Goal: Task Accomplishment & Management: Manage account settings

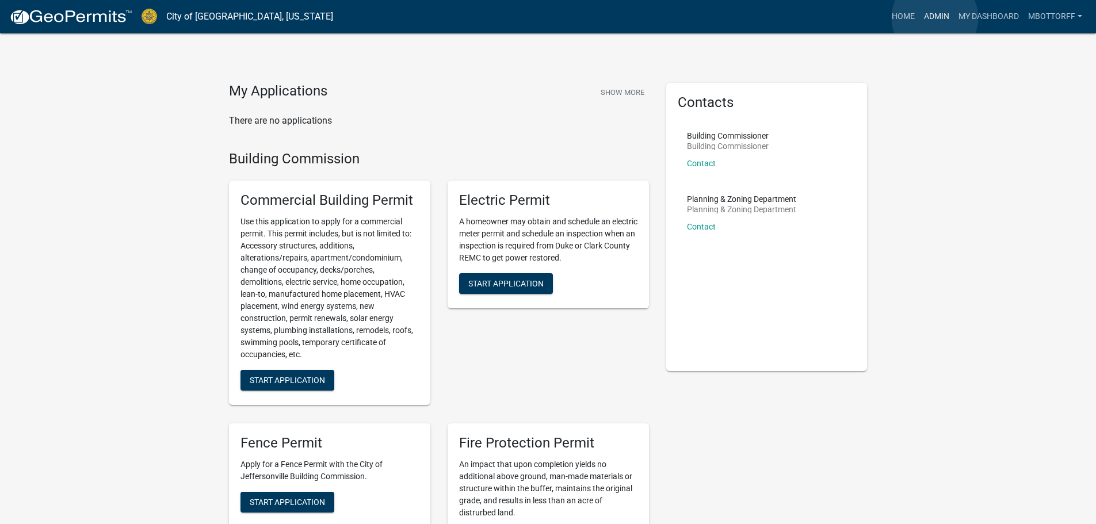
click at [935, 18] on link "Admin" at bounding box center [936, 17] width 35 height 22
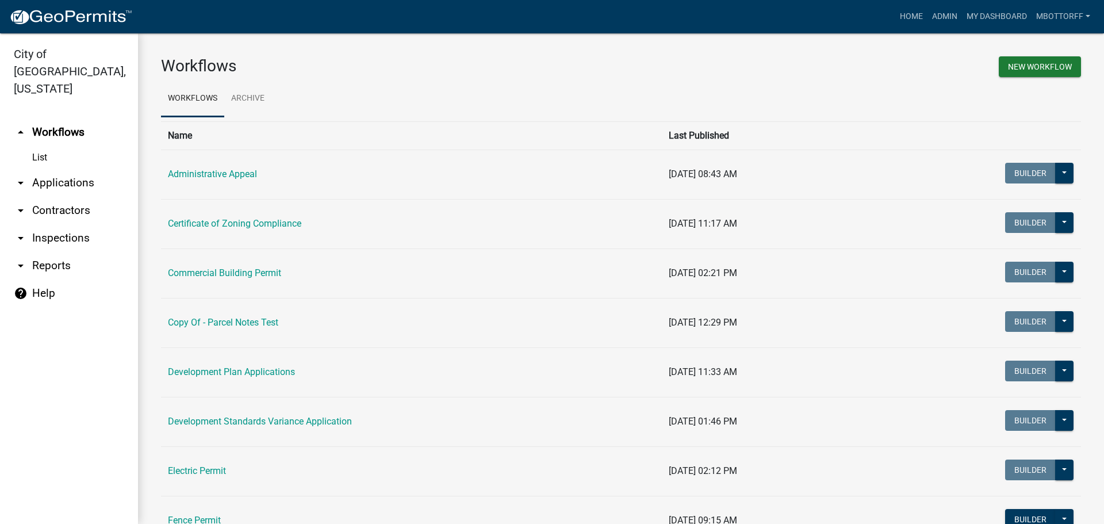
click at [39, 169] on link "arrow_drop_down Applications" at bounding box center [69, 183] width 138 height 28
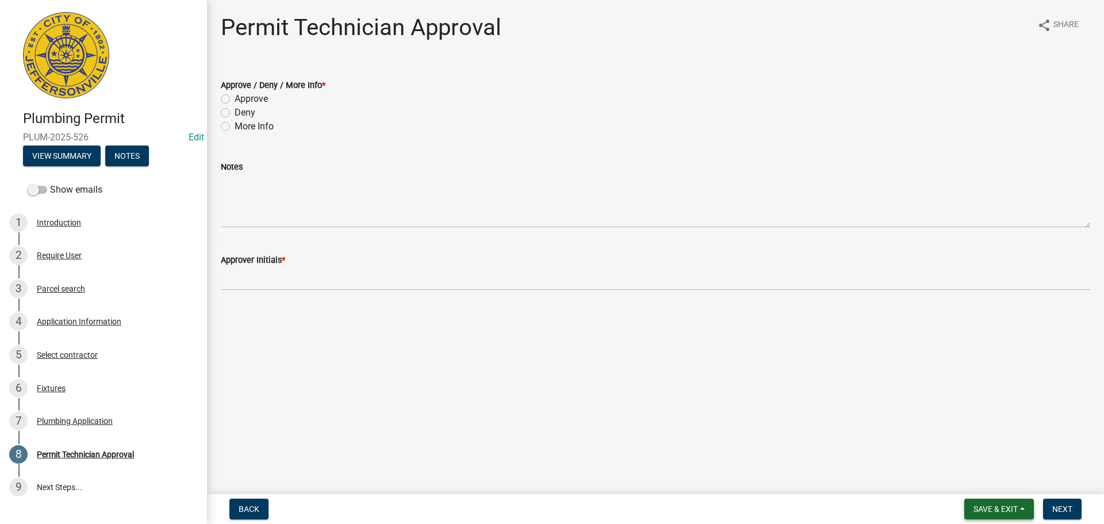
click at [996, 507] on span "Save & Exit" at bounding box center [996, 508] width 44 height 9
click at [967, 480] on button "Save & Exit" at bounding box center [988, 479] width 92 height 28
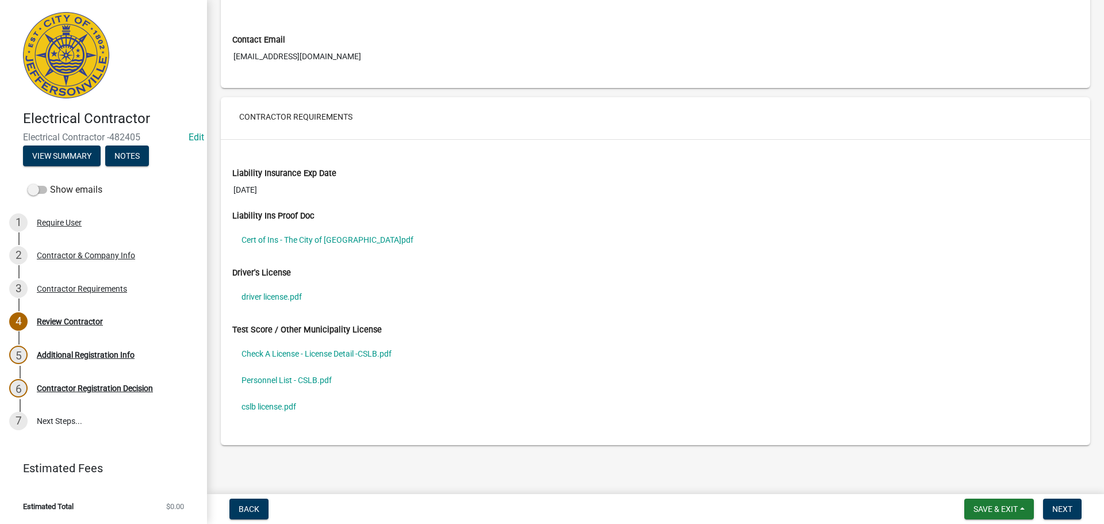
scroll to position [805, 0]
click at [271, 236] on link "Cert of Ins - The City of Jeffersonville.pdf" at bounding box center [655, 239] width 847 height 26
click at [261, 295] on link "driver license.pdf" at bounding box center [655, 296] width 847 height 26
click at [297, 353] on link "Check A License - License Detail -CSLB.pdf" at bounding box center [655, 353] width 847 height 26
click at [269, 381] on link "Personnel List - CSLB.pdf" at bounding box center [655, 379] width 847 height 26
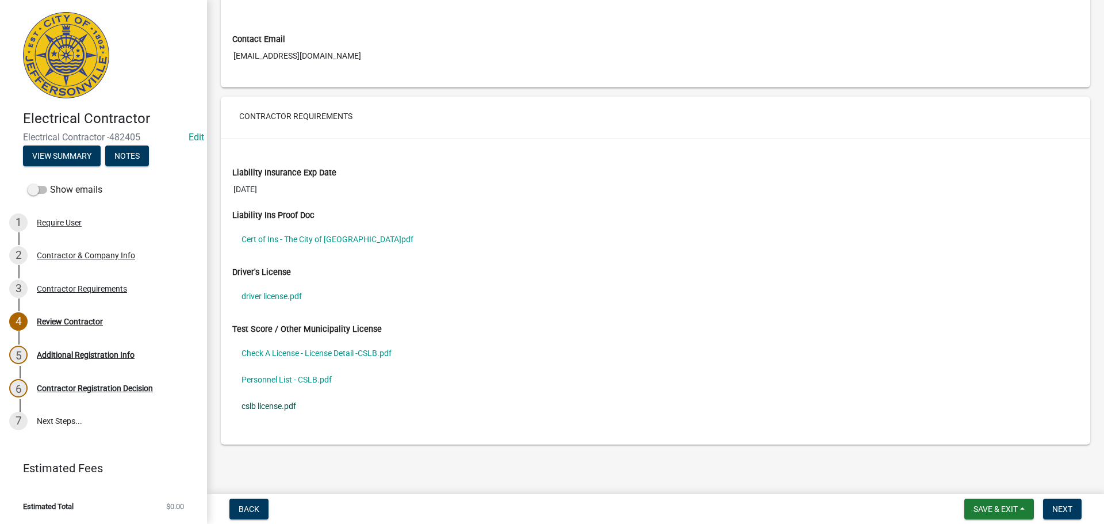
click at [266, 407] on link "cslb license.pdf" at bounding box center [655, 406] width 847 height 26
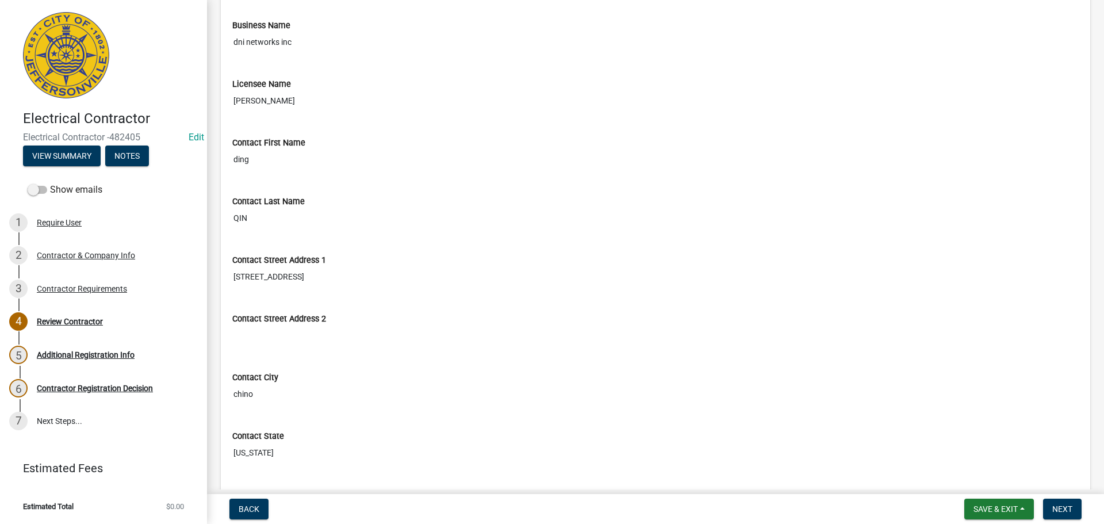
scroll to position [0, 0]
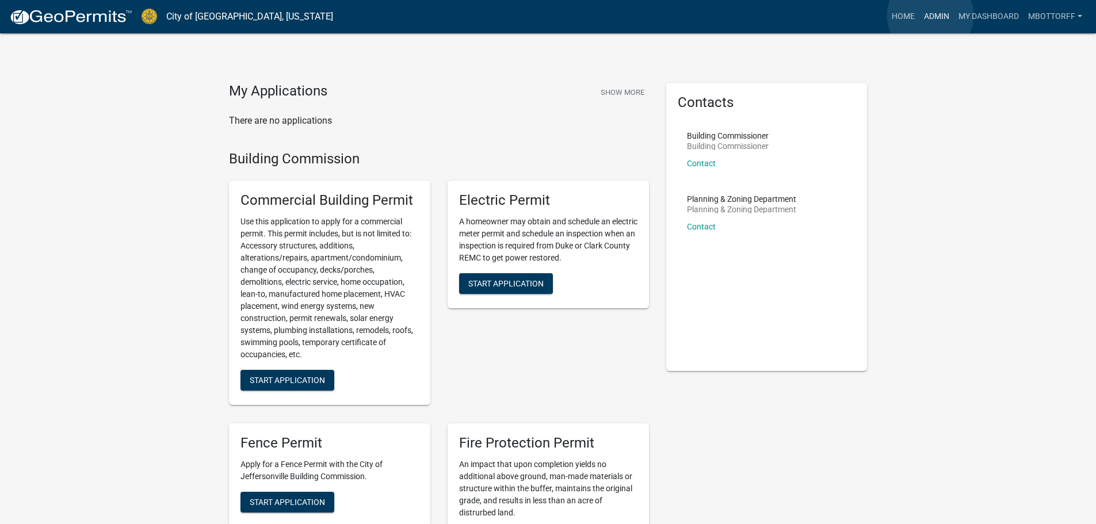
click at [930, 16] on link "Admin" at bounding box center [936, 17] width 35 height 22
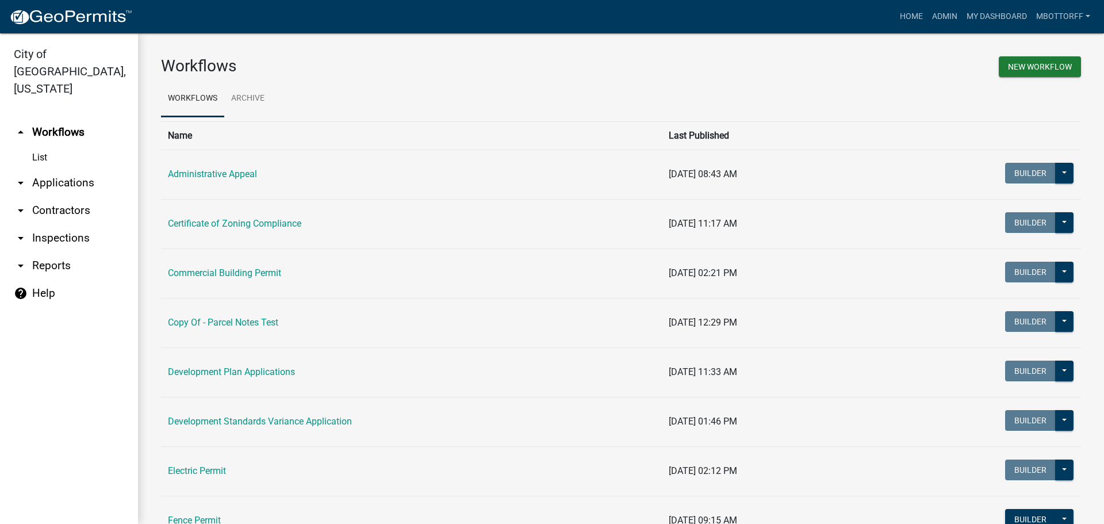
click at [36, 197] on link "arrow_drop_down Contractors" at bounding box center [69, 211] width 138 height 28
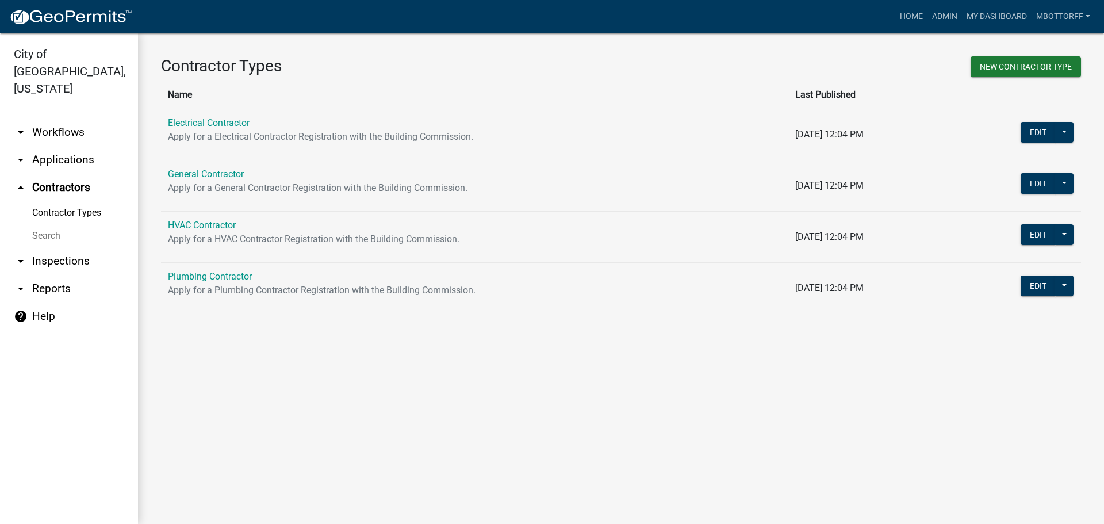
click at [37, 224] on link "Search" at bounding box center [69, 235] width 138 height 23
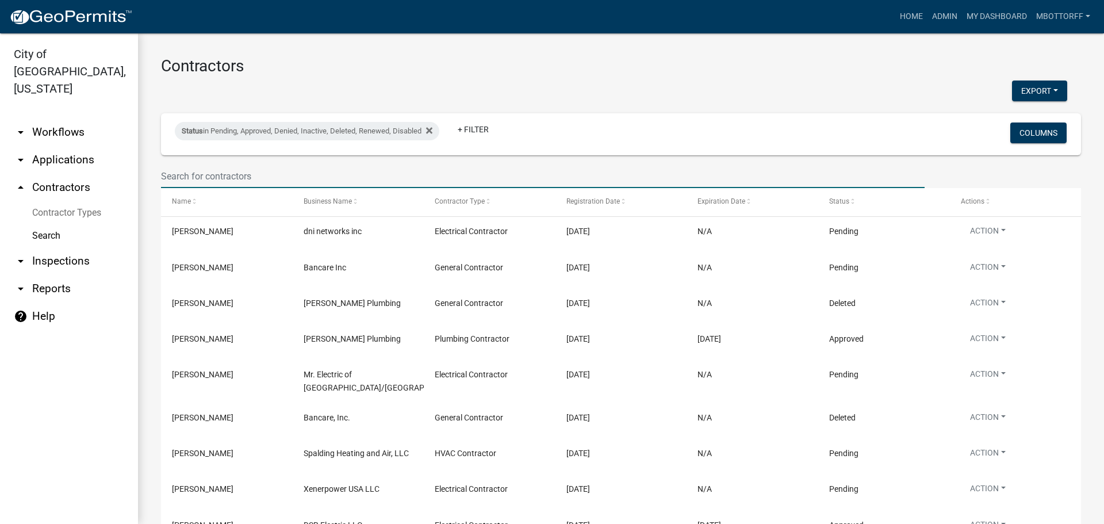
click at [221, 178] on input "text" at bounding box center [543, 177] width 764 height 24
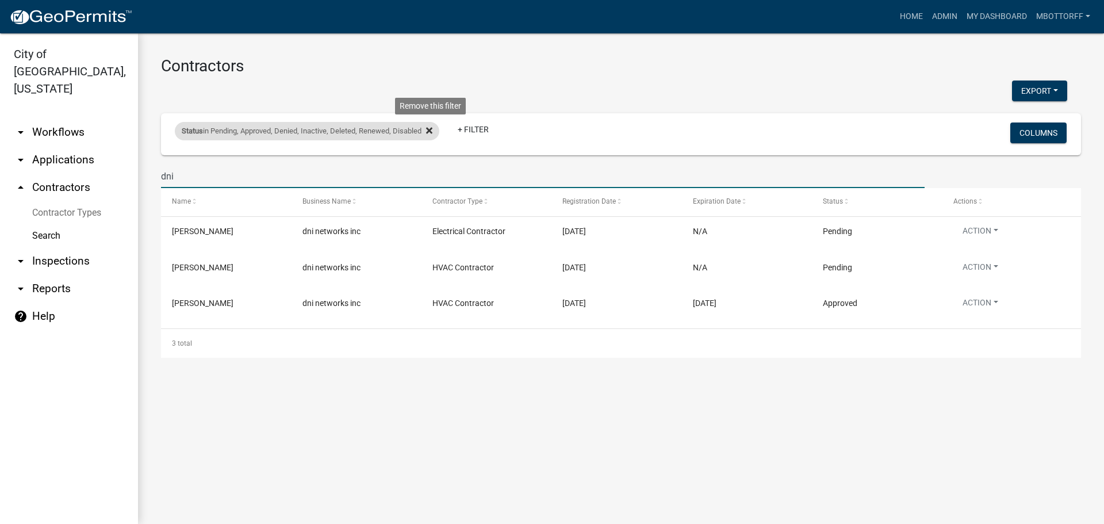
type input "dni"
click at [432, 133] on icon at bounding box center [429, 130] width 6 height 9
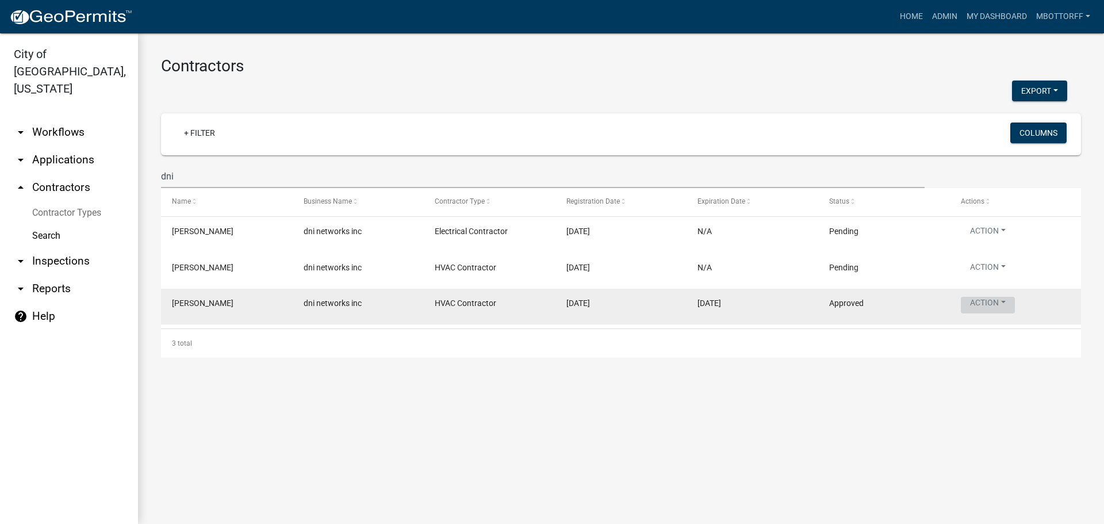
click at [1008, 307] on button "Action" at bounding box center [988, 305] width 54 height 17
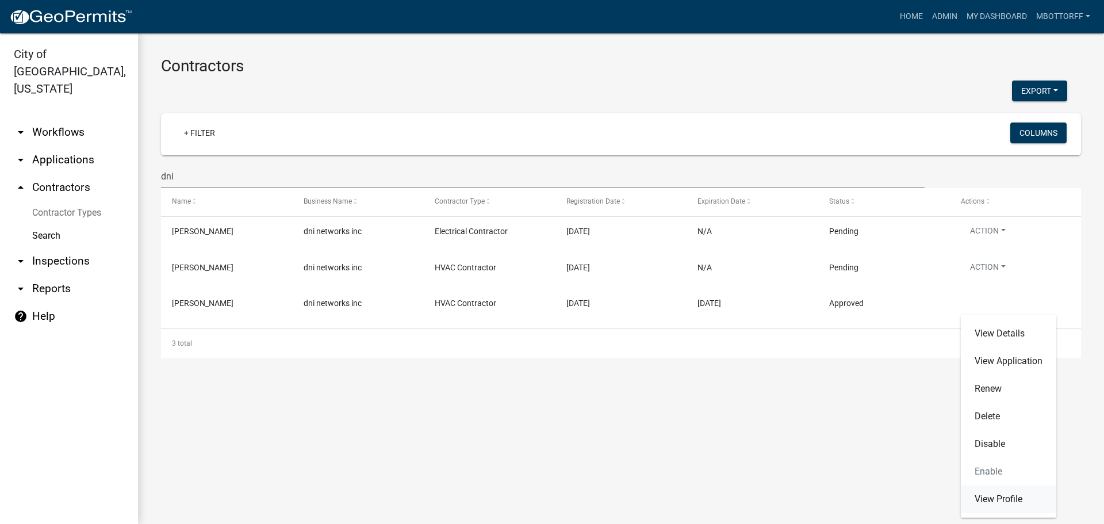
click at [997, 501] on link "View Profile" at bounding box center [1008, 499] width 95 height 28
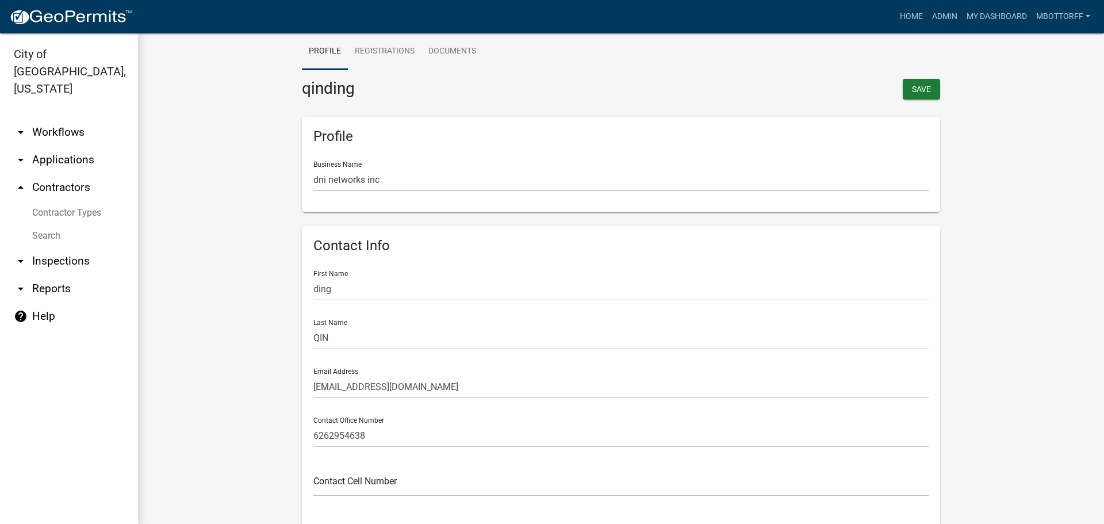
scroll to position [36, 0]
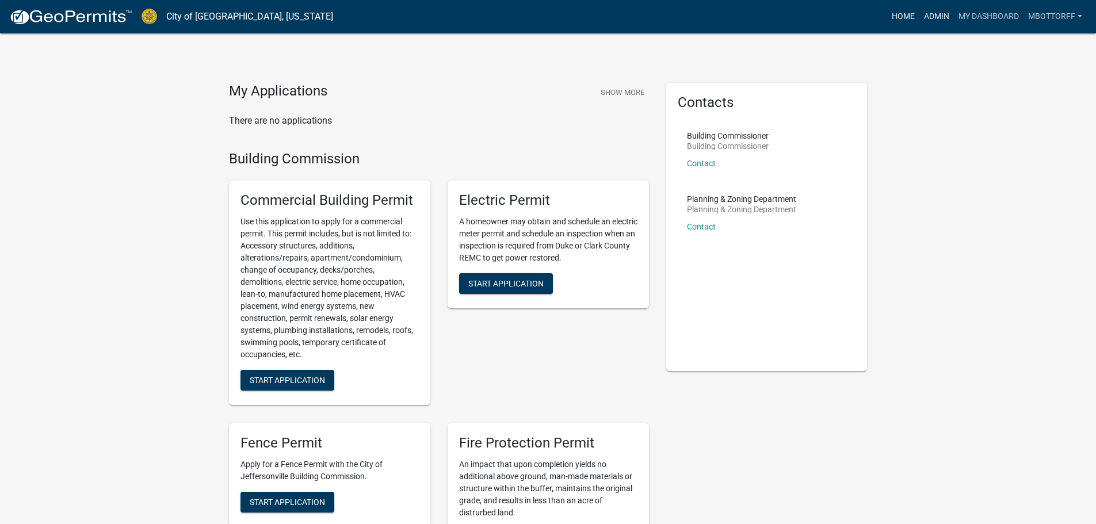
drag, startPoint x: 929, startPoint y: 17, endPoint x: 911, endPoint y: 17, distance: 17.8
click at [929, 17] on link "Admin" at bounding box center [936, 17] width 35 height 22
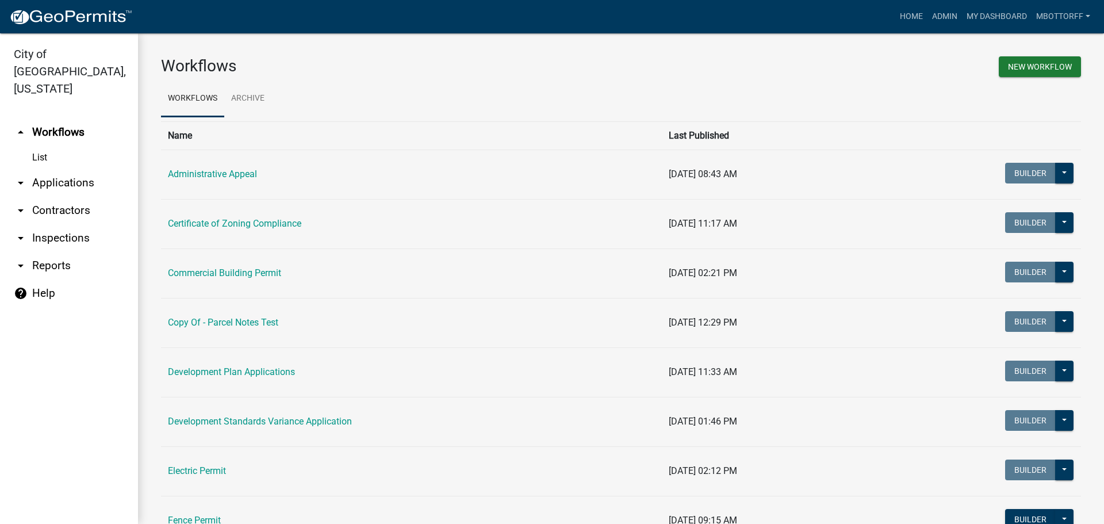
drag, startPoint x: 74, startPoint y: 161, endPoint x: 90, endPoint y: 165, distance: 15.9
click at [75, 169] on link "arrow_drop_down Applications" at bounding box center [69, 183] width 138 height 28
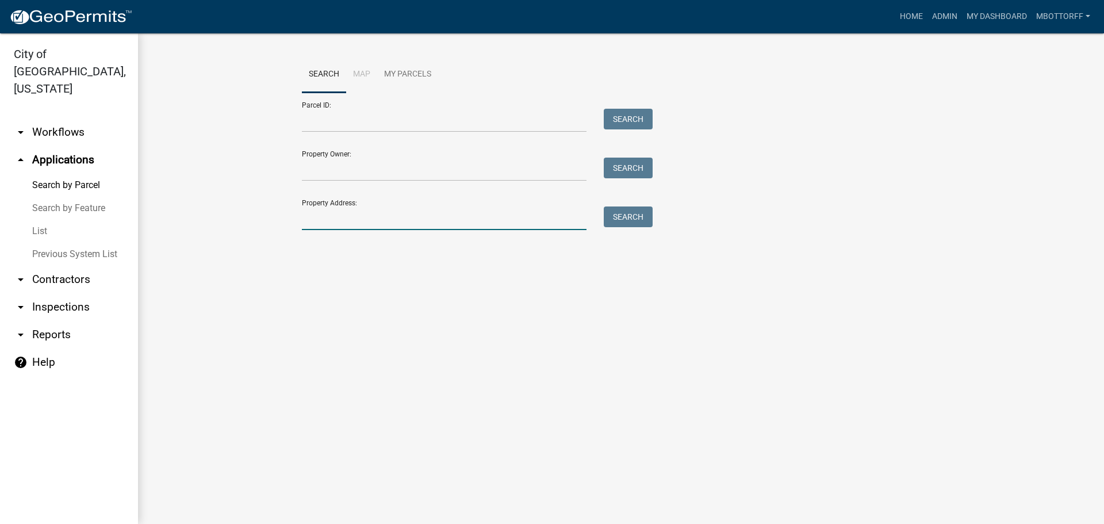
click at [327, 215] on input "Property Address:" at bounding box center [444, 218] width 285 height 24
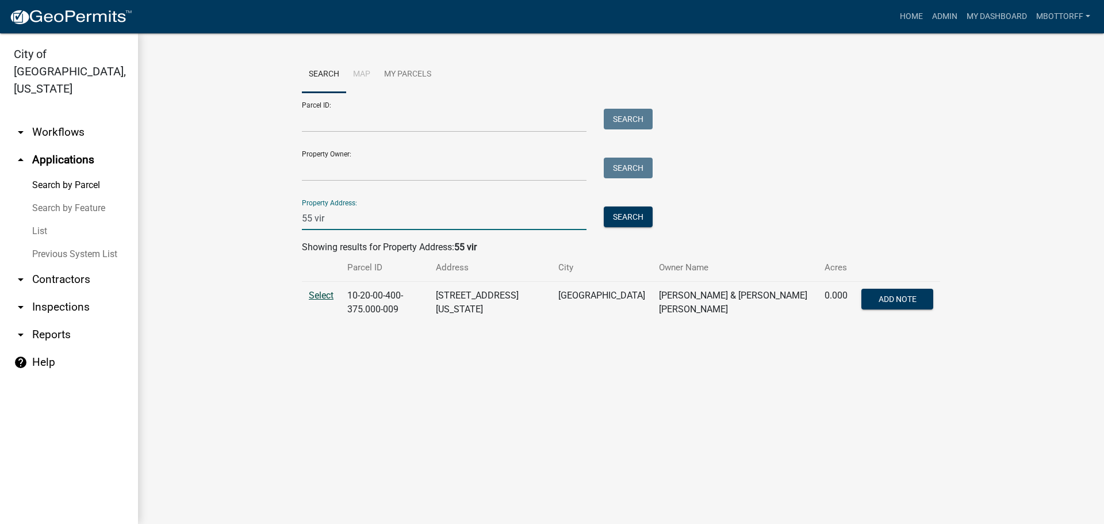
type input "55 vir"
click at [321, 297] on span "Select" at bounding box center [321, 295] width 25 height 11
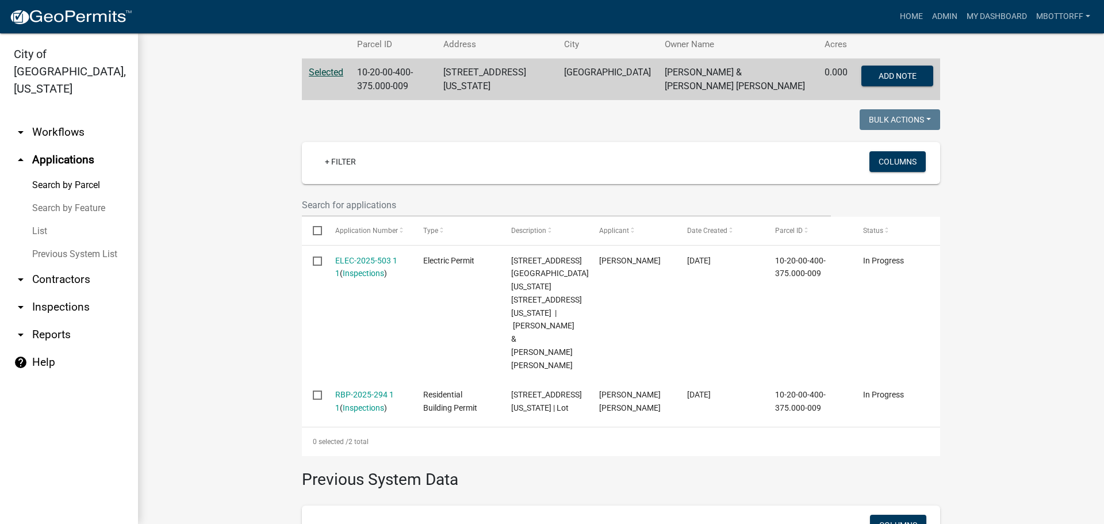
scroll to position [230, 0]
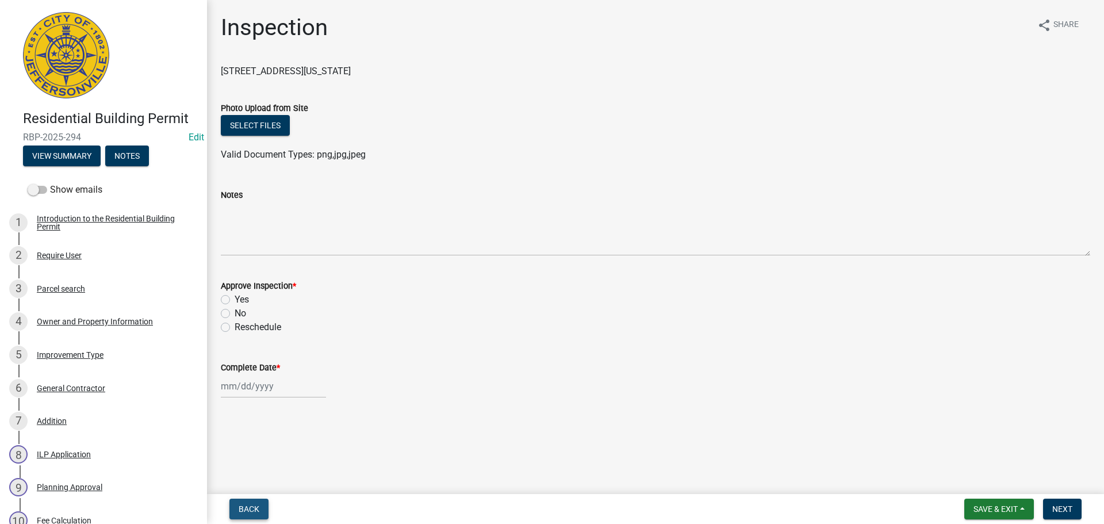
click at [243, 508] on span "Back" at bounding box center [249, 508] width 21 height 9
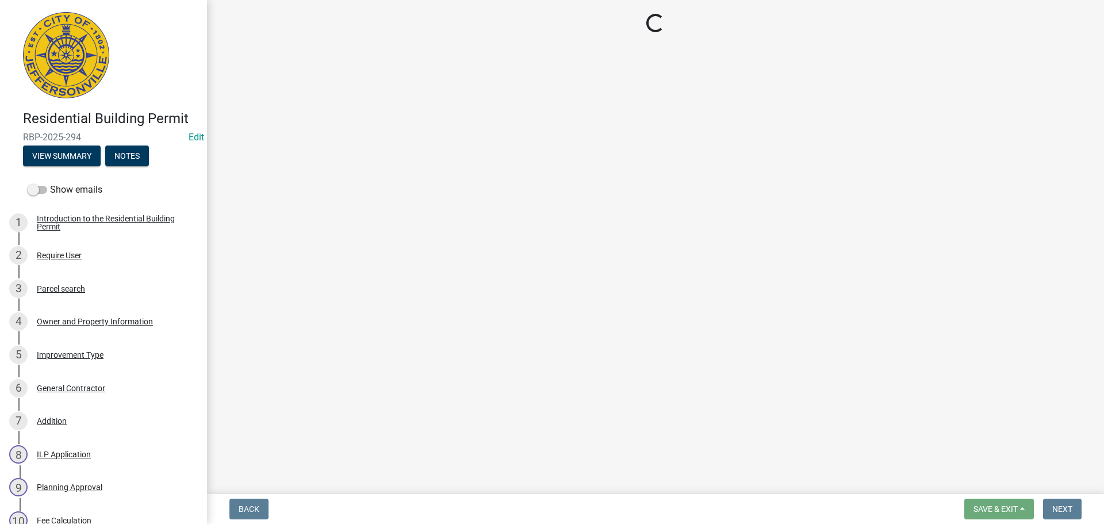
select select "7b0b9f25-f402-4148-9522-9b9b34b3e885"
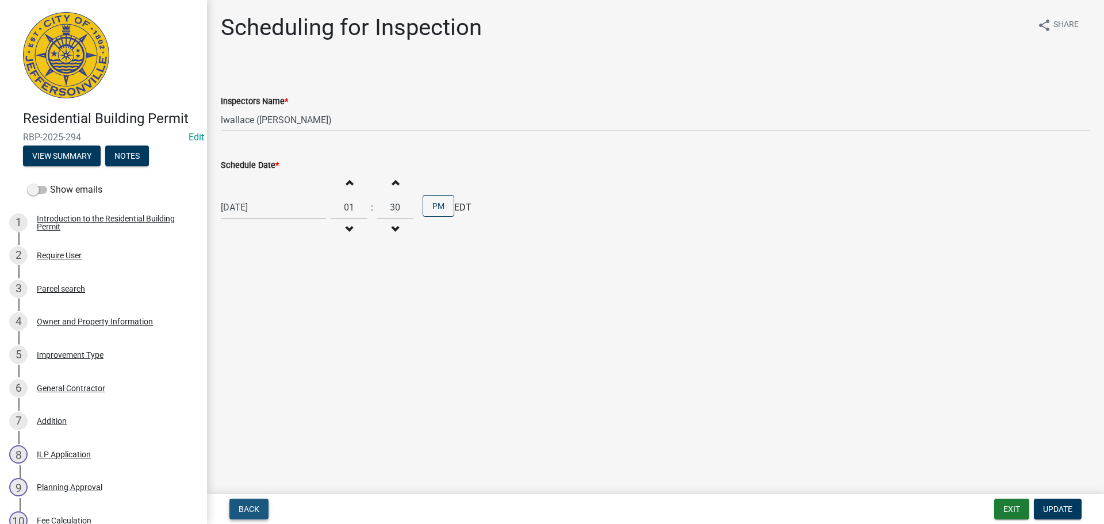
click at [244, 505] on span "Back" at bounding box center [249, 508] width 21 height 9
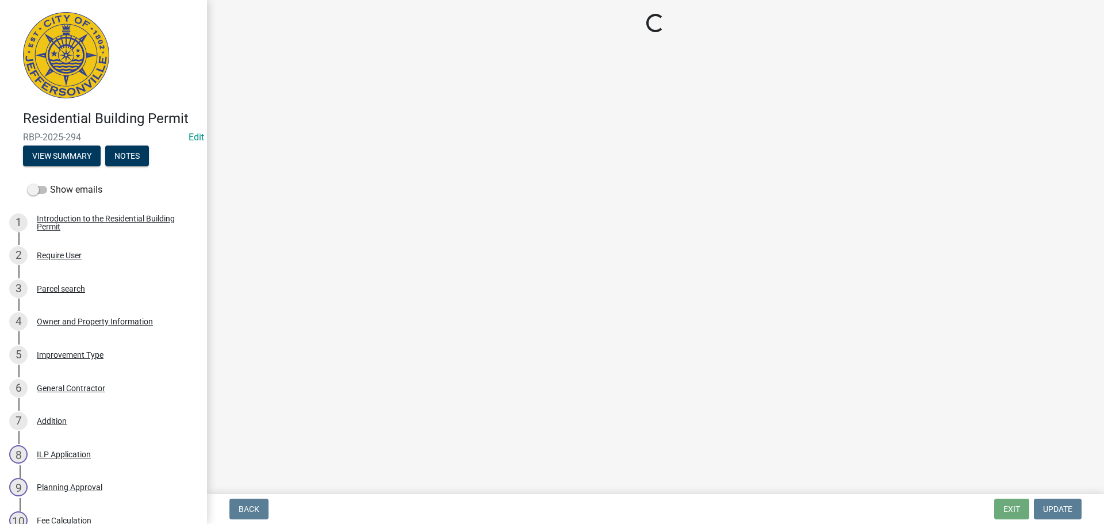
select select "5905b6c6-73a3-4561-9a25-e231032c58c8"
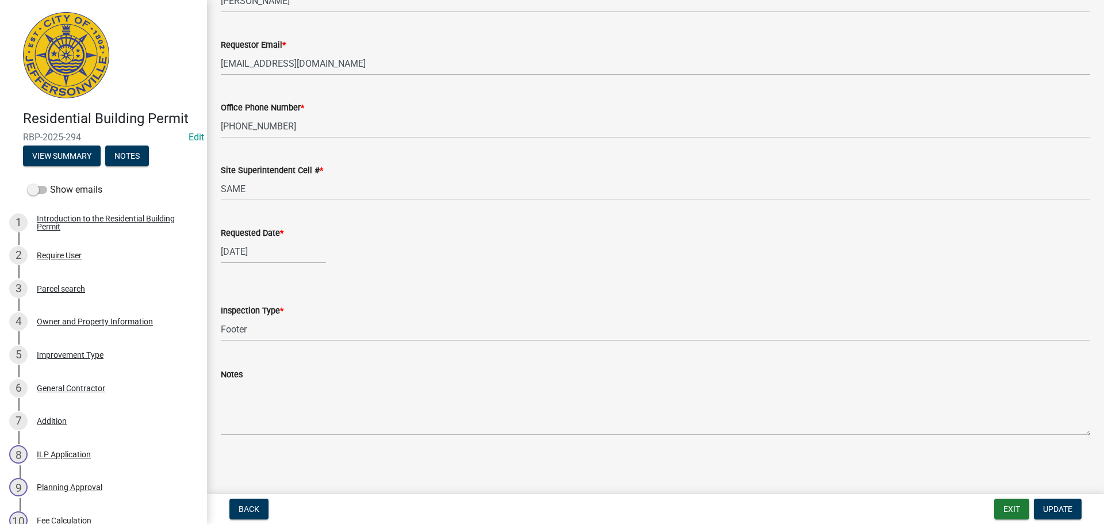
scroll to position [458, 0]
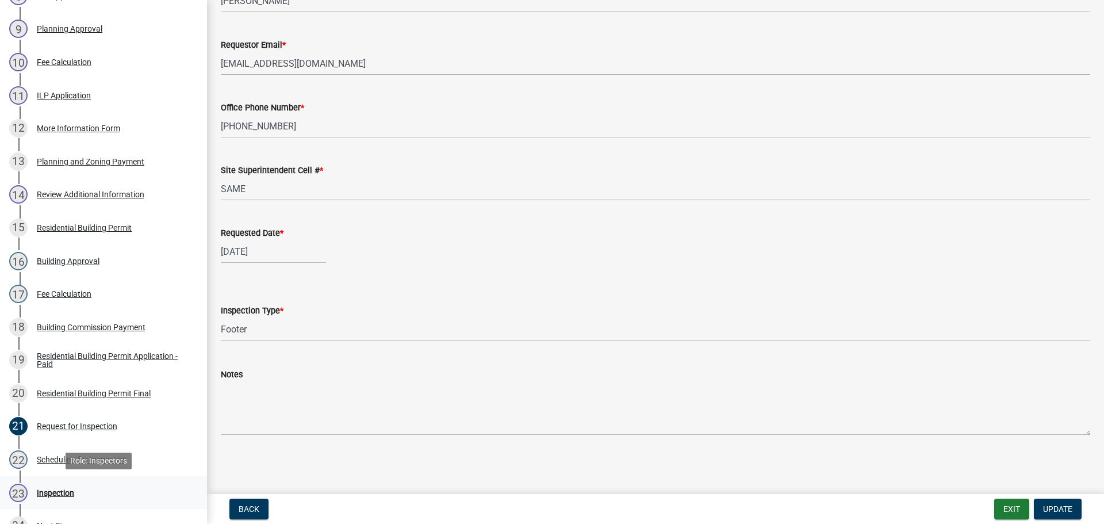
click at [60, 492] on div "Inspection" at bounding box center [55, 493] width 37 height 8
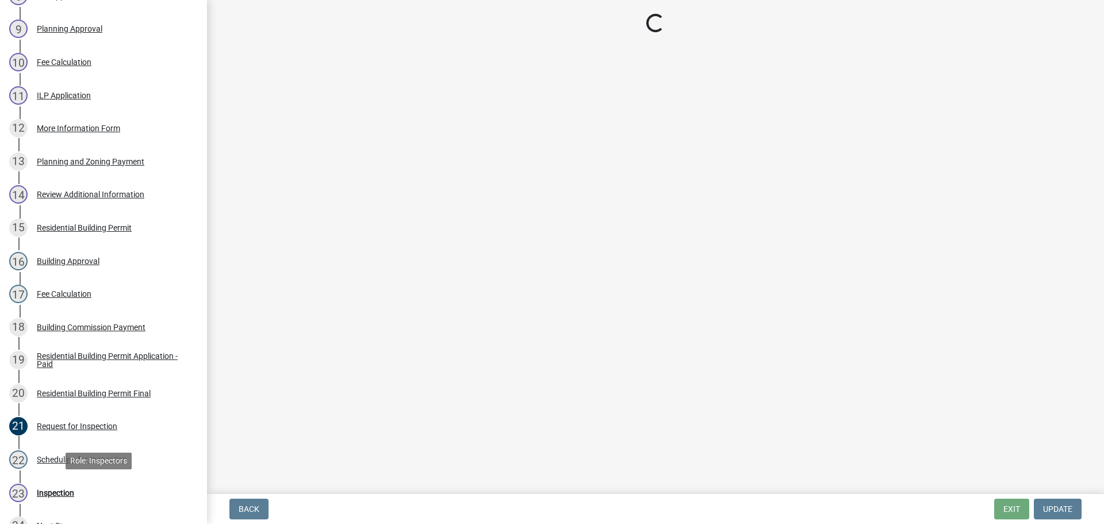
scroll to position [0, 0]
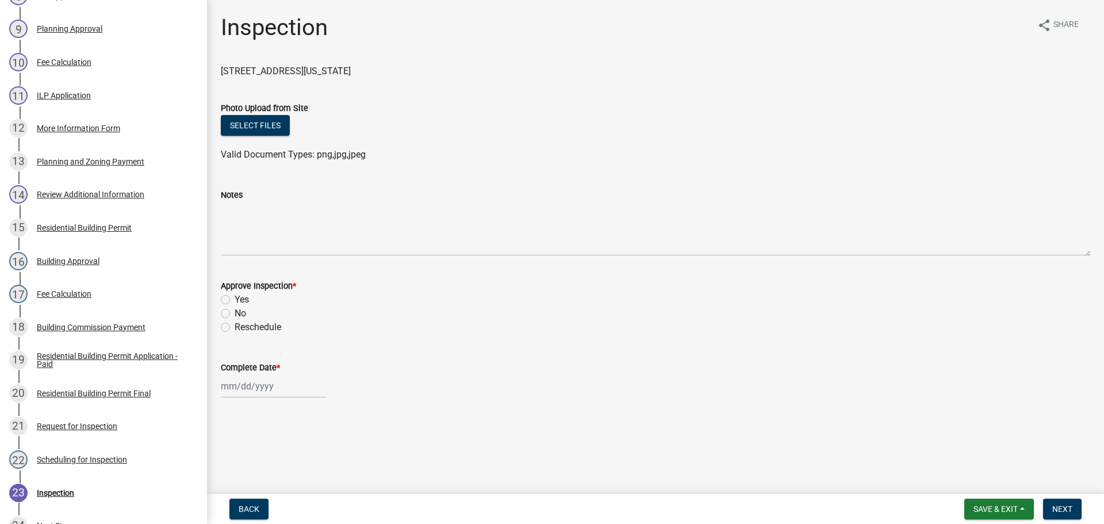
click at [235, 299] on label "Yes" at bounding box center [242, 300] width 14 height 14
click at [235, 299] on input "Yes" at bounding box center [238, 296] width 7 height 7
radio input "true"
click at [227, 386] on input "Complete Date *" at bounding box center [273, 386] width 105 height 24
select select "9"
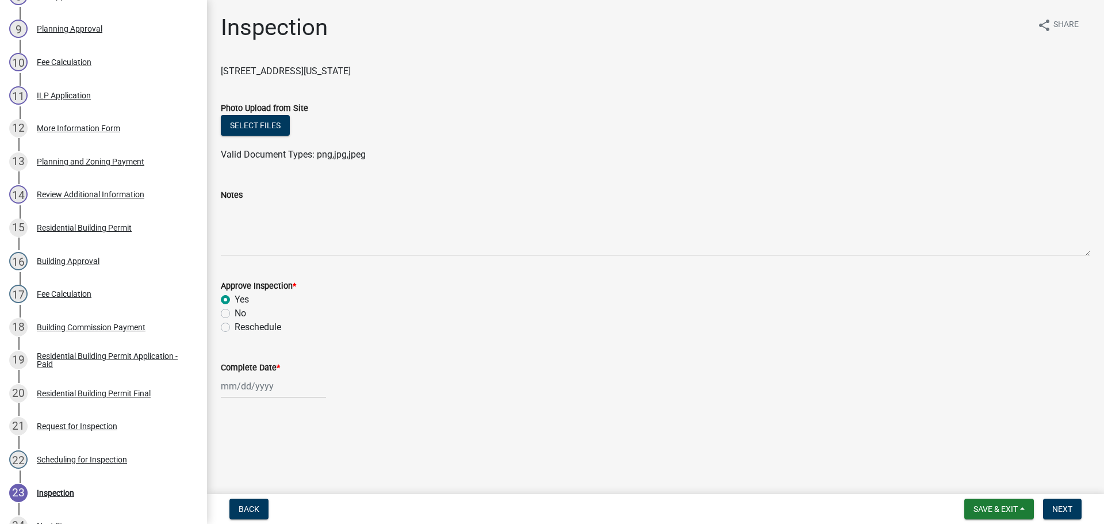
select select "2025"
click at [229, 232] on span "Previous month" at bounding box center [232, 232] width 9 height 9
select select "8"
click at [236, 343] on div "25" at bounding box center [232, 343] width 18 height 18
type input "08/25/2025"
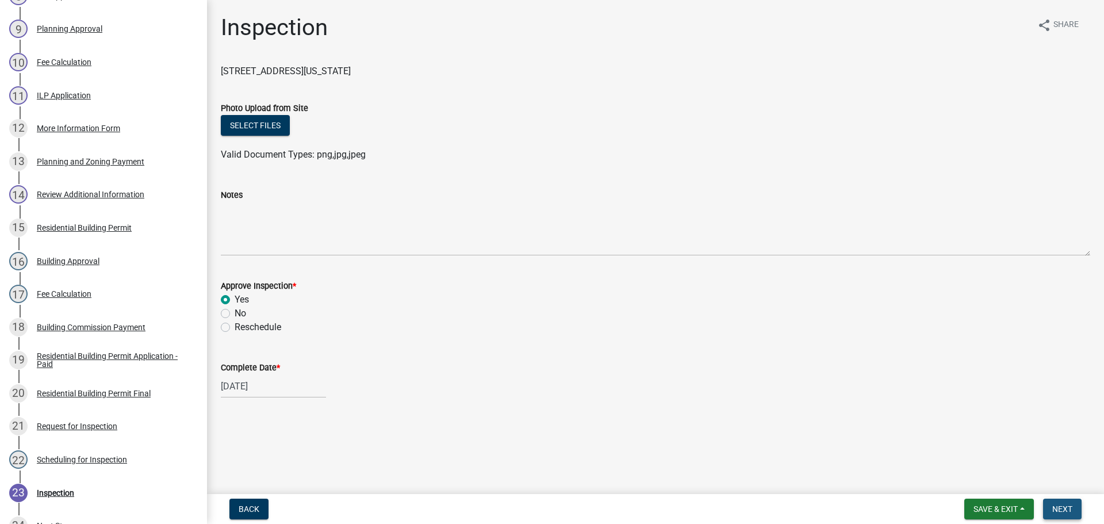
click at [1064, 511] on span "Next" at bounding box center [1063, 508] width 20 height 9
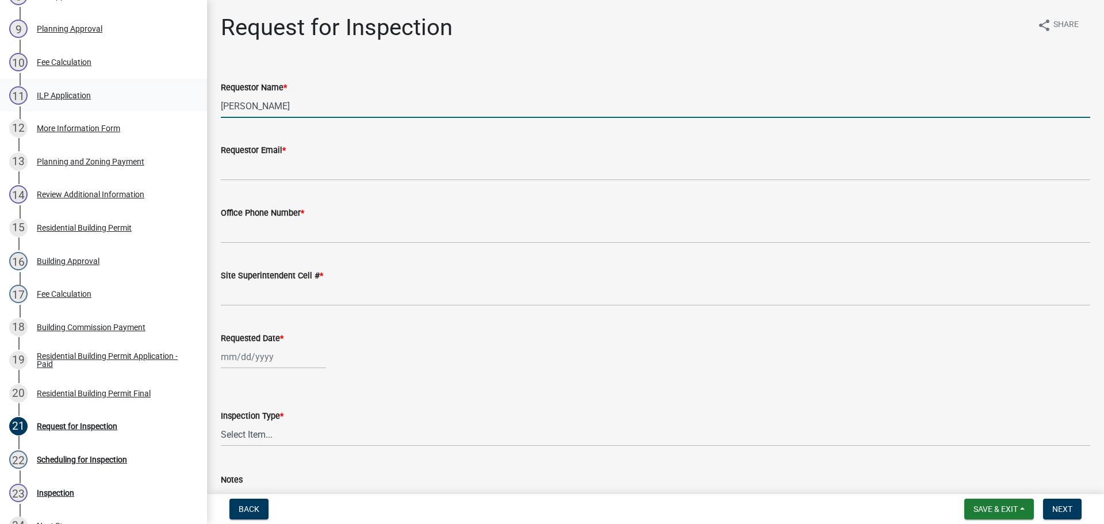
drag, startPoint x: 258, startPoint y: 106, endPoint x: 91, endPoint y: 107, distance: 166.8
click at [101, 106] on div "Residential Building Permit RBP-2025-294 Edit View Summary Notes Show emails 1 …" at bounding box center [552, 262] width 1104 height 524
type input "TODD"
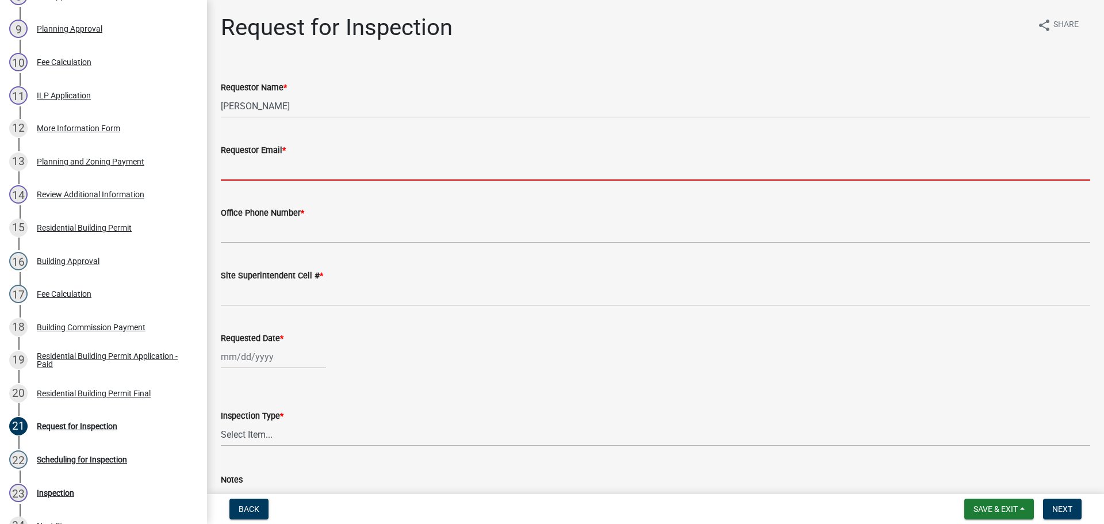
click at [272, 165] on input "Requestor Email *" at bounding box center [656, 169] width 870 height 24
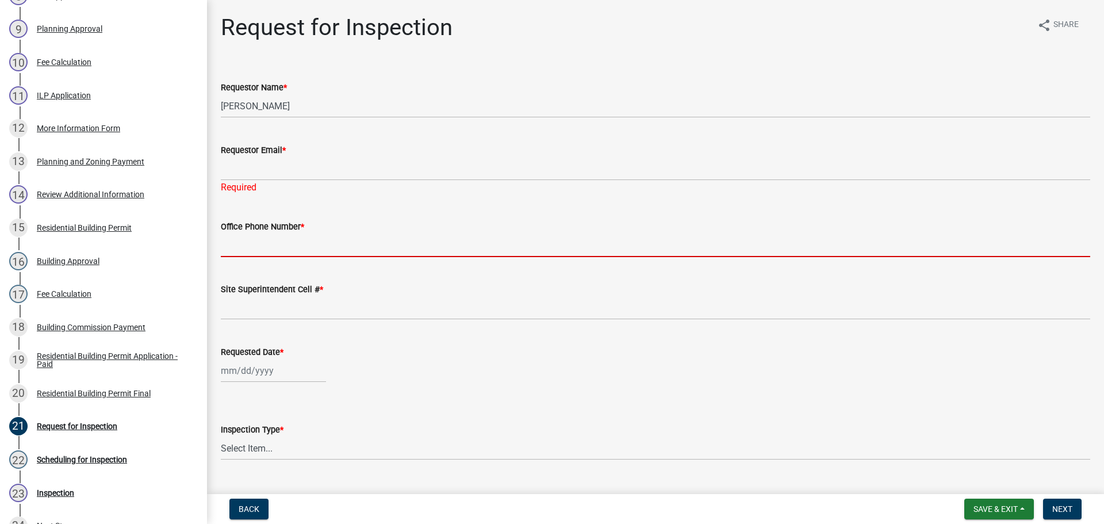
click at [260, 236] on input "Office Phone Number *" at bounding box center [656, 246] width 870 height 24
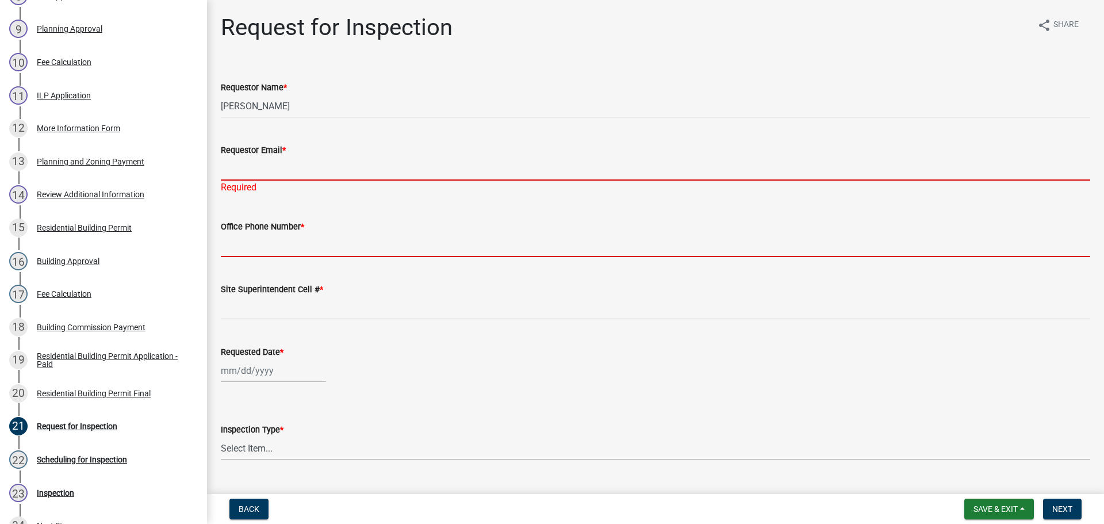
click at [257, 166] on input "Requestor Email *" at bounding box center [656, 169] width 870 height 24
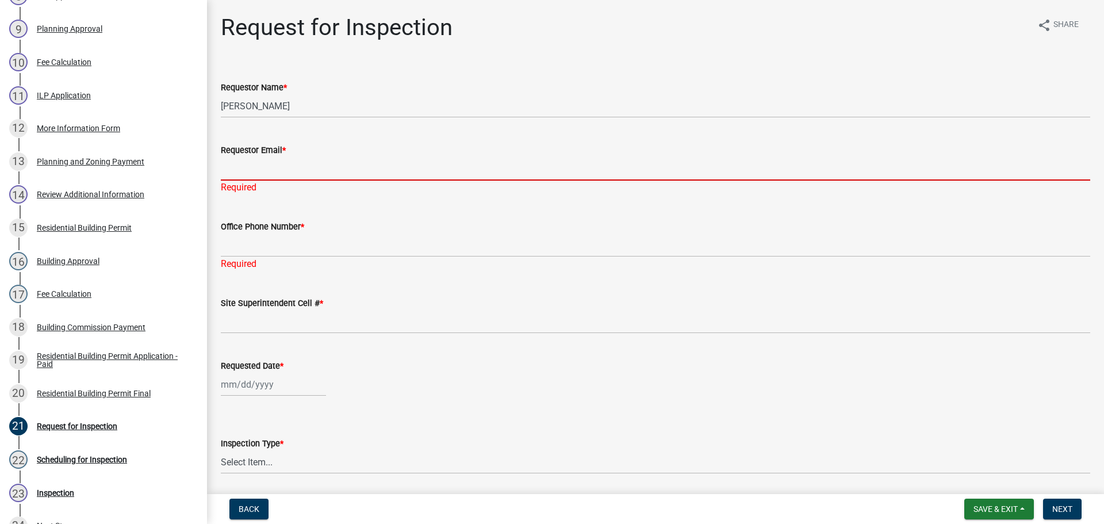
type input "jackson@thienemangroup.com"
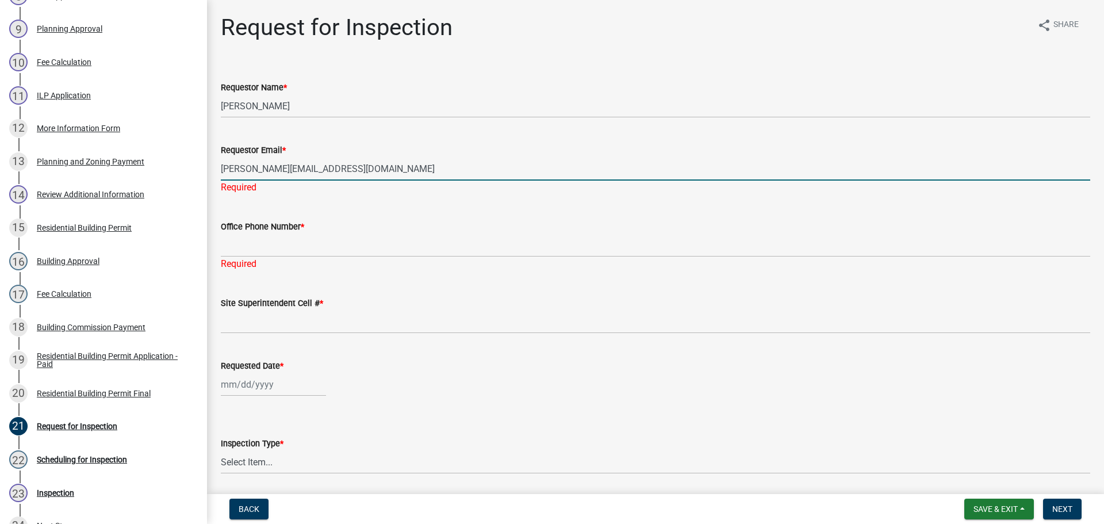
click at [297, 172] on input "jackson@thienemangroup.com" at bounding box center [656, 169] width 870 height 24
drag, startPoint x: 356, startPoint y: 172, endPoint x: 105, endPoint y: 167, distance: 251.4
click at [114, 168] on div "Residential Building Permit RBP-2025-294 Edit View Summary Notes Show emails 1 …" at bounding box center [552, 262] width 1104 height 524
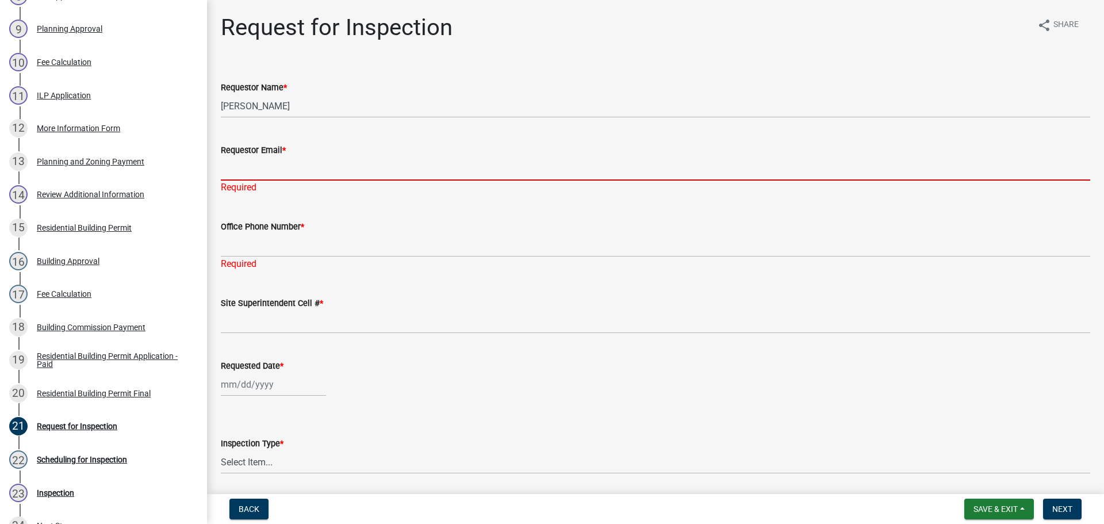
drag, startPoint x: 224, startPoint y: 166, endPoint x: 418, endPoint y: 177, distance: 193.6
click input "Requestor Email *"
type input "[EMAIL_ADDRESS][DOMAIN_NAME]"
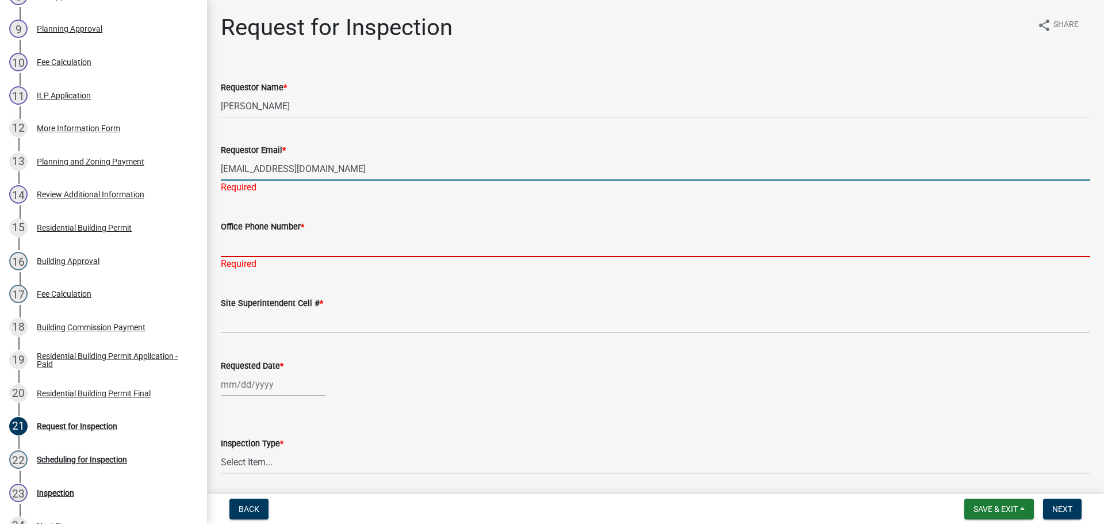
click div "Office Phone Number * Required"
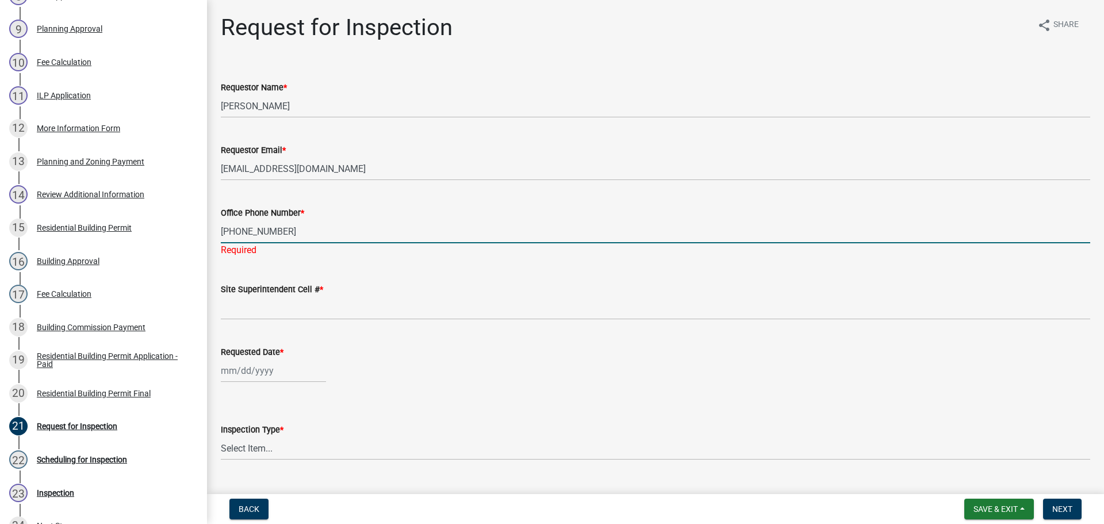
type input "502-269-2220"
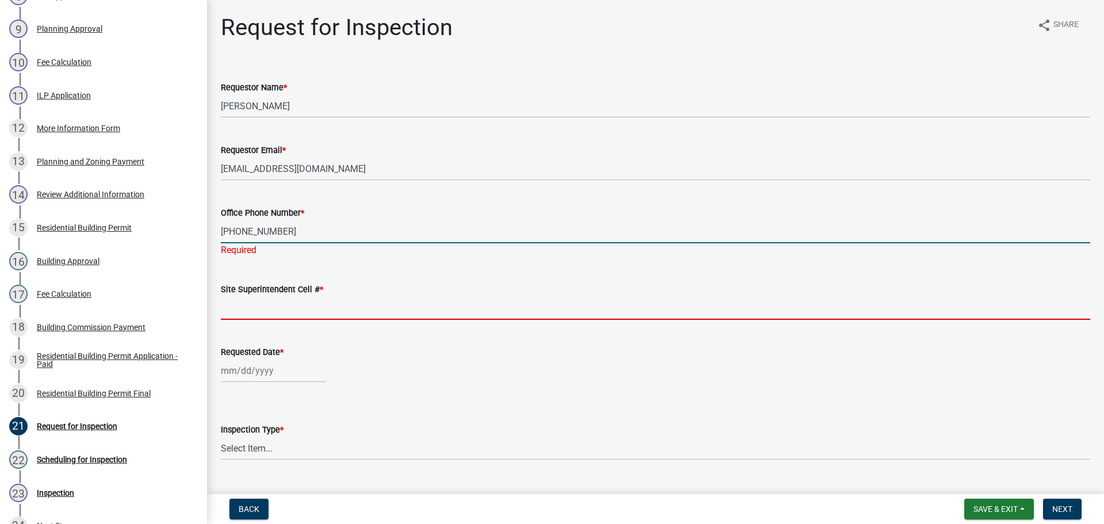
click input "Site Superintendent Cell # *"
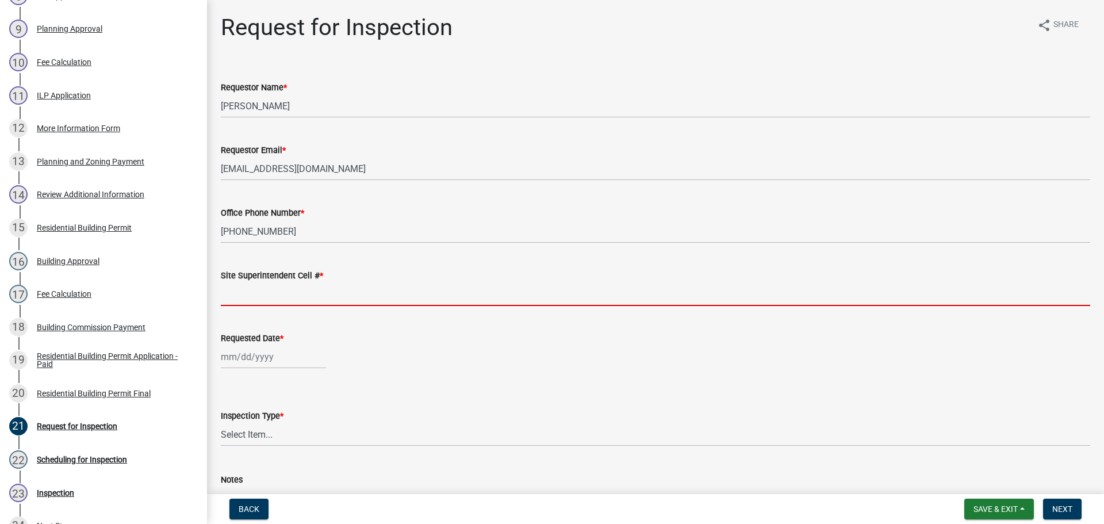
type input "SAME"
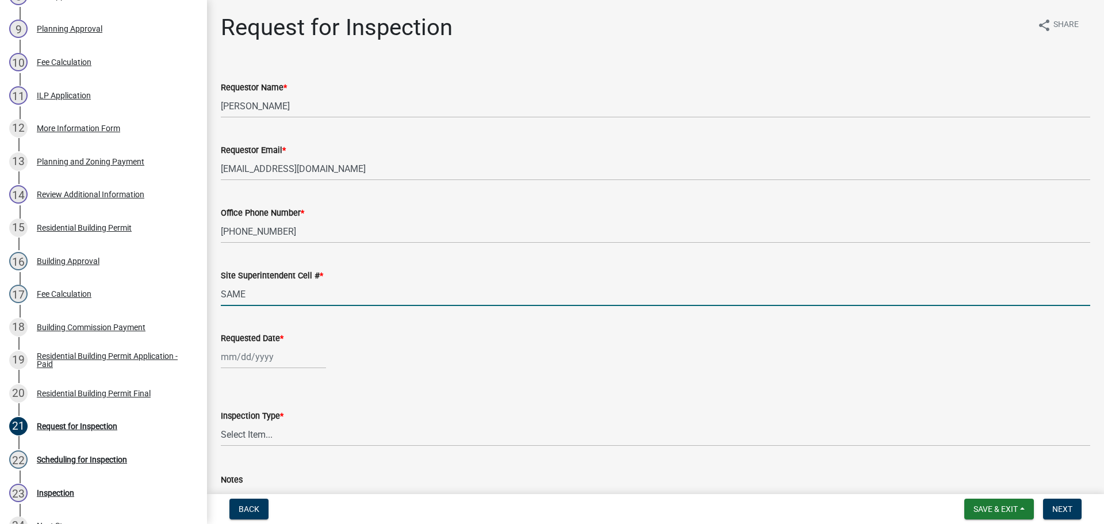
click div
select select "9"
select select "2025"
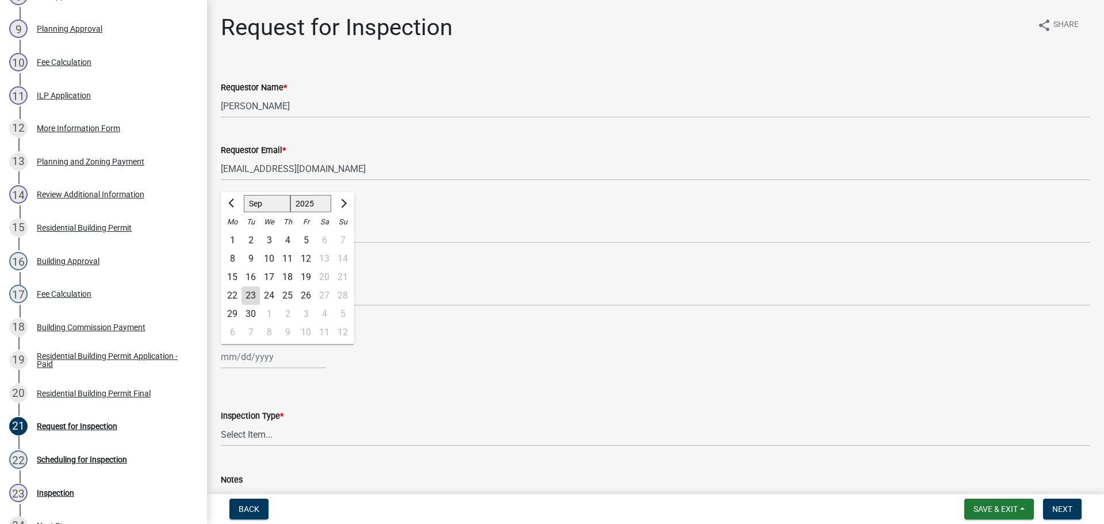
click div "24"
type input "[DATE]"
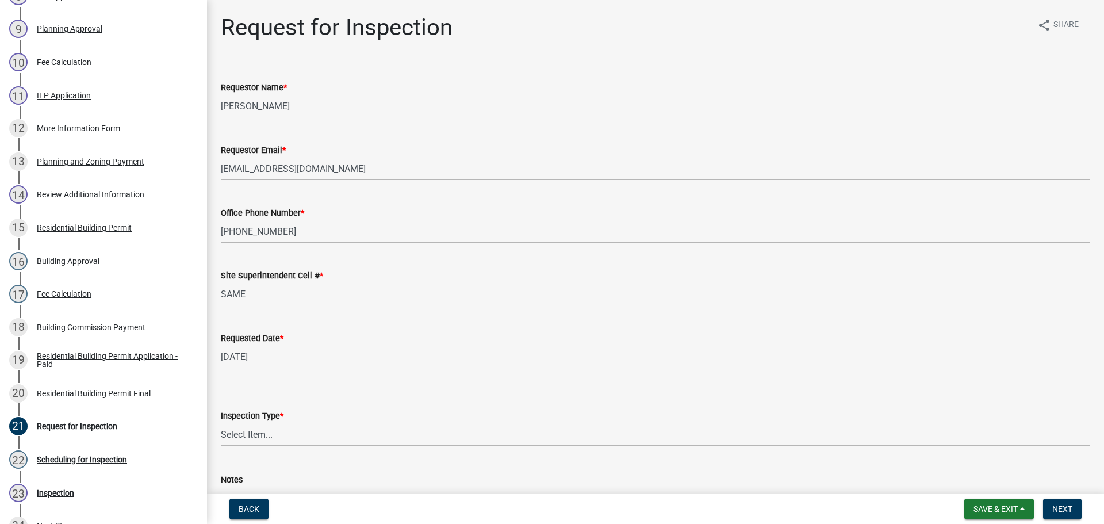
select select "9"
select select "2025"
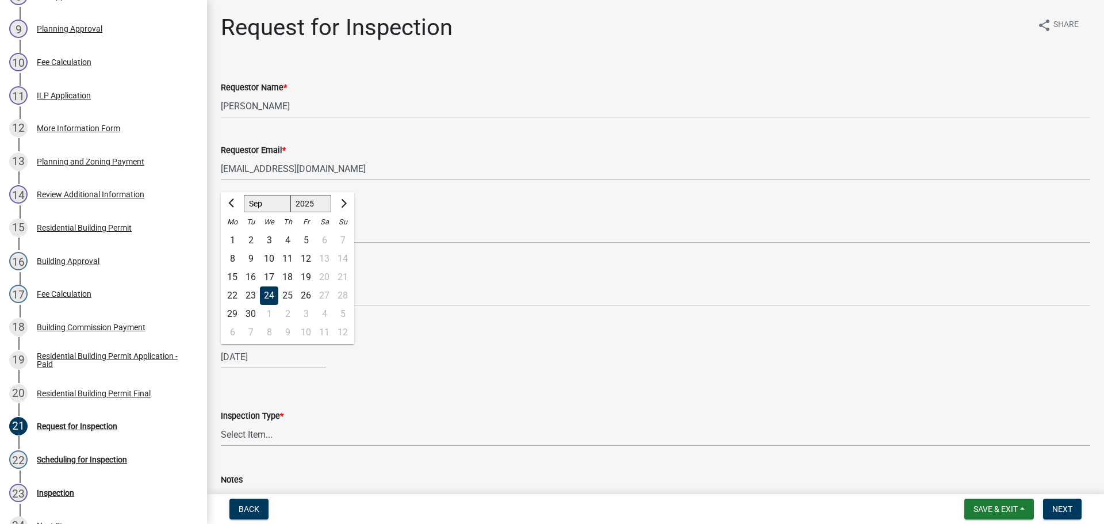
click div "09/24/2025 Jan Feb Mar Apr May Jun Jul Aug Sep Oct Nov Dec 1525 1526 1527 1528 …"
click div "23"
type input "[DATE]"
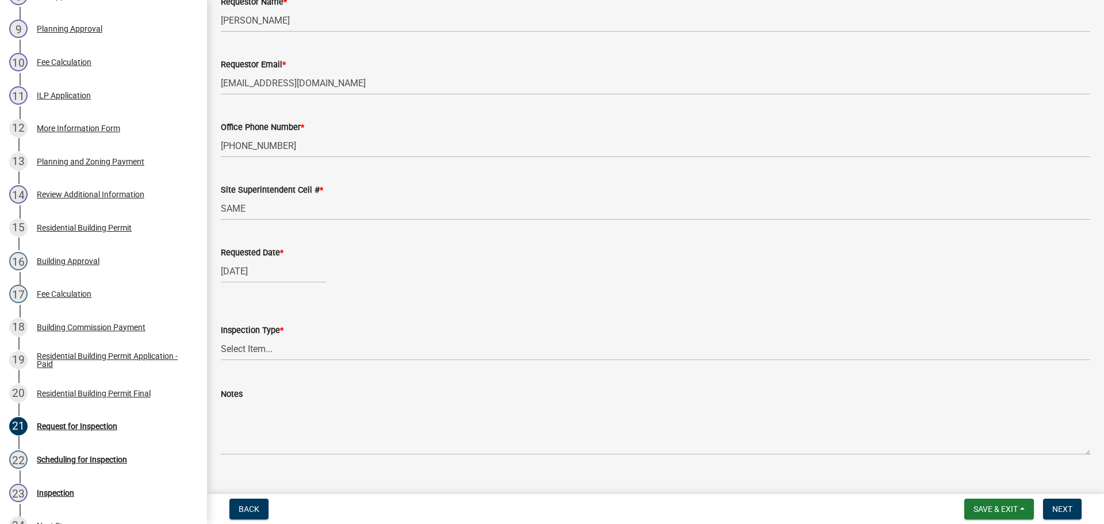
scroll to position [105, 0]
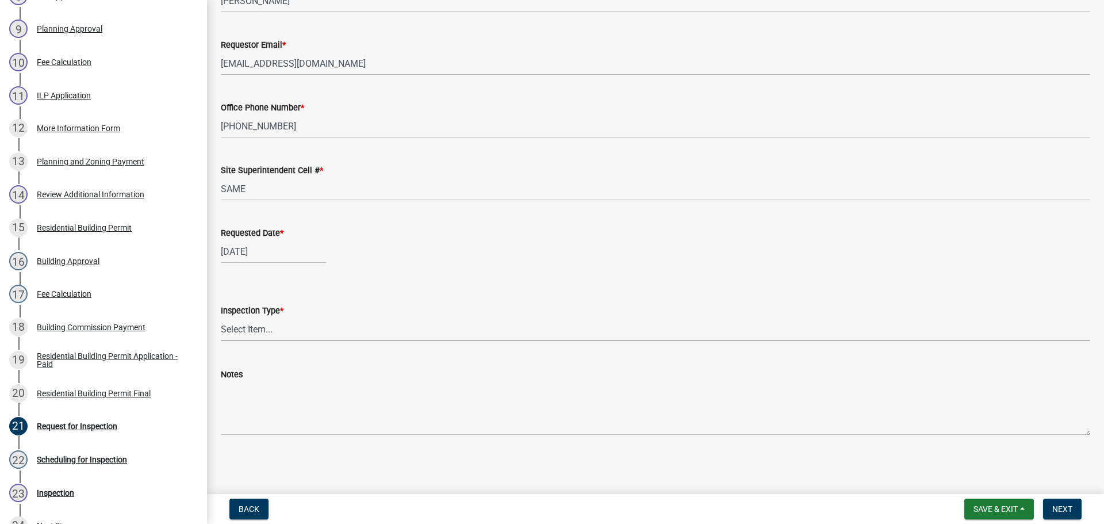
click select "Select Item... Footer Foundation Framing Final"
select select "cf00f61e-4b77-4892-83dd-df63e4708b2f"
click span "Next"
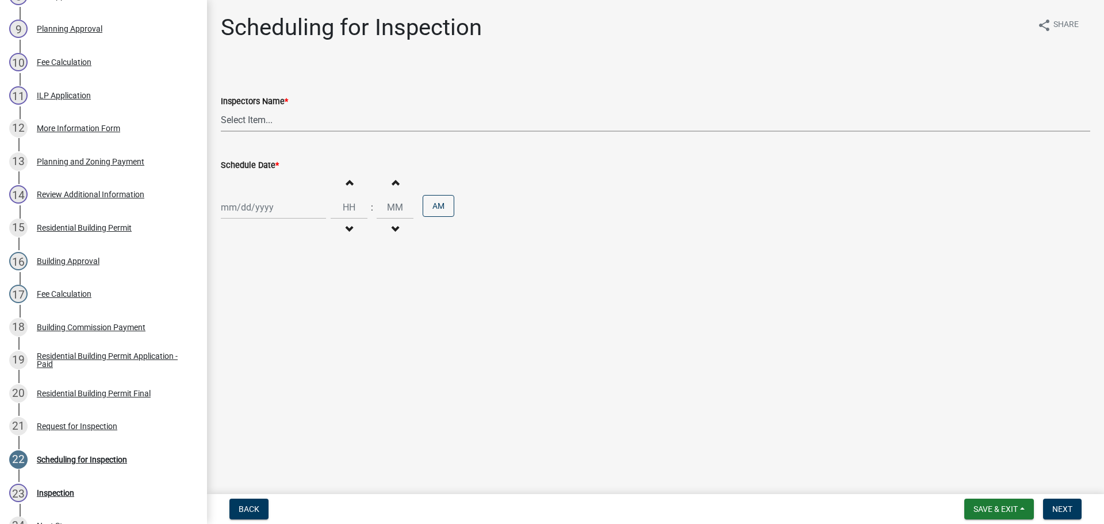
click select "Select Item... [PERSON_NAME] ([PERSON_NAME]) [PERSON_NAME] ([PERSON_NAME]) mkru…"
select select "36a8b8f0-2ef8-43e9-ae06-718f51af8d36"
click select "Select Item... [PERSON_NAME] ([PERSON_NAME]) [PERSON_NAME] ([PERSON_NAME]) mkru…"
select select "9"
select select "2025"
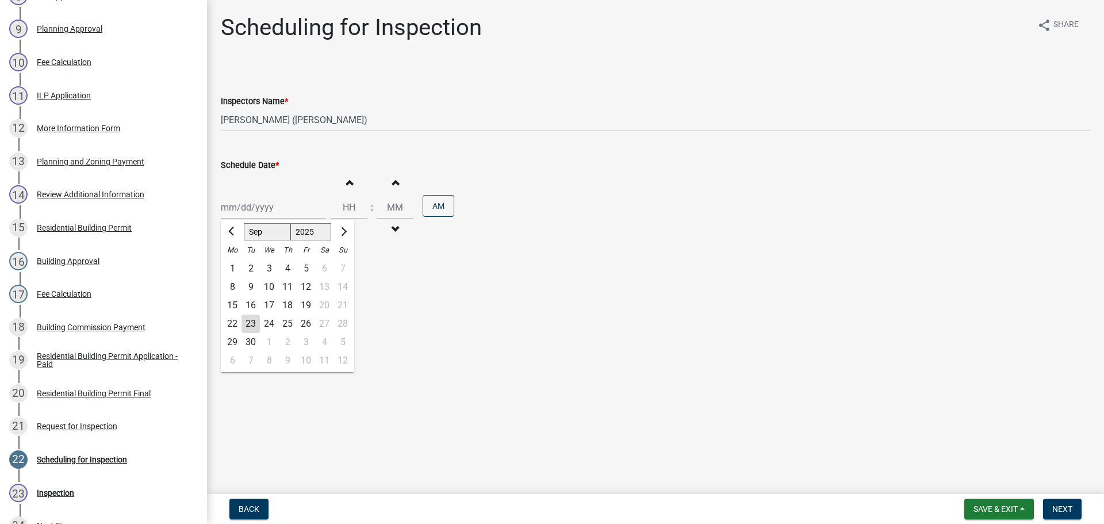
click div "Jan Feb Mar Apr May Jun Jul Aug Sep Oct Nov Dec 1525 1526 1527 1528 1529 1530 1…"
drag, startPoint x: 247, startPoint y: 326, endPoint x: 341, endPoint y: 328, distance: 94.4
click div "23"
type input "[DATE]"
click span "Next"
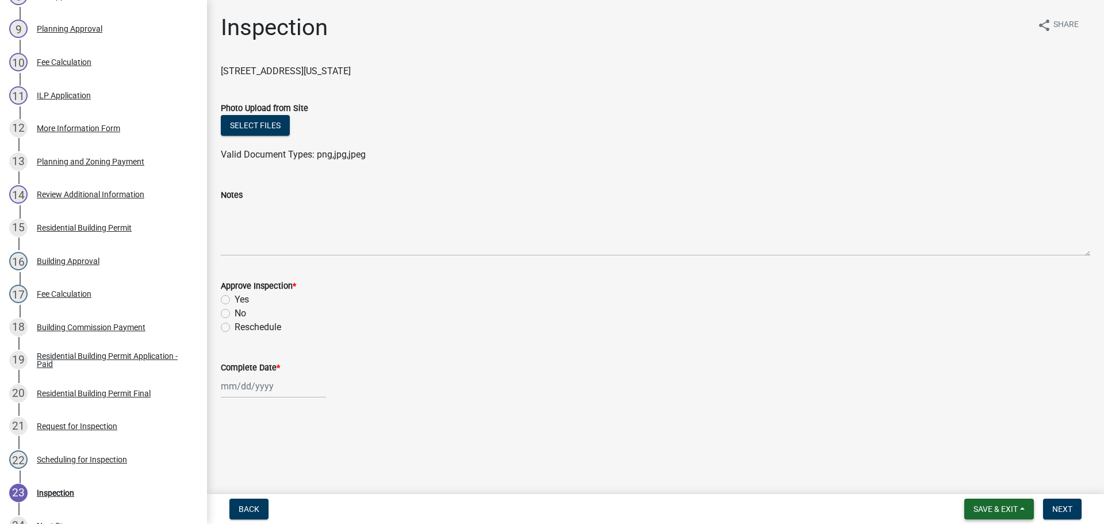
click span "Save & Exit"
click button "Save & Exit"
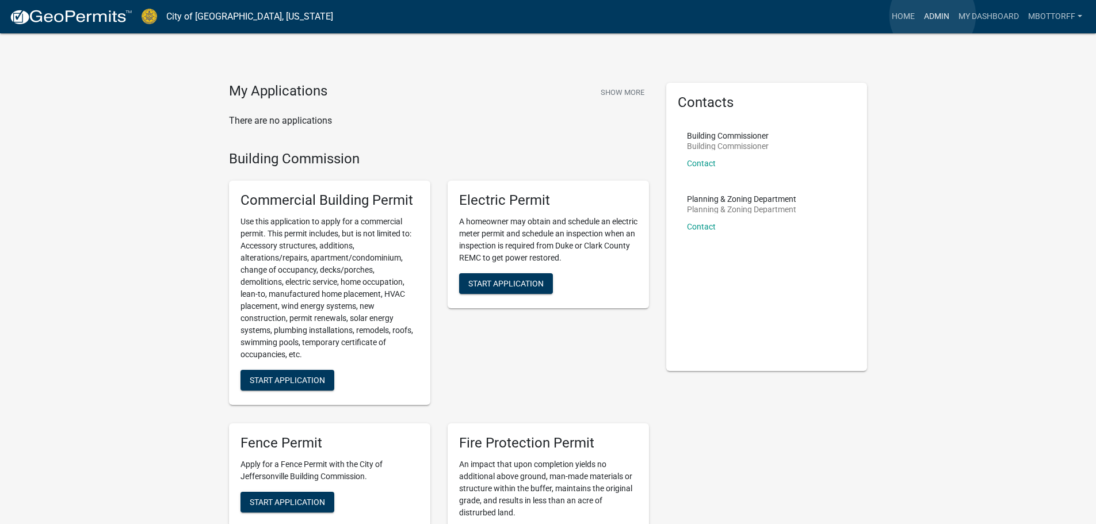
click at [932, 16] on link "Admin" at bounding box center [936, 17] width 35 height 22
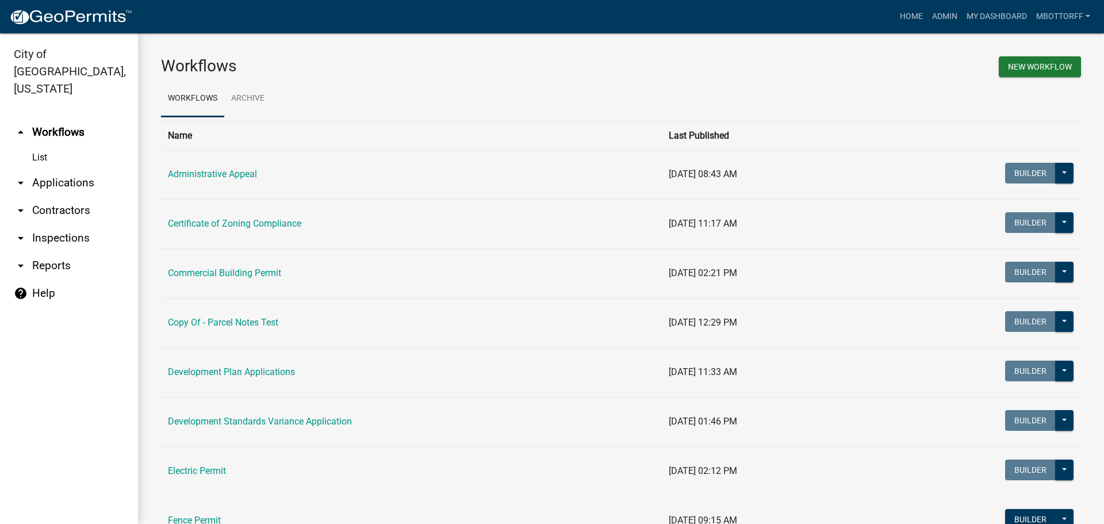
click at [52, 197] on link "arrow_drop_down Contractors" at bounding box center [69, 211] width 138 height 28
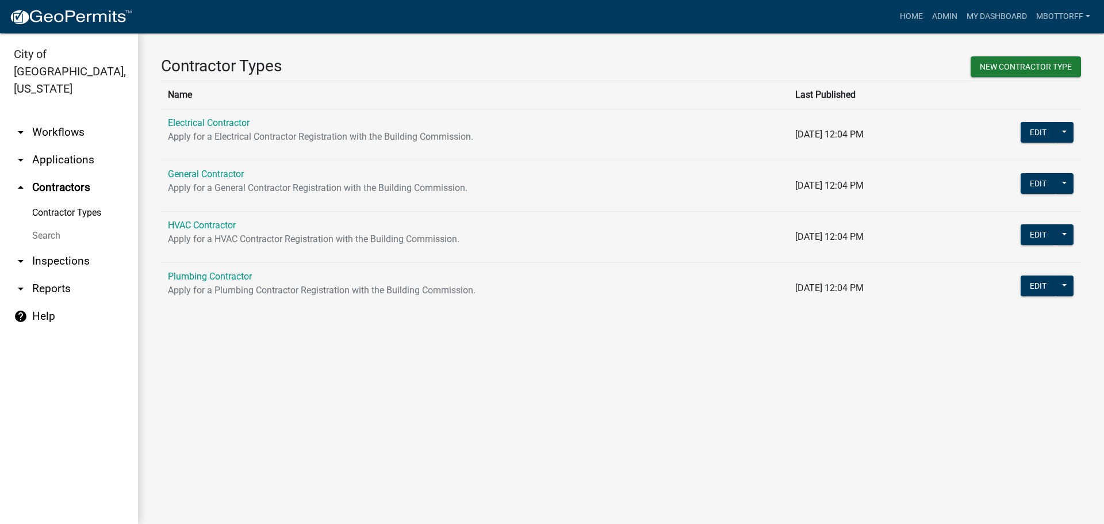
click at [40, 224] on link "Search" at bounding box center [69, 235] width 138 height 23
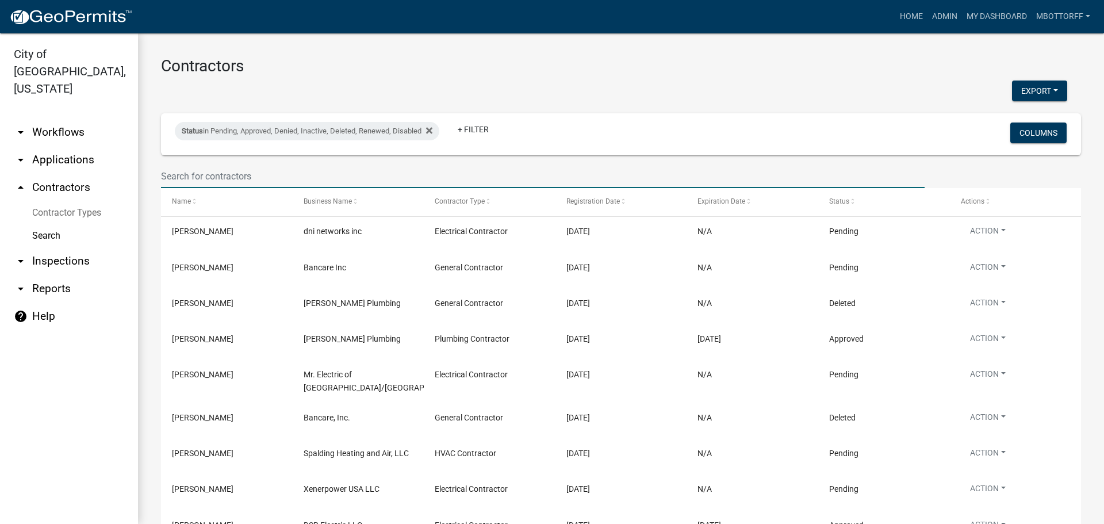
click at [202, 176] on input "text" at bounding box center [543, 177] width 764 height 24
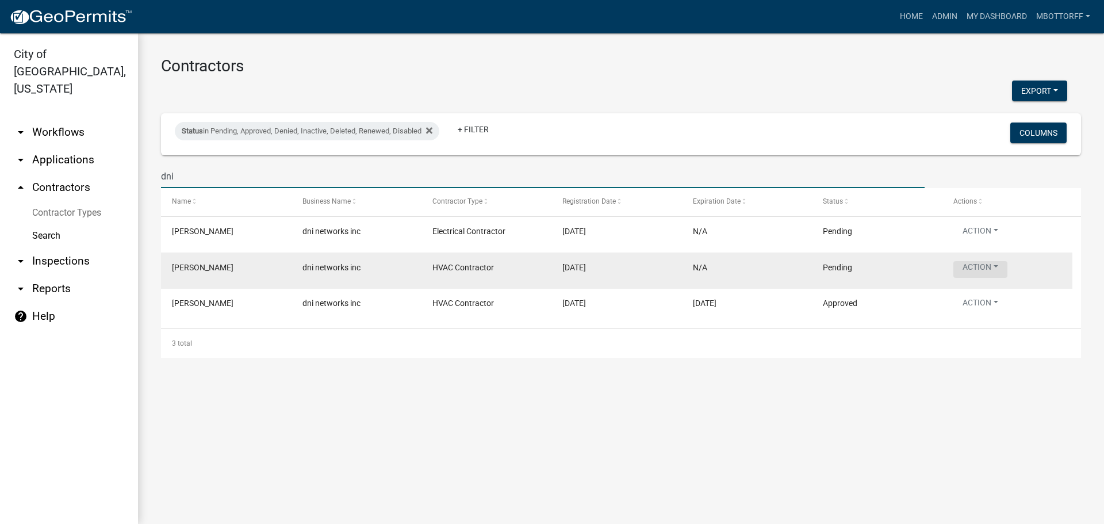
type input "dni"
click at [989, 267] on button "Action" at bounding box center [981, 269] width 54 height 17
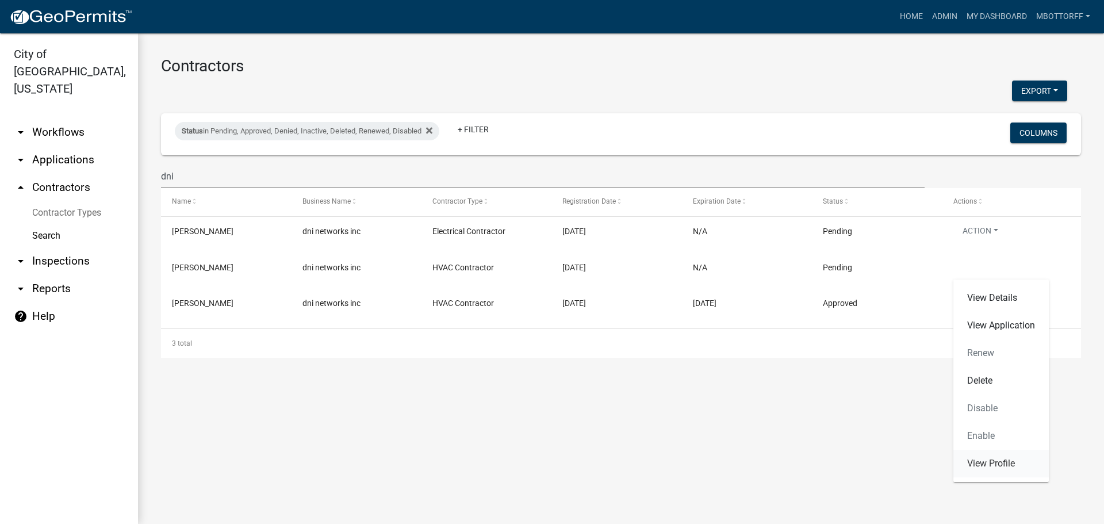
click at [988, 468] on link "View Profile" at bounding box center [1001, 464] width 95 height 28
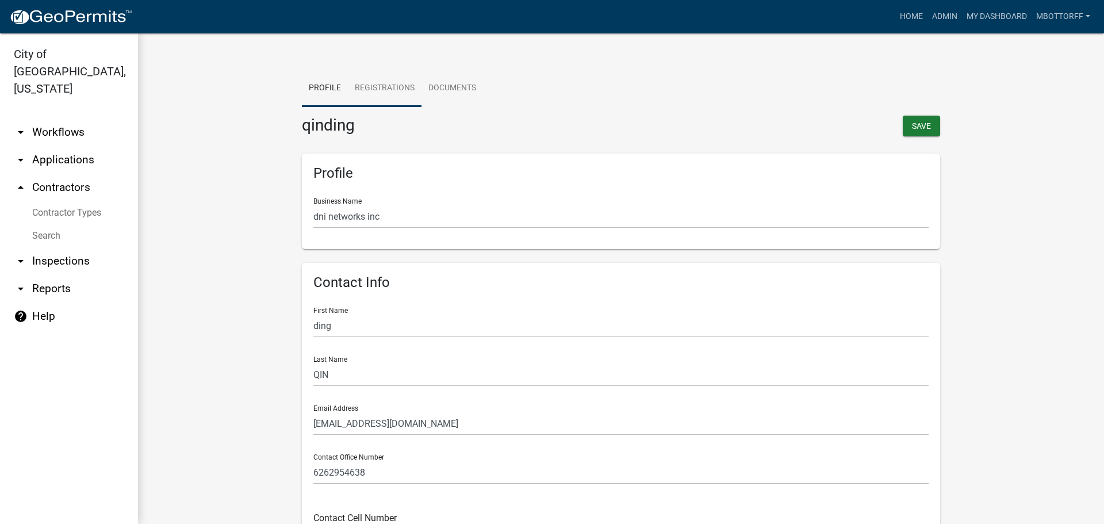
click at [385, 86] on link "Registrations" at bounding box center [385, 88] width 74 height 37
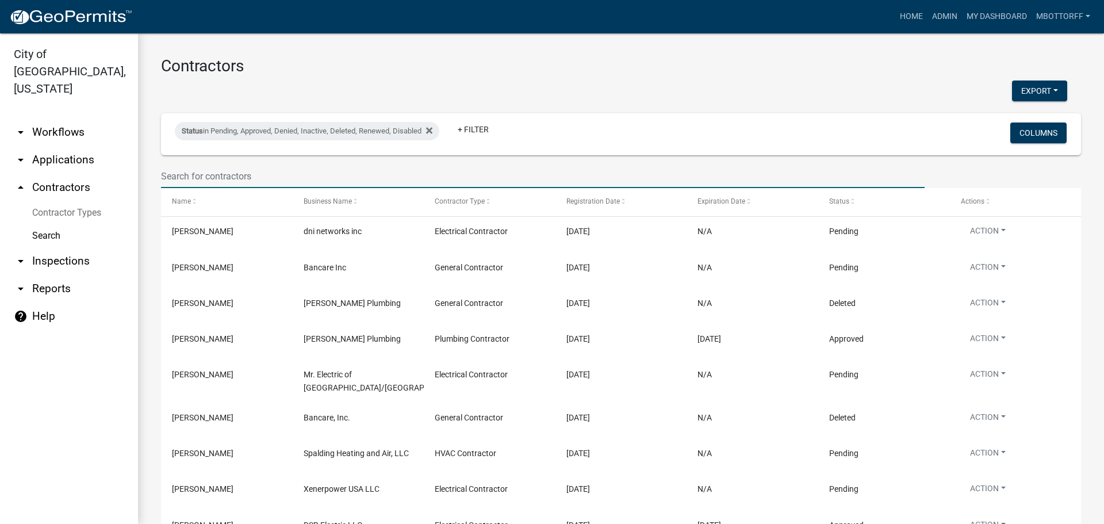
click at [174, 173] on input "text" at bounding box center [543, 177] width 764 height 24
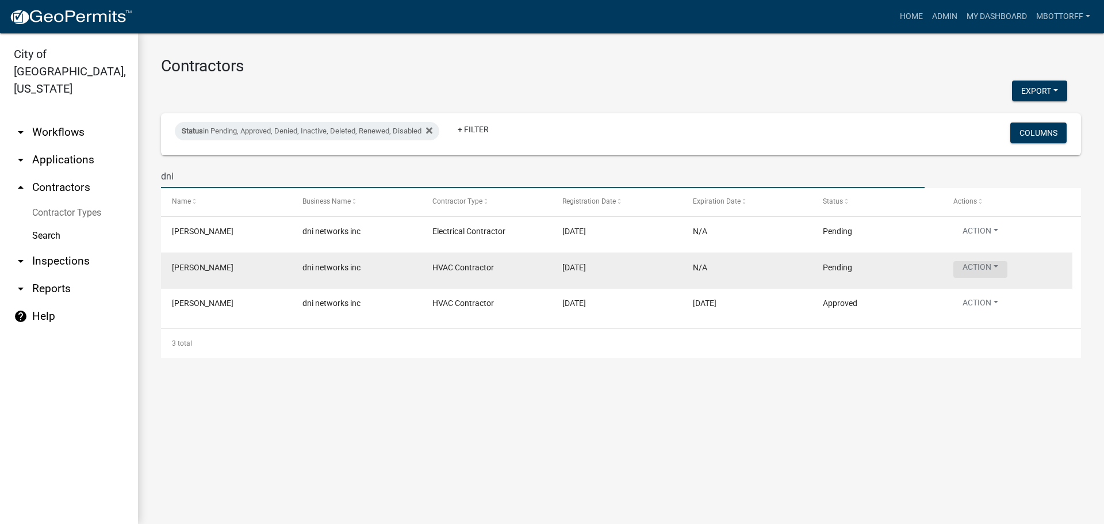
type input "dni"
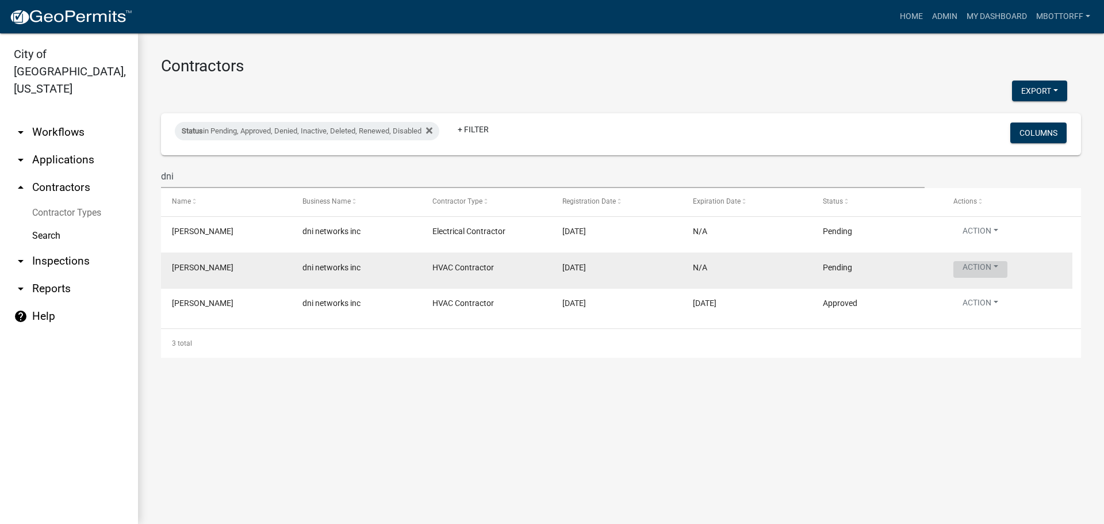
click at [992, 266] on button "Action" at bounding box center [981, 269] width 54 height 17
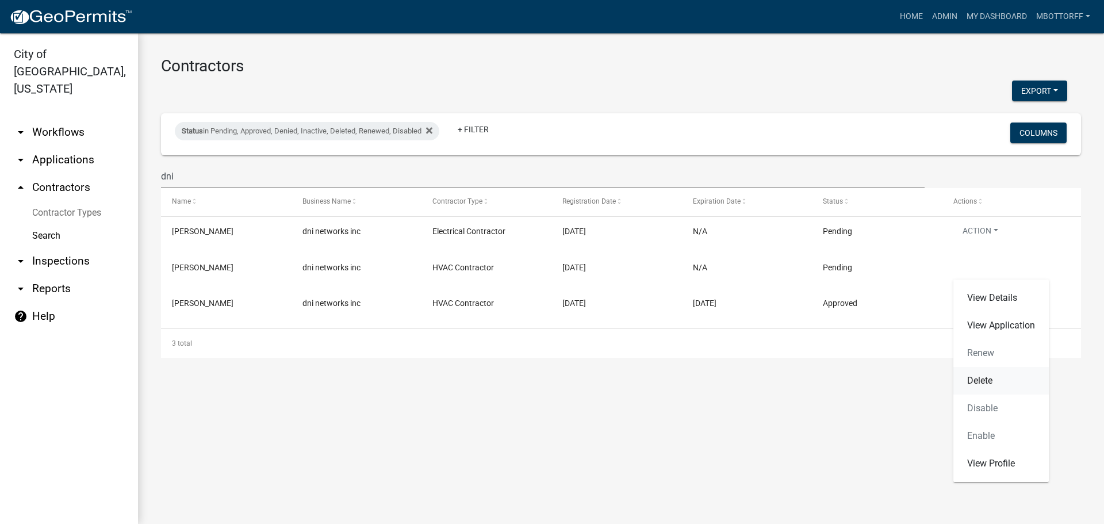
click at [980, 378] on link "Delete" at bounding box center [1001, 381] width 95 height 28
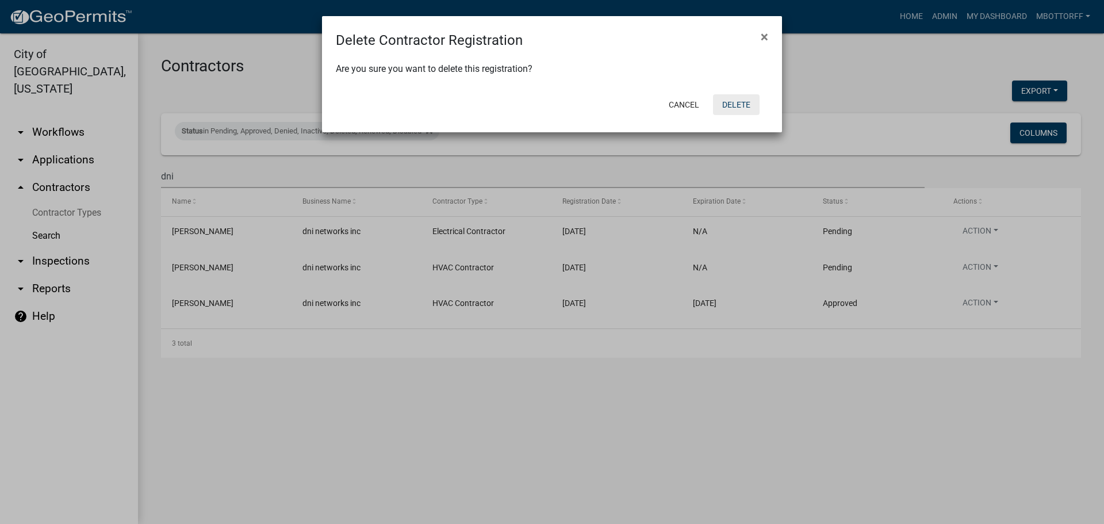
click at [740, 102] on button "Delete" at bounding box center [736, 104] width 47 height 21
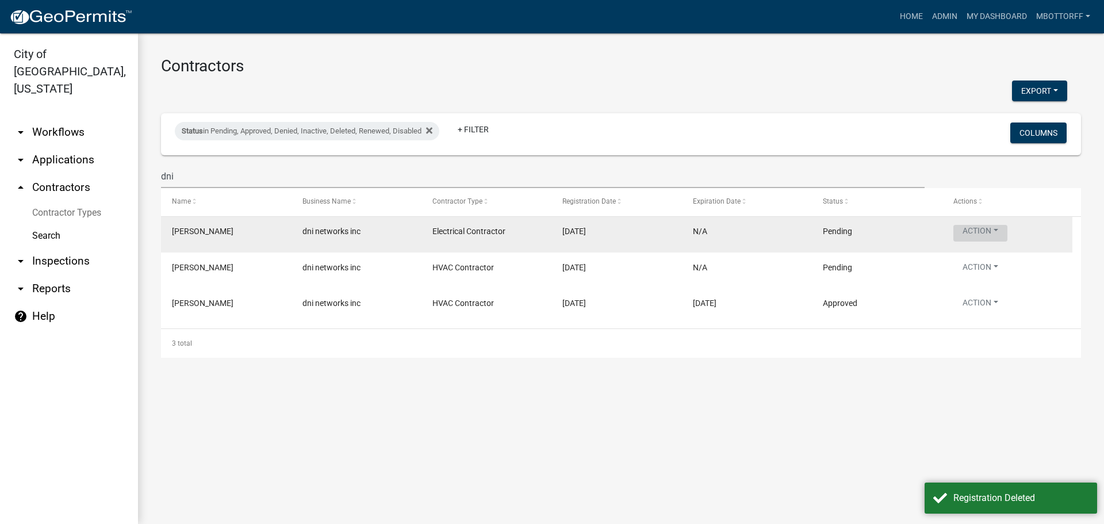
click at [1002, 229] on button "Action" at bounding box center [981, 233] width 54 height 17
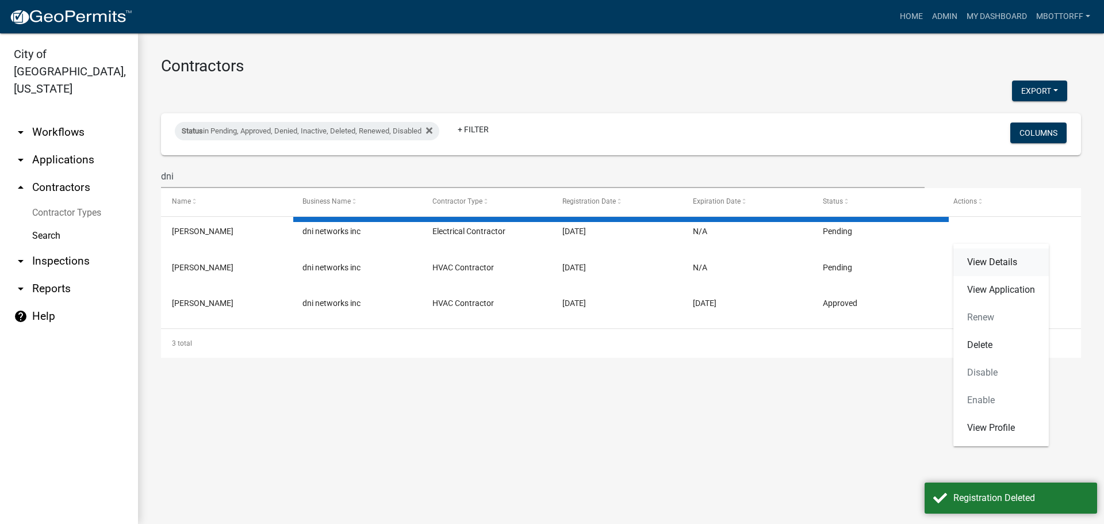
click at [985, 261] on link "View Details" at bounding box center [1001, 262] width 95 height 28
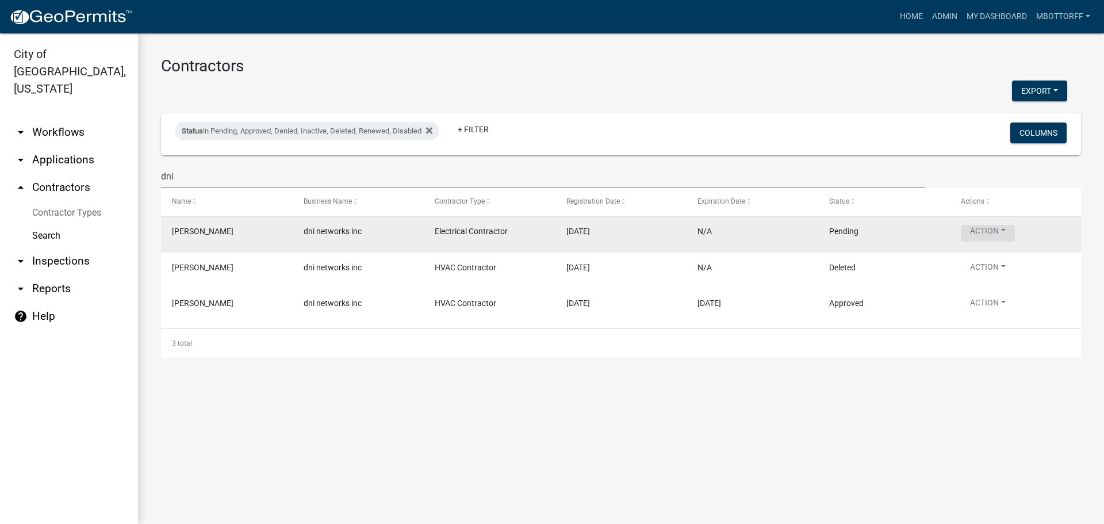
click at [999, 230] on button "Action" at bounding box center [988, 233] width 54 height 17
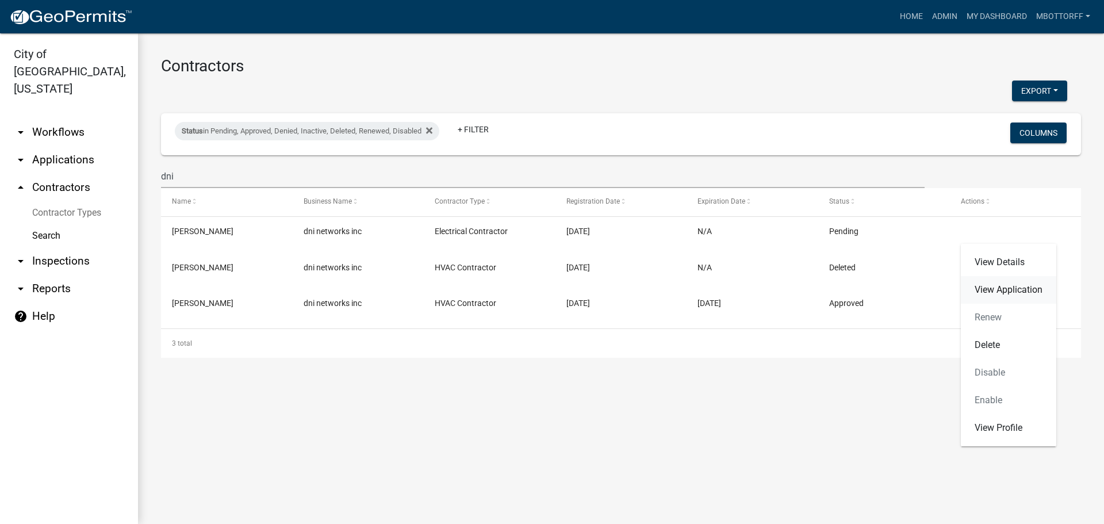
click at [988, 288] on link "View Application" at bounding box center [1008, 290] width 95 height 28
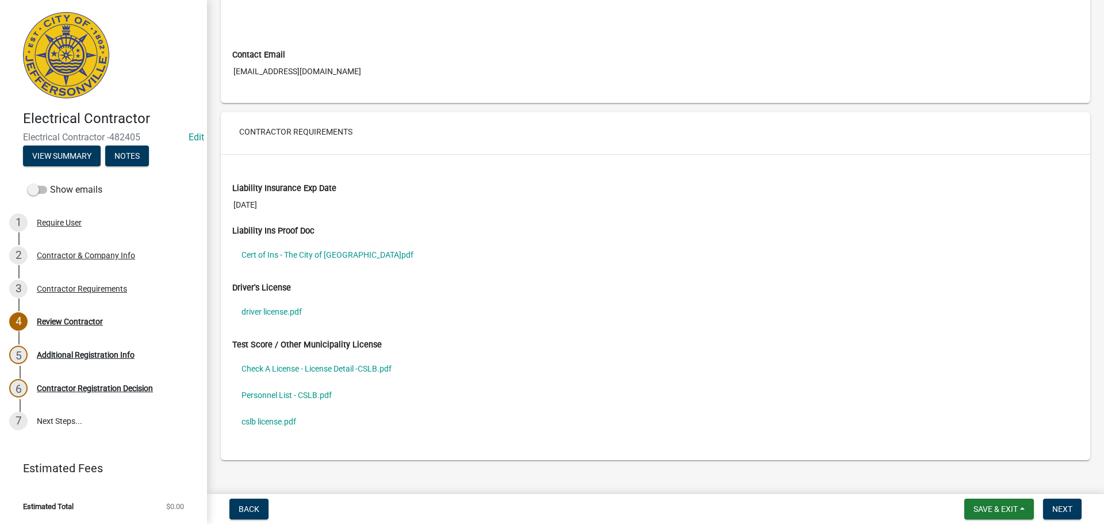
scroll to position [805, 0]
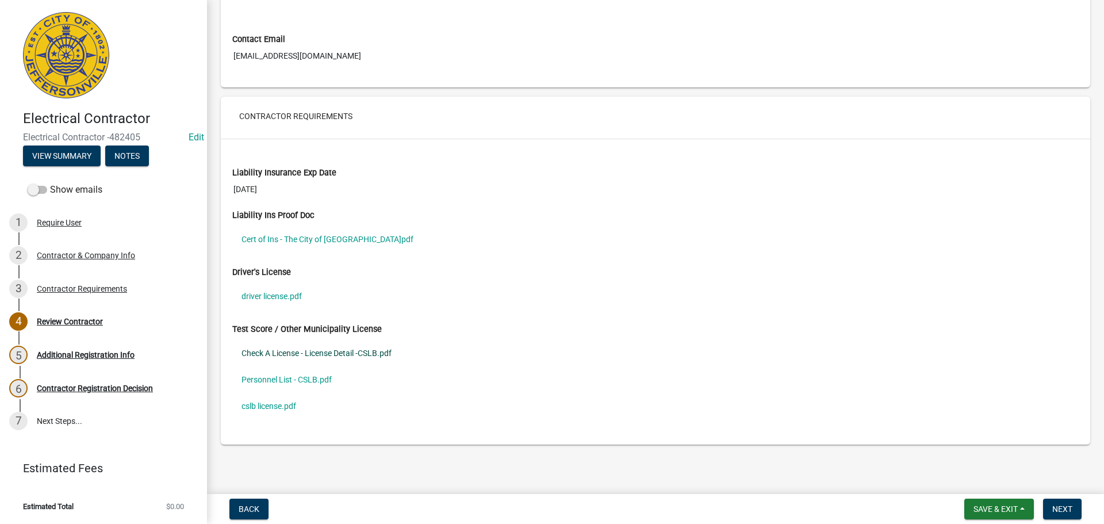
click at [266, 352] on link "Check A License - License Detail -CSLB.pdf" at bounding box center [655, 353] width 847 height 26
click at [1053, 508] on span "Next" at bounding box center [1063, 508] width 20 height 9
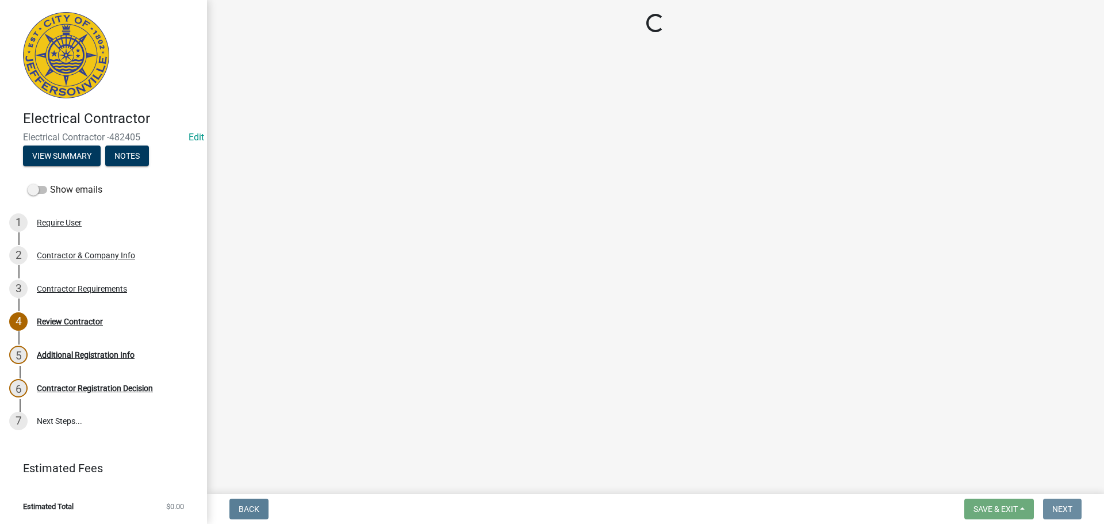
scroll to position [0, 0]
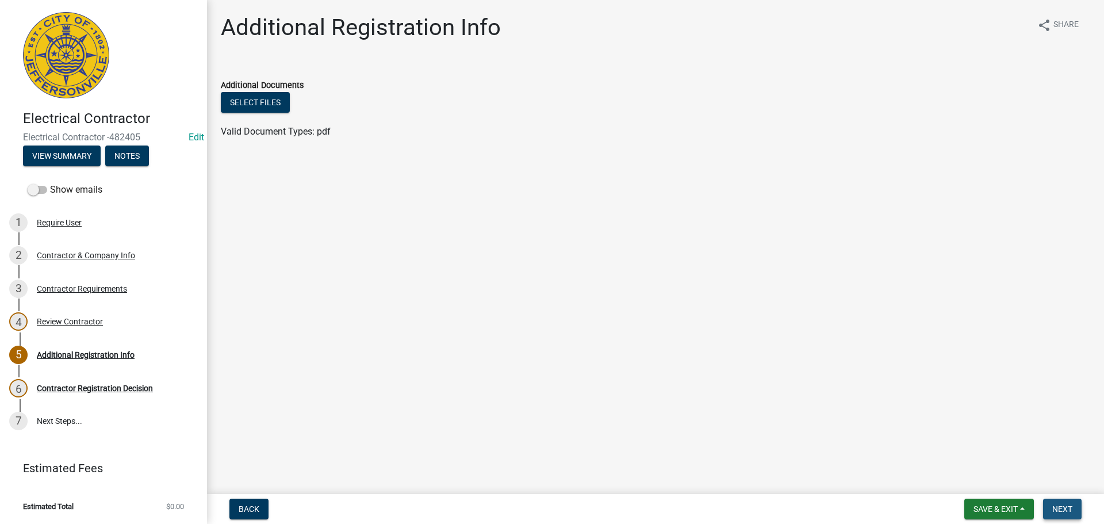
click at [1054, 506] on span "Next" at bounding box center [1063, 508] width 20 height 9
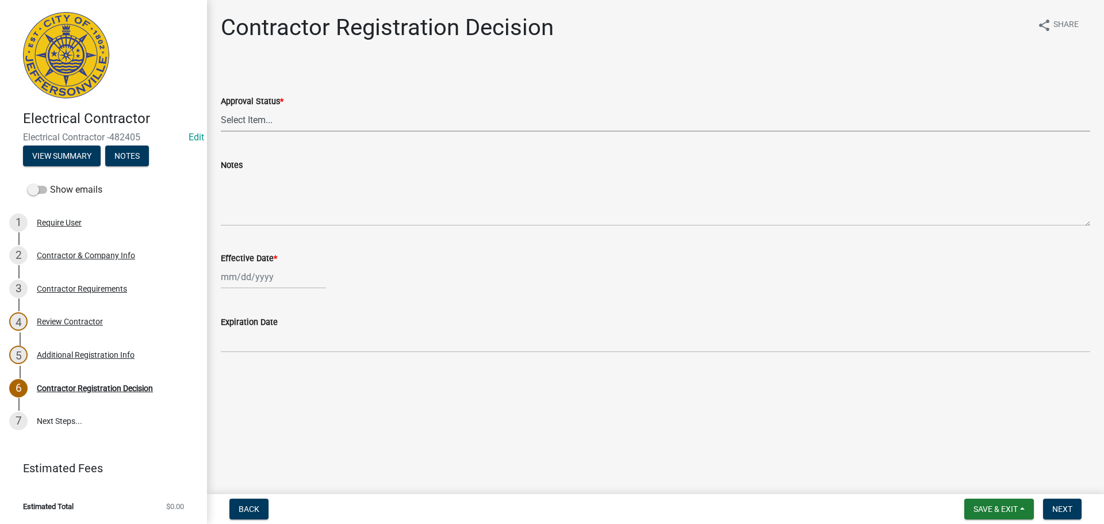
click at [250, 118] on select "Select Item... Approved Denied" at bounding box center [656, 120] width 870 height 24
click at [221, 108] on select "Select Item... Approved Denied" at bounding box center [656, 120] width 870 height 24
select select "4b86b809-39dd-4c68-9f3d-fdb3e7050482"
select select "9"
select select "2025"
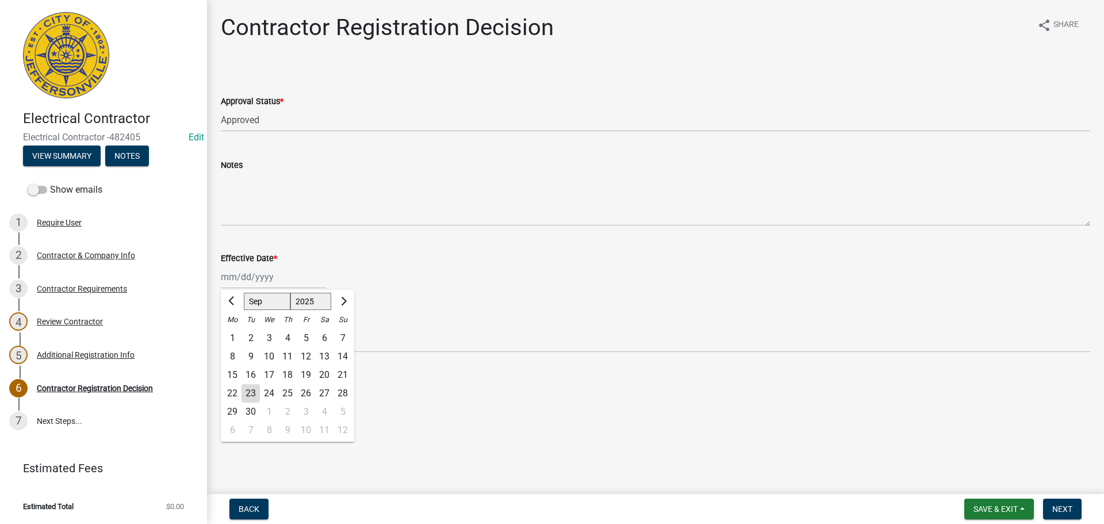
click at [237, 282] on div "Jan Feb Mar Apr May Jun Jul Aug Sep Oct Nov Dec 1525 1526 1527 1528 1529 1530 1…" at bounding box center [273, 277] width 105 height 24
click at [248, 396] on div "23" at bounding box center [251, 393] width 18 height 18
type input "09/23/2025"
click at [1063, 507] on span "Next" at bounding box center [1063, 508] width 20 height 9
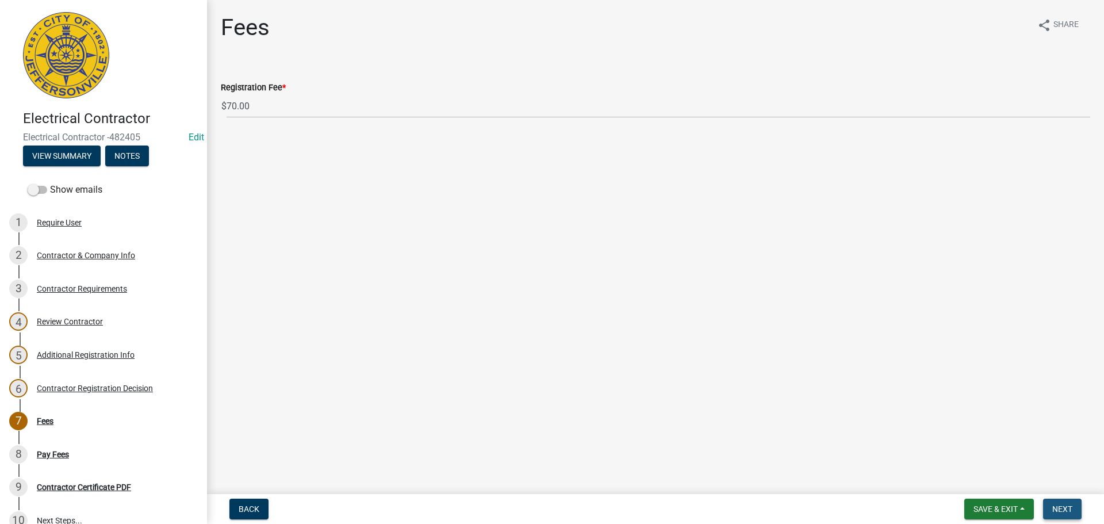
click at [1065, 504] on span "Next" at bounding box center [1063, 508] width 20 height 9
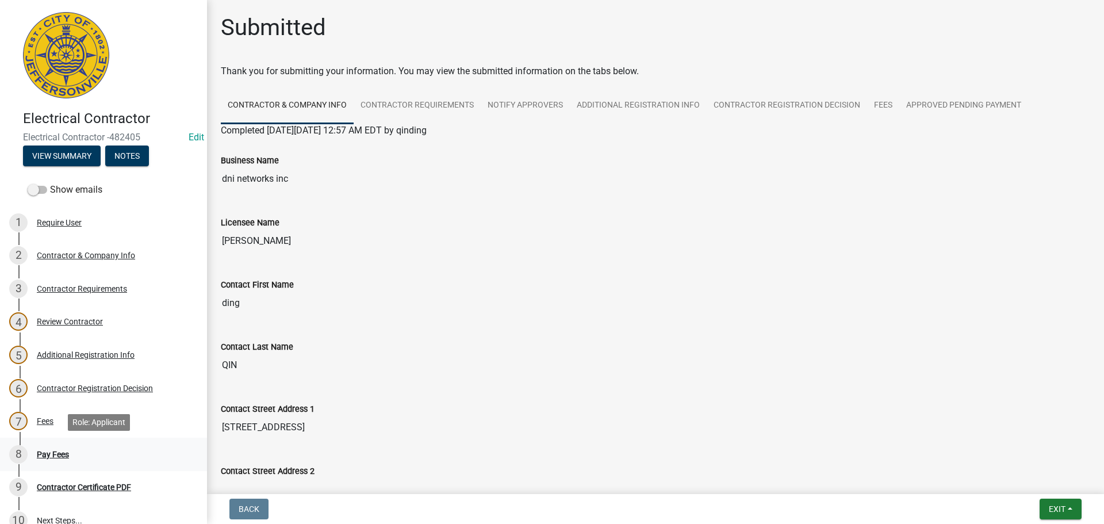
click at [41, 454] on div "Pay Fees" at bounding box center [53, 454] width 32 height 8
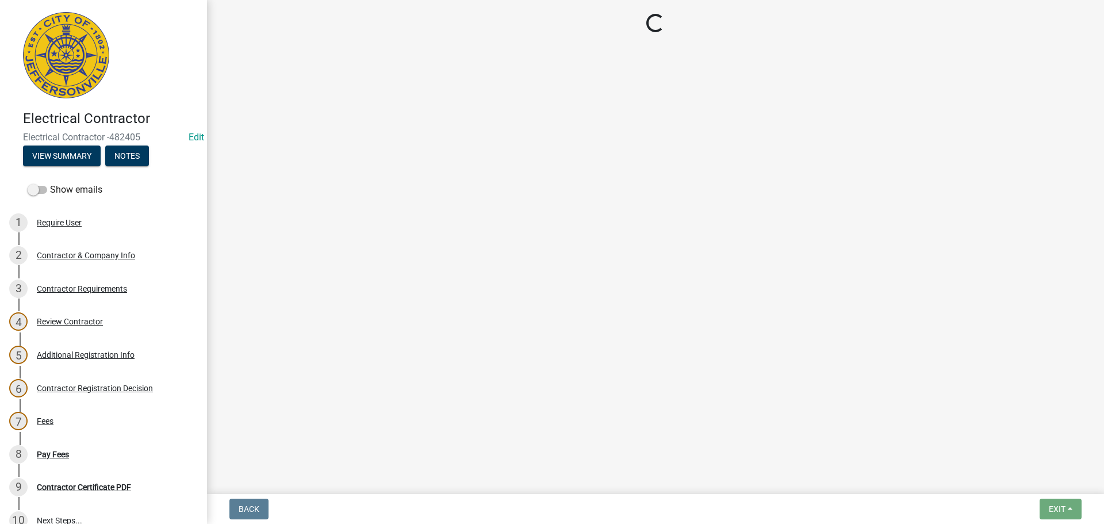
select select "3: 3"
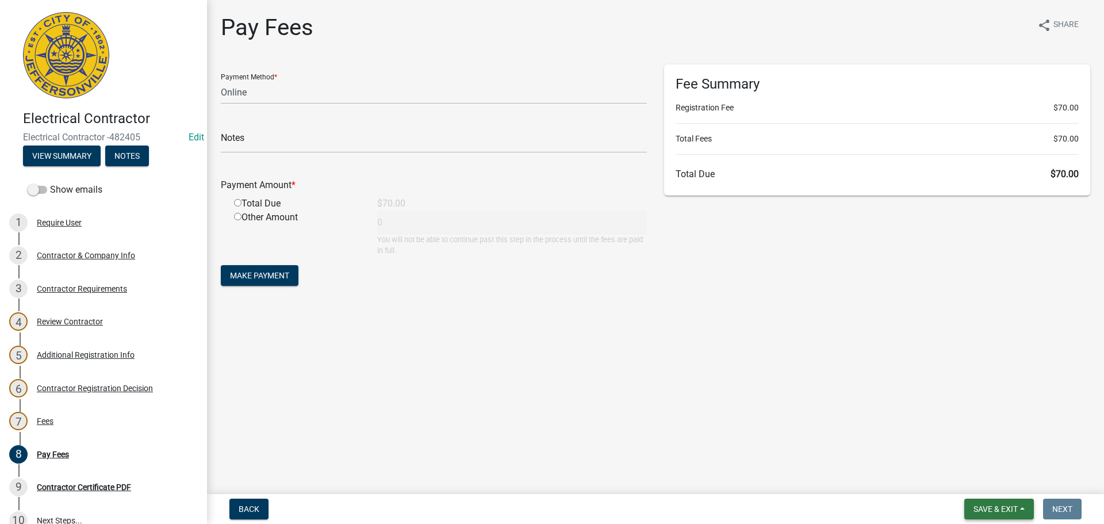
click at [991, 508] on span "Save & Exit" at bounding box center [996, 508] width 44 height 9
click at [989, 488] on button "Save & Exit" at bounding box center [988, 479] width 92 height 28
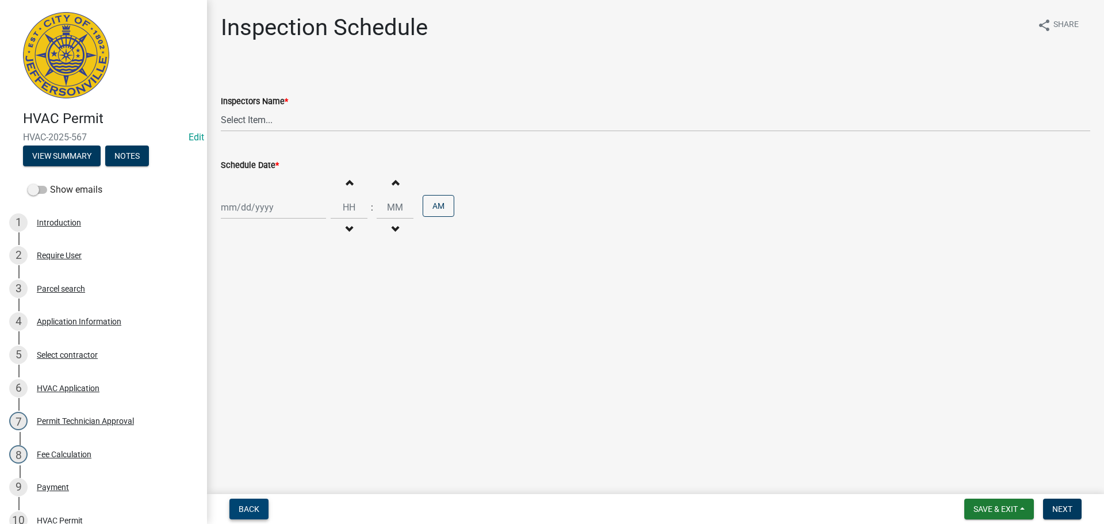
click at [242, 507] on span "Back" at bounding box center [249, 508] width 21 height 9
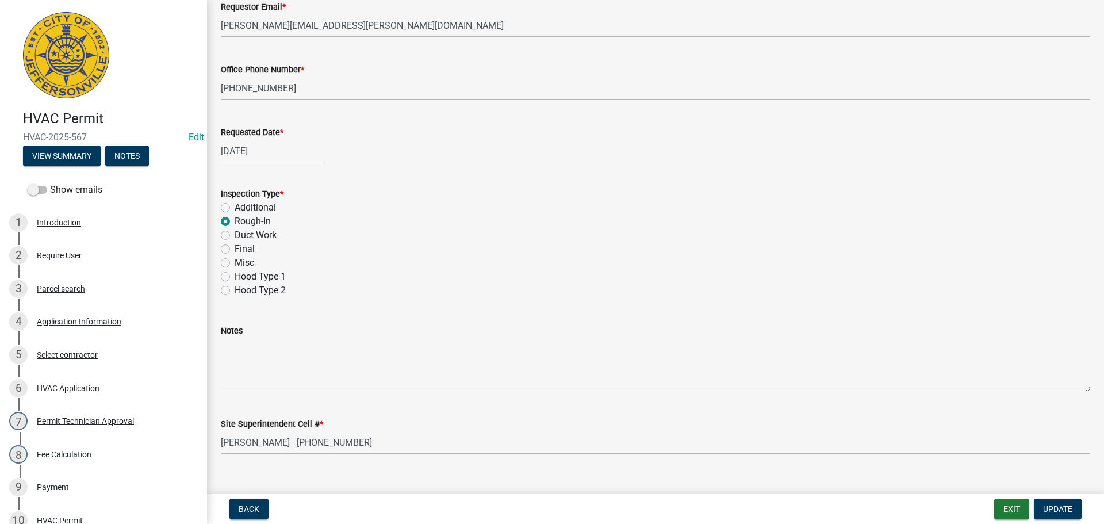
scroll to position [162, 0]
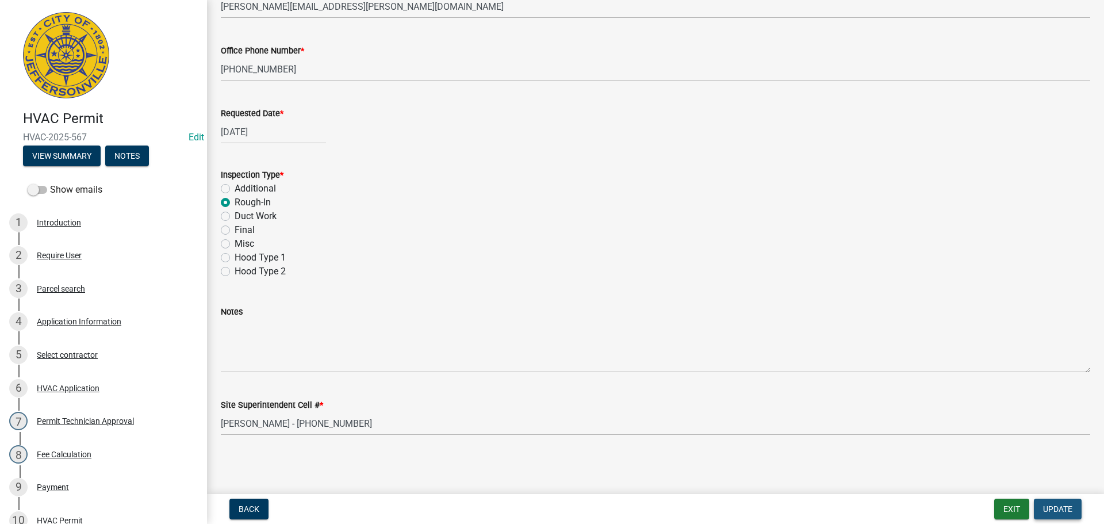
click at [1066, 504] on span "Update" at bounding box center [1057, 508] width 29 height 9
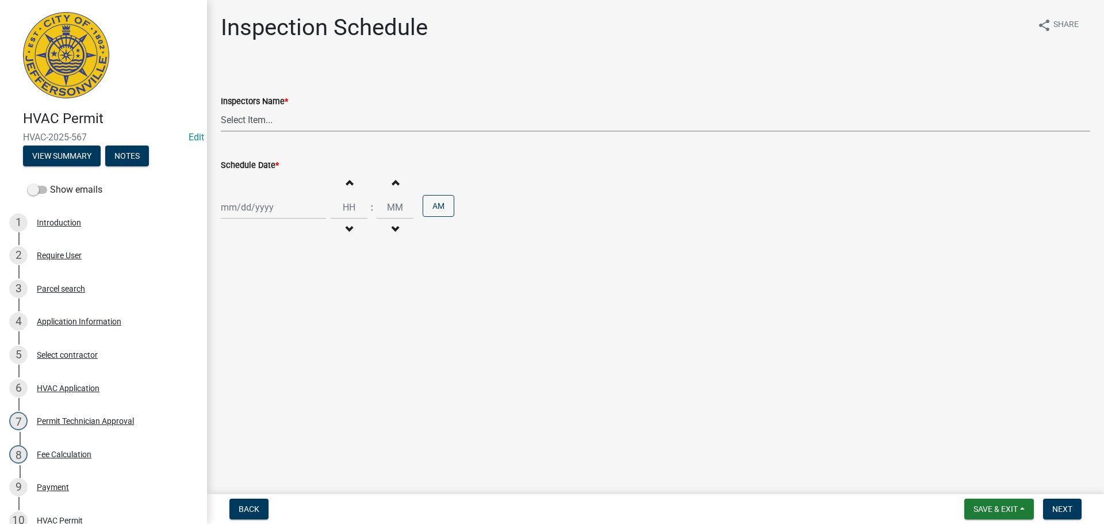
click at [242, 116] on select "Select Item... [PERSON_NAME] ([PERSON_NAME]) [PERSON_NAME] ([PERSON_NAME]) mkru…" at bounding box center [656, 120] width 870 height 24
select select "13c97fbc-c819-4cee-844a-0db3d3c4db95"
click at [221, 108] on select "Select Item... [PERSON_NAME] ([PERSON_NAME]) [PERSON_NAME] ([PERSON_NAME]) mkru…" at bounding box center [656, 120] width 870 height 24
click at [243, 204] on div at bounding box center [273, 208] width 105 height 24
select select "9"
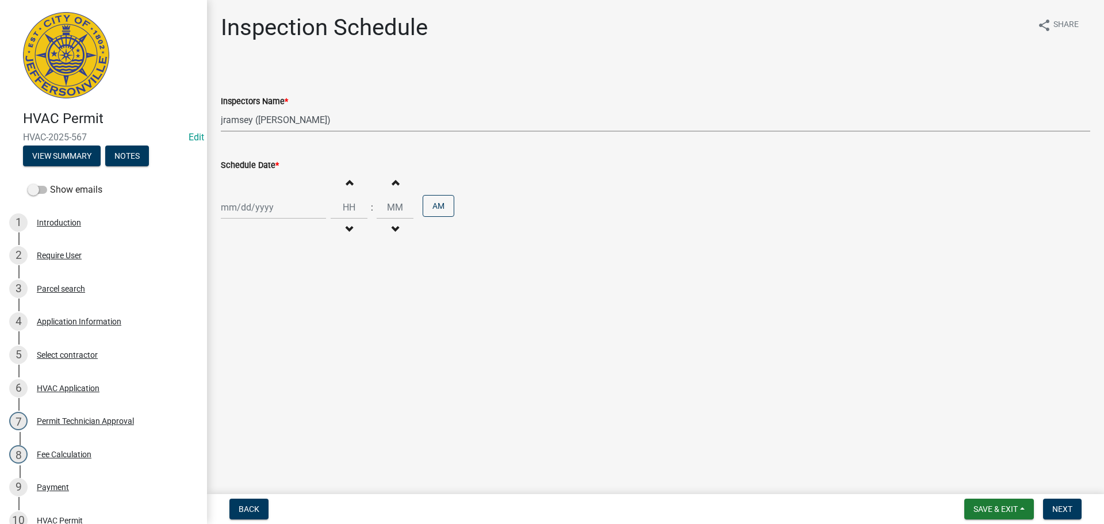
select select "2025"
click at [268, 327] on div "24" at bounding box center [269, 324] width 18 height 18
type input "[DATE]"
click at [1061, 511] on span "Next" at bounding box center [1063, 508] width 20 height 9
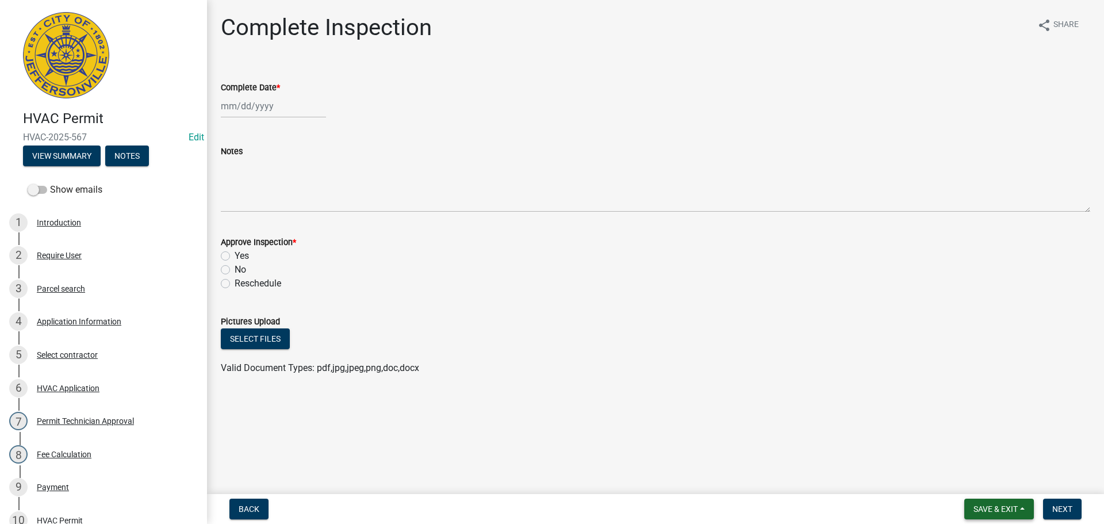
drag, startPoint x: 988, startPoint y: 511, endPoint x: 988, endPoint y: 504, distance: 7.5
click at [988, 511] on span "Save & Exit" at bounding box center [996, 508] width 44 height 9
click at [981, 476] on button "Save & Exit" at bounding box center [988, 479] width 92 height 28
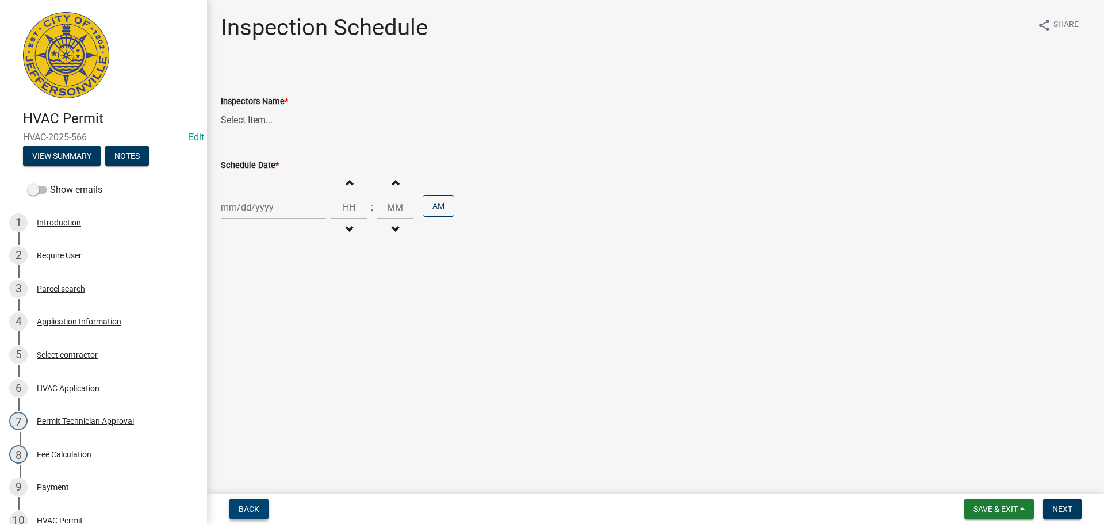
click at [251, 513] on span "Back" at bounding box center [249, 508] width 21 height 9
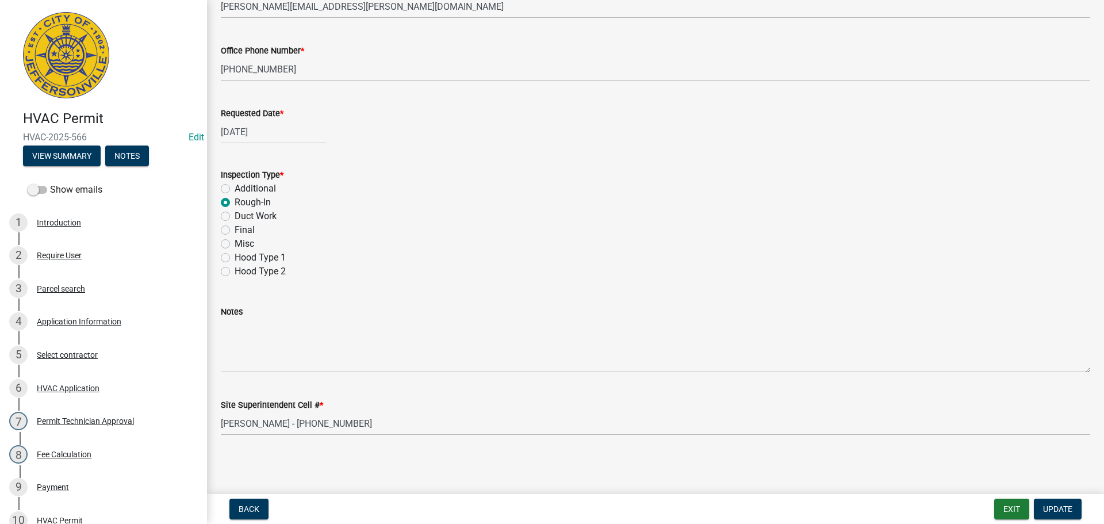
scroll to position [253, 0]
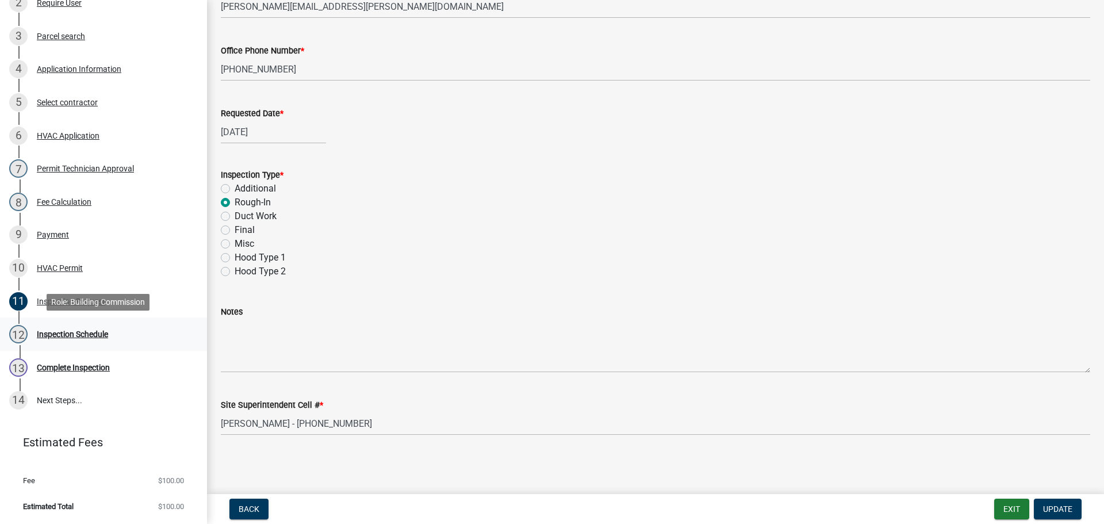
click at [48, 332] on div "Inspection Schedule" at bounding box center [72, 334] width 71 height 8
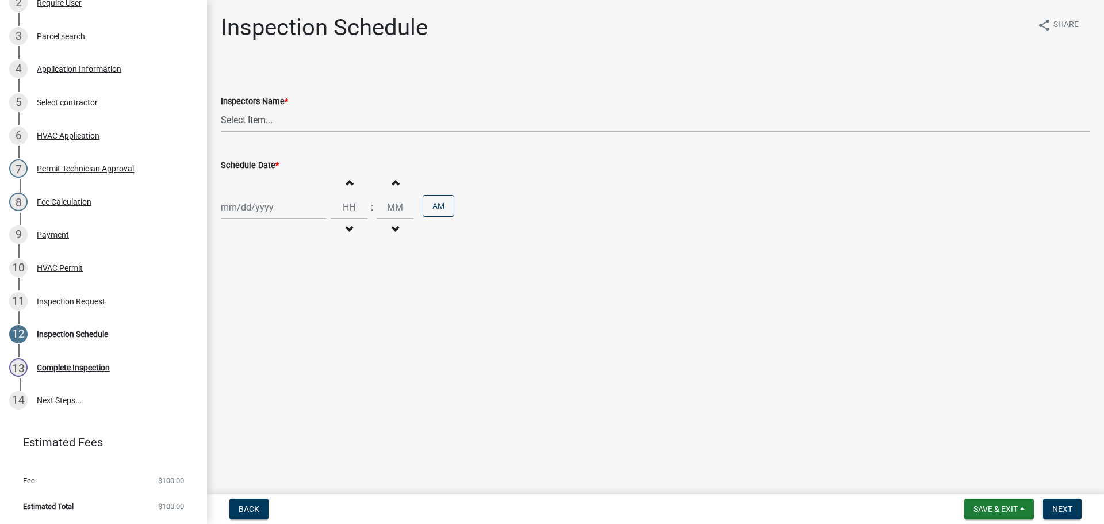
click at [236, 116] on select "Select Item... [PERSON_NAME] ([PERSON_NAME]) [PERSON_NAME] ([PERSON_NAME]) mkru…" at bounding box center [656, 120] width 870 height 24
select select "13c97fbc-c819-4cee-844a-0db3d3c4db95"
click at [221, 108] on select "Select Item... [PERSON_NAME] ([PERSON_NAME]) [PERSON_NAME] ([PERSON_NAME]) mkru…" at bounding box center [656, 120] width 870 height 24
click at [236, 211] on div at bounding box center [273, 208] width 105 height 24
select select "9"
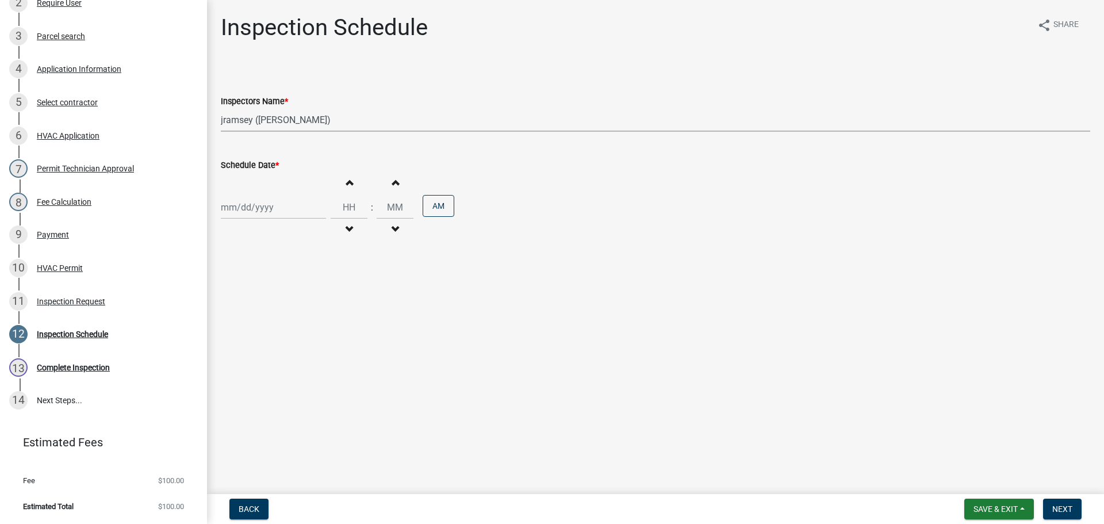
select select "2025"
click at [267, 326] on div "24" at bounding box center [269, 324] width 18 height 18
type input "[DATE]"
click at [1069, 510] on span "Next" at bounding box center [1063, 508] width 20 height 9
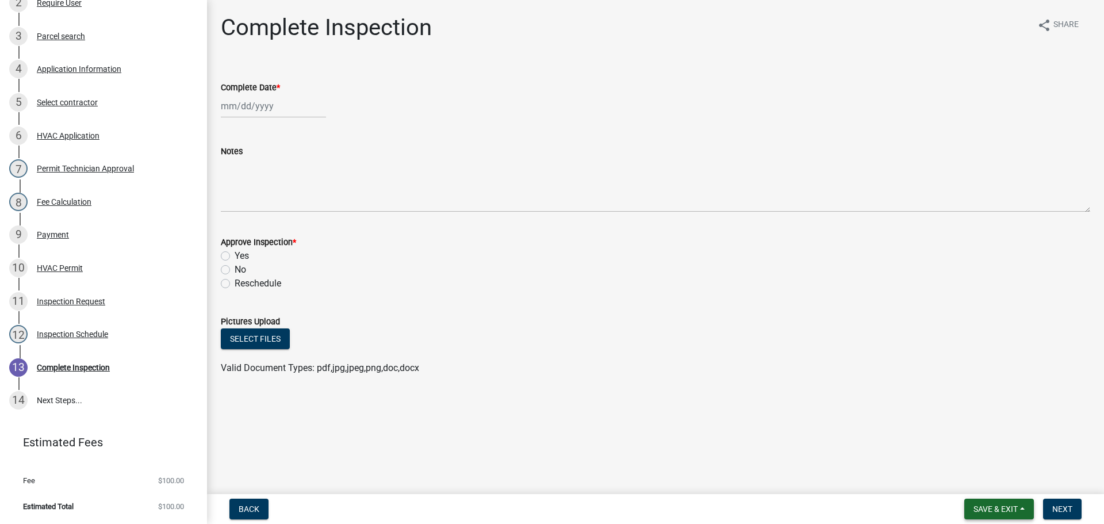
click at [998, 510] on span "Save & Exit" at bounding box center [996, 508] width 44 height 9
click at [981, 480] on button "Save & Exit" at bounding box center [988, 479] width 92 height 28
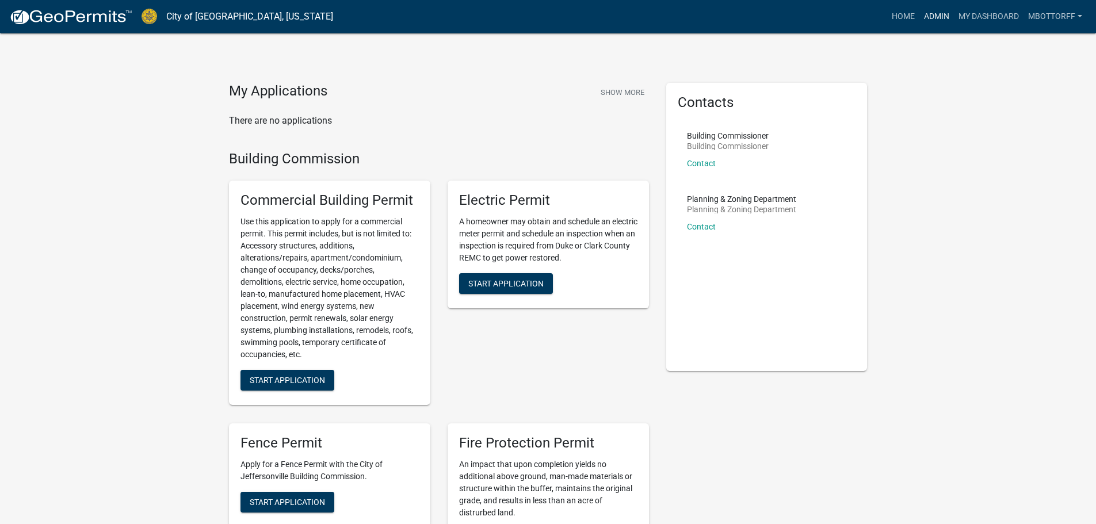
click at [935, 12] on link "Admin" at bounding box center [936, 17] width 35 height 22
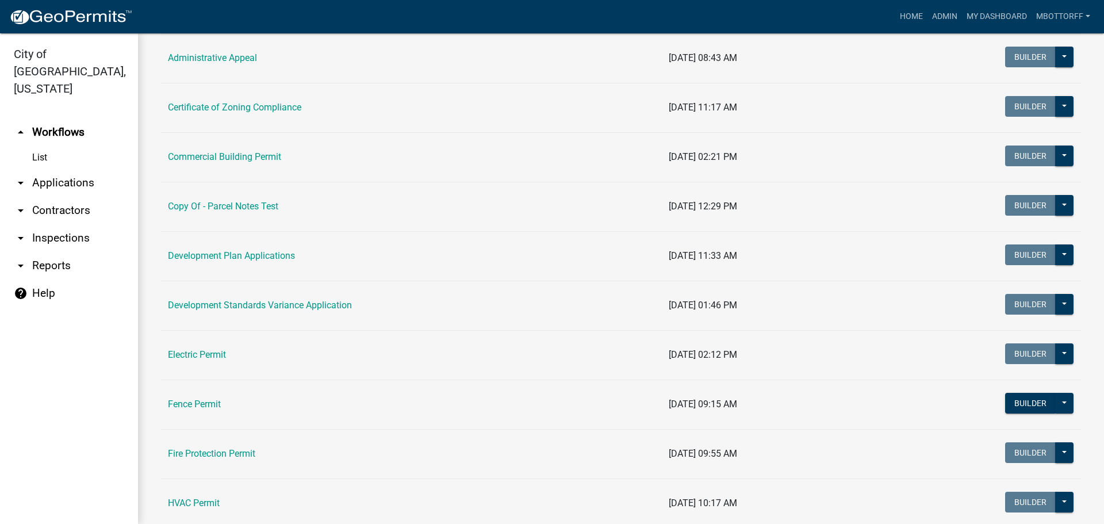
scroll to position [173, 0]
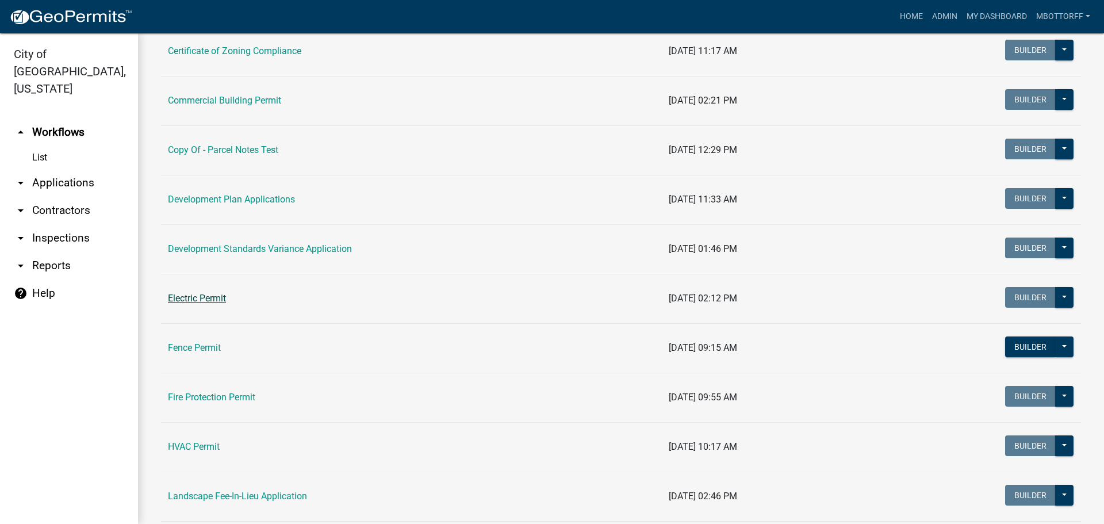
click at [201, 294] on link "Electric Permit" at bounding box center [197, 298] width 58 height 11
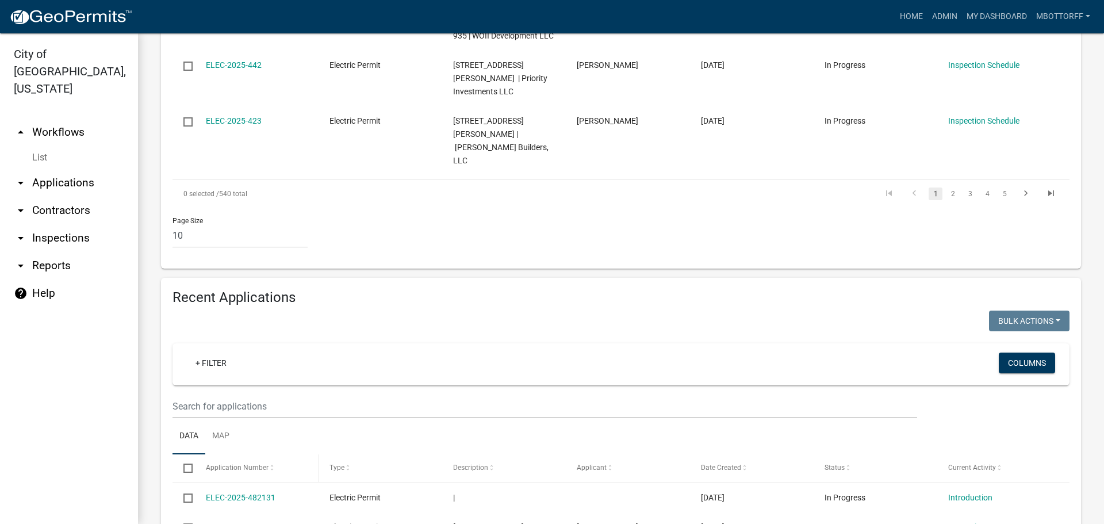
scroll to position [920, 0]
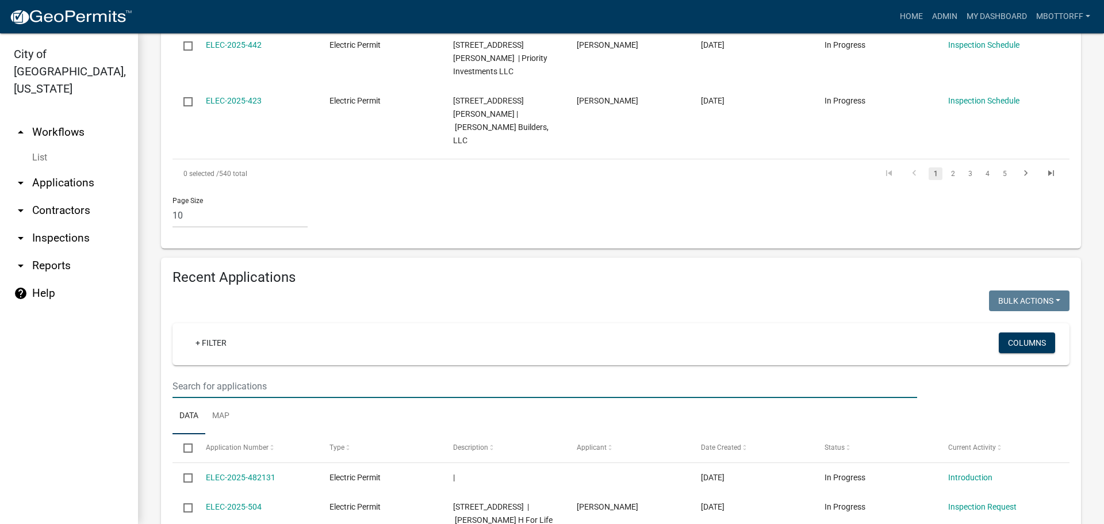
click at [201, 374] on input "text" at bounding box center [545, 386] width 745 height 24
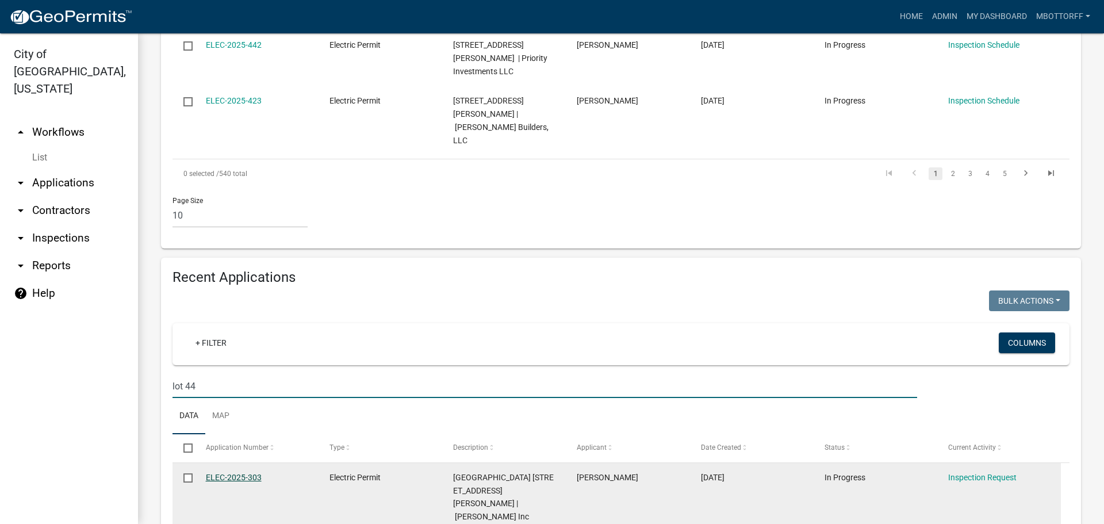
type input "lot 44"
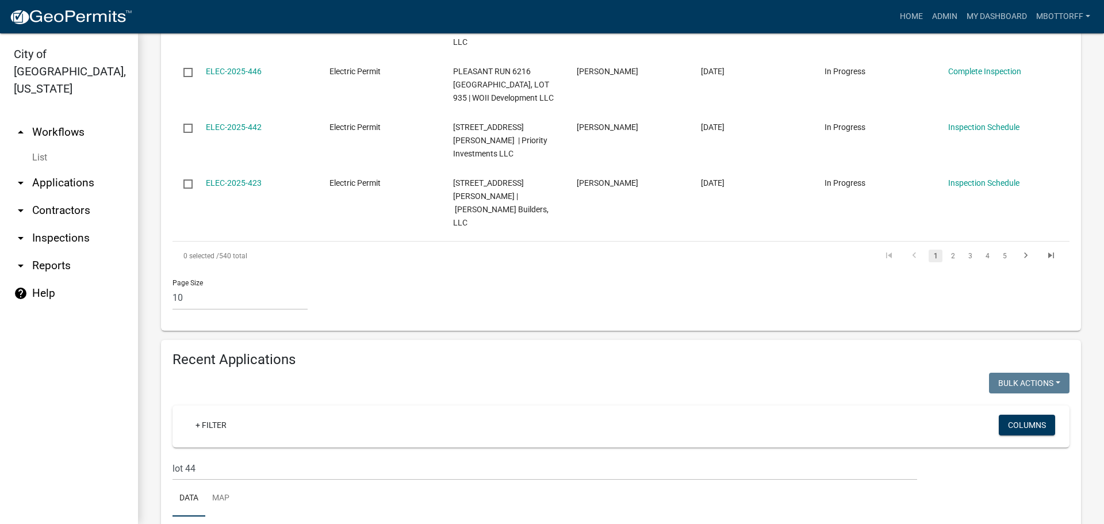
scroll to position [835, 0]
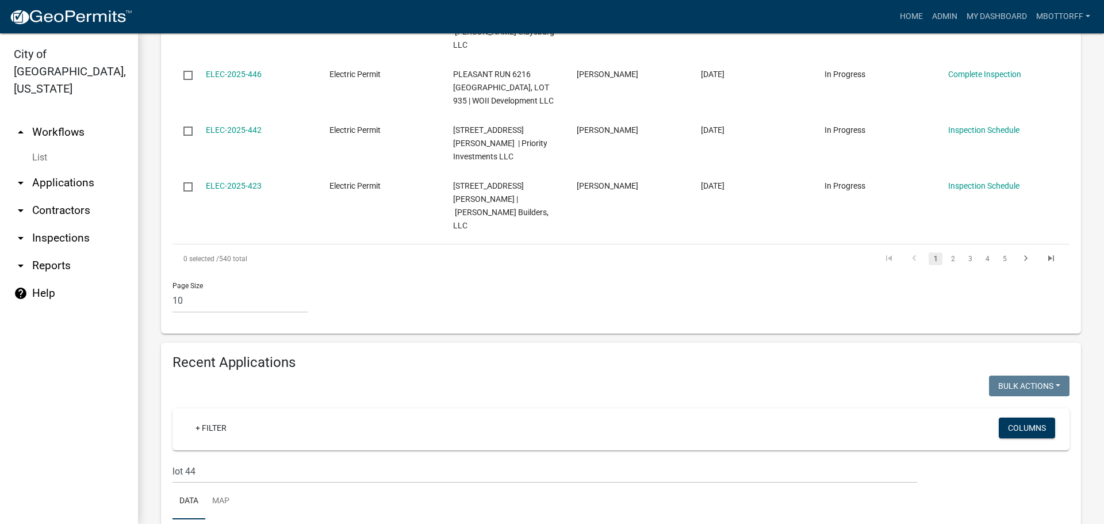
click at [53, 169] on link "arrow_drop_down Applications" at bounding box center [69, 183] width 138 height 28
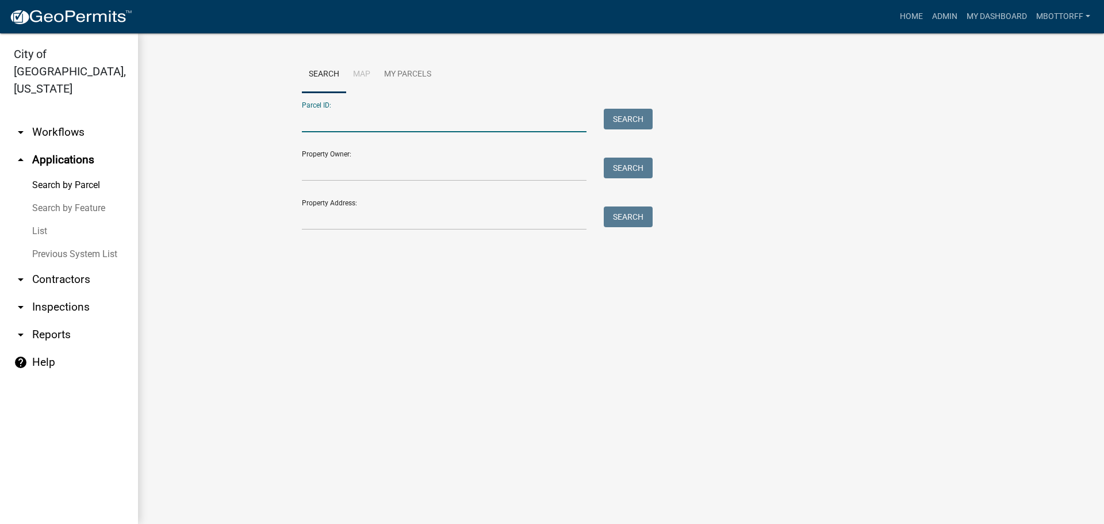
paste input "10-19-01-300-914.000-009"
type input "10-19-01-300-914.000-009"
click at [636, 117] on button "Search" at bounding box center [628, 119] width 49 height 21
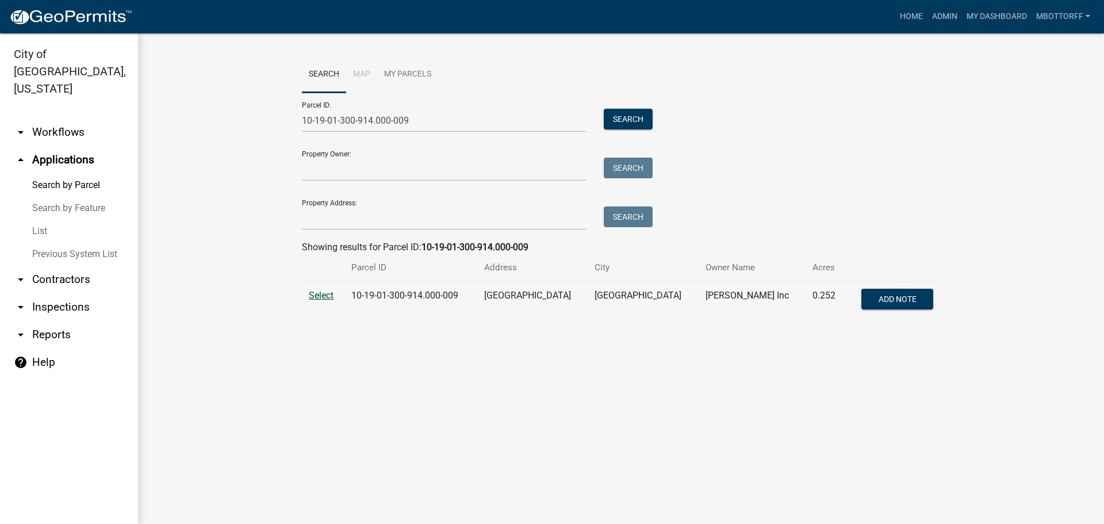
click at [324, 297] on span "Select" at bounding box center [321, 295] width 25 height 11
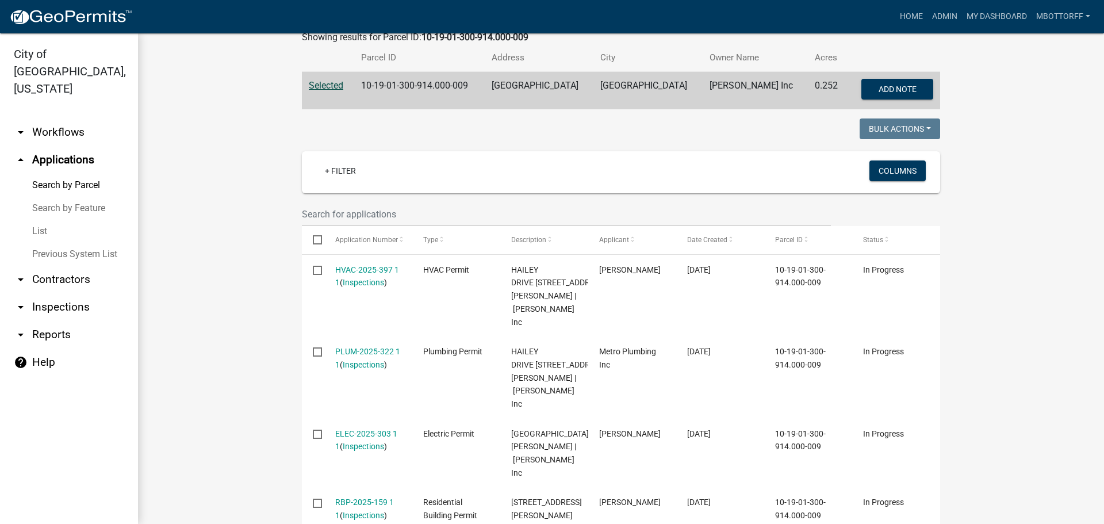
scroll to position [288, 0]
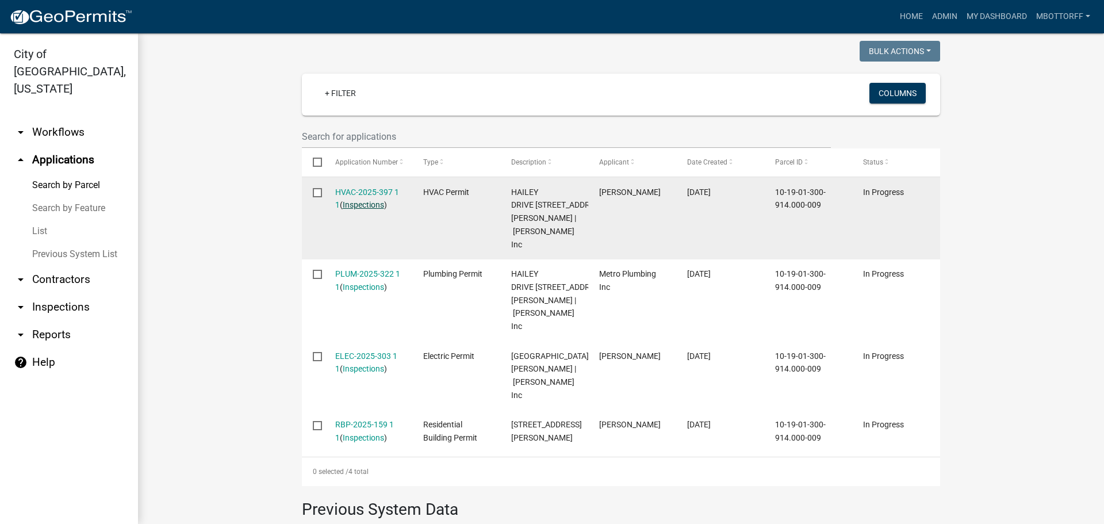
drag, startPoint x: 359, startPoint y: 192, endPoint x: 351, endPoint y: 204, distance: 14.8
click at [351, 204] on link "Inspections" at bounding box center [363, 204] width 41 height 9
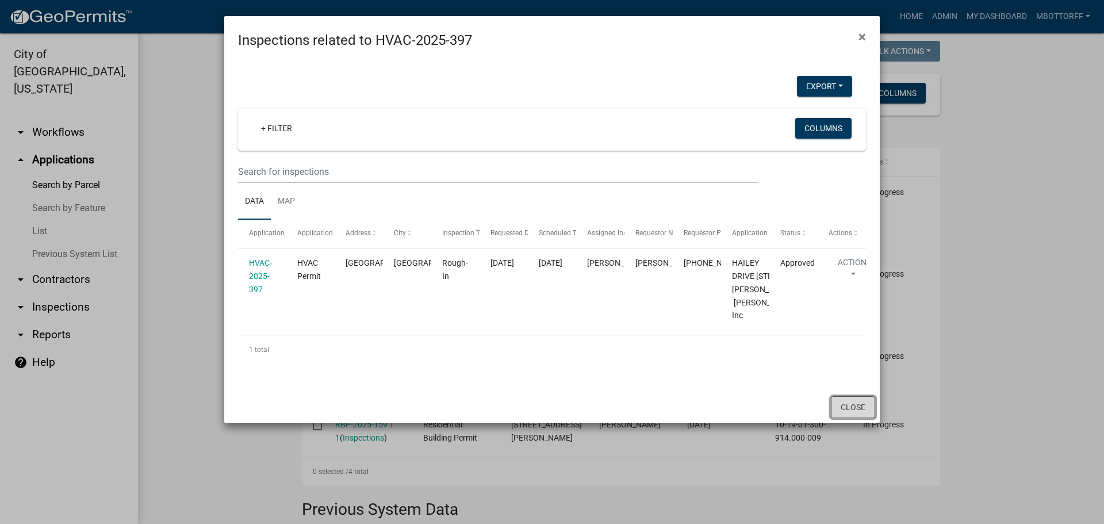
click at [841, 418] on button "Close" at bounding box center [853, 407] width 44 height 22
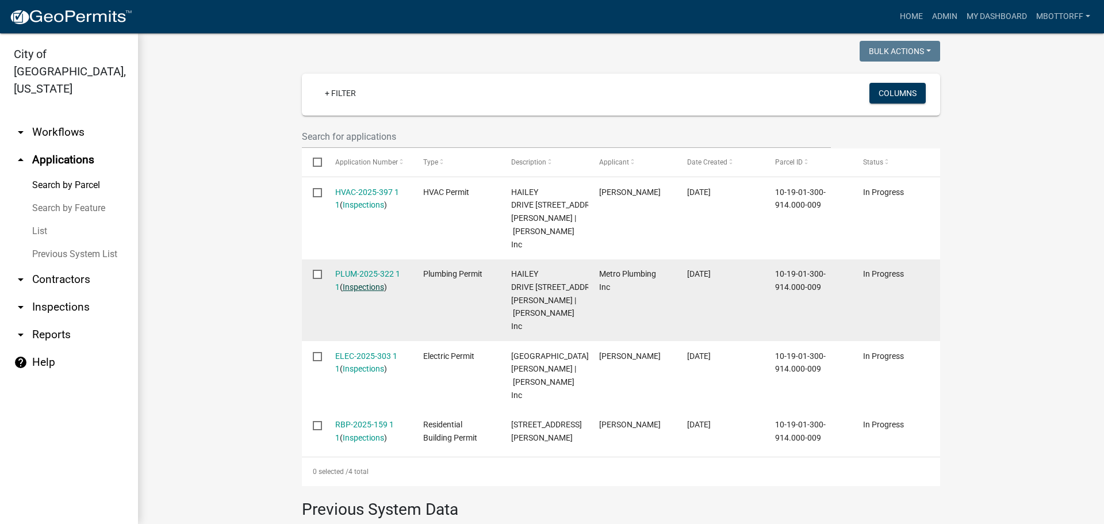
click at [366, 282] on link "Inspections" at bounding box center [363, 286] width 41 height 9
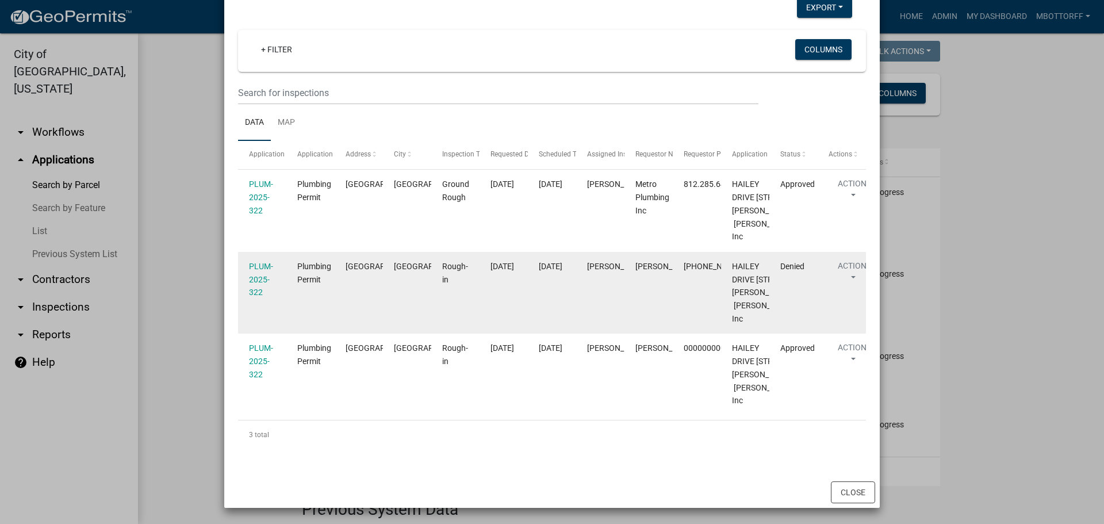
scroll to position [230, 0]
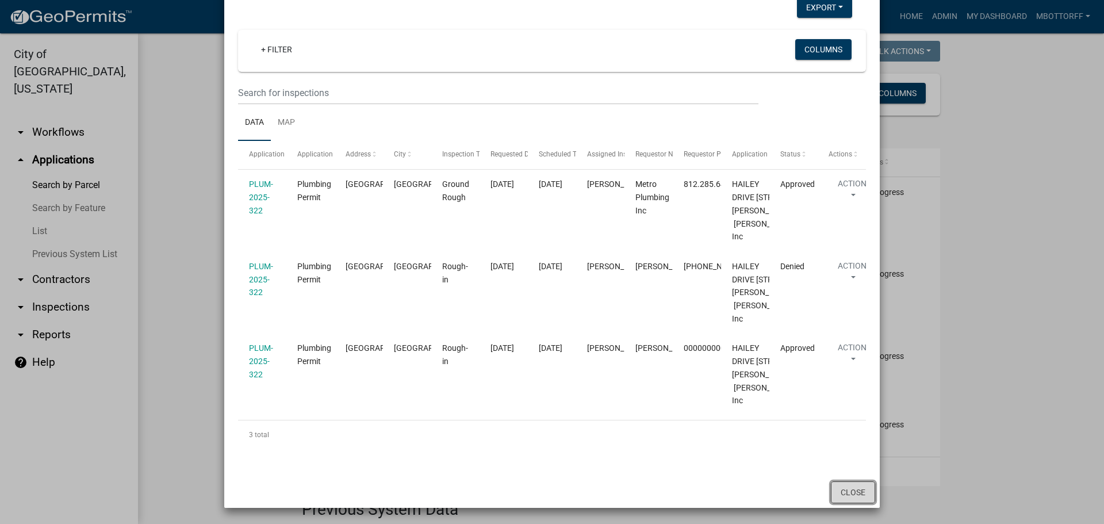
click at [851, 500] on button "Close" at bounding box center [853, 492] width 44 height 22
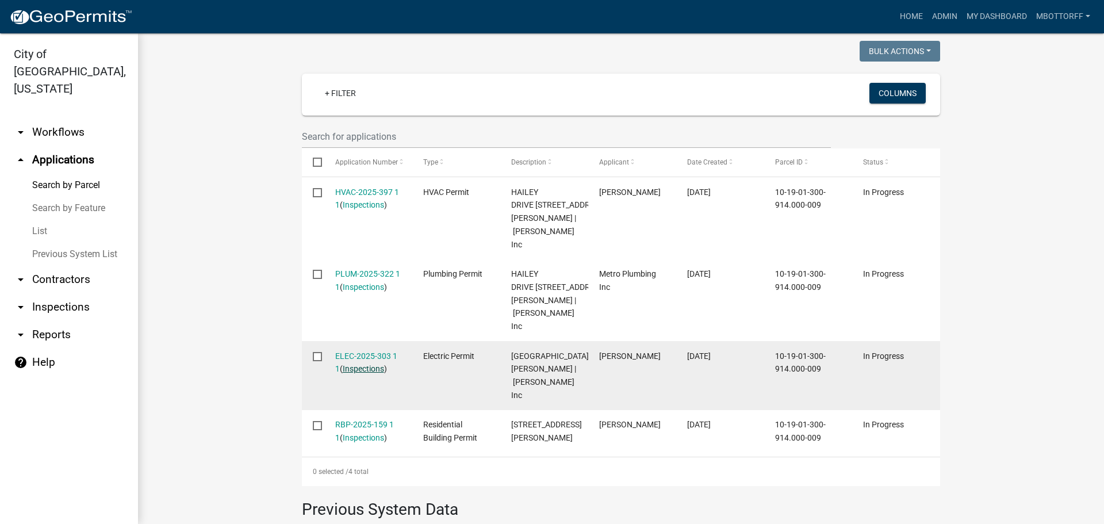
click at [357, 364] on link "Inspections" at bounding box center [363, 368] width 41 height 9
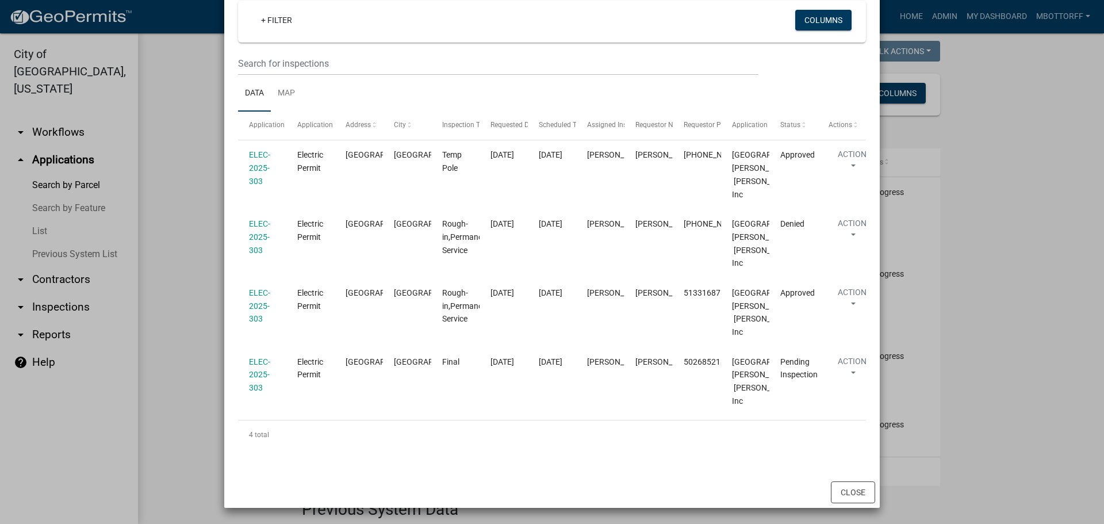
scroll to position [370, 0]
click at [842, 492] on button "Close" at bounding box center [853, 492] width 44 height 22
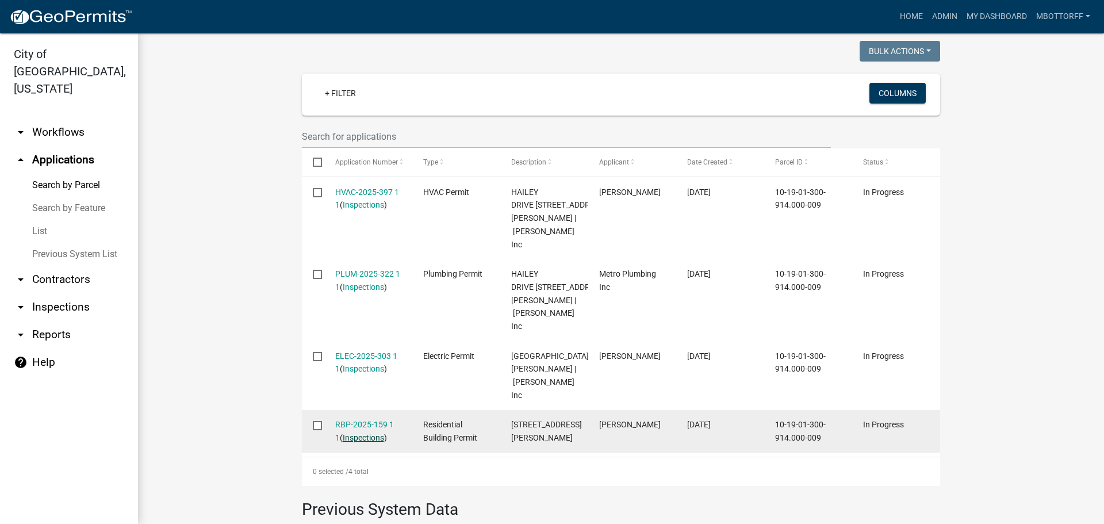
click at [351, 433] on link "Inspections" at bounding box center [363, 437] width 41 height 9
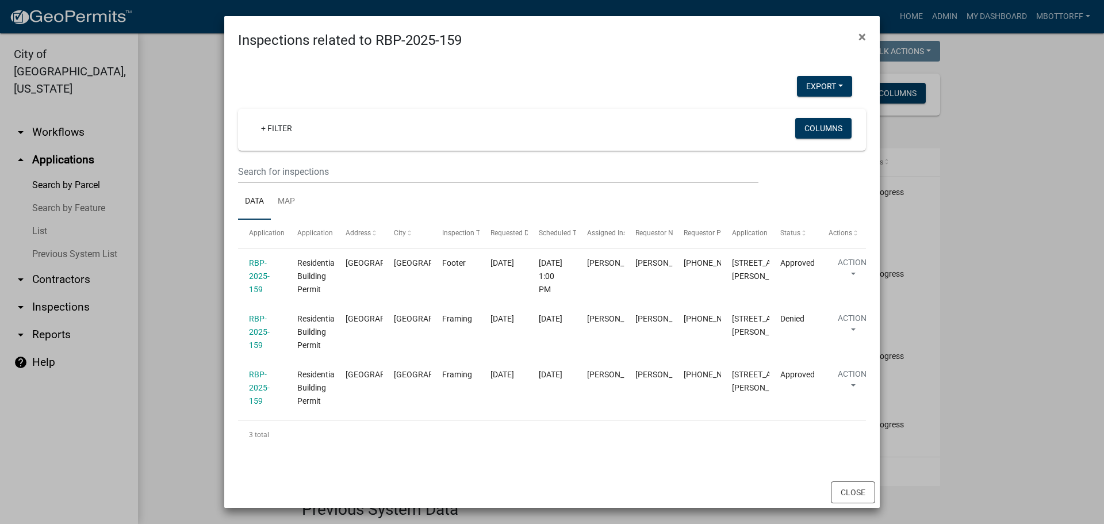
scroll to position [39, 0]
drag, startPoint x: 852, startPoint y: 492, endPoint x: 735, endPoint y: 458, distance: 121.8
click at [849, 492] on button "Close" at bounding box center [853, 492] width 44 height 22
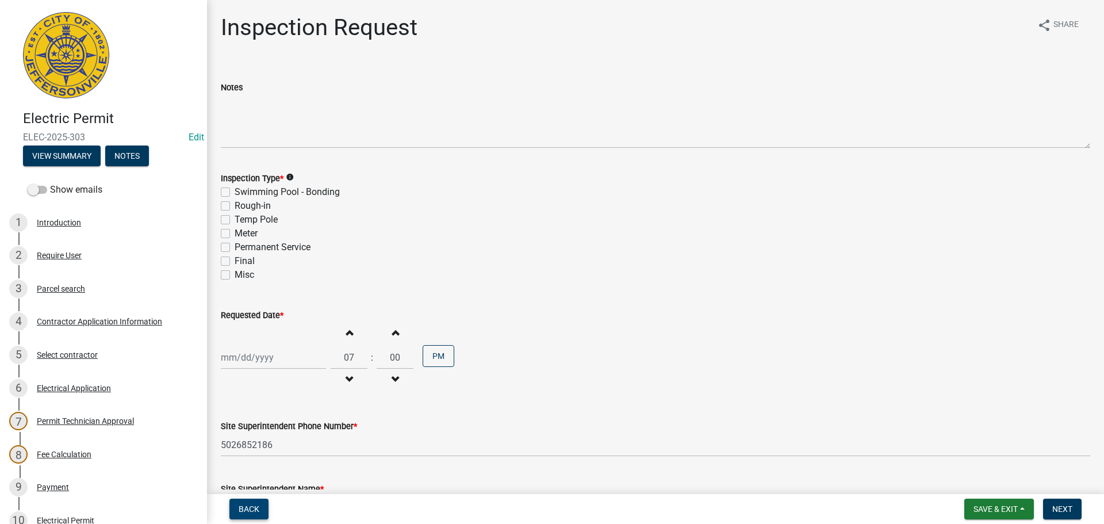
click at [243, 507] on span "Back" at bounding box center [249, 508] width 21 height 9
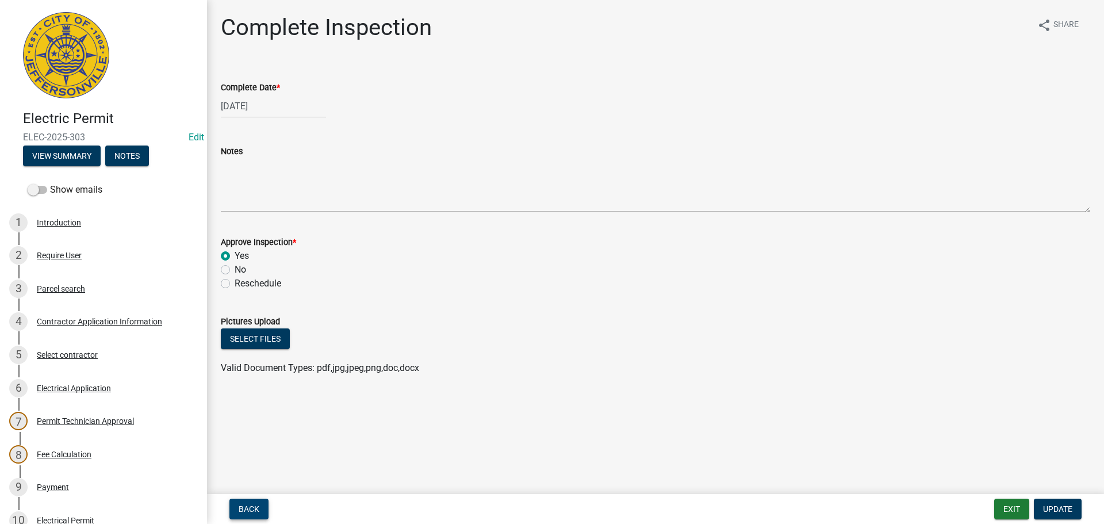
click at [243, 507] on span "Back" at bounding box center [249, 508] width 21 height 9
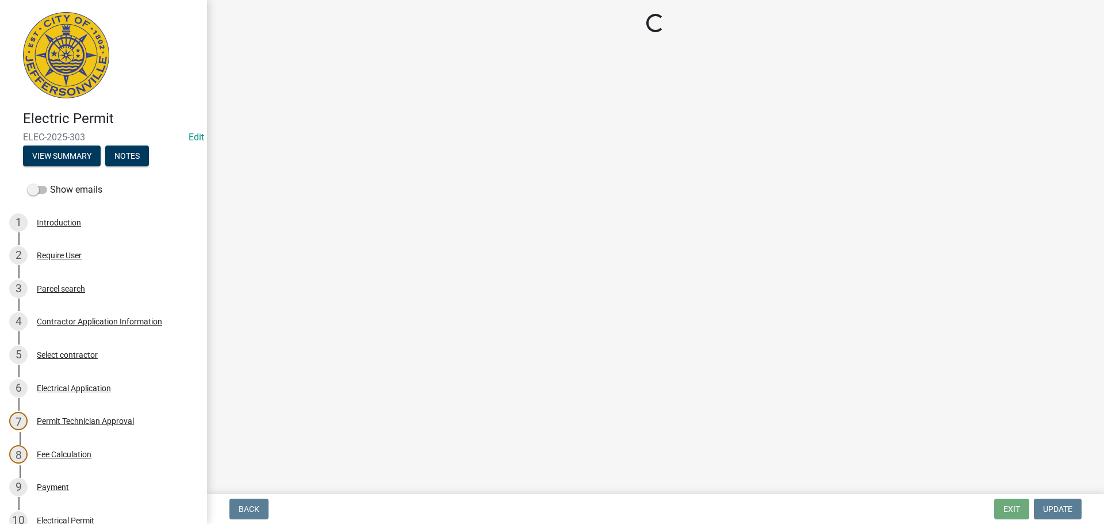
select select "7b0b9f25-f402-4148-9522-9b9b34b3e885"
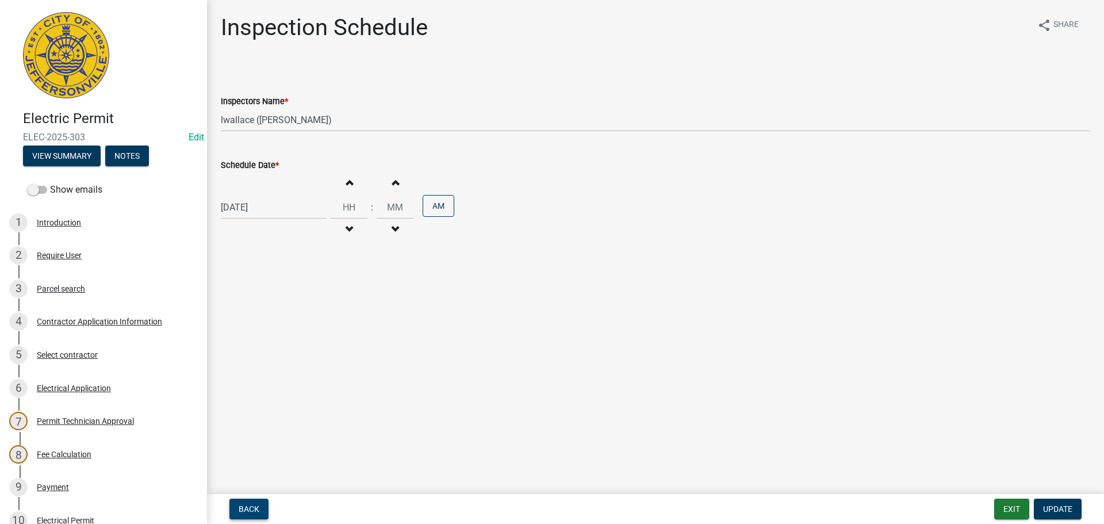
click at [243, 507] on span "Back" at bounding box center [249, 508] width 21 height 9
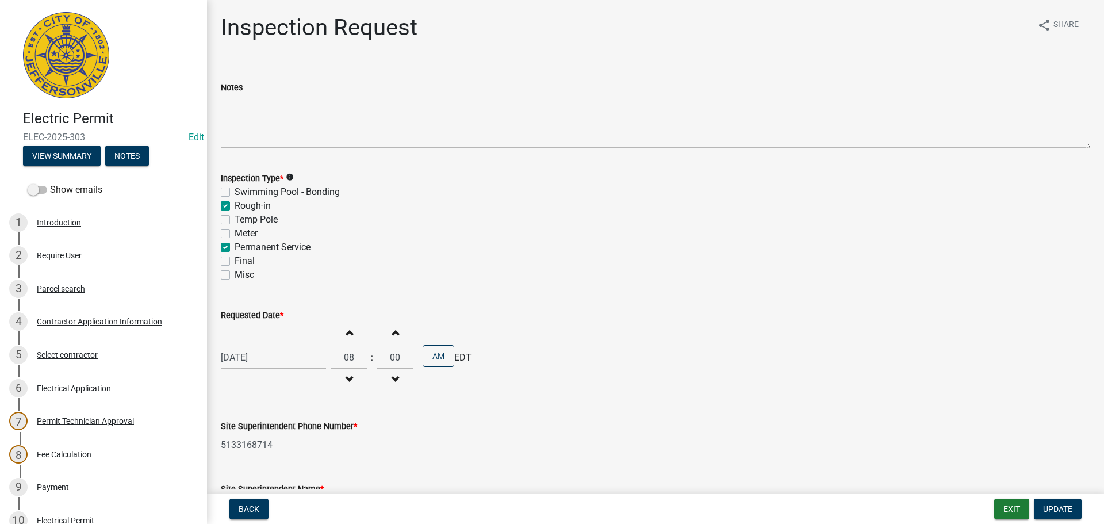
scroll to position [253, 0]
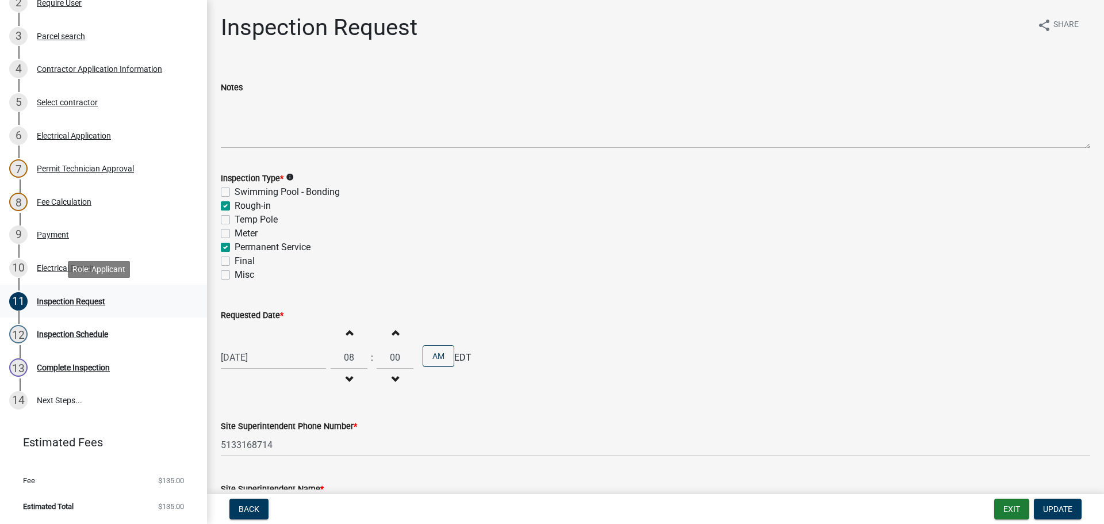
click at [63, 300] on div "Inspection Request" at bounding box center [71, 301] width 68 height 8
click at [235, 259] on label "Final" at bounding box center [245, 261] width 20 height 14
click at [235, 259] on input "Final" at bounding box center [238, 257] width 7 height 7
checkbox input "true"
checkbox input "false"
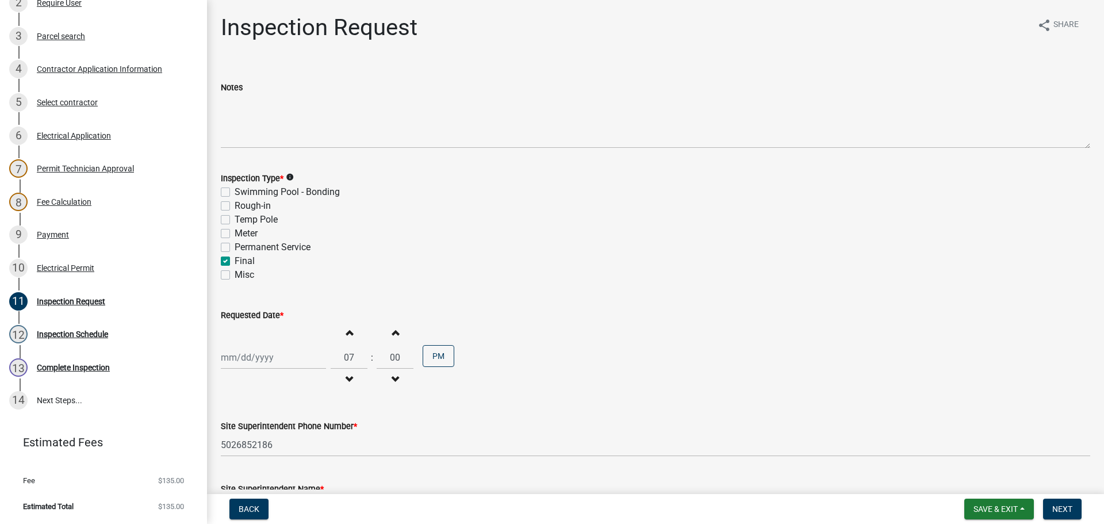
checkbox input "false"
checkbox input "true"
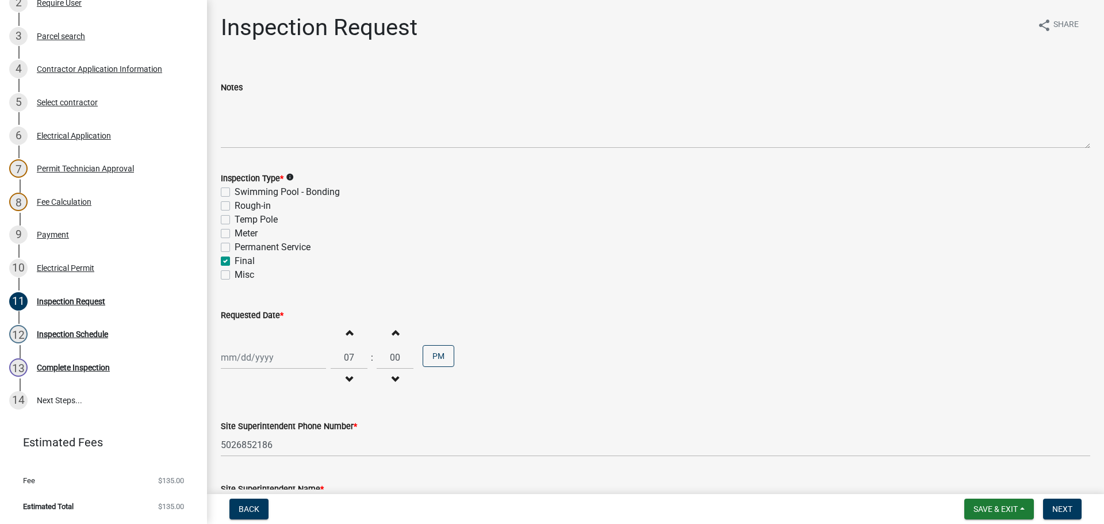
checkbox input "false"
select select "9"
select select "2025"
click at [246, 355] on div "[PERSON_NAME] Feb Mar Apr [PERSON_NAME][DATE] Oct Nov [DATE] 1526 1527 1528 152…" at bounding box center [273, 358] width 105 height 24
click at [268, 297] on div "24" at bounding box center [269, 296] width 18 height 18
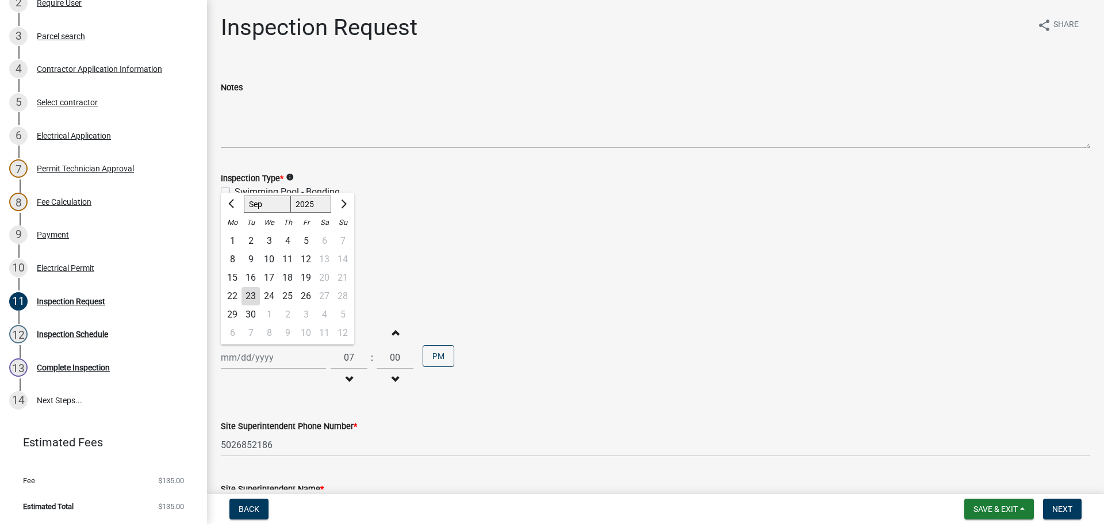
type input "[DATE]"
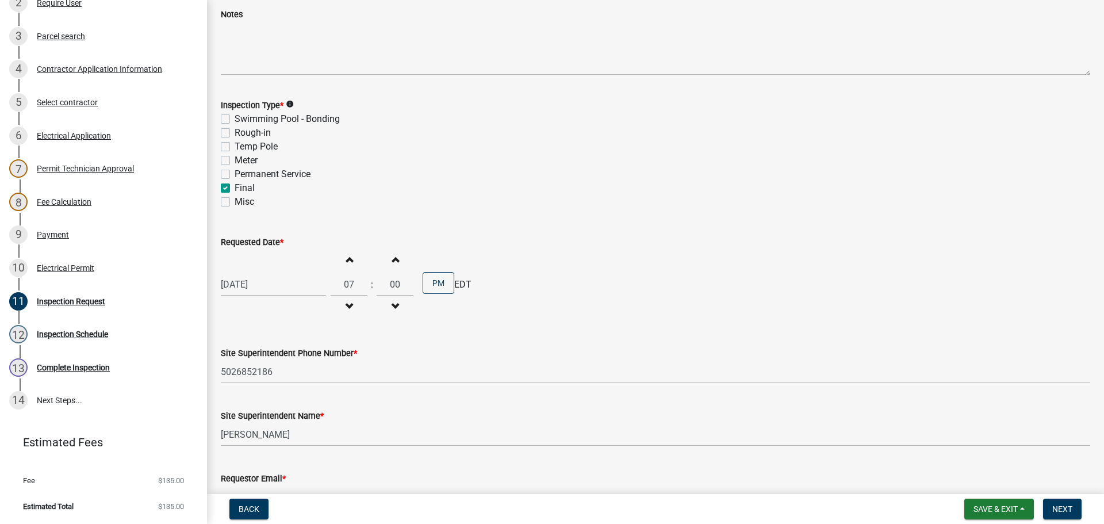
scroll to position [147, 0]
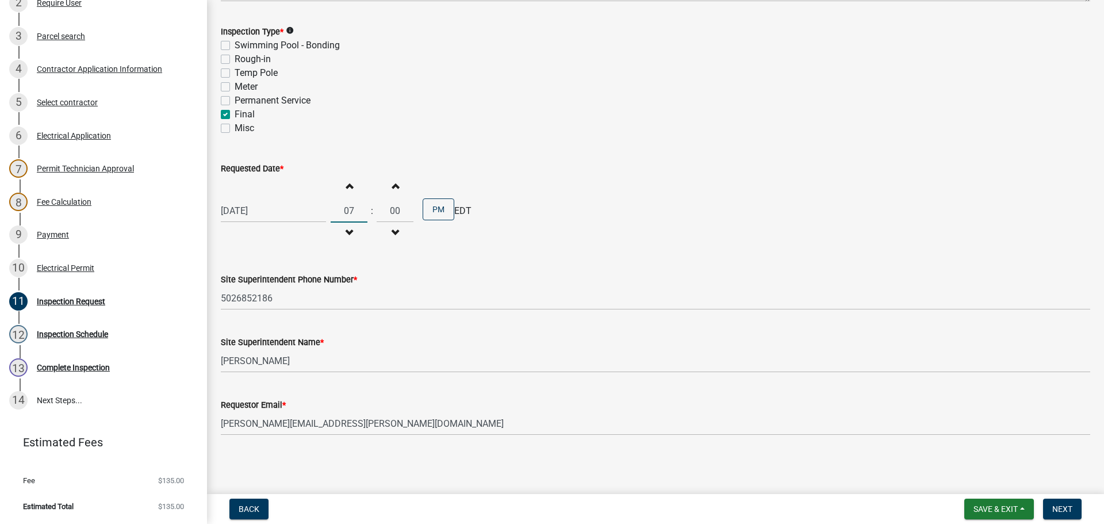
click at [361, 210] on input "07" at bounding box center [349, 211] width 37 height 24
type input "12"
click at [433, 214] on button "PM" at bounding box center [439, 209] width 32 height 22
click at [237, 506] on button "Back" at bounding box center [248, 509] width 39 height 21
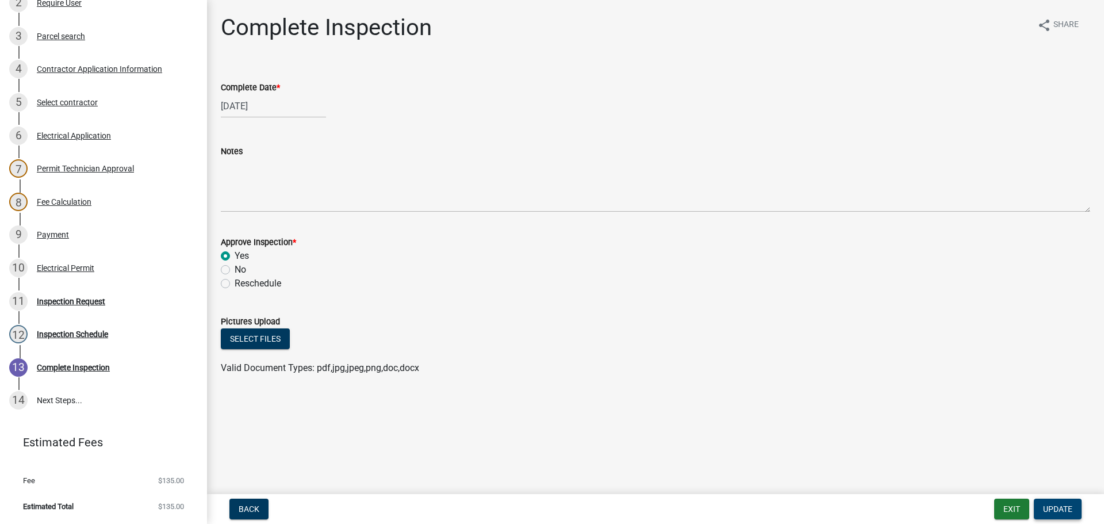
click at [1064, 506] on span "Update" at bounding box center [1057, 508] width 29 height 9
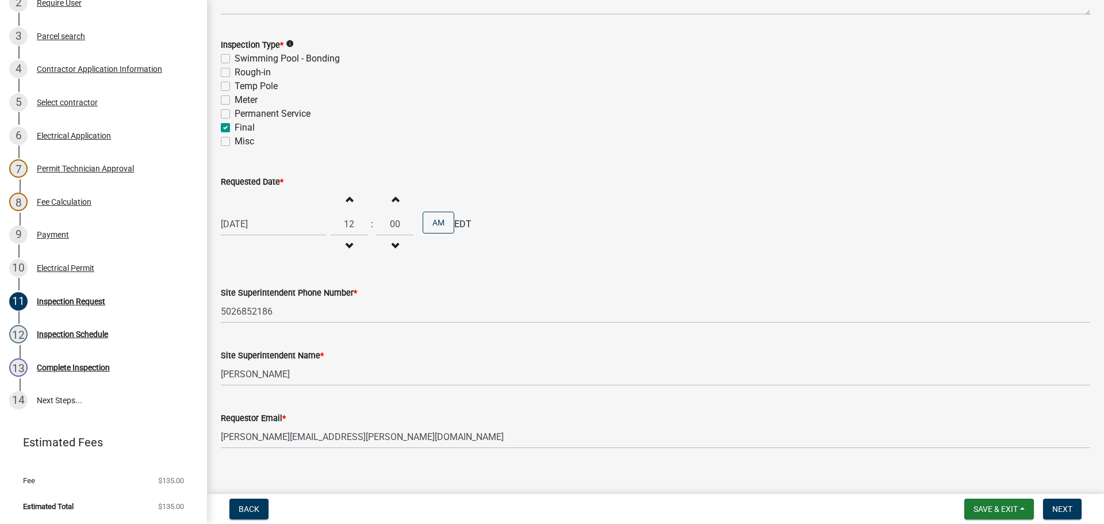
scroll to position [147, 0]
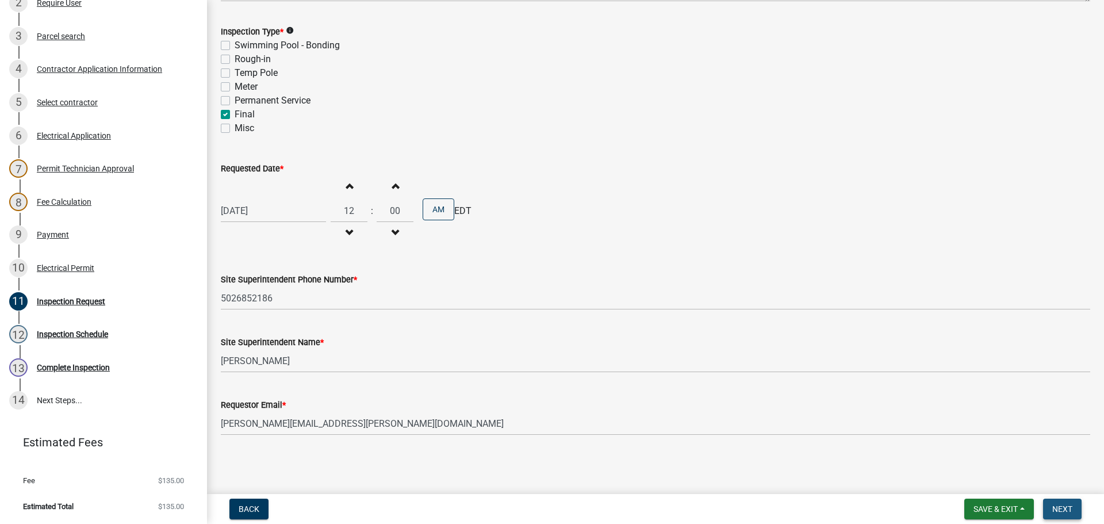
click at [1073, 511] on button "Next" at bounding box center [1062, 509] width 39 height 21
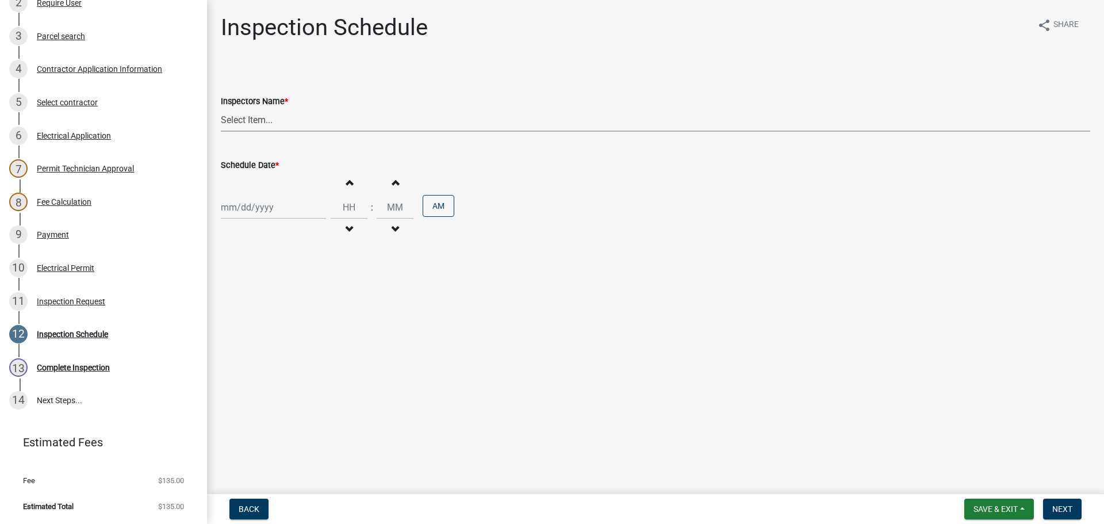
click at [238, 118] on select "Select Item... [PERSON_NAME] ([PERSON_NAME]) [PERSON_NAME] ([PERSON_NAME]) mkru…" at bounding box center [656, 120] width 870 height 24
select select "36a8b8f0-2ef8-43e9-ae06-718f51af8d36"
click at [221, 108] on select "Select Item... [PERSON_NAME] ([PERSON_NAME]) [PERSON_NAME] ([PERSON_NAME]) mkru…" at bounding box center [656, 120] width 870 height 24
click at [243, 216] on div at bounding box center [273, 208] width 105 height 24
select select "9"
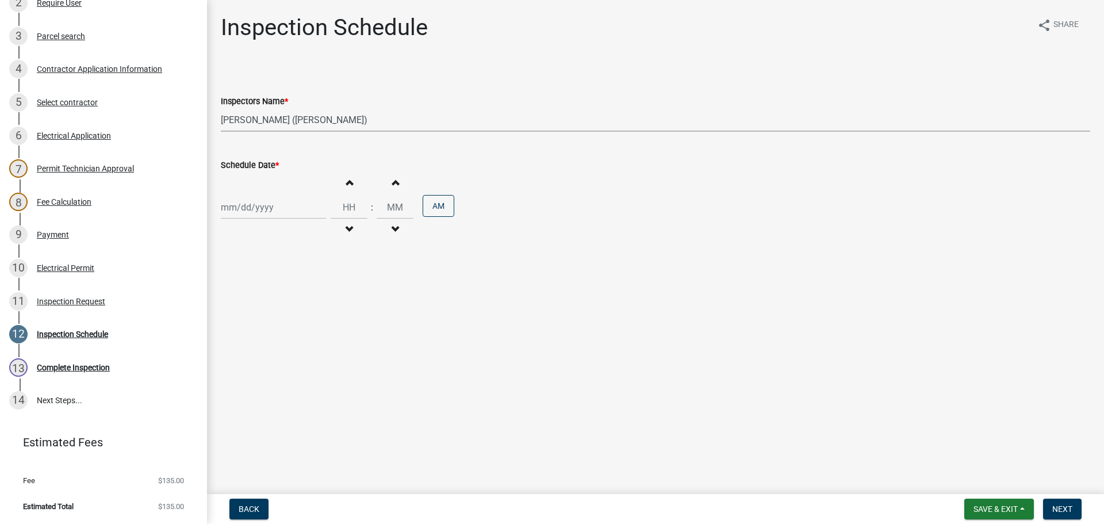
select select "2025"
click at [269, 327] on div "24" at bounding box center [269, 324] width 18 height 18
type input "[DATE]"
click at [1075, 510] on button "Next" at bounding box center [1062, 509] width 39 height 21
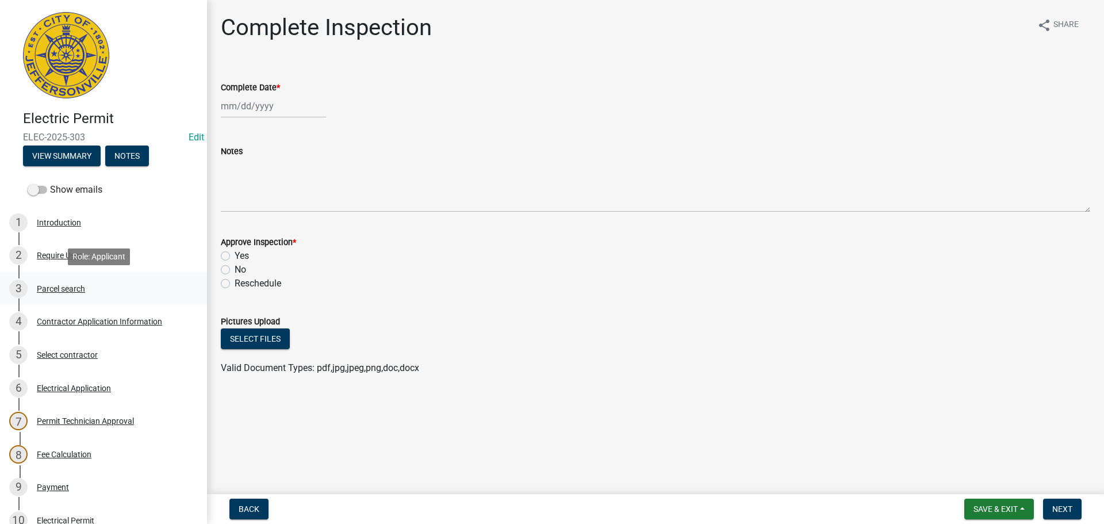
click at [68, 285] on div "Parcel search" at bounding box center [61, 289] width 48 height 8
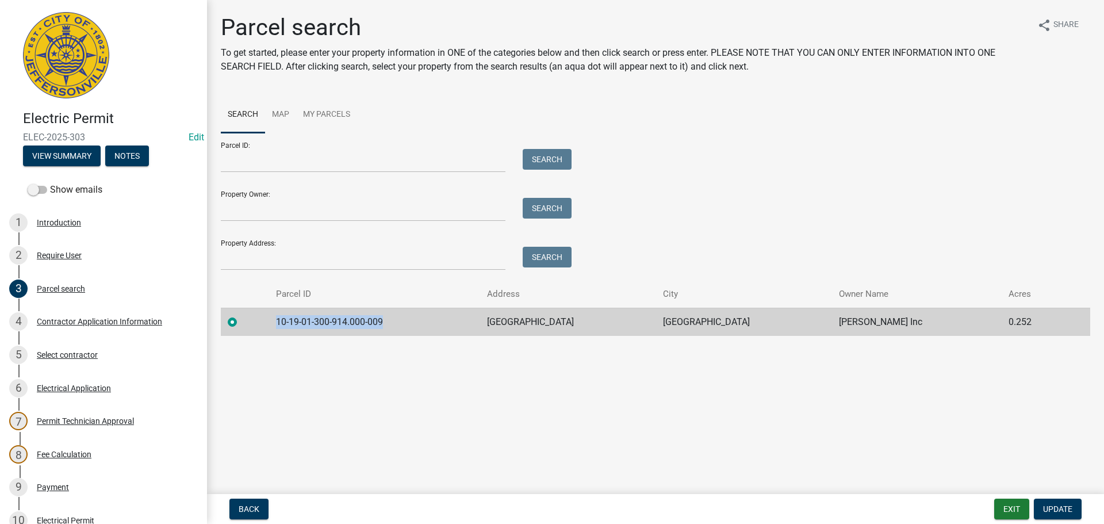
drag, startPoint x: 404, startPoint y: 327, endPoint x: 270, endPoint y: 323, distance: 134.1
click at [270, 323] on tr "10-19-01-300-914.000-009 [GEOGRAPHIC_DATA] [PERSON_NAME] Inc 0.252" at bounding box center [656, 322] width 870 height 28
copy td "10-19-01-300-914.000-009"
click at [1043, 507] on span "Update" at bounding box center [1057, 508] width 29 height 9
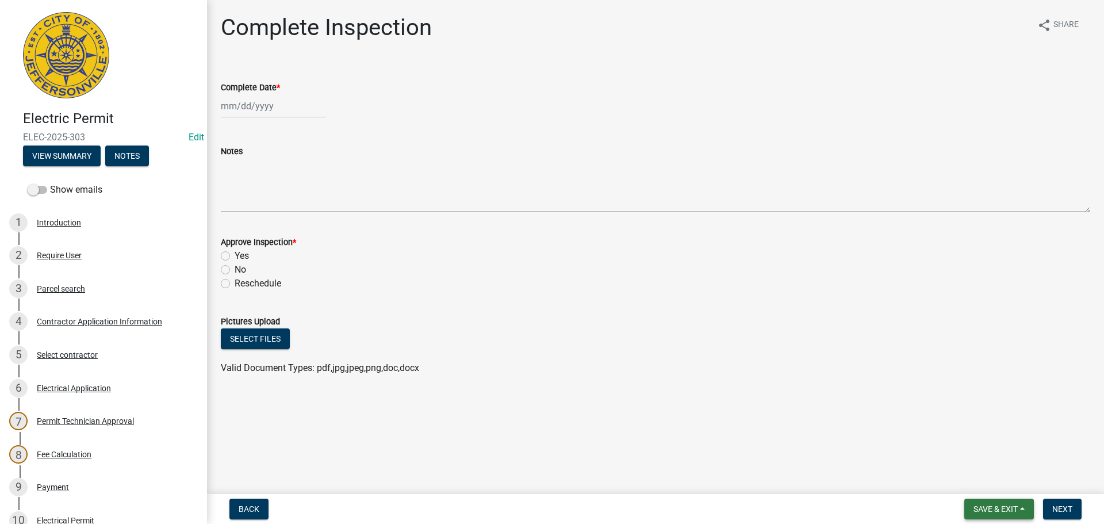
click at [970, 504] on button "Save & Exit" at bounding box center [1000, 509] width 70 height 21
click at [980, 480] on button "Save & Exit" at bounding box center [988, 479] width 92 height 28
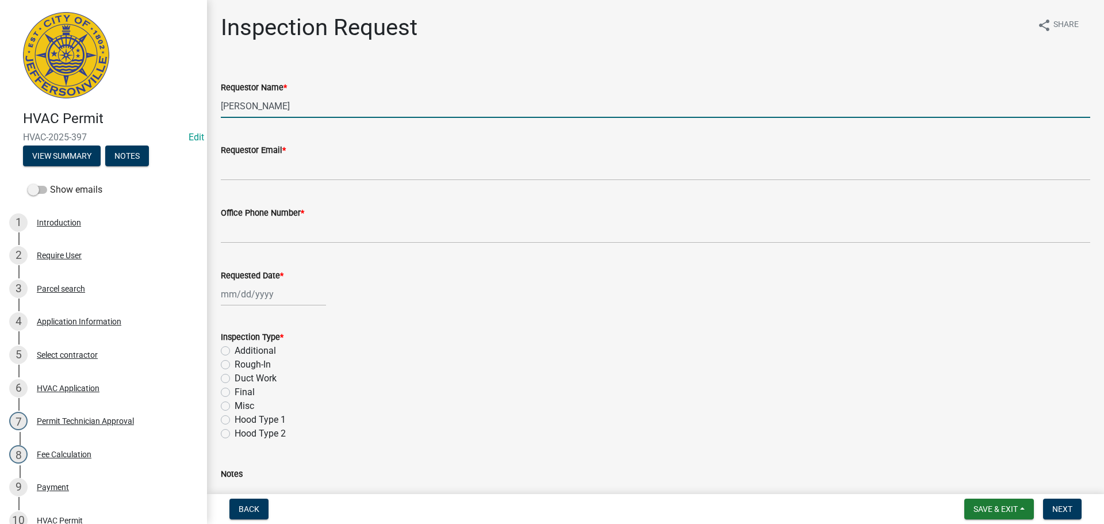
drag, startPoint x: 302, startPoint y: 109, endPoint x: 0, endPoint y: 100, distance: 302.1
click at [16, 108] on div "HVAC Permit HVAC-2025-397 Edit View Summary Notes Show emails 1 Introduction 2 …" at bounding box center [552, 262] width 1104 height 524
type input "n"
type input "[PERSON_NAME]"
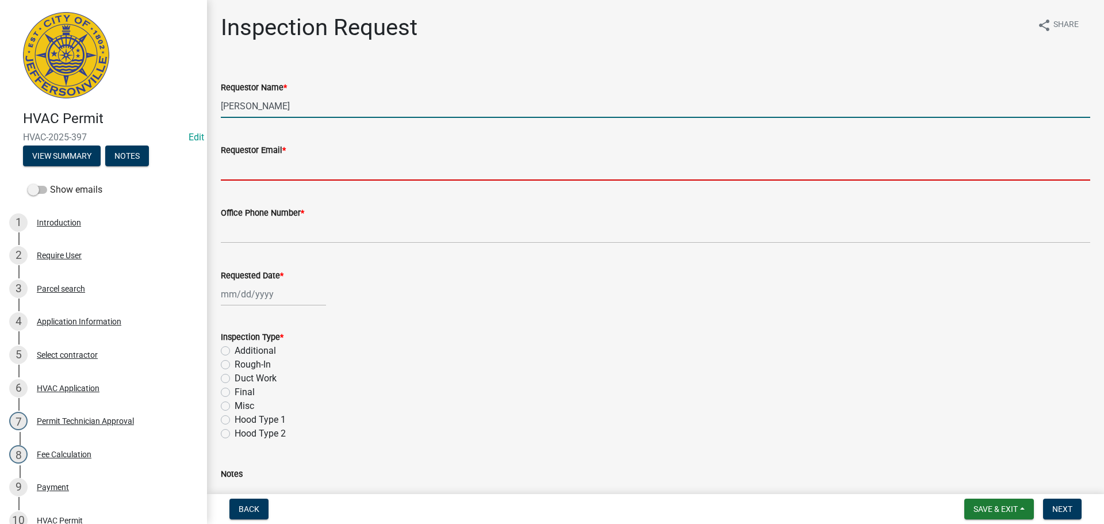
click at [242, 167] on input "Requestor Email *" at bounding box center [656, 169] width 870 height 24
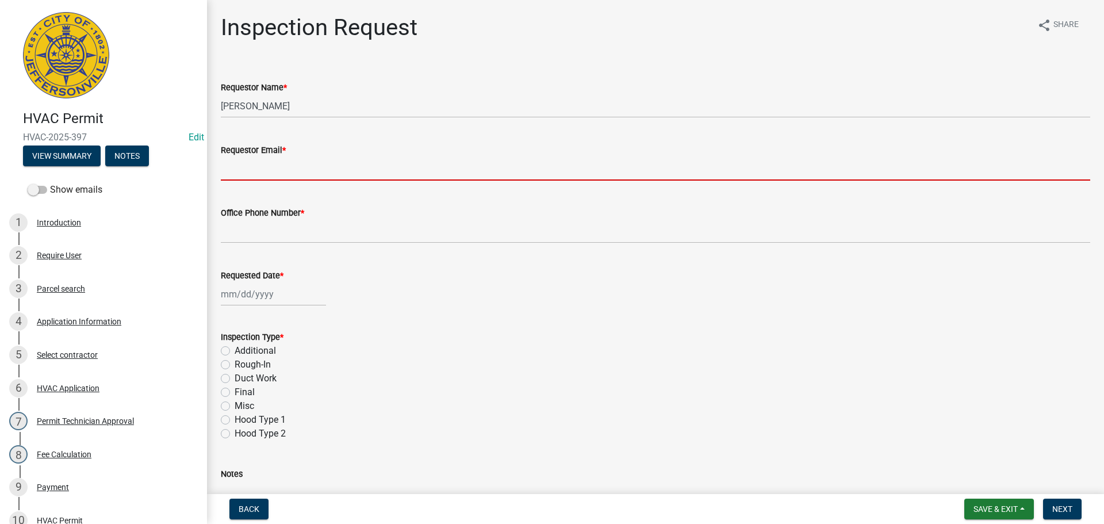
type input "[EMAIL_ADDRESS][DOMAIN_NAME]"
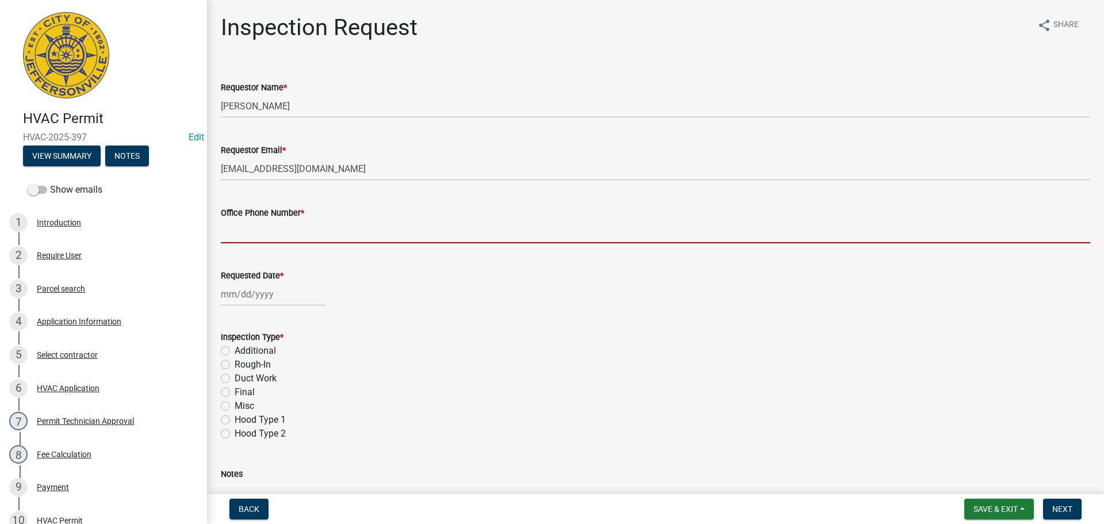
click at [258, 227] on input "Office Phone Number *" at bounding box center [656, 232] width 870 height 24
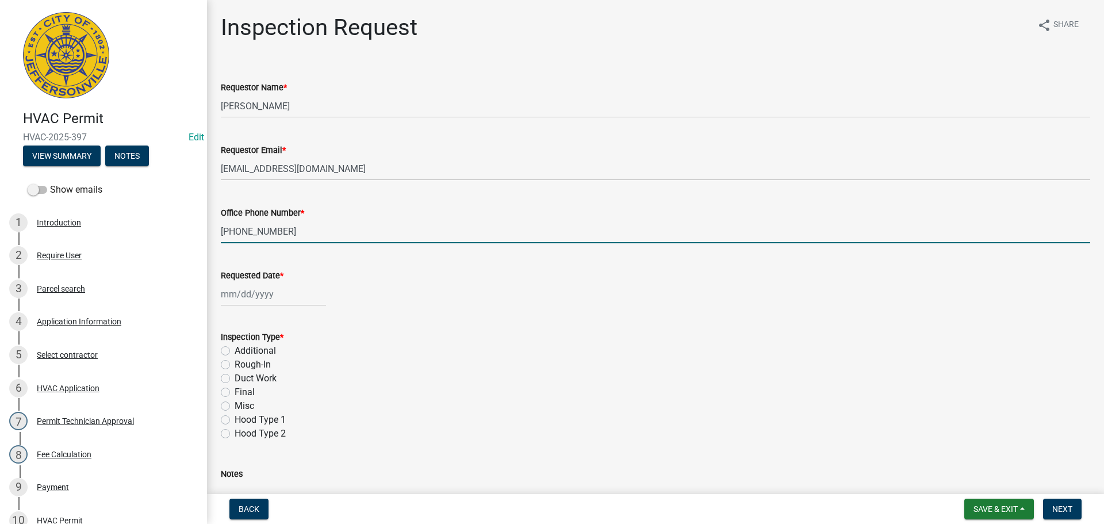
type input "[PHONE_NUMBER]"
click at [257, 296] on div at bounding box center [273, 294] width 105 height 24
select select "9"
select select "2025"
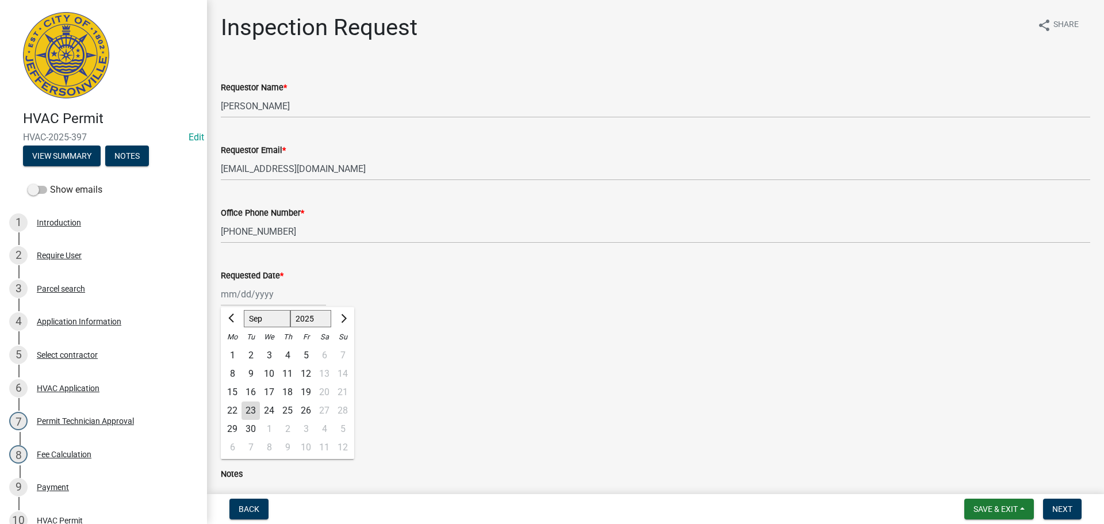
click at [267, 413] on div "24" at bounding box center [269, 410] width 18 height 18
type input "[DATE]"
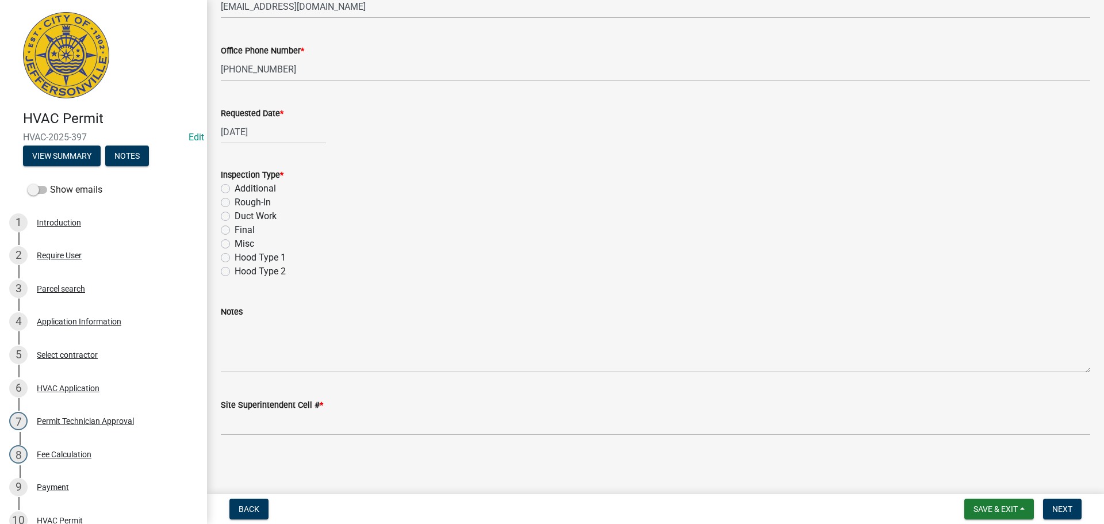
click at [235, 230] on label "Final" at bounding box center [245, 230] width 20 height 14
click at [235, 230] on input "Final" at bounding box center [238, 226] width 7 height 7
radio input "true"
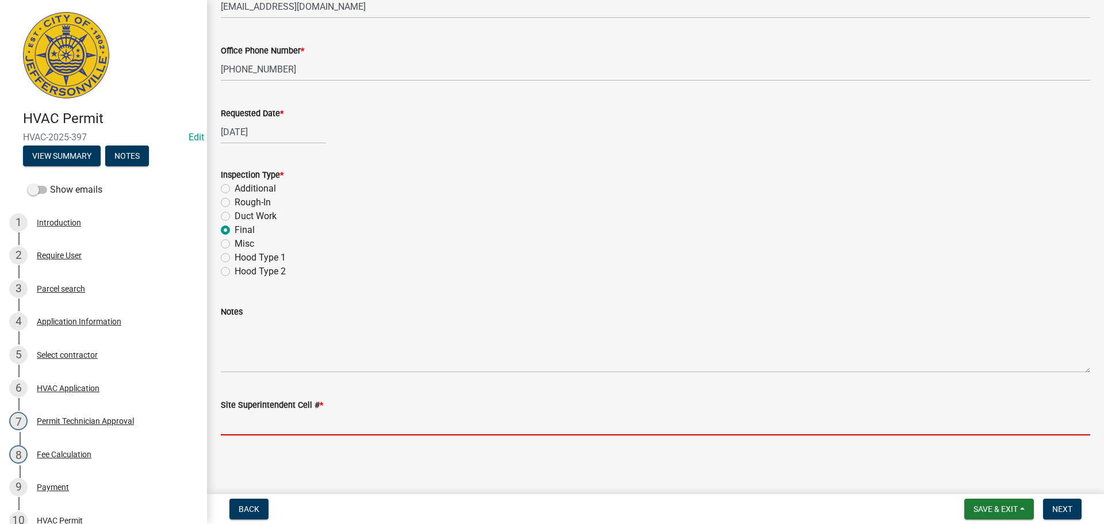
click at [247, 418] on input "Site Superintendent Cell # *" at bounding box center [656, 424] width 870 height 24
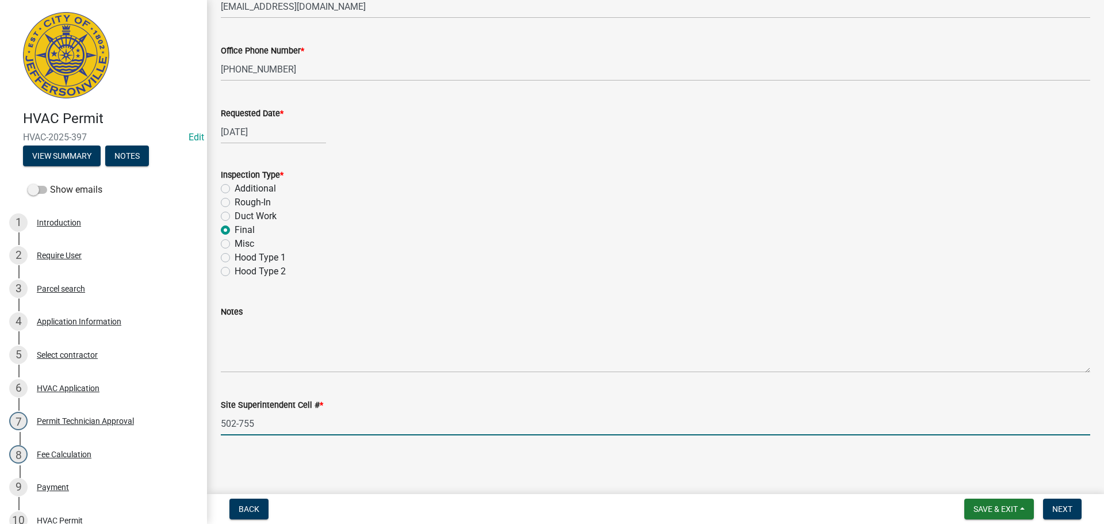
type input "[PHONE_NUMBER]"
click at [1056, 504] on span "Next" at bounding box center [1063, 508] width 20 height 9
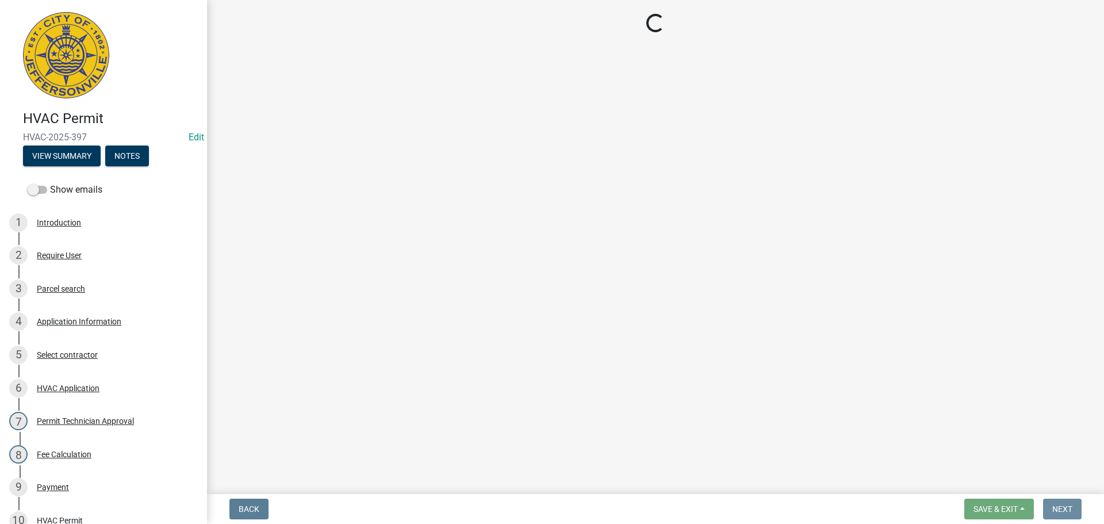
scroll to position [0, 0]
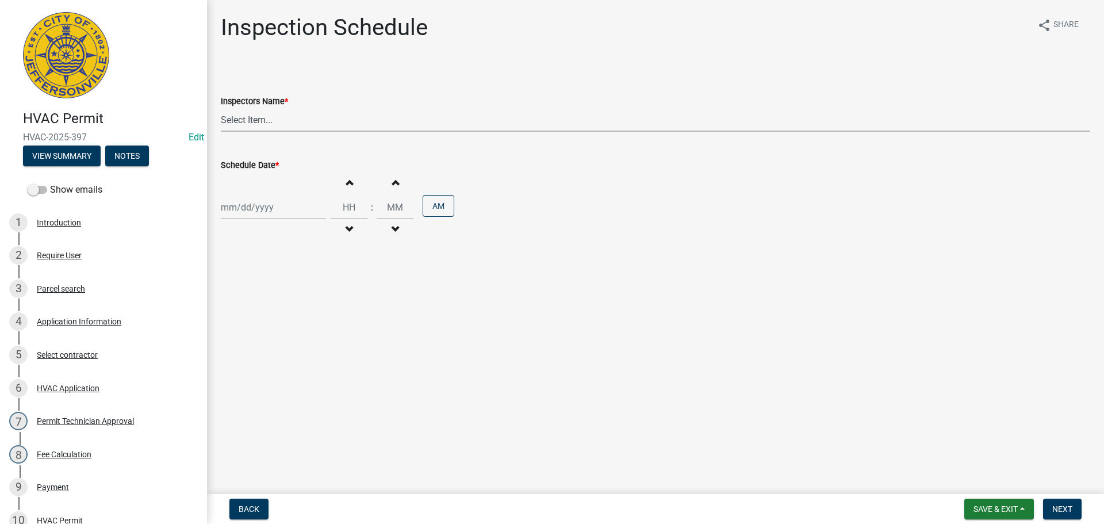
click at [240, 116] on select "Select Item... [PERSON_NAME] ([PERSON_NAME]) [PERSON_NAME] ([PERSON_NAME]) mkru…" at bounding box center [656, 120] width 870 height 24
select select "13c97fbc-c819-4cee-844a-0db3d3c4db95"
click at [221, 108] on select "Select Item... [PERSON_NAME] ([PERSON_NAME]) [PERSON_NAME] ([PERSON_NAME]) mkru…" at bounding box center [656, 120] width 870 height 24
click at [241, 204] on div at bounding box center [273, 208] width 105 height 24
select select "9"
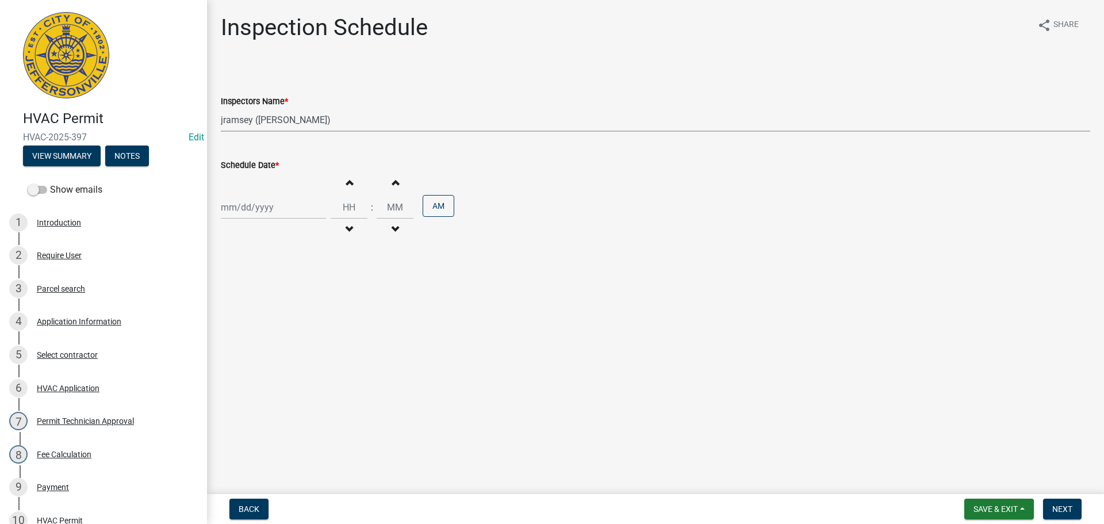
select select "2025"
click at [268, 321] on div "24" at bounding box center [269, 324] width 18 height 18
type input "[DATE]"
click at [1065, 511] on span "Next" at bounding box center [1063, 508] width 20 height 9
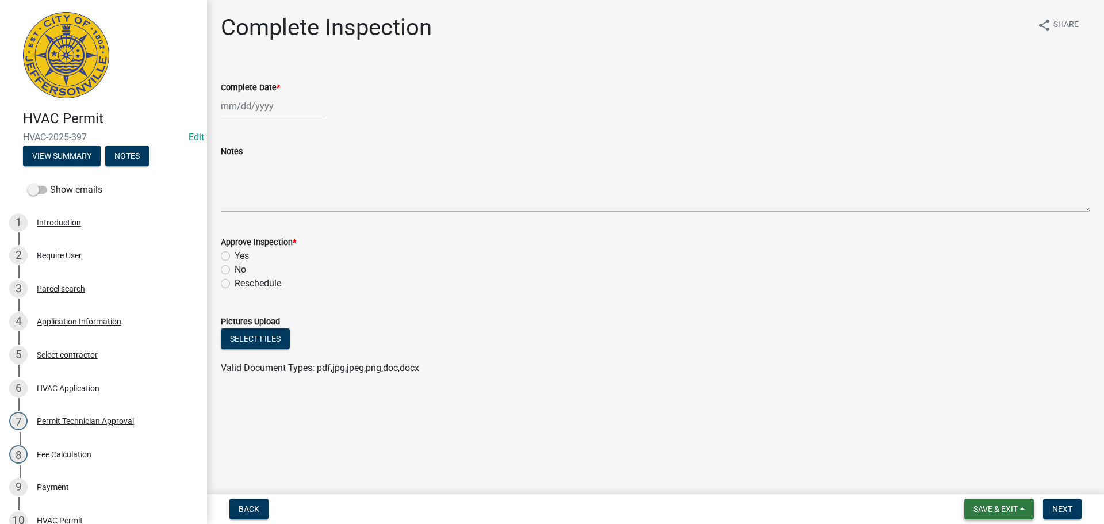
click at [986, 503] on button "Save & Exit" at bounding box center [1000, 509] width 70 height 21
click at [983, 479] on button "Save & Exit" at bounding box center [988, 479] width 92 height 28
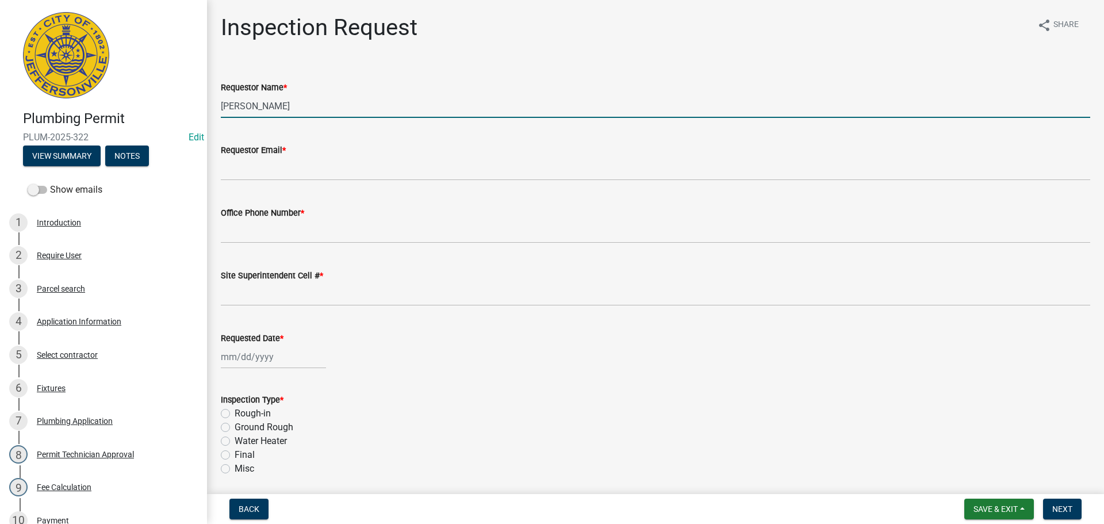
drag, startPoint x: 247, startPoint y: 102, endPoint x: 137, endPoint y: 90, distance: 111.1
click at [137, 90] on div "Plumbing Permit PLUM-2025-322 Edit View Summary Notes Show emails 1 Introductio…" at bounding box center [552, 262] width 1104 height 524
type input "[PERSON_NAME]"
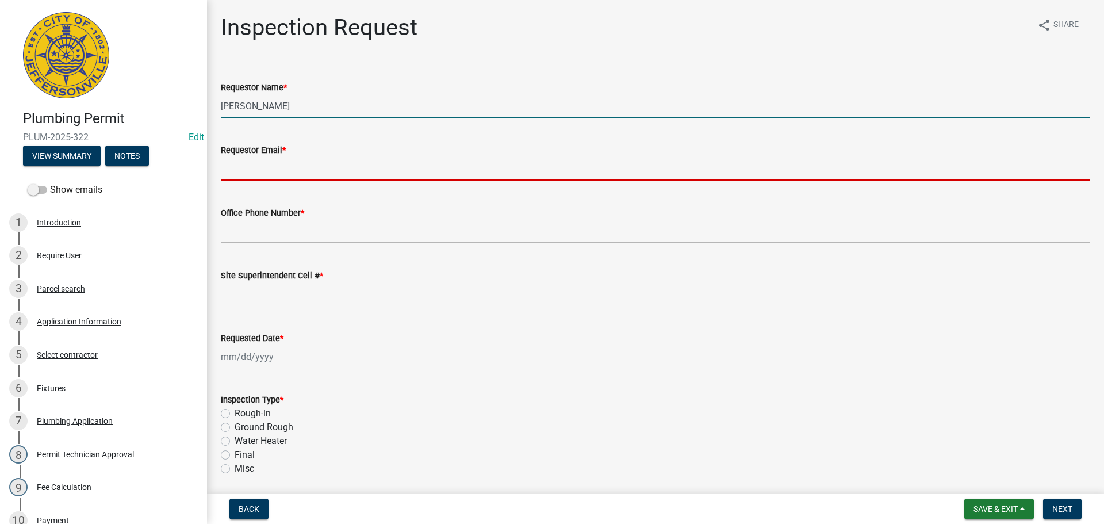
click at [270, 168] on input "Requestor Email *" at bounding box center [656, 169] width 870 height 24
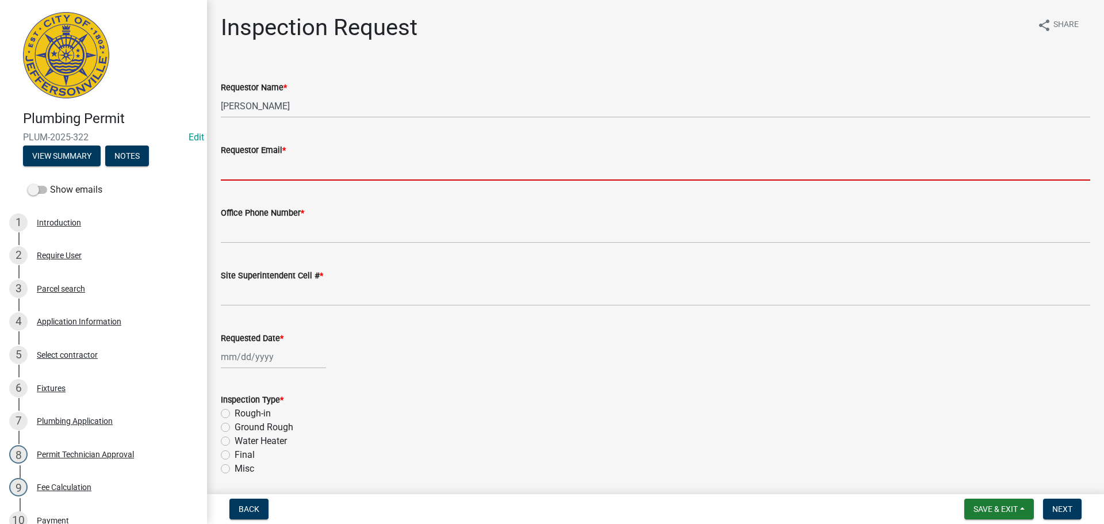
type input "[EMAIL_ADDRESS][DOMAIN_NAME]"
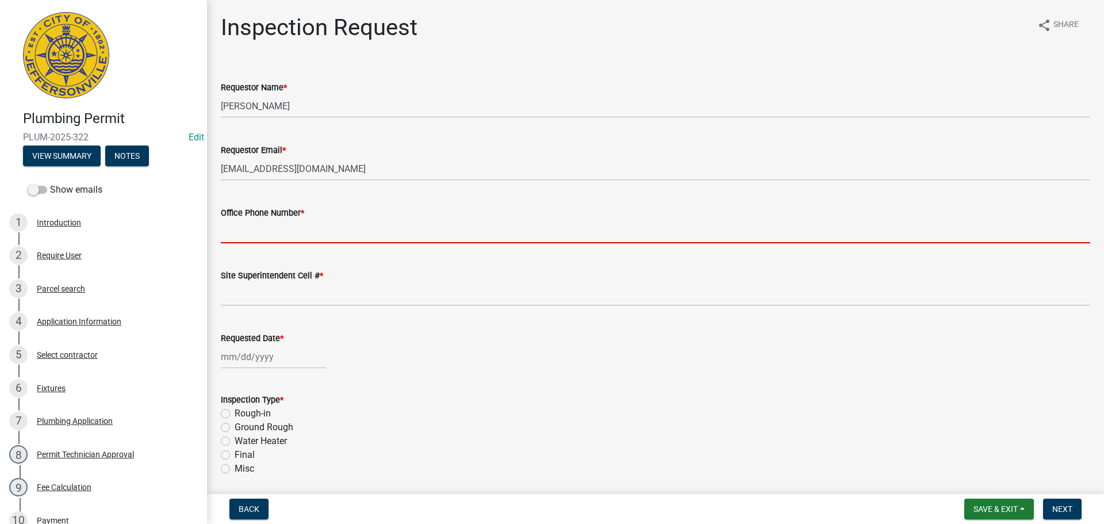
click at [257, 230] on input "Office Phone Number *" at bounding box center [656, 232] width 870 height 24
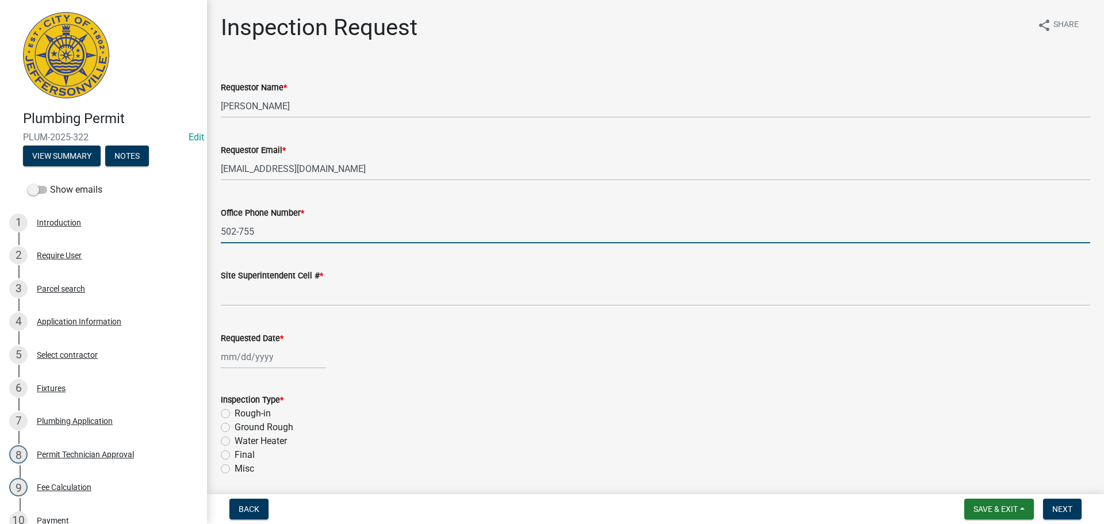
type input "[PHONE_NUMBER]"
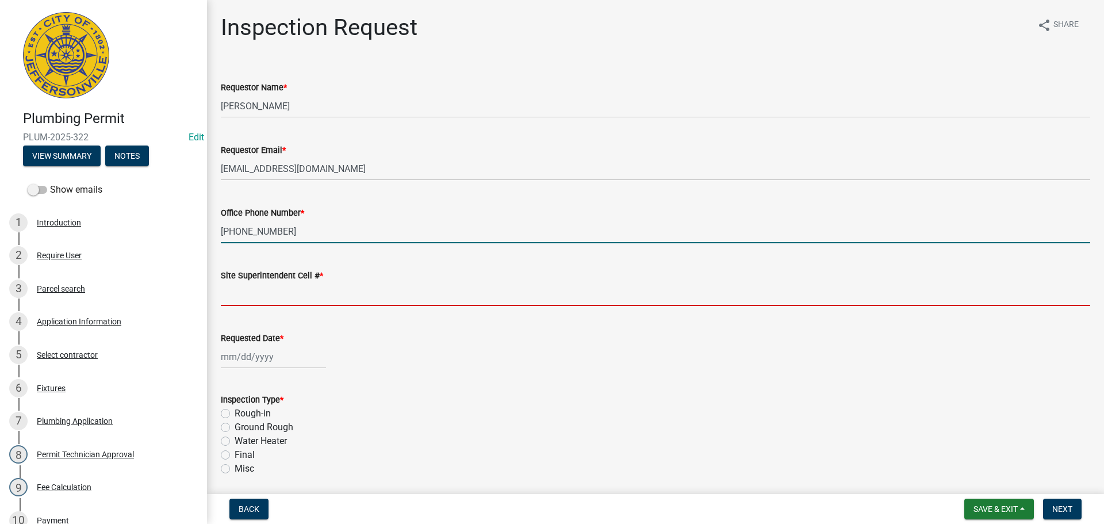
click at [262, 293] on input "Site Superintendent Cell # *" at bounding box center [656, 294] width 870 height 24
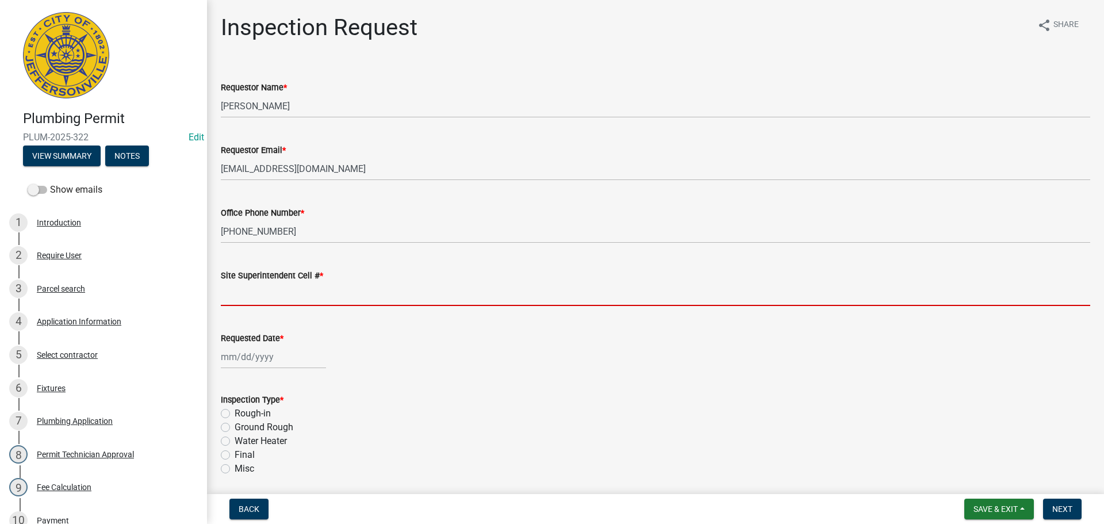
type input "SAME"
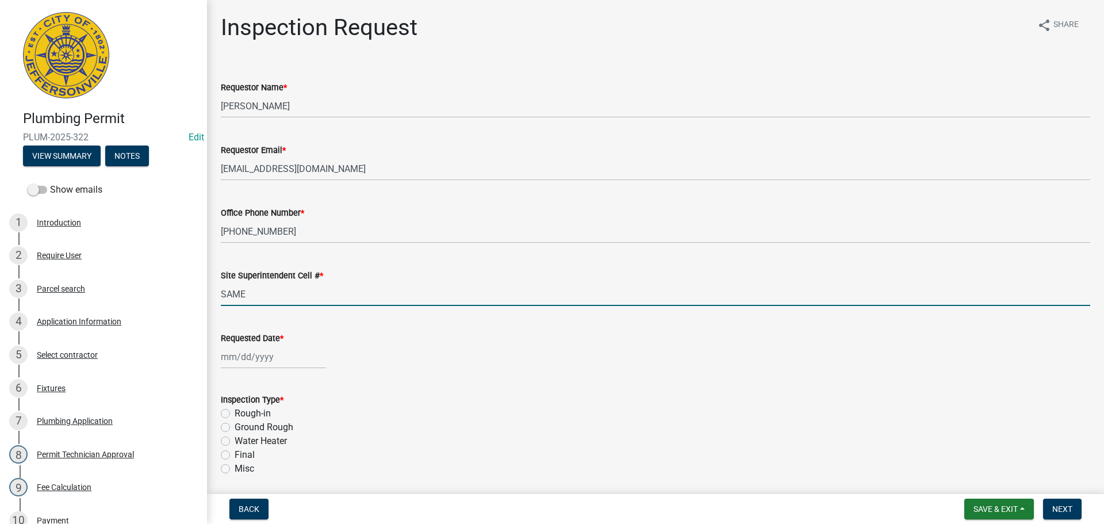
select select "9"
select select "2025"
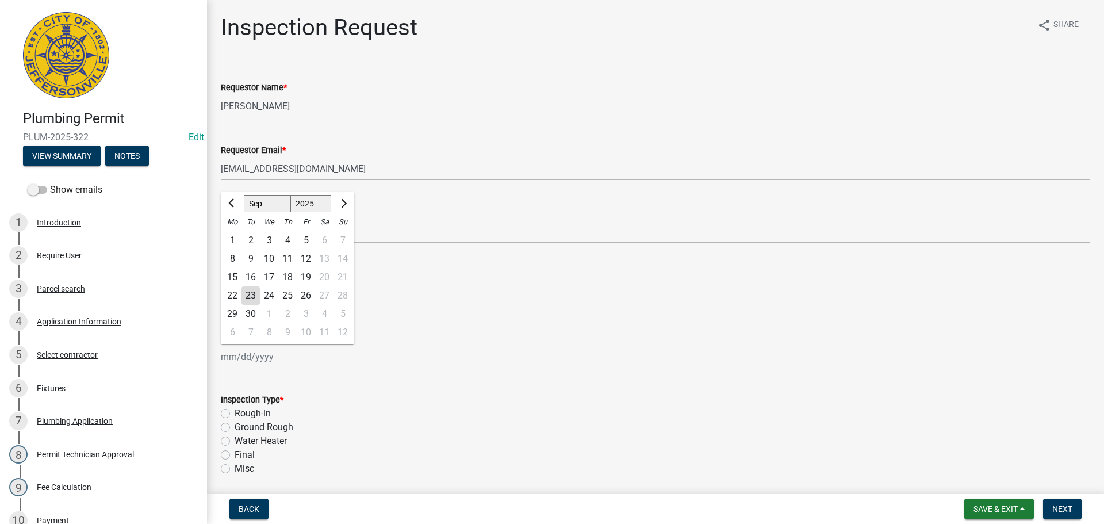
click at [247, 353] on div "[PERSON_NAME] Feb Mar Apr [PERSON_NAME][DATE] Oct Nov [DATE] 1526 1527 1528 152…" at bounding box center [273, 357] width 105 height 24
click at [267, 297] on div "24" at bounding box center [269, 295] width 18 height 18
type input "[DATE]"
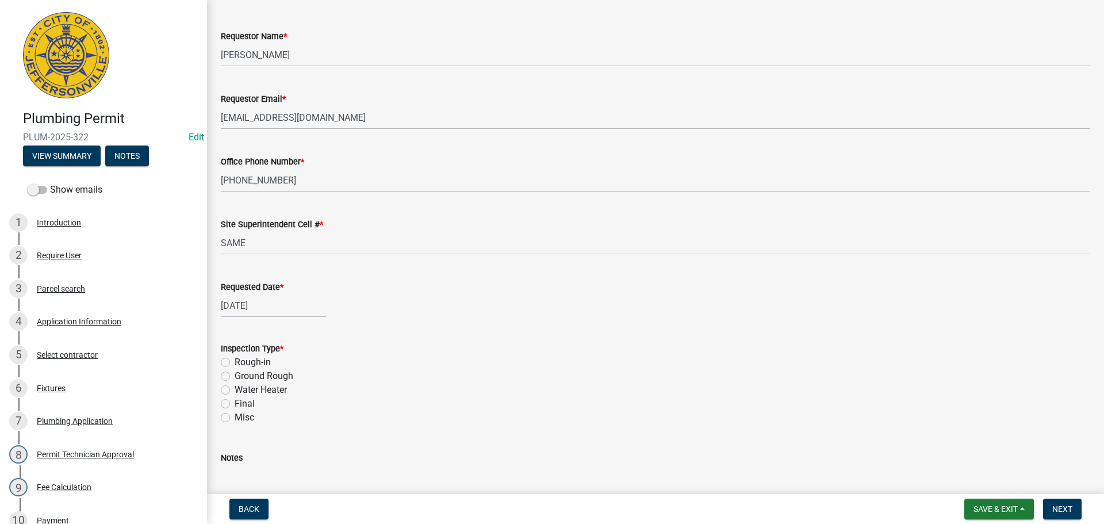
scroll to position [135, 0]
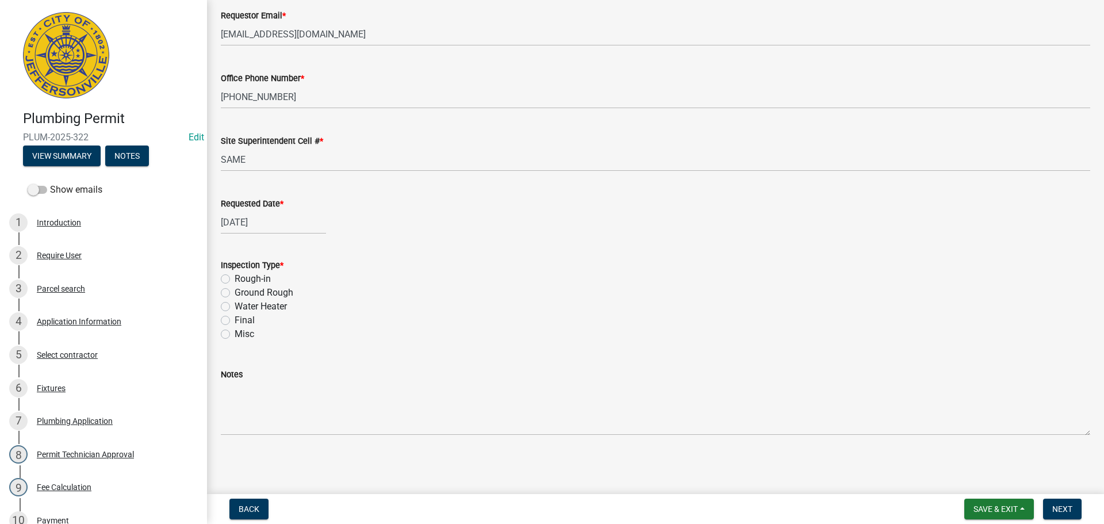
click at [235, 320] on label "Final" at bounding box center [245, 320] width 20 height 14
click at [235, 320] on input "Final" at bounding box center [238, 316] width 7 height 7
radio input "true"
click at [1065, 506] on span "Next" at bounding box center [1063, 508] width 20 height 9
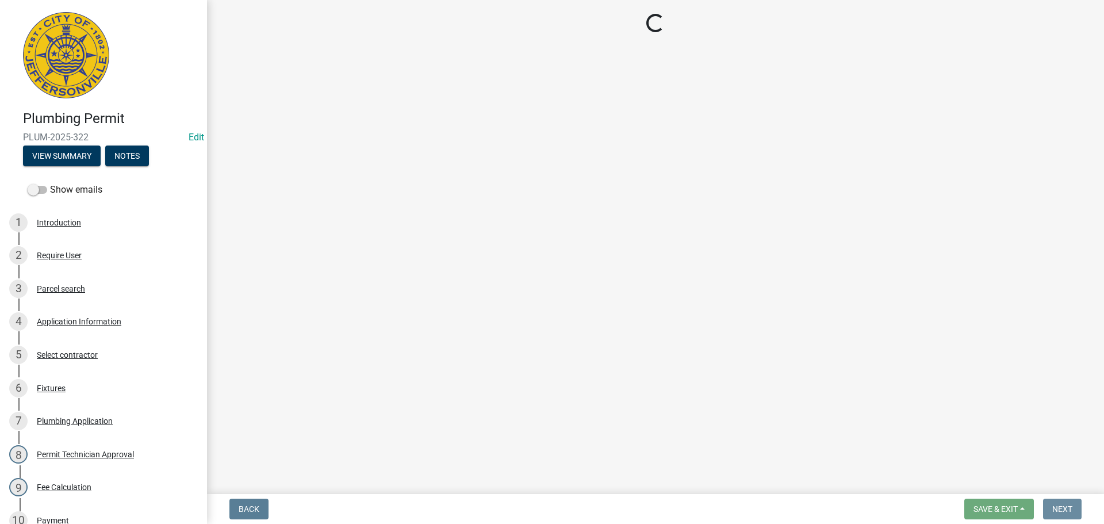
scroll to position [0, 0]
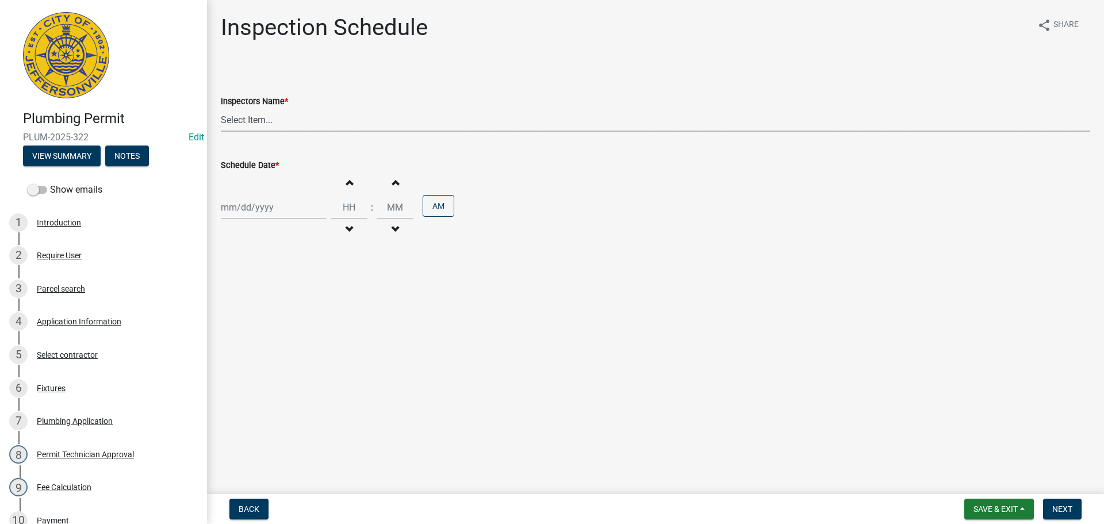
click at [243, 116] on select "Select Item... [PERSON_NAME] ([PERSON_NAME]) [PERSON_NAME] ([PERSON_NAME]) mkru…" at bounding box center [656, 120] width 870 height 24
select select "13c97fbc-c819-4cee-844a-0db3d3c4db95"
click at [221, 108] on select "Select Item... [PERSON_NAME] ([PERSON_NAME]) [PERSON_NAME] ([PERSON_NAME]) mkru…" at bounding box center [656, 120] width 870 height 24
click at [247, 204] on div at bounding box center [273, 208] width 105 height 24
select select "9"
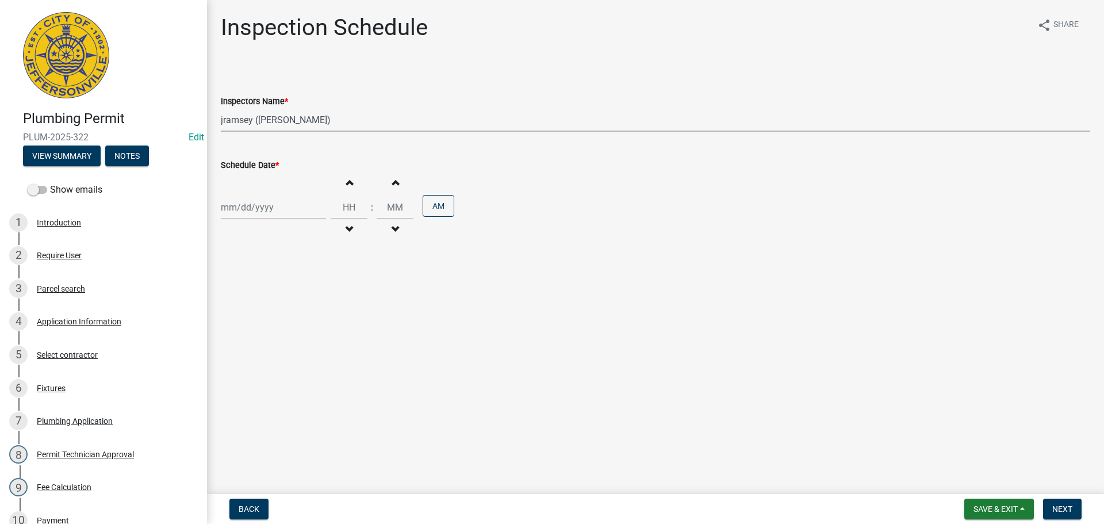
select select "2025"
click at [417, 296] on main "Inspection Schedule share Share Inspectors Name * Select Item... jramsey ([PERS…" at bounding box center [655, 244] width 897 height 489
select select "9"
select select "2025"
click at [307, 215] on div "[PERSON_NAME] Feb Mar Apr [PERSON_NAME][DATE] Oct Nov [DATE] 1526 1527 1528 152…" at bounding box center [273, 208] width 105 height 24
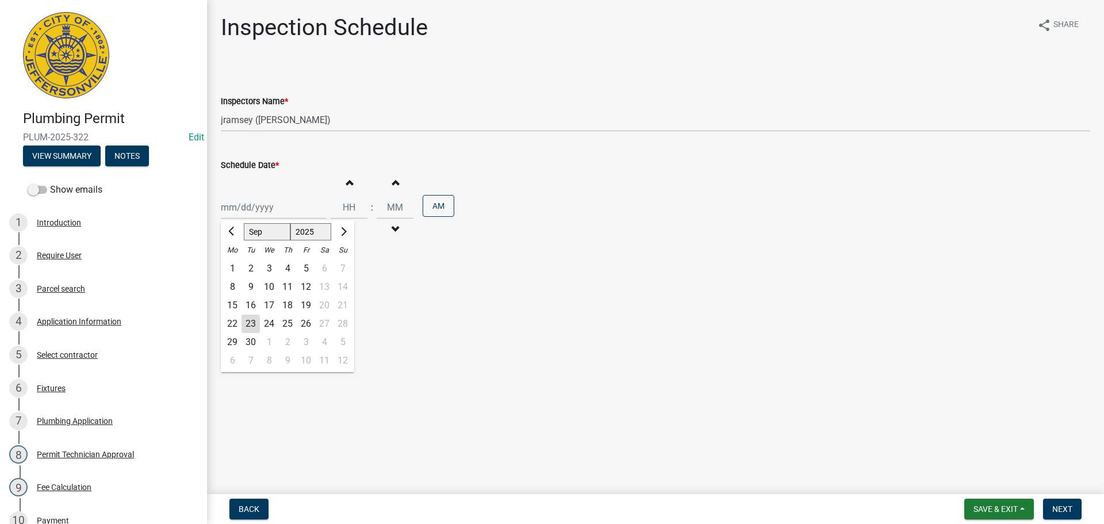
click at [271, 320] on div "24" at bounding box center [269, 324] width 18 height 18
type input "[DATE]"
click at [1061, 514] on span "Next" at bounding box center [1063, 508] width 20 height 9
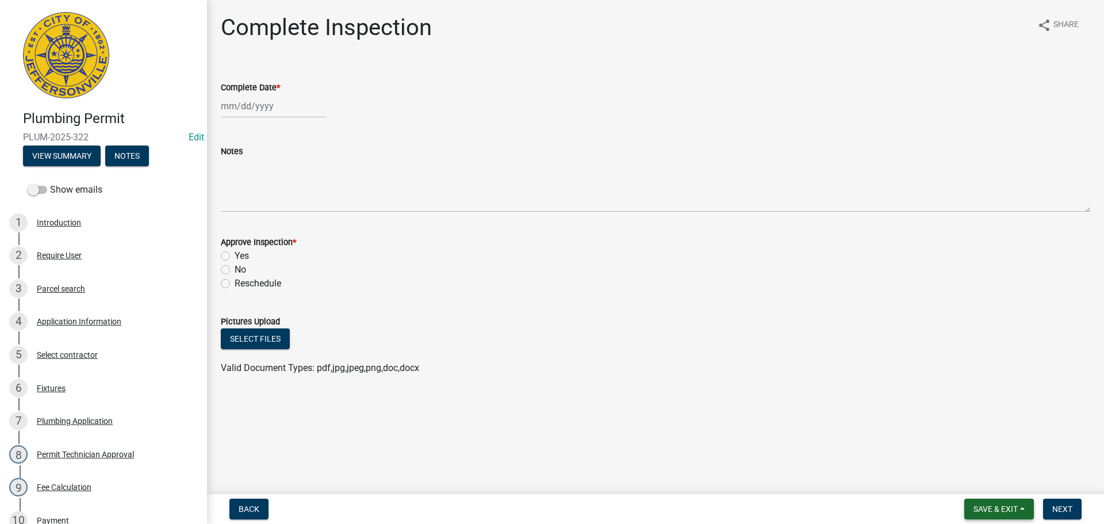
click at [992, 506] on span "Save & Exit" at bounding box center [996, 508] width 44 height 9
click at [992, 484] on button "Save & Exit" at bounding box center [988, 479] width 92 height 28
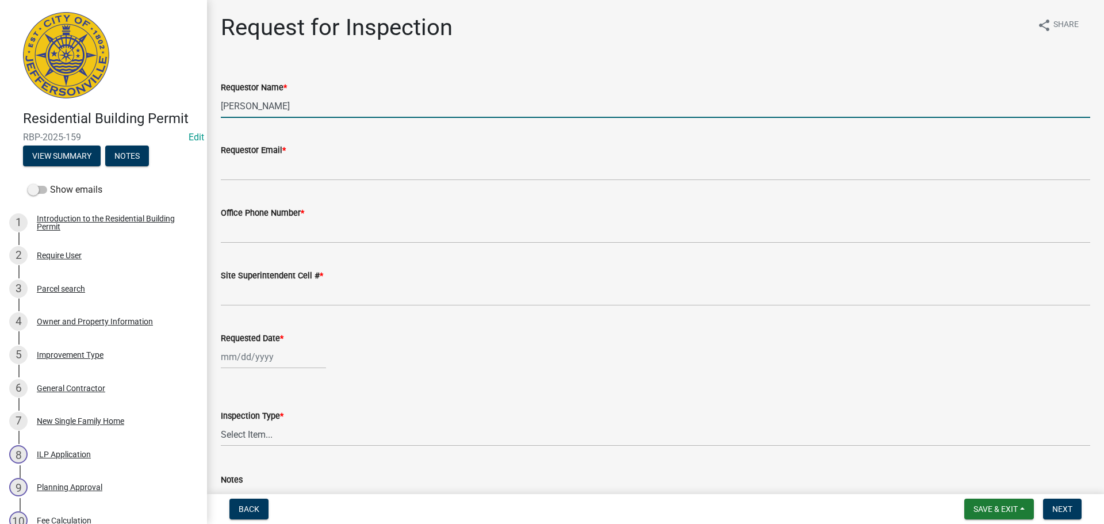
drag, startPoint x: 282, startPoint y: 101, endPoint x: 115, endPoint y: 93, distance: 167.6
click at [137, 105] on div "Residential Building Permit RBP-2025-159 Edit View Summary Notes Show emails 1 …" at bounding box center [552, 262] width 1104 height 524
type input "[PERSON_NAME]"
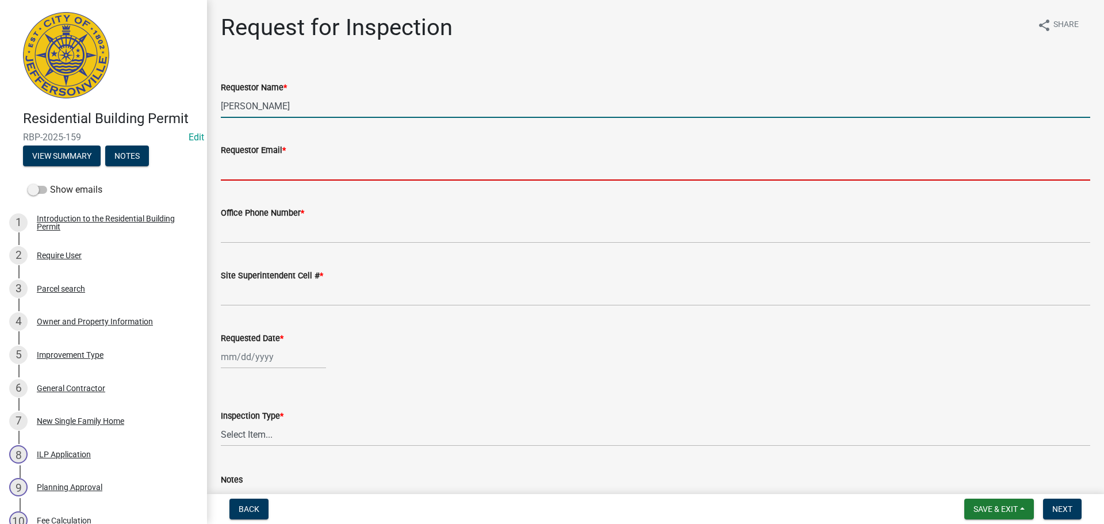
click at [263, 169] on input "Requestor Email *" at bounding box center [656, 169] width 870 height 24
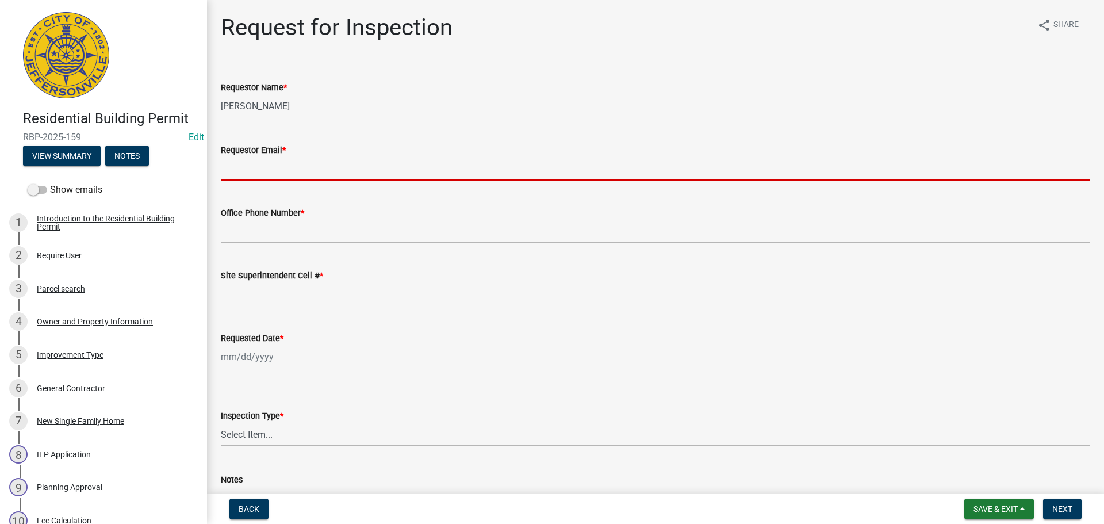
type input "[EMAIL_ADDRESS][DOMAIN_NAME]"
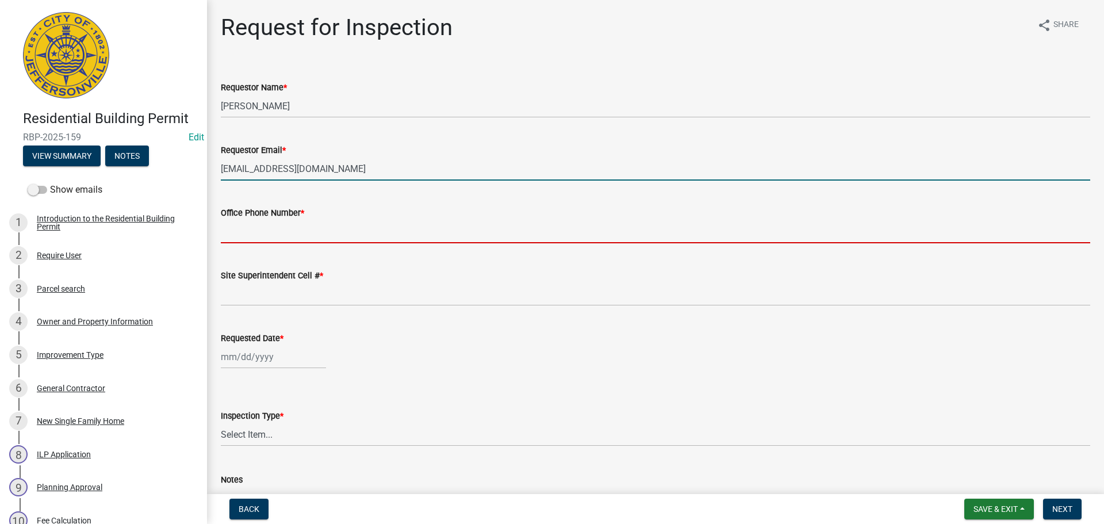
click at [269, 223] on input "Office Phone Number *" at bounding box center [656, 232] width 870 height 24
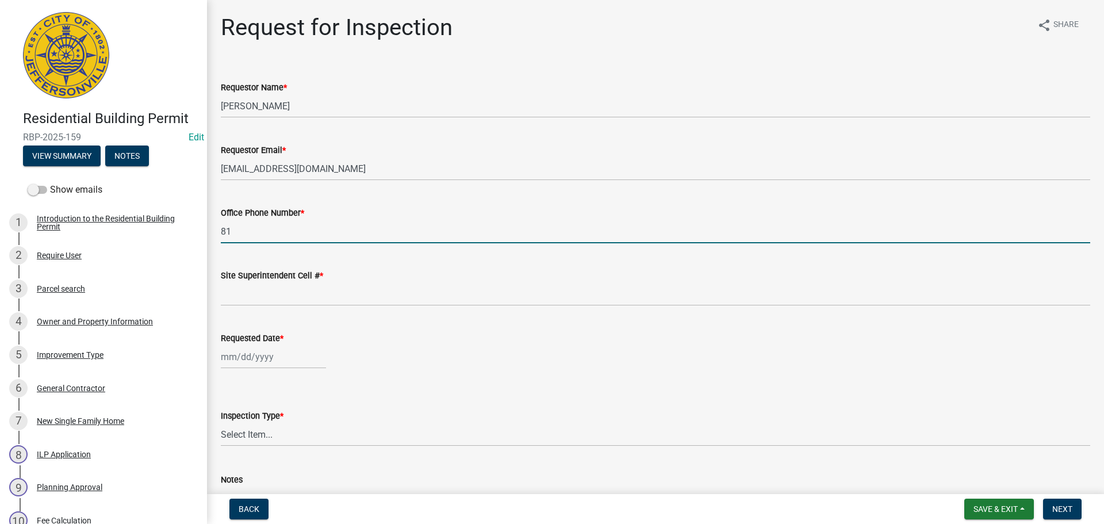
type input "8"
type input "[PHONE_NUMBER]"
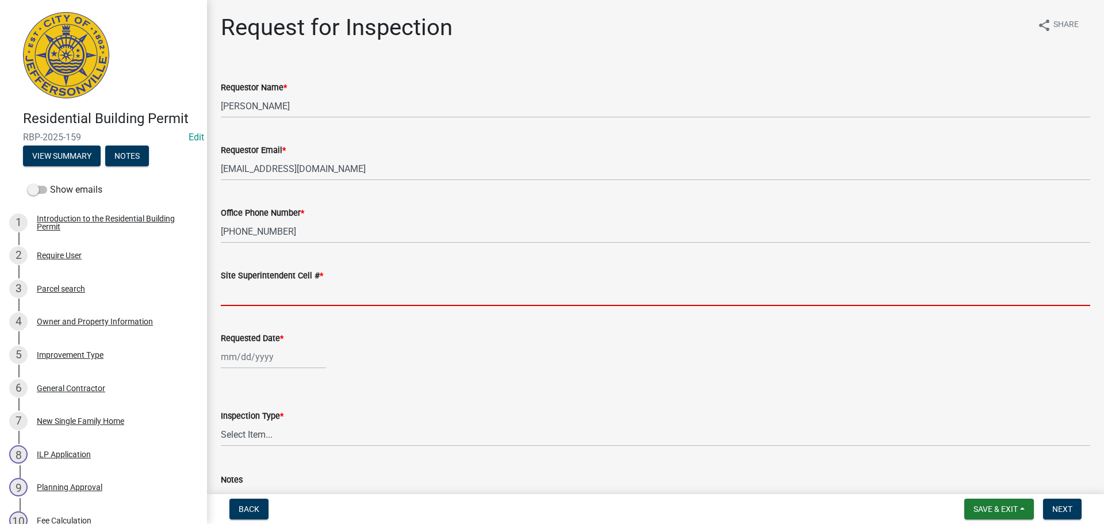
drag, startPoint x: 253, startPoint y: 292, endPoint x: 262, endPoint y: 299, distance: 11.5
click at [253, 292] on input "Site Superintendent Cell # *" at bounding box center [656, 294] width 870 height 24
type input "SAME"
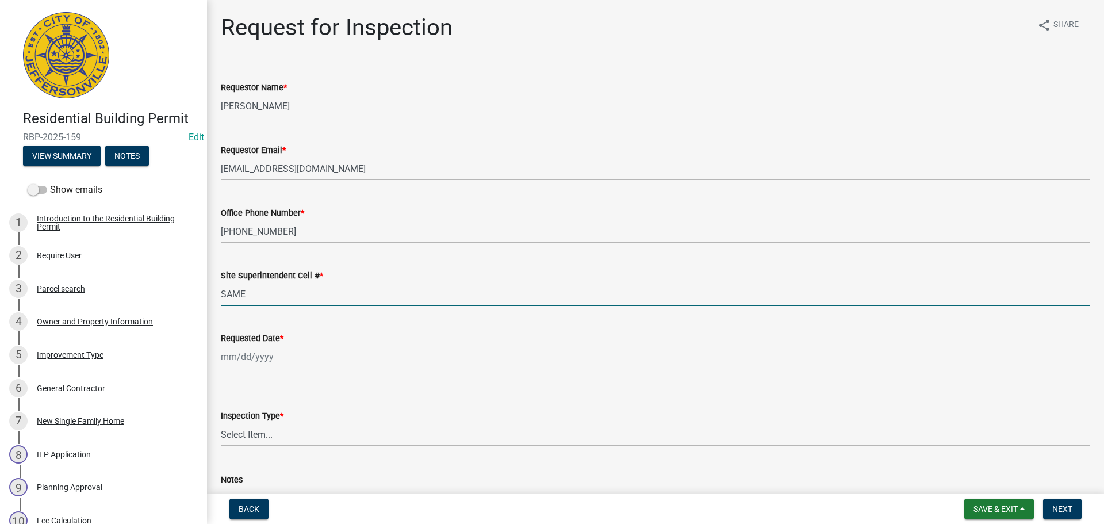
click at [267, 357] on div at bounding box center [273, 357] width 105 height 24
select select "9"
select select "2025"
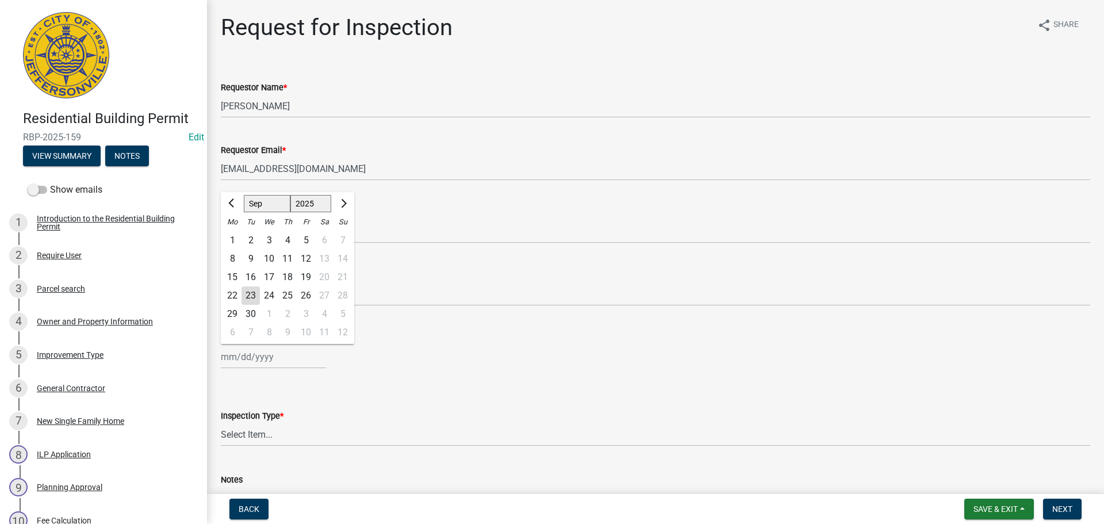
click at [270, 292] on div "24" at bounding box center [269, 295] width 18 height 18
type input "[DATE]"
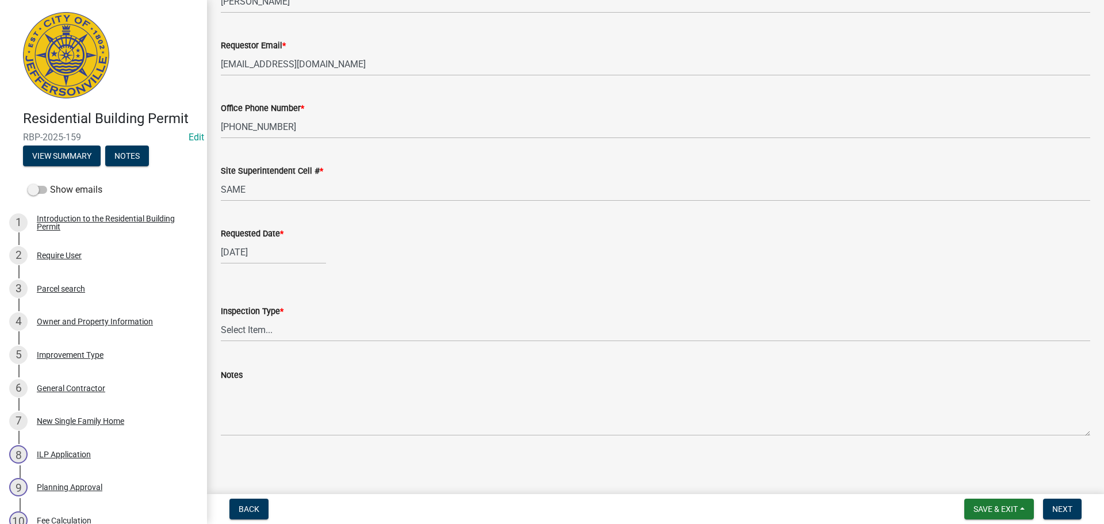
scroll to position [105, 0]
click at [240, 331] on select "Select Item... Footer Foundation Framing Final" at bounding box center [656, 329] width 870 height 24
click at [221, 317] on select "Select Item... Footer Foundation Framing Final" at bounding box center [656, 329] width 870 height 24
select select "8ea0f6e5-dde7-4881-a999-02519822ccbf"
click at [1071, 507] on span "Next" at bounding box center [1063, 508] width 20 height 9
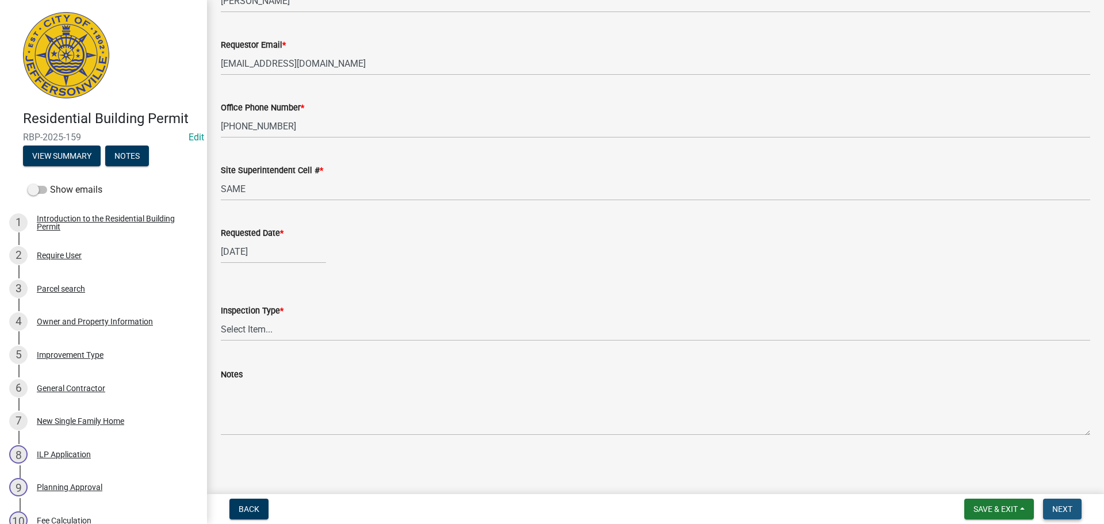
scroll to position [0, 0]
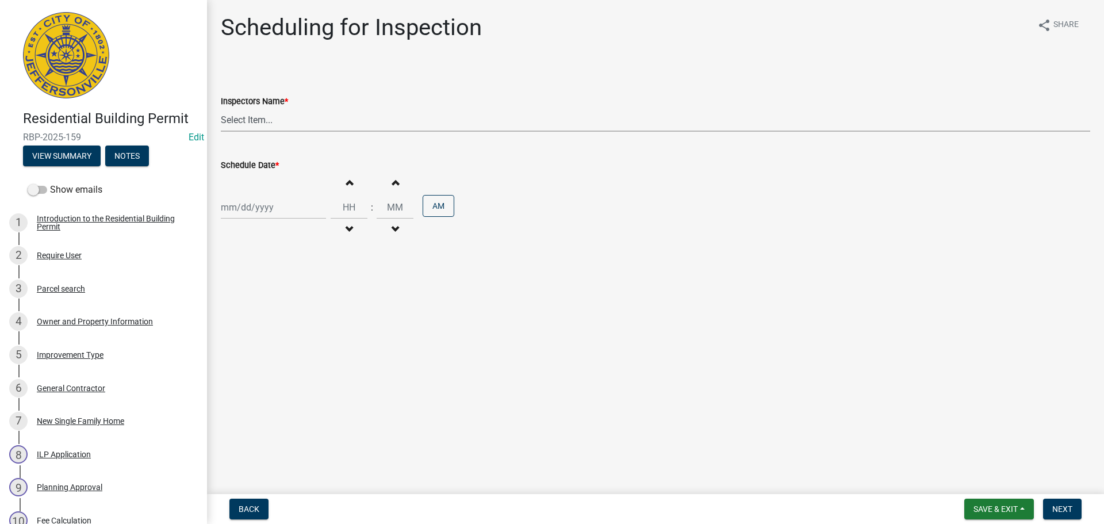
click at [229, 118] on select "Select Item... [PERSON_NAME] ([PERSON_NAME]) [PERSON_NAME] ([PERSON_NAME]) mkru…" at bounding box center [656, 120] width 870 height 24
select select "fdb3bcc6-ce93-4663-8a18-5c08884dd177"
click at [221, 108] on select "Select Item... [PERSON_NAME] ([PERSON_NAME]) [PERSON_NAME] ([PERSON_NAME]) mkru…" at bounding box center [656, 120] width 870 height 24
click at [242, 208] on div at bounding box center [273, 208] width 105 height 24
select select "9"
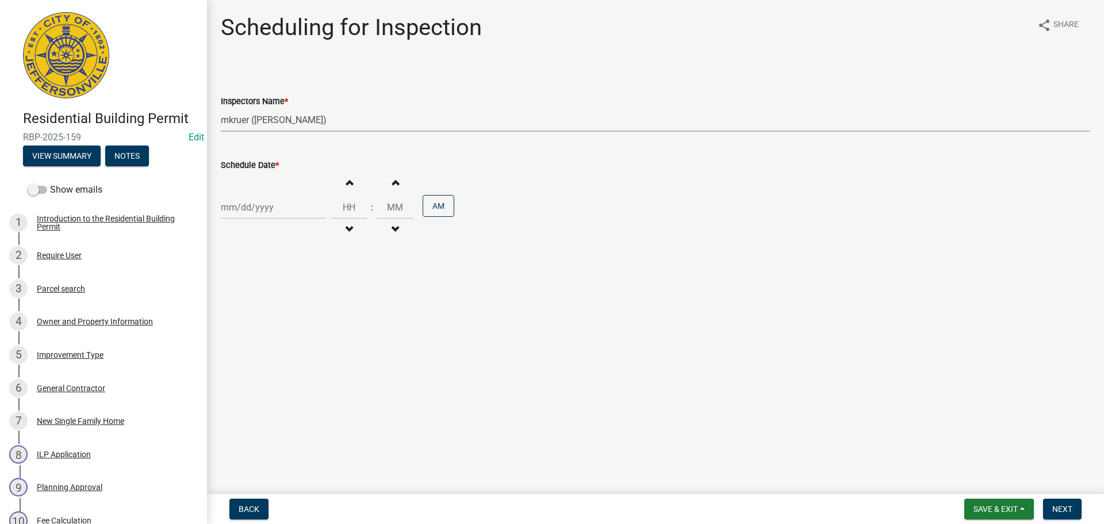
select select "2025"
click at [268, 326] on div "24" at bounding box center [269, 324] width 18 height 18
type input "[DATE]"
click at [1066, 510] on span "Next" at bounding box center [1063, 508] width 20 height 9
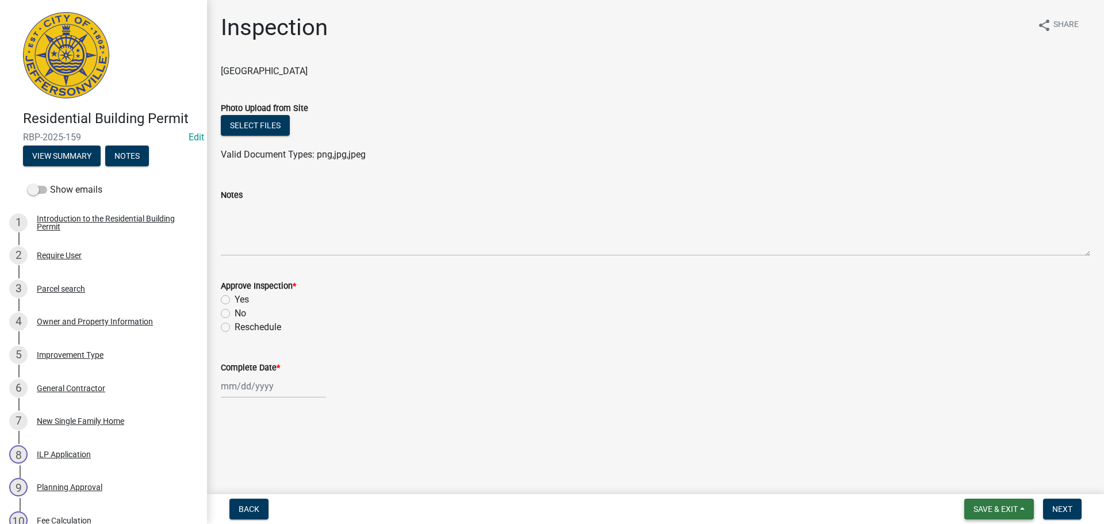
click at [997, 514] on span "Save & Exit" at bounding box center [996, 508] width 44 height 9
click at [983, 483] on button "Save & Exit" at bounding box center [988, 479] width 92 height 28
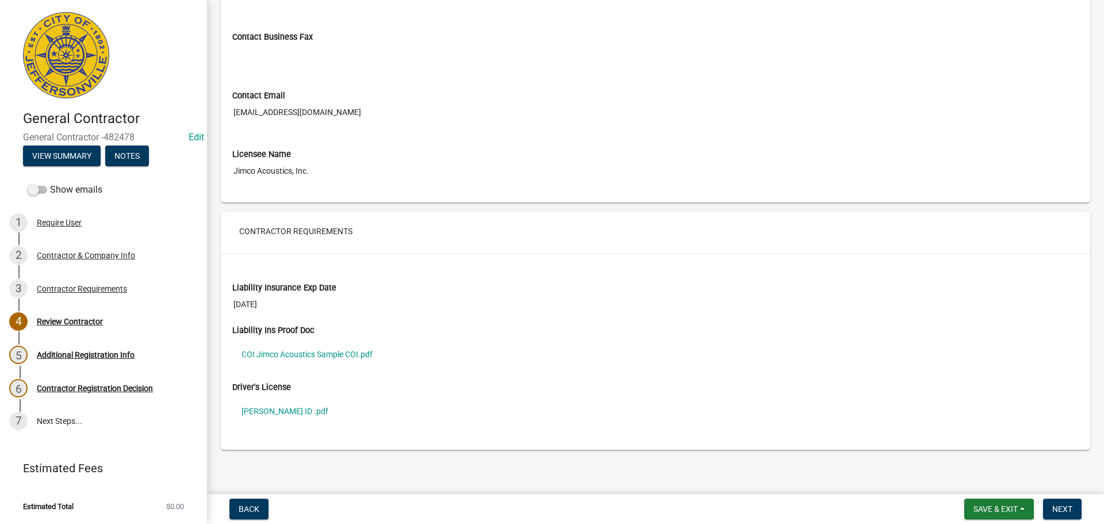
scroll to position [695, 0]
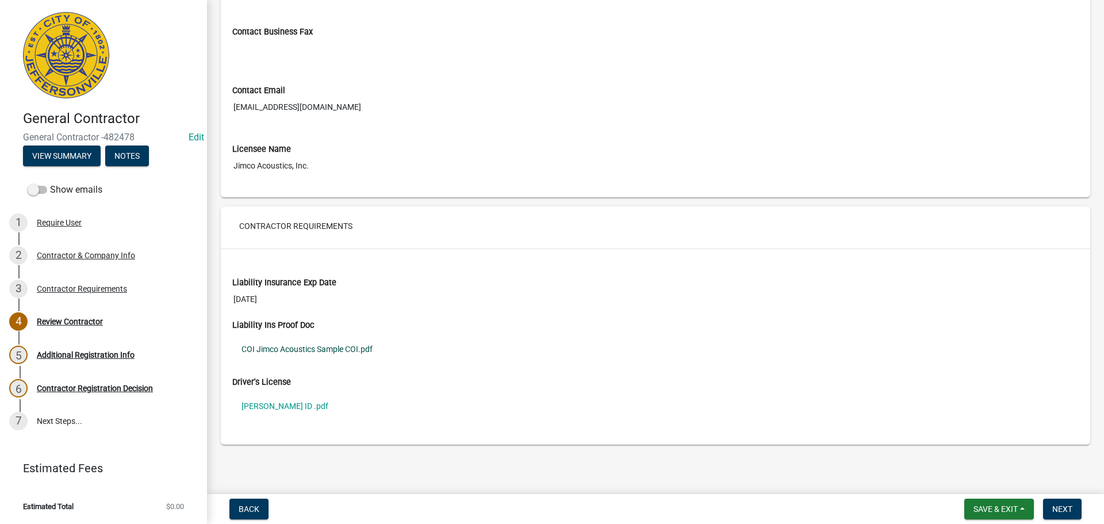
click at [278, 346] on link "COI Jimco Acoustics Sample COI.pdf" at bounding box center [655, 349] width 847 height 26
click at [271, 404] on link "[PERSON_NAME] ID .pdf" at bounding box center [655, 406] width 847 height 26
click at [274, 403] on link "[PERSON_NAME] ID .pdf" at bounding box center [655, 406] width 847 height 26
click at [64, 256] on div "Contractor & Company Info" at bounding box center [86, 255] width 98 height 8
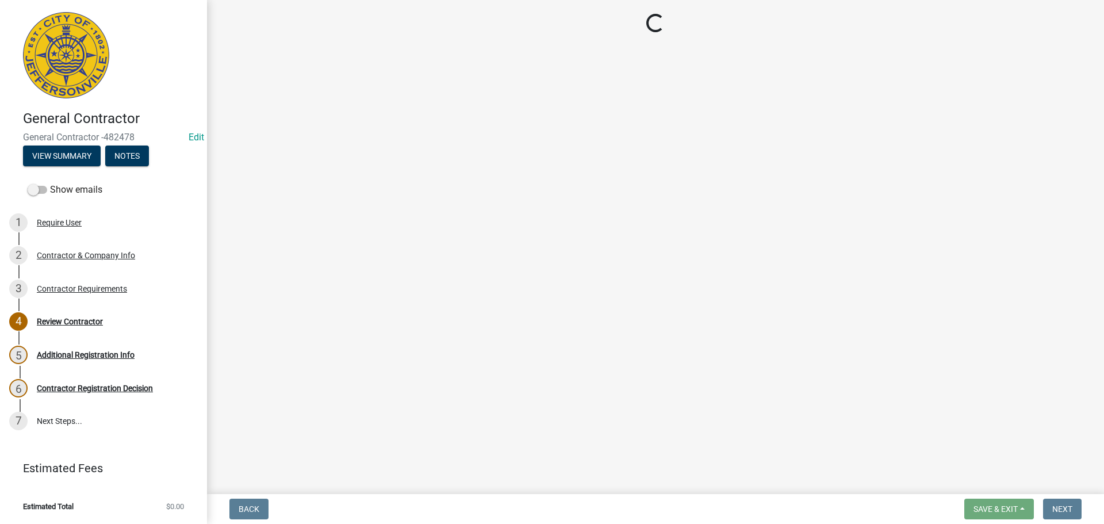
select select "GA"
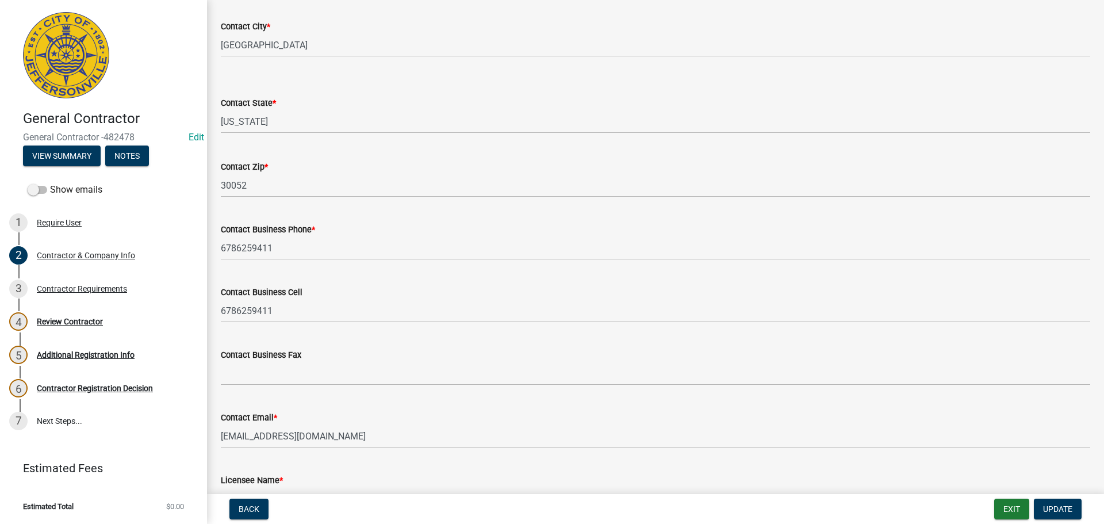
scroll to position [403, 0]
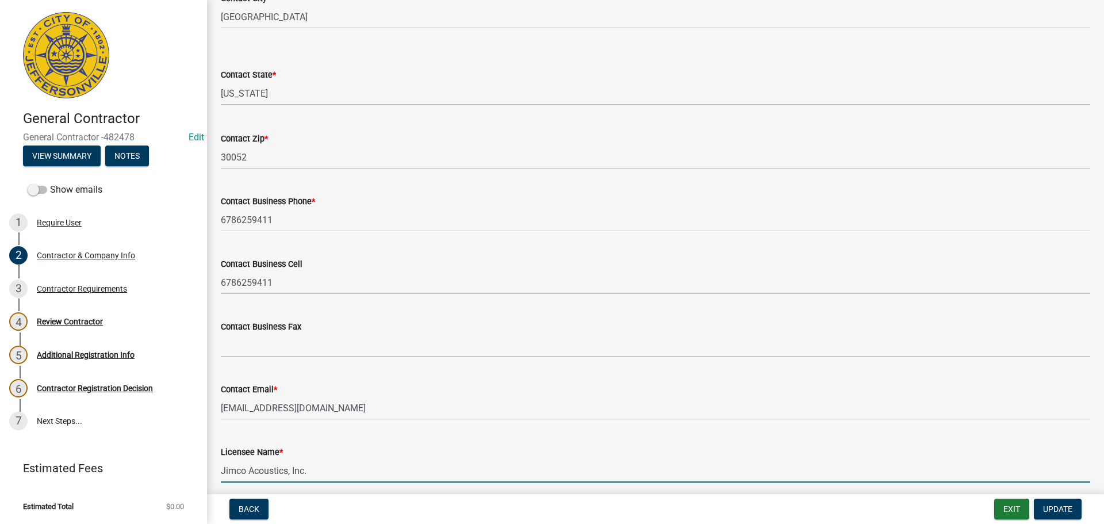
drag, startPoint x: 320, startPoint y: 469, endPoint x: 48, endPoint y: 442, distance: 273.4
click at [71, 446] on div "General Contractor General Contractor -482478 Edit View Summary Notes Show emai…" at bounding box center [552, 262] width 1104 height 524
type input "j"
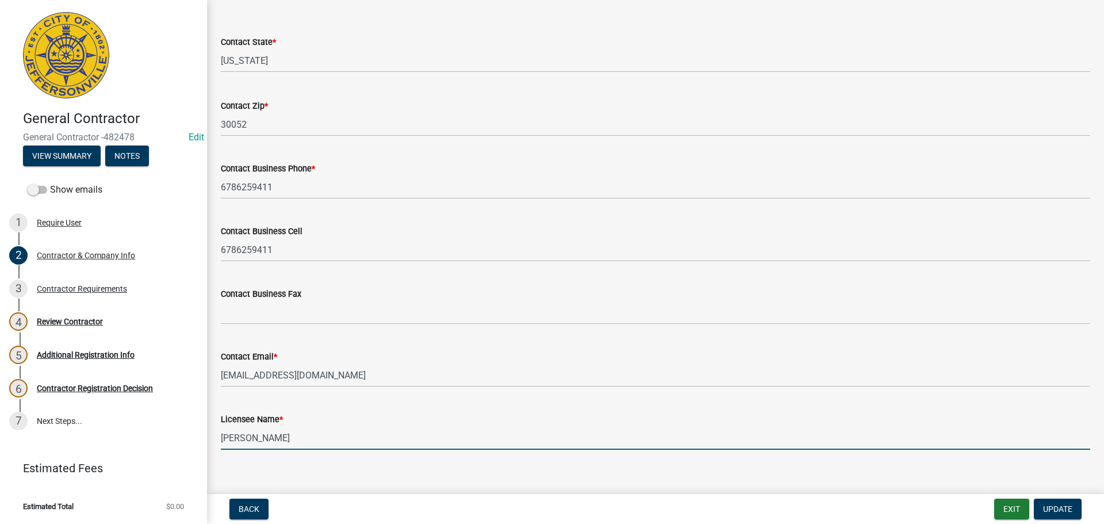
scroll to position [450, 0]
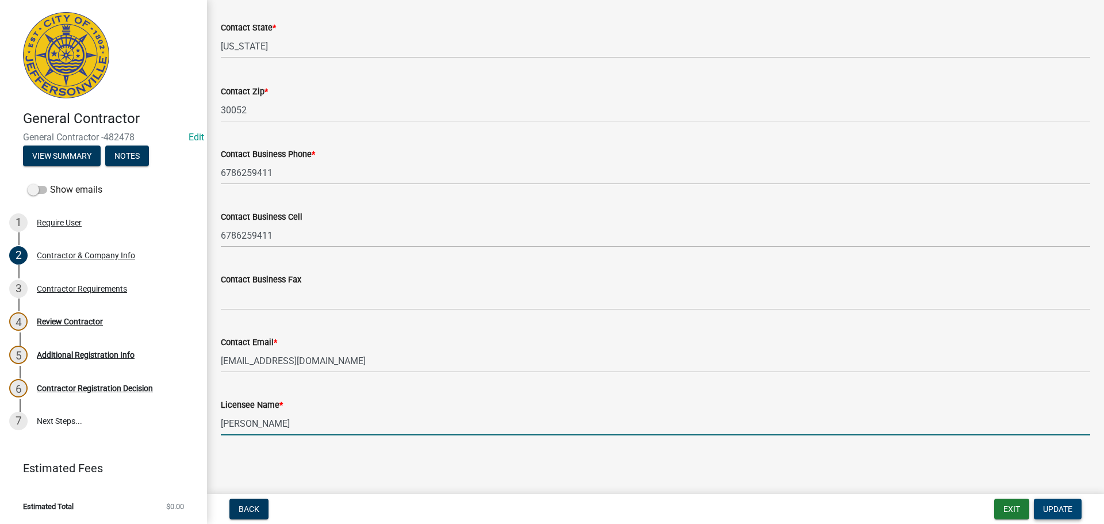
type input "[PERSON_NAME]"
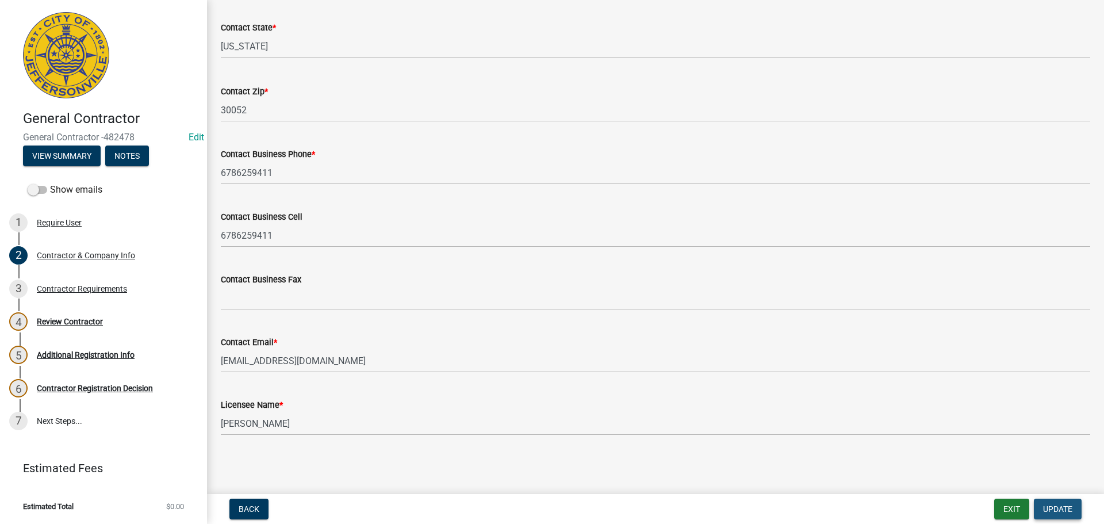
click at [1063, 511] on span "Update" at bounding box center [1057, 508] width 29 height 9
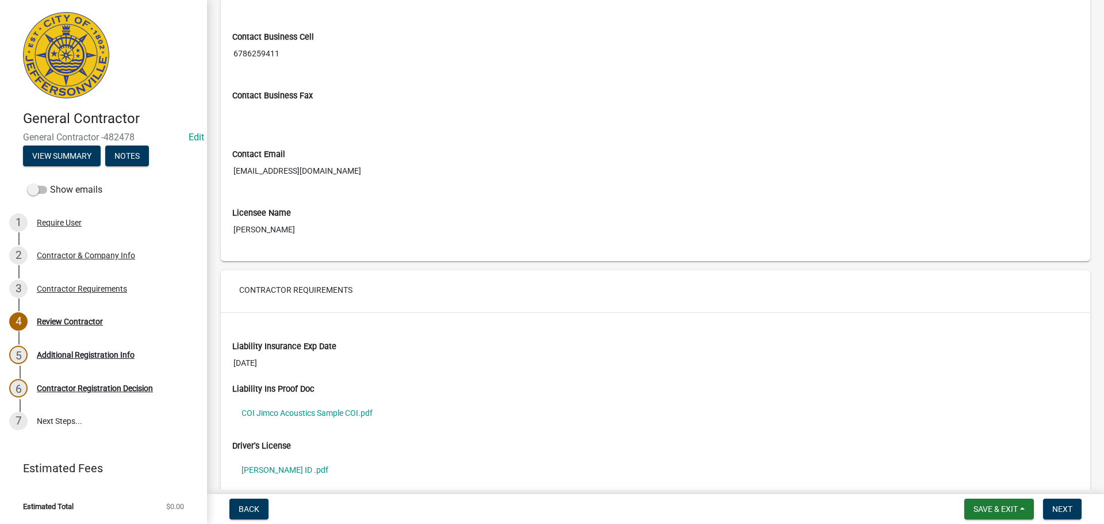
scroll to position [523, 0]
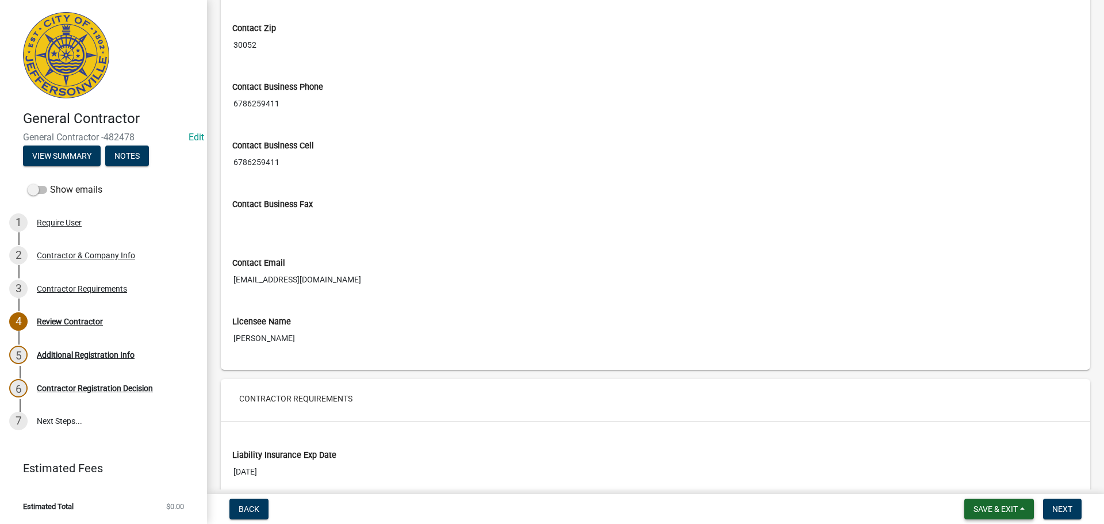
click at [989, 509] on span "Save & Exit" at bounding box center [996, 508] width 44 height 9
click at [975, 484] on button "Save & Exit" at bounding box center [988, 479] width 92 height 28
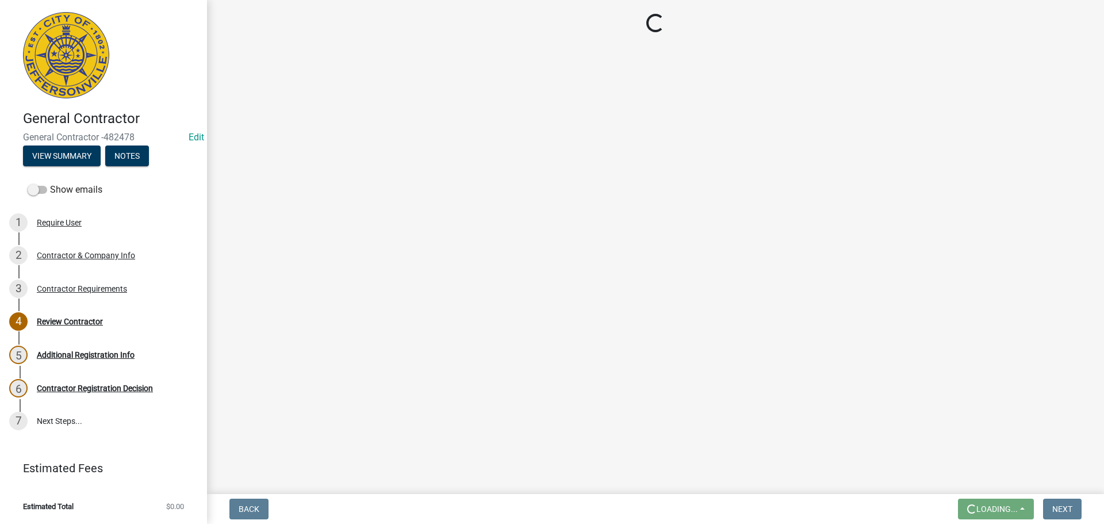
scroll to position [0, 0]
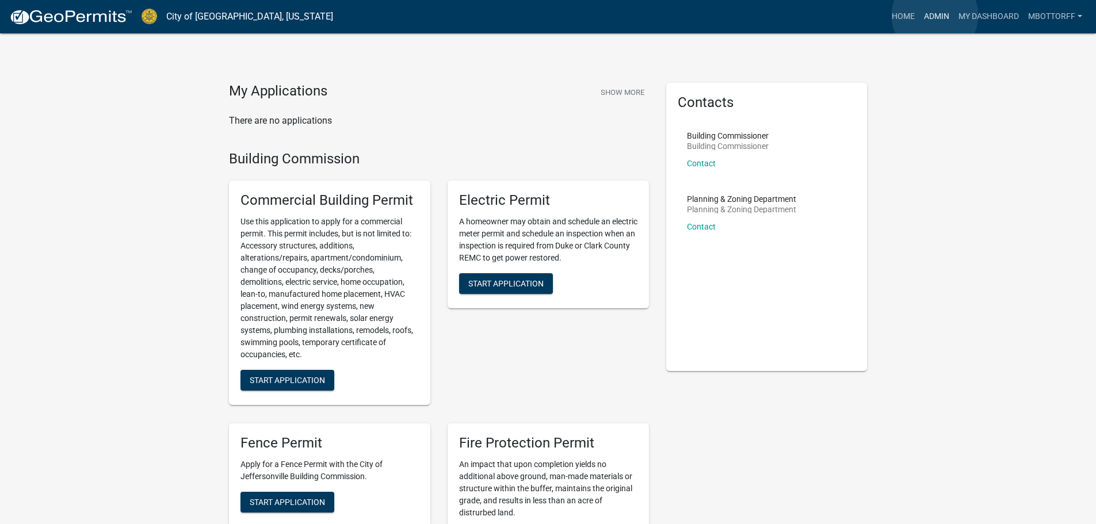
click at [935, 16] on link "Admin" at bounding box center [936, 17] width 35 height 22
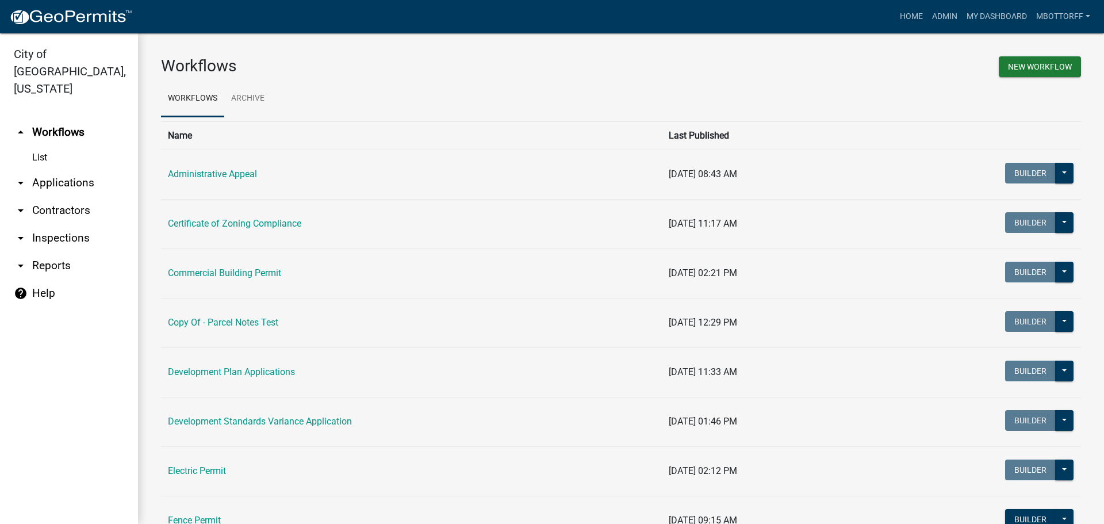
click at [53, 169] on link "arrow_drop_down Applications" at bounding box center [69, 183] width 138 height 28
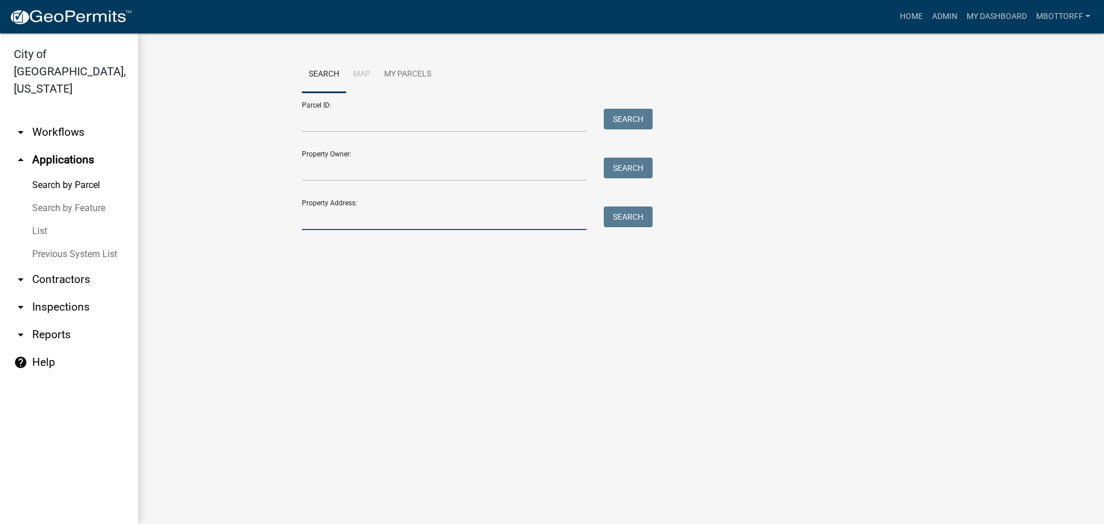
click at [370, 209] on input "Property Address:" at bounding box center [444, 218] width 285 height 24
click at [627, 216] on button "Search" at bounding box center [628, 216] width 49 height 21
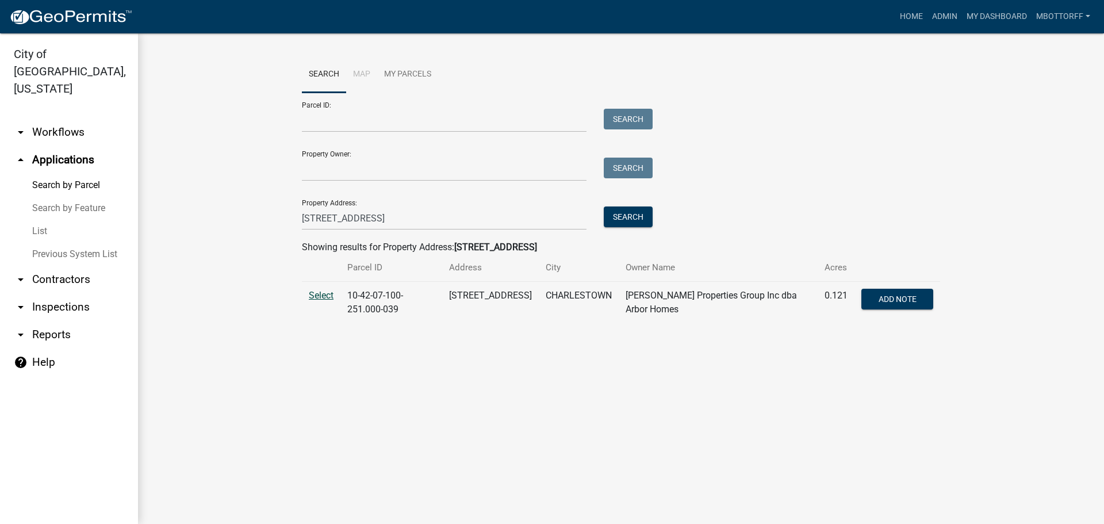
click at [317, 297] on span "Select" at bounding box center [321, 295] width 25 height 11
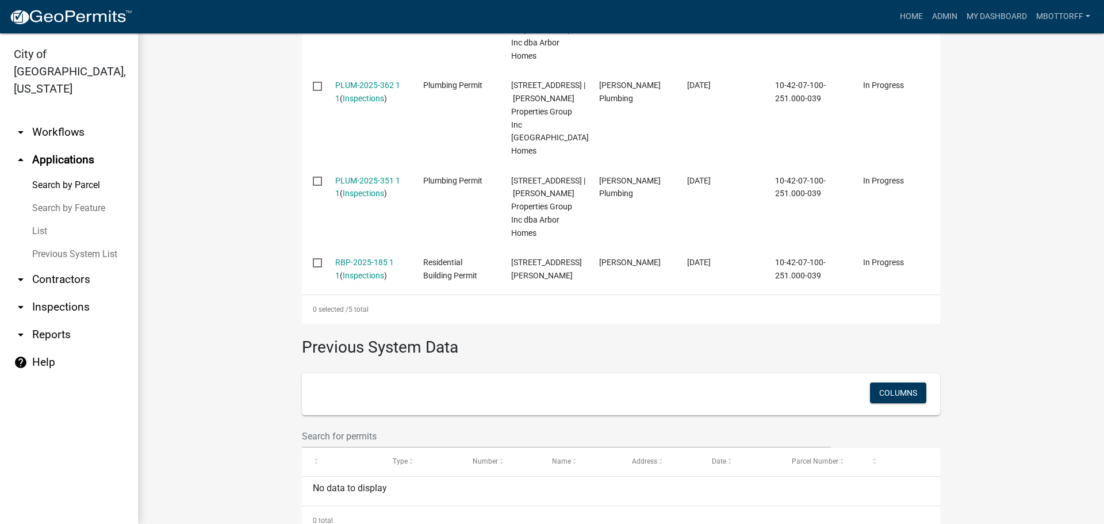
scroll to position [288, 0]
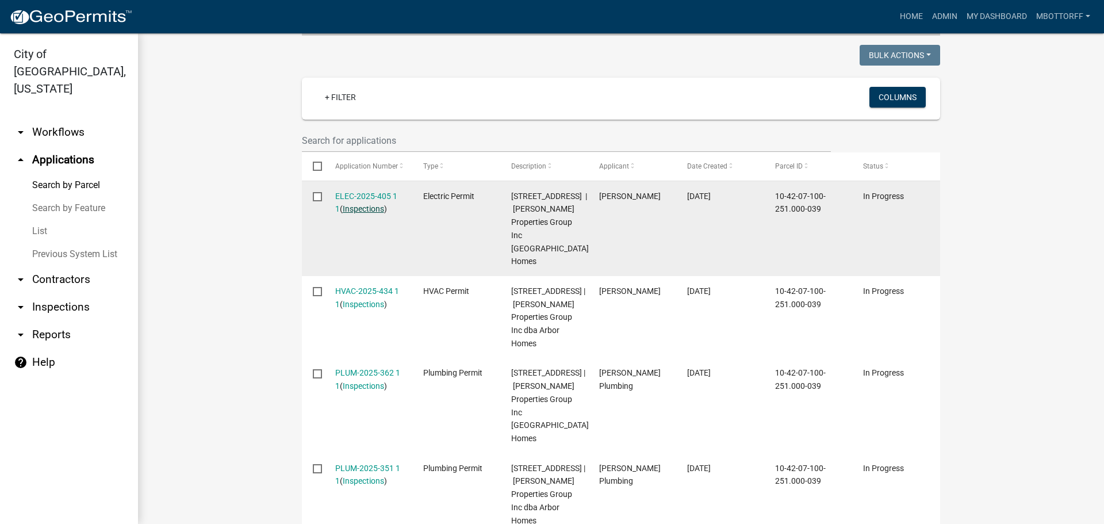
click at [360, 209] on link "Inspections" at bounding box center [363, 208] width 41 height 9
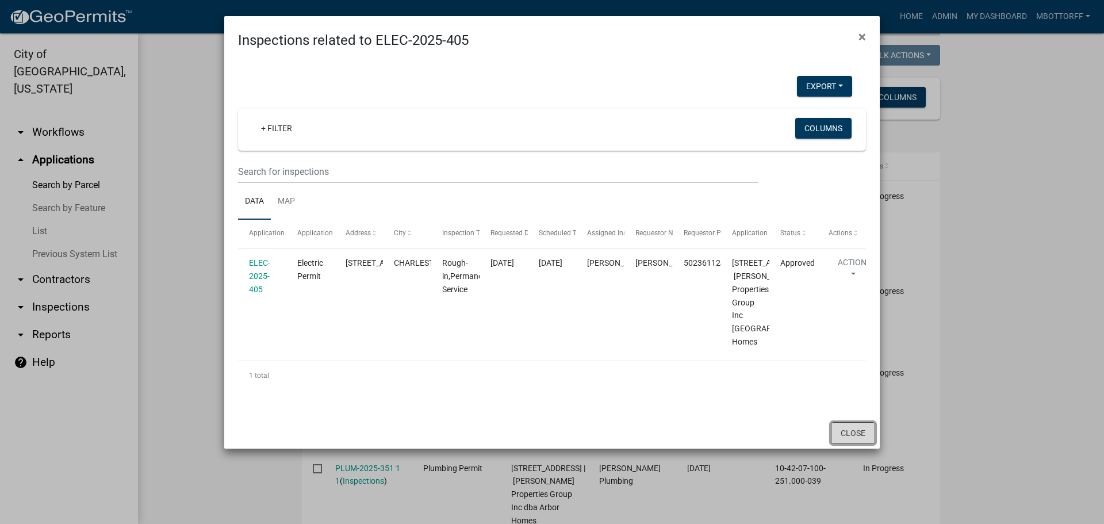
click at [849, 444] on button "Close" at bounding box center [853, 433] width 44 height 22
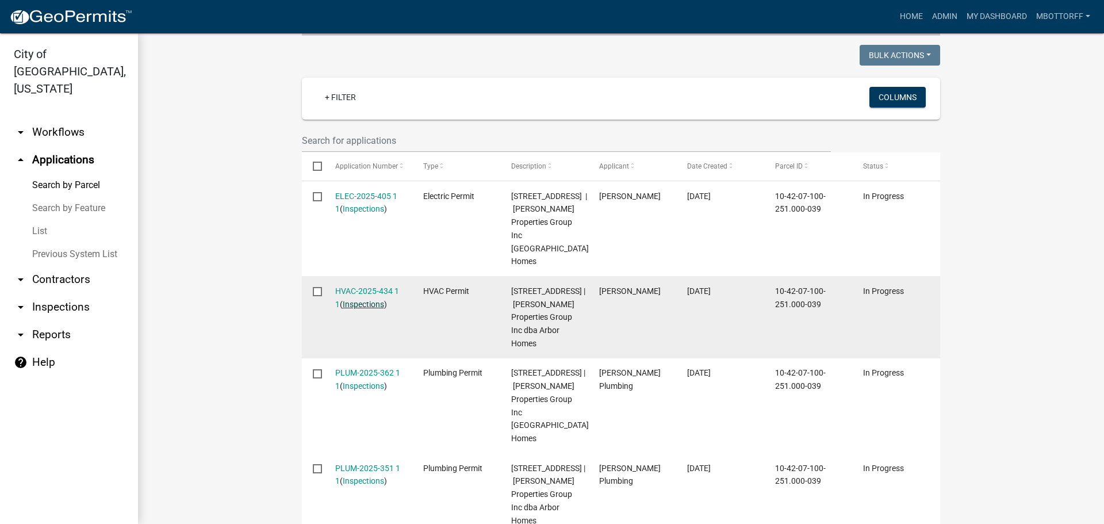
click at [355, 300] on link "Inspections" at bounding box center [363, 304] width 41 height 9
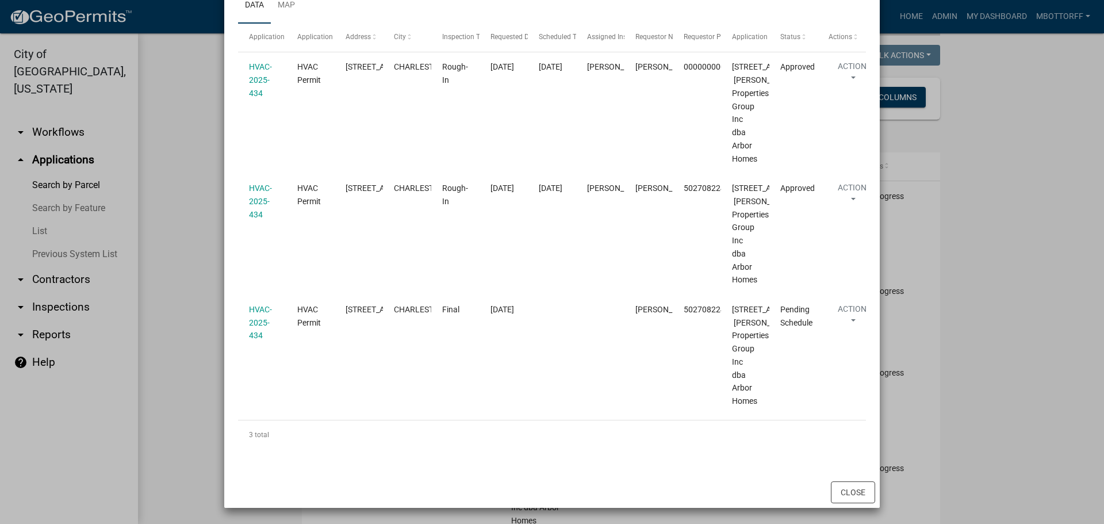
scroll to position [471, 0]
click at [845, 495] on button "Close" at bounding box center [853, 492] width 44 height 22
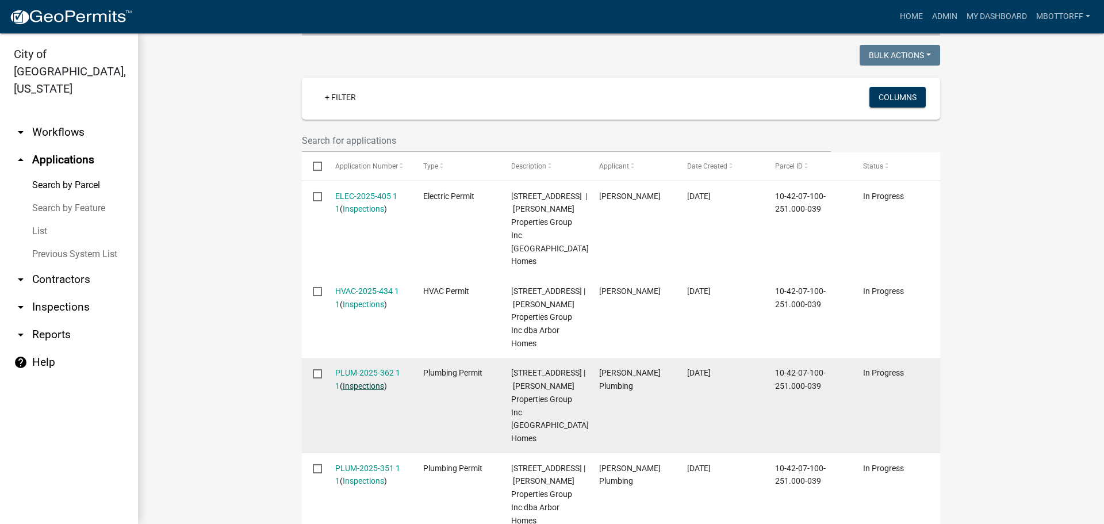
click at [353, 391] on link "Inspections" at bounding box center [363, 385] width 41 height 9
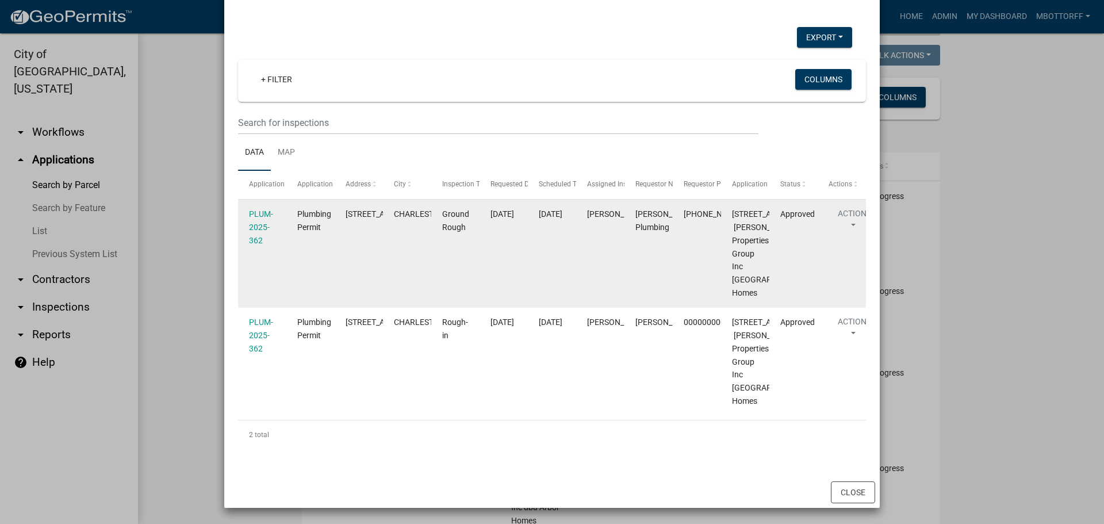
scroll to position [180, 0]
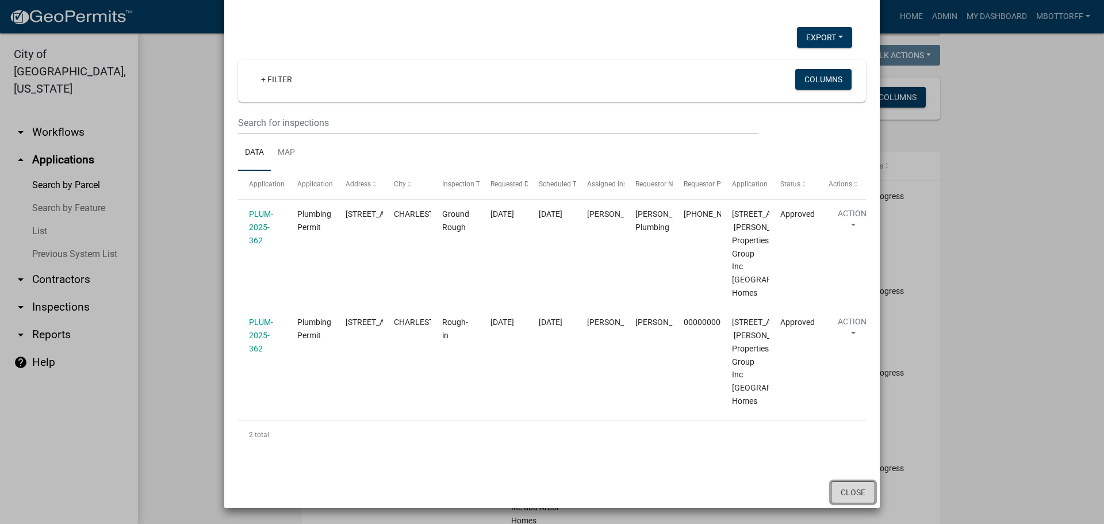
click at [858, 495] on button "Close" at bounding box center [853, 492] width 44 height 22
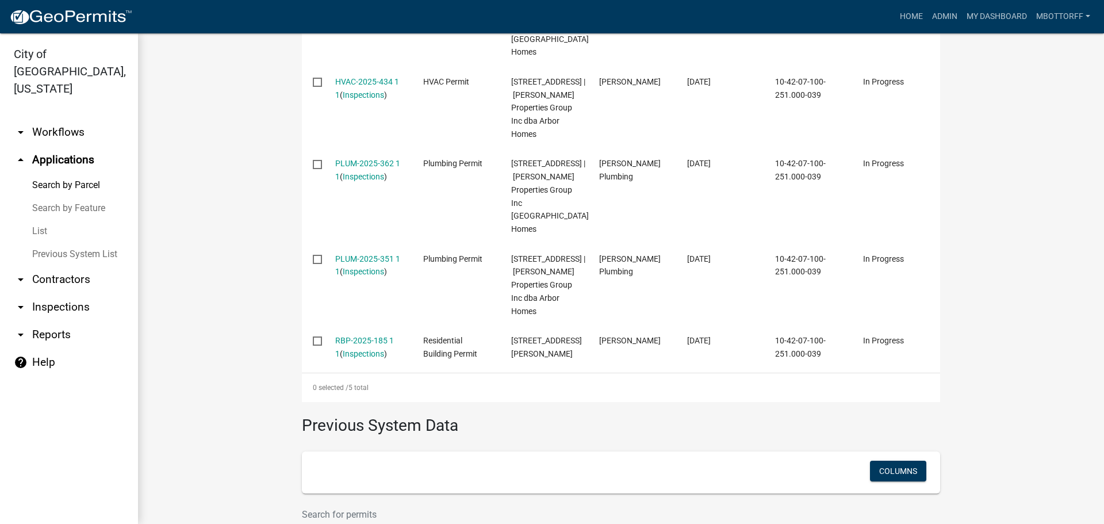
scroll to position [518, 0]
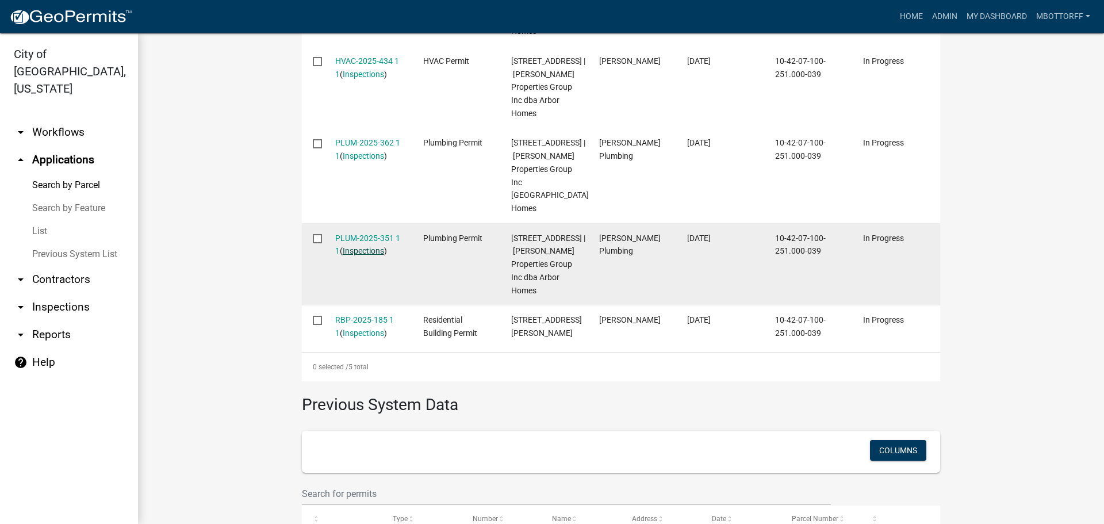
click at [357, 255] on link "Inspections" at bounding box center [363, 250] width 41 height 9
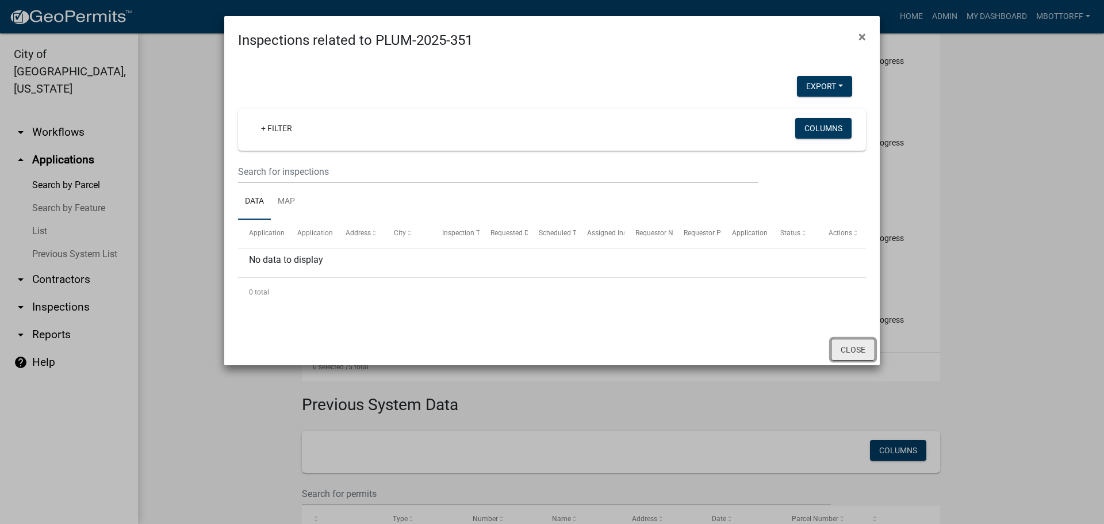
click at [854, 350] on button "Close" at bounding box center [853, 350] width 44 height 22
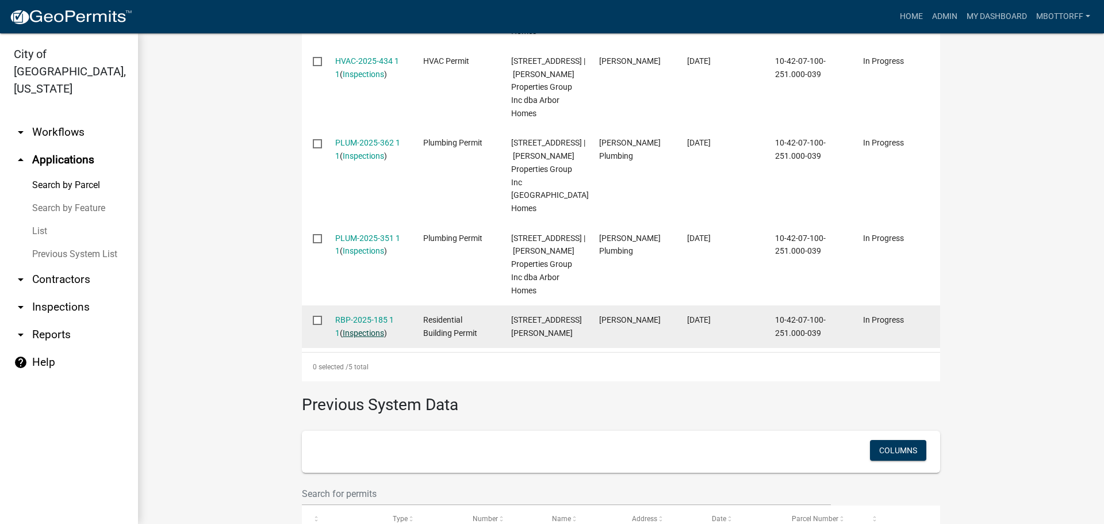
click at [351, 338] on link "Inspections" at bounding box center [363, 332] width 41 height 9
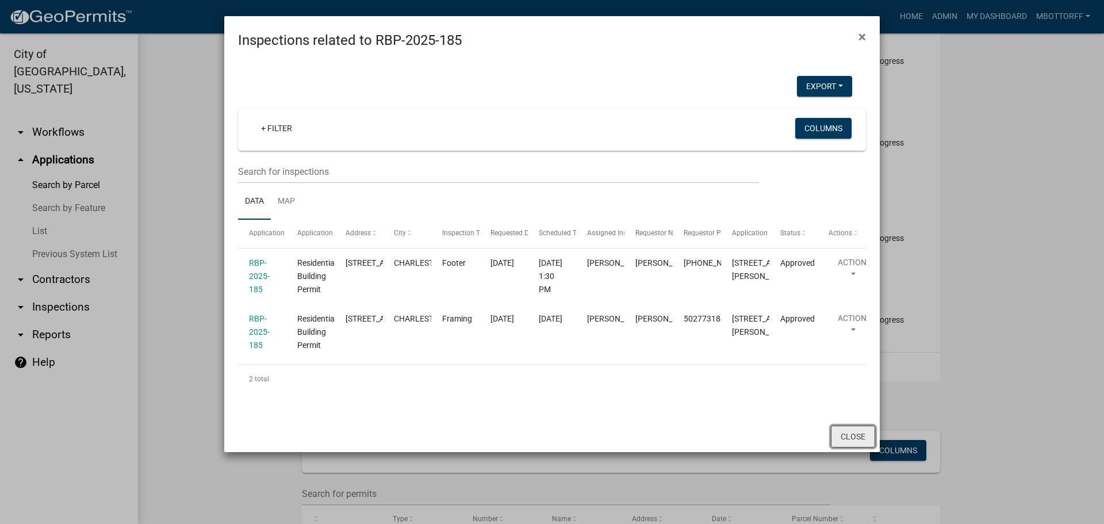
click at [852, 447] on button "Close" at bounding box center [853, 437] width 44 height 22
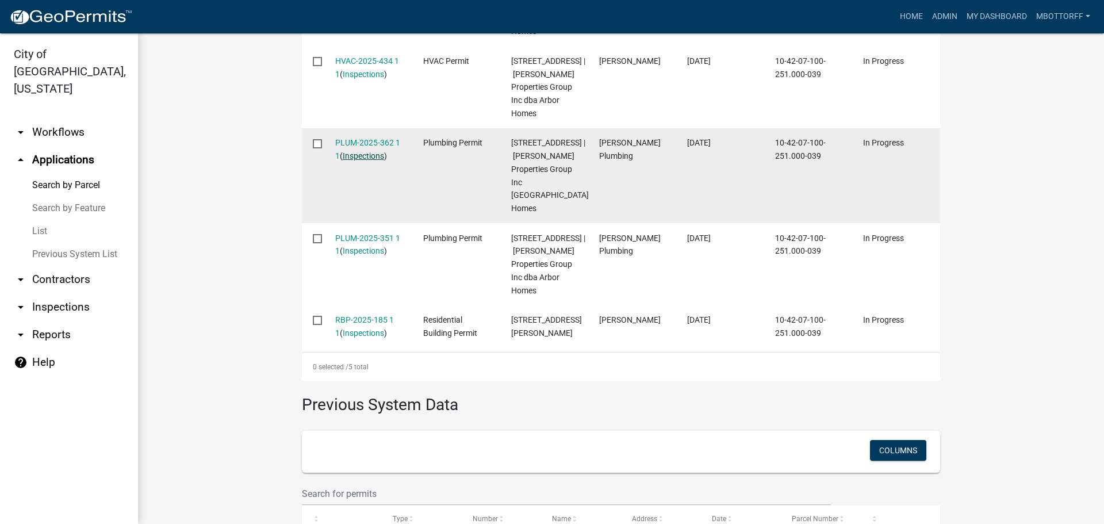
click at [359, 160] on link "Inspections" at bounding box center [363, 155] width 41 height 9
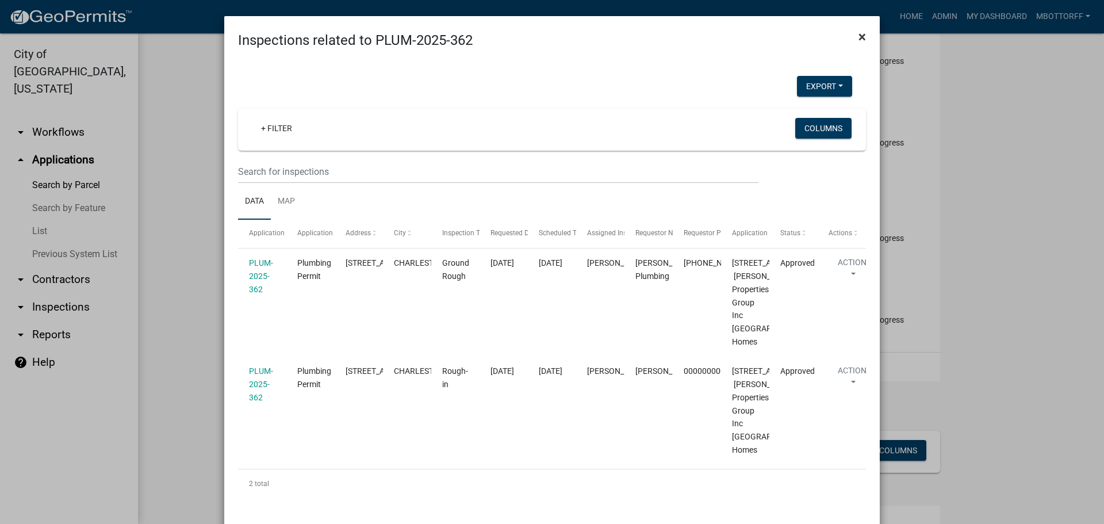
click at [859, 35] on span "×" at bounding box center [862, 37] width 7 height 16
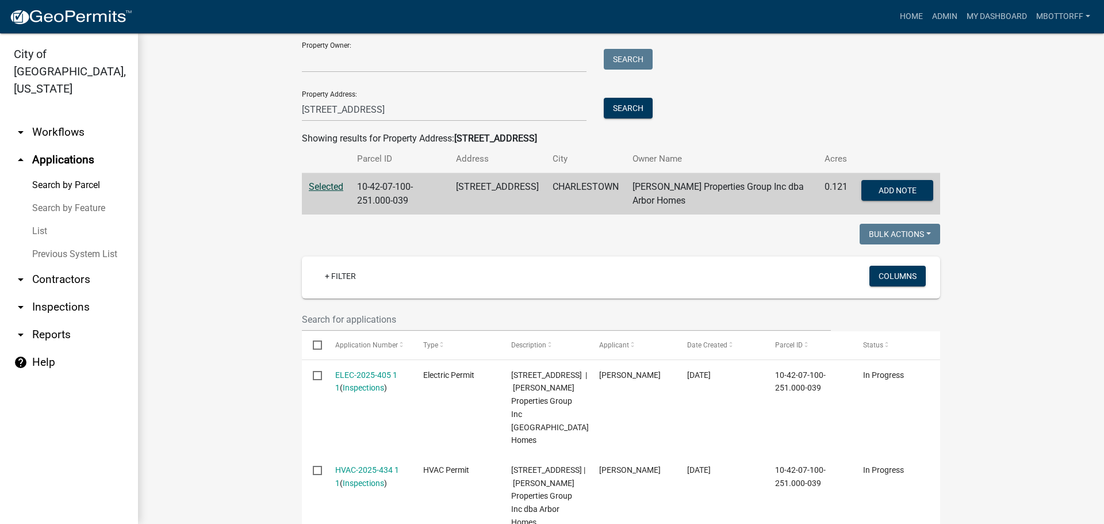
scroll to position [58, 0]
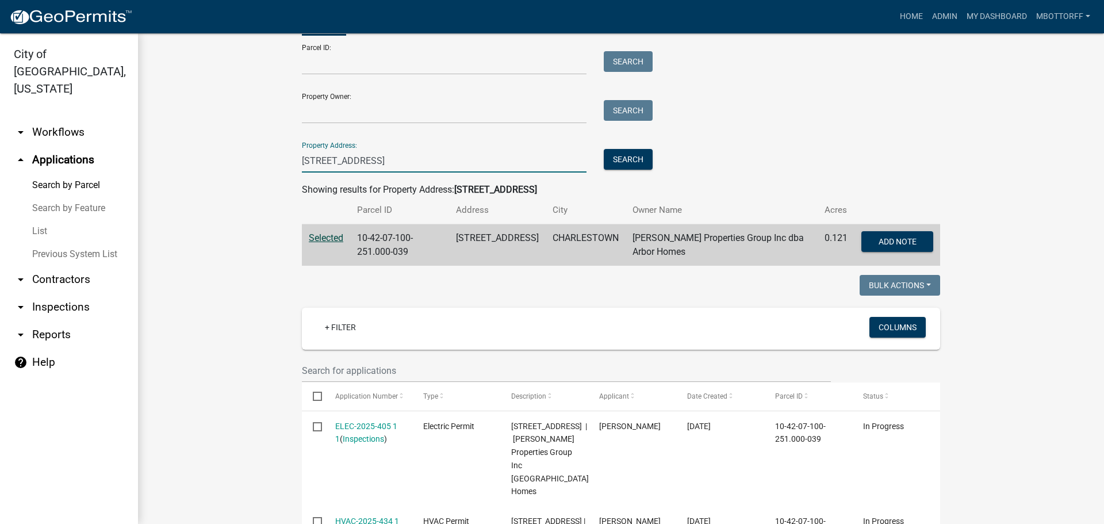
drag, startPoint x: 364, startPoint y: 165, endPoint x: 126, endPoint y: 143, distance: 239.1
click at [179, 146] on wm-workflow-application-search-view "Search Map My Parcels Parcel ID: Search Property Owner: Search Property Address…" at bounding box center [621, 525] width 920 height 1053
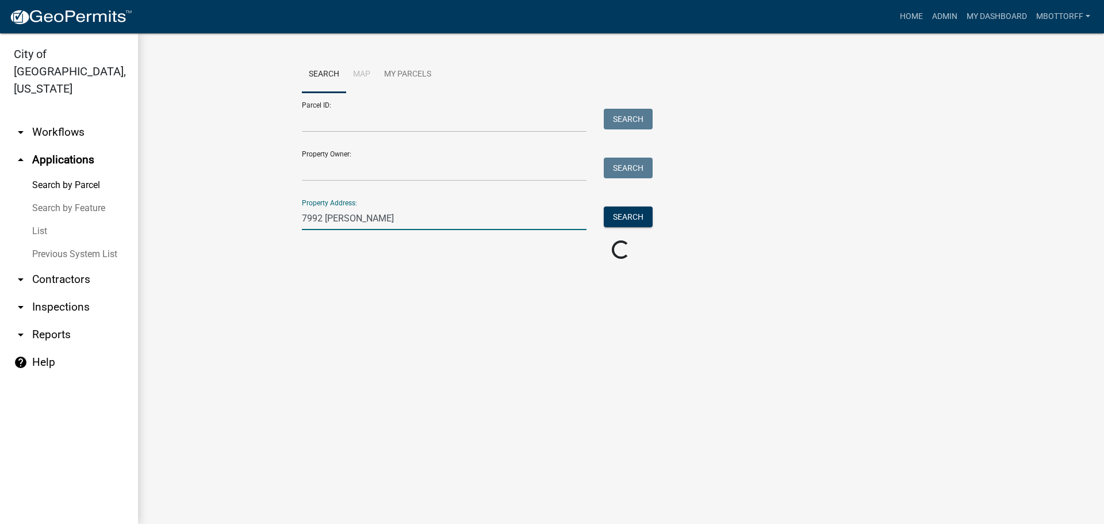
scroll to position [0, 0]
type input "7992 STACY"
click at [50, 118] on link "arrow_drop_down Workflows" at bounding box center [69, 132] width 138 height 28
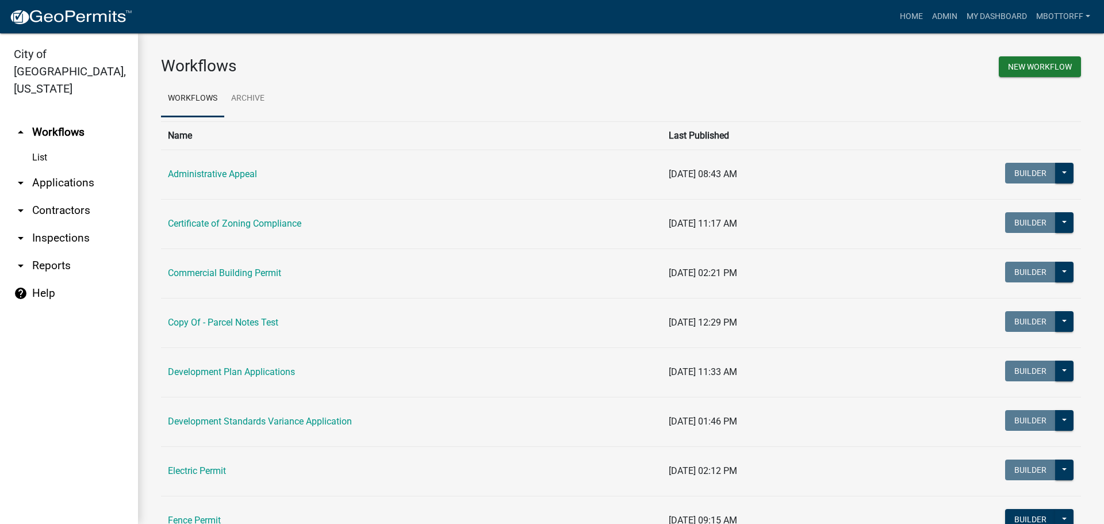
click at [44, 146] on link "List" at bounding box center [69, 157] width 138 height 23
click at [43, 146] on link "List" at bounding box center [69, 157] width 138 height 23
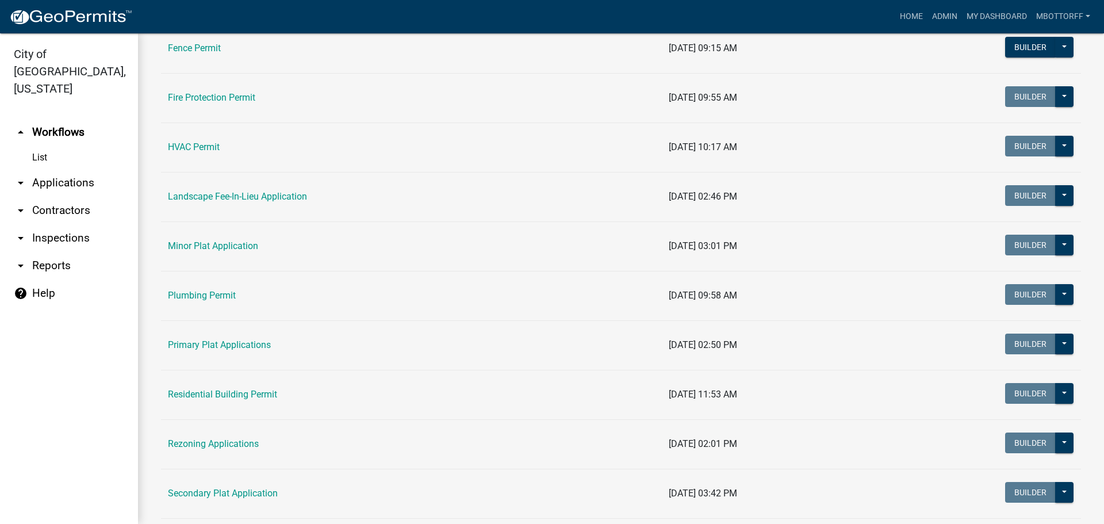
scroll to position [518, 0]
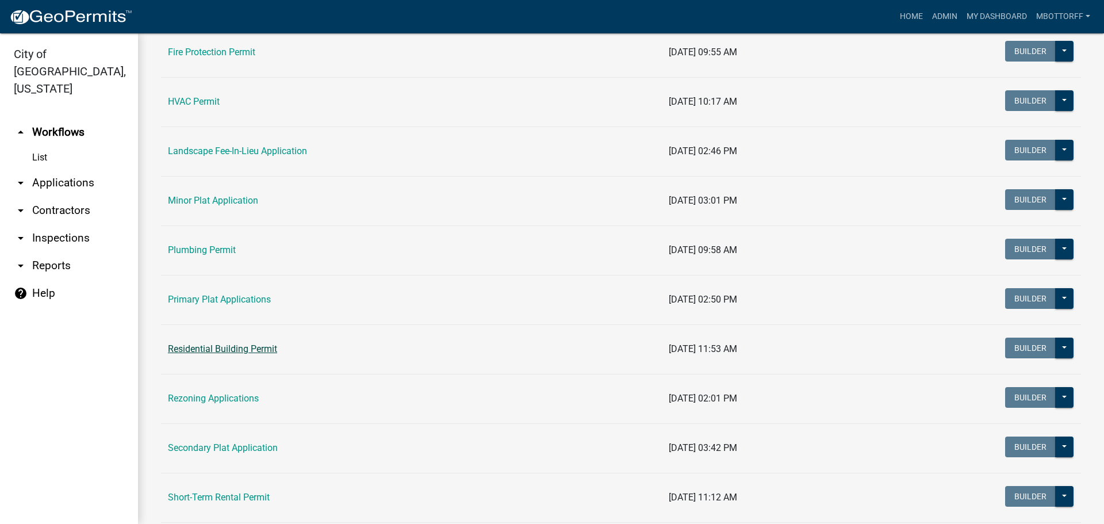
click at [203, 351] on link "Residential Building Permit" at bounding box center [222, 348] width 109 height 11
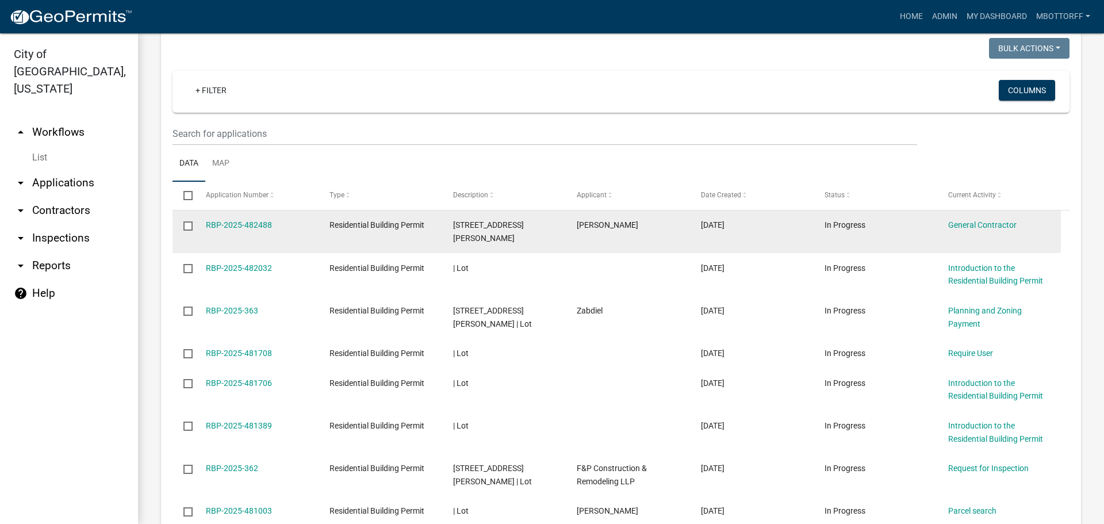
scroll to position [920, 0]
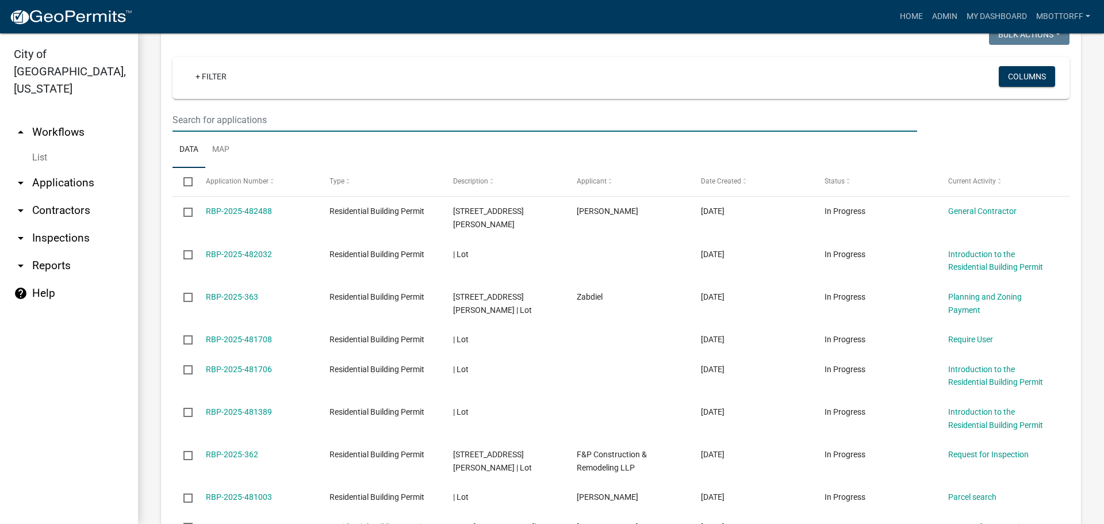
click at [177, 132] on input "text" at bounding box center [545, 120] width 745 height 24
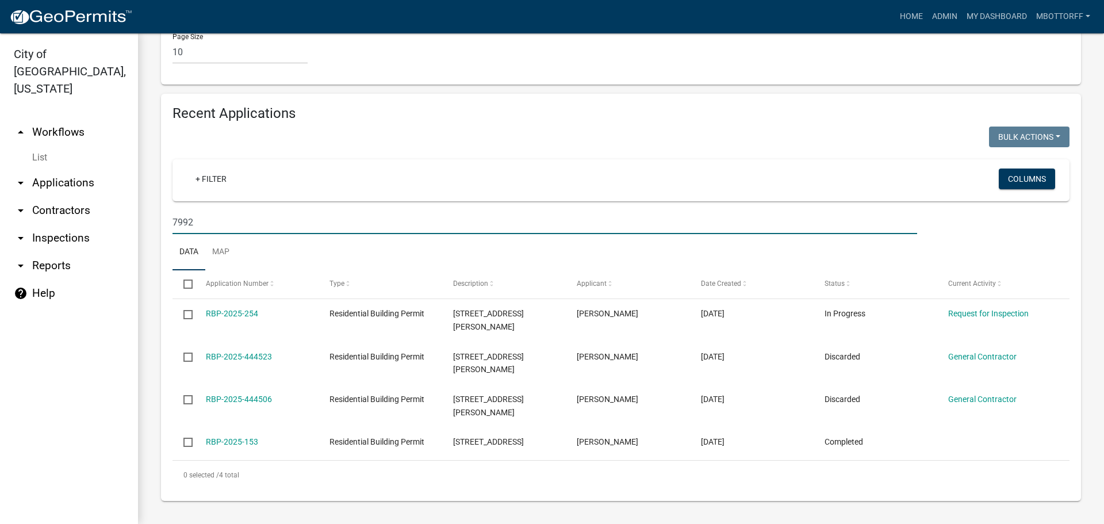
scroll to position [844, 0]
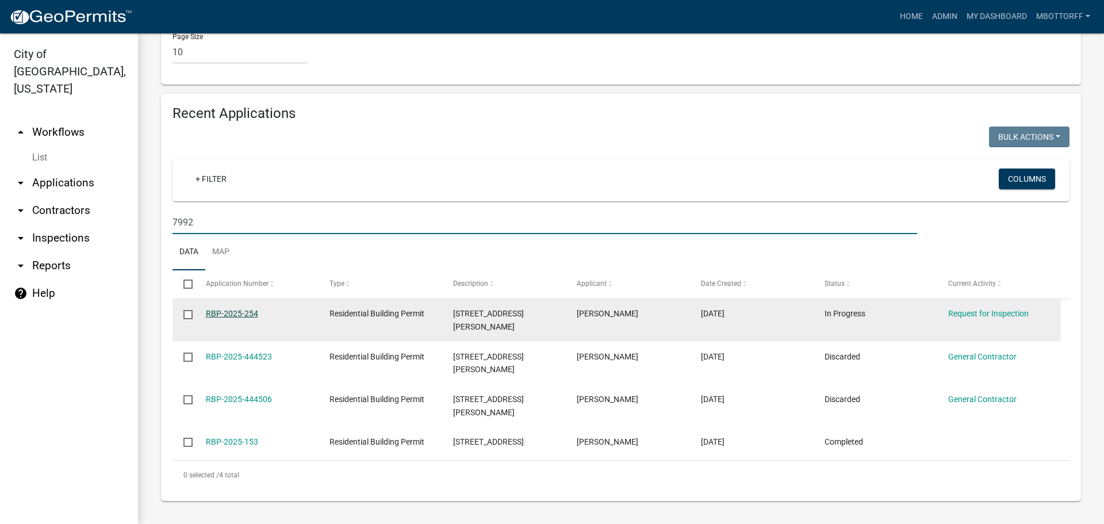
type input "7992"
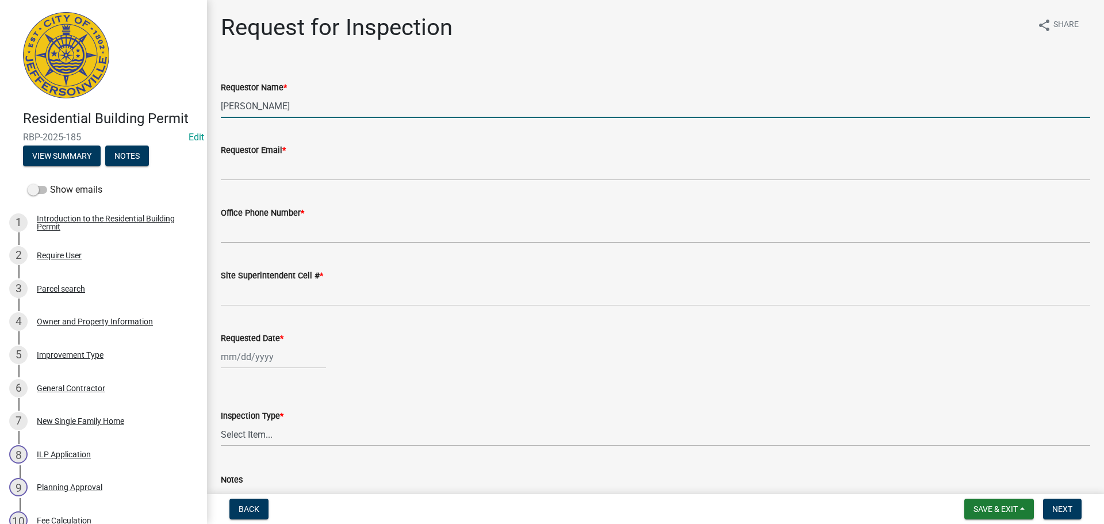
drag, startPoint x: 276, startPoint y: 110, endPoint x: 0, endPoint y: 111, distance: 276.1
click at [0, 111] on div "Residential Building Permit RBP-2025-185 Edit View Summary Notes Show emails 1 …" at bounding box center [552, 262] width 1104 height 524
type input "t"
type input "[PERSON_NAME]"
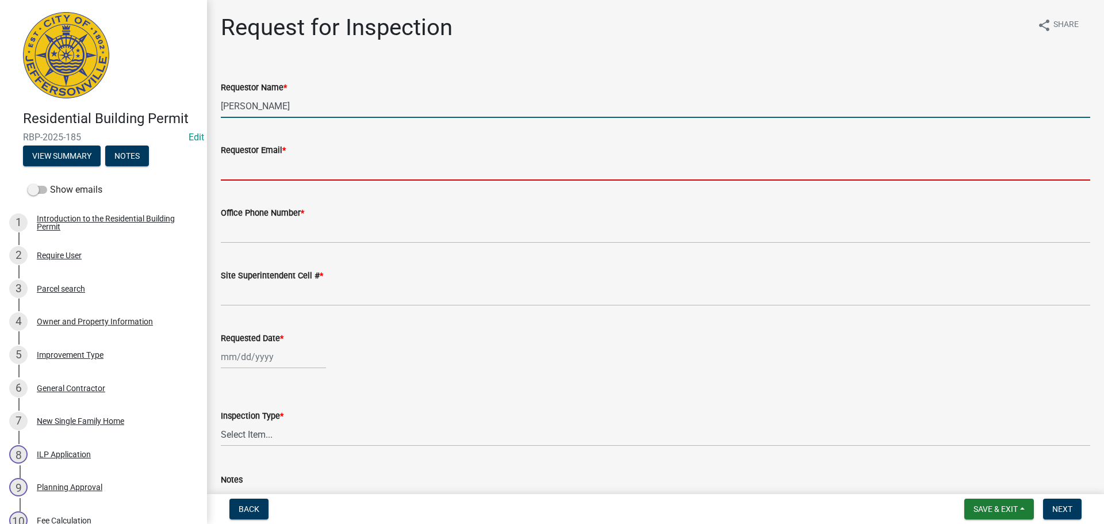
click at [232, 164] on input "Requestor Email *" at bounding box center [656, 169] width 870 height 24
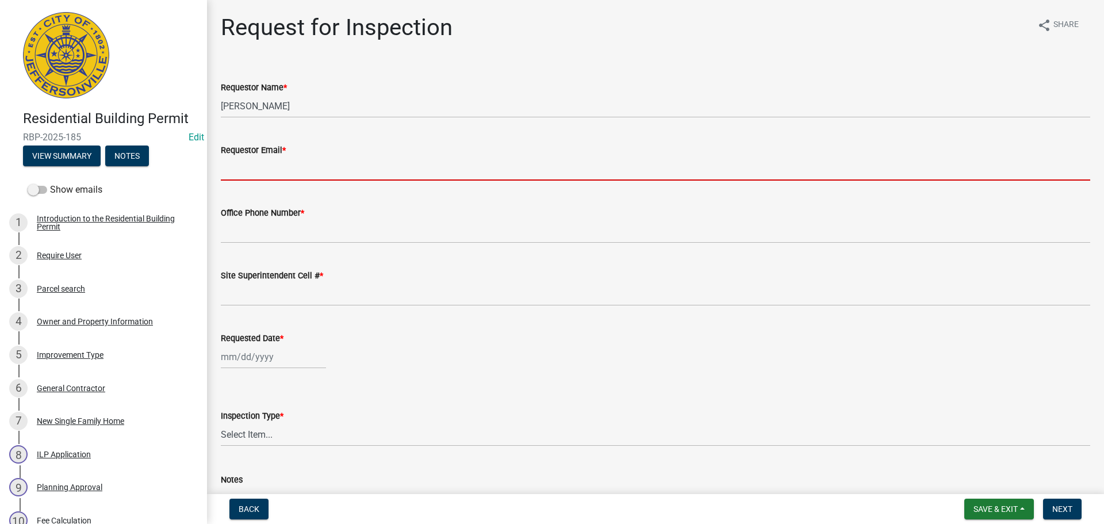
type input "[EMAIL_ADDRESS][DOMAIN_NAME]"
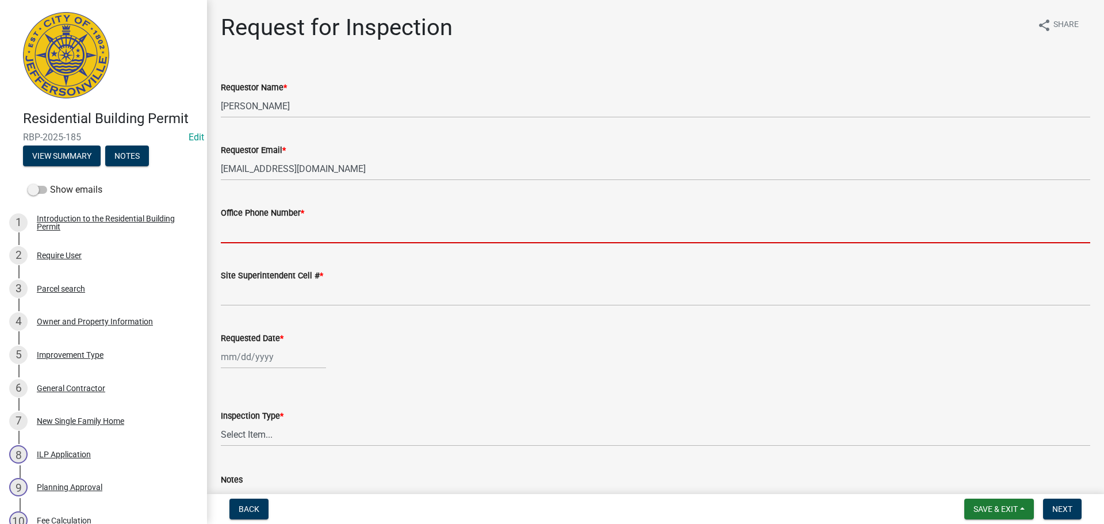
click at [265, 232] on input "Office Phone Number *" at bounding box center [656, 232] width 870 height 24
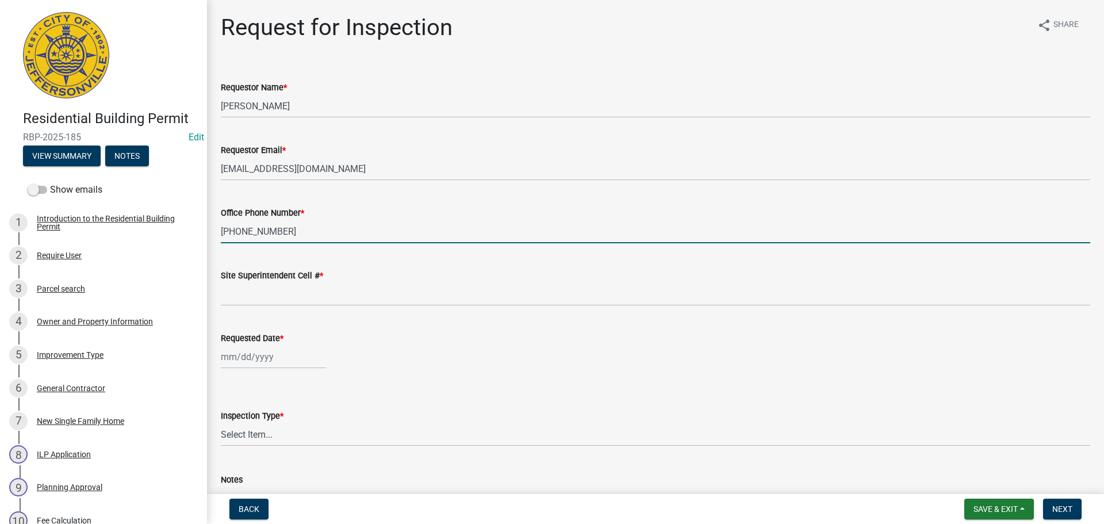
type input "[PHONE_NUMBER]"
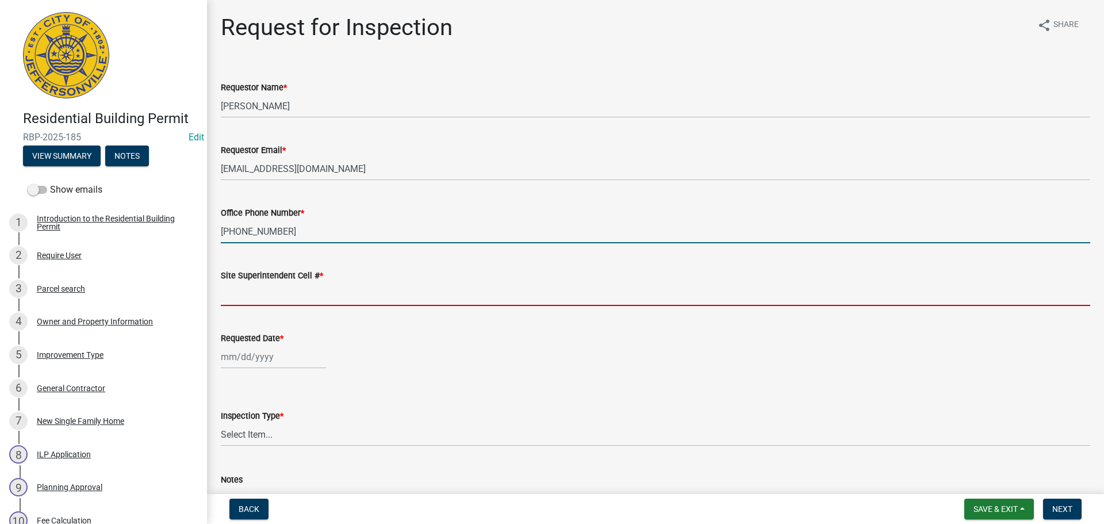
click at [255, 296] on input "Site Superintendent Cell # *" at bounding box center [656, 294] width 870 height 24
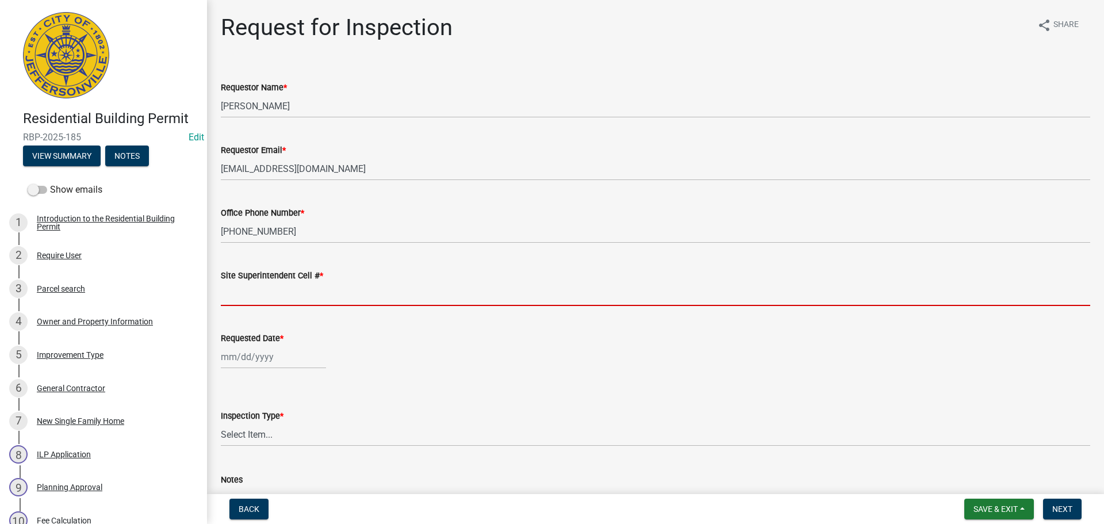
type input "SAME"
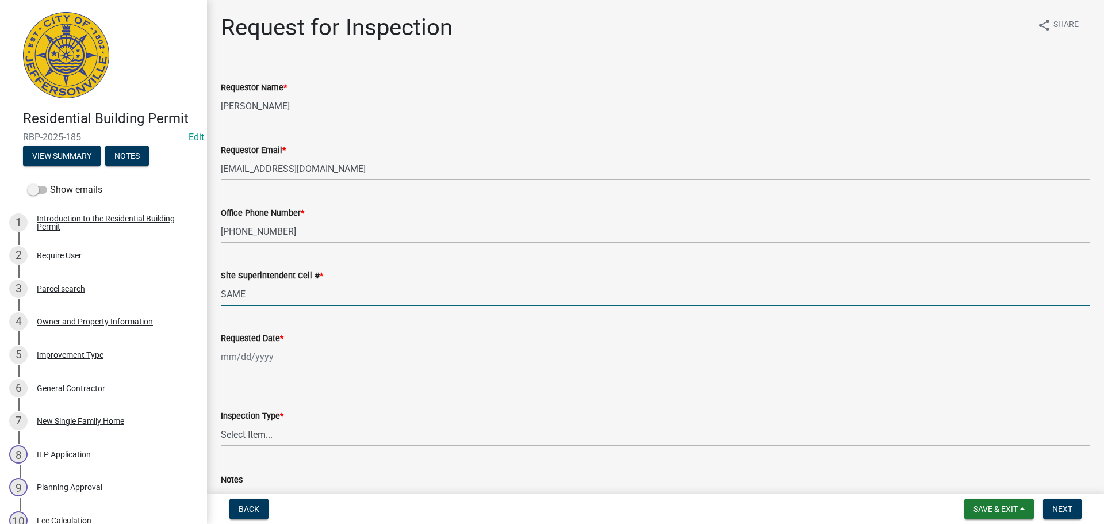
select select "9"
select select "2025"
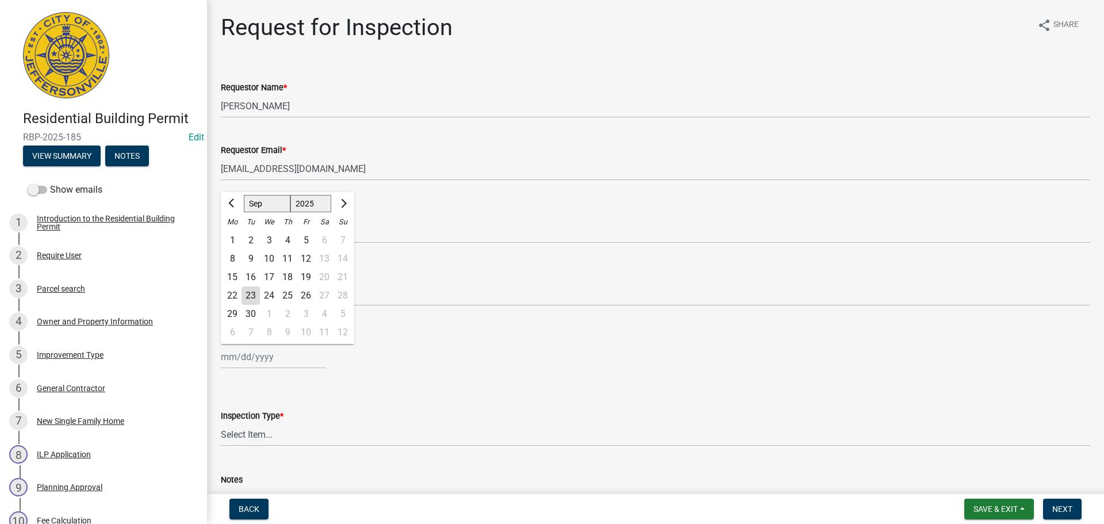
click at [255, 358] on div "[PERSON_NAME] Feb Mar Apr [PERSON_NAME][DATE] Oct Nov [DATE] 1526 1527 1528 152…" at bounding box center [273, 357] width 105 height 24
drag, startPoint x: 265, startPoint y: 295, endPoint x: 270, endPoint y: 299, distance: 6.2
click at [266, 297] on div "24" at bounding box center [269, 295] width 18 height 18
type input "[DATE]"
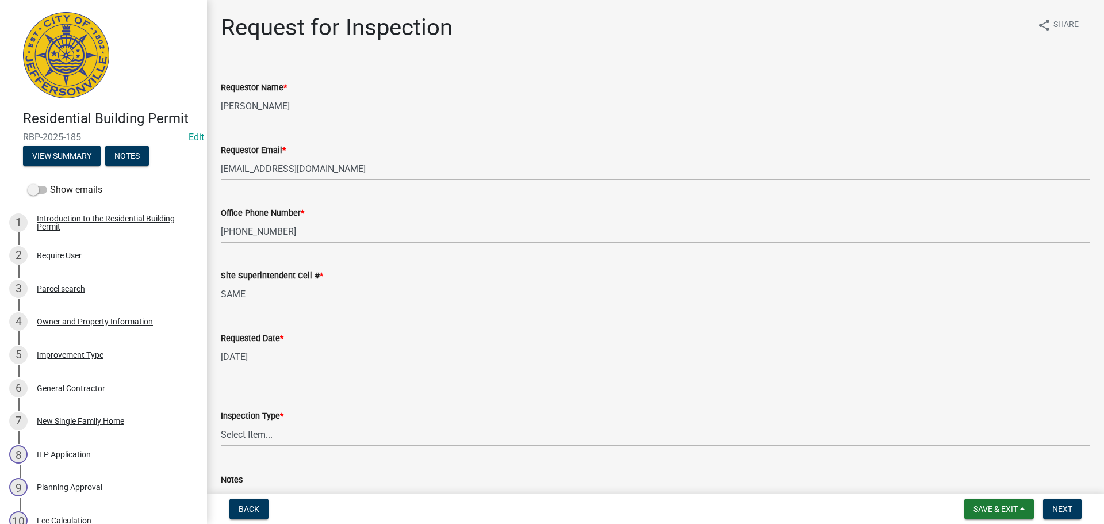
scroll to position [105, 0]
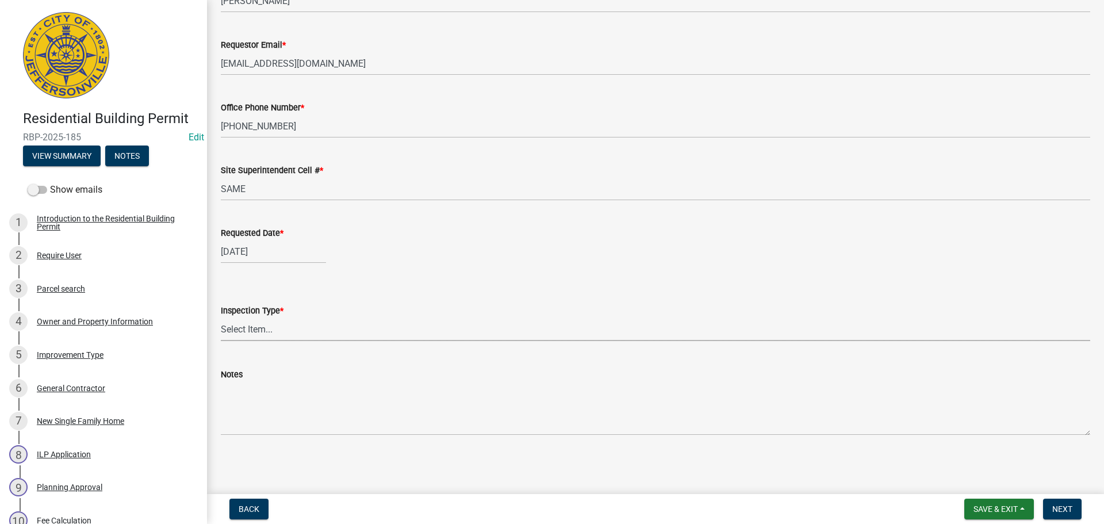
click at [238, 331] on select "Select Item... Footer Foundation Framing Final" at bounding box center [656, 329] width 870 height 24
click at [221, 317] on select "Select Item... Footer Foundation Framing Final" at bounding box center [656, 329] width 870 height 24
select select "8ea0f6e5-dde7-4881-a999-02519822ccbf"
click at [1063, 508] on span "Next" at bounding box center [1063, 508] width 20 height 9
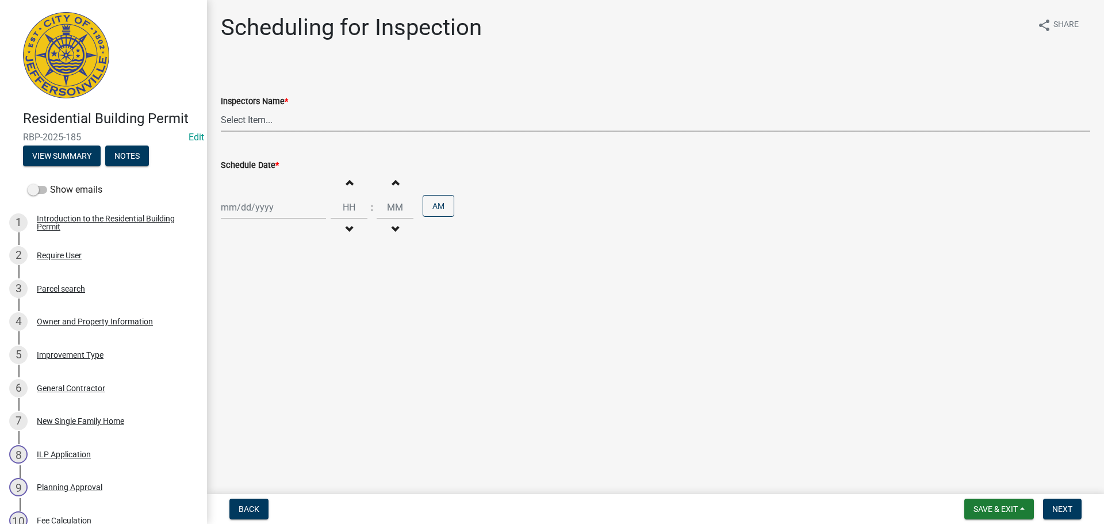
click at [242, 123] on select "Select Item... [PERSON_NAME] ([PERSON_NAME]) [PERSON_NAME] ([PERSON_NAME]) mkru…" at bounding box center [656, 120] width 870 height 24
select select "fdb3bcc6-ce93-4663-8a18-5c08884dd177"
click at [221, 108] on select "Select Item... [PERSON_NAME] ([PERSON_NAME]) [PERSON_NAME] ([PERSON_NAME]) mkru…" at bounding box center [656, 120] width 870 height 24
click at [237, 218] on div at bounding box center [273, 208] width 105 height 24
select select "9"
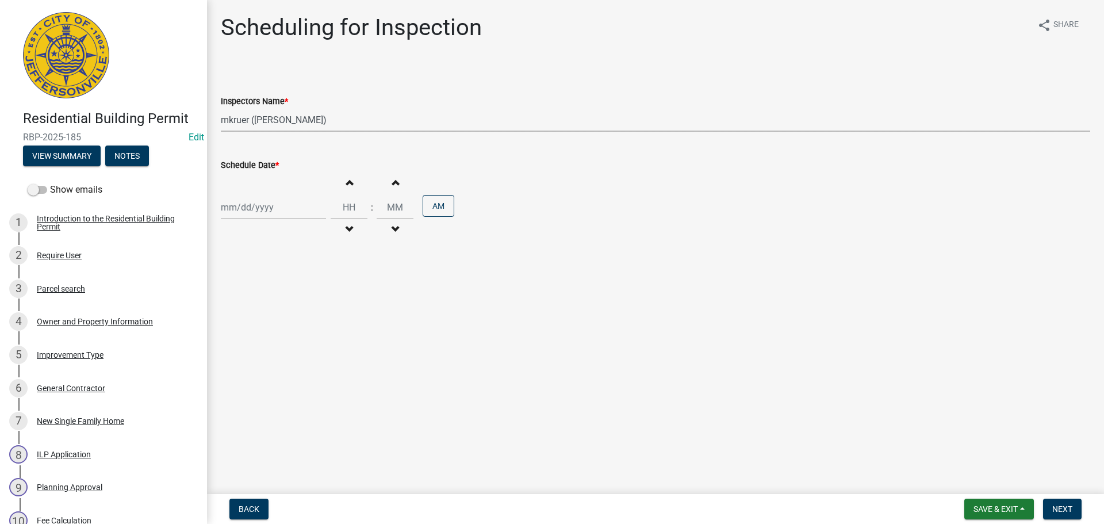
select select "2025"
click at [270, 324] on div "24" at bounding box center [269, 324] width 18 height 18
type input "[DATE]"
click at [1057, 511] on span "Next" at bounding box center [1063, 508] width 20 height 9
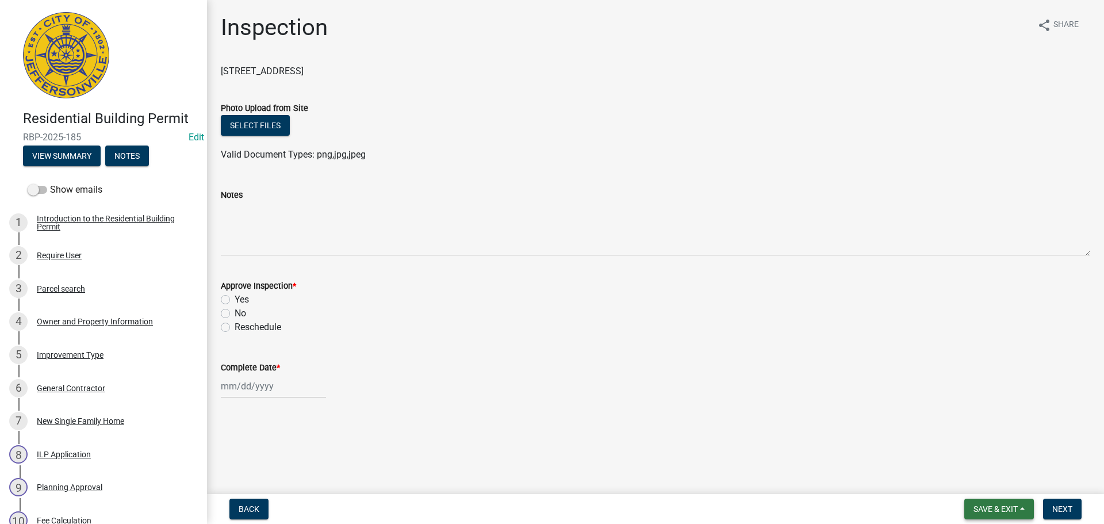
click at [995, 503] on button "Save & Exit" at bounding box center [1000, 509] width 70 height 21
click at [973, 485] on button "Save & Exit" at bounding box center [988, 479] width 92 height 28
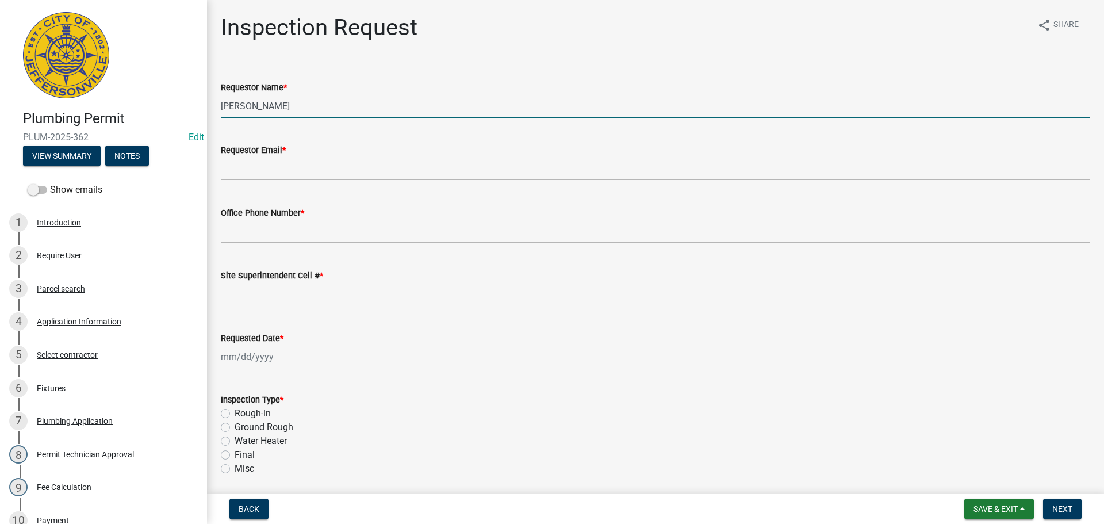
drag, startPoint x: 296, startPoint y: 114, endPoint x: 179, endPoint y: 106, distance: 117.6
click at [188, 108] on div "Plumbing Permit PLUM-2025-362 Edit View Summary Notes Show emails 1 Introductio…" at bounding box center [552, 262] width 1104 height 524
type input "[PERSON_NAME]"
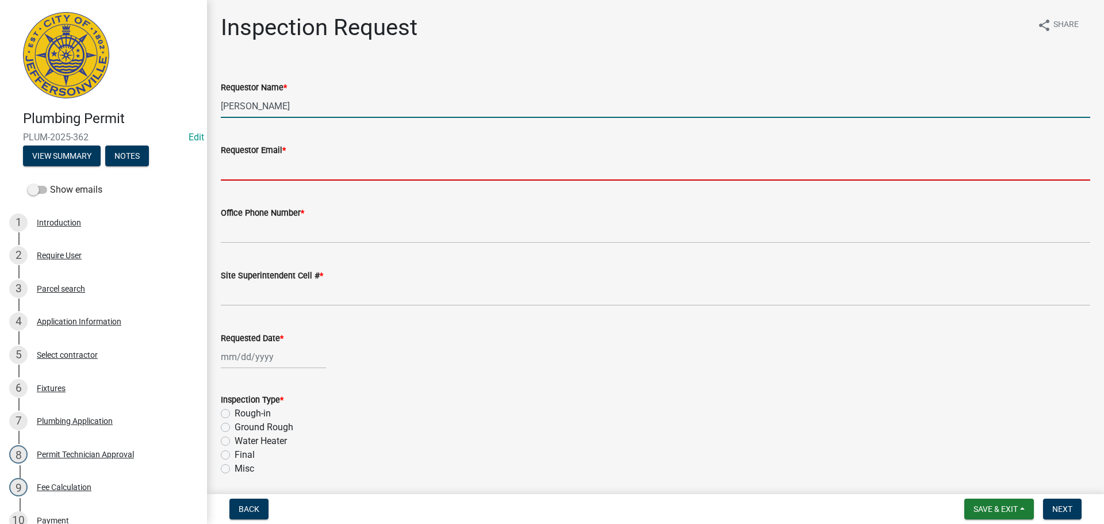
click at [240, 174] on input "Requestor Email *" at bounding box center [656, 169] width 870 height 24
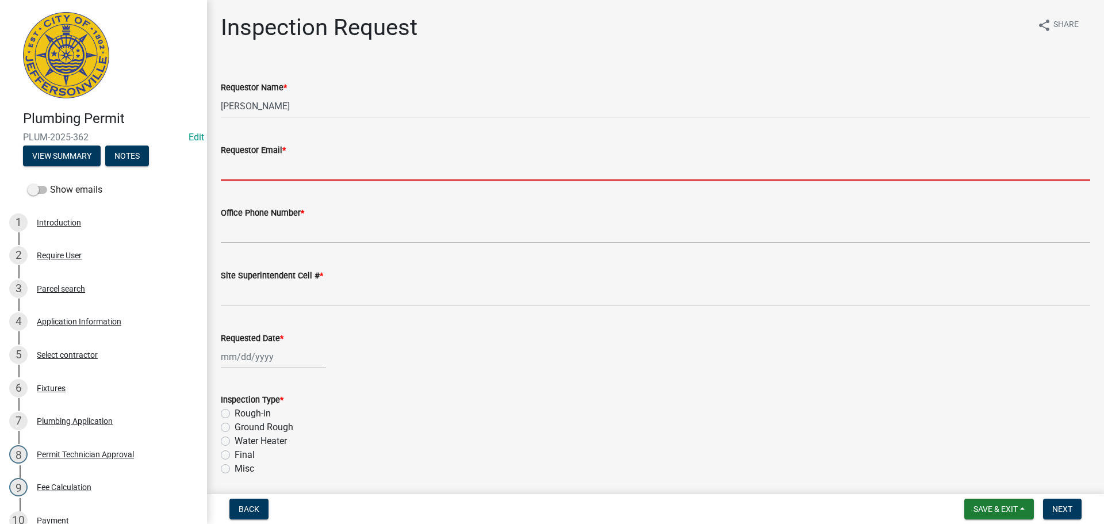
type input "[EMAIL_ADDRESS][DOMAIN_NAME]"
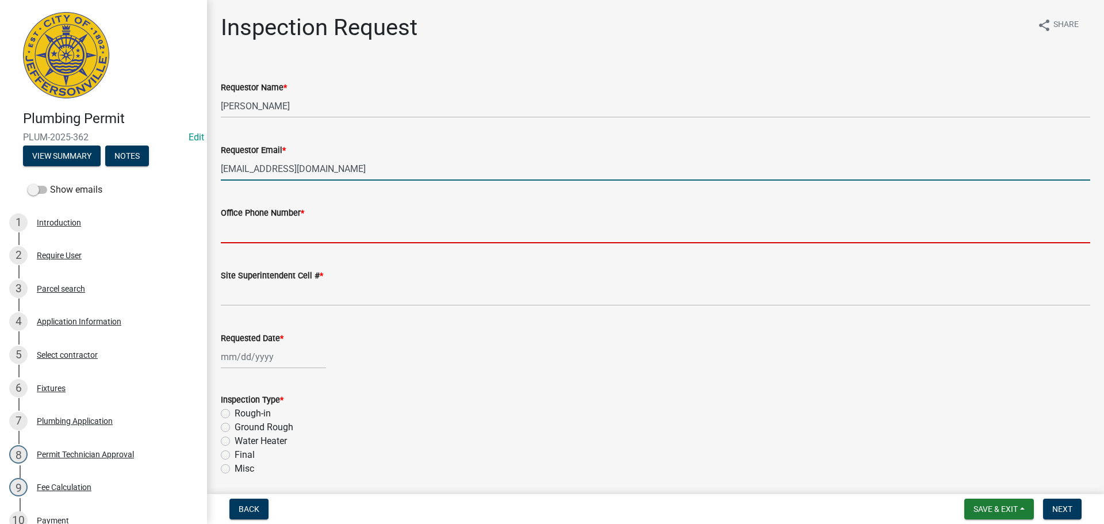
click at [271, 224] on input "Office Phone Number *" at bounding box center [656, 232] width 870 height 24
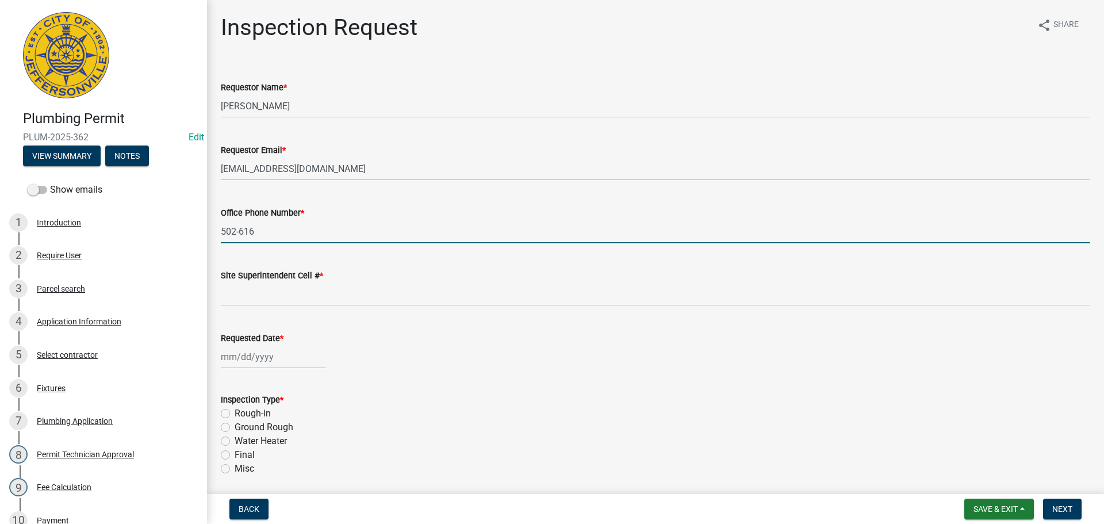
type input "[PHONE_NUMBER]"
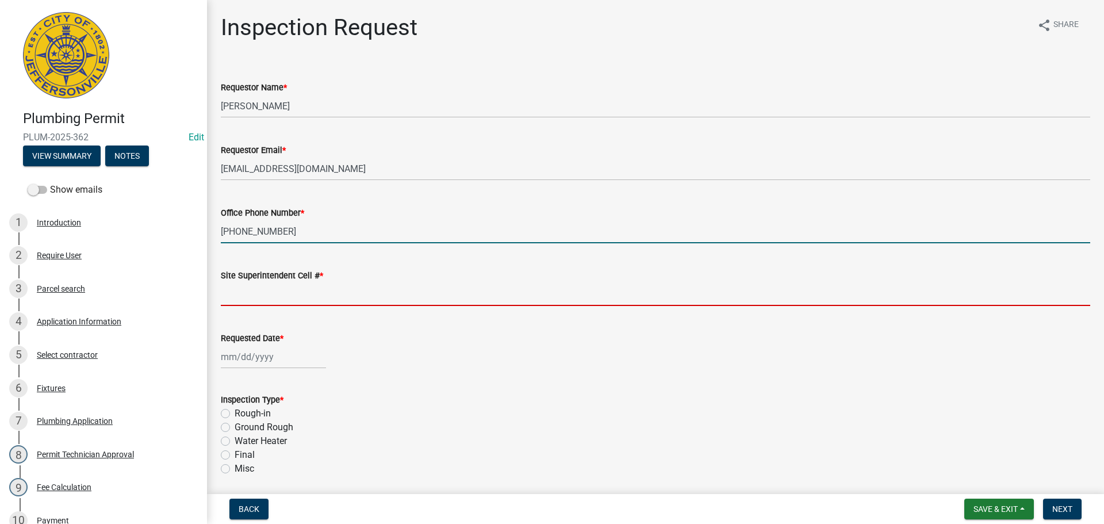
click at [257, 291] on input "Site Superintendent Cell # *" at bounding box center [656, 294] width 870 height 24
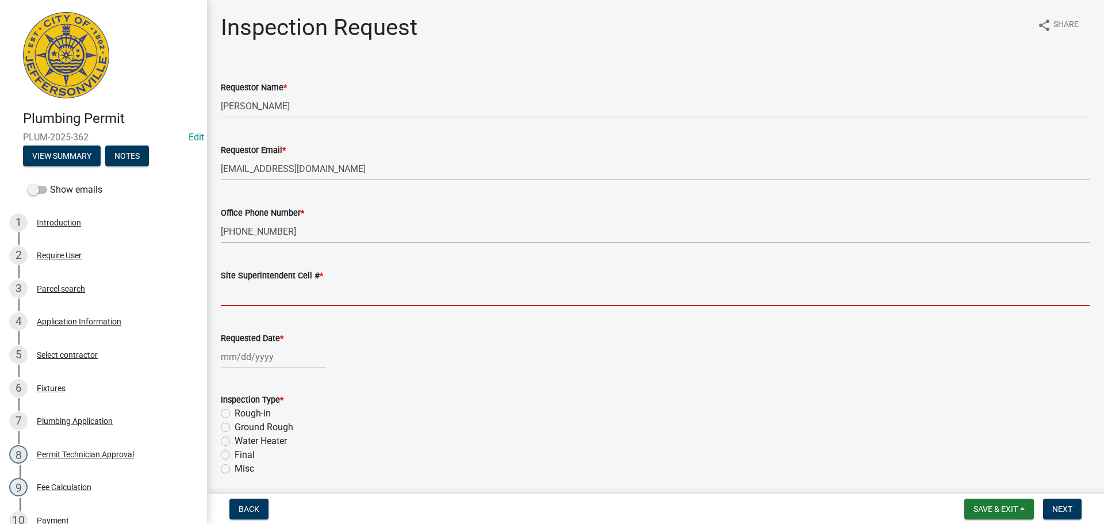
type input "SAME"
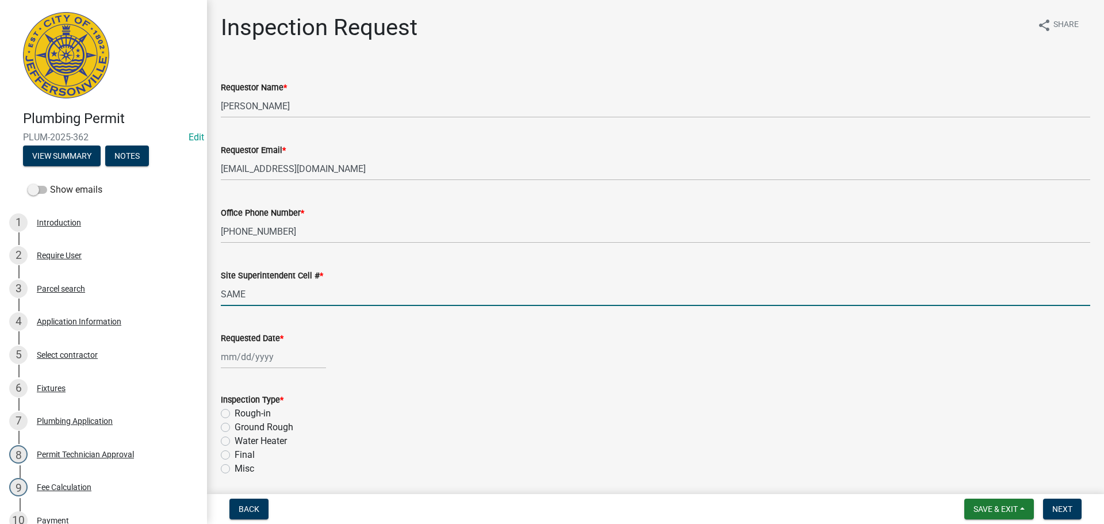
select select "9"
select select "2025"
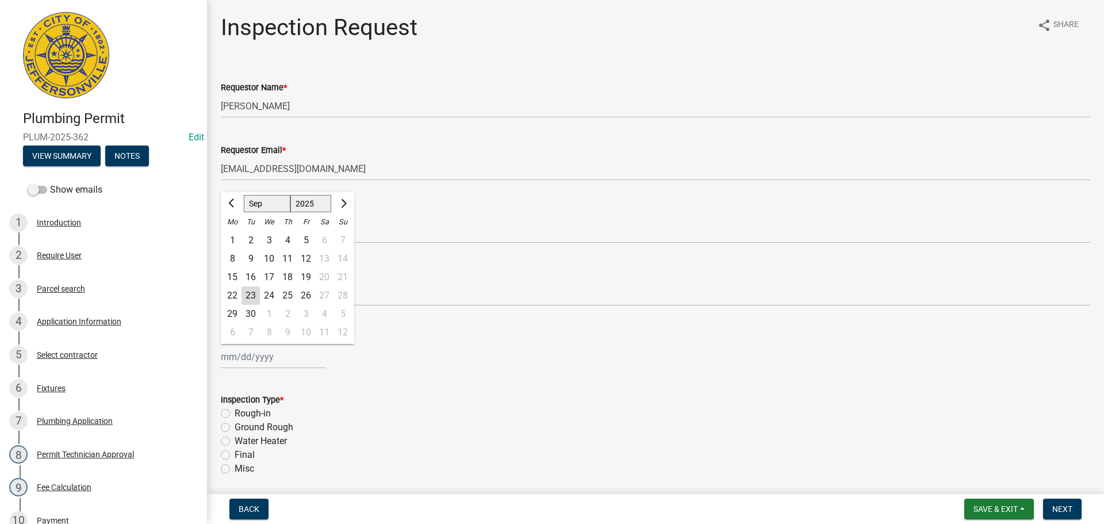
click at [252, 359] on div "[PERSON_NAME] Feb Mar Apr [PERSON_NAME][DATE] Oct Nov [DATE] 1526 1527 1528 152…" at bounding box center [273, 357] width 105 height 24
click at [271, 297] on div "24" at bounding box center [269, 295] width 18 height 18
type input "[DATE]"
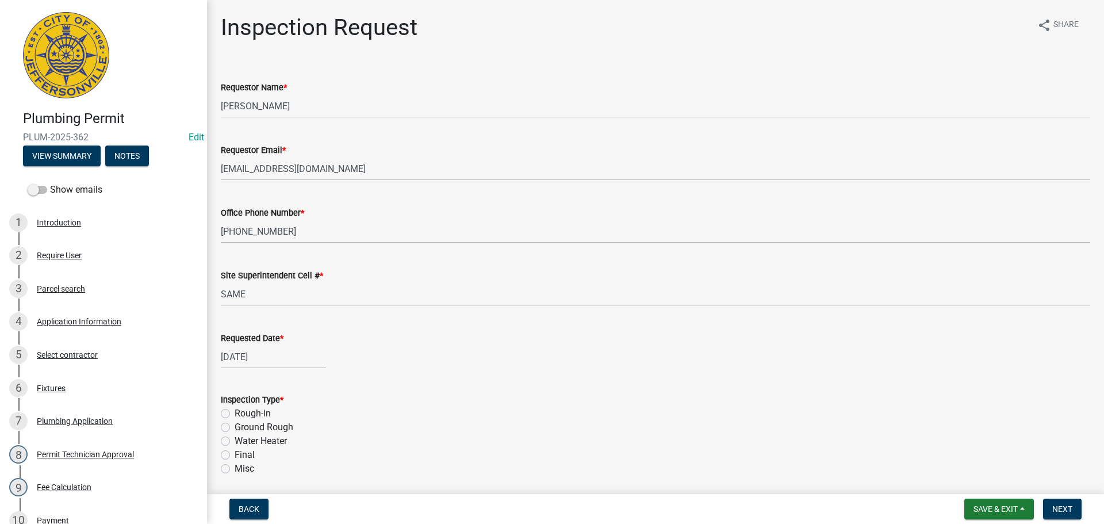
click at [235, 454] on label "Final" at bounding box center [245, 455] width 20 height 14
click at [235, 454] on input "Final" at bounding box center [238, 451] width 7 height 7
radio input "true"
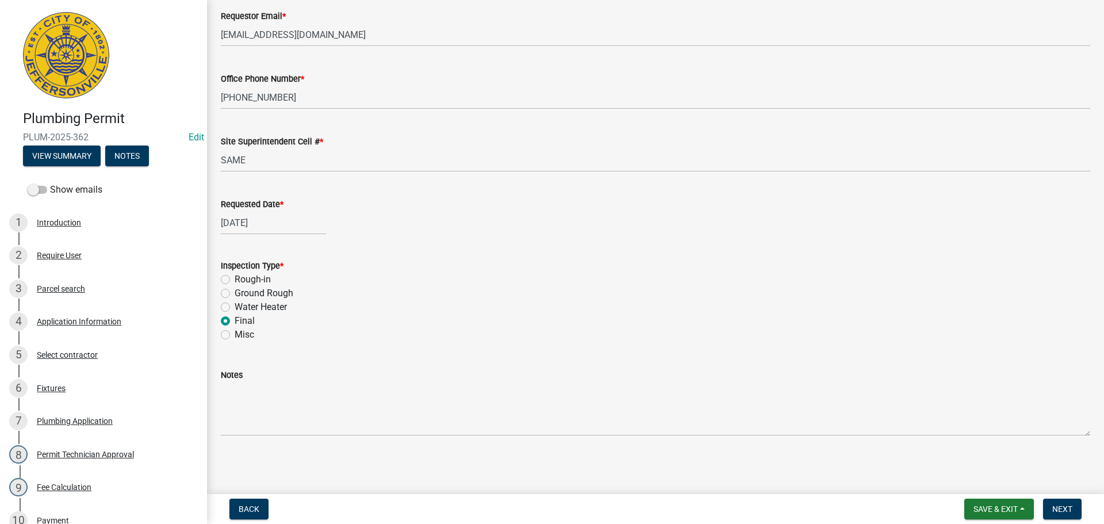
scroll to position [135, 0]
click at [1058, 509] on span "Next" at bounding box center [1063, 508] width 20 height 9
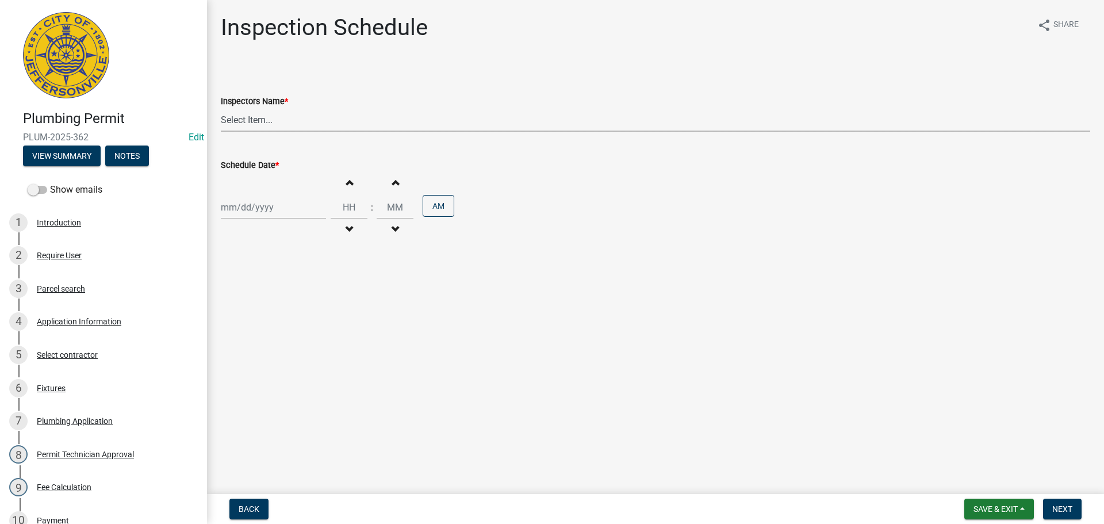
click at [244, 116] on select "Select Item... [PERSON_NAME] ([PERSON_NAME]) [PERSON_NAME] ([PERSON_NAME]) mkru…" at bounding box center [656, 120] width 870 height 24
select select "13c97fbc-c819-4cee-844a-0db3d3c4db95"
click at [221, 108] on select "Select Item... [PERSON_NAME] ([PERSON_NAME]) [PERSON_NAME] ([PERSON_NAME]) mkru…" at bounding box center [656, 120] width 870 height 24
click at [240, 208] on div at bounding box center [273, 208] width 105 height 24
select select "9"
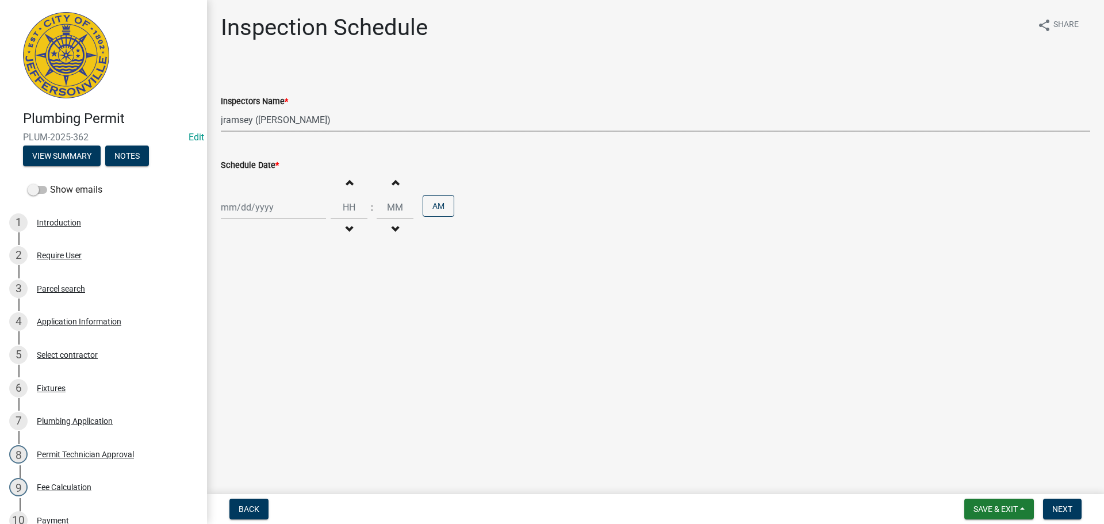
select select "2025"
click at [265, 326] on div "24" at bounding box center [269, 324] width 18 height 18
type input "[DATE]"
click at [1072, 515] on button "Next" at bounding box center [1062, 509] width 39 height 21
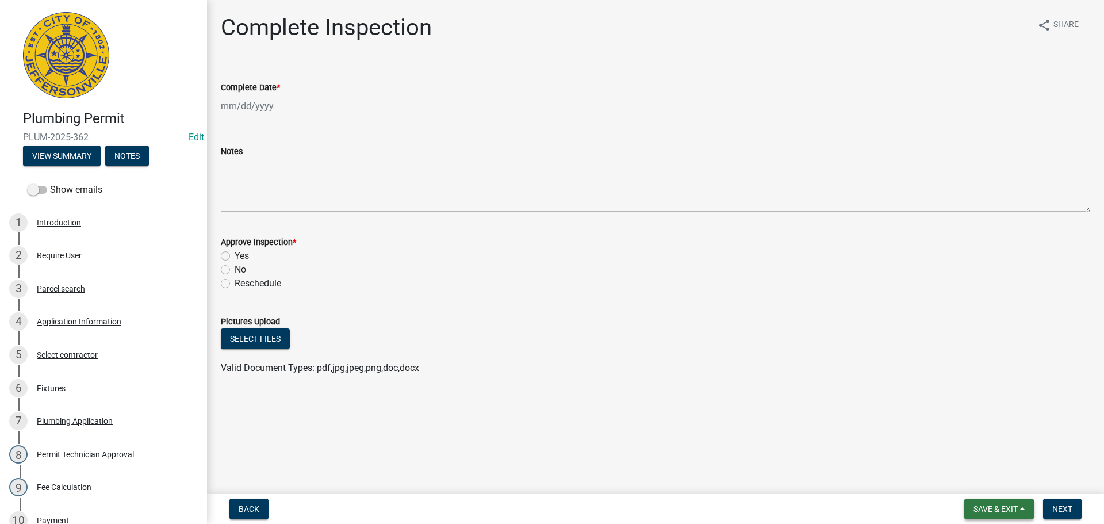
click at [993, 510] on span "Save & Exit" at bounding box center [996, 508] width 44 height 9
click at [975, 485] on button "Save & Exit" at bounding box center [988, 479] width 92 height 28
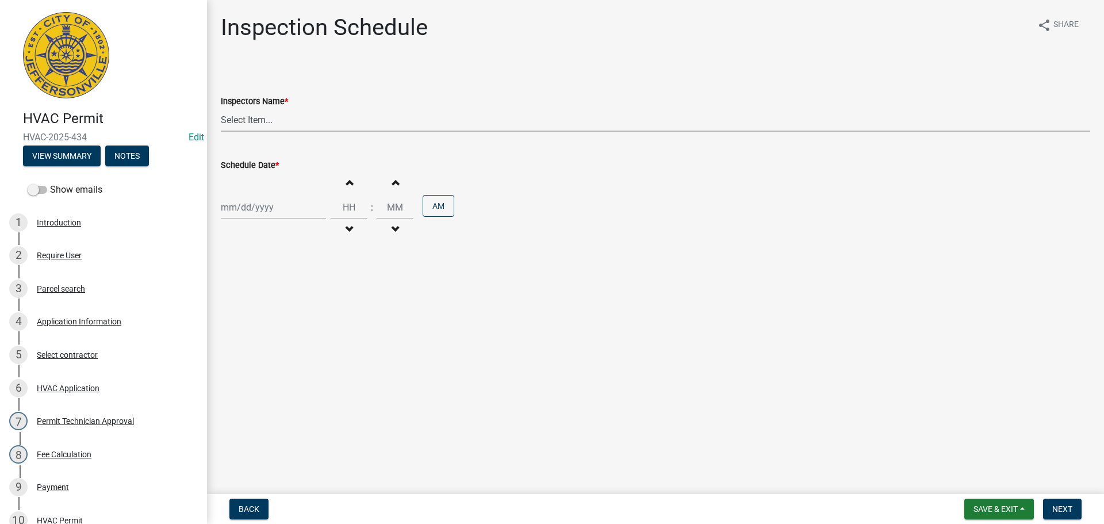
click at [240, 123] on select "Select Item... [PERSON_NAME] ([PERSON_NAME]) [PERSON_NAME] ([PERSON_NAME]) mkru…" at bounding box center [656, 120] width 870 height 24
select select "13c97fbc-c819-4cee-844a-0db3d3c4db95"
click at [221, 108] on select "Select Item... [PERSON_NAME] ([PERSON_NAME]) [PERSON_NAME] ([PERSON_NAME]) mkru…" at bounding box center [656, 120] width 870 height 24
select select "9"
select select "2025"
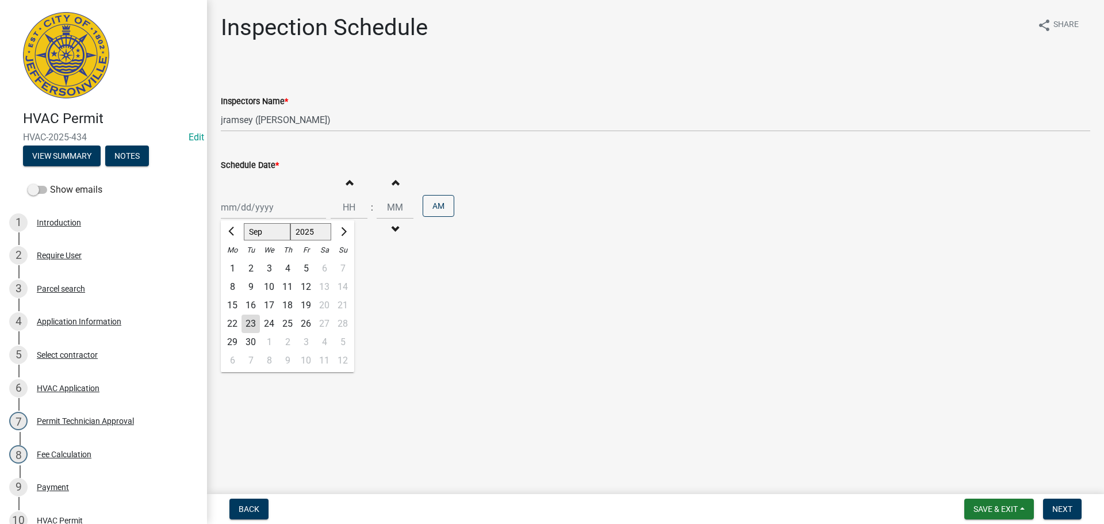
click at [236, 209] on div "[PERSON_NAME] Feb Mar Apr [PERSON_NAME][DATE] Oct Nov [DATE] 1526 1527 1528 152…" at bounding box center [273, 208] width 105 height 24
drag, startPoint x: 461, startPoint y: 316, endPoint x: 446, endPoint y: 308, distance: 16.8
click at [459, 316] on main "Inspection Schedule share Share Inspectors Name * Select Item... jramsey (Jerem…" at bounding box center [655, 244] width 897 height 489
select select "9"
select select "2025"
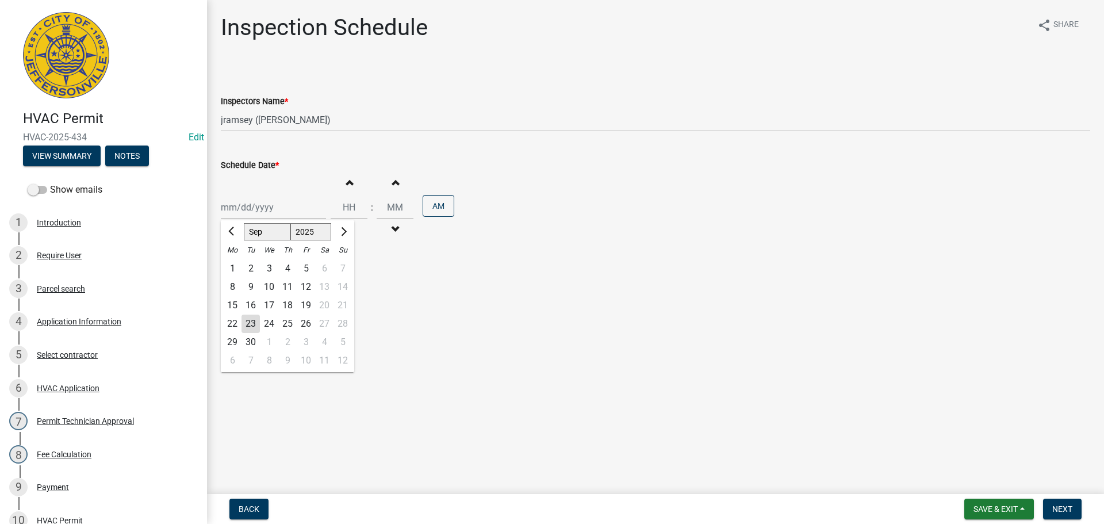
click at [299, 204] on div "Jan Feb Mar Apr May Jun Jul Aug Sep Oct Nov Dec 1525 1526 1527 1528 1529 1530 1…" at bounding box center [273, 208] width 105 height 24
click at [272, 325] on div "24" at bounding box center [269, 324] width 18 height 18
type input "09/24/2025"
click at [1070, 506] on span "Next" at bounding box center [1063, 508] width 20 height 9
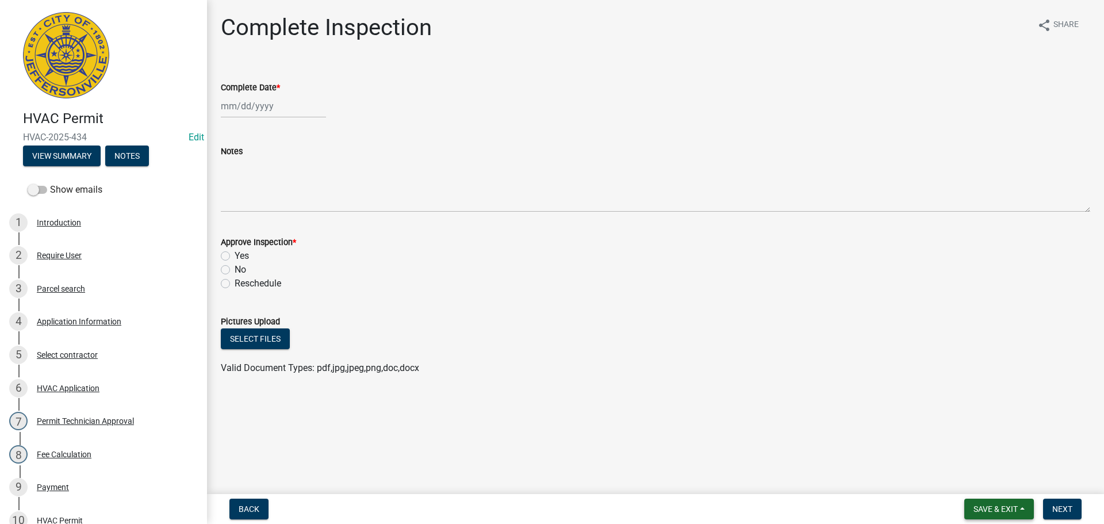
click at [987, 512] on span "Save & Exit" at bounding box center [996, 508] width 44 height 9
click at [989, 487] on button "Save & Exit" at bounding box center [988, 479] width 92 height 28
click at [1003, 504] on span "Save & Exit" at bounding box center [996, 508] width 44 height 9
click at [997, 479] on button "Save & Exit" at bounding box center [988, 479] width 92 height 28
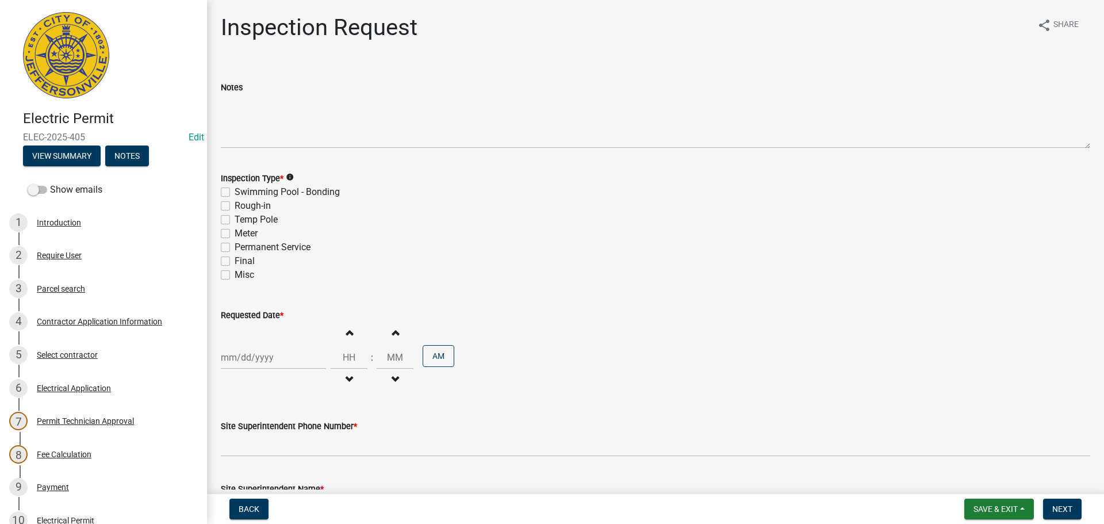
click at [235, 262] on label "Final" at bounding box center [245, 261] width 20 height 14
click at [235, 262] on input "Final" at bounding box center [238, 257] width 7 height 7
checkbox input "true"
checkbox input "false"
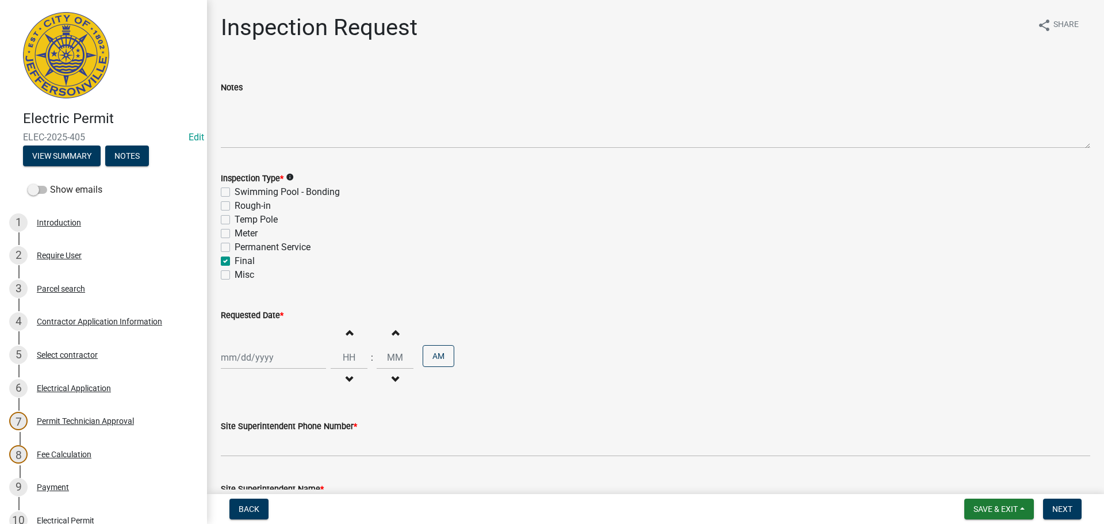
checkbox input "false"
checkbox input "true"
checkbox input "false"
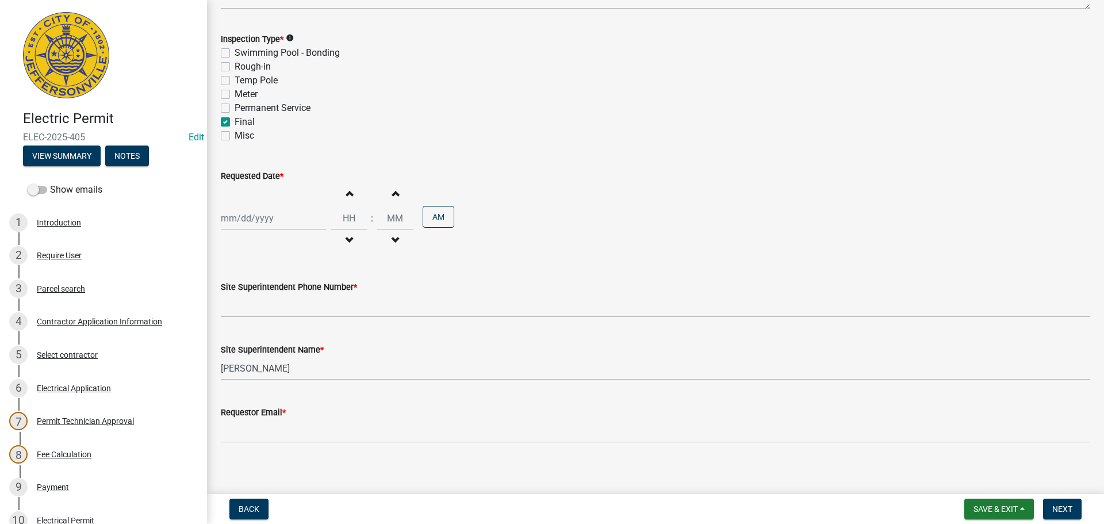
scroll to position [147, 0]
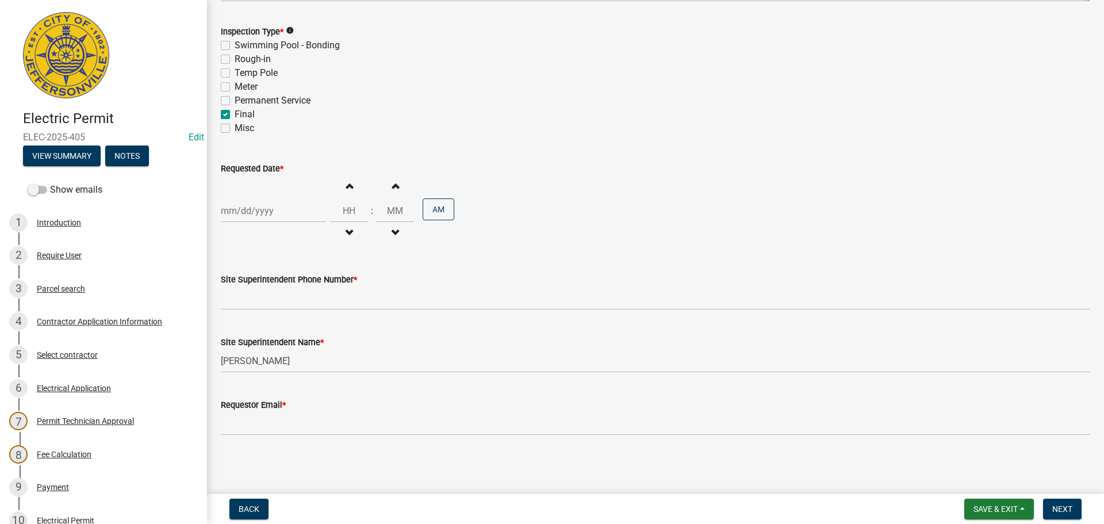
click at [252, 211] on div at bounding box center [273, 211] width 105 height 24
select select "9"
select select "2025"
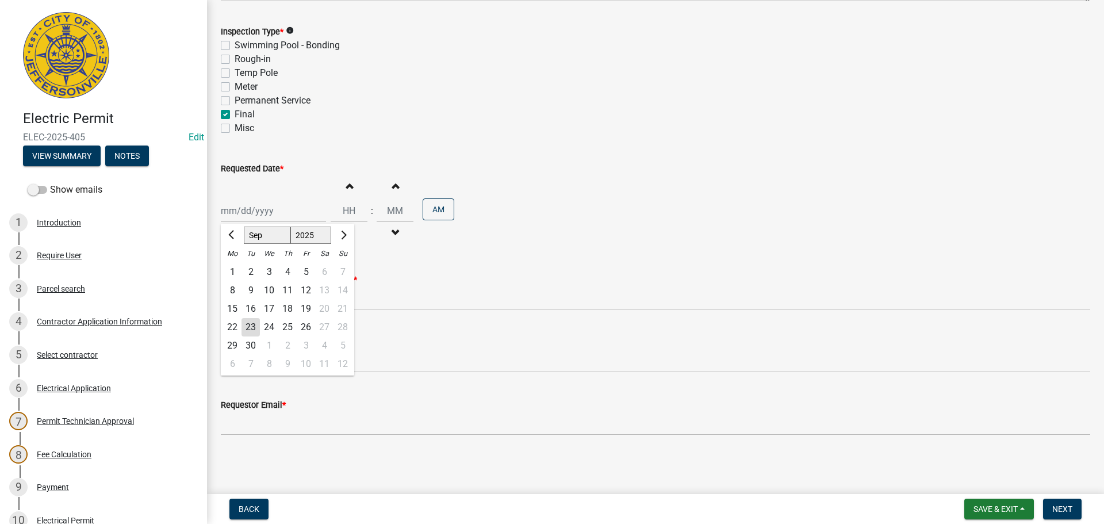
click at [270, 326] on div "24" at bounding box center [269, 327] width 18 height 18
type input "[DATE]"
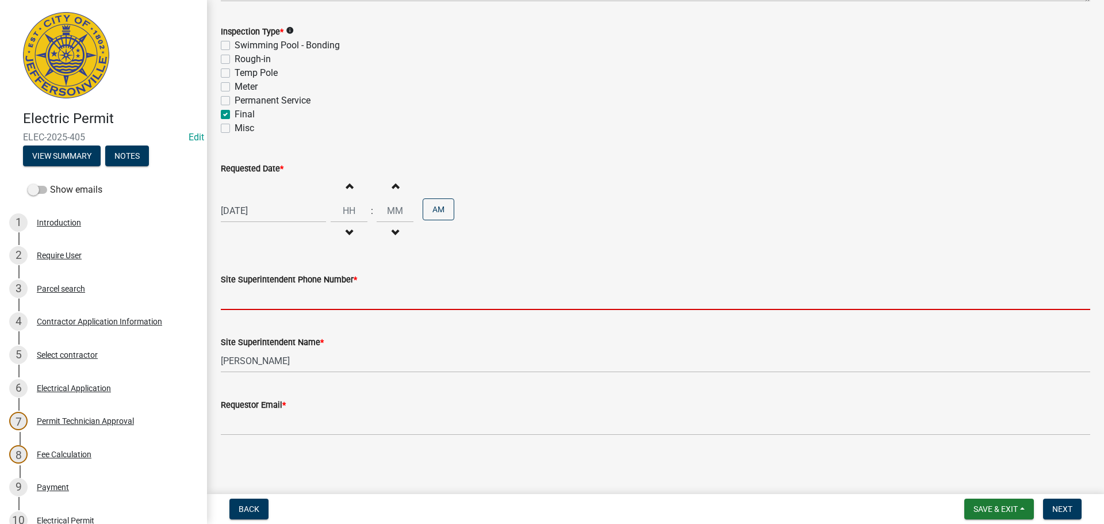
click at [276, 298] on input "Site Superintendent Phone Number *" at bounding box center [656, 298] width 870 height 24
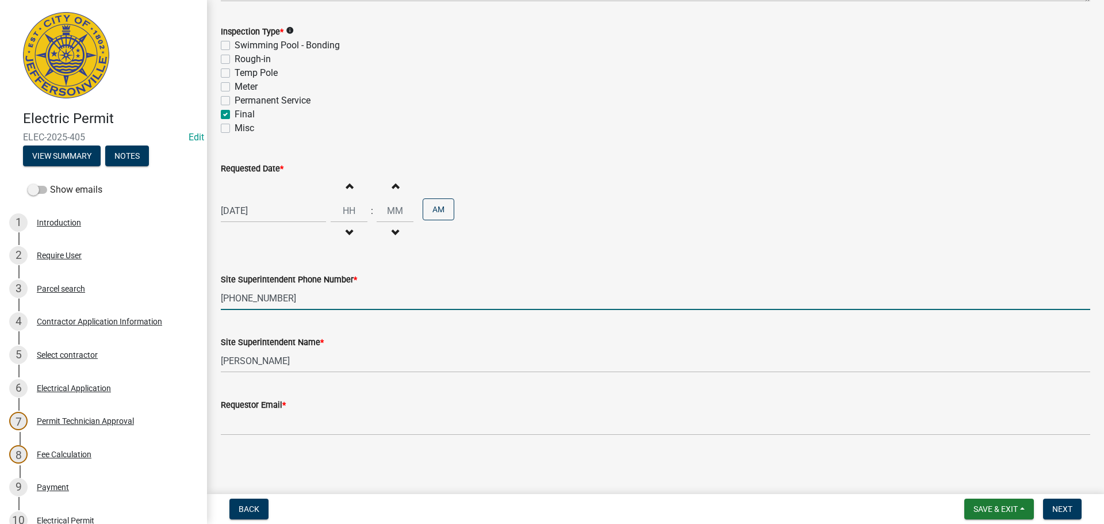
type input "[PHONE_NUMBER]"
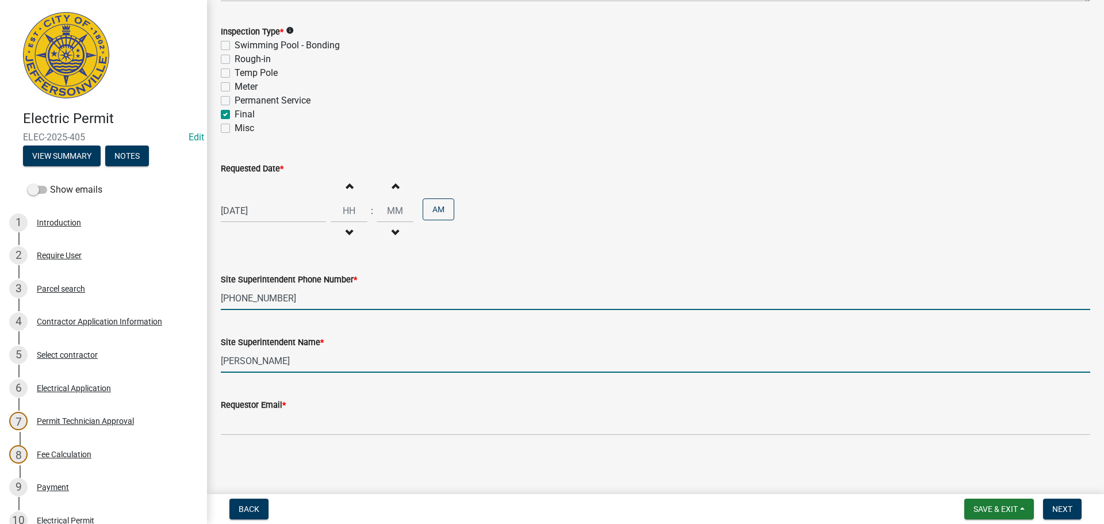
click at [258, 363] on input "Harold Satterly" at bounding box center [656, 361] width 870 height 24
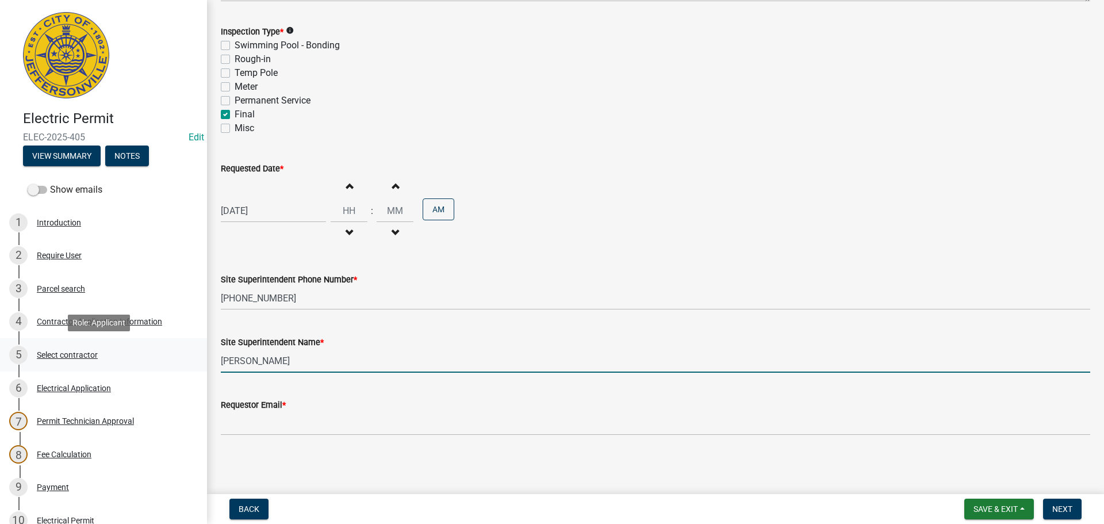
drag, startPoint x: 288, startPoint y: 365, endPoint x: 193, endPoint y: 365, distance: 94.9
click at [193, 365] on div "Electric Permit ELEC-2025-405 Edit View Summary Notes Show emails 1 Introductio…" at bounding box center [552, 262] width 1104 height 524
type input "[PERSON_NAME]"
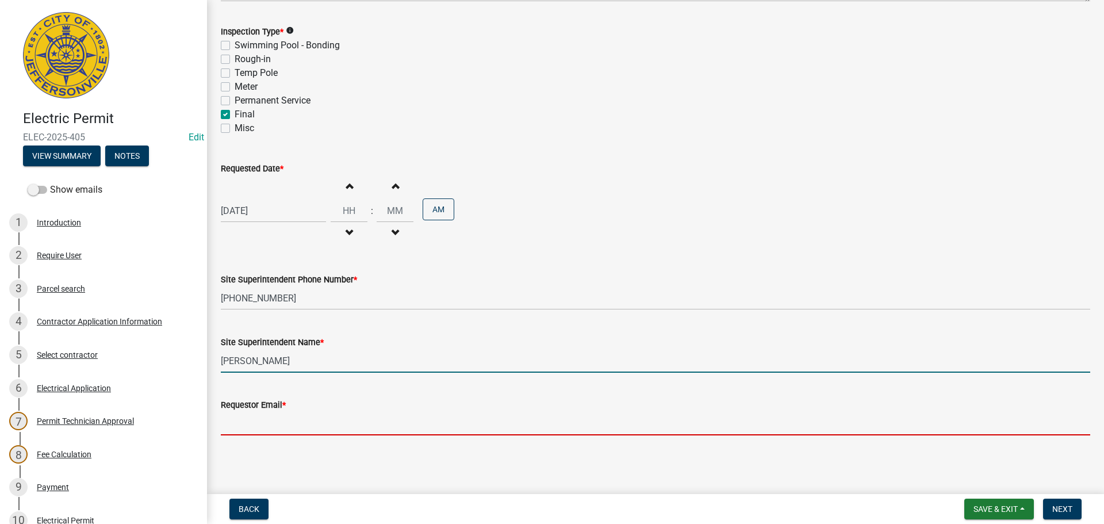
click at [251, 422] on input "Requestor Email *" at bounding box center [656, 424] width 870 height 24
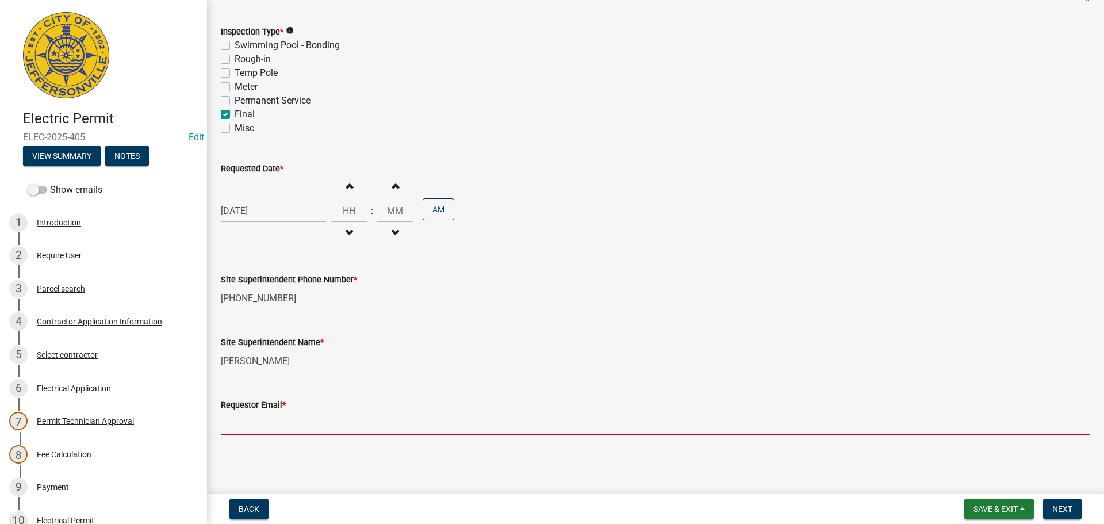
type input "[EMAIL_ADDRESS][DOMAIN_NAME]"
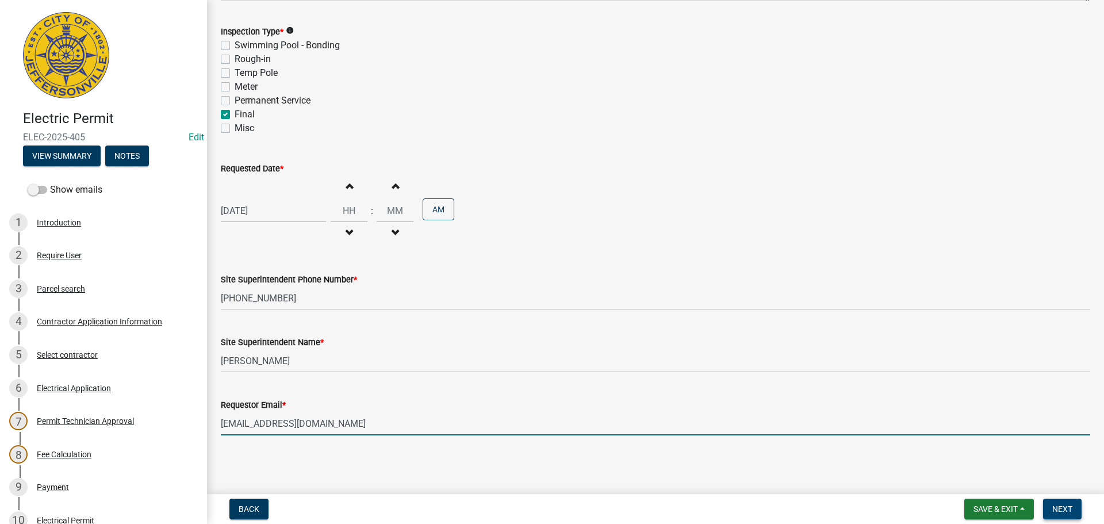
click at [1072, 510] on span "Next" at bounding box center [1063, 508] width 20 height 9
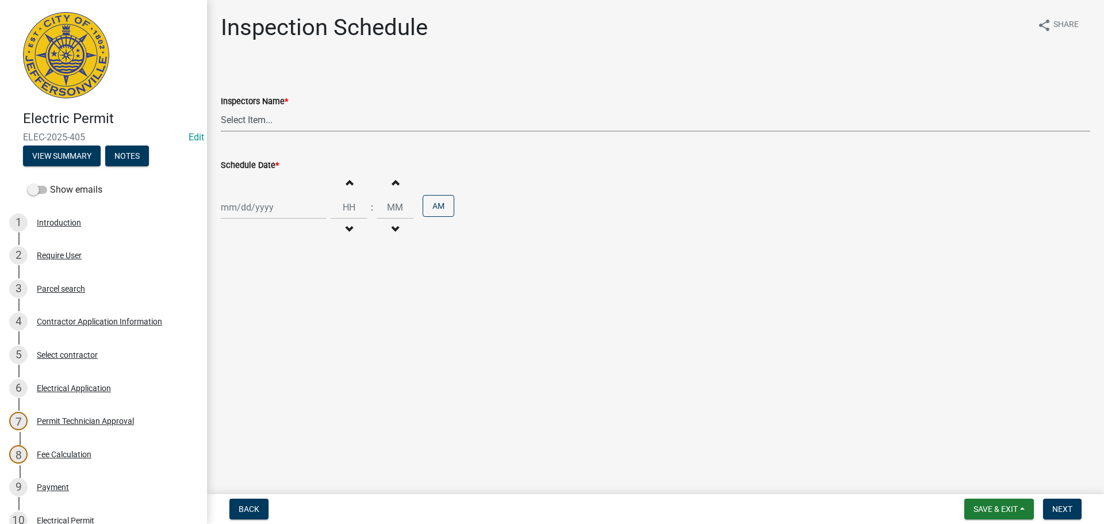
click at [238, 115] on select "Select Item... [PERSON_NAME] ([PERSON_NAME]) [PERSON_NAME] ([PERSON_NAME]) mkru…" at bounding box center [656, 120] width 870 height 24
select select "36a8b8f0-2ef8-43e9-ae06-718f51af8d36"
click at [221, 108] on select "Select Item... [PERSON_NAME] ([PERSON_NAME]) [PERSON_NAME] ([PERSON_NAME]) mkru…" at bounding box center [656, 120] width 870 height 24
click at [241, 209] on div at bounding box center [273, 208] width 105 height 24
select select "9"
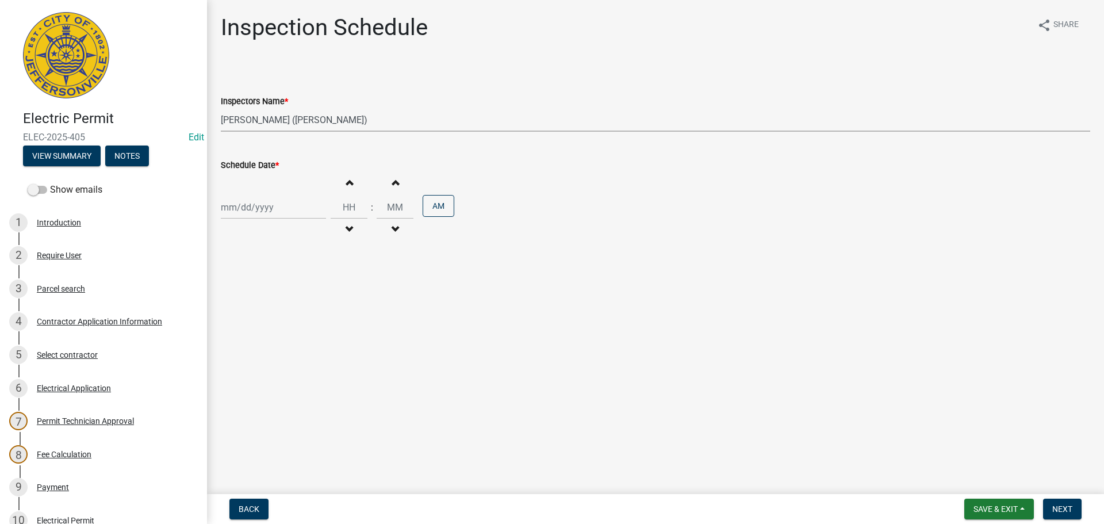
select select "2025"
click at [452, 359] on main "Inspection Schedule share Share Inspectors Name * Select Item... jramsey (Jerem…" at bounding box center [655, 244] width 897 height 489
select select "9"
select select "2025"
click at [281, 202] on div "[PERSON_NAME] Feb Mar Apr [PERSON_NAME][DATE] Oct Nov [DATE] 1526 1527 1528 152…" at bounding box center [273, 208] width 105 height 24
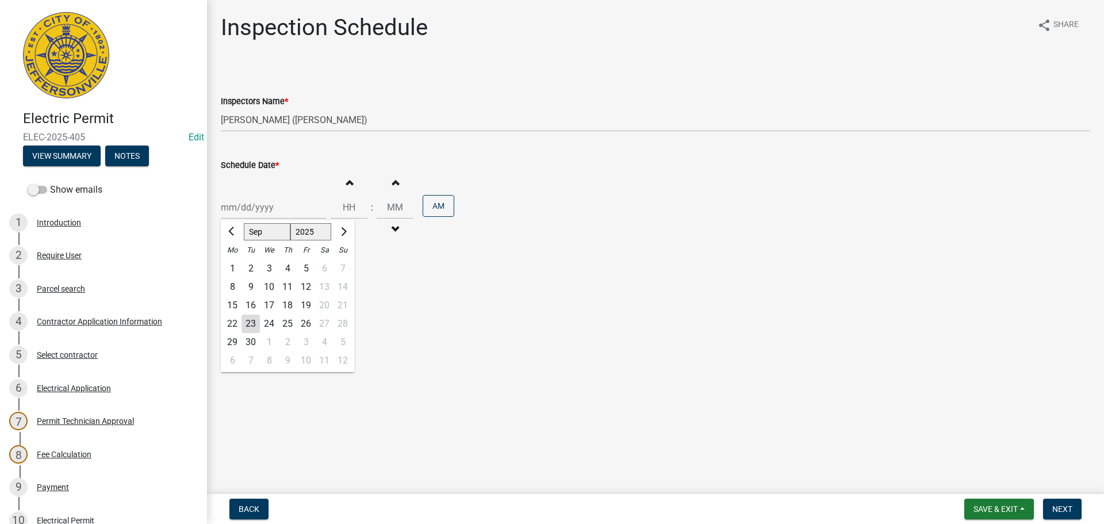
click at [271, 324] on div "24" at bounding box center [269, 324] width 18 height 18
type input "[DATE]"
drag, startPoint x: 1061, startPoint y: 512, endPoint x: 1044, endPoint y: 507, distance: 17.3
click at [1044, 507] on button "Next" at bounding box center [1062, 509] width 39 height 21
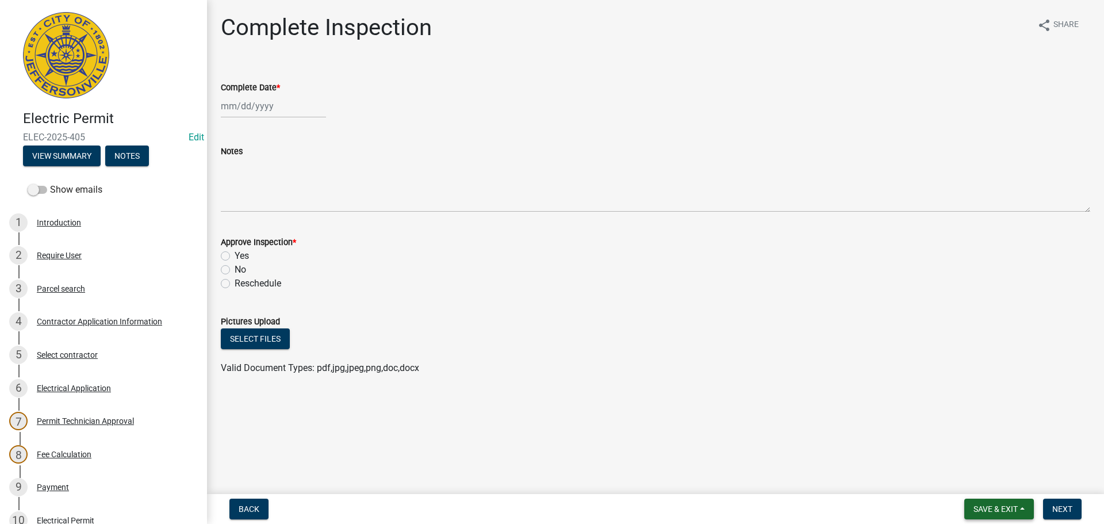
click at [985, 511] on span "Save & Exit" at bounding box center [996, 508] width 44 height 9
click at [966, 485] on button "Save & Exit" at bounding box center [988, 479] width 92 height 28
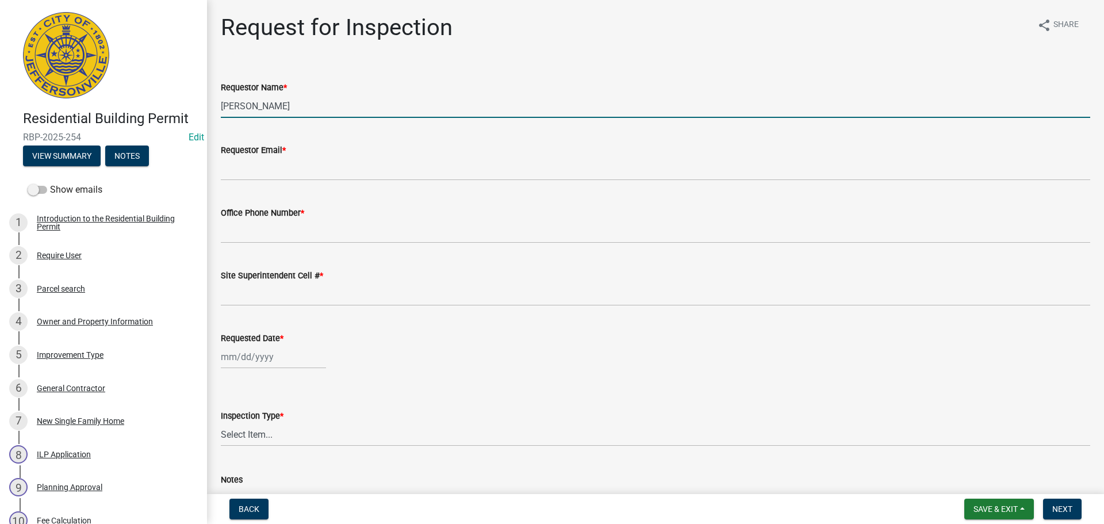
drag, startPoint x: 239, startPoint y: 105, endPoint x: 127, endPoint y: 95, distance: 112.1
click at [127, 95] on div "Residential Building Permit RBP-2025-254 Edit View Summary Notes Show emails 1 …" at bounding box center [552, 262] width 1104 height 524
type input "[PERSON_NAME]"
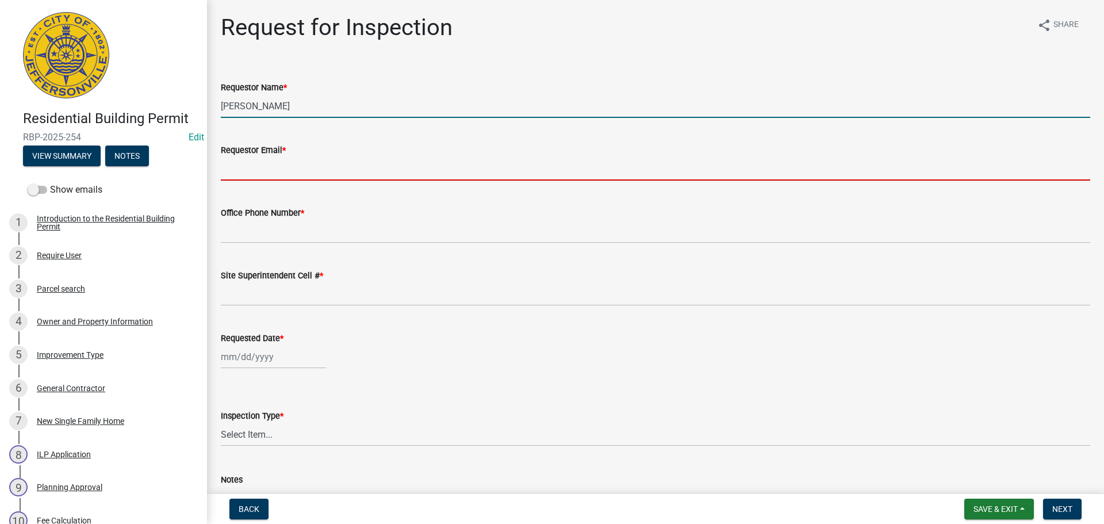
drag, startPoint x: 223, startPoint y: 167, endPoint x: 229, endPoint y: 167, distance: 6.4
click at [225, 167] on input "Requestor Email *" at bounding box center [656, 169] width 870 height 24
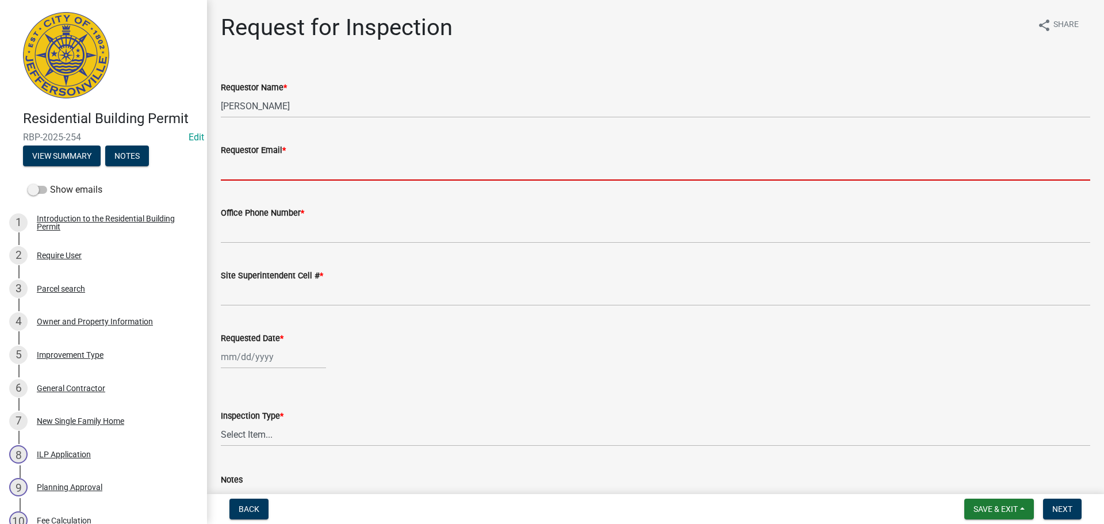
type input "[EMAIL_ADDRESS][DOMAIN_NAME]"
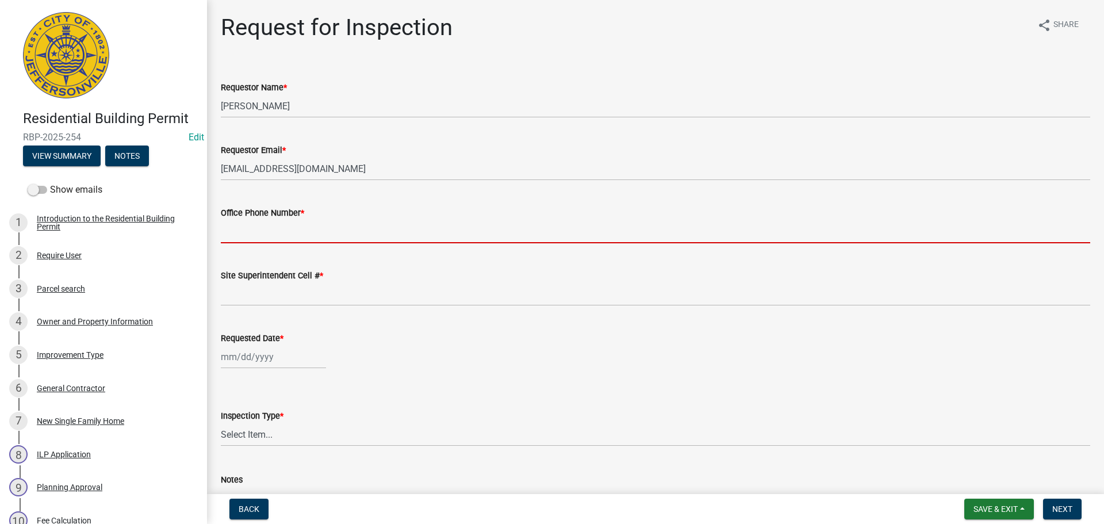
click at [265, 233] on input "Office Phone Number *" at bounding box center [656, 232] width 870 height 24
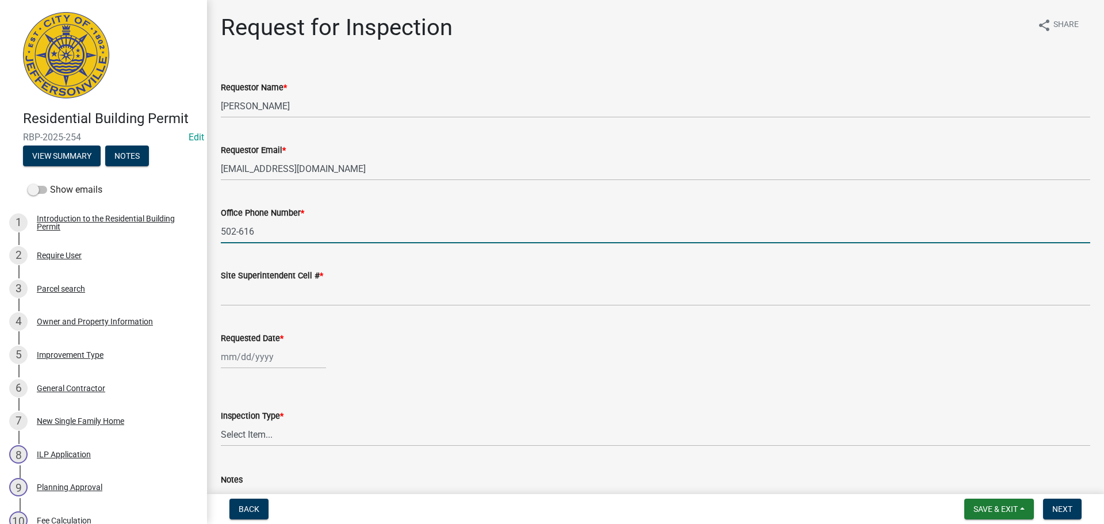
type input "[PHONE_NUMBER]"
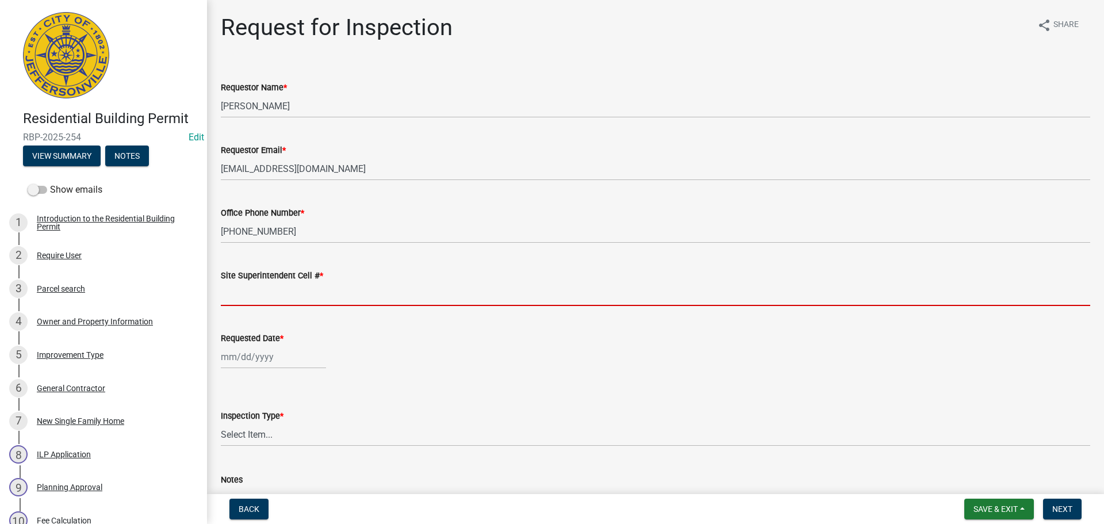
click at [265, 290] on input "Site Superintendent Cell # *" at bounding box center [656, 294] width 870 height 24
type input "SAME"
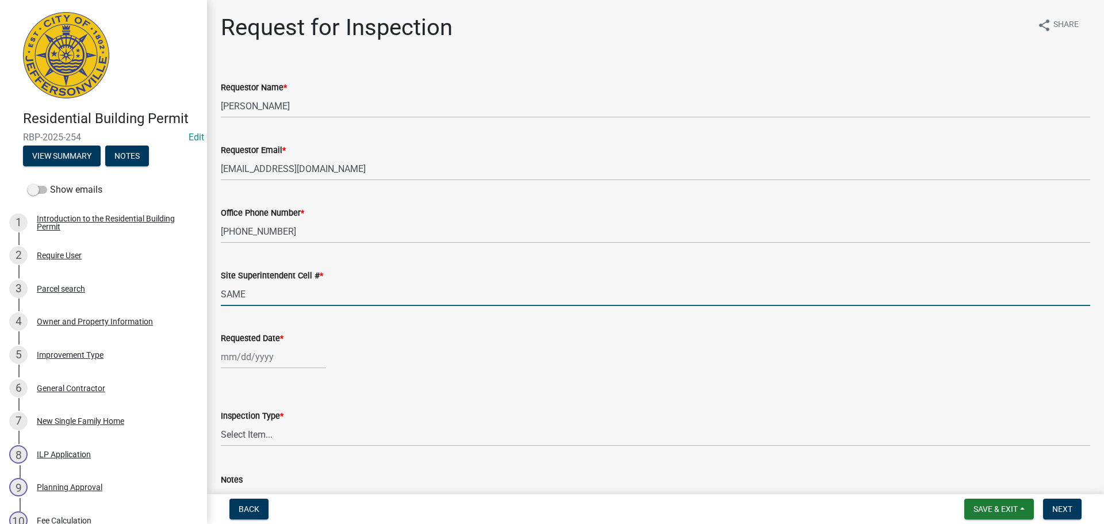
click at [257, 348] on div at bounding box center [273, 357] width 105 height 24
select select "9"
select select "2025"
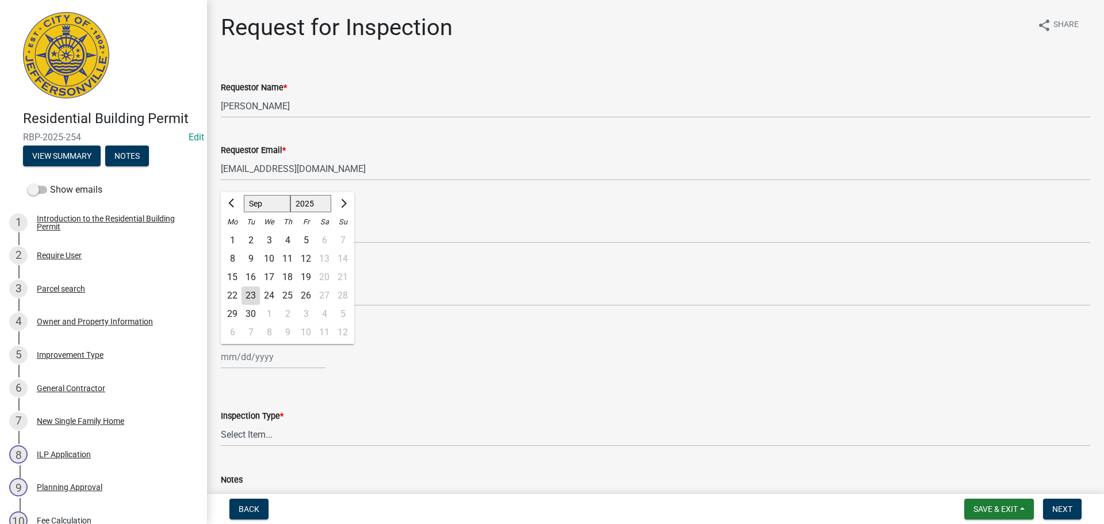
click at [270, 301] on div "24" at bounding box center [269, 295] width 18 height 18
type input "[DATE]"
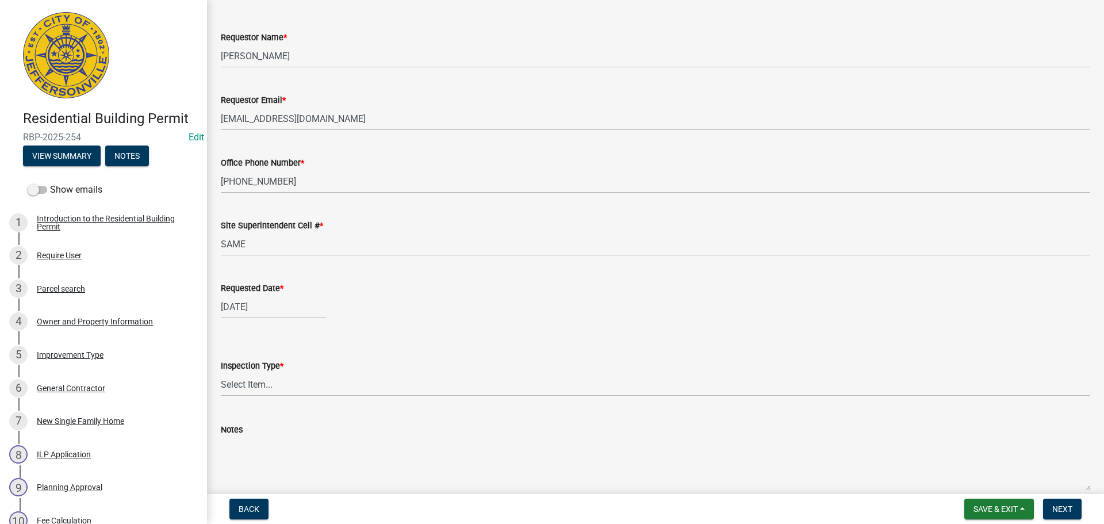
scroll to position [105, 0]
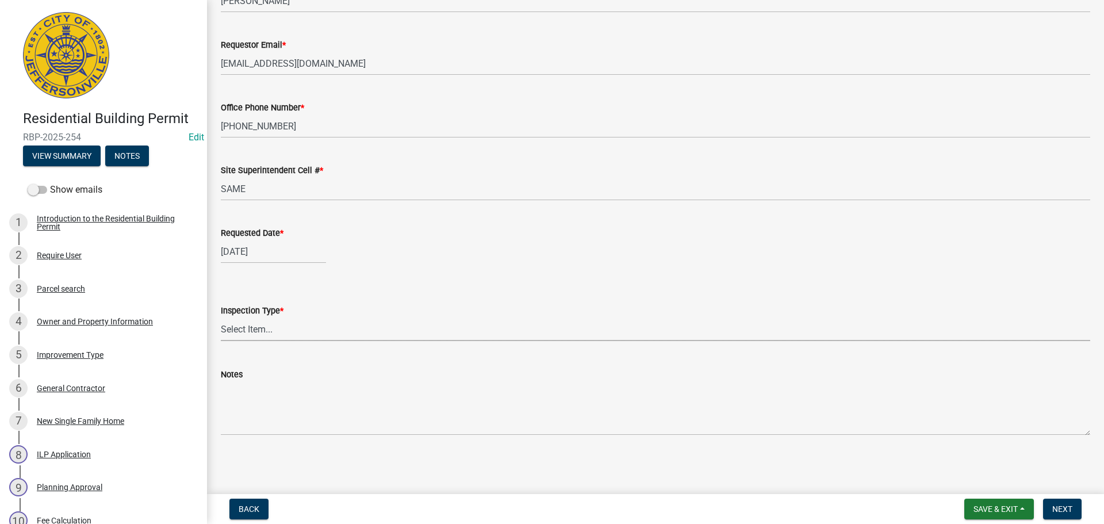
click at [239, 326] on select "Select Item... Footer Foundation Framing Final" at bounding box center [656, 329] width 870 height 24
click at [221, 317] on select "Select Item... Footer Foundation Framing Final" at bounding box center [656, 329] width 870 height 24
select select "cf00f61e-4b77-4892-83dd-df63e4708b2f"
click at [1065, 513] on span "Next" at bounding box center [1063, 508] width 20 height 9
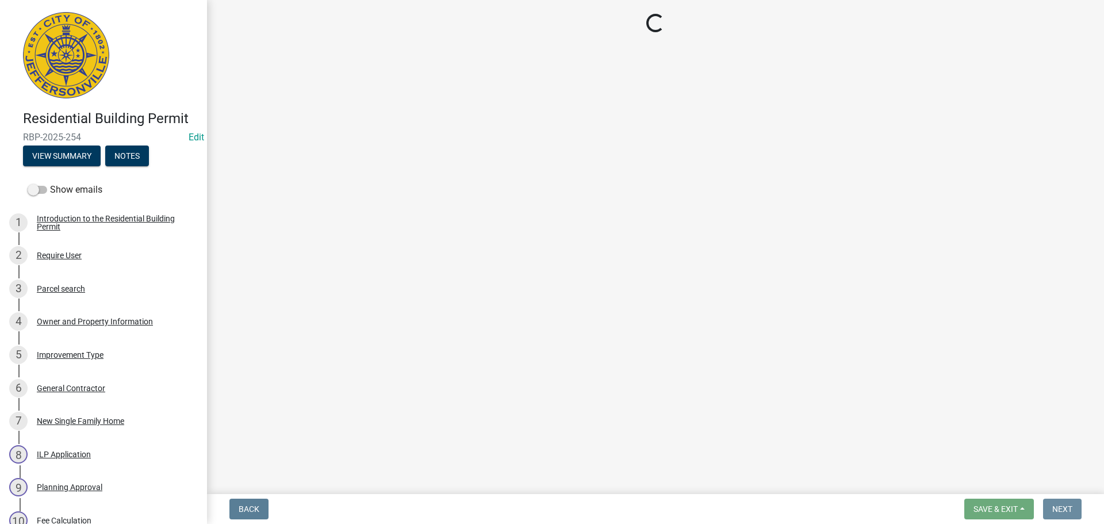
scroll to position [0, 0]
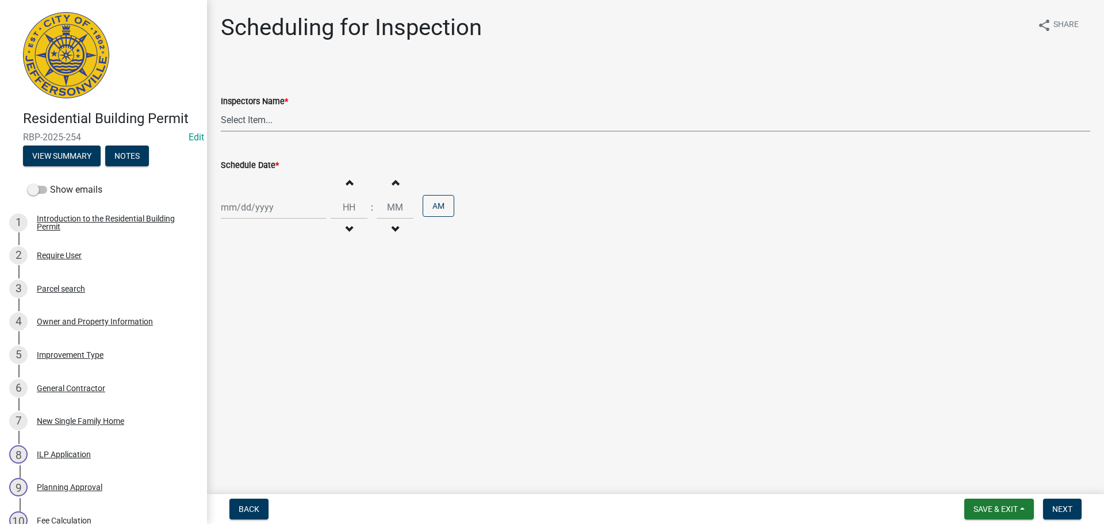
click at [232, 118] on select "Select Item... [PERSON_NAME] ([PERSON_NAME]) [PERSON_NAME] ([PERSON_NAME]) mkru…" at bounding box center [656, 120] width 870 height 24
select select "fdb3bcc6-ce93-4663-8a18-5c08884dd177"
click at [221, 108] on select "Select Item... [PERSON_NAME] ([PERSON_NAME]) [PERSON_NAME] ([PERSON_NAME]) mkru…" at bounding box center [656, 120] width 870 height 24
click at [253, 209] on div at bounding box center [273, 208] width 105 height 24
select select "9"
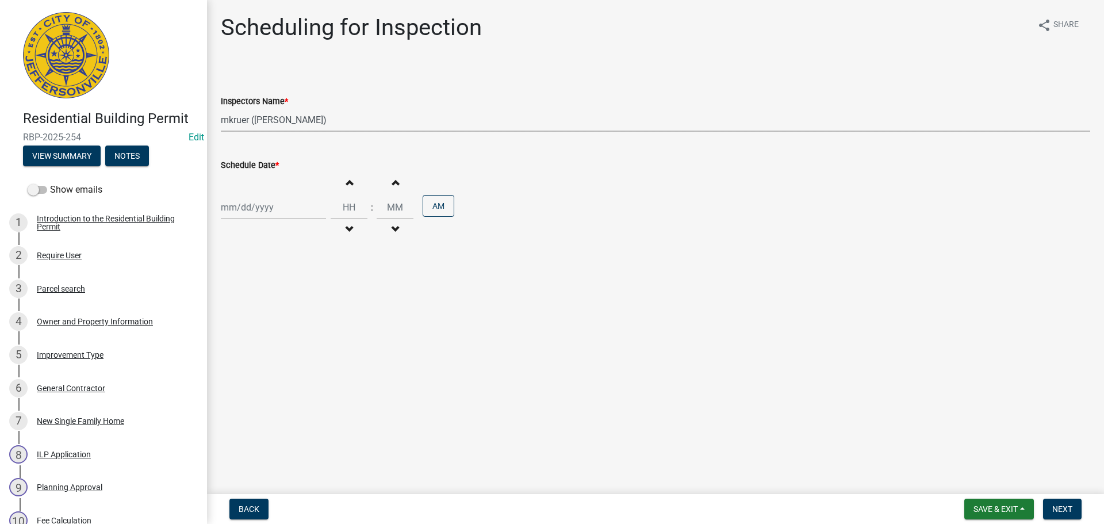
select select "2025"
click at [409, 342] on main "Scheduling for Inspection share Share Inspectors Name * Select Item... jramsey …" at bounding box center [655, 244] width 897 height 489
select select "9"
select select "2025"
click at [266, 211] on div "[PERSON_NAME] Feb Mar Apr [PERSON_NAME][DATE] Oct Nov [DATE] 1526 1527 1528 152…" at bounding box center [273, 208] width 105 height 24
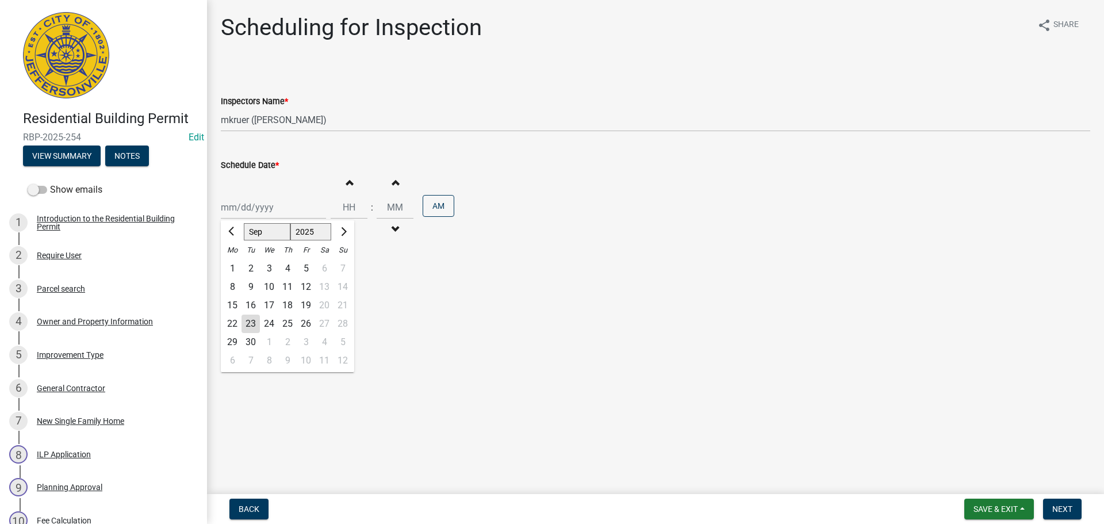
click at [267, 319] on div "24" at bounding box center [269, 324] width 18 height 18
type input "[DATE]"
click at [1061, 510] on span "Next" at bounding box center [1063, 508] width 20 height 9
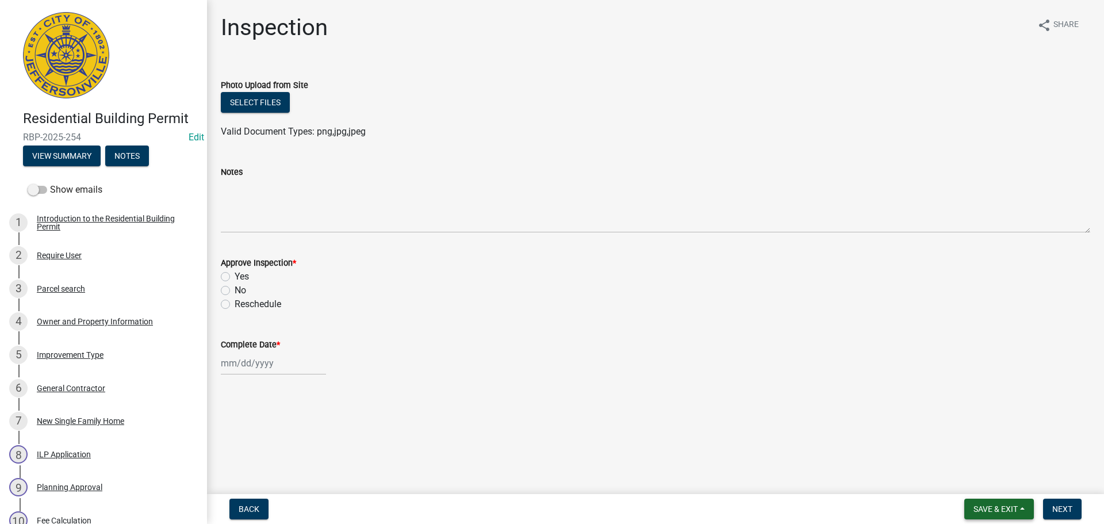
click at [1001, 511] on span "Save & Exit" at bounding box center [996, 508] width 44 height 9
click at [976, 478] on button "Save & Exit" at bounding box center [988, 479] width 92 height 28
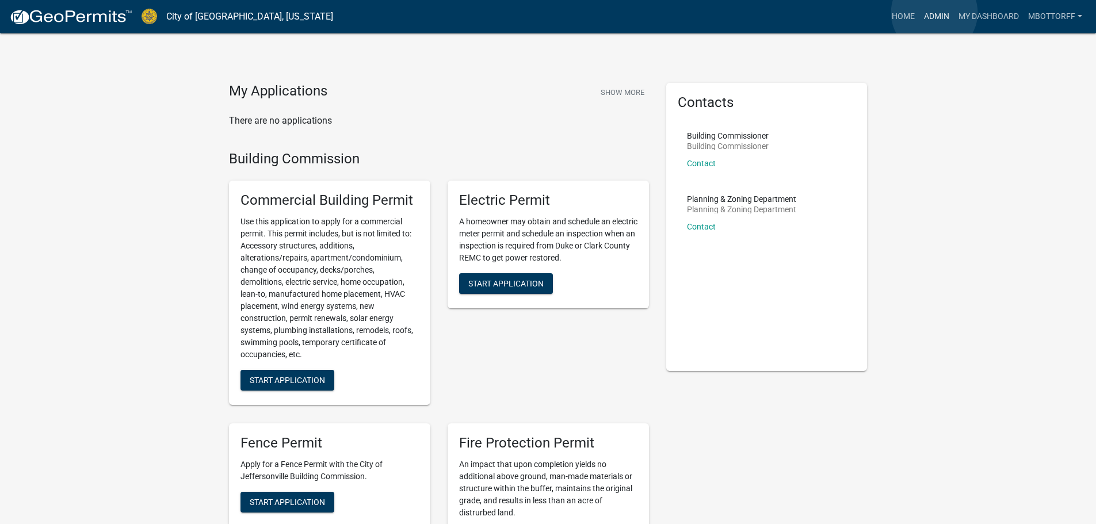
click at [934, 13] on link "Admin" at bounding box center [936, 17] width 35 height 22
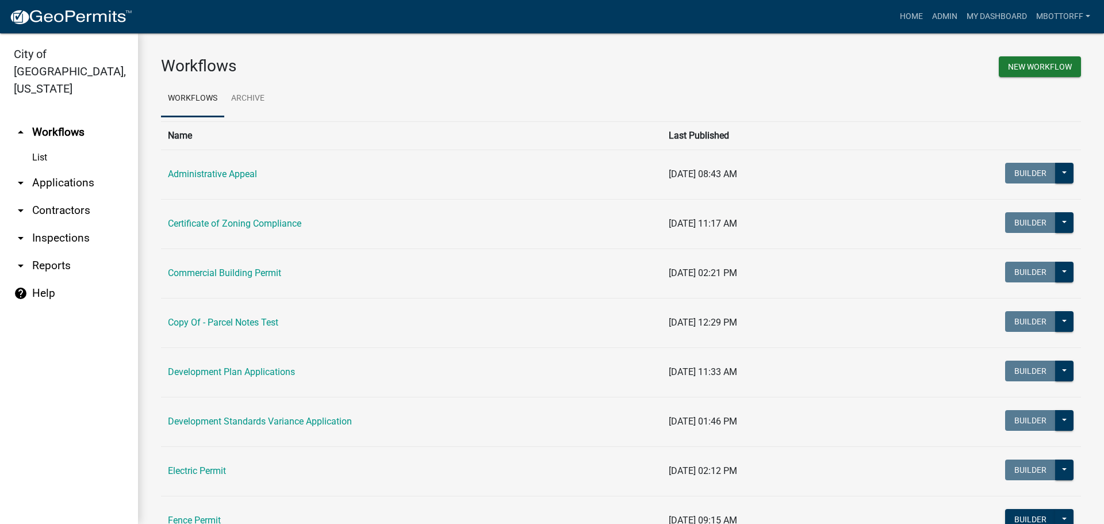
click at [56, 169] on link "arrow_drop_down Applications" at bounding box center [69, 183] width 138 height 28
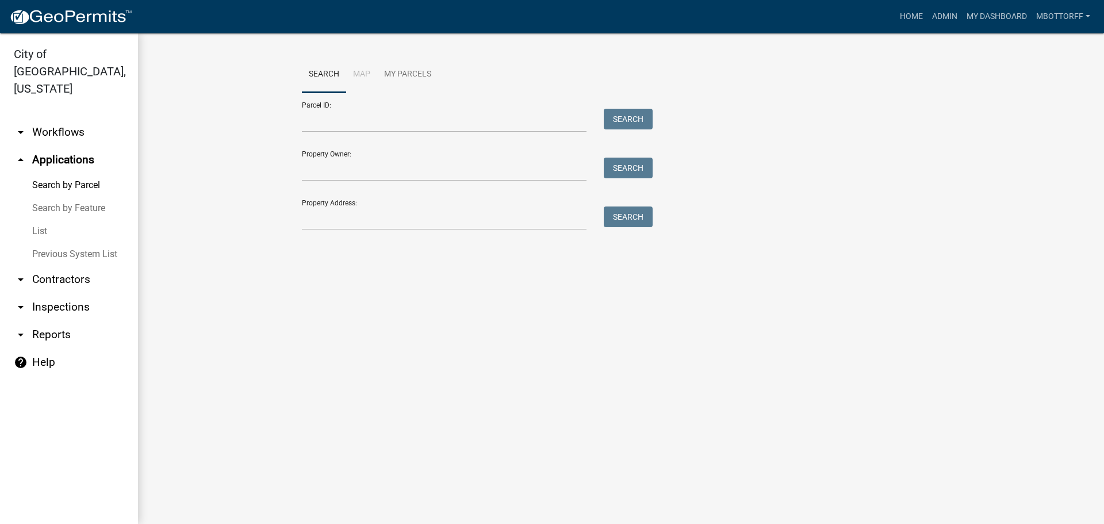
click at [43, 220] on link "List" at bounding box center [69, 231] width 138 height 23
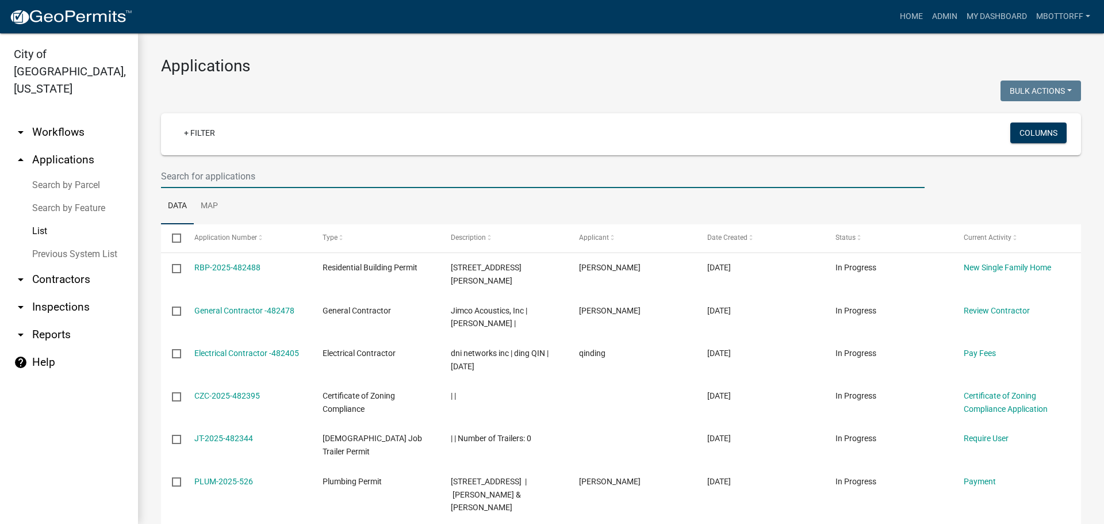
click at [206, 178] on input "text" at bounding box center [543, 177] width 764 height 24
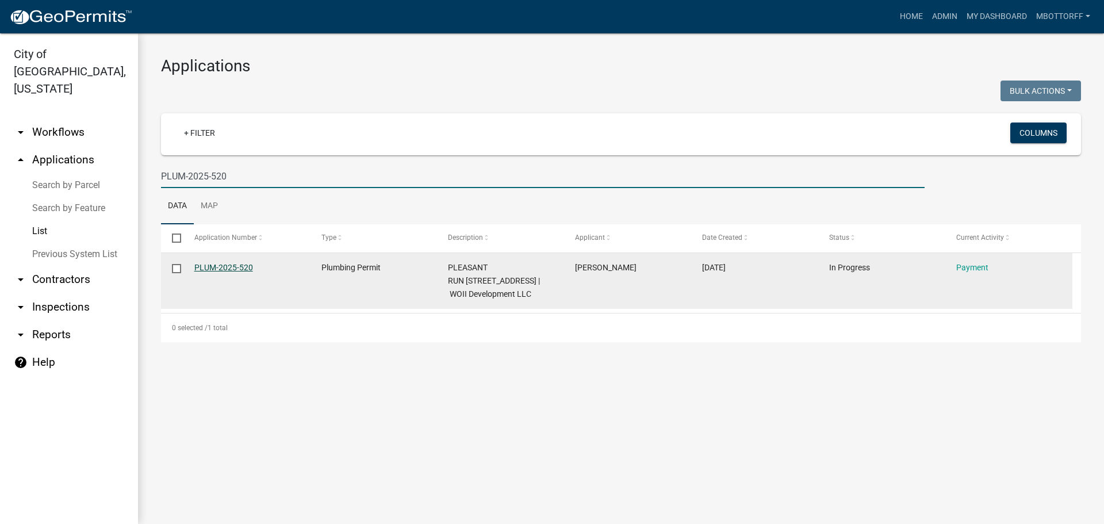
type input "PLUM-2025-520"
click at [225, 269] on link "PLUM-2025-520" at bounding box center [223, 267] width 59 height 9
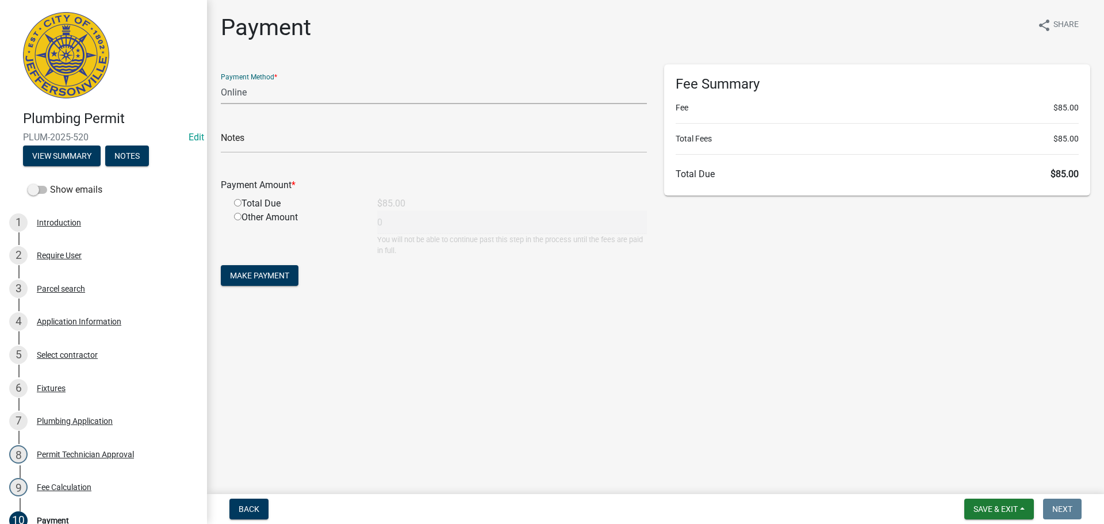
click at [243, 95] on select "Credit Card POS Check Cash Online" at bounding box center [434, 93] width 426 height 24
select select "1: 0"
click at [221, 81] on select "Credit Card POS Check Cash Online" at bounding box center [434, 93] width 426 height 24
click at [231, 147] on input "text" at bounding box center [434, 141] width 426 height 24
type input "2079"
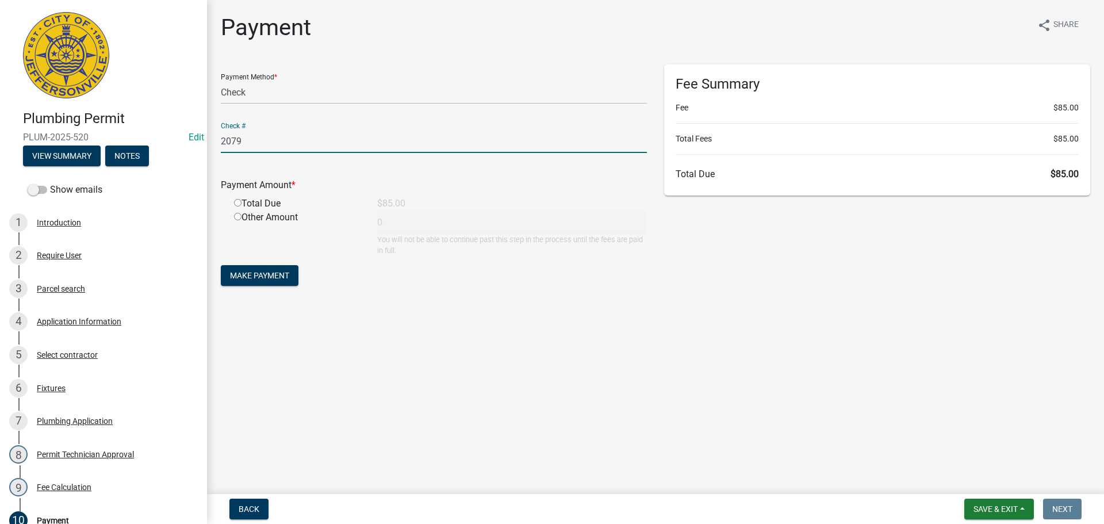
click at [237, 202] on input "radio" at bounding box center [237, 202] width 7 height 7
radio input "true"
type input "85"
drag, startPoint x: 269, startPoint y: 275, endPoint x: 436, endPoint y: 277, distance: 167.4
click at [270, 275] on span "Make Payment" at bounding box center [259, 275] width 59 height 9
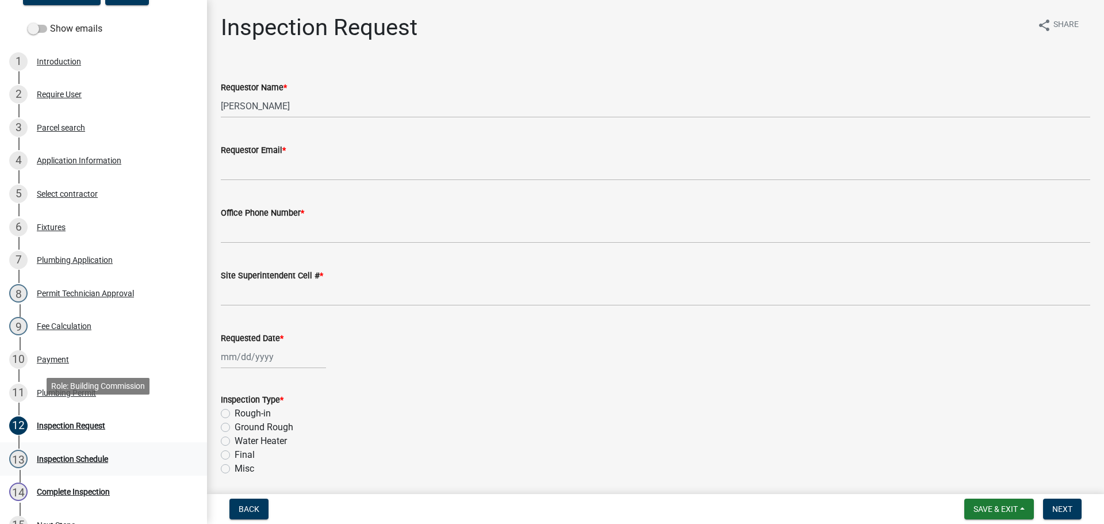
scroll to position [173, 0]
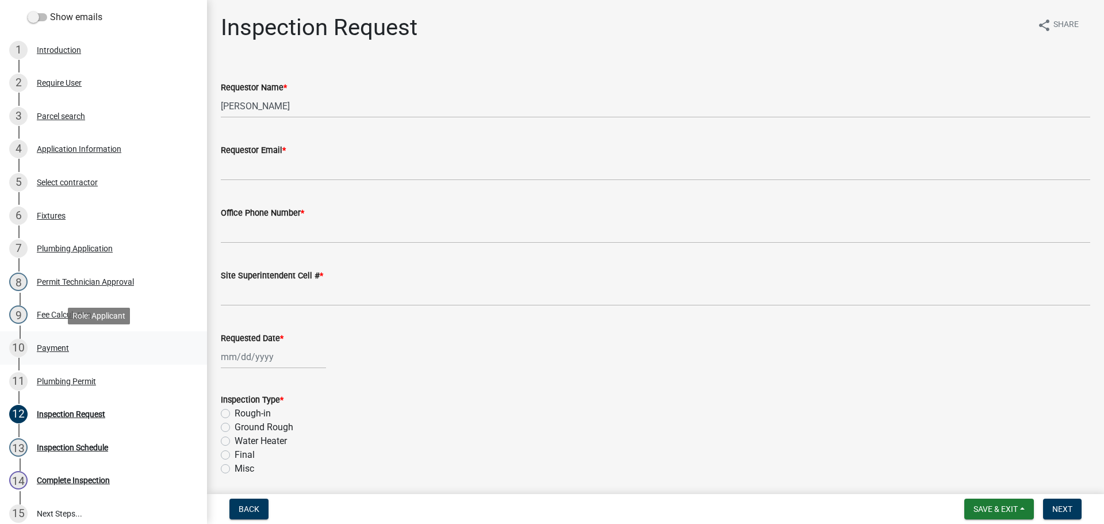
click at [52, 350] on div "Payment" at bounding box center [53, 348] width 32 height 8
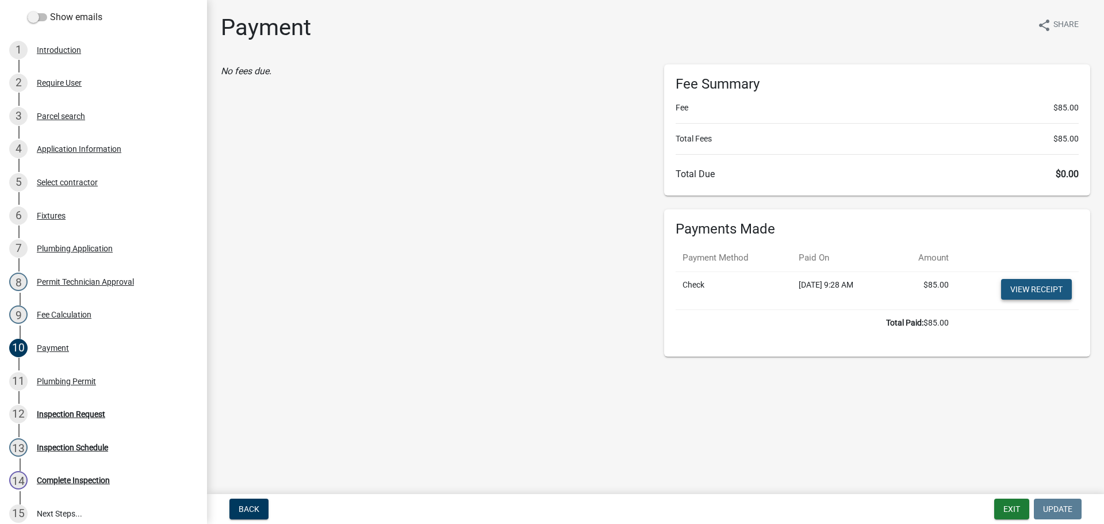
click at [1037, 287] on link "View receipt" at bounding box center [1036, 289] width 71 height 21
click at [53, 380] on div "Plumbing Permit" at bounding box center [66, 381] width 59 height 8
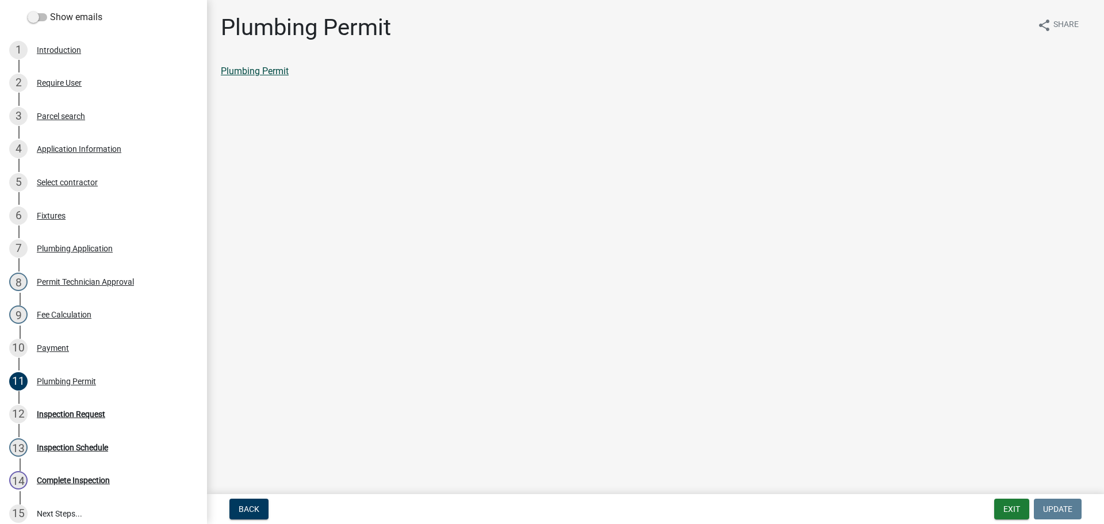
click at [255, 73] on link "Plumbing Permit" at bounding box center [255, 71] width 68 height 11
click at [59, 411] on div "Inspection Request" at bounding box center [71, 414] width 68 height 8
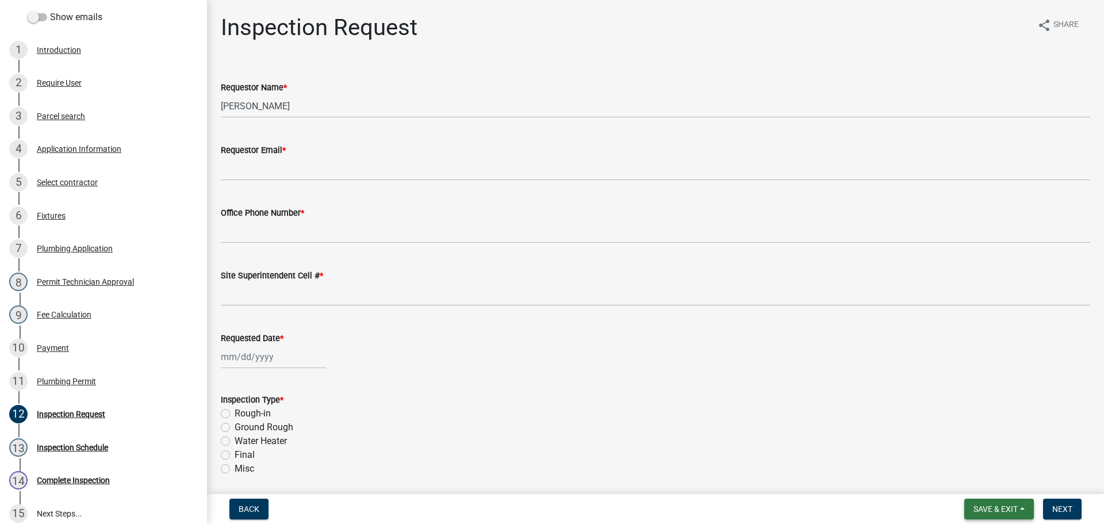
click at [990, 505] on span "Save & Exit" at bounding box center [996, 508] width 44 height 9
click at [985, 487] on button "Save & Exit" at bounding box center [988, 479] width 92 height 28
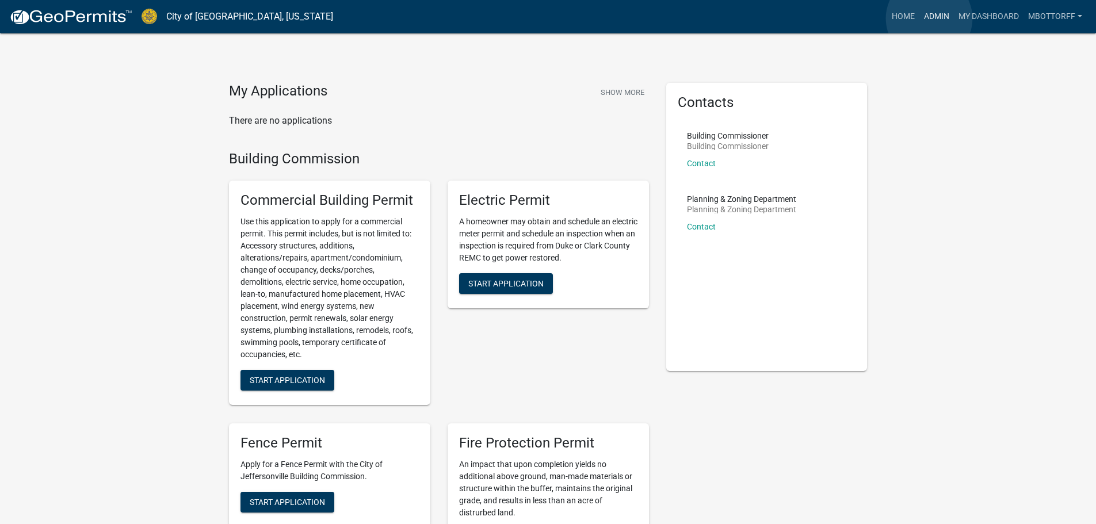
click at [929, 18] on link "Admin" at bounding box center [936, 17] width 35 height 22
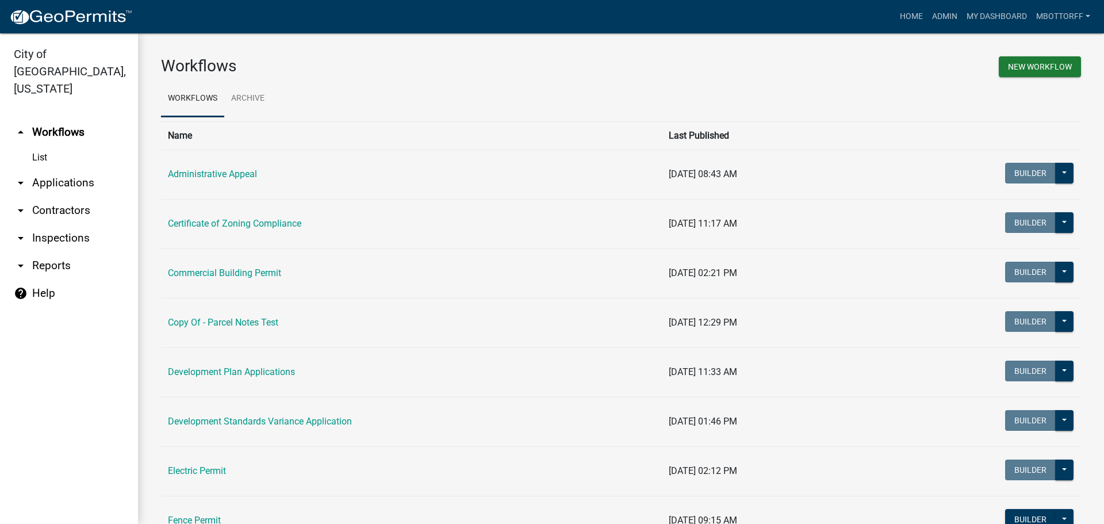
click at [42, 169] on link "arrow_drop_down Applications" at bounding box center [69, 183] width 138 height 28
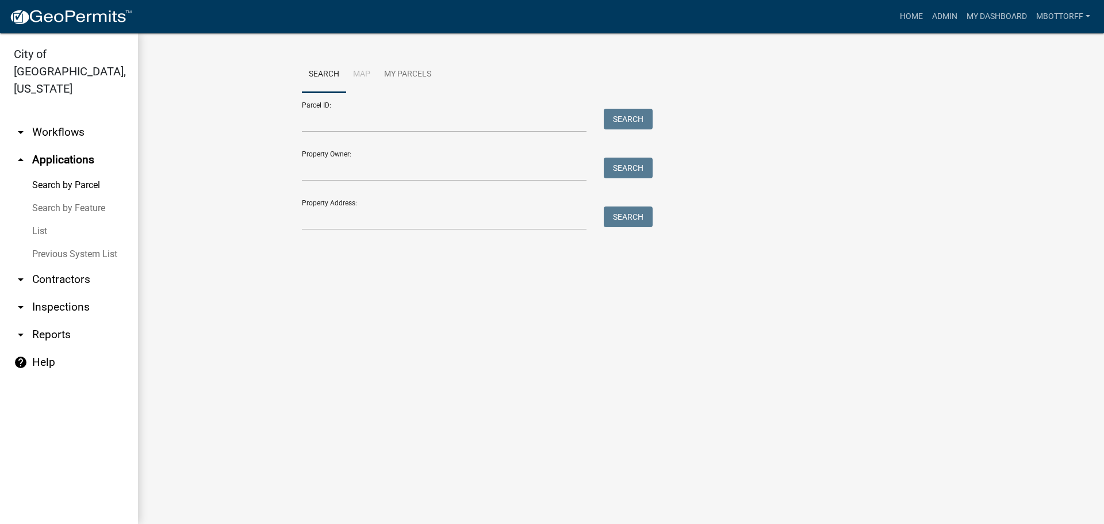
click at [69, 197] on link "Search by Feature" at bounding box center [69, 208] width 138 height 23
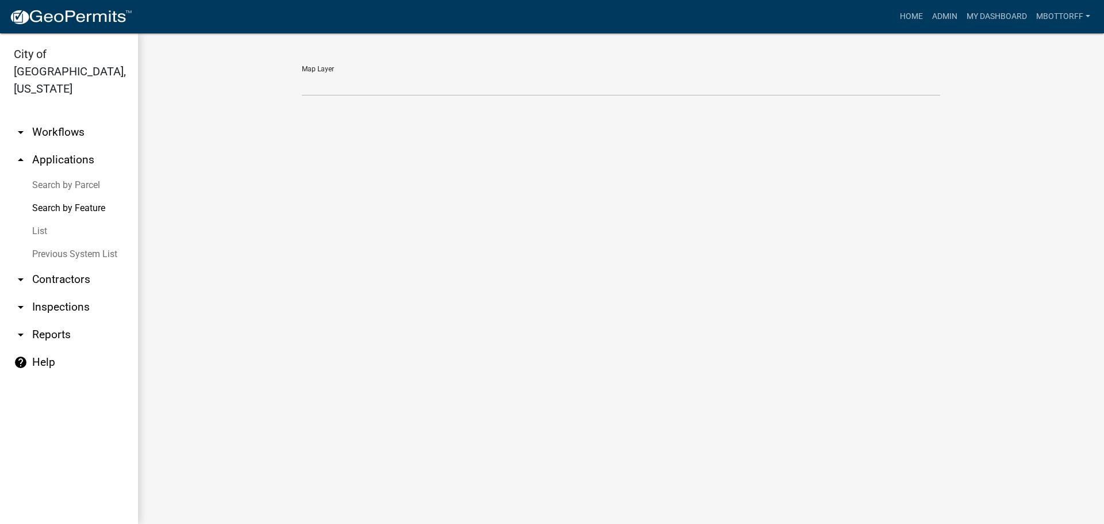
click at [42, 220] on link "List" at bounding box center [69, 231] width 138 height 23
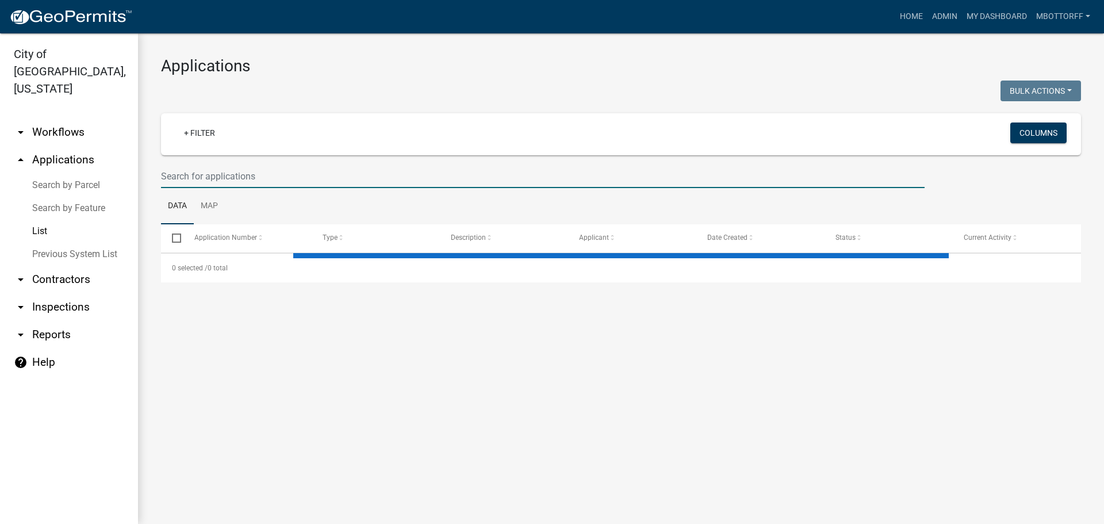
click at [189, 178] on input "text" at bounding box center [543, 177] width 764 height 24
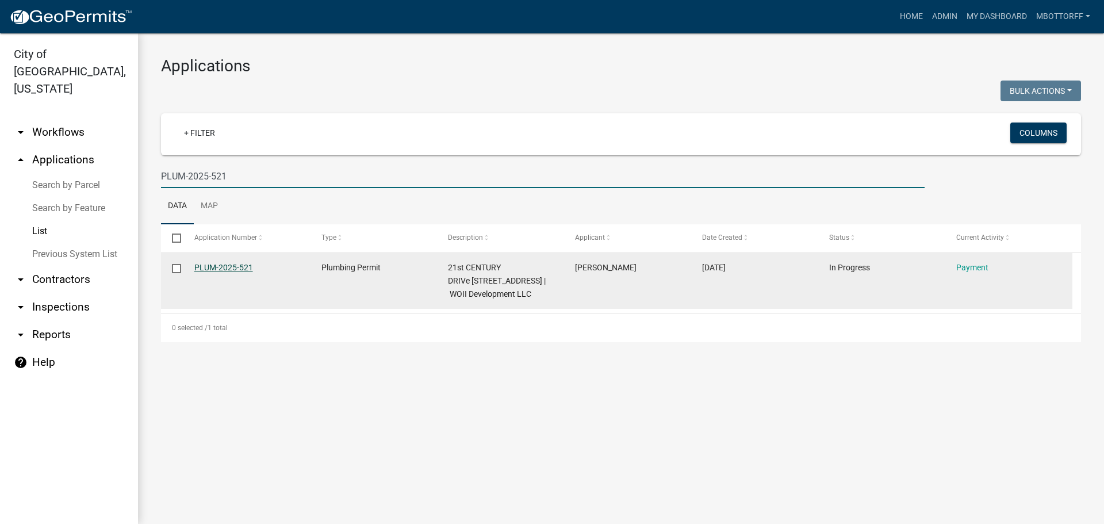
type input "PLUM-2025-521"
click at [216, 266] on link "PLUM-2025-521" at bounding box center [223, 267] width 59 height 9
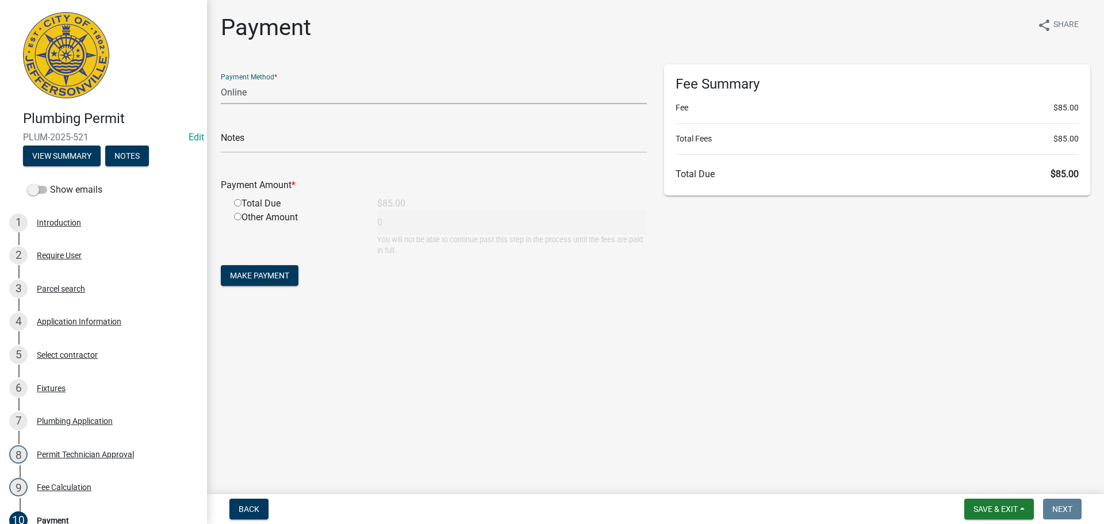
click at [229, 93] on select "Credit Card POS Check Cash Online" at bounding box center [434, 93] width 426 height 24
select select "1: 0"
click at [221, 81] on select "Credit Card POS Check Cash Online" at bounding box center [434, 93] width 426 height 24
click at [232, 146] on input "text" at bounding box center [434, 141] width 426 height 24
type input "2079"
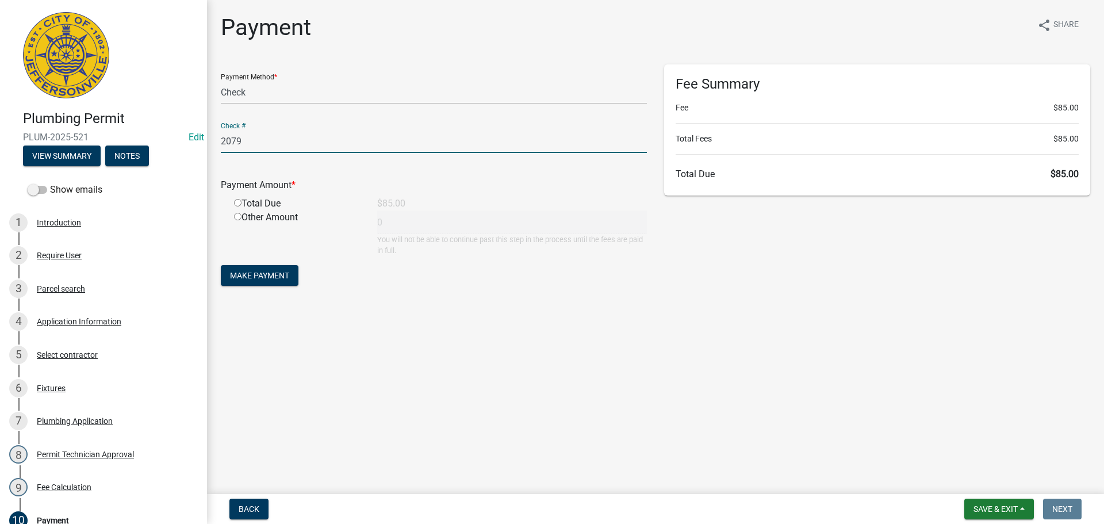
click at [239, 203] on input "radio" at bounding box center [237, 202] width 7 height 7
radio input "true"
type input "85"
click at [260, 277] on span "Make Payment" at bounding box center [259, 275] width 59 height 9
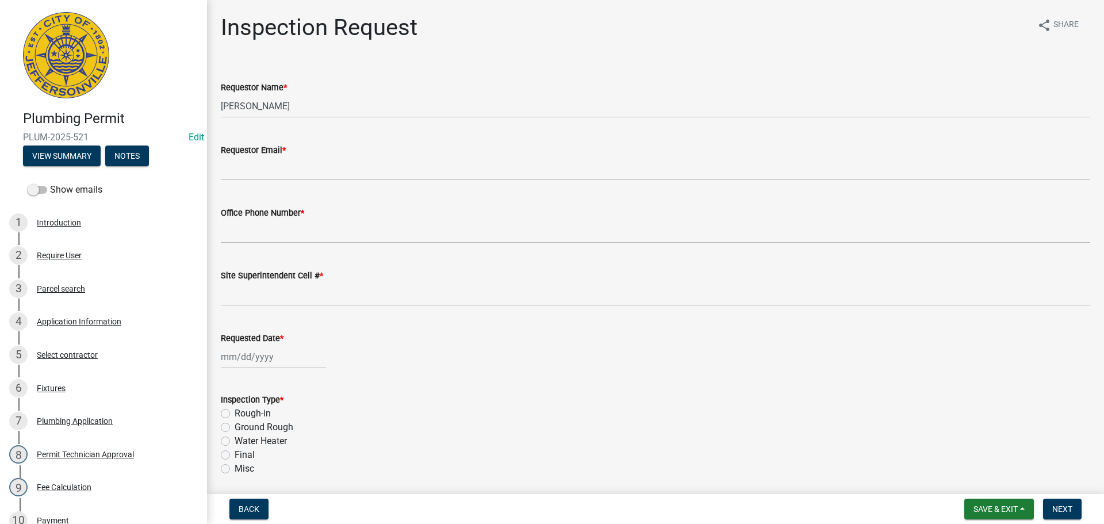
scroll to position [286, 0]
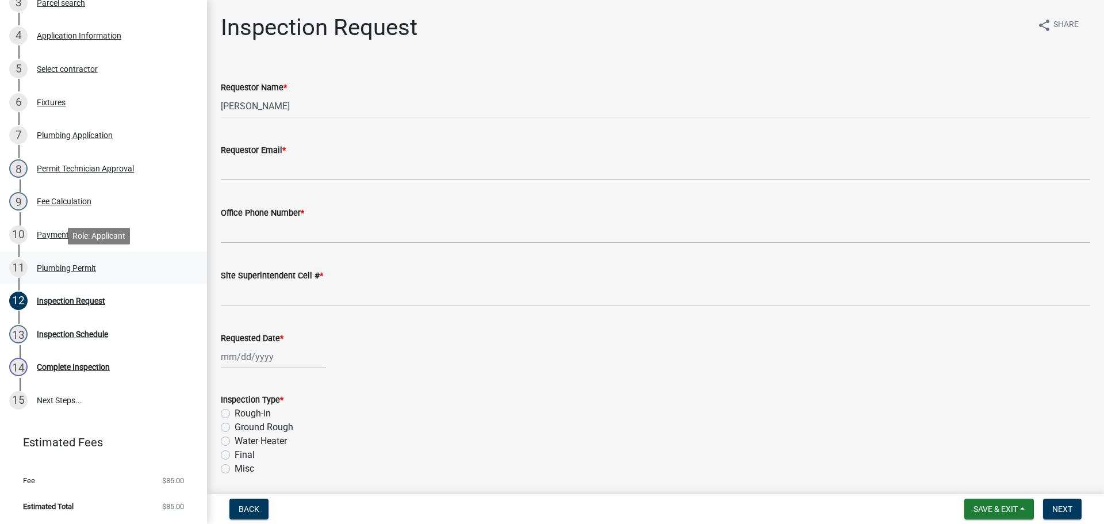
click at [52, 269] on div "Plumbing Permit" at bounding box center [66, 268] width 59 height 8
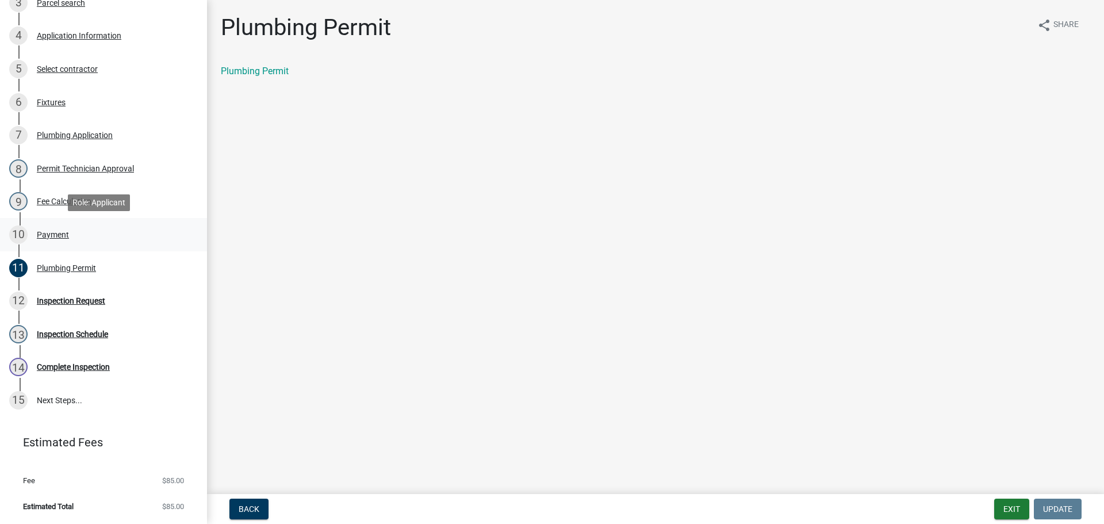
click at [44, 231] on div "Payment" at bounding box center [53, 235] width 32 height 8
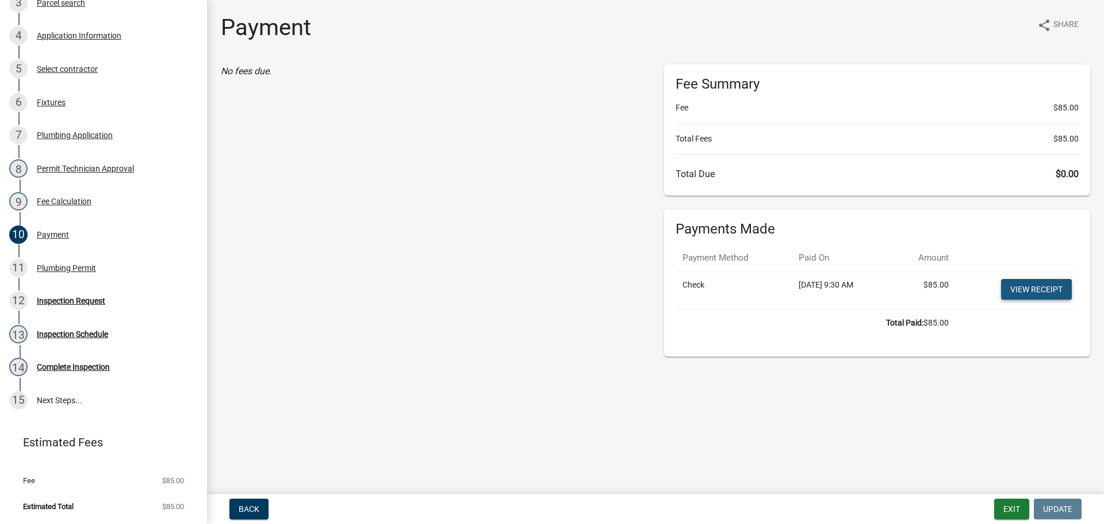
click at [1019, 286] on link "View receipt" at bounding box center [1036, 289] width 71 height 21
click at [71, 266] on div "Plumbing Permit" at bounding box center [66, 268] width 59 height 8
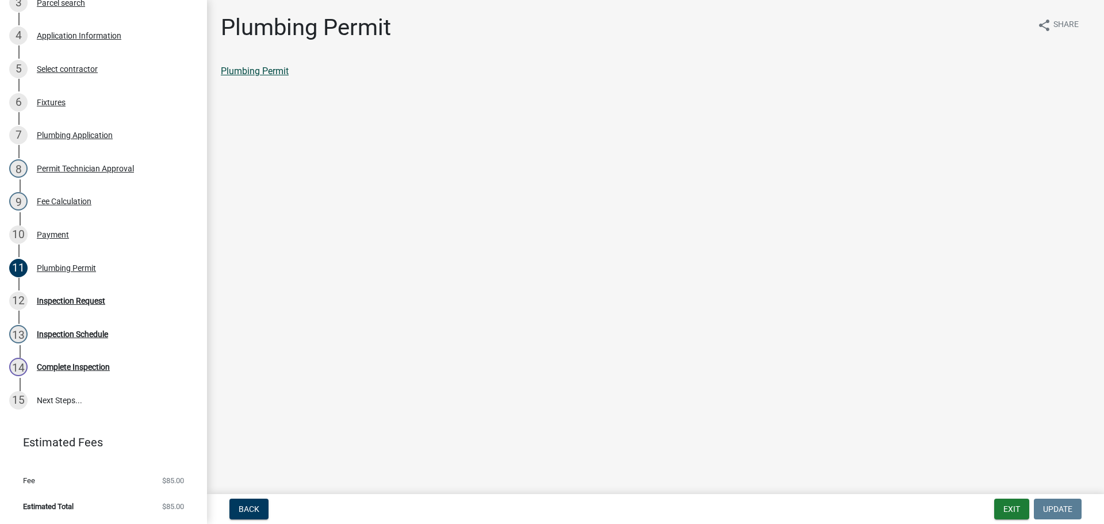
click at [247, 75] on link "Plumbing Permit" at bounding box center [255, 71] width 68 height 11
click at [53, 299] on div "Inspection Request" at bounding box center [71, 301] width 68 height 8
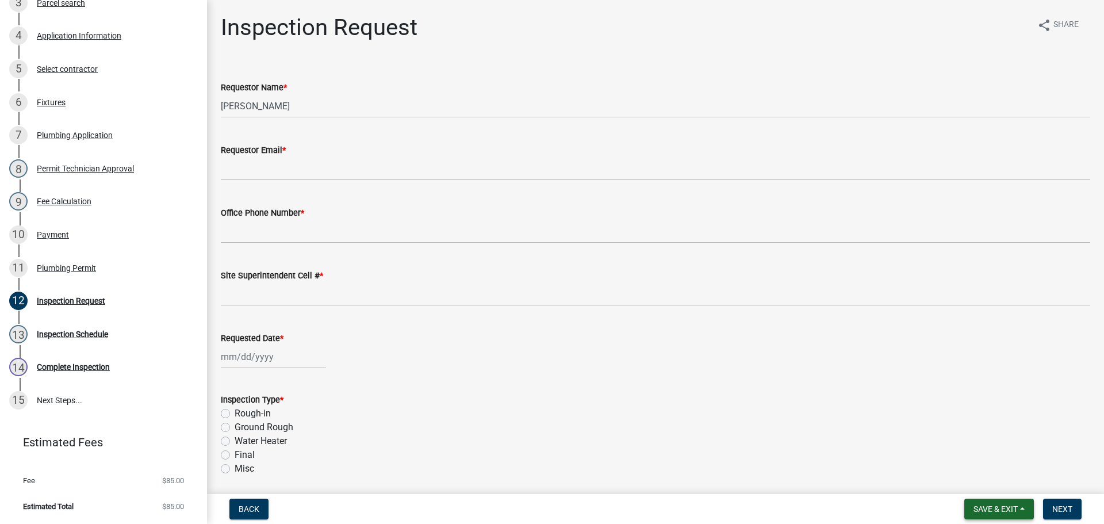
click at [995, 509] on span "Save & Exit" at bounding box center [996, 508] width 44 height 9
click at [985, 481] on button "Save & Exit" at bounding box center [988, 479] width 92 height 28
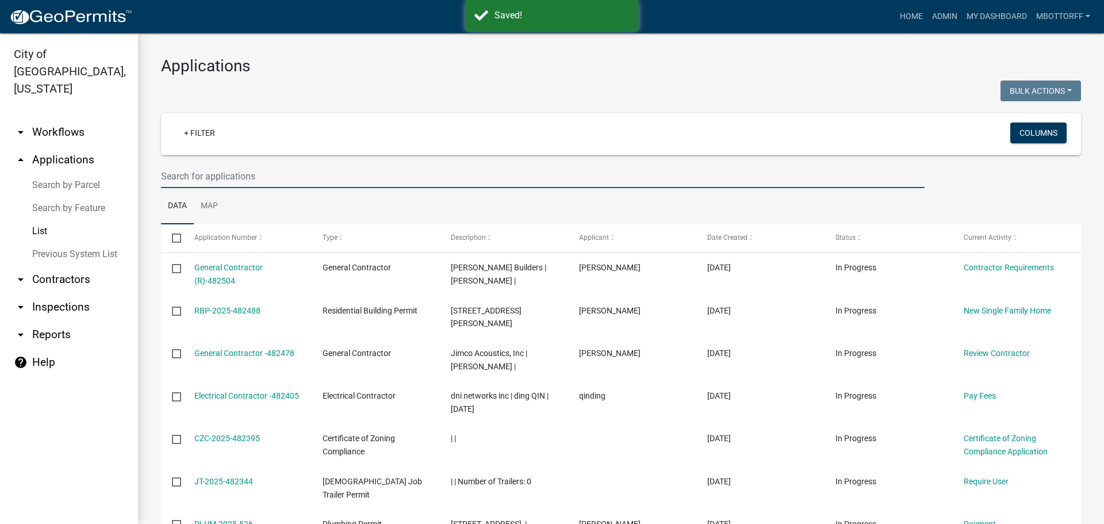
click at [206, 171] on input "text" at bounding box center [543, 177] width 764 height 24
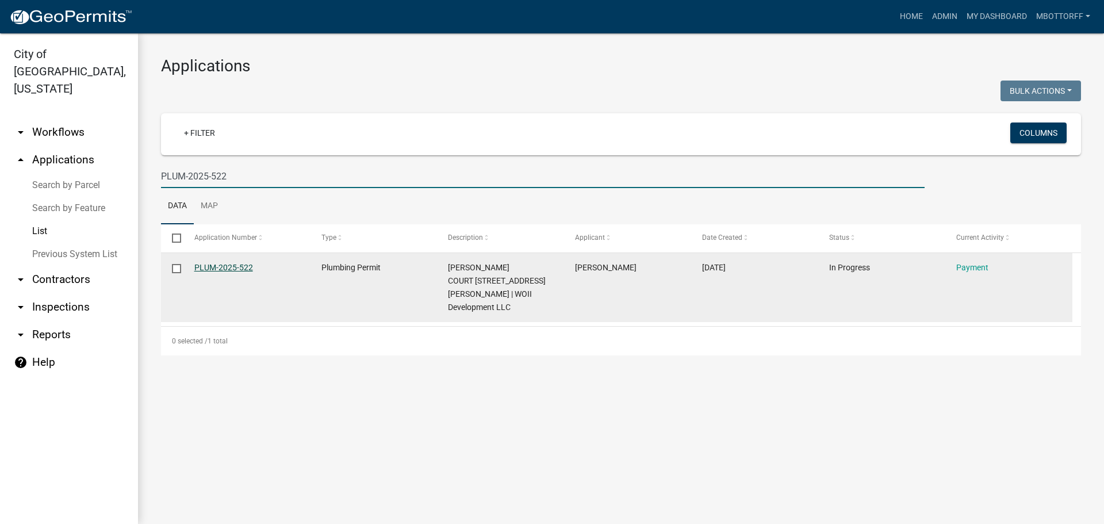
type input "PLUM-2025-522"
click at [226, 264] on link "PLUM-2025-522" at bounding box center [223, 267] width 59 height 9
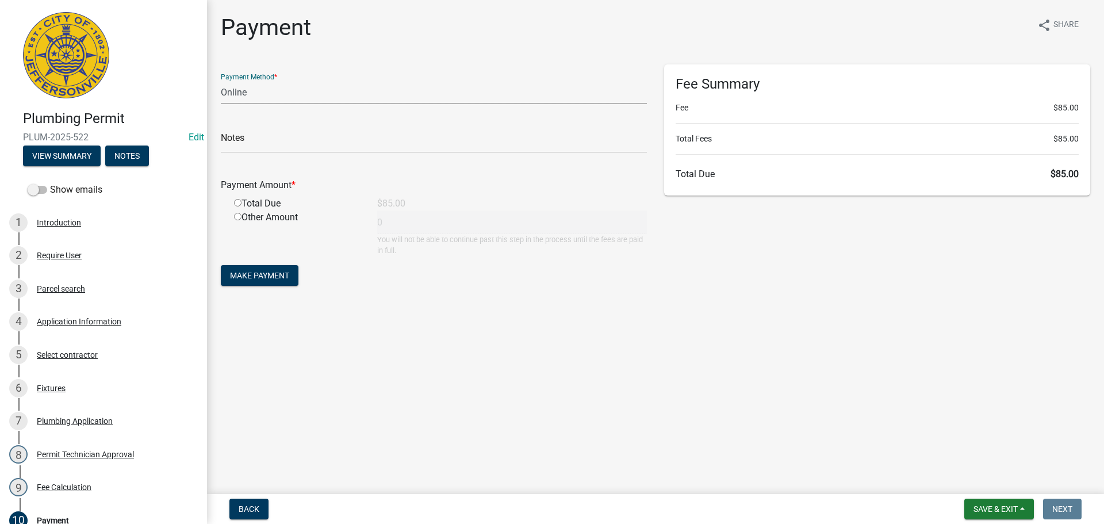
click at [238, 91] on select "Credit Card POS Check Cash Online" at bounding box center [434, 93] width 426 height 24
select select "1: 0"
click at [221, 81] on select "Credit Card POS Check Cash Online" at bounding box center [434, 93] width 426 height 24
click at [236, 148] on input "text" at bounding box center [434, 141] width 426 height 24
type input "2079"
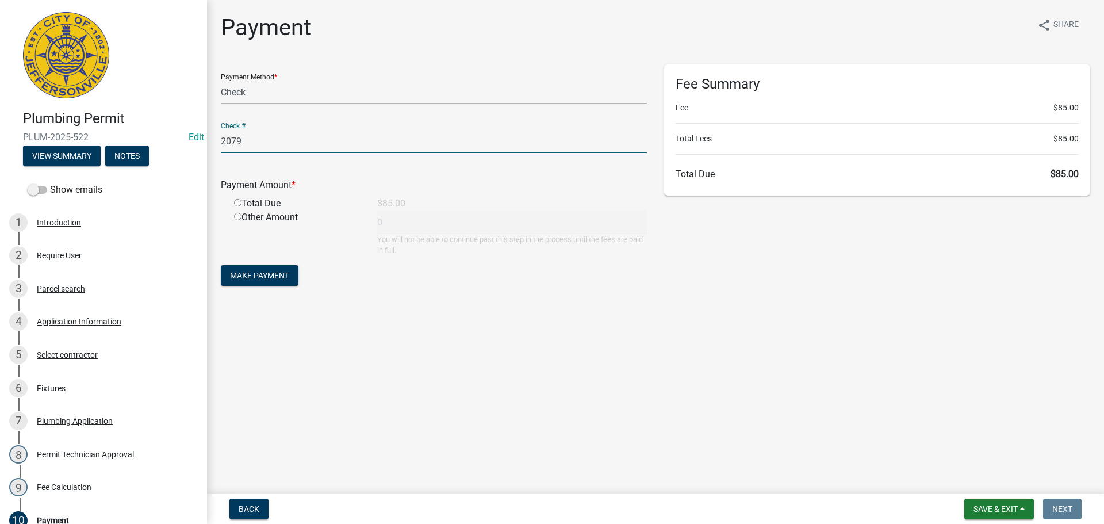
click at [238, 204] on input "radio" at bounding box center [237, 202] width 7 height 7
radio input "true"
type input "85"
click at [265, 274] on span "Make Payment" at bounding box center [259, 275] width 59 height 9
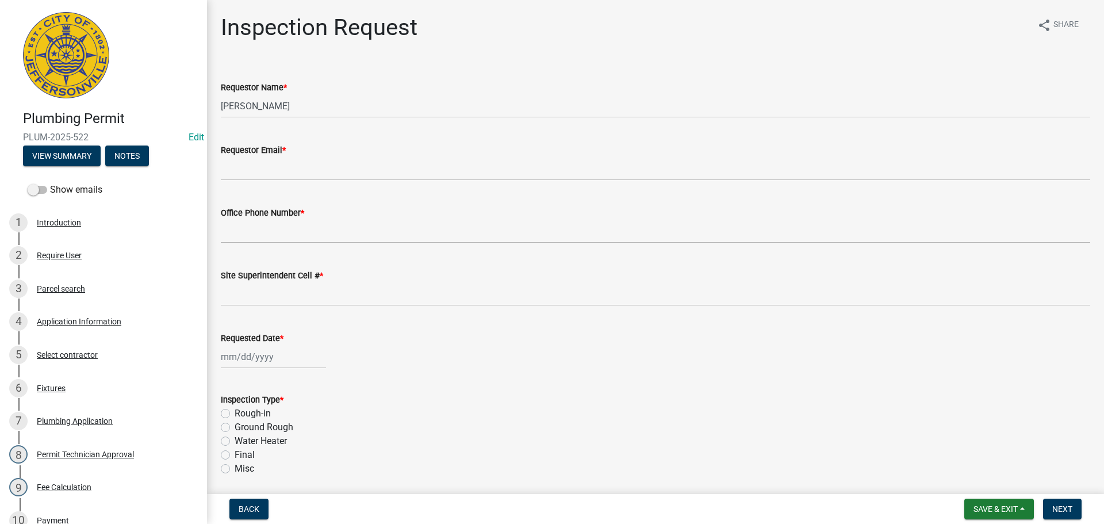
scroll to position [286, 0]
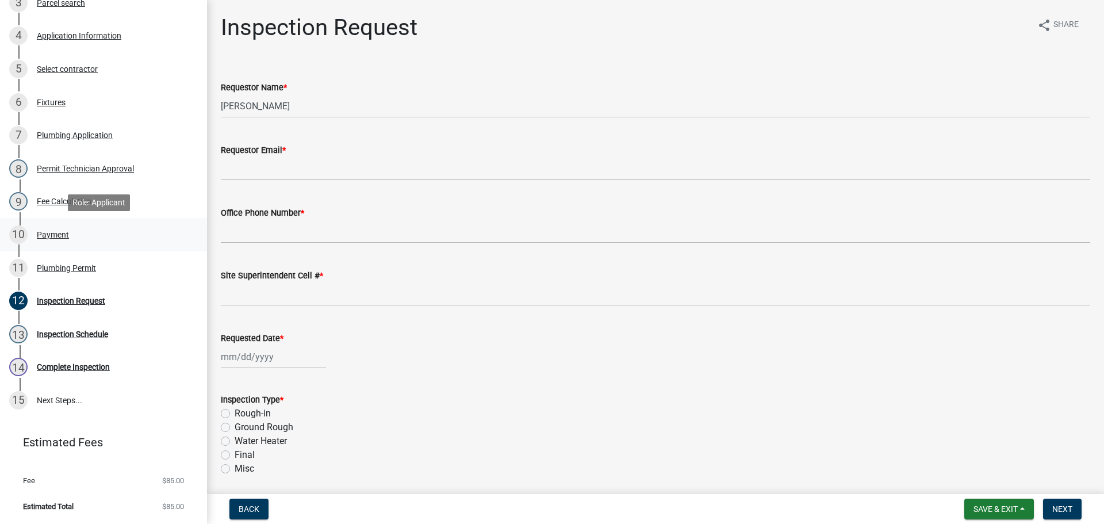
click at [49, 232] on div "Payment" at bounding box center [53, 235] width 32 height 8
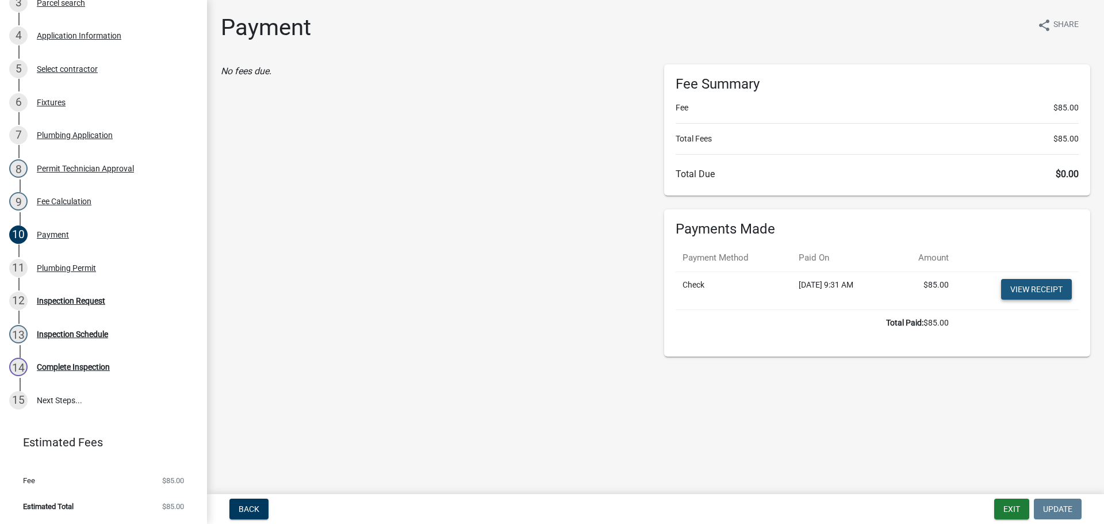
click at [1015, 284] on link "View receipt" at bounding box center [1036, 289] width 71 height 21
click at [70, 265] on div "Plumbing Permit" at bounding box center [66, 268] width 59 height 8
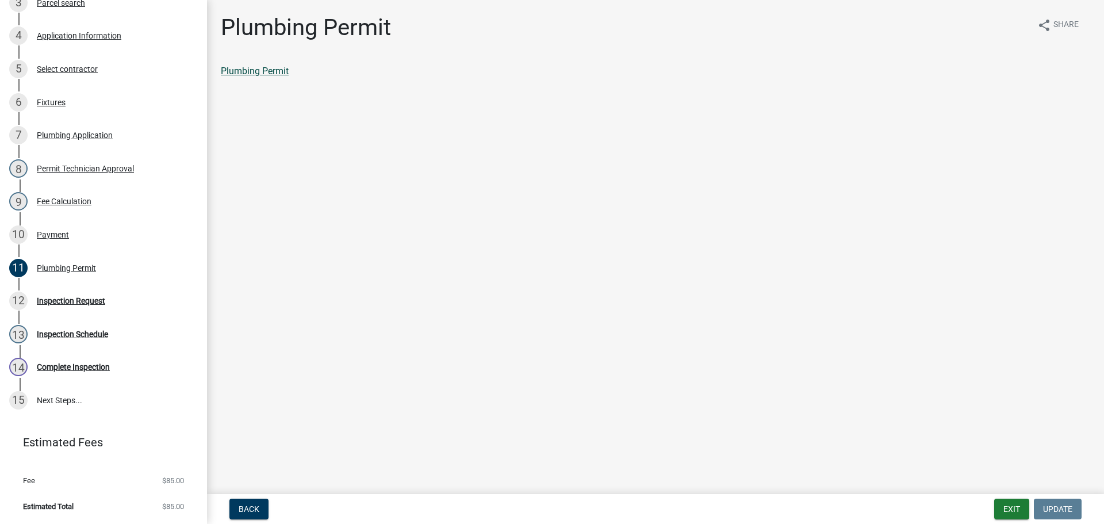
click at [245, 71] on link "Plumbing Permit" at bounding box center [255, 71] width 68 height 11
click at [53, 303] on div "Inspection Request" at bounding box center [71, 301] width 68 height 8
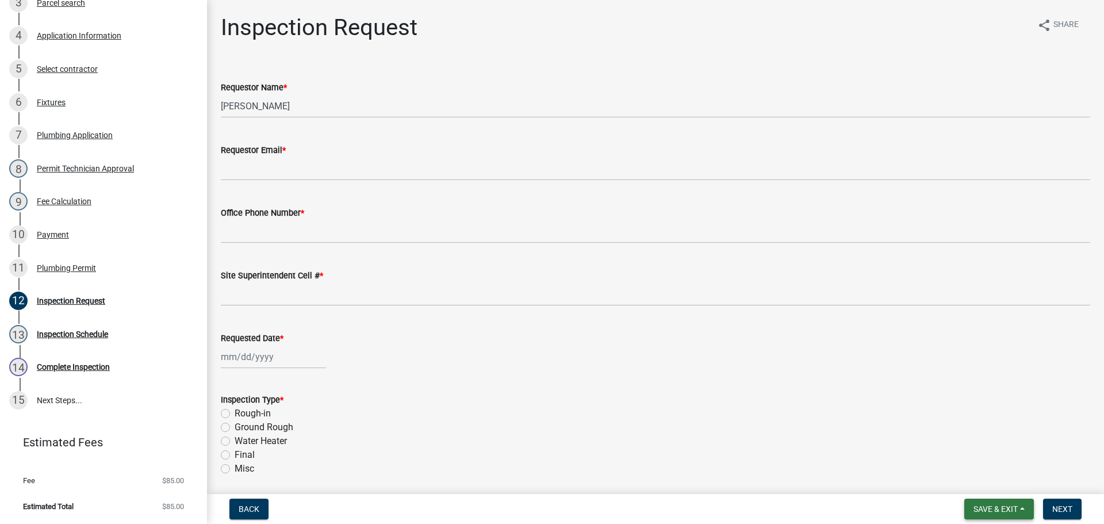
click at [990, 507] on span "Save & Exit" at bounding box center [996, 508] width 44 height 9
click at [986, 483] on button "Save & Exit" at bounding box center [988, 479] width 92 height 28
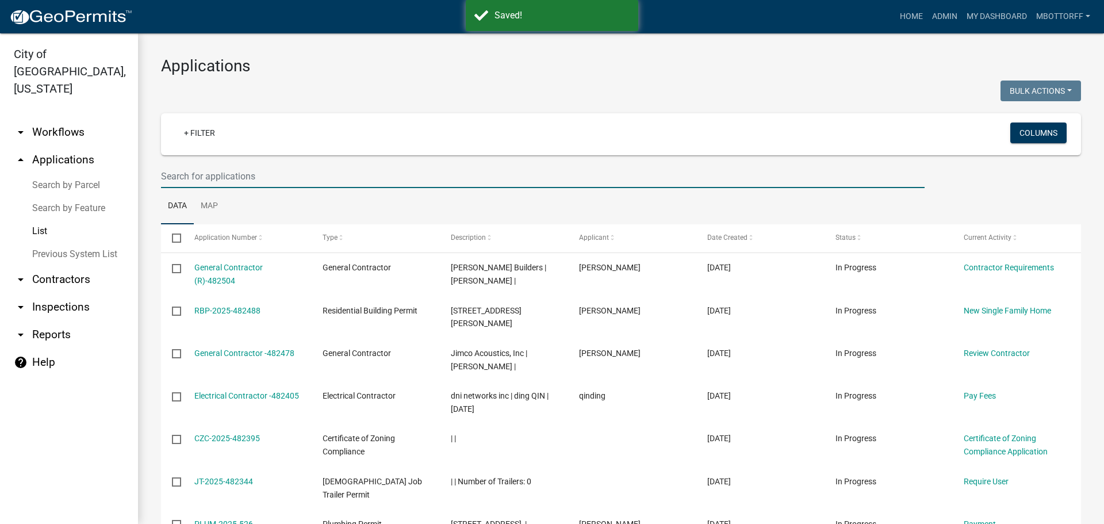
click at [168, 175] on input "text" at bounding box center [543, 177] width 764 height 24
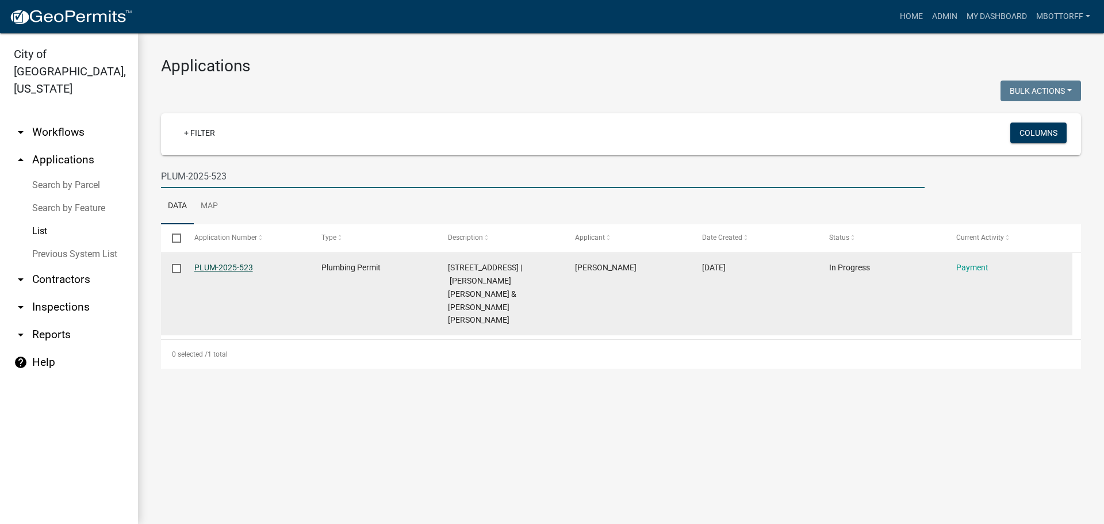
type input "PLUM-2025-523"
click at [214, 270] on link "PLUM-2025-523" at bounding box center [223, 267] width 59 height 9
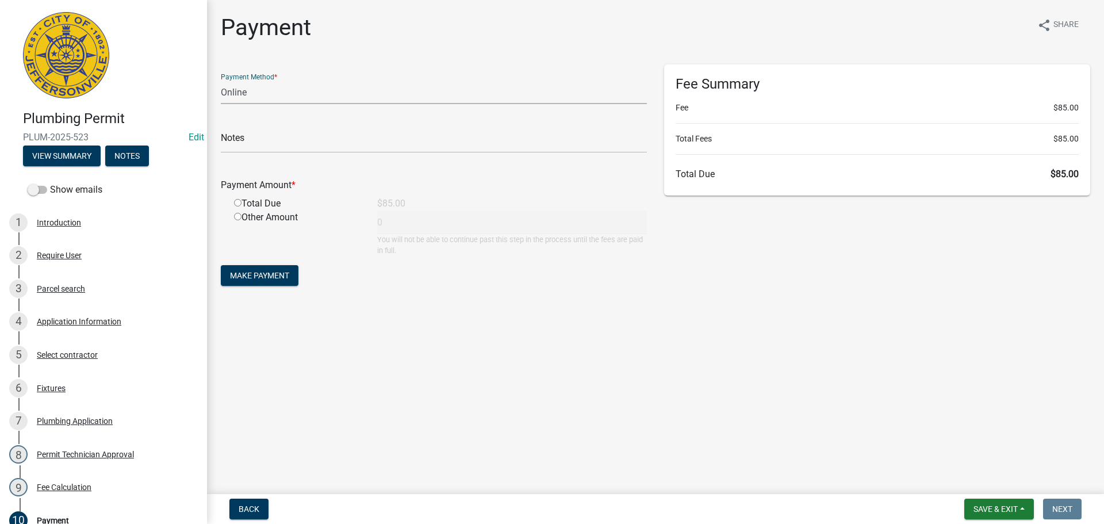
click at [228, 93] on select "Credit Card POS Check Cash Online" at bounding box center [434, 93] width 426 height 24
select select "1: 0"
click at [221, 81] on select "Credit Card POS Check Cash Online" at bounding box center [434, 93] width 426 height 24
click at [236, 142] on input "text" at bounding box center [434, 141] width 426 height 24
type input "2079"
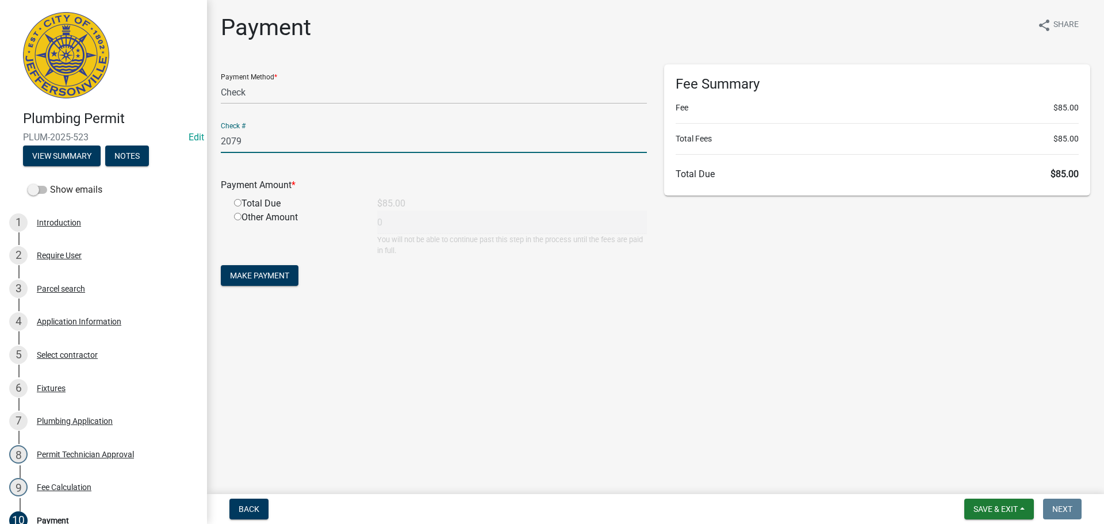
click at [238, 204] on input "radio" at bounding box center [237, 202] width 7 height 7
radio input "true"
type input "85"
click at [261, 273] on span "Make Payment" at bounding box center [259, 275] width 59 height 9
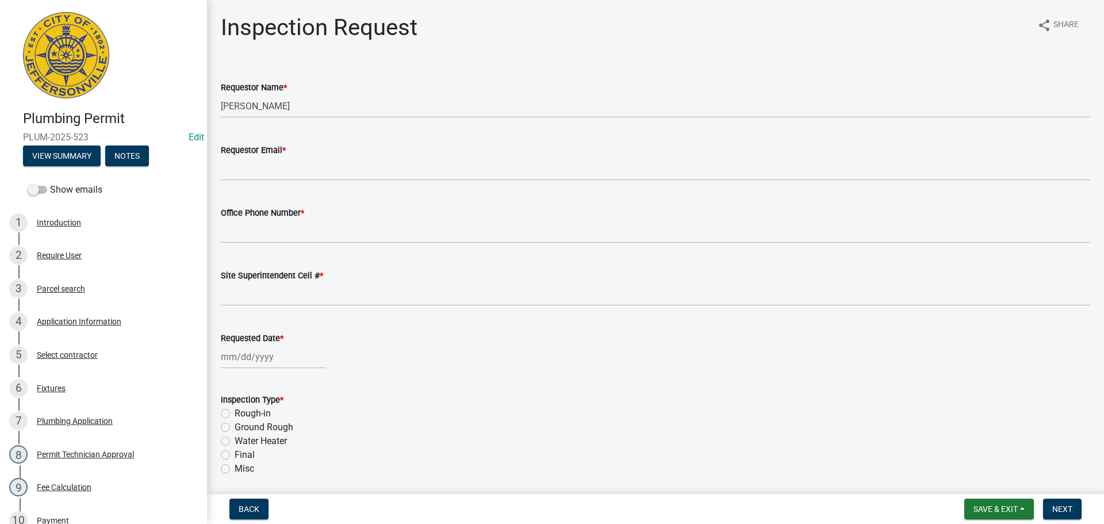
scroll to position [286, 0]
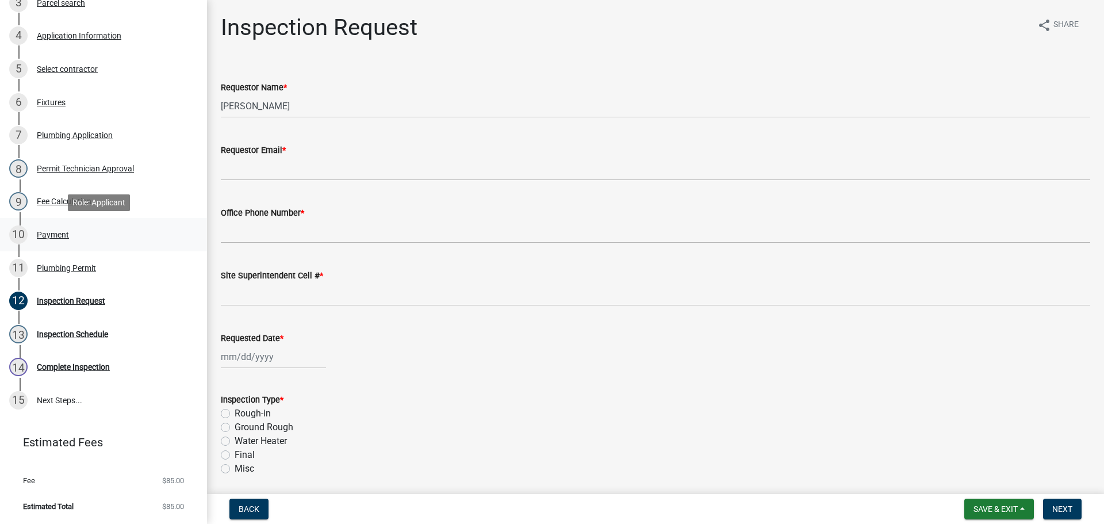
click at [56, 232] on div "Payment" at bounding box center [53, 235] width 32 height 8
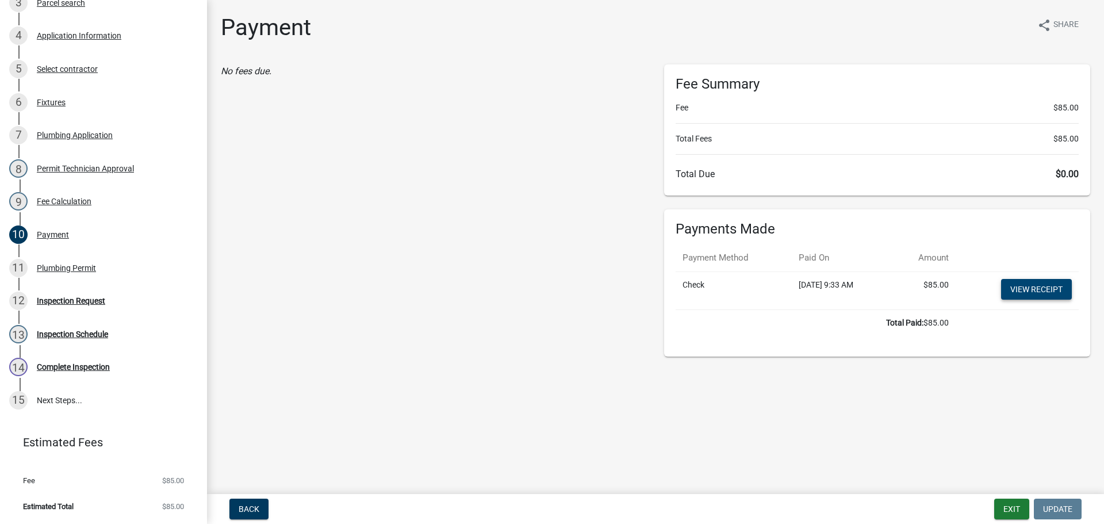
click at [1028, 286] on link "View receipt" at bounding box center [1036, 289] width 71 height 21
click at [62, 266] on div "Plumbing Permit" at bounding box center [66, 268] width 59 height 8
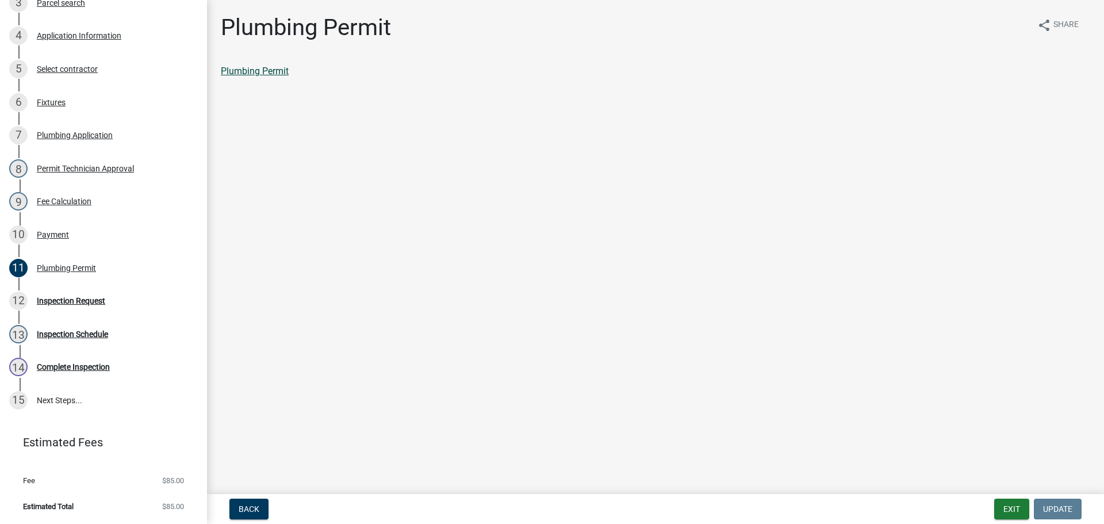
click at [233, 66] on link "Plumbing Permit" at bounding box center [255, 71] width 68 height 11
click at [44, 299] on div "Inspection Request" at bounding box center [71, 301] width 68 height 8
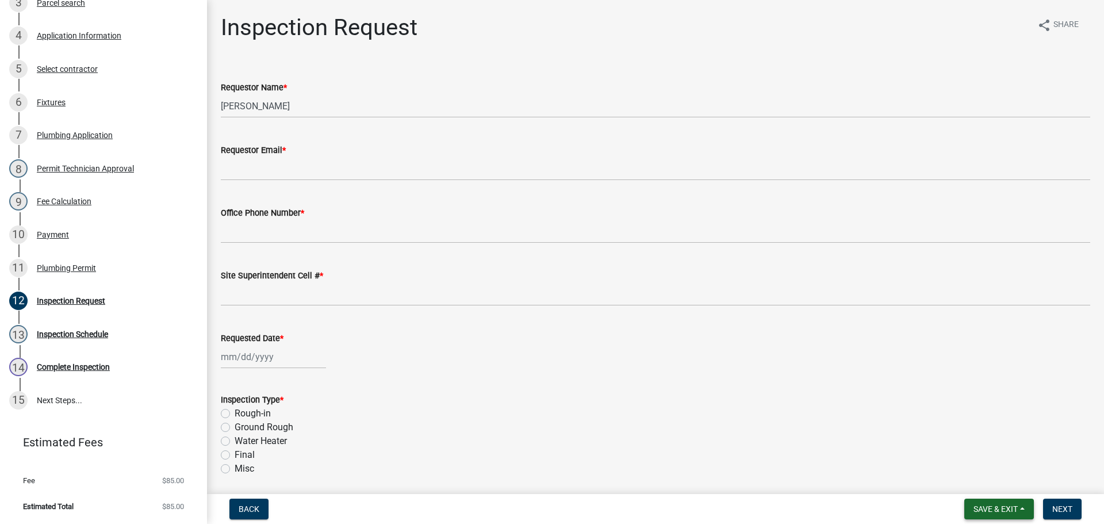
click at [989, 509] on span "Save & Exit" at bounding box center [996, 508] width 44 height 9
click at [988, 481] on button "Save & Exit" at bounding box center [988, 479] width 92 height 28
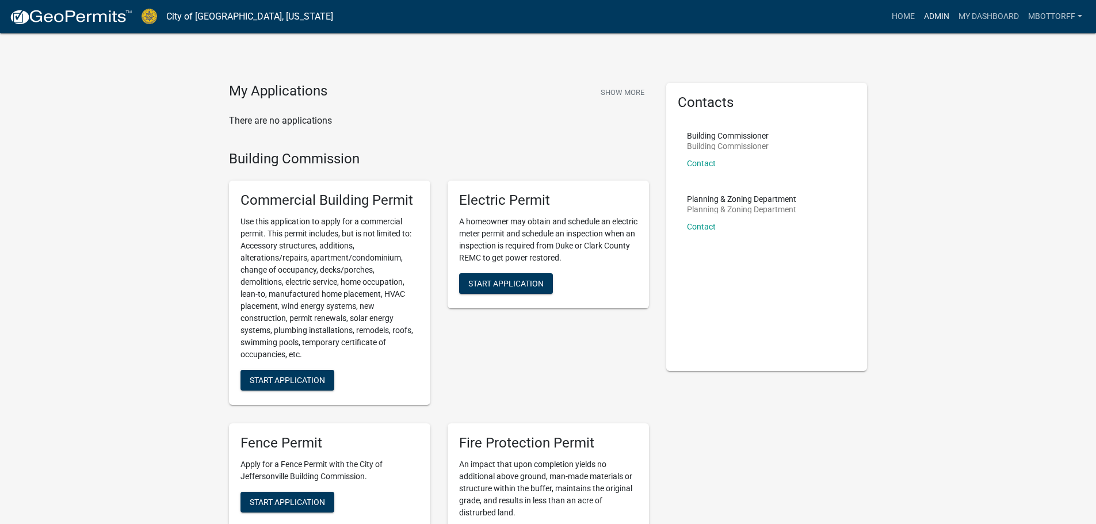
click at [929, 14] on link "Admin" at bounding box center [936, 17] width 35 height 22
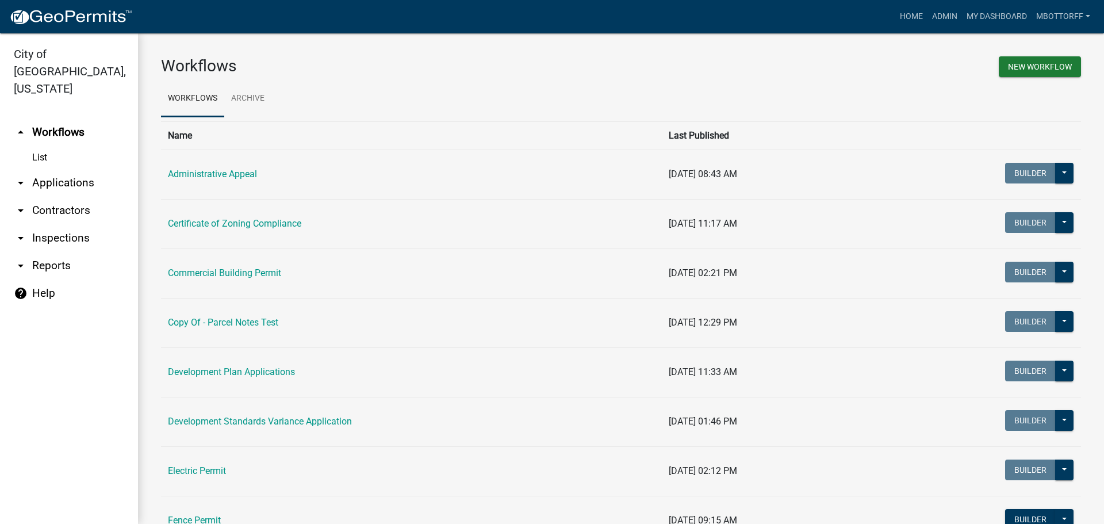
click at [49, 197] on link "arrow_drop_down Contractors" at bounding box center [69, 211] width 138 height 28
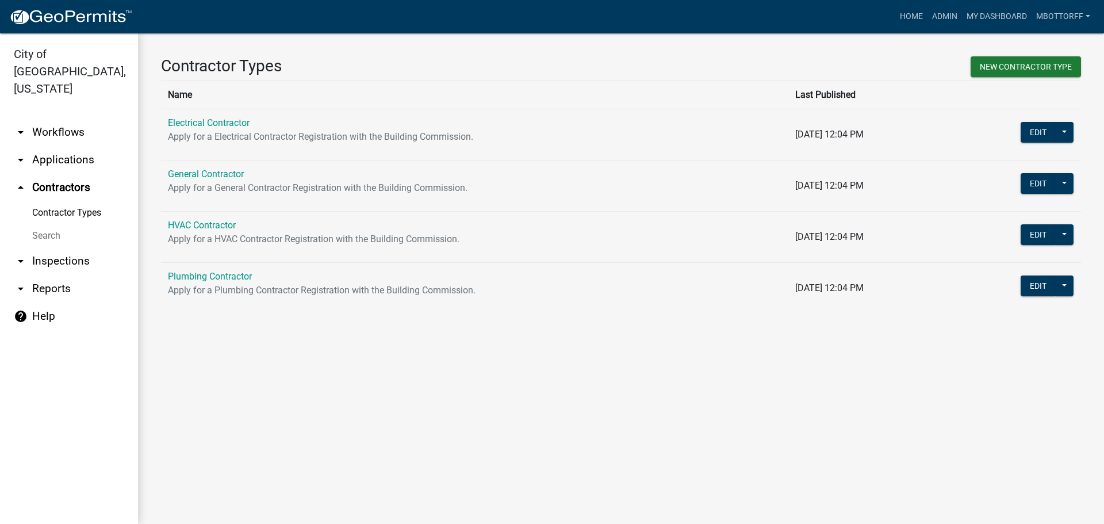
click at [48, 224] on link "Search" at bounding box center [69, 235] width 138 height 23
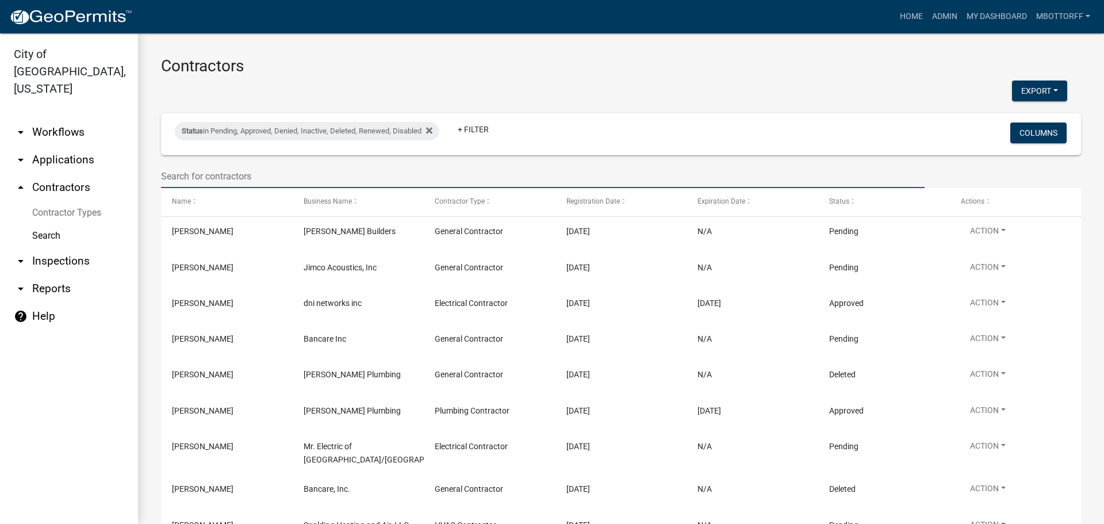
click at [206, 178] on input "text" at bounding box center [543, 177] width 764 height 24
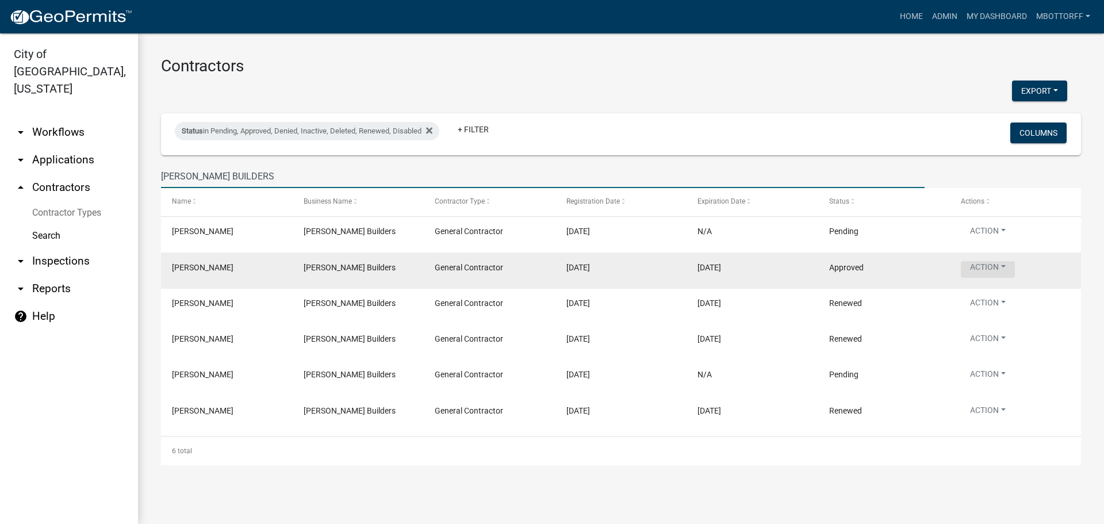
type input "[PERSON_NAME] BUILDERS"
click at [1005, 266] on button "Action" at bounding box center [988, 269] width 54 height 17
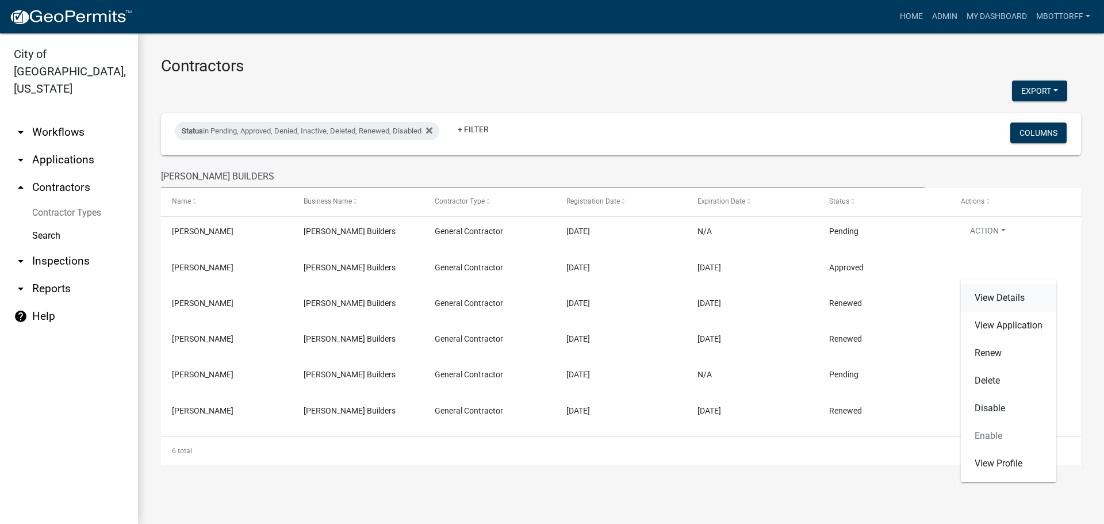
click at [1005, 296] on link "View Details" at bounding box center [1008, 298] width 95 height 28
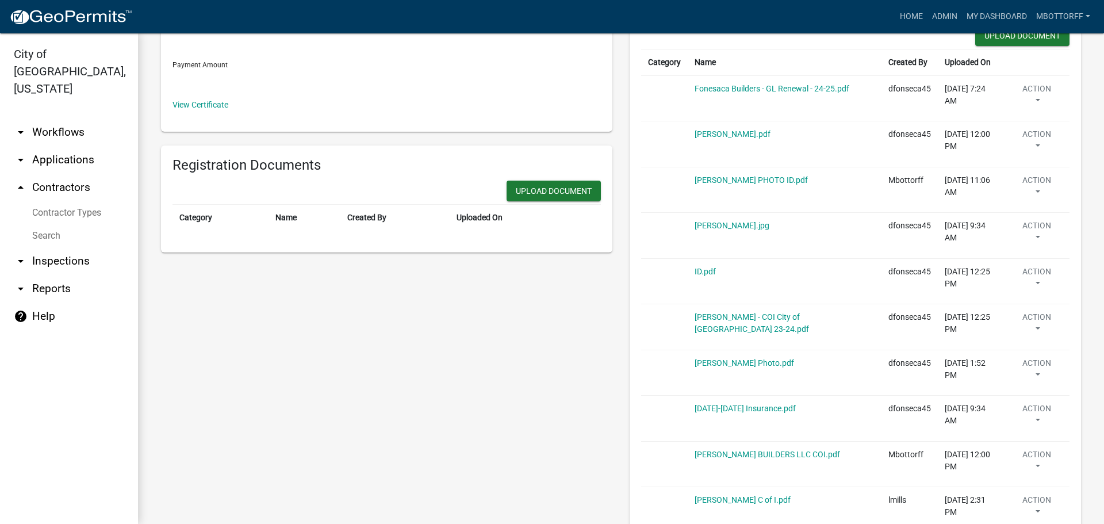
scroll to position [288, 0]
click at [730, 312] on link "[PERSON_NAME] - COI City of [GEOGRAPHIC_DATA] 23-24.pdf" at bounding box center [752, 321] width 114 height 21
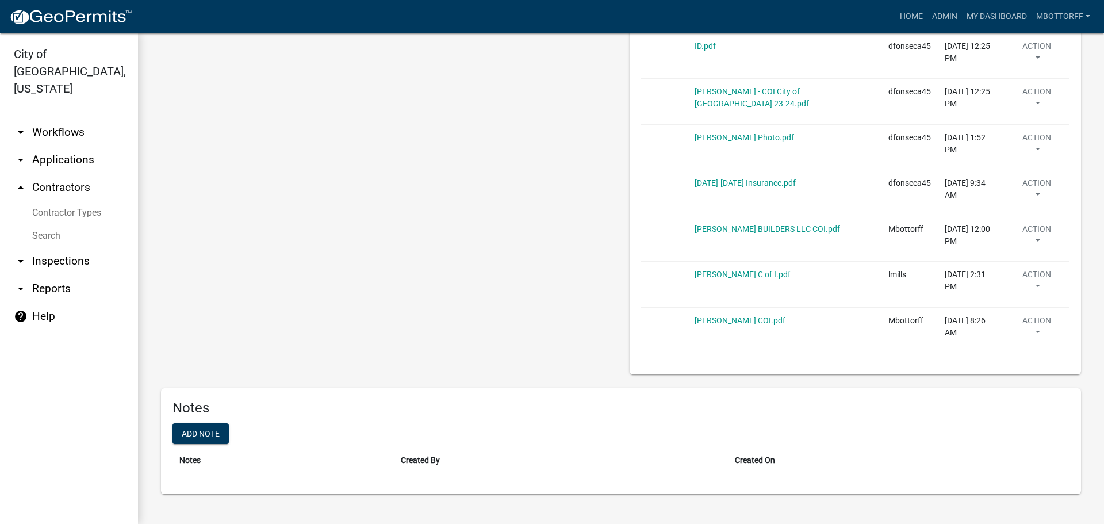
scroll to position [519, 0]
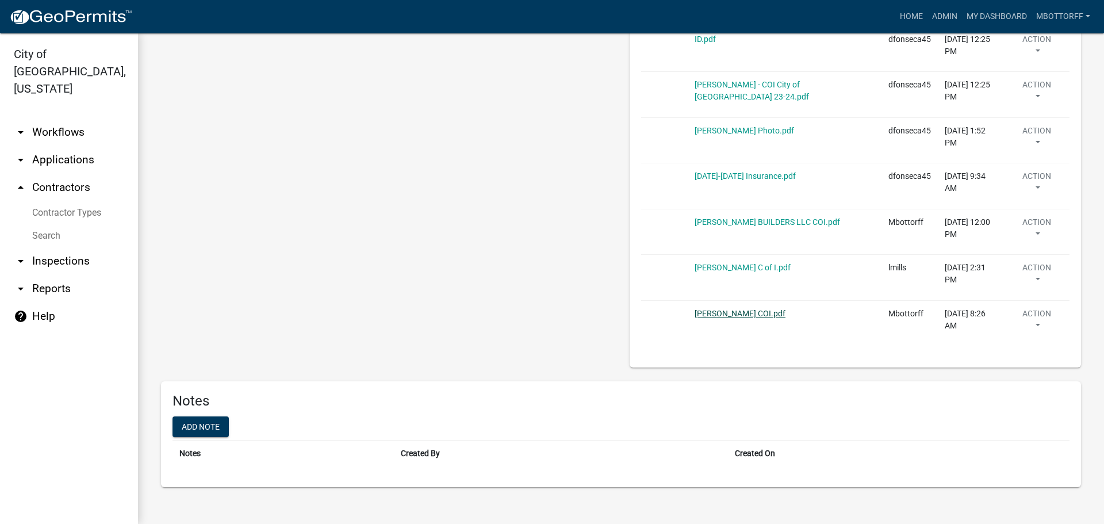
click at [718, 315] on link "[PERSON_NAME] COI.pdf" at bounding box center [740, 313] width 91 height 9
click at [1031, 323] on button "Action" at bounding box center [1037, 322] width 52 height 29
click at [1028, 355] on link "Delete" at bounding box center [1057, 356] width 92 height 28
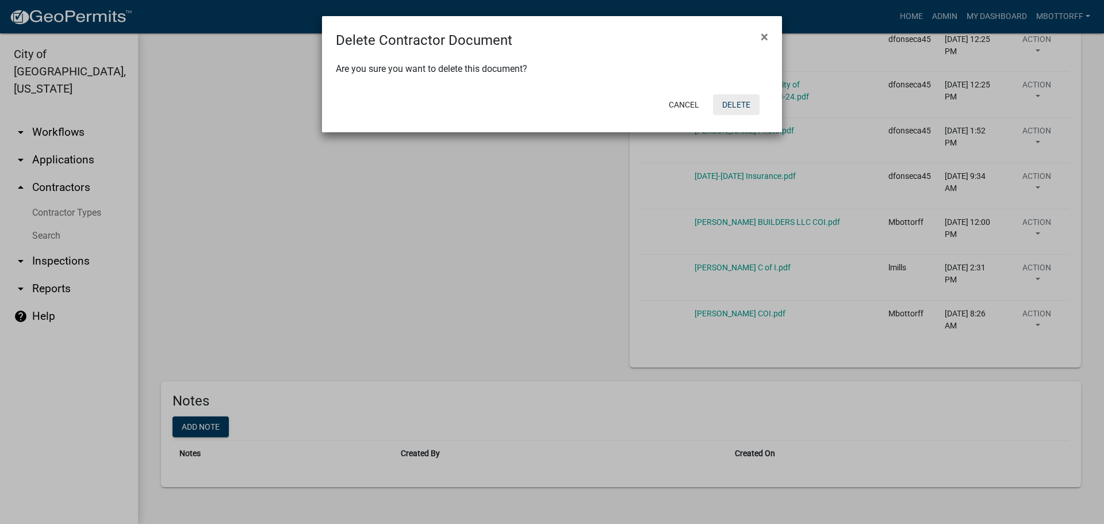
click at [734, 111] on button "Delete" at bounding box center [736, 104] width 47 height 21
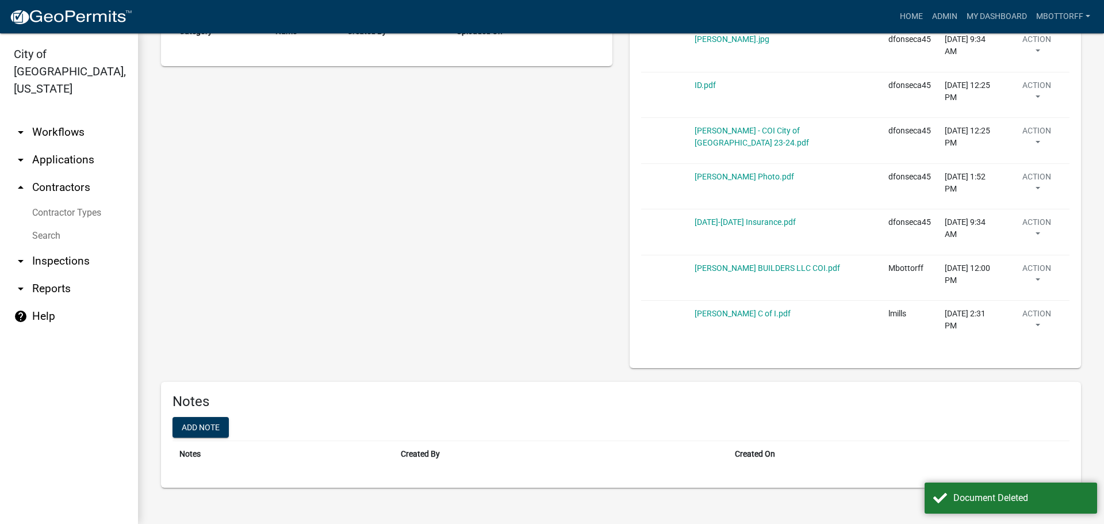
scroll to position [473, 0]
click at [715, 314] on link "[PERSON_NAME] C of I.pdf" at bounding box center [743, 313] width 96 height 9
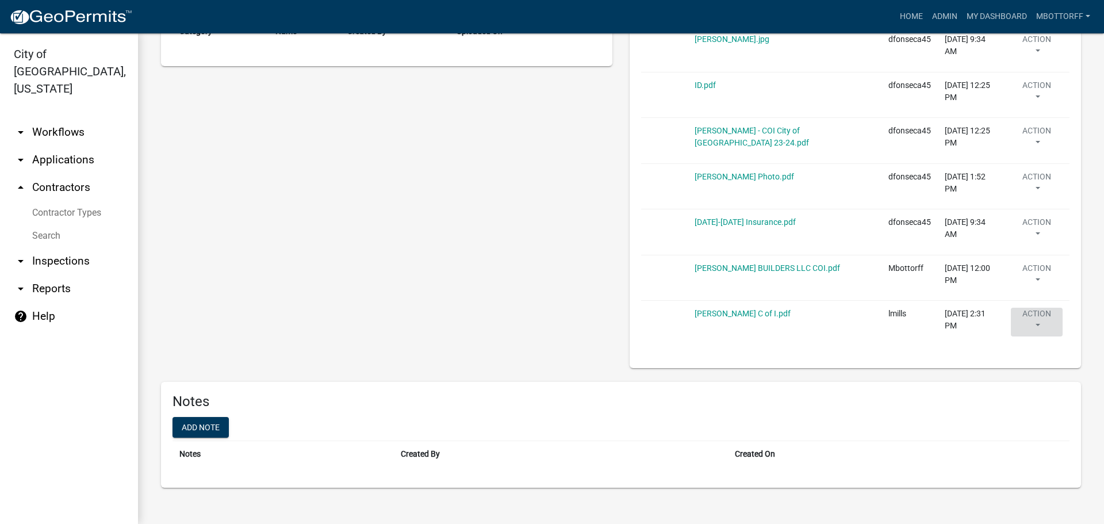
click at [1028, 319] on button "Action" at bounding box center [1037, 322] width 52 height 29
click at [1027, 352] on link "Delete" at bounding box center [1057, 356] width 92 height 28
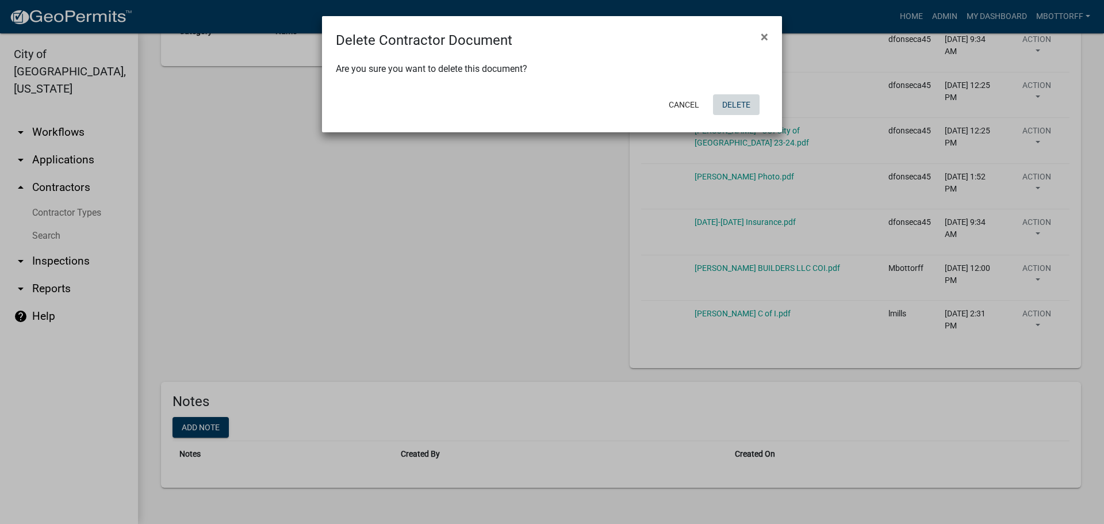
click at [722, 106] on button "Delete" at bounding box center [736, 104] width 47 height 21
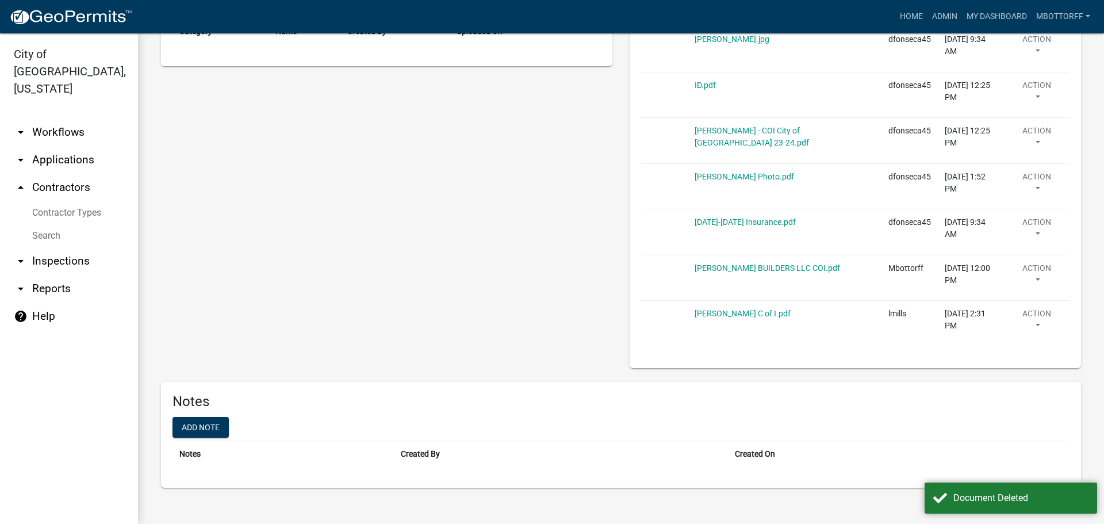
scroll to position [427, 0]
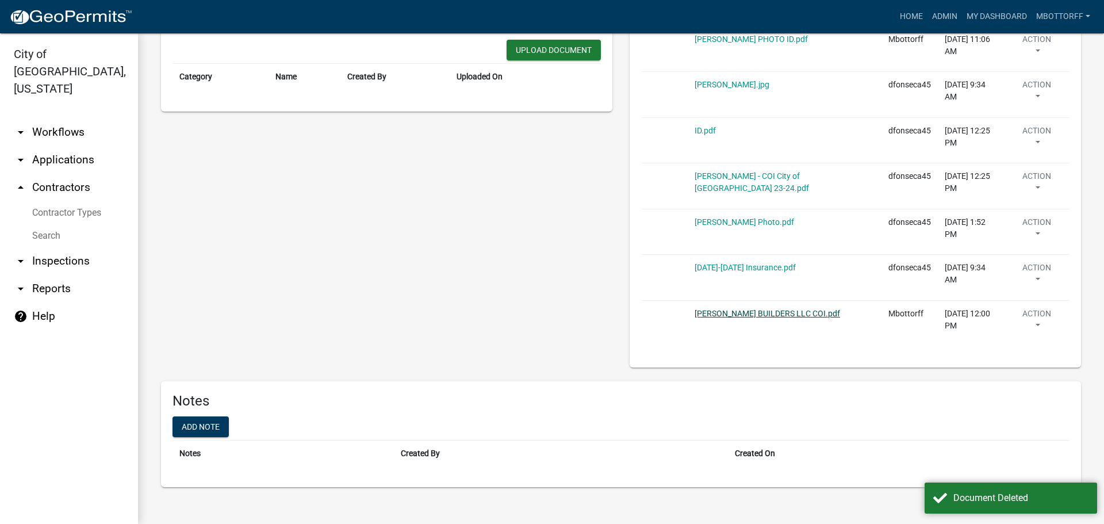
click at [747, 311] on link "[PERSON_NAME] BUILDERS LLC COI.pdf" at bounding box center [768, 313] width 146 height 9
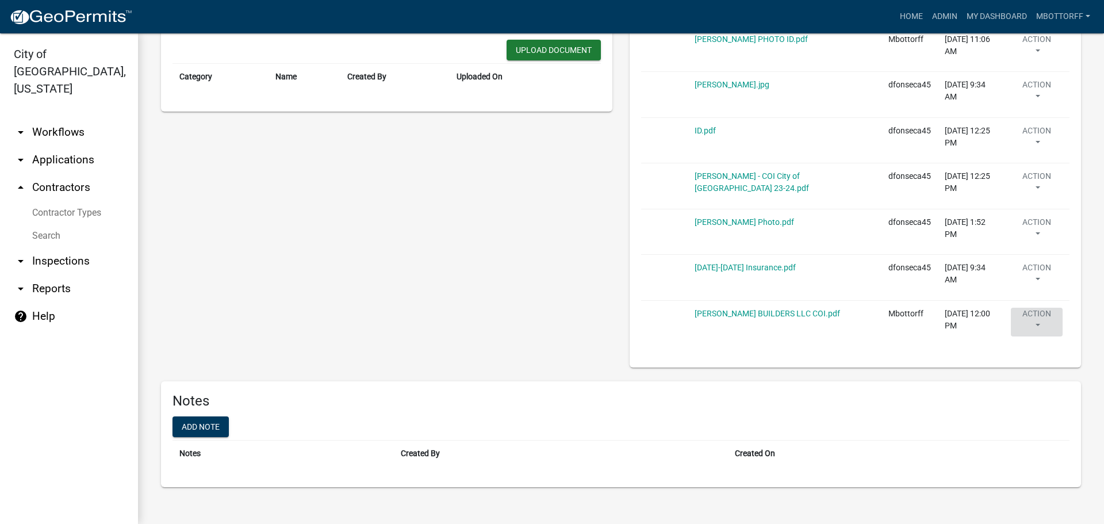
click at [1045, 317] on button "Action" at bounding box center [1037, 322] width 52 height 29
click at [1026, 356] on link "Delete" at bounding box center [1057, 356] width 92 height 28
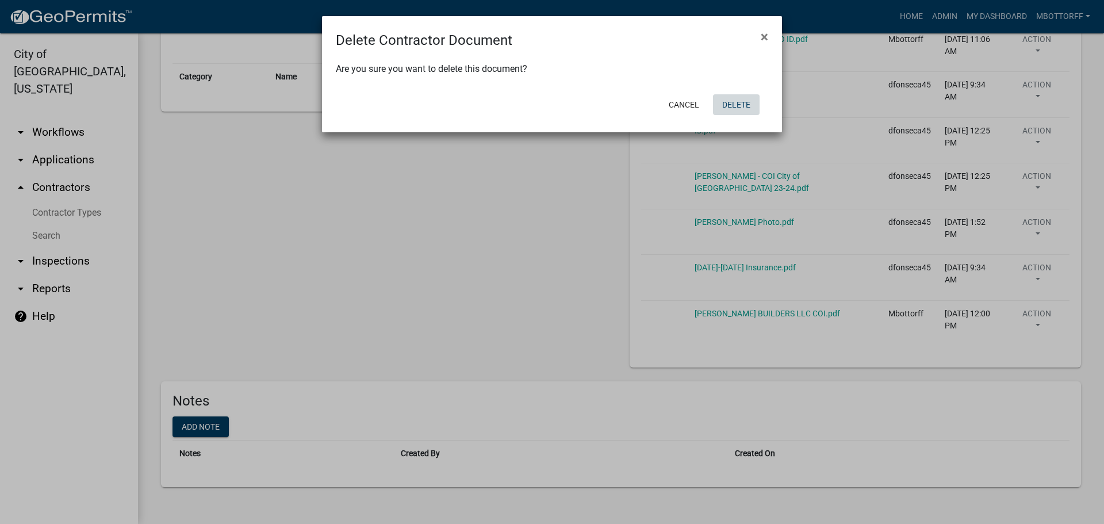
click at [731, 106] on button "Delete" at bounding box center [736, 104] width 47 height 21
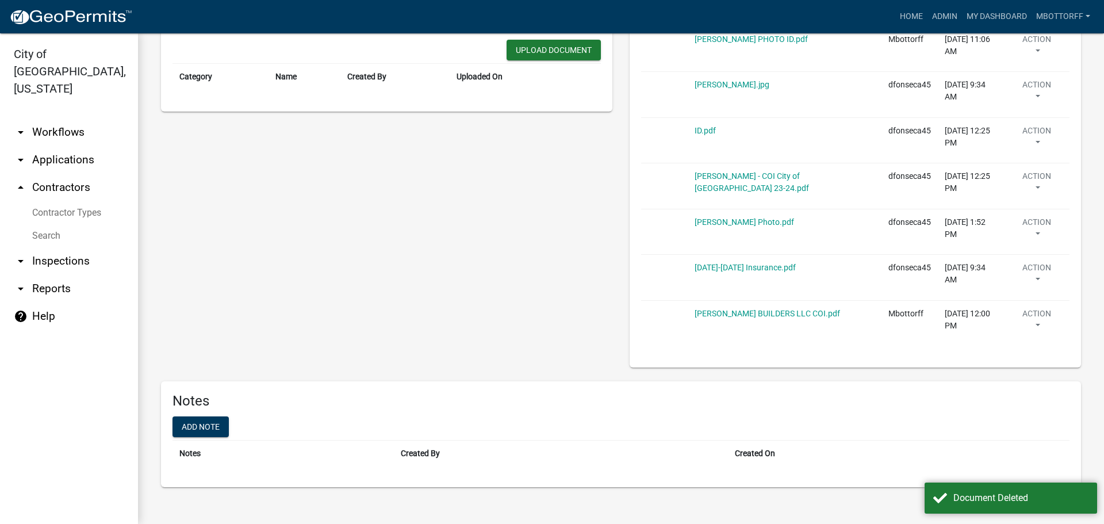
scroll to position [381, 0]
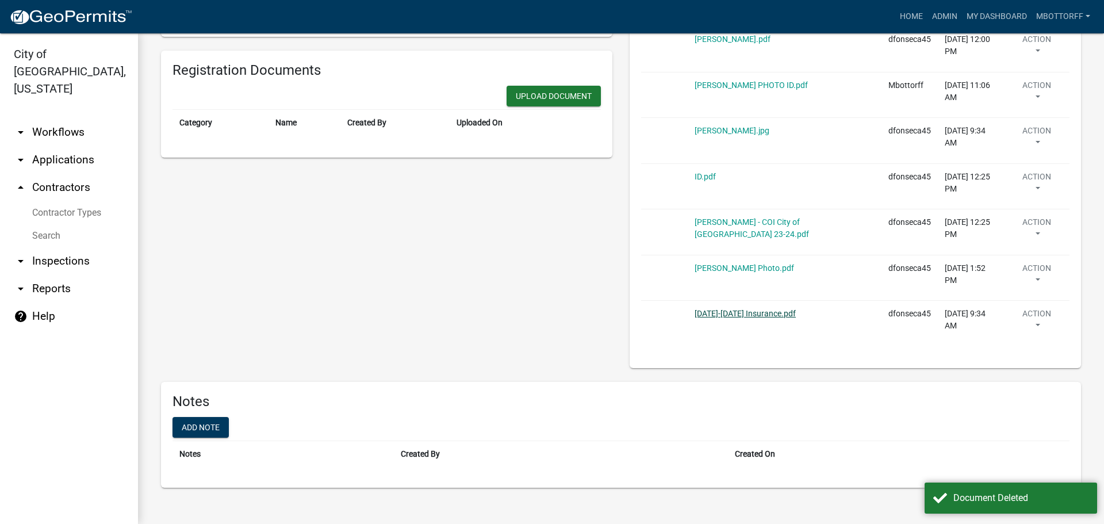
click at [716, 315] on link "2025-2026 Insurance.pdf" at bounding box center [745, 313] width 101 height 9
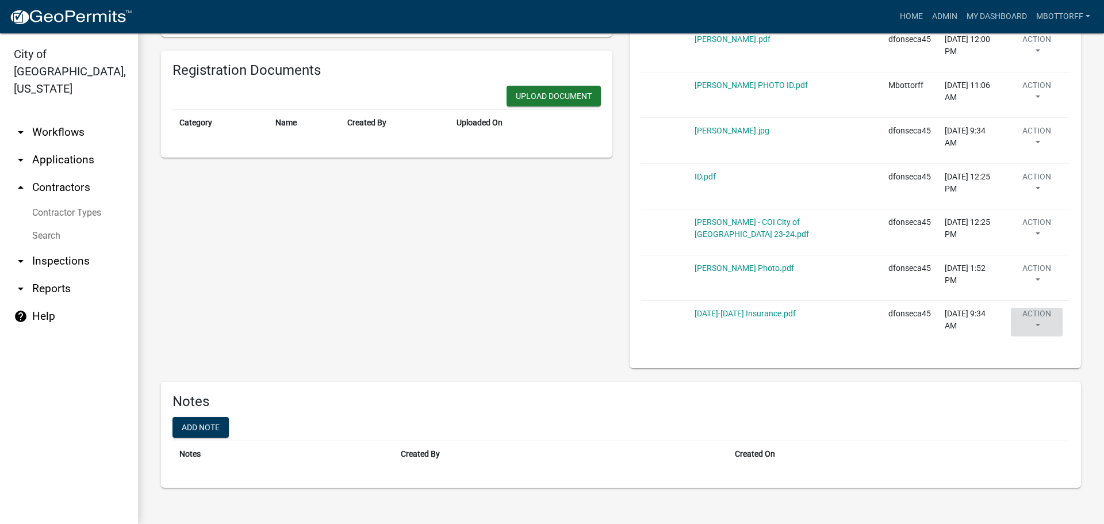
click at [1030, 319] on button "Action" at bounding box center [1037, 322] width 52 height 29
click at [721, 315] on link "2025-2026 Insurance.pdf" at bounding box center [745, 313] width 101 height 9
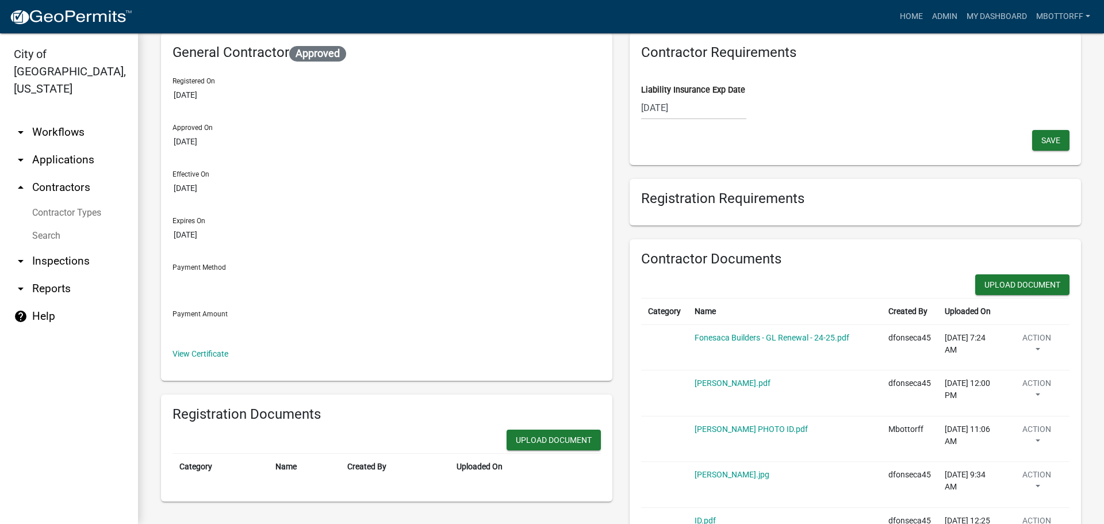
scroll to position [36, 0]
click at [695, 108] on div "09/23/2026" at bounding box center [693, 109] width 105 height 24
select select "9"
select select "2026"
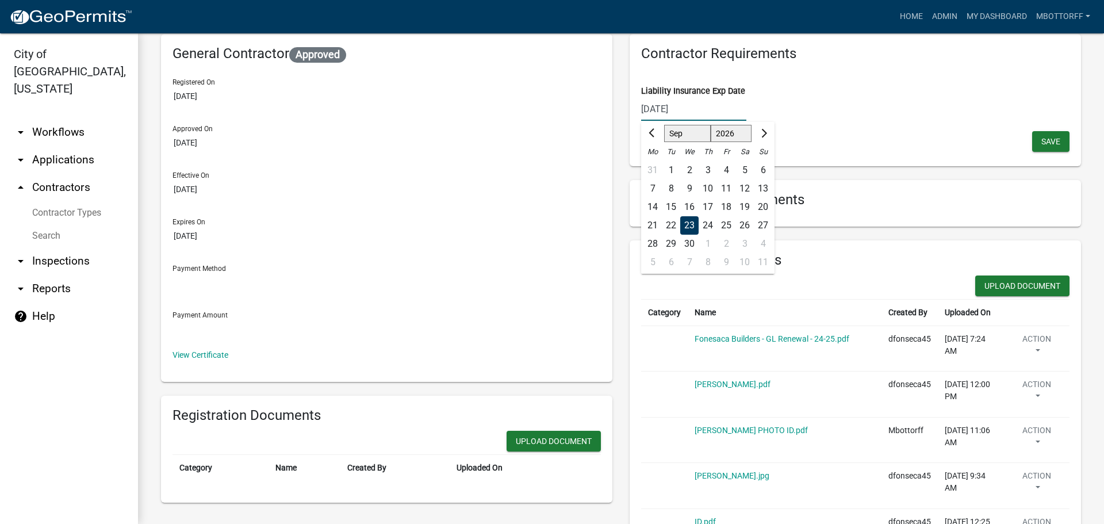
click at [695, 108] on input "09/23/2026" at bounding box center [693, 109] width 105 height 24
type input "[DATE]"
click at [1043, 144] on span "Save" at bounding box center [1051, 141] width 19 height 9
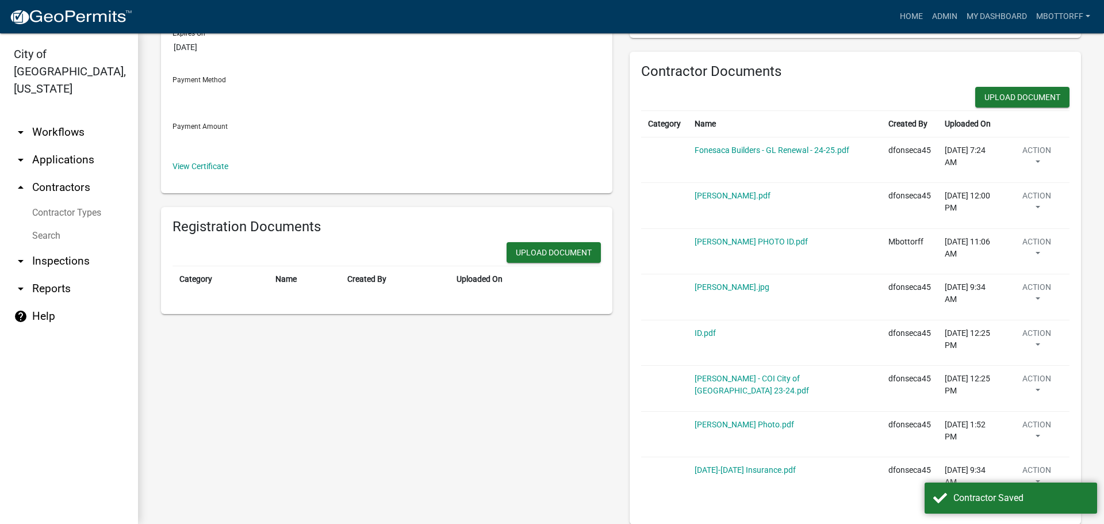
scroll to position [266, 0]
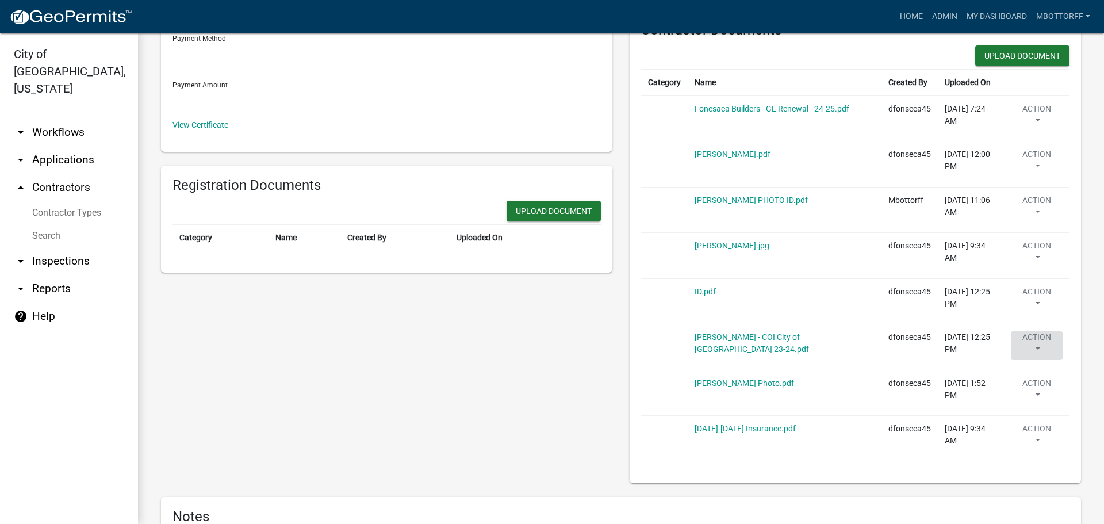
click at [1013, 339] on button "Action" at bounding box center [1037, 345] width 52 height 29
click at [1024, 374] on link "Delete" at bounding box center [1057, 380] width 92 height 28
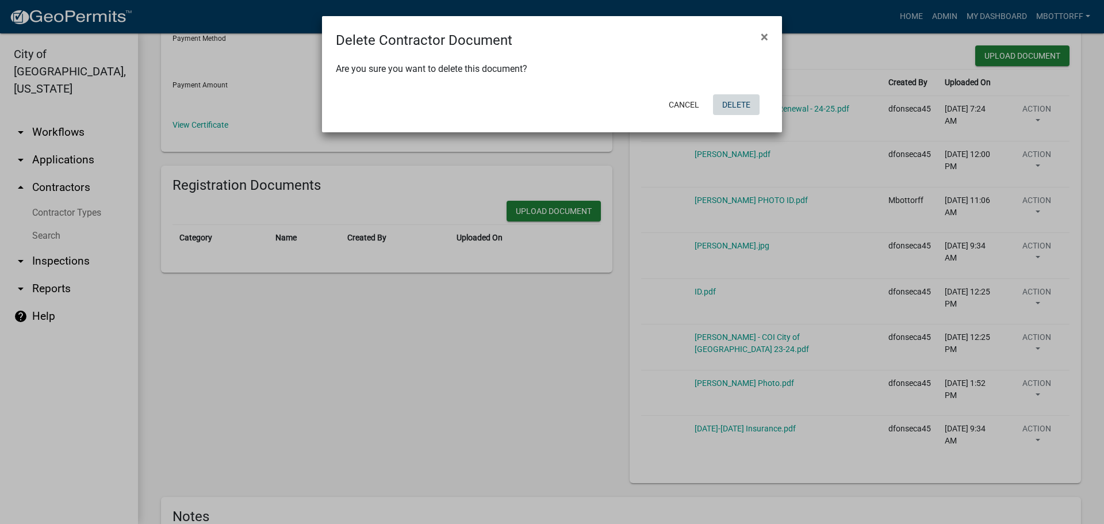
click at [735, 102] on button "Delete" at bounding box center [736, 104] width 47 height 21
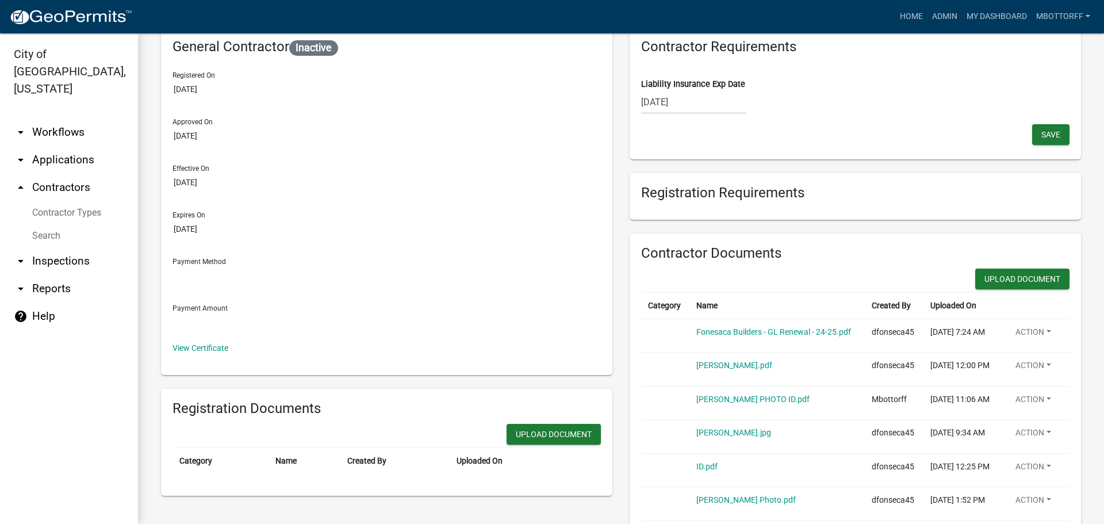
scroll to position [36, 0]
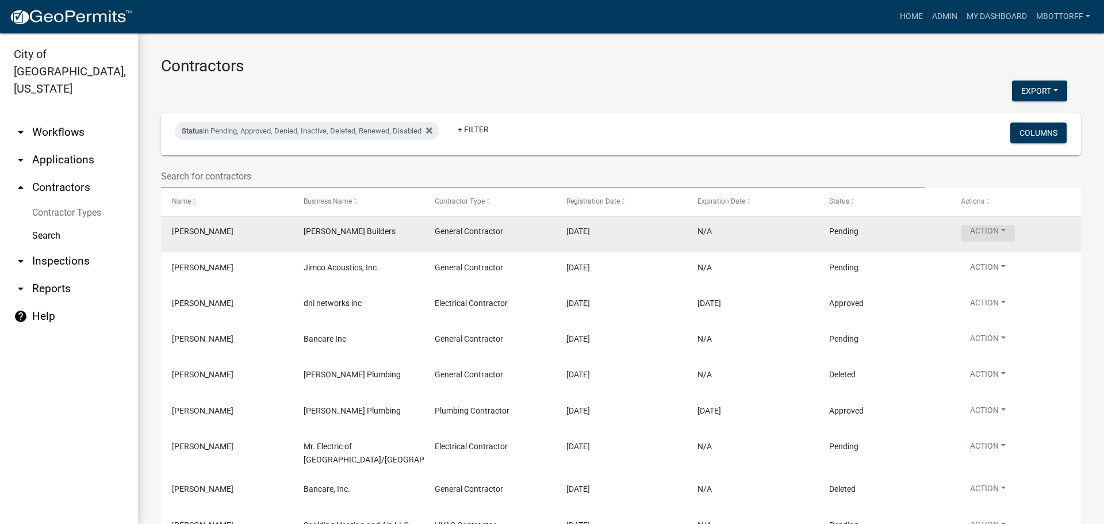
click at [1013, 233] on button "Action" at bounding box center [988, 233] width 54 height 17
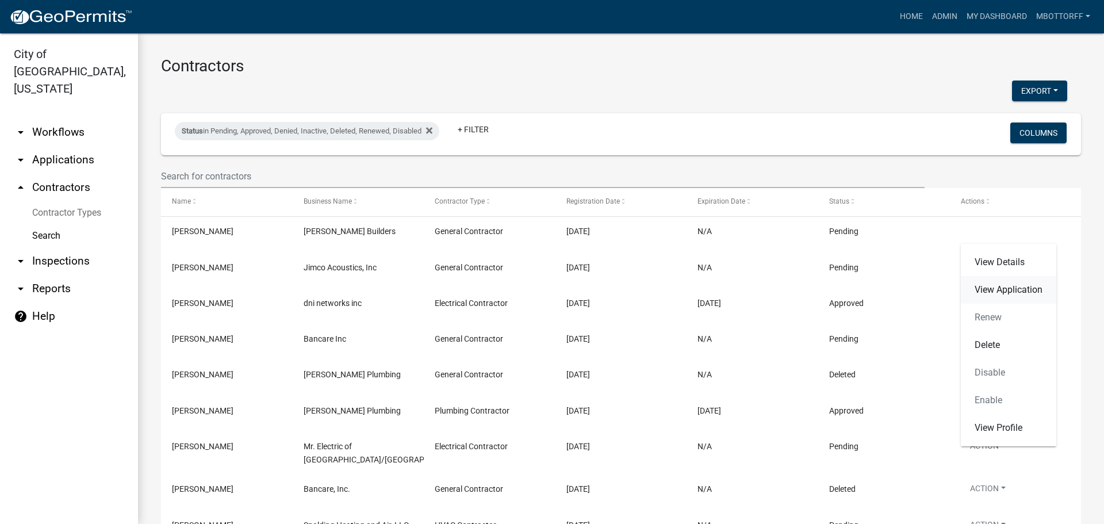
click at [1001, 286] on link "View Application" at bounding box center [1008, 290] width 95 height 28
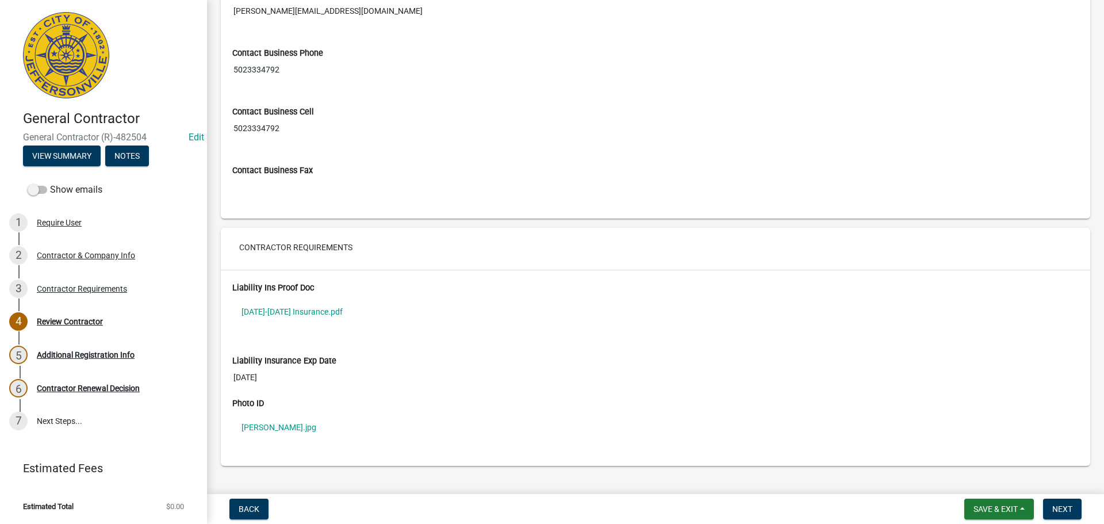
scroll to position [813, 0]
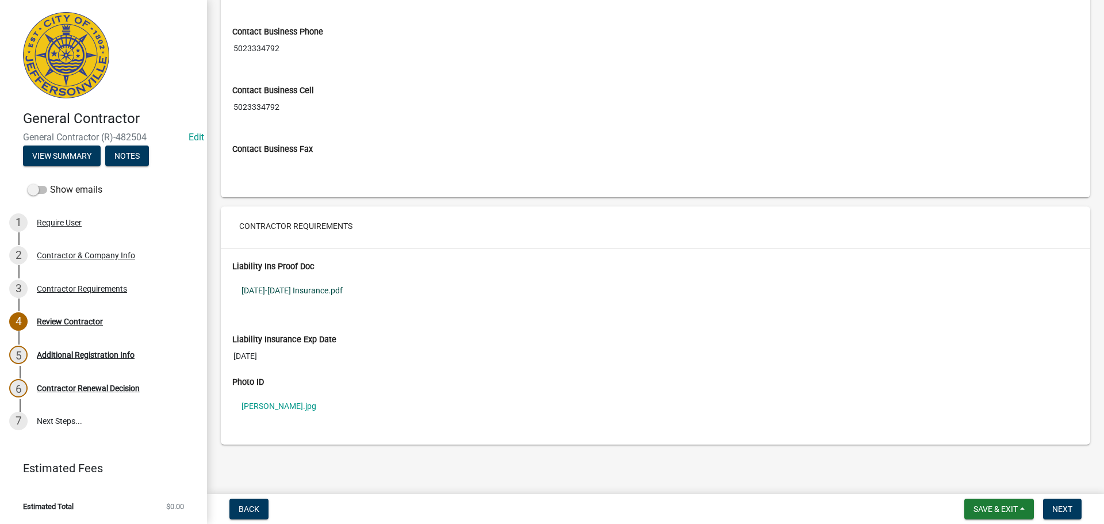
click at [289, 286] on link "2025-2026 Insurance.pdf" at bounding box center [655, 290] width 847 height 26
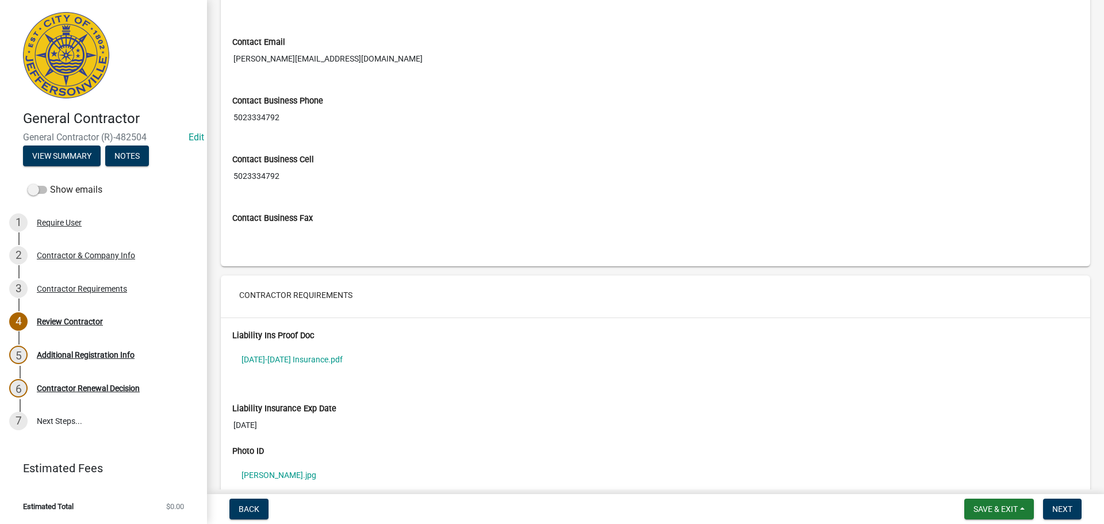
scroll to position [640, 0]
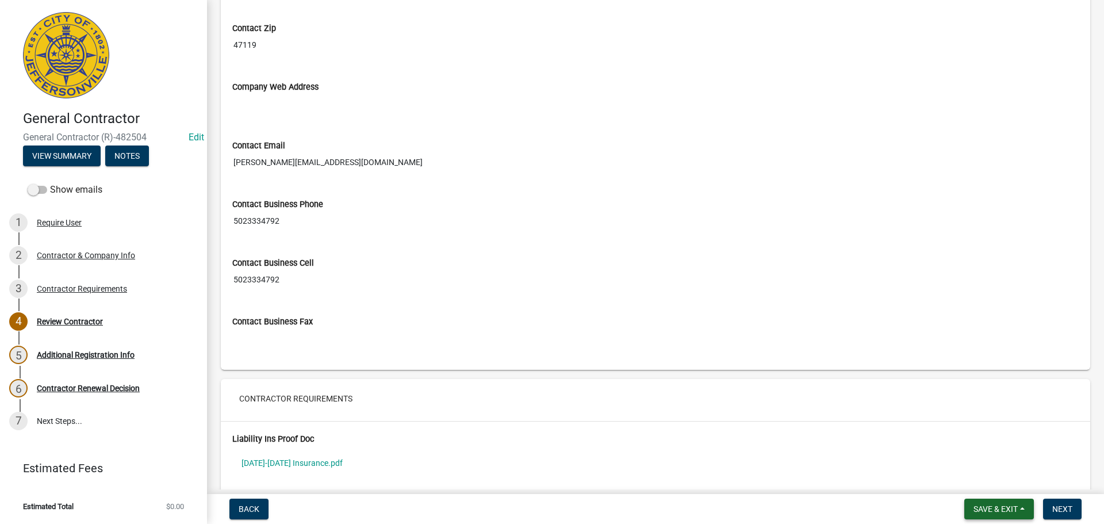
click at [985, 508] on span "Save & Exit" at bounding box center [996, 508] width 44 height 9
click at [987, 484] on button "Save & Exit" at bounding box center [988, 479] width 92 height 28
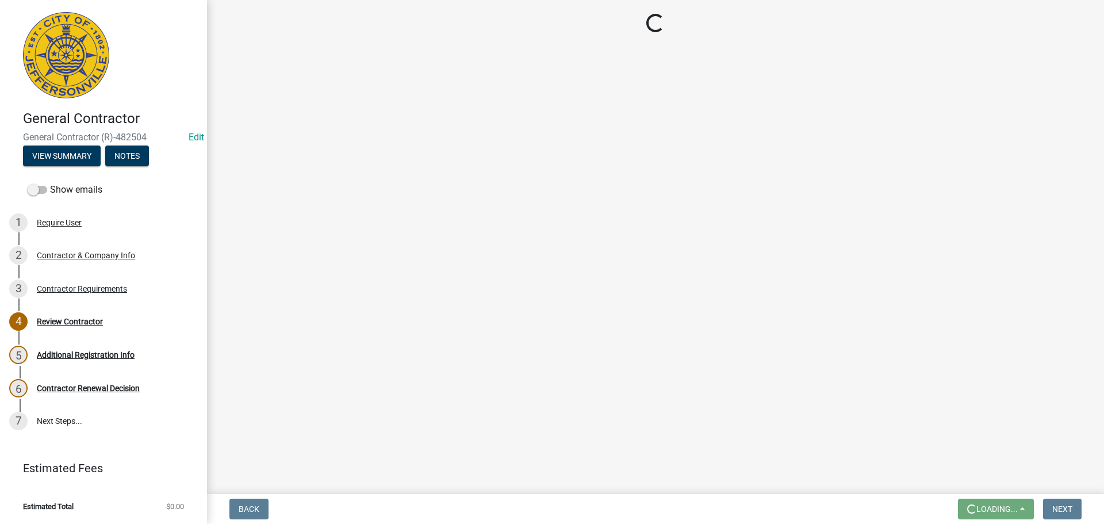
scroll to position [0, 0]
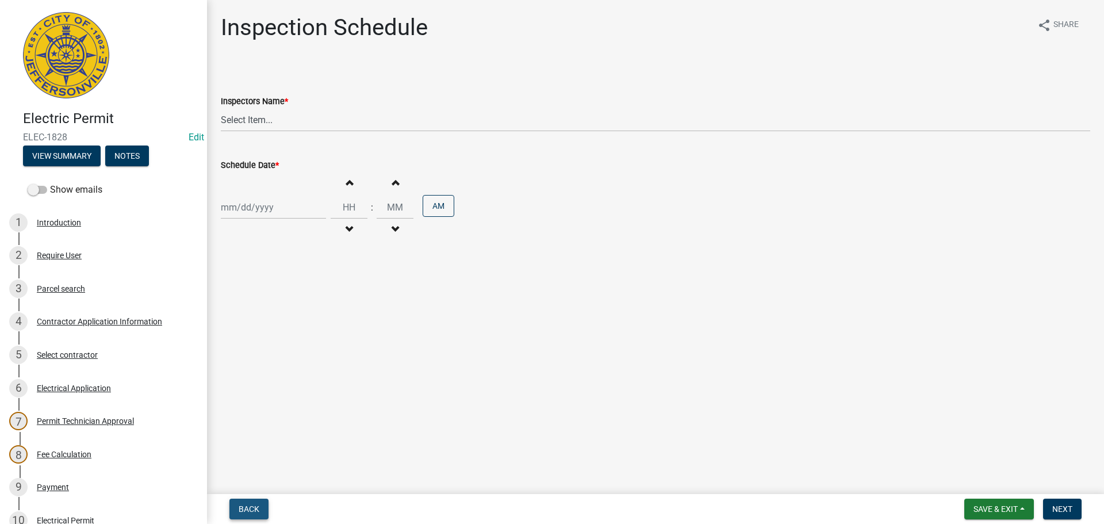
drag, startPoint x: 250, startPoint y: 512, endPoint x: 245, endPoint y: 508, distance: 6.2
click at [250, 512] on span "Back" at bounding box center [249, 508] width 21 height 9
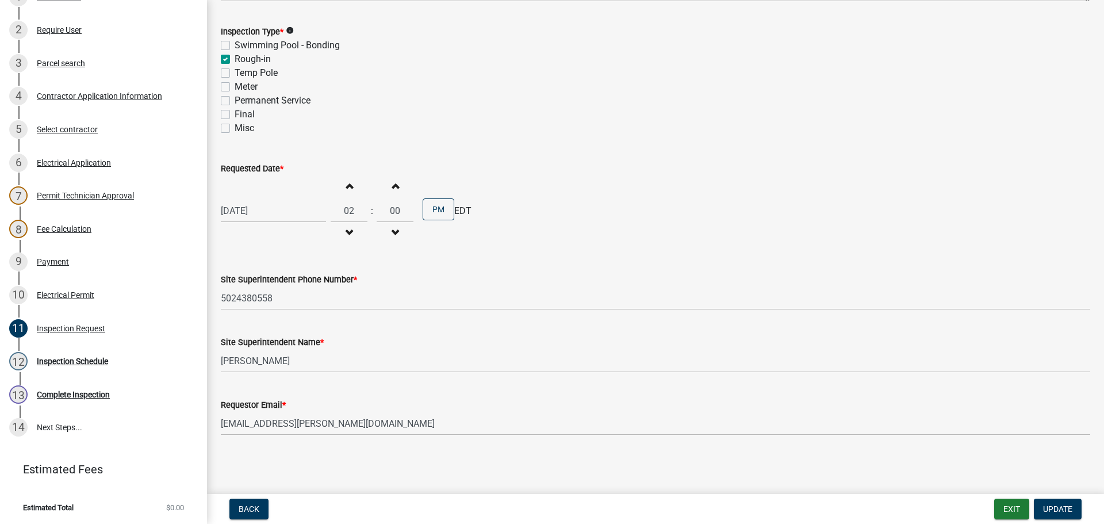
scroll to position [227, 0]
click at [51, 361] on div "Inspection Schedule" at bounding box center [72, 360] width 71 height 8
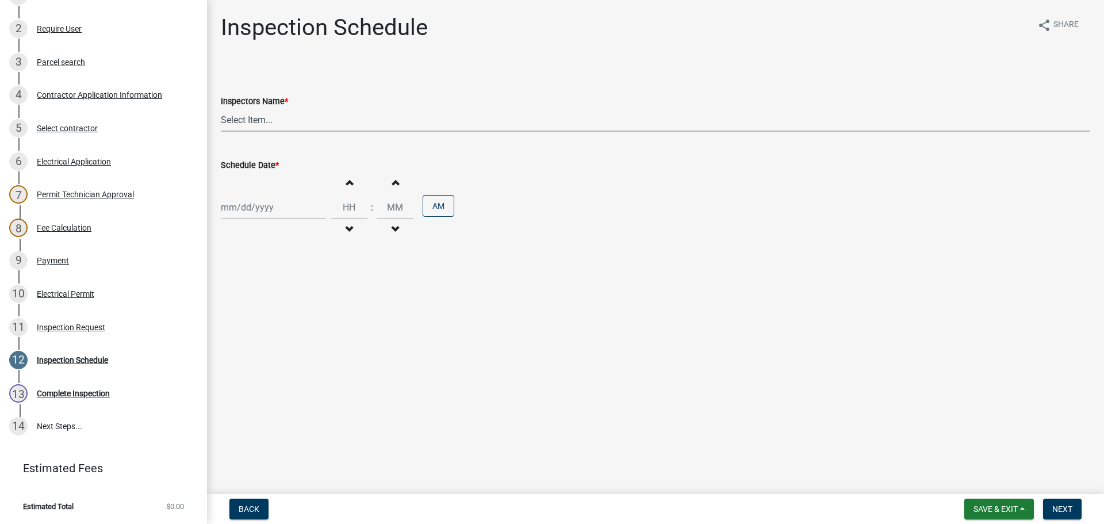
click at [226, 118] on select "Select Item... [PERSON_NAME] ([PERSON_NAME]) [PERSON_NAME] ([PERSON_NAME]) mkru…" at bounding box center [656, 120] width 870 height 24
select select "36a8b8f0-2ef8-43e9-ae06-718f51af8d36"
click at [221, 108] on select "Select Item... jramsey (Jeremy Ramsey) MaryFrey (Mary Frey) mkruer (Mike Kruer)…" at bounding box center [656, 120] width 870 height 24
click at [242, 210] on div at bounding box center [273, 208] width 105 height 24
select select "9"
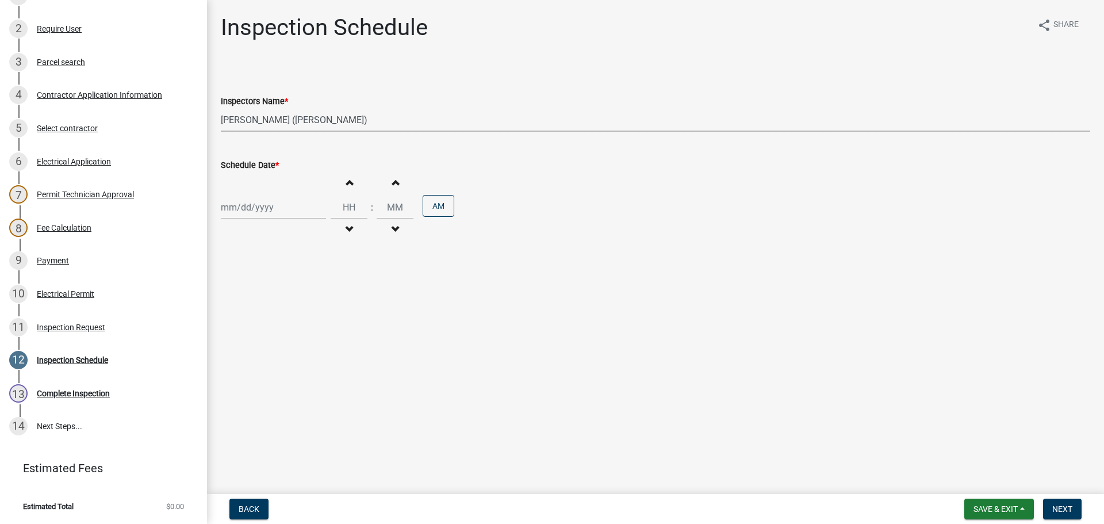
select select "2025"
click at [303, 328] on div "26" at bounding box center [306, 324] width 18 height 18
type input "09/26/2025"
click at [342, 202] on input "Hours" at bounding box center [349, 208] width 37 height 24
type input "02"
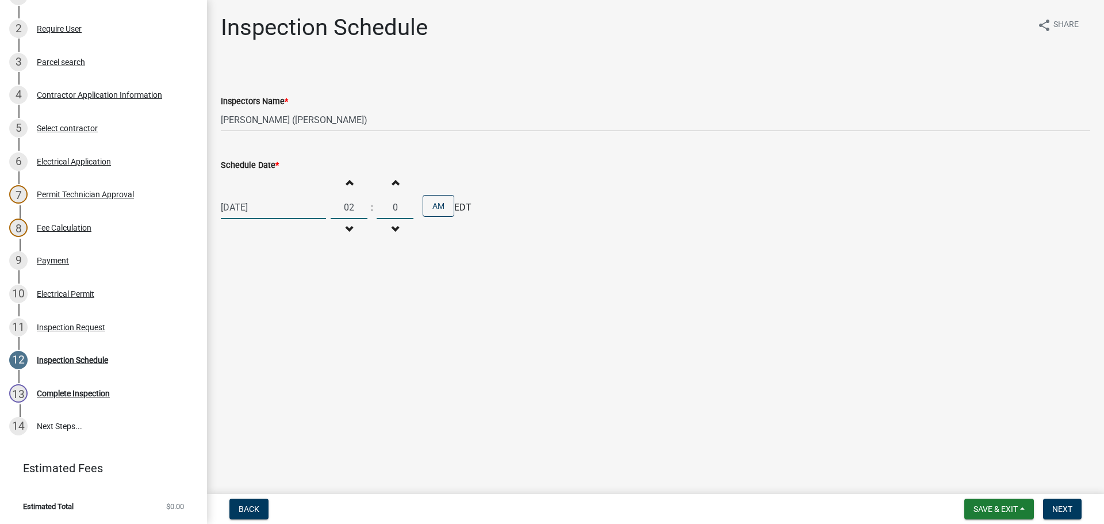
type input "00"
click at [444, 207] on button "AM" at bounding box center [439, 206] width 32 height 22
click at [1061, 506] on span "Next" at bounding box center [1063, 508] width 20 height 9
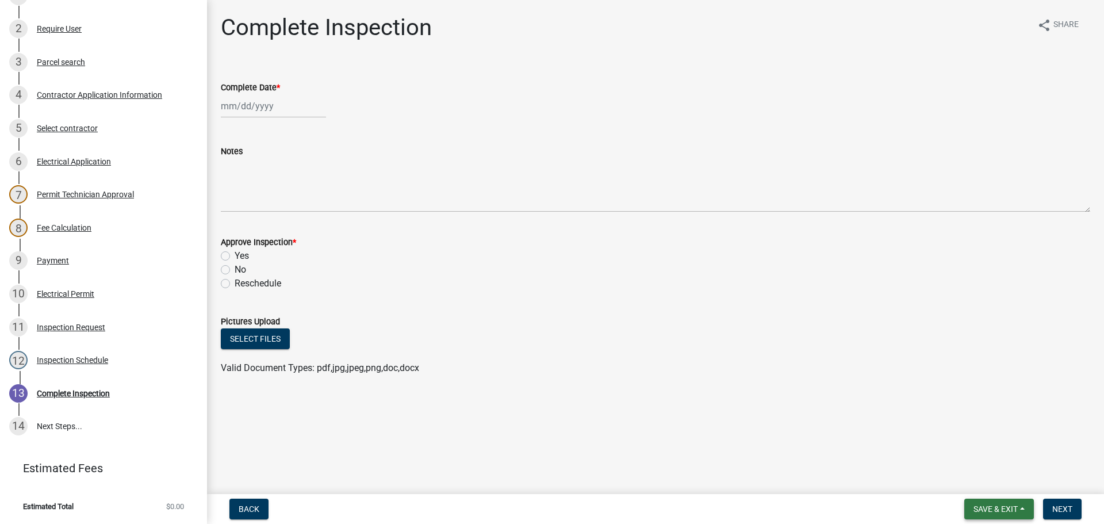
click at [998, 508] on span "Save & Exit" at bounding box center [996, 508] width 44 height 9
click at [982, 489] on button "Save & Exit" at bounding box center [988, 479] width 92 height 28
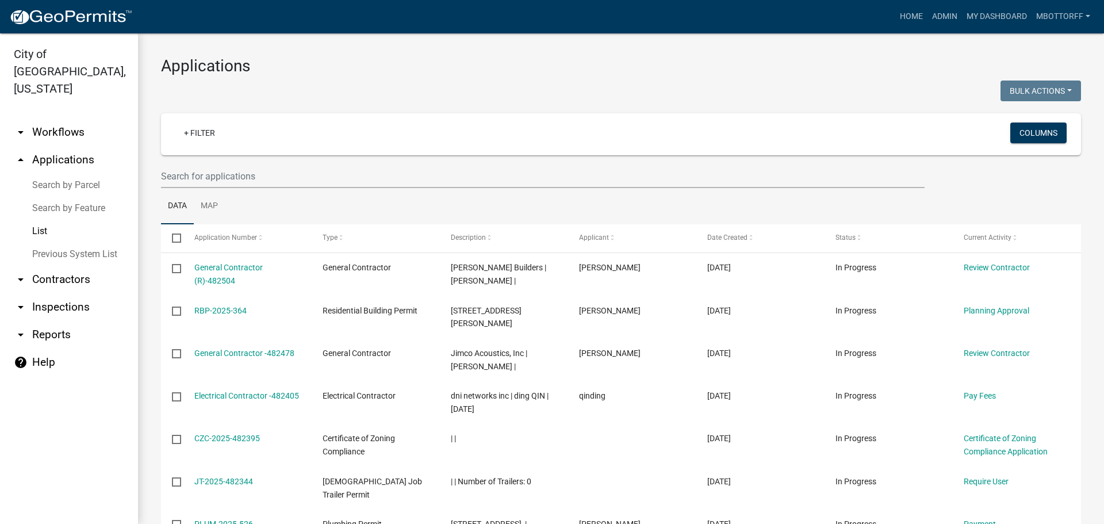
click at [47, 266] on link "arrow_drop_down Contractors" at bounding box center [69, 280] width 138 height 28
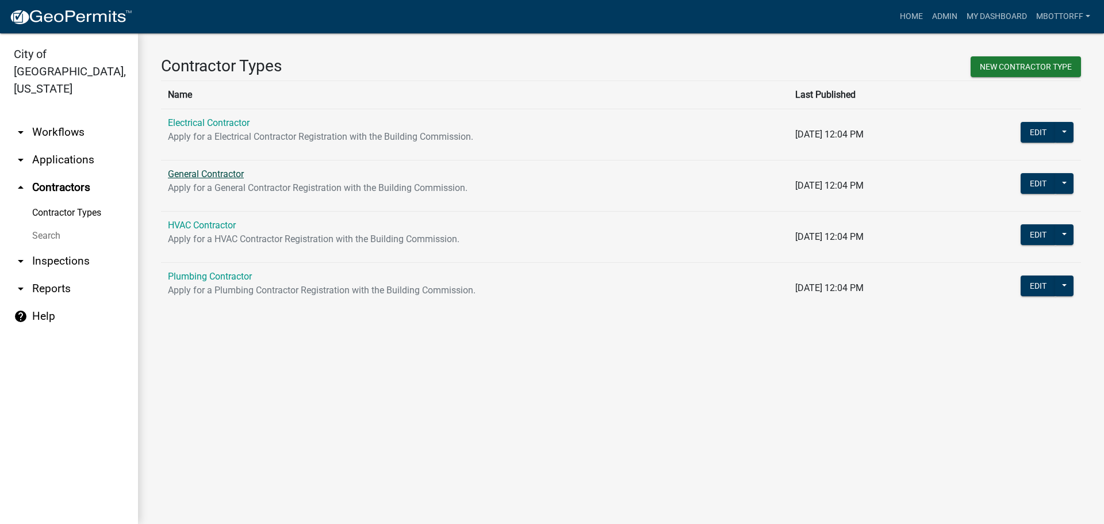
click at [184, 177] on link "General Contractor" at bounding box center [206, 174] width 76 height 11
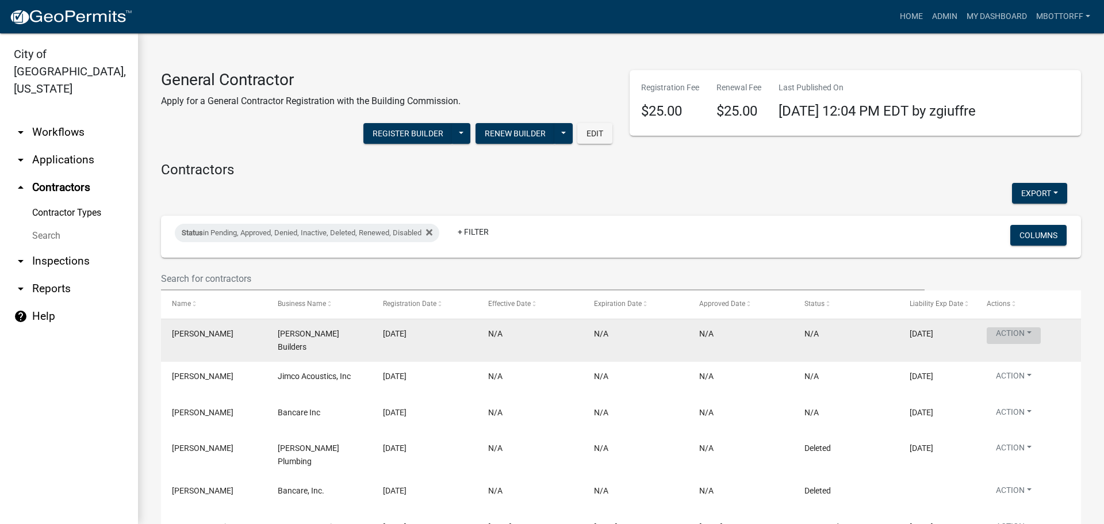
click at [1038, 331] on button "Action" at bounding box center [1014, 335] width 54 height 17
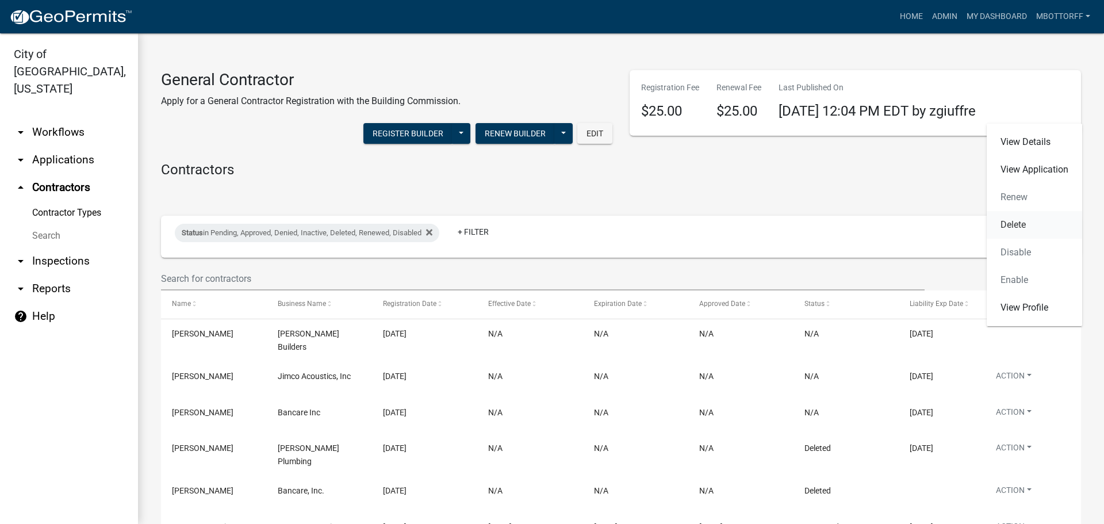
click at [1022, 227] on link "Delete" at bounding box center [1034, 225] width 95 height 28
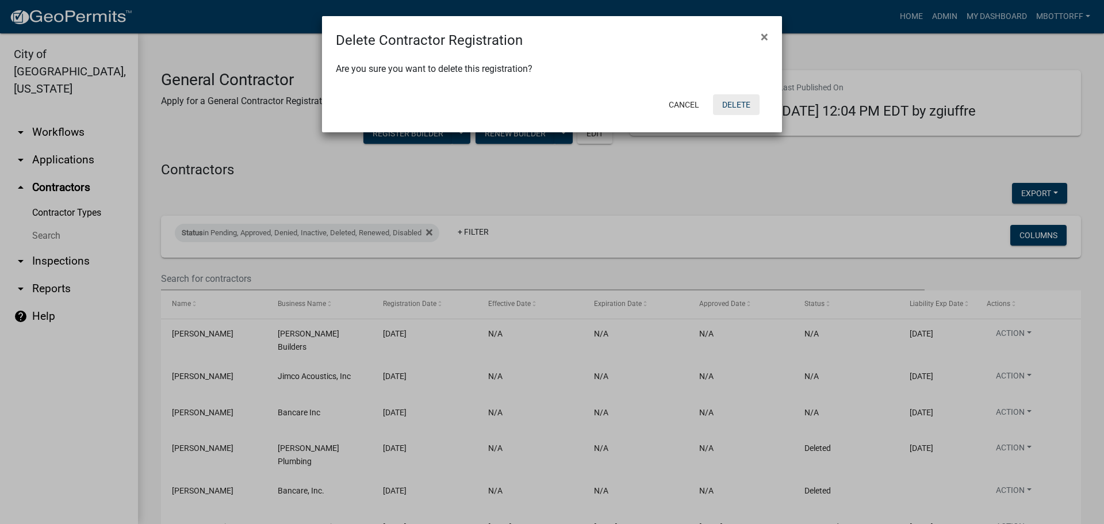
click at [742, 103] on button "Delete" at bounding box center [736, 104] width 47 height 21
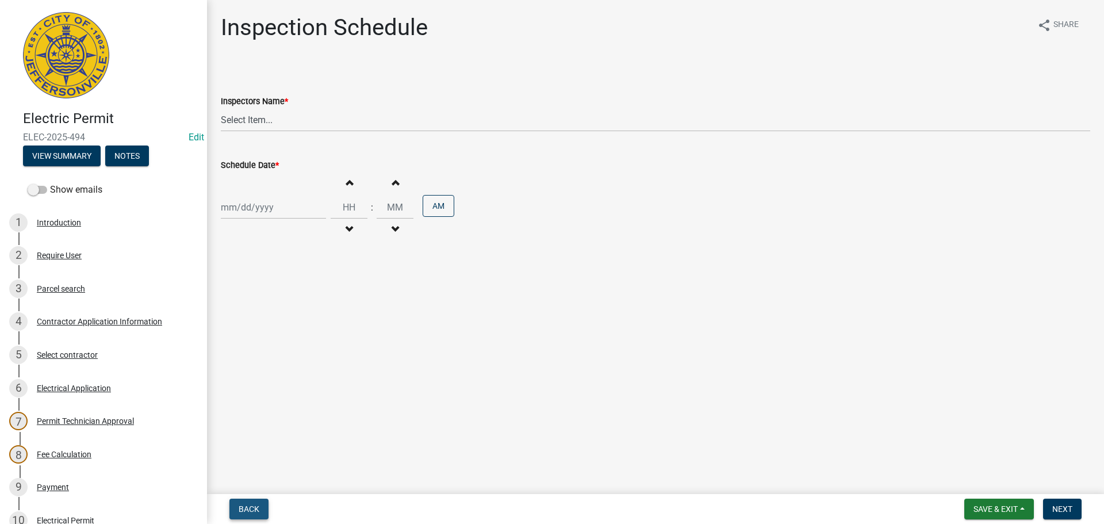
click at [255, 512] on button "Back" at bounding box center [248, 509] width 39 height 21
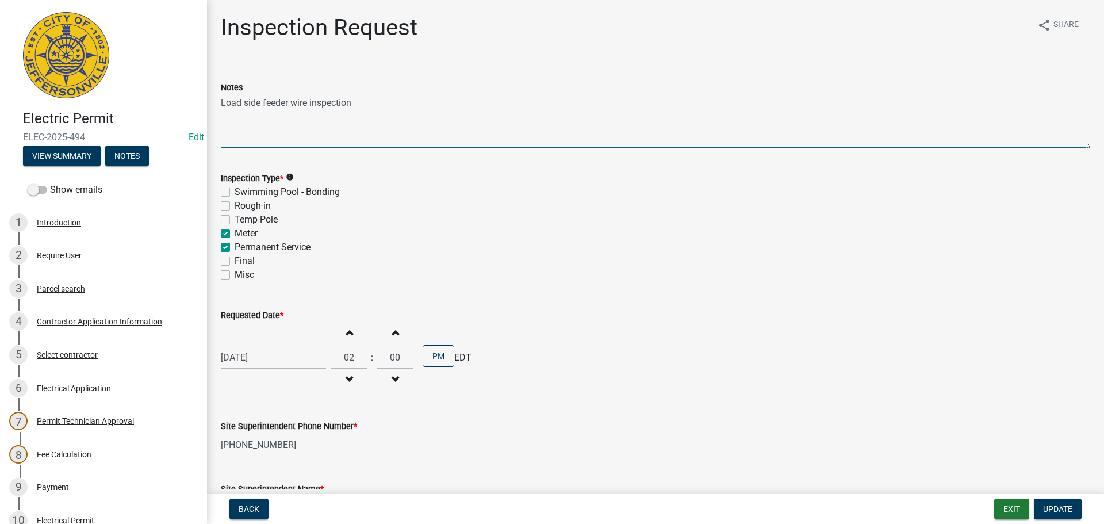
drag, startPoint x: 354, startPoint y: 105, endPoint x: 215, endPoint y: 107, distance: 139.2
click at [215, 107] on div "Notes Load side feeder wire inspection" at bounding box center [655, 106] width 887 height 84
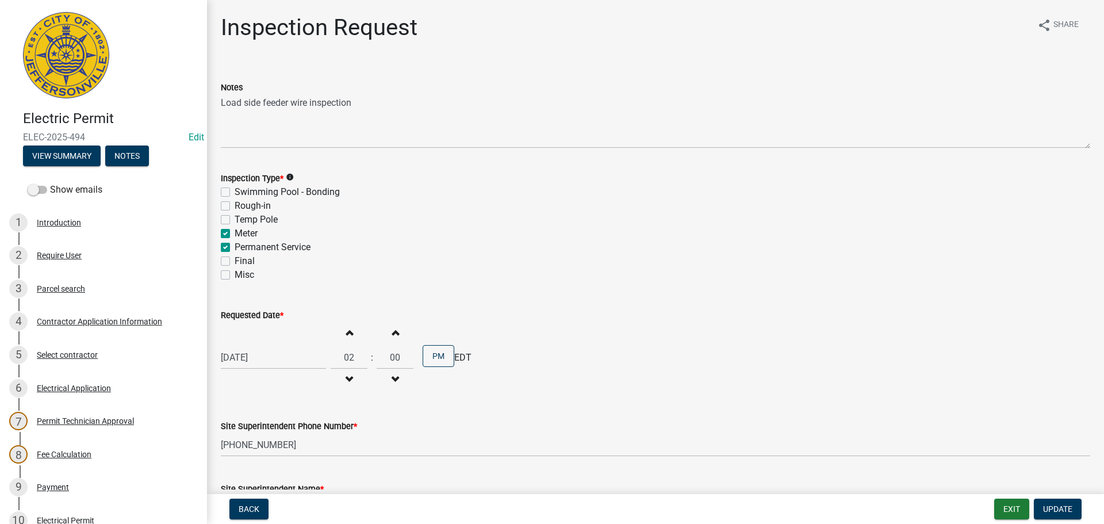
click at [235, 235] on label "Meter" at bounding box center [246, 234] width 23 height 14
click at [235, 234] on input "Meter" at bounding box center [238, 230] width 7 height 7
checkbox input "false"
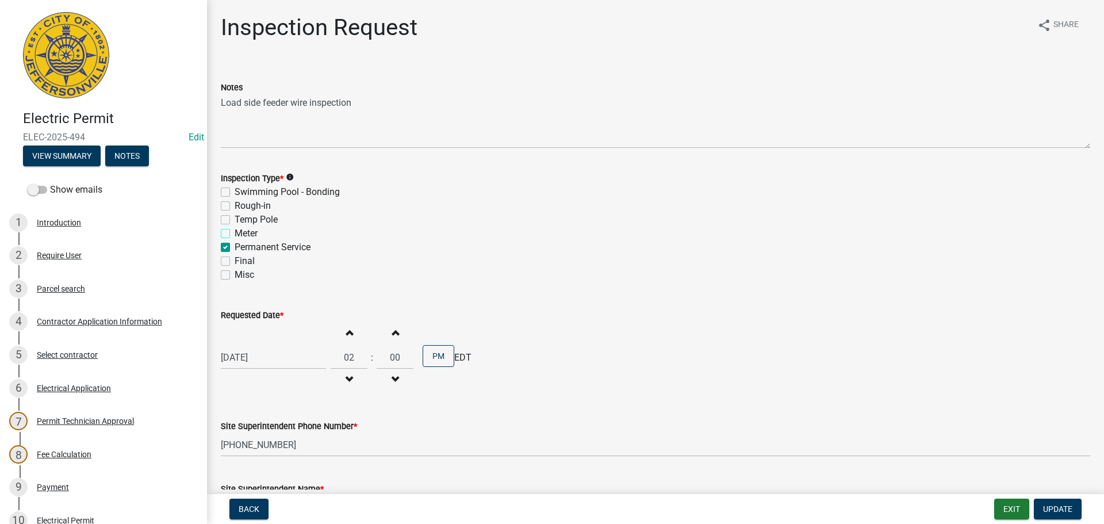
checkbox input "false"
checkbox input "true"
checkbox input "false"
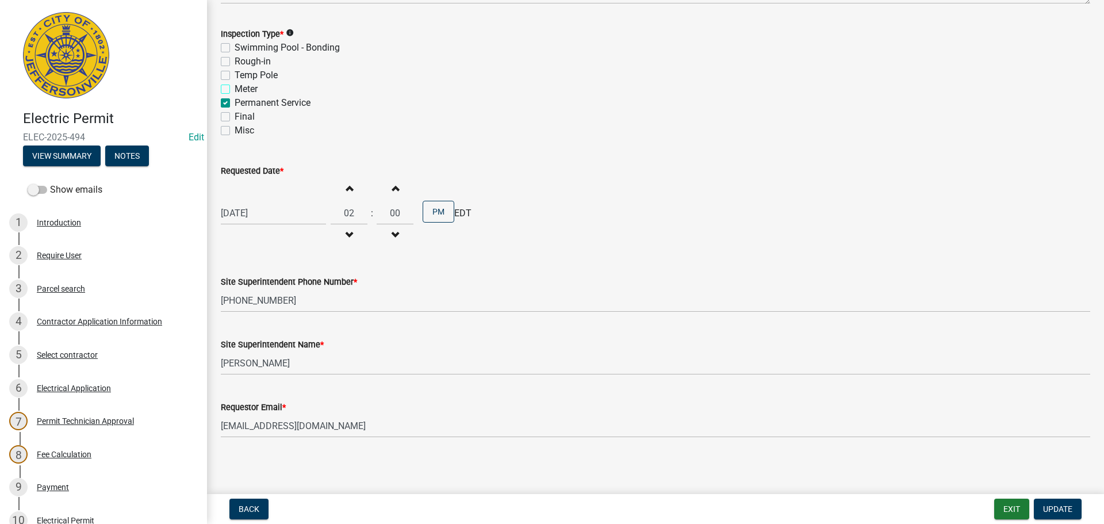
scroll to position [147, 0]
click at [1057, 510] on span "Update" at bounding box center [1057, 508] width 29 height 9
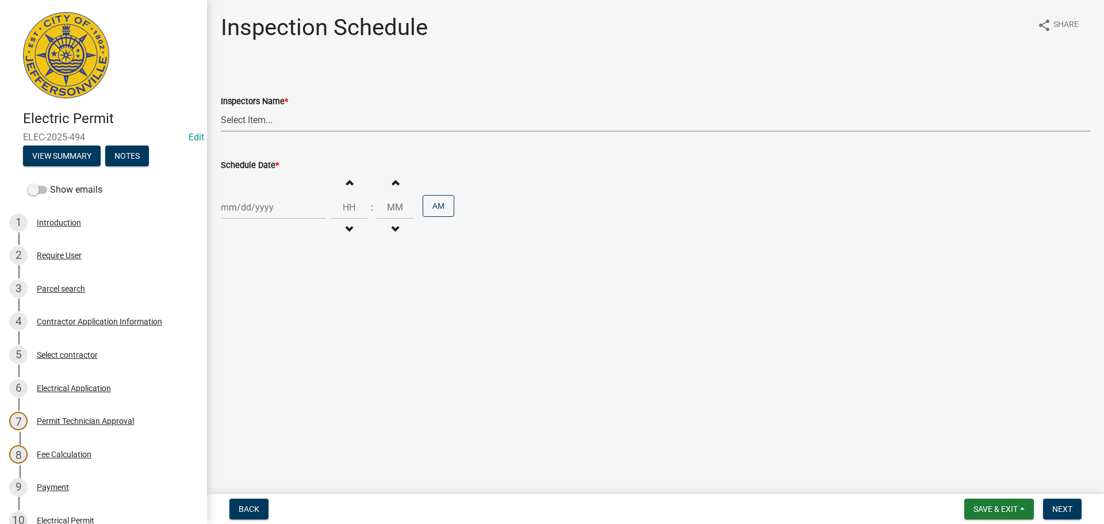
click at [246, 120] on select "Select Item... [PERSON_NAME] ([PERSON_NAME]) [PERSON_NAME] ([PERSON_NAME]) mkru…" at bounding box center [656, 120] width 870 height 24
select select "36a8b8f0-2ef8-43e9-ae06-718f51af8d36"
click at [221, 108] on select "Select Item... [PERSON_NAME] ([PERSON_NAME]) [PERSON_NAME] ([PERSON_NAME]) mkru…" at bounding box center [656, 120] width 870 height 24
click at [242, 206] on div at bounding box center [273, 208] width 105 height 24
select select "9"
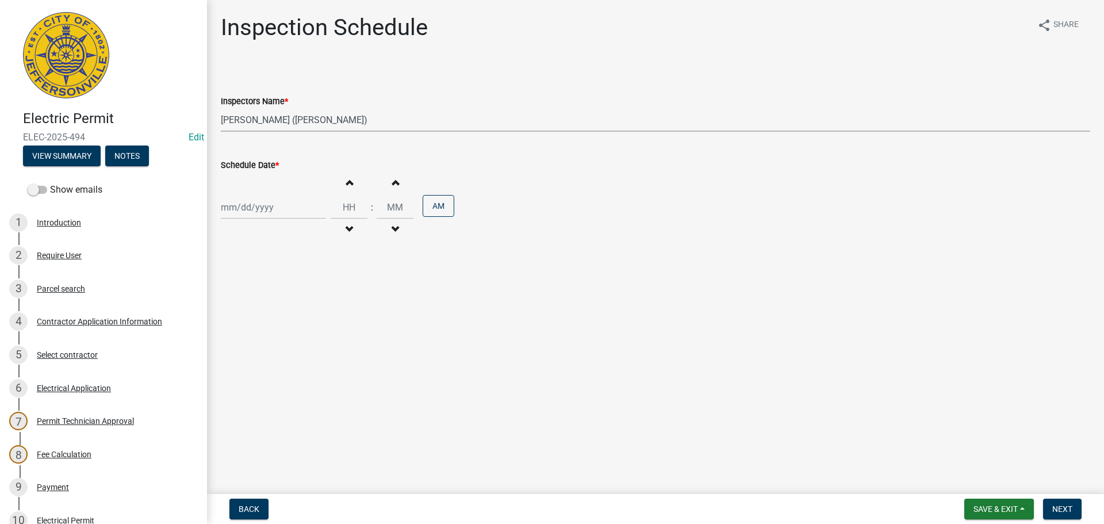
select select "2025"
click at [274, 323] on div "24" at bounding box center [269, 324] width 18 height 18
type input "[DATE]"
click at [246, 511] on span "Back" at bounding box center [249, 508] width 21 height 9
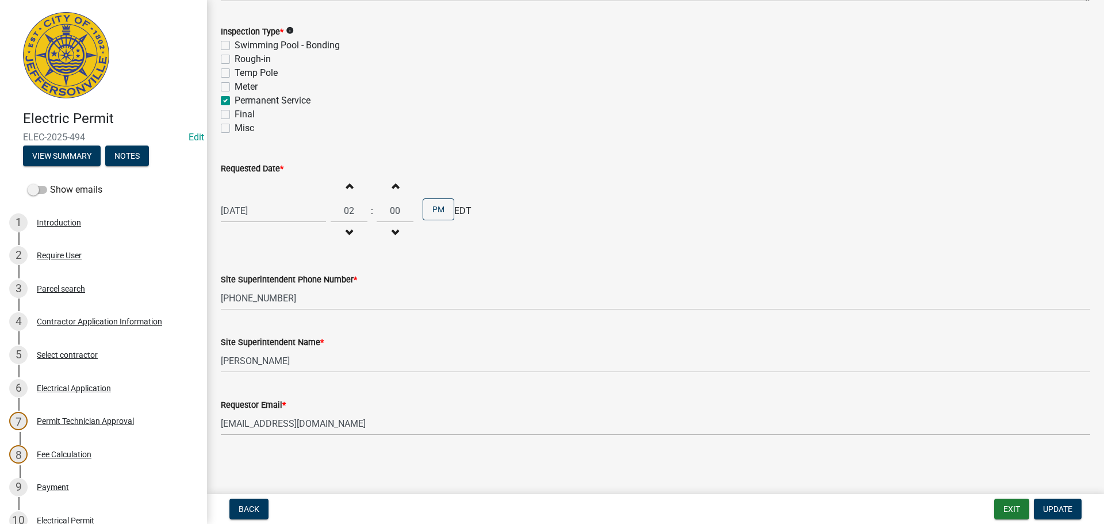
scroll to position [253, 0]
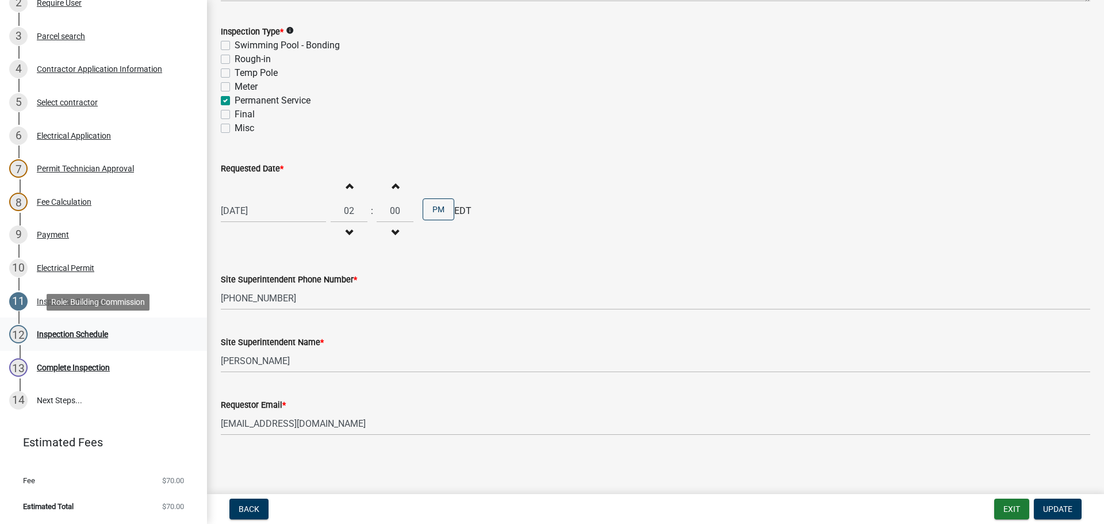
click at [57, 332] on div "Inspection Schedule" at bounding box center [72, 334] width 71 height 8
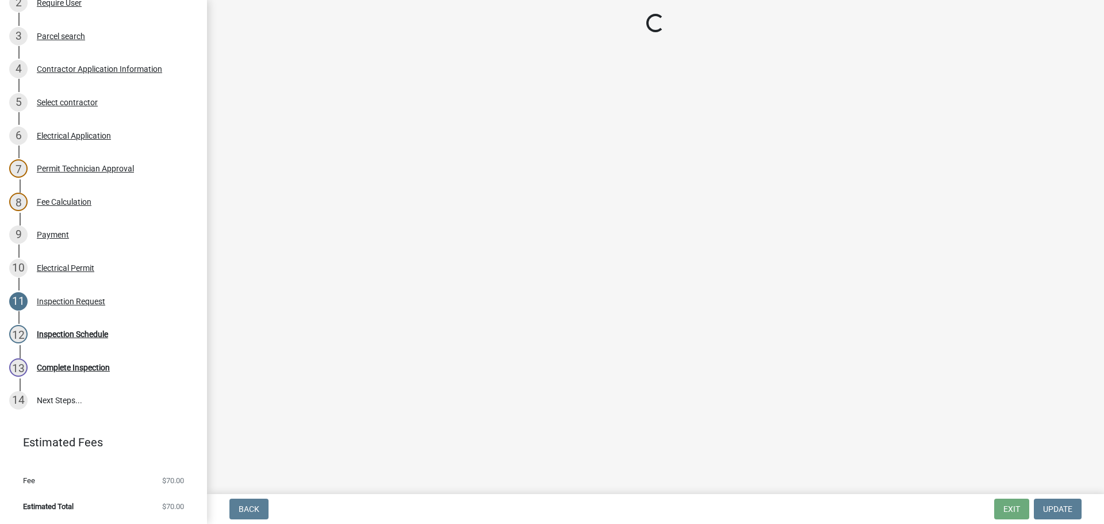
select select "36a8b8f0-2ef8-43e9-ae06-718f51af8d36"
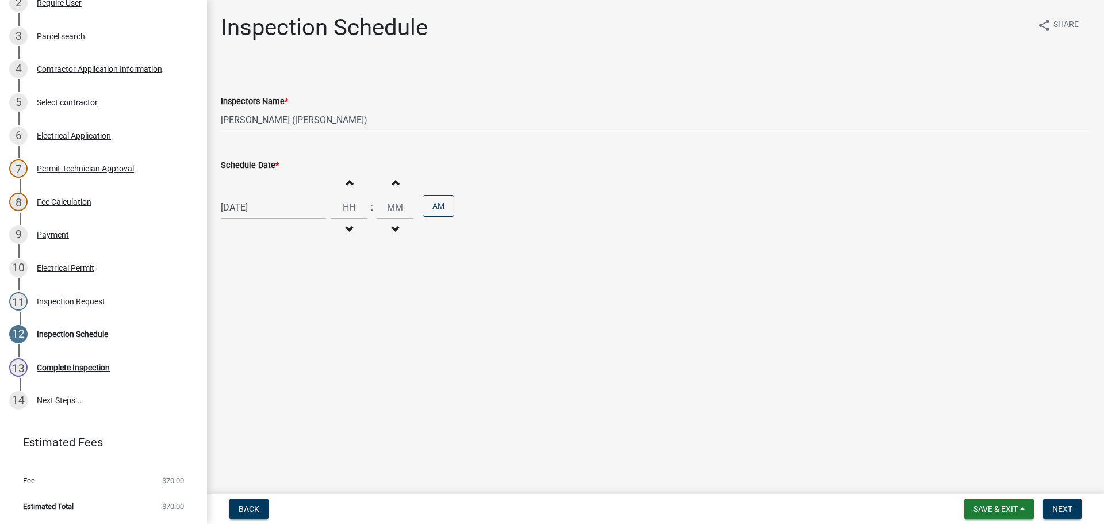
click at [261, 202] on div "[DATE]" at bounding box center [273, 208] width 105 height 24
select select "9"
select select "2025"
drag, startPoint x: 290, startPoint y: 324, endPoint x: 311, endPoint y: 276, distance: 52.8
click at [292, 318] on div "25" at bounding box center [287, 324] width 18 height 18
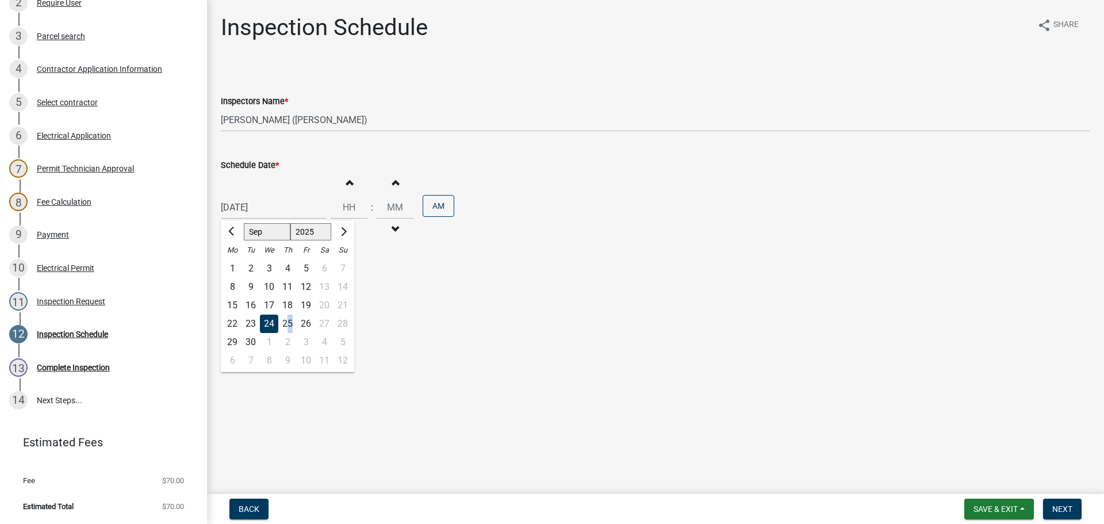
type input "[DATE]"
click at [345, 204] on input "Hours" at bounding box center [349, 208] width 37 height 24
type input "02"
type input "00"
click at [426, 205] on button "AM" at bounding box center [439, 206] width 32 height 22
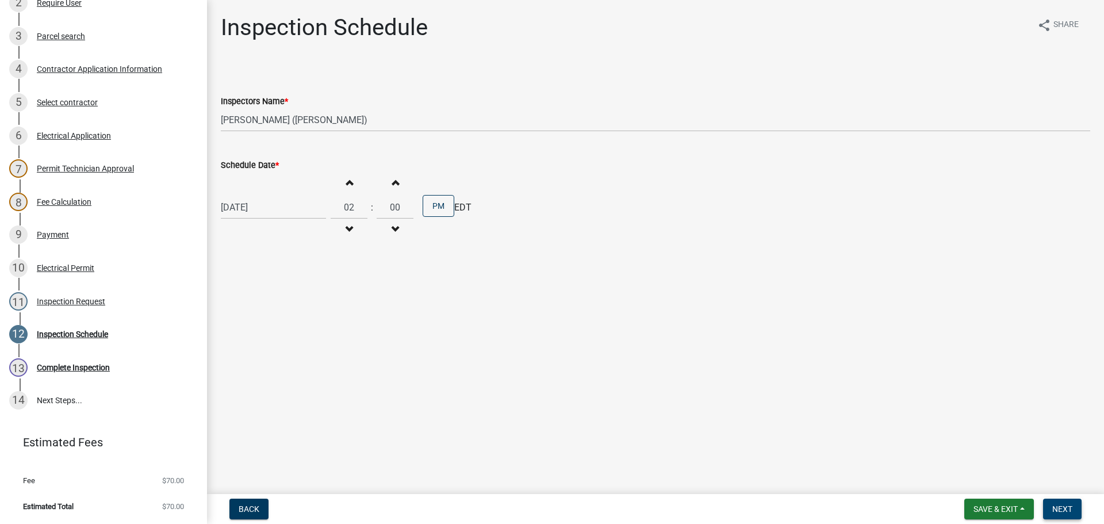
click at [1068, 510] on span "Next" at bounding box center [1063, 508] width 20 height 9
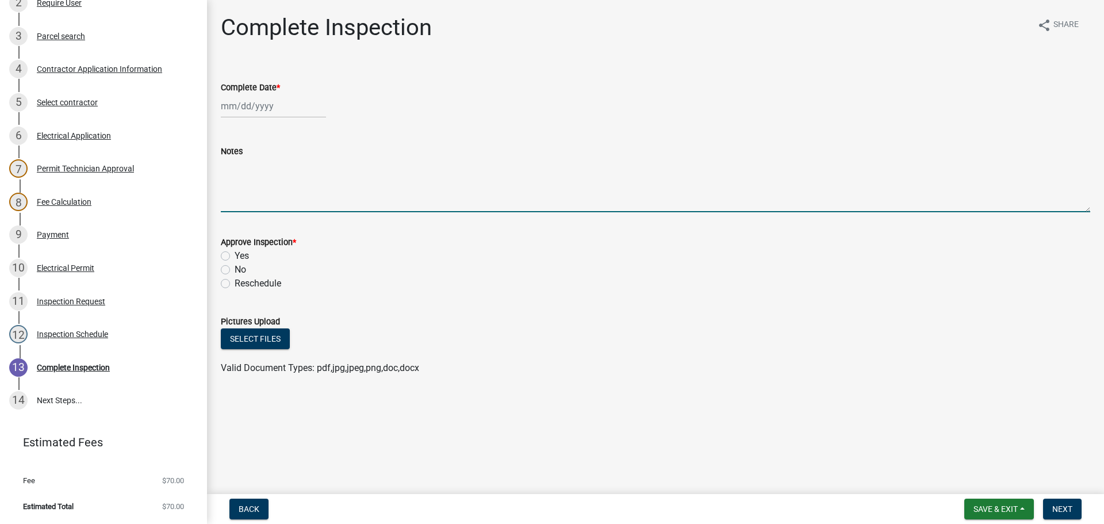
paste textarea "Load side feeder wire inspection"
type textarea "Load side feeder wire inspection"
click at [994, 510] on span "Save & Exit" at bounding box center [996, 508] width 44 height 9
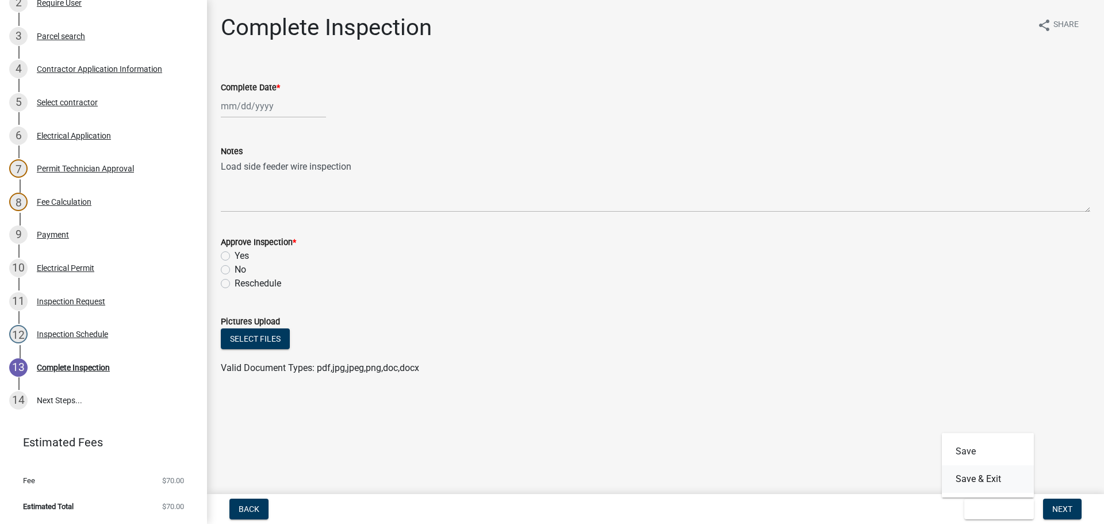
click at [986, 483] on button "Save & Exit" at bounding box center [988, 479] width 92 height 28
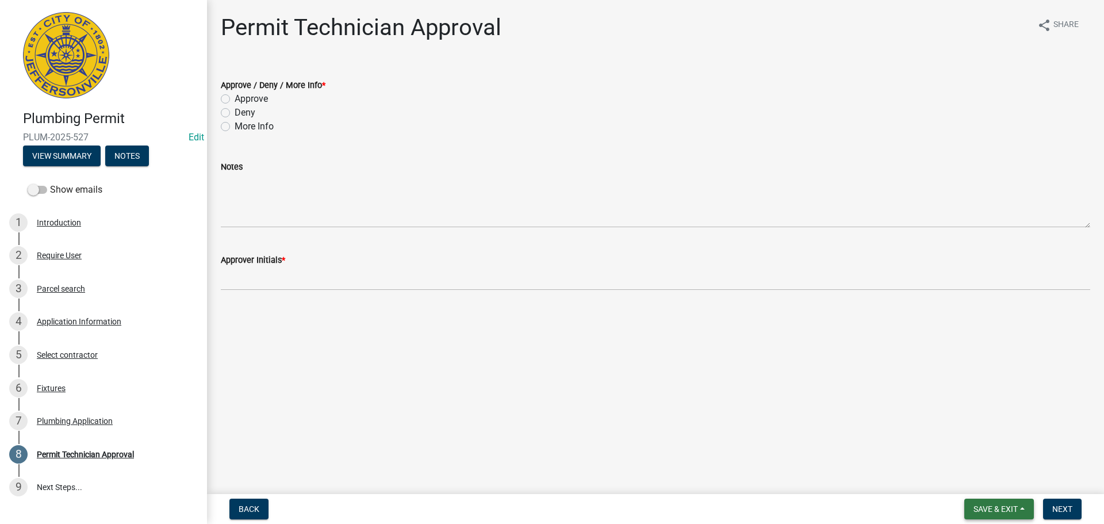
click at [985, 505] on span "Save & Exit" at bounding box center [996, 508] width 44 height 9
click at [985, 481] on button "Save & Exit" at bounding box center [988, 479] width 92 height 28
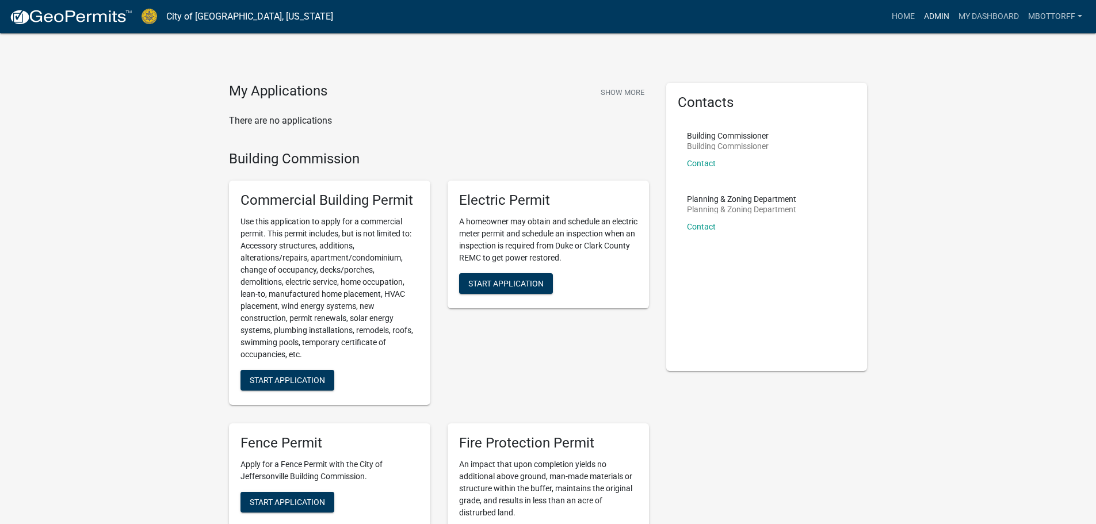
click at [927, 17] on link "Admin" at bounding box center [936, 17] width 35 height 22
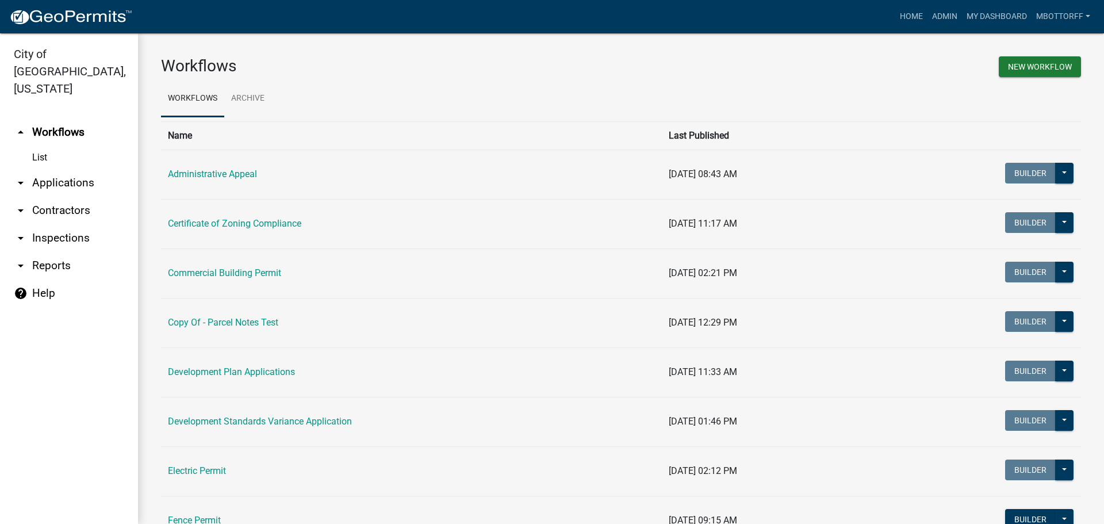
click at [71, 169] on link "arrow_drop_down Applications" at bounding box center [69, 183] width 138 height 28
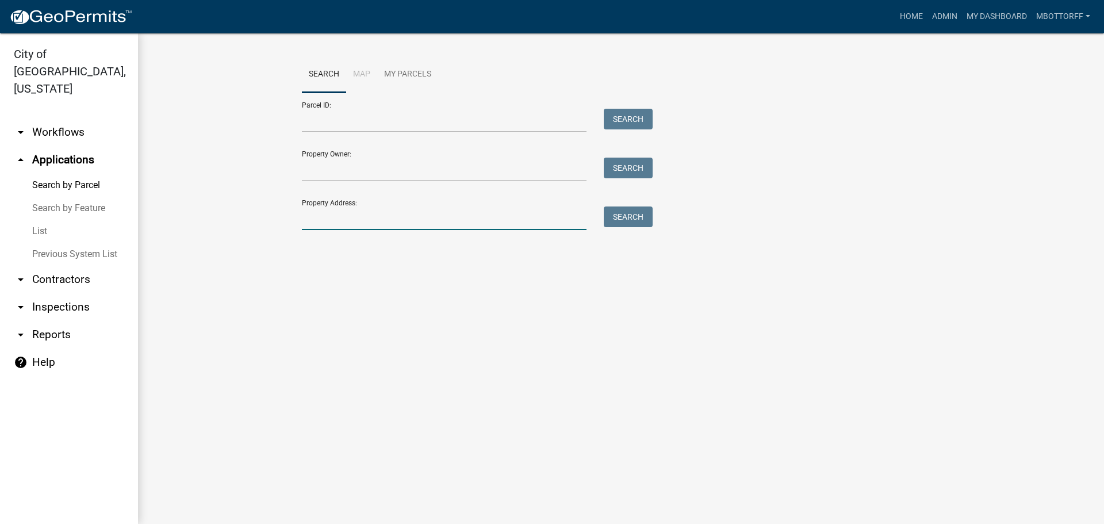
click at [390, 225] on input "Property Address:" at bounding box center [444, 218] width 285 height 24
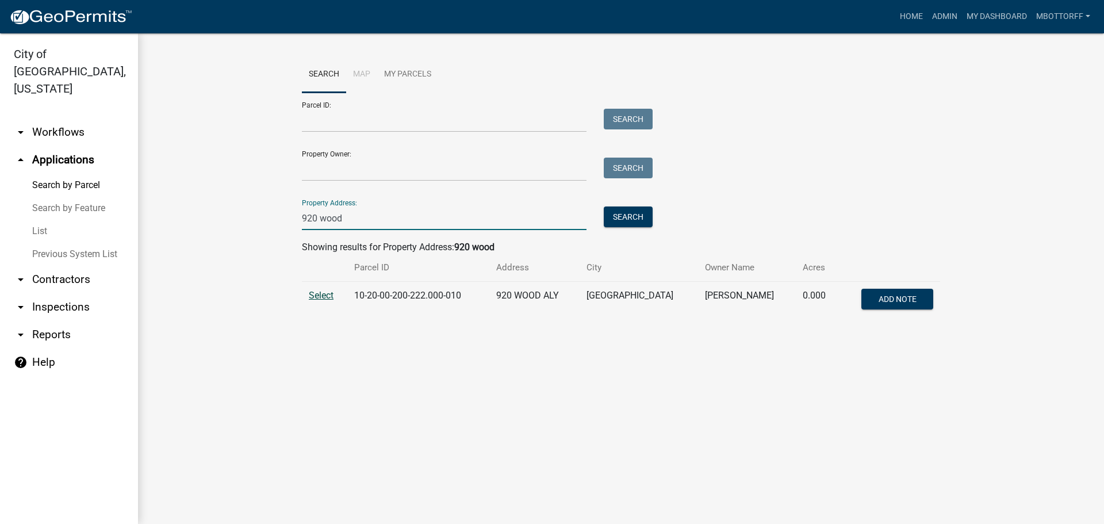
type input "920 wood"
click at [316, 297] on span "Select" at bounding box center [321, 295] width 25 height 11
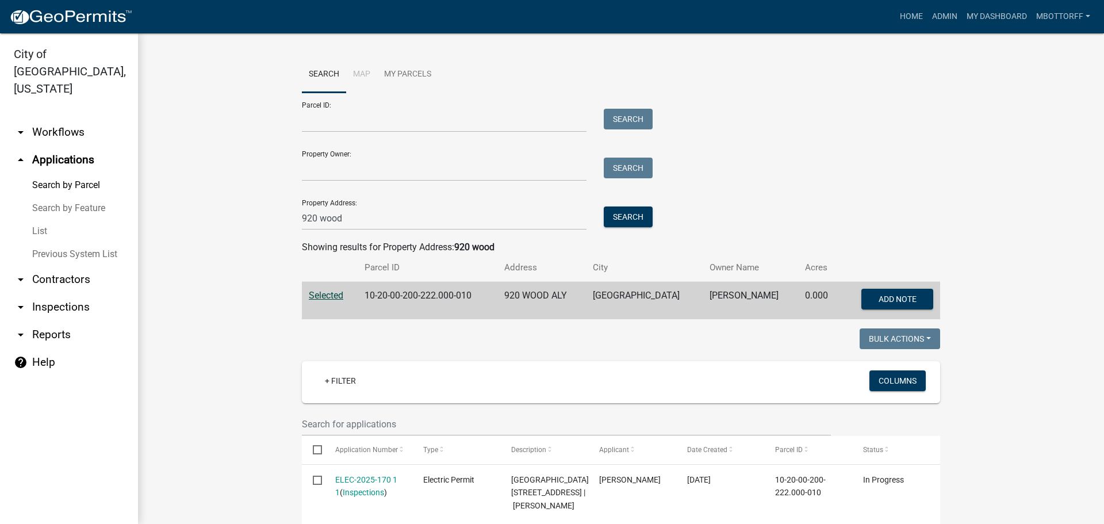
scroll to position [288, 0]
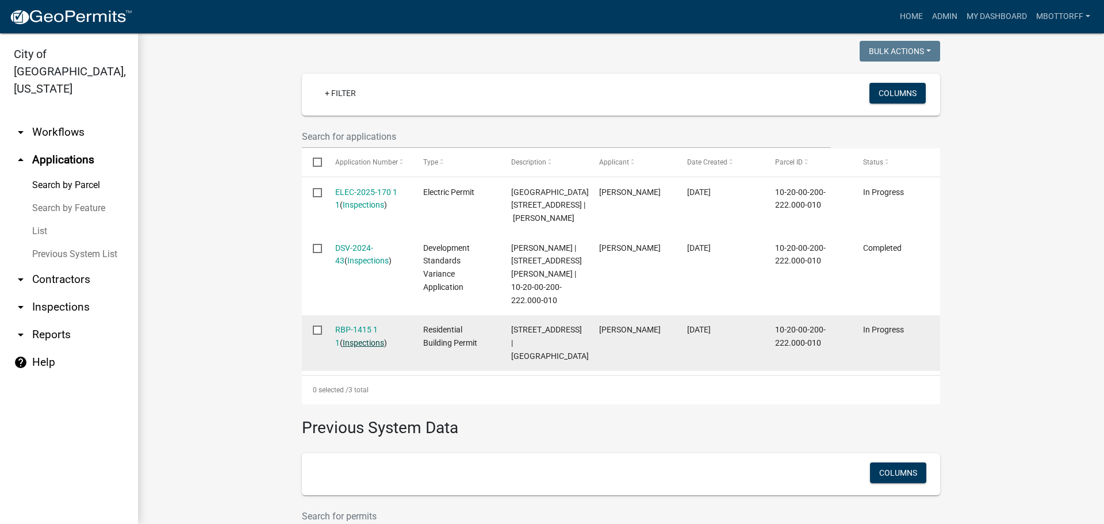
click at [359, 344] on link "Inspections" at bounding box center [363, 342] width 41 height 9
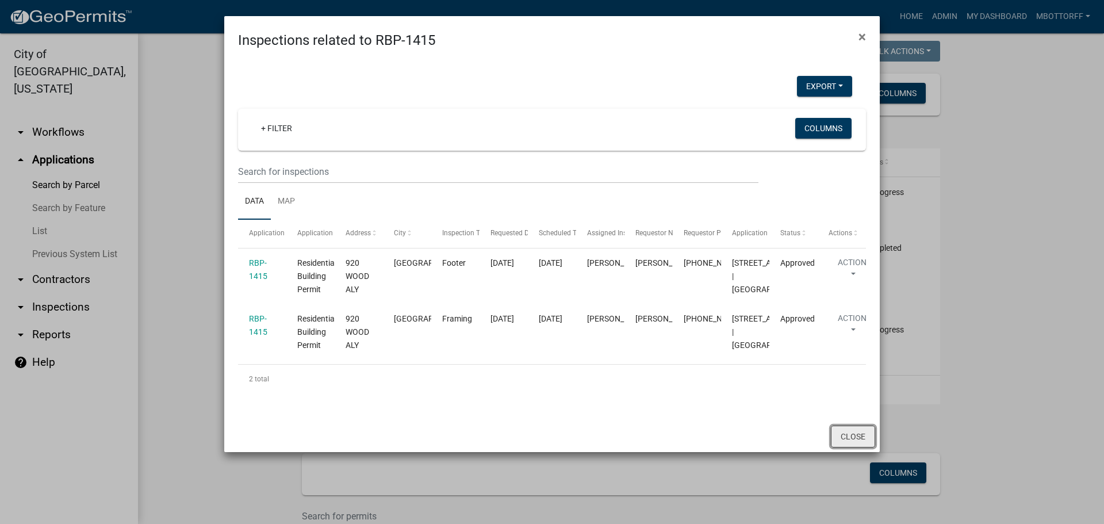
click at [842, 447] on button "Close" at bounding box center [853, 437] width 44 height 22
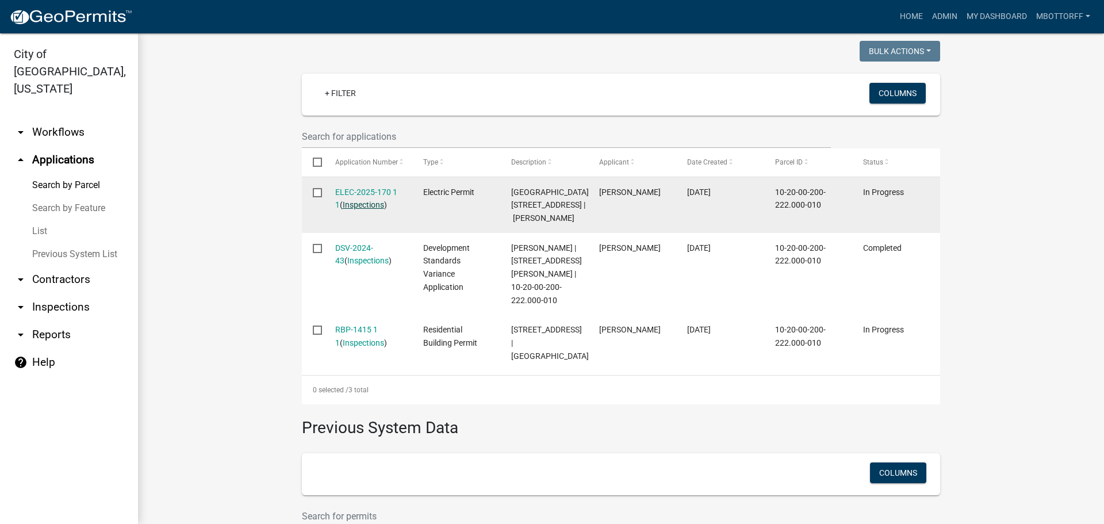
click at [357, 200] on link "Inspections" at bounding box center [363, 204] width 41 height 9
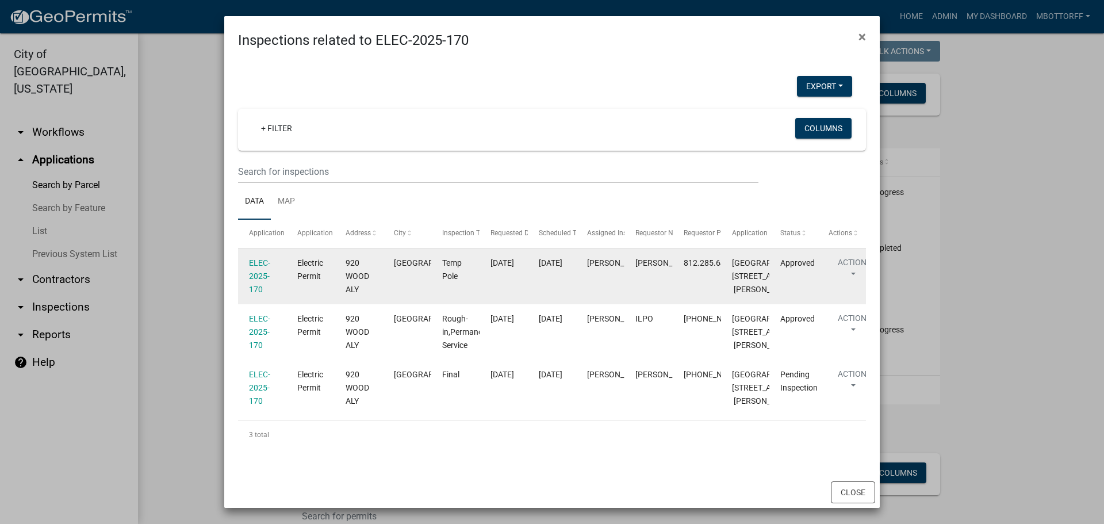
scroll to position [157, 0]
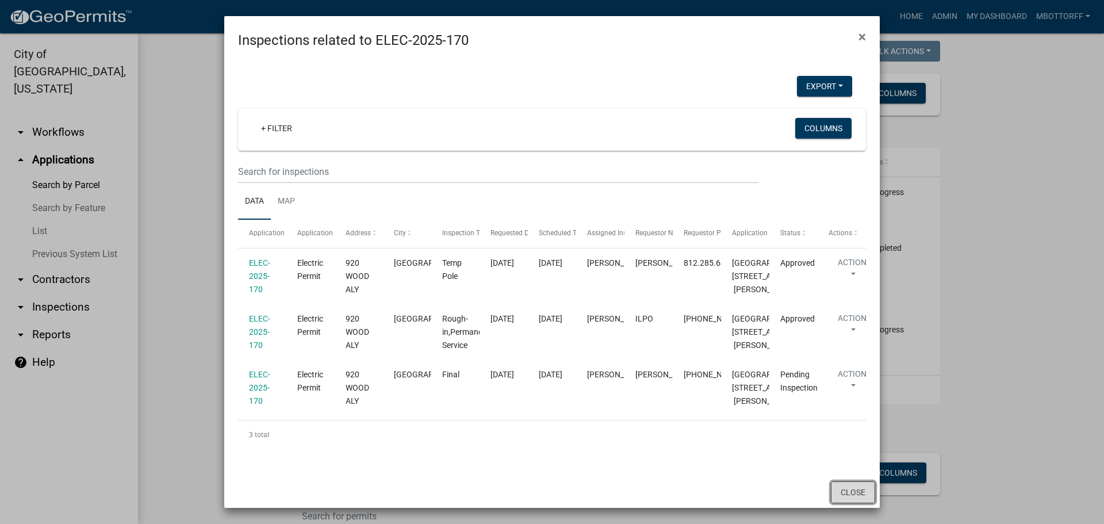
click at [857, 493] on button "Close" at bounding box center [853, 492] width 44 height 22
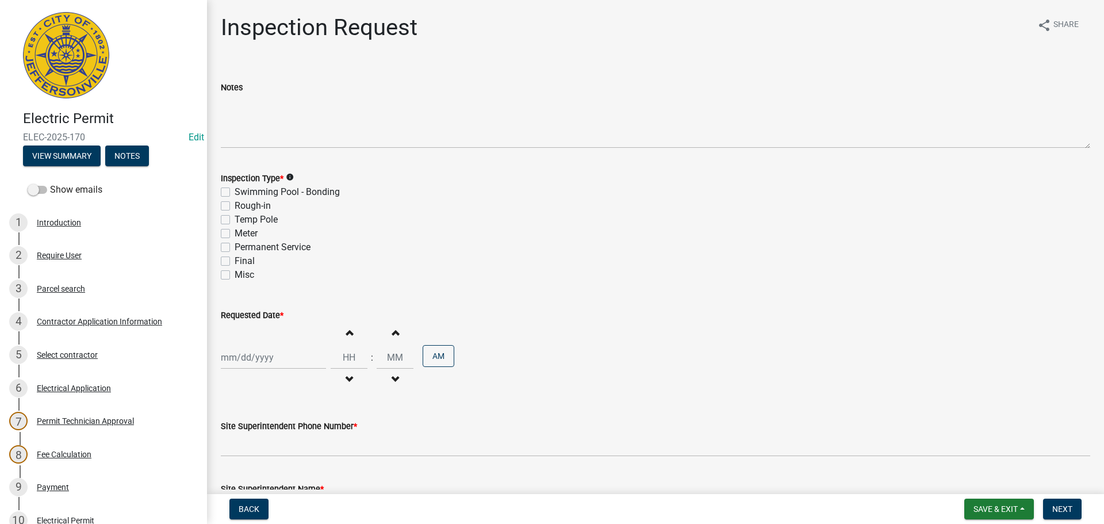
drag, startPoint x: 227, startPoint y: 261, endPoint x: 232, endPoint y: 269, distance: 9.8
click at [235, 261] on label "Final" at bounding box center [245, 261] width 20 height 14
click at [235, 261] on input "Final" at bounding box center [238, 257] width 7 height 7
checkbox input "true"
checkbox input "false"
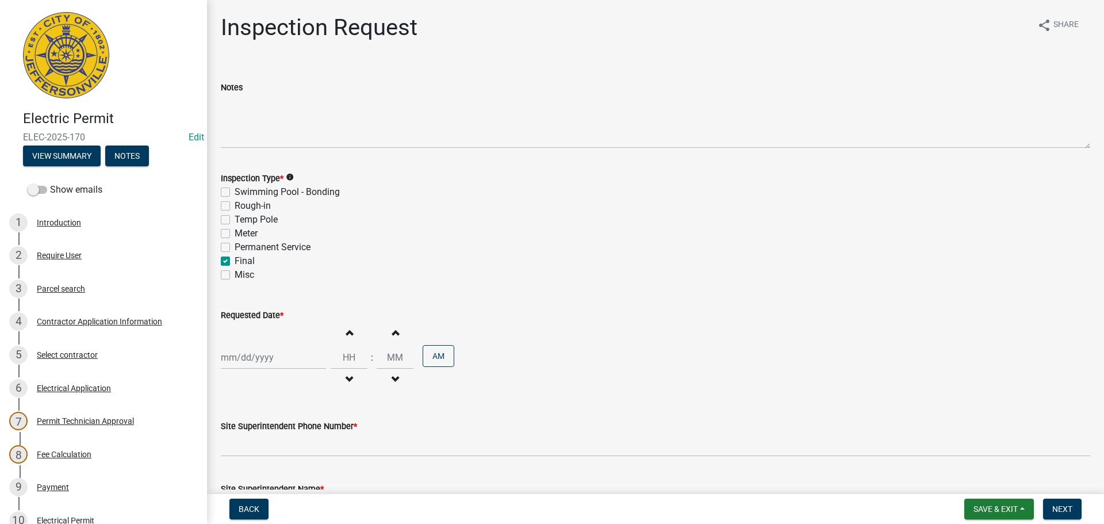
checkbox input "false"
checkbox input "true"
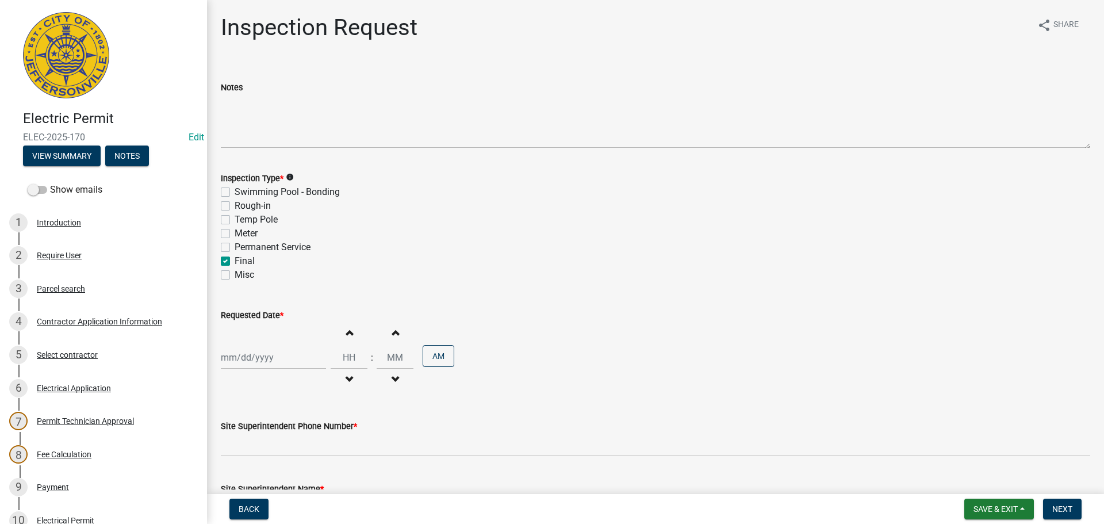
checkbox input "false"
click at [242, 360] on div at bounding box center [273, 358] width 105 height 24
select select "9"
select select "2025"
click at [272, 297] on div "24" at bounding box center [269, 296] width 18 height 18
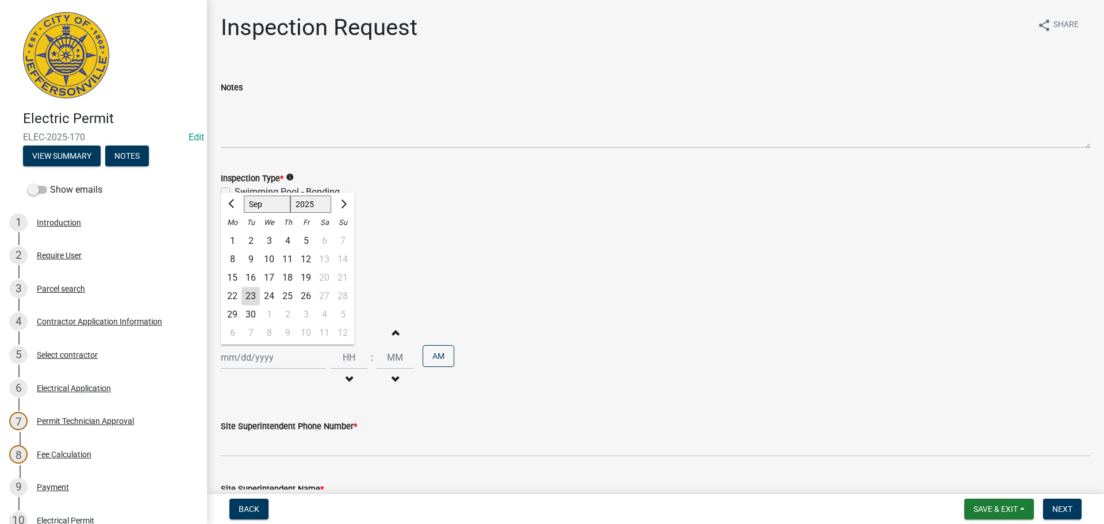
type input "09/24/2025"
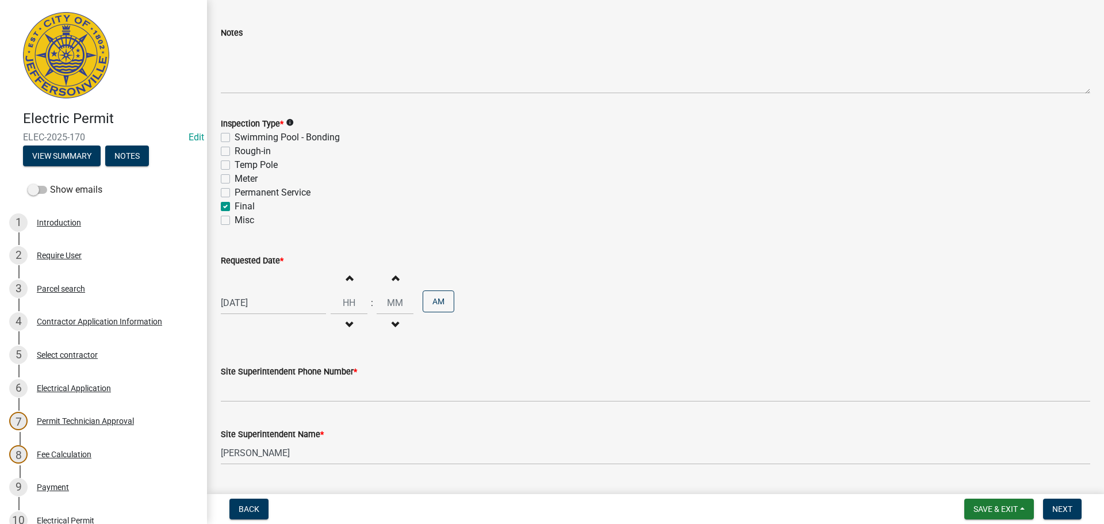
scroll to position [147, 0]
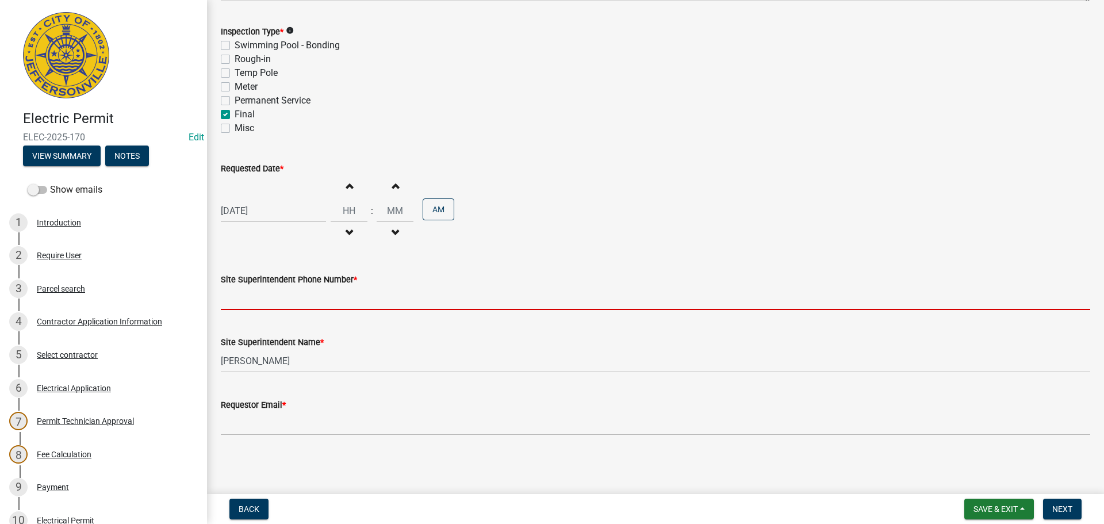
click at [263, 303] on input "Site Superintendent Phone Number *" at bounding box center [656, 298] width 870 height 24
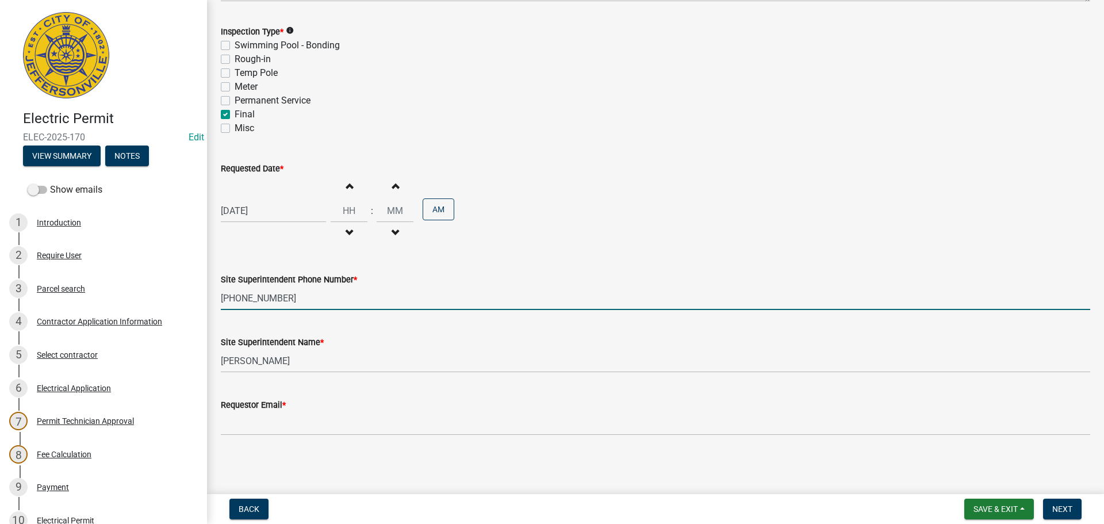
type input "502-333-4792"
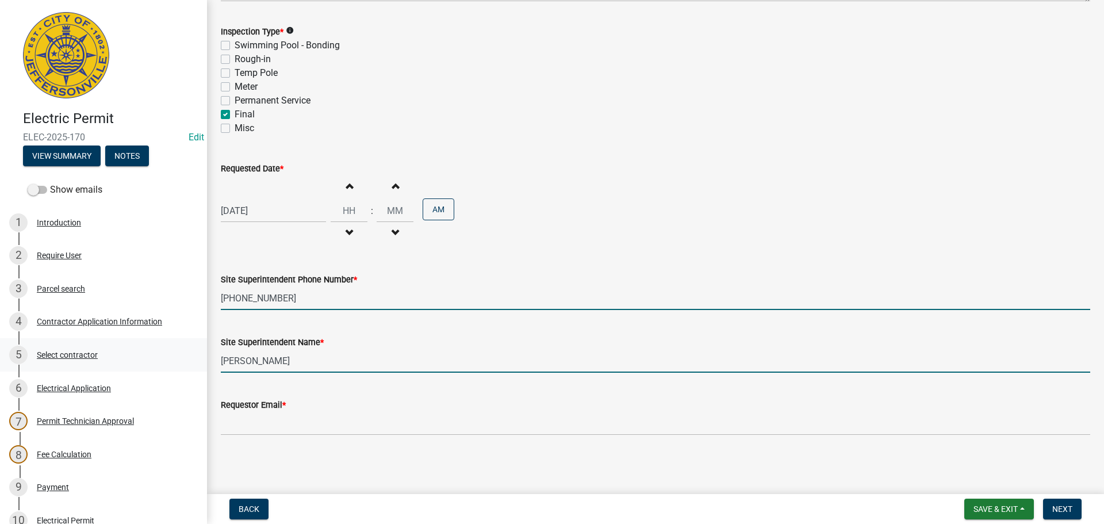
drag, startPoint x: 308, startPoint y: 366, endPoint x: 1, endPoint y: 348, distance: 308.2
click at [0, 345] on div "Electric Permit ELEC-2025-170 Edit View Summary Notes Show emails 1 Introductio…" at bounding box center [552, 262] width 1104 height 524
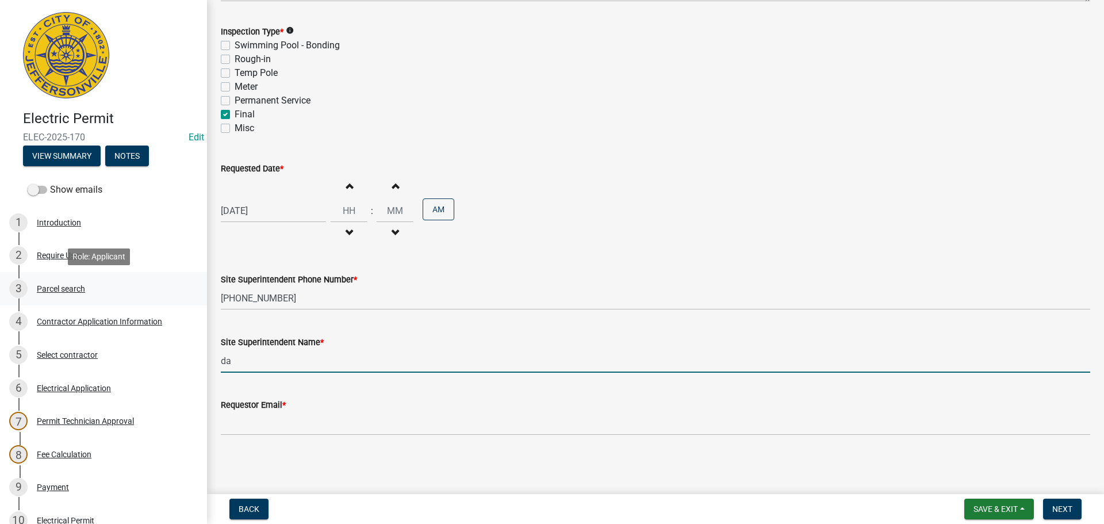
type input "d"
type input "DAVID"
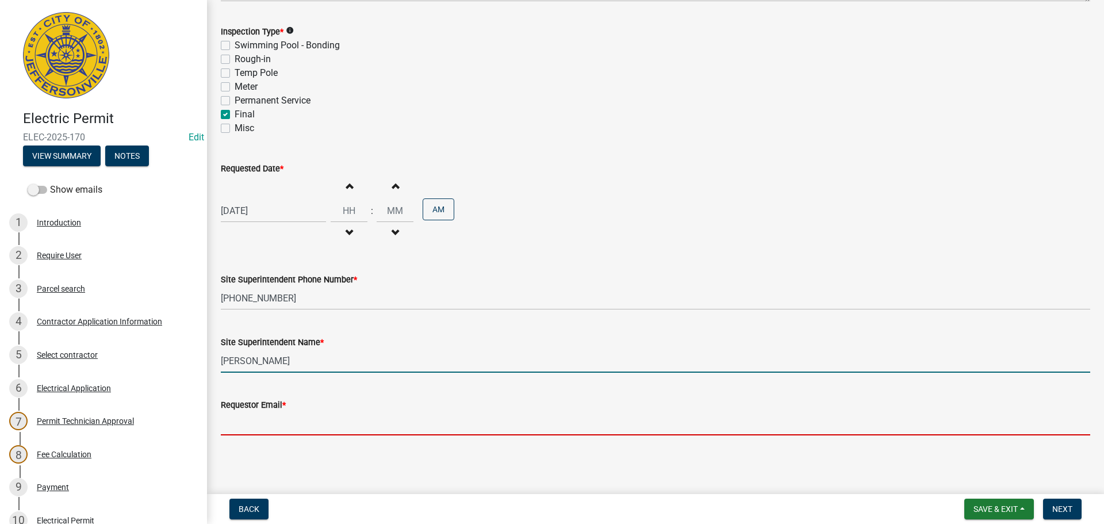
drag, startPoint x: 273, startPoint y: 416, endPoint x: 254, endPoint y: 425, distance: 20.8
click at [272, 418] on input "Requestor Email *" at bounding box center [656, 424] width 870 height 24
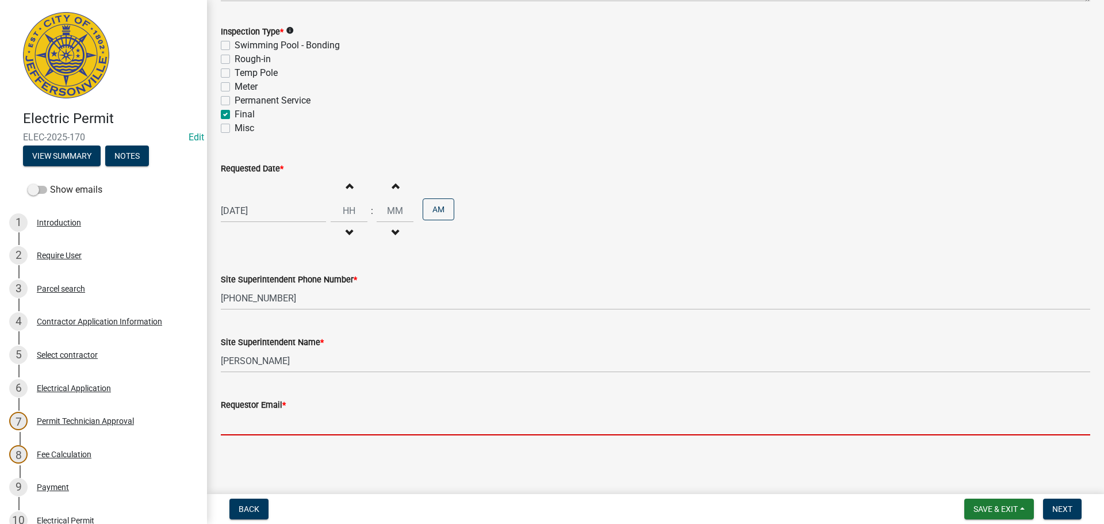
type input "mbottorff@cityofjeff.net"
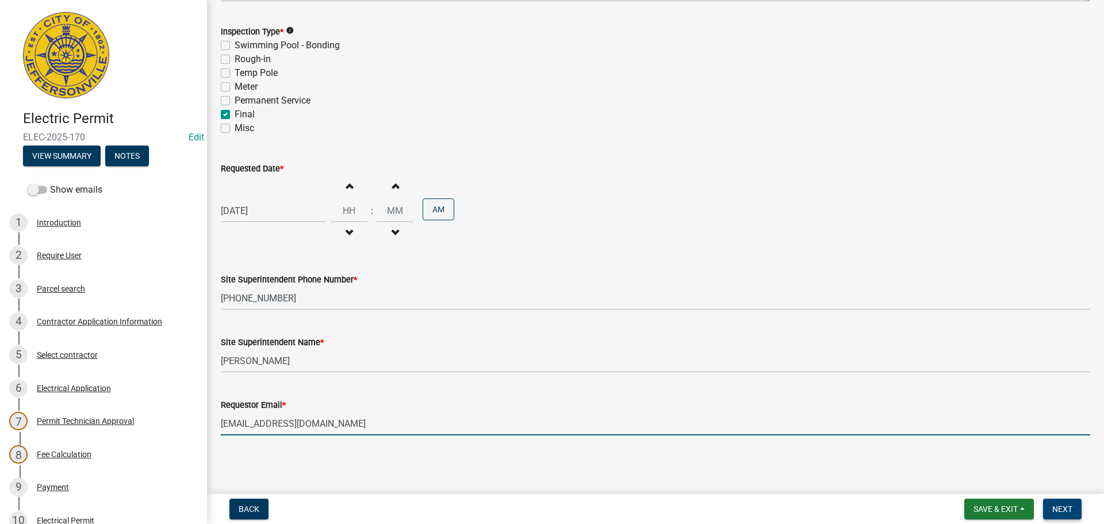
click at [1065, 509] on span "Next" at bounding box center [1063, 508] width 20 height 9
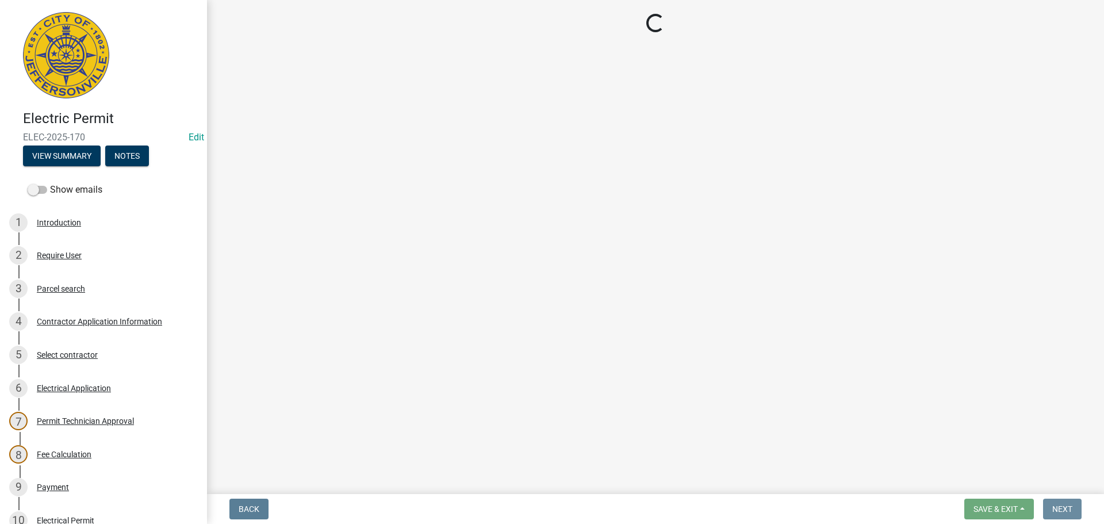
scroll to position [0, 0]
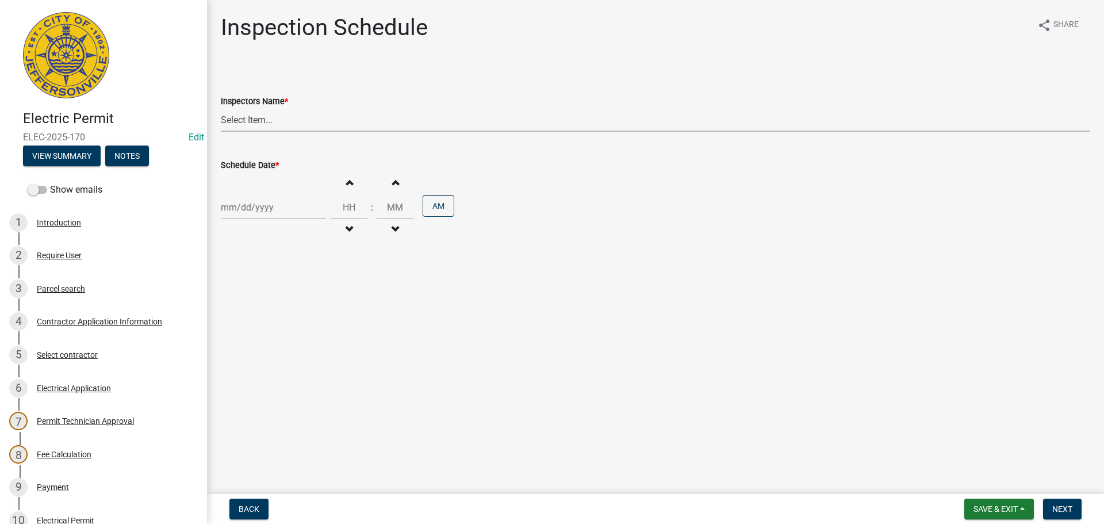
click at [247, 122] on select "Select Item... jramsey (Jeremy Ramsey) MaryFrey (Mary Frey) mkruer (Mike Kruer)…" at bounding box center [656, 120] width 870 height 24
select select "36a8b8f0-2ef8-43e9-ae06-718f51af8d36"
click at [221, 108] on select "Select Item... jramsey (Jeremy Ramsey) MaryFrey (Mary Frey) mkruer (Mike Kruer)…" at bounding box center [656, 120] width 870 height 24
click at [244, 212] on div at bounding box center [273, 208] width 105 height 24
select select "9"
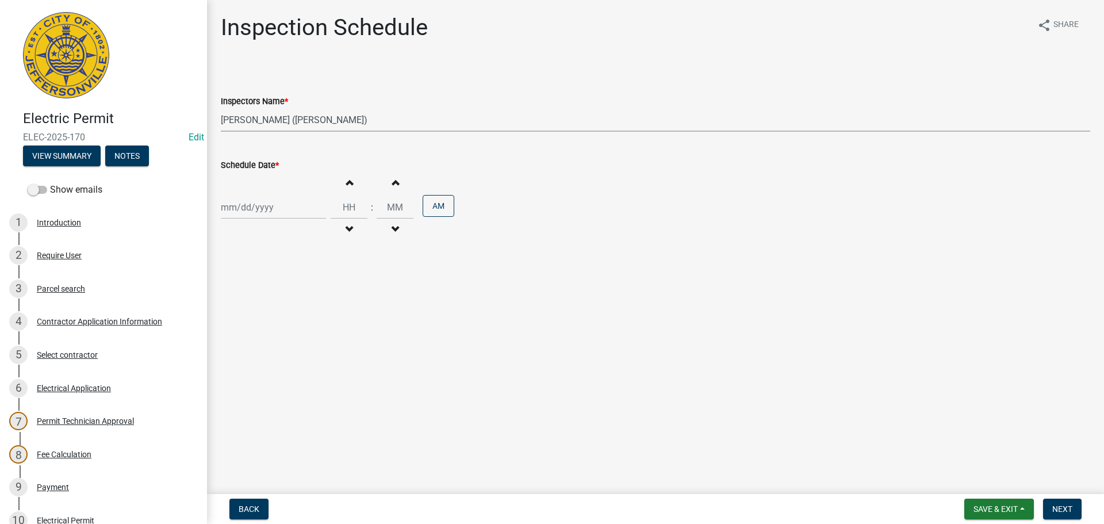
select select "2025"
click at [273, 323] on div "24" at bounding box center [269, 324] width 18 height 18
type input "[DATE]"
click at [1058, 512] on span "Next" at bounding box center [1063, 508] width 20 height 9
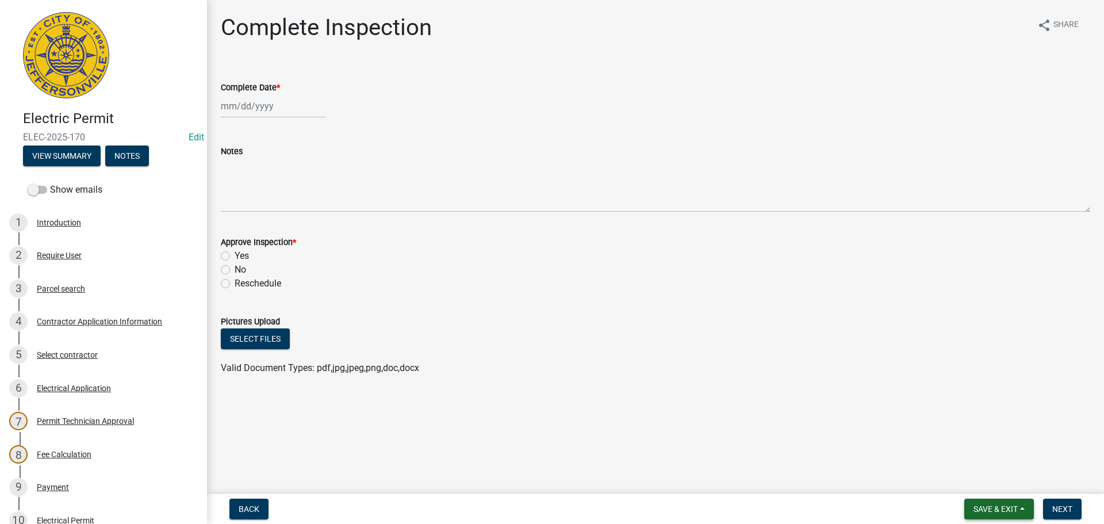
click at [981, 508] on span "Save & Exit" at bounding box center [996, 508] width 44 height 9
click at [980, 485] on button "Save & Exit" at bounding box center [988, 479] width 92 height 28
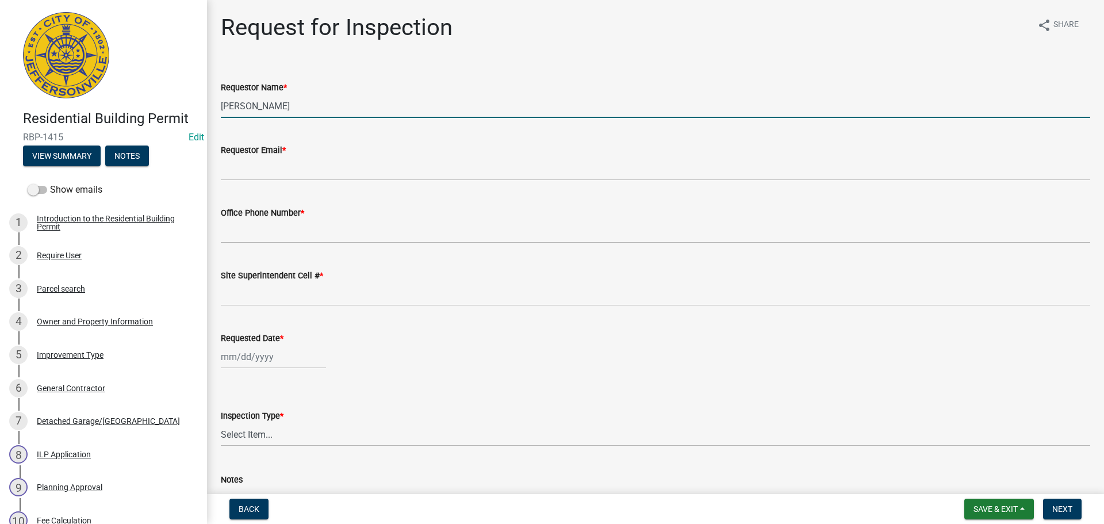
drag, startPoint x: 272, startPoint y: 107, endPoint x: 106, endPoint y: 91, distance: 166.4
click at [128, 99] on div "Residential Building Permit RBP-1415 Edit View Summary Notes Show emails 1 Intr…" at bounding box center [552, 262] width 1104 height 524
type input "[PERSON_NAME]"
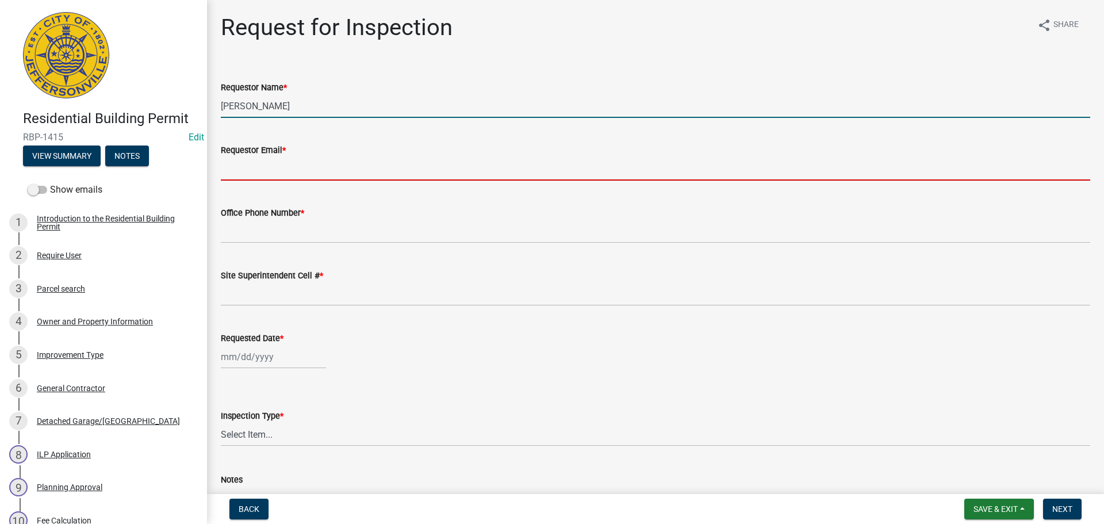
click at [254, 165] on input "Requestor Email *" at bounding box center [656, 169] width 870 height 24
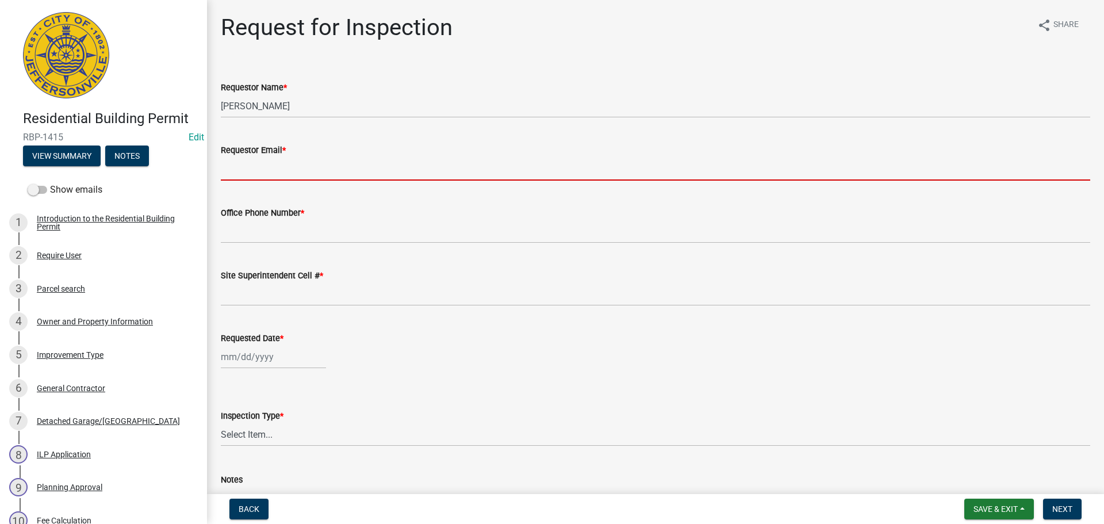
type input "[EMAIL_ADDRESS][DOMAIN_NAME]"
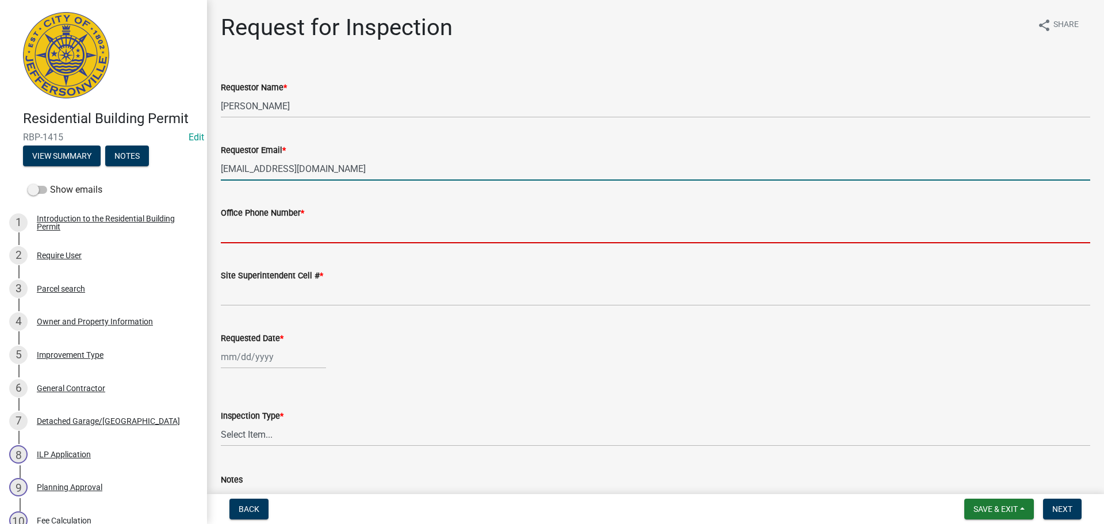
click at [269, 221] on input "Office Phone Number *" at bounding box center [656, 232] width 870 height 24
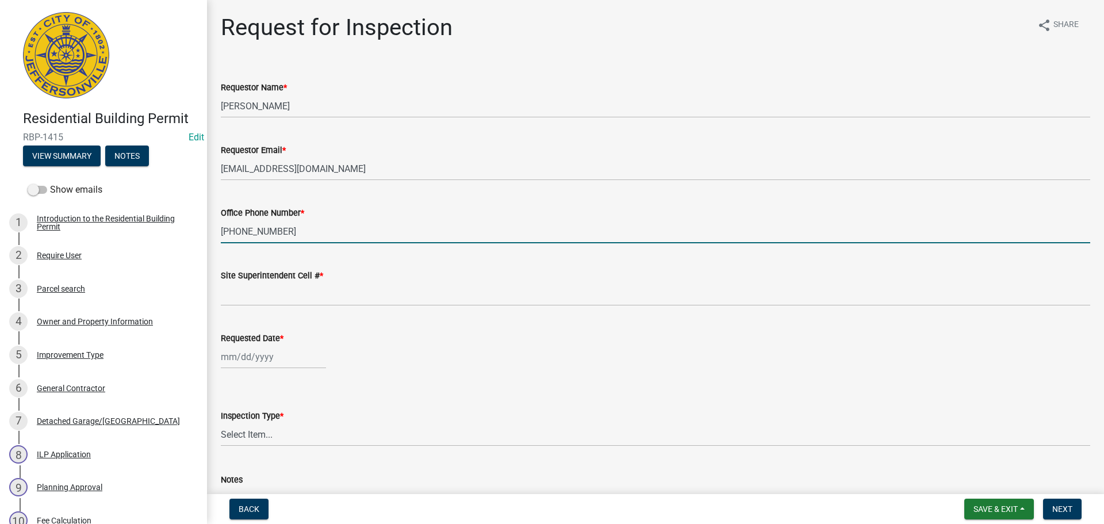
type input "[PHONE_NUMBER]"
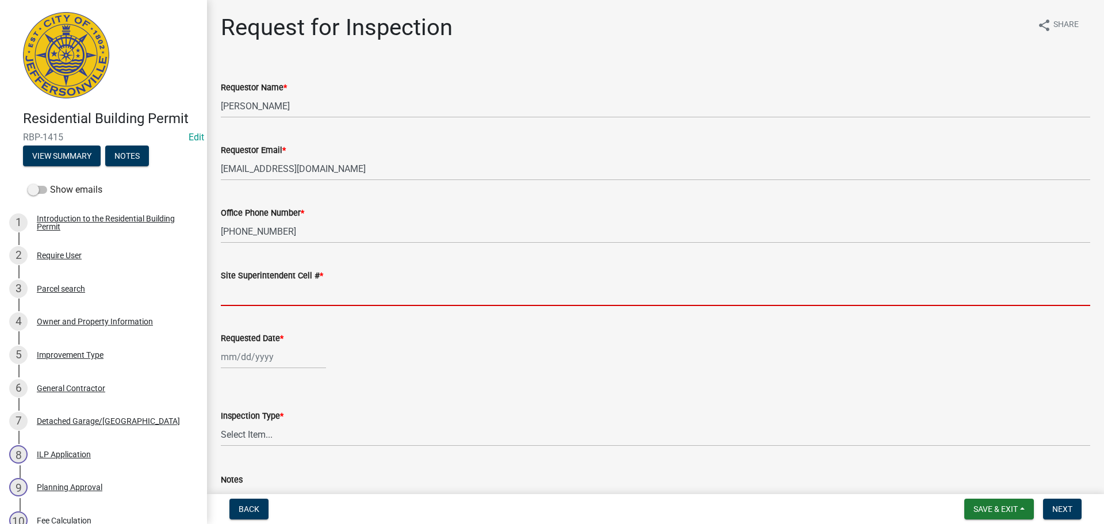
drag, startPoint x: 265, startPoint y: 294, endPoint x: 273, endPoint y: 297, distance: 8.9
click at [265, 294] on input "Site Superintendent Cell # *" at bounding box center [656, 294] width 870 height 24
type input "SAME"
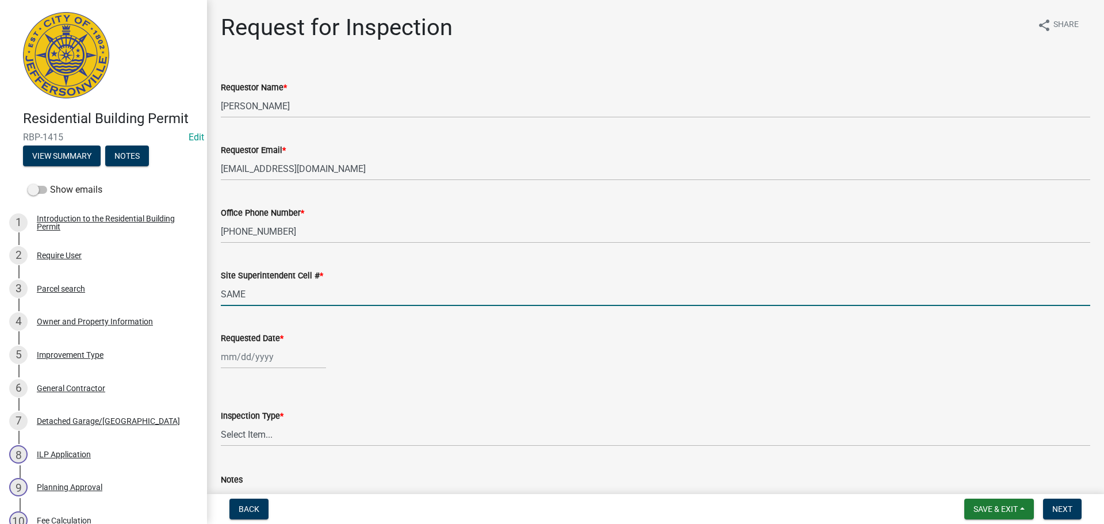
click at [259, 354] on div at bounding box center [273, 357] width 105 height 24
select select "9"
select select "2025"
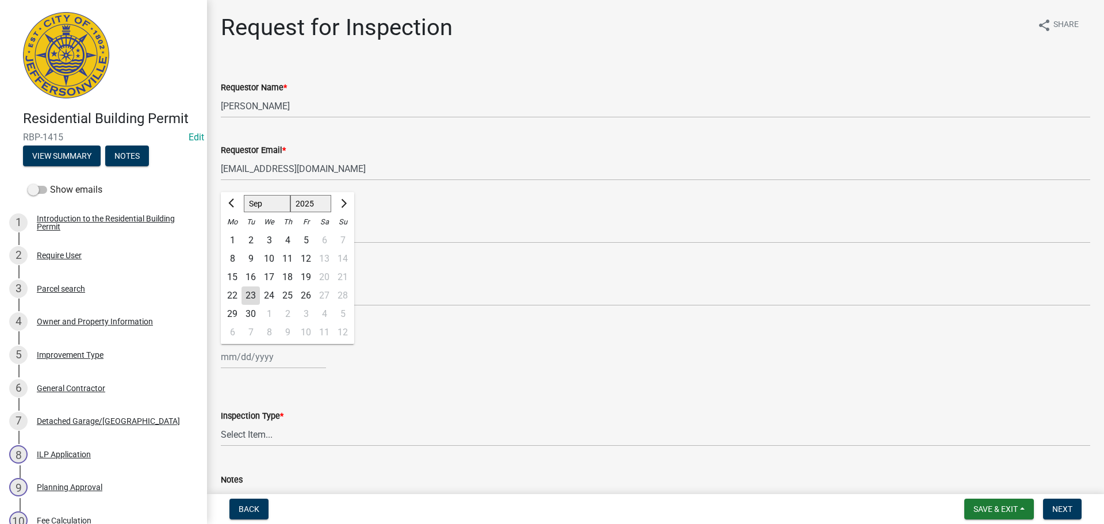
click at [270, 291] on div "24" at bounding box center [269, 295] width 18 height 18
type input "09/24/2025"
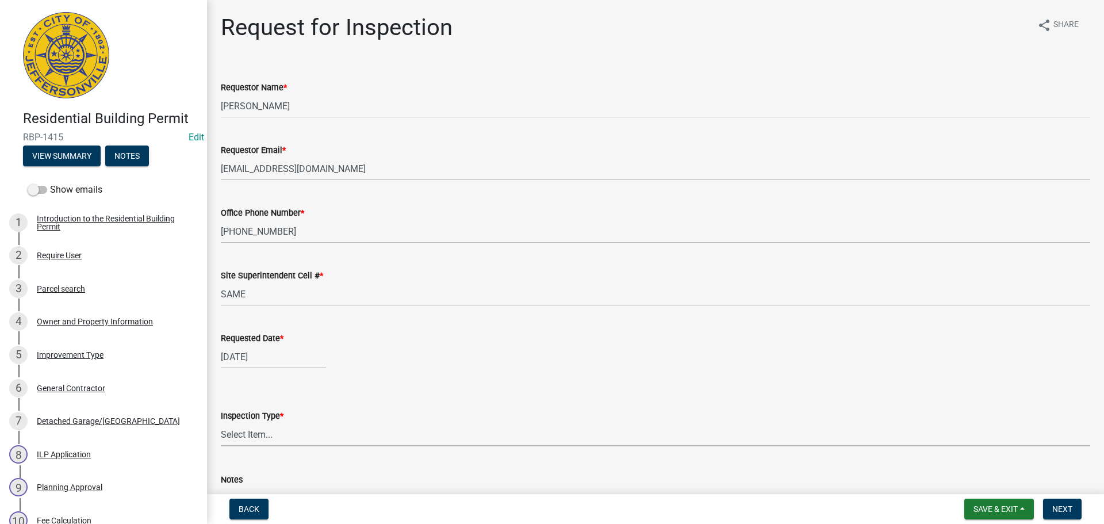
click at [235, 434] on select "Select Item... Footer Foundation Framing Final" at bounding box center [656, 435] width 870 height 24
click at [221, 423] on select "Select Item... Footer Foundation Framing Final" at bounding box center [656, 435] width 870 height 24
select select "8ea0f6e5-dde7-4881-a999-02519822ccbf"
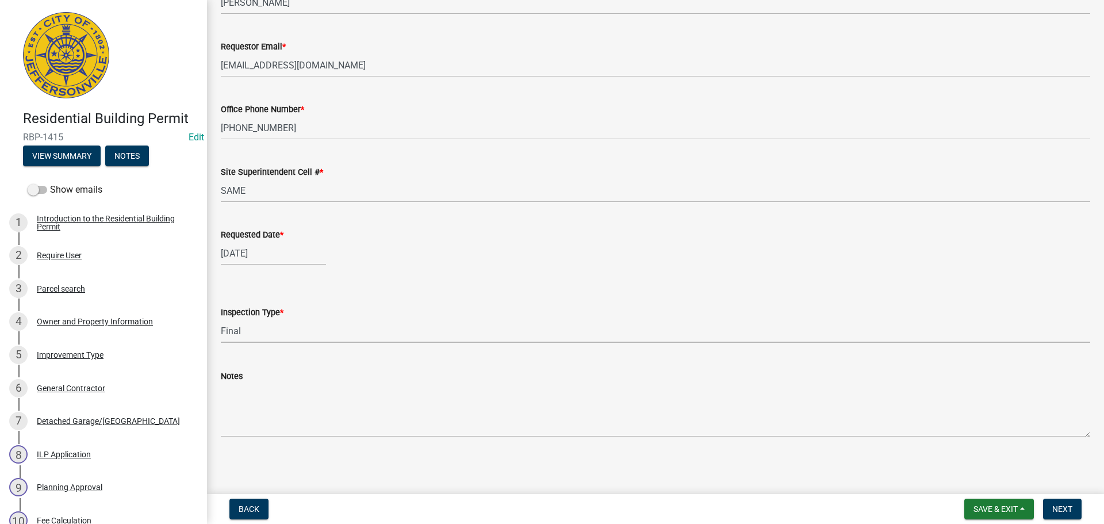
scroll to position [105, 0]
click at [1070, 495] on nav "Back Save & Exit Save Save & Exit Next" at bounding box center [655, 509] width 897 height 30
click at [1063, 504] on span "Next" at bounding box center [1063, 508] width 20 height 9
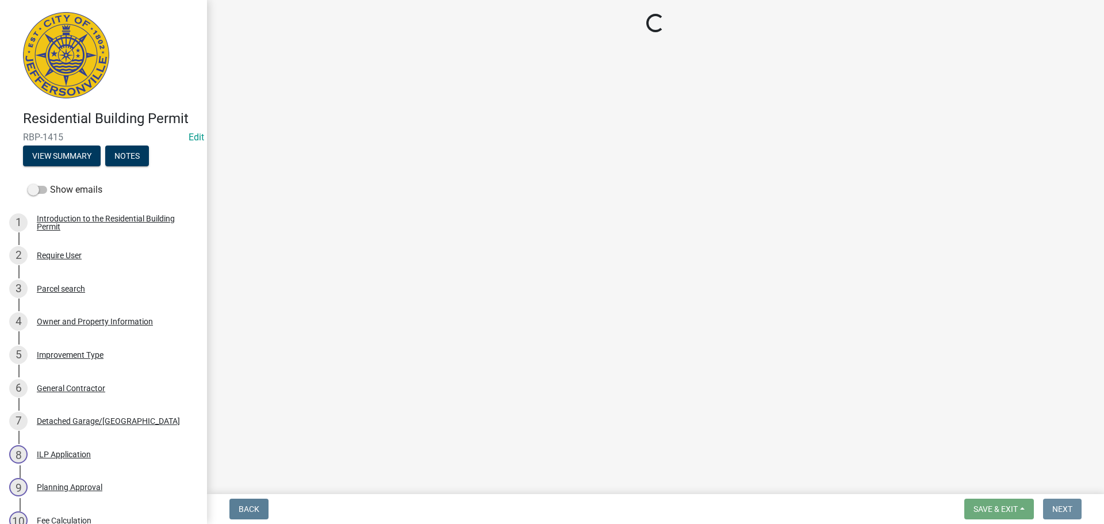
scroll to position [0, 0]
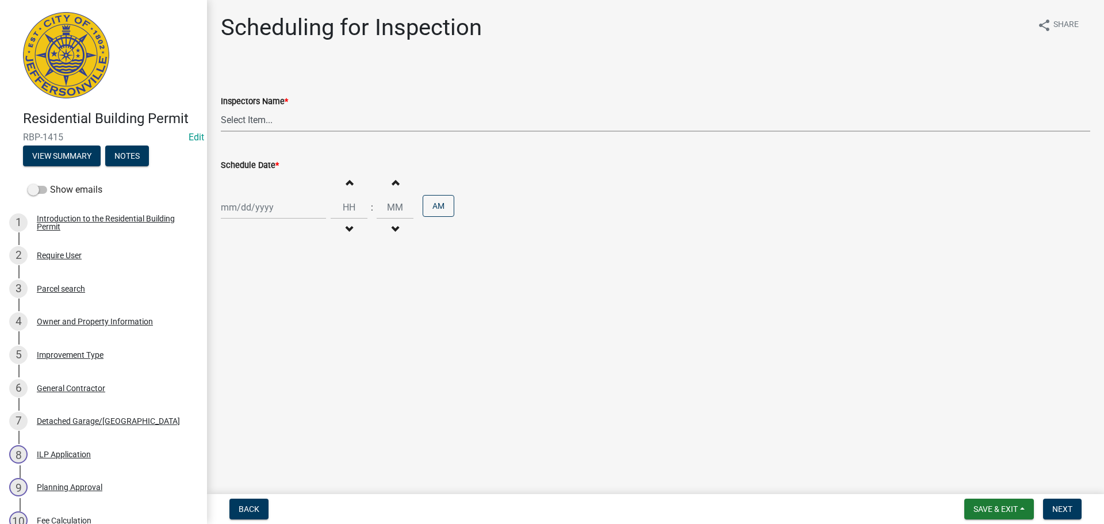
click at [246, 118] on select "Select Item... jramsey (Jeremy Ramsey) MaryFrey (Mary Frey) mkruer (Mike Kruer)…" at bounding box center [656, 120] width 870 height 24
select select "fdb3bcc6-ce93-4663-8a18-5c08884dd177"
click at [221, 108] on select "Select Item... jramsey (Jeremy Ramsey) MaryFrey (Mary Frey) mkruer (Mike Kruer)…" at bounding box center [656, 120] width 870 height 24
select select "9"
select select "2025"
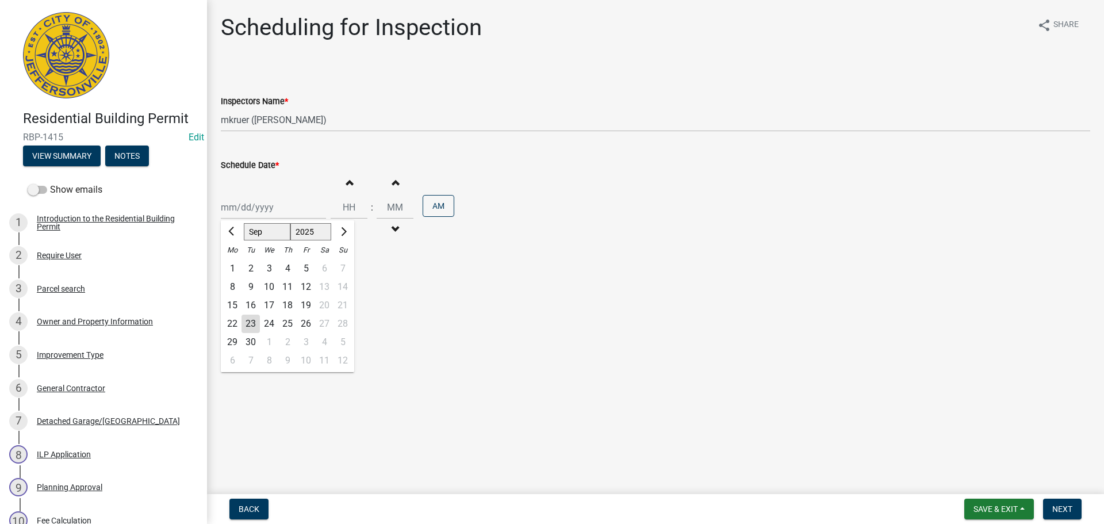
click at [243, 206] on div "Jan Feb Mar Apr May Jun Jul Aug Sep Oct Nov Dec 1525 1526 1527 1528 1529 1530 1…" at bounding box center [273, 208] width 105 height 24
drag, startPoint x: 457, startPoint y: 348, endPoint x: 397, endPoint y: 308, distance: 72.6
click at [458, 347] on main "Scheduling for Inspection share Share Inspectors Name * Select Item... jramsey …" at bounding box center [655, 244] width 897 height 489
click at [263, 206] on div at bounding box center [273, 208] width 105 height 24
select select "9"
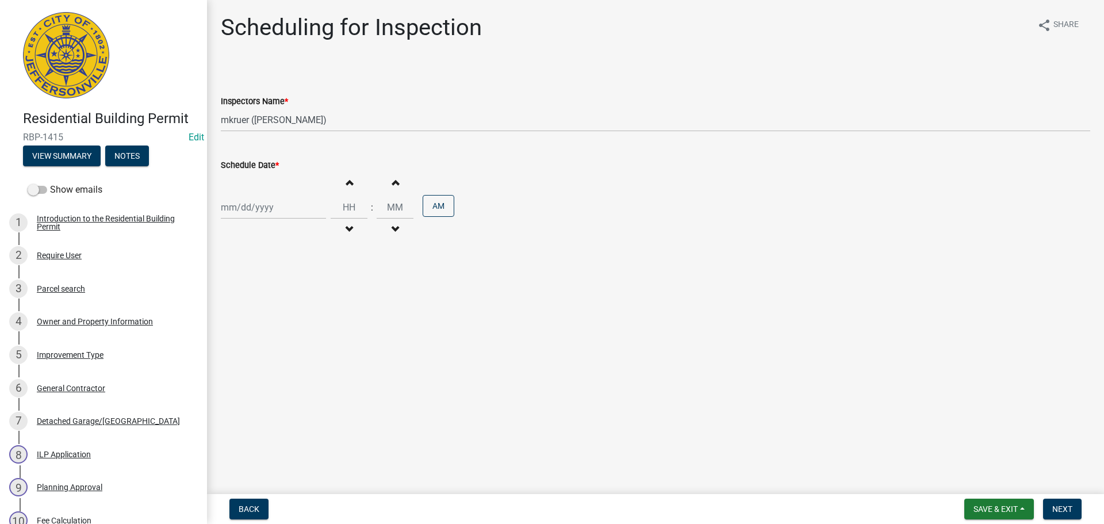
select select "2025"
click at [269, 322] on div "24" at bounding box center [269, 324] width 18 height 18
type input "09/24/2025"
click at [1062, 502] on button "Next" at bounding box center [1062, 509] width 39 height 21
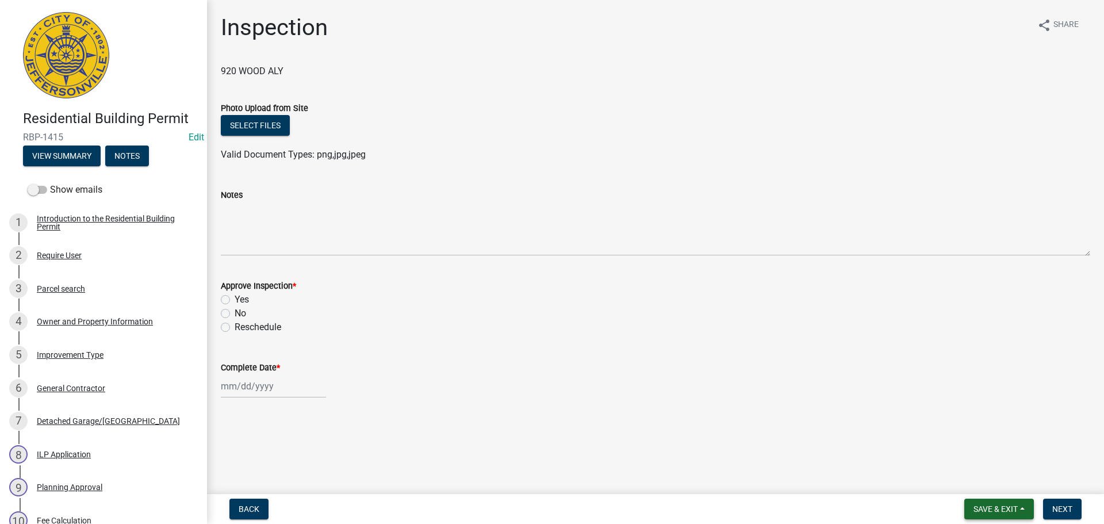
click at [994, 500] on button "Save & Exit" at bounding box center [1000, 509] width 70 height 21
click at [990, 479] on button "Save & Exit" at bounding box center [988, 479] width 92 height 28
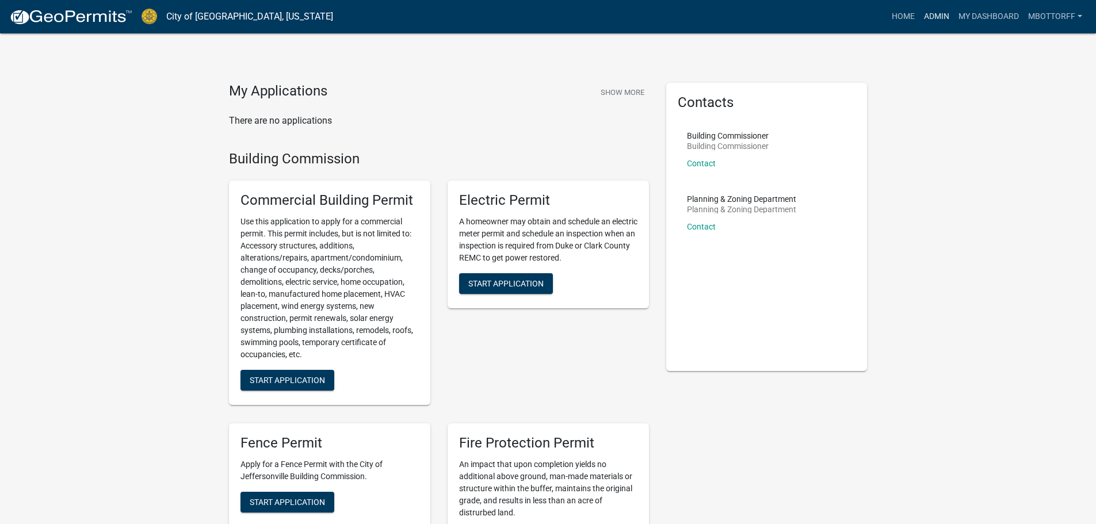
click at [934, 16] on link "Admin" at bounding box center [936, 17] width 35 height 22
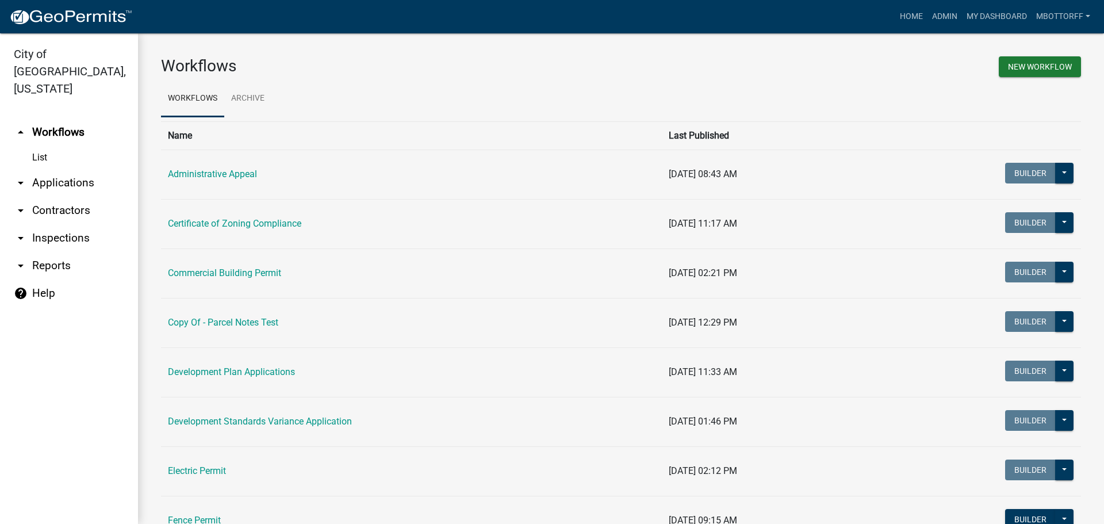
click at [50, 169] on link "arrow_drop_down Applications" at bounding box center [69, 183] width 138 height 28
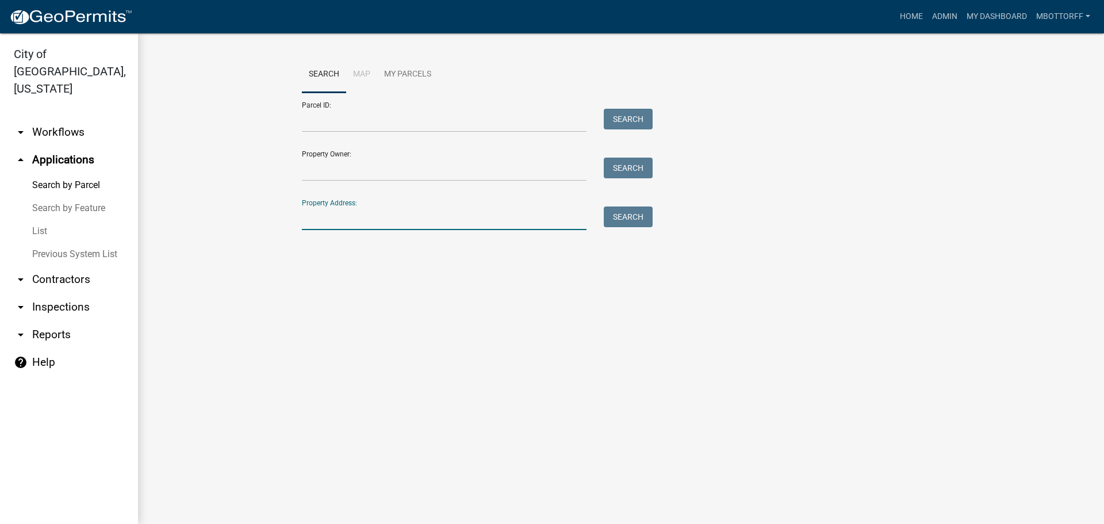
click at [346, 208] on input "Property Address:" at bounding box center [444, 218] width 285 height 24
type input "5115 WOODSTONE"
click at [622, 223] on button "Search" at bounding box center [628, 216] width 49 height 21
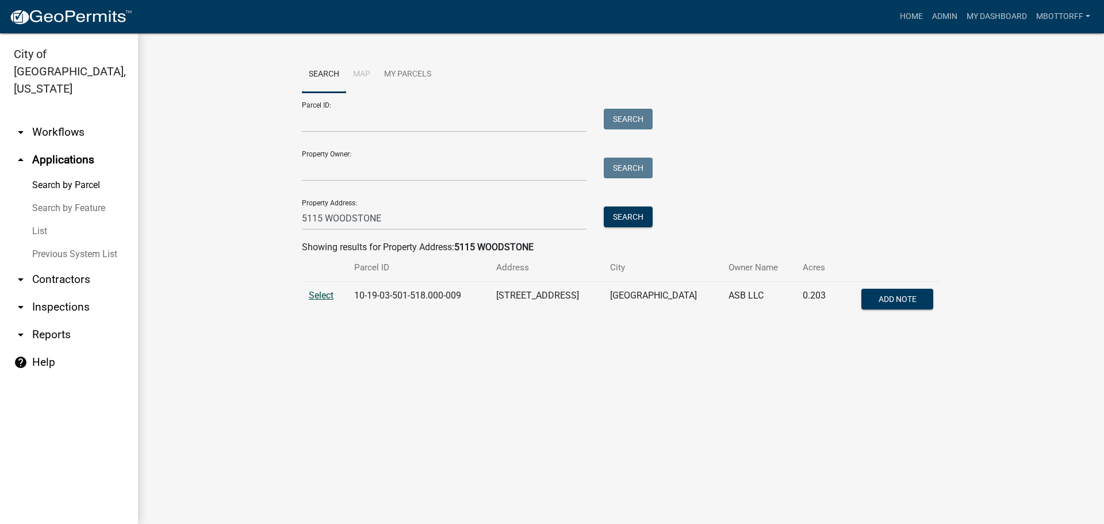
click at [319, 294] on span "Select" at bounding box center [321, 295] width 25 height 11
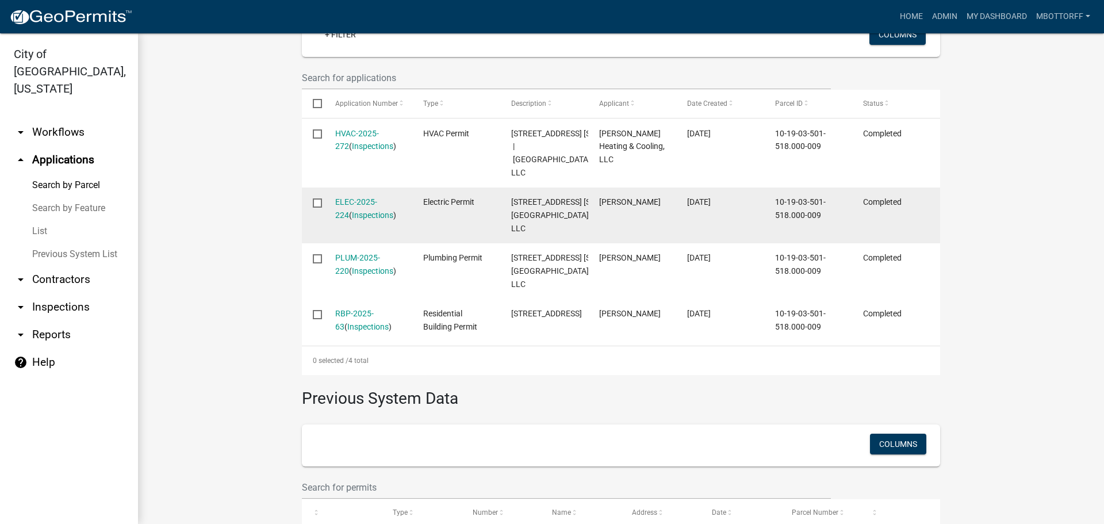
scroll to position [345, 0]
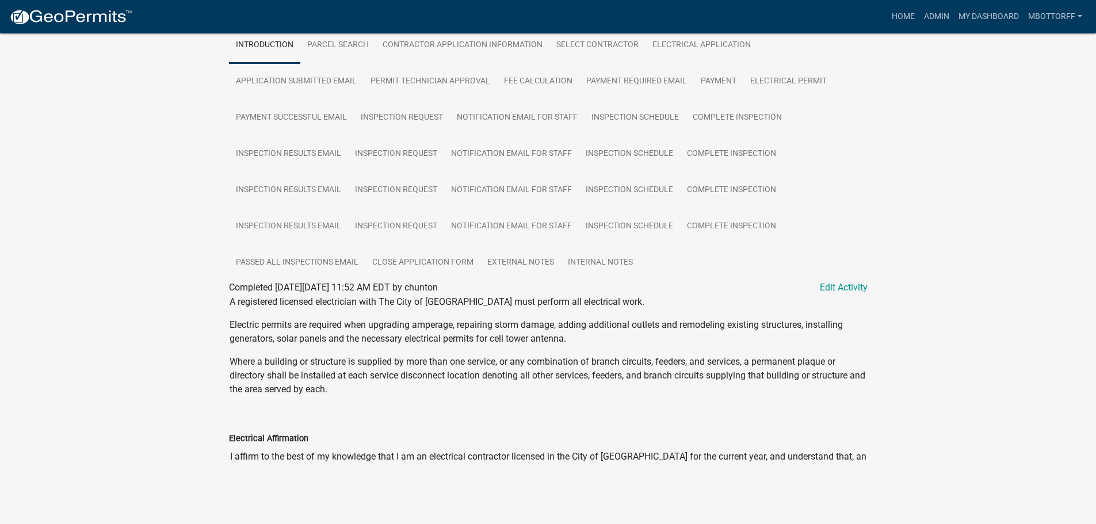
scroll to position [226, 0]
click at [518, 257] on link "External Notes" at bounding box center [520, 261] width 81 height 37
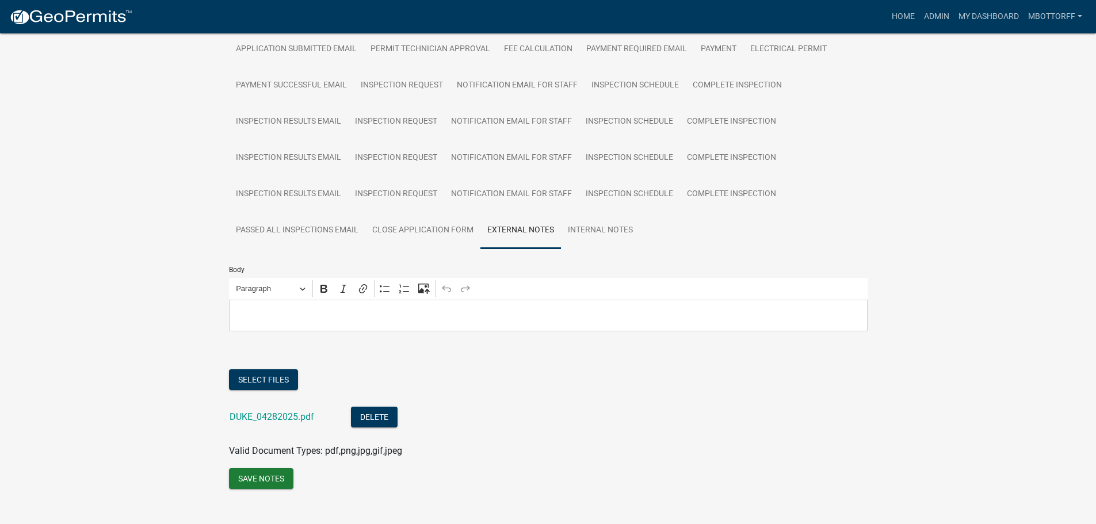
scroll to position [273, 0]
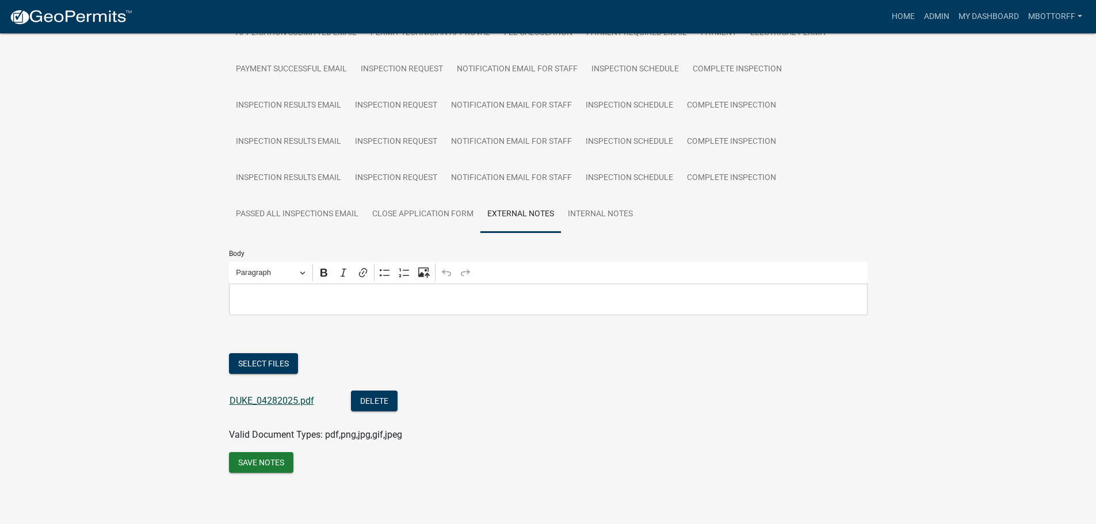
click at [270, 403] on link "DUKE_04282025.pdf" at bounding box center [271, 400] width 85 height 11
click at [629, 145] on link "Inspection Schedule" at bounding box center [629, 142] width 101 height 37
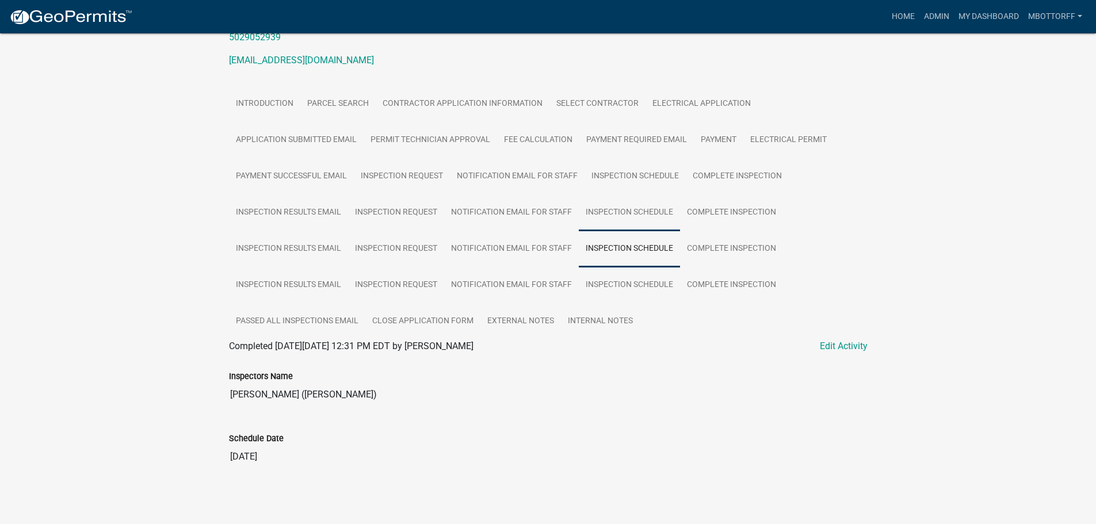
scroll to position [167, 0]
click at [718, 250] on link "Complete Inspection" at bounding box center [731, 247] width 103 height 37
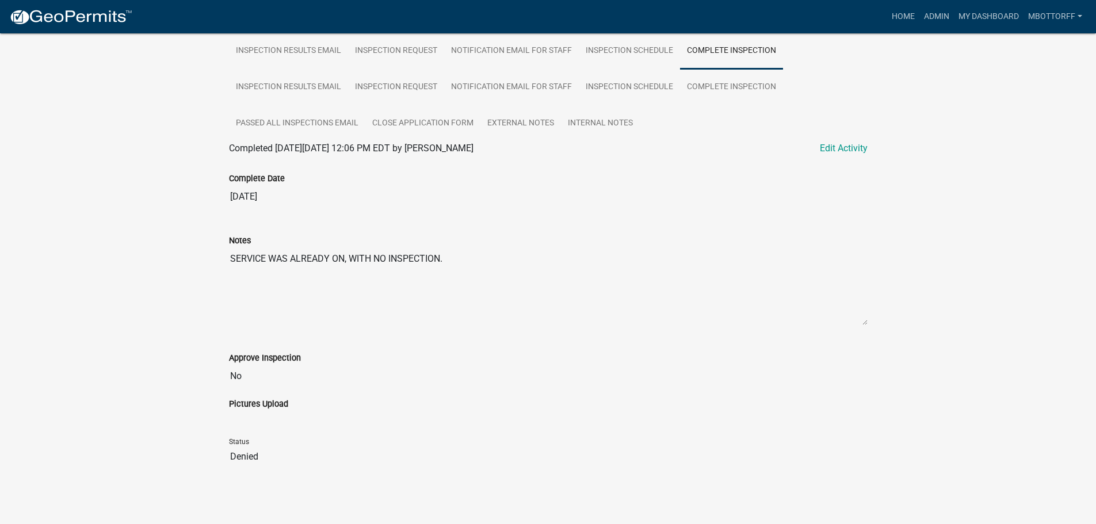
scroll to position [365, 0]
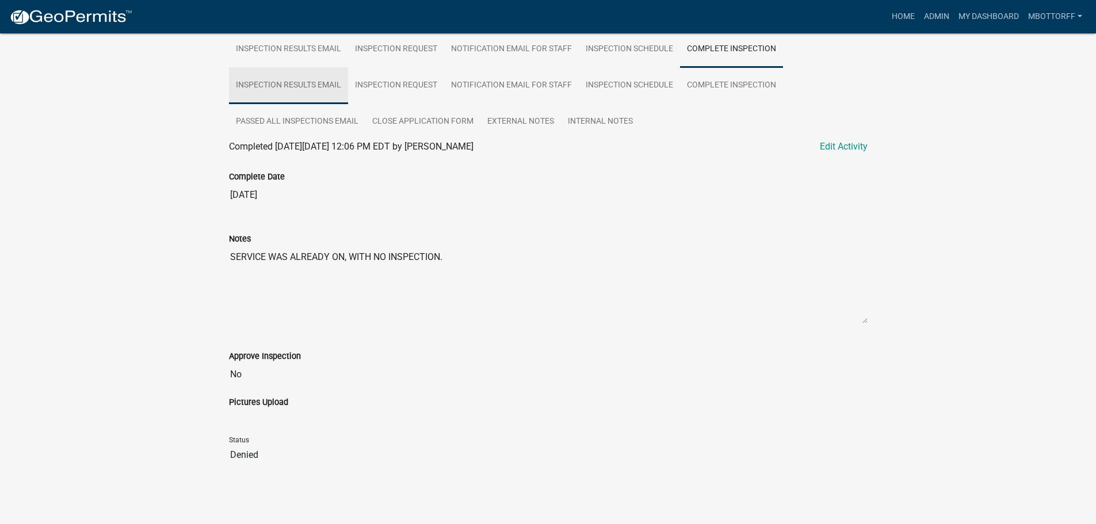
click at [288, 84] on link "Inspection Results Email" at bounding box center [288, 85] width 119 height 37
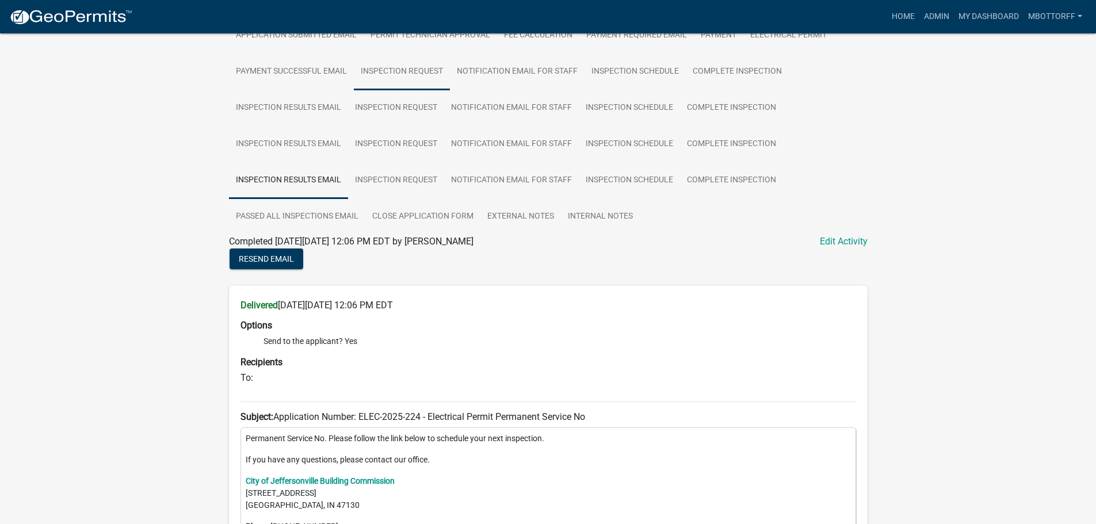
scroll to position [181, 0]
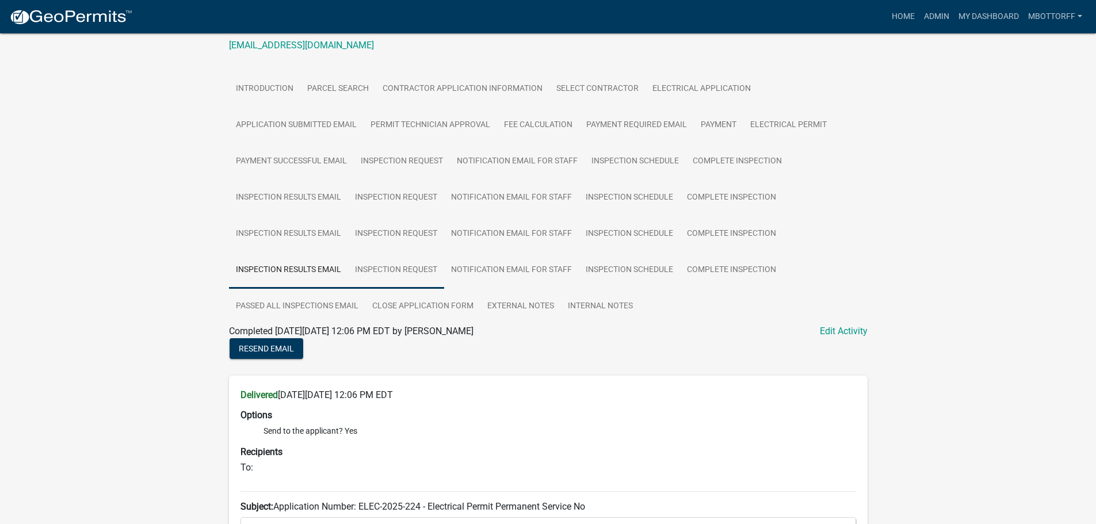
click at [412, 267] on link "Inspection Request" at bounding box center [396, 270] width 96 height 37
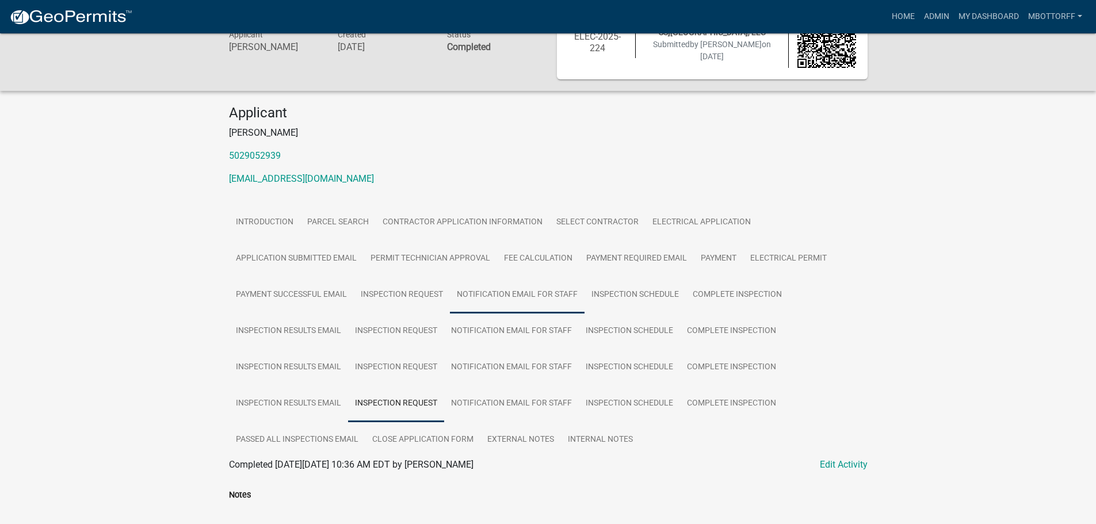
scroll to position [39, 0]
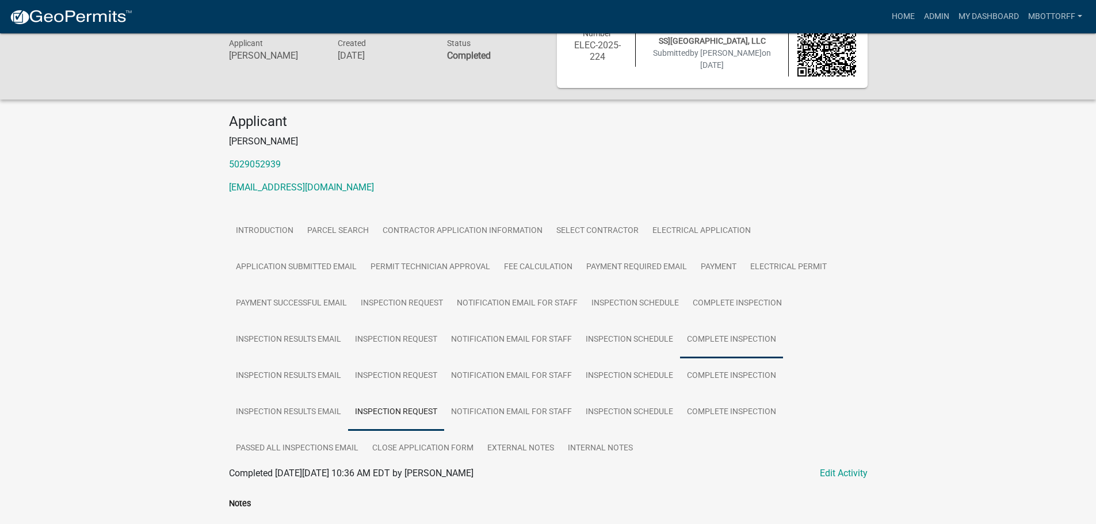
click at [710, 338] on link "Complete Inspection" at bounding box center [731, 340] width 103 height 37
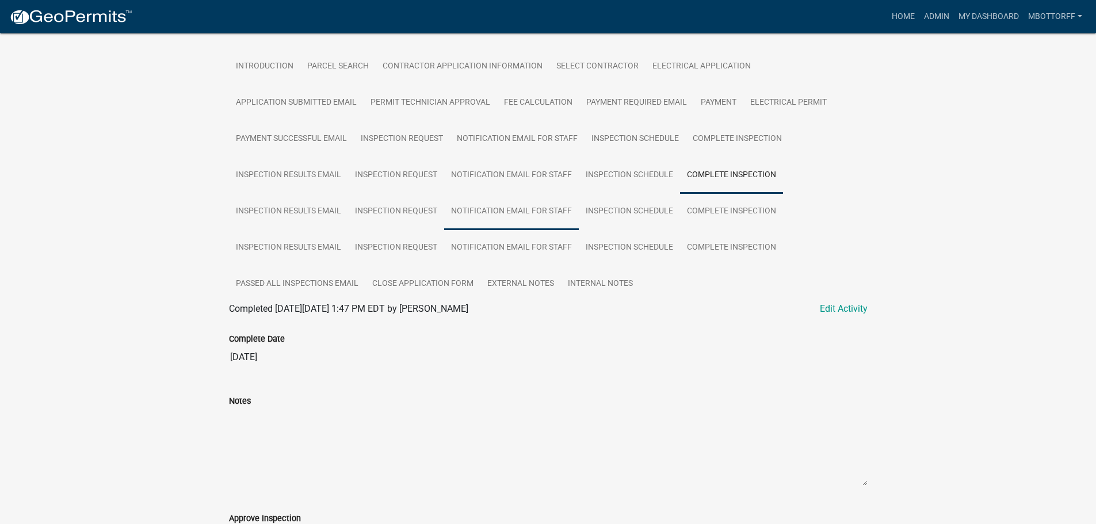
scroll to position [193, 0]
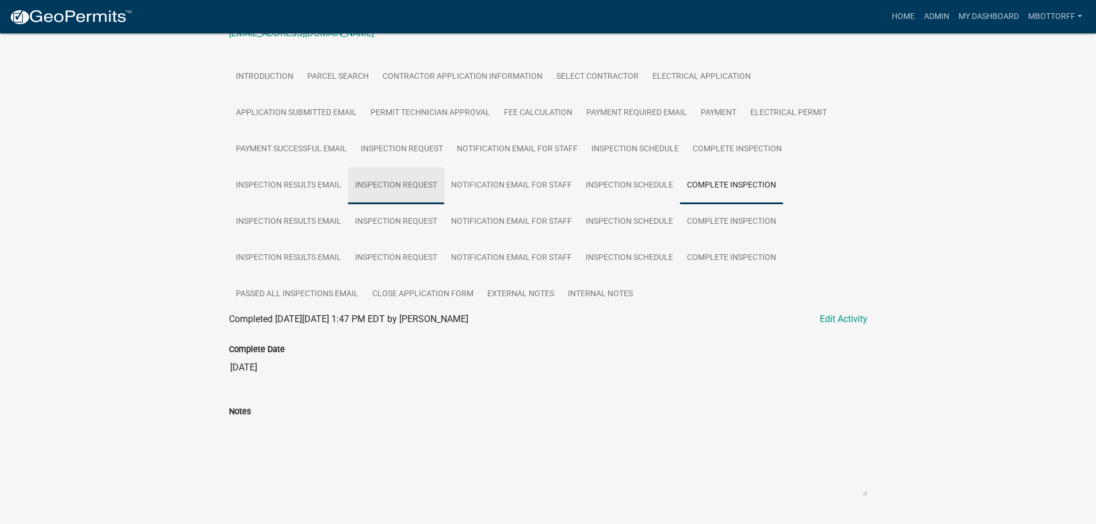
click at [374, 181] on link "Inspection Request" at bounding box center [396, 185] width 96 height 37
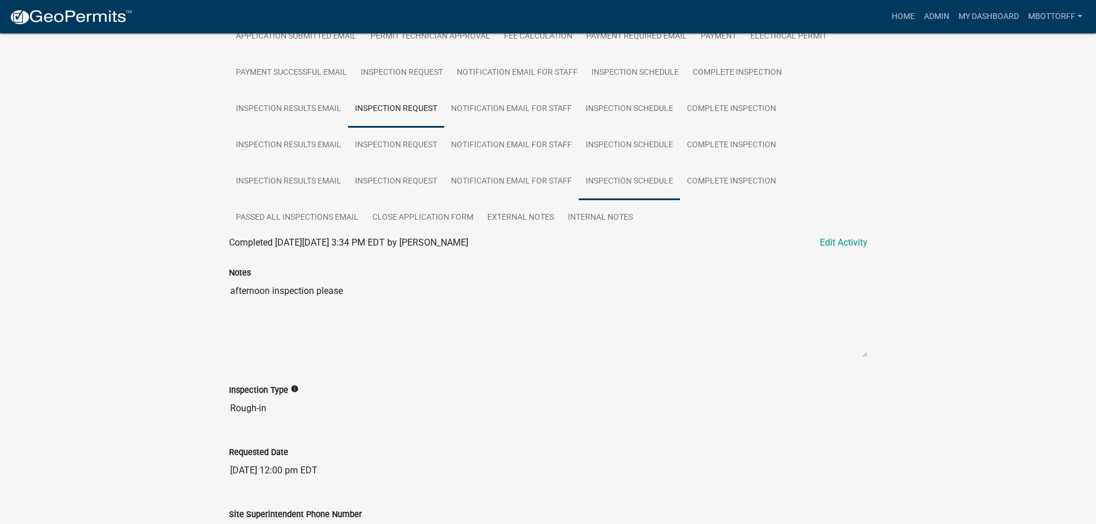
scroll to position [269, 0]
click at [648, 105] on link "Inspection Schedule" at bounding box center [629, 109] width 101 height 37
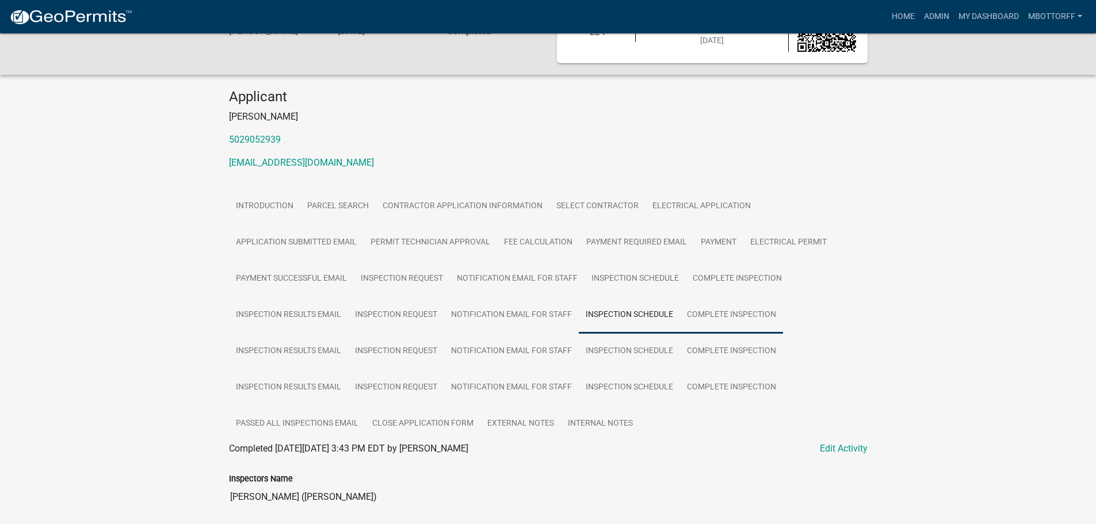
scroll to position [167, 0]
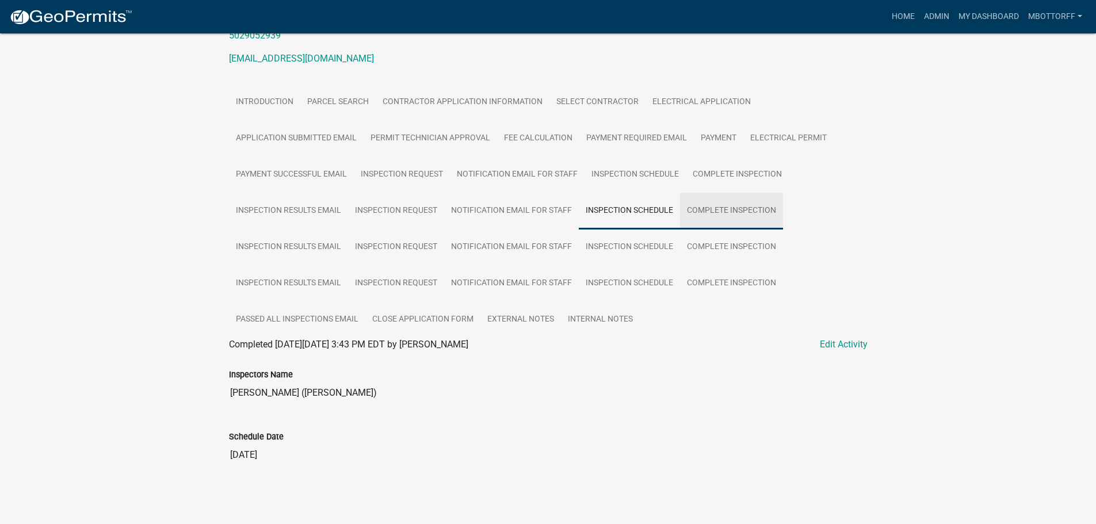
click at [721, 209] on link "Complete Inspection" at bounding box center [731, 211] width 103 height 37
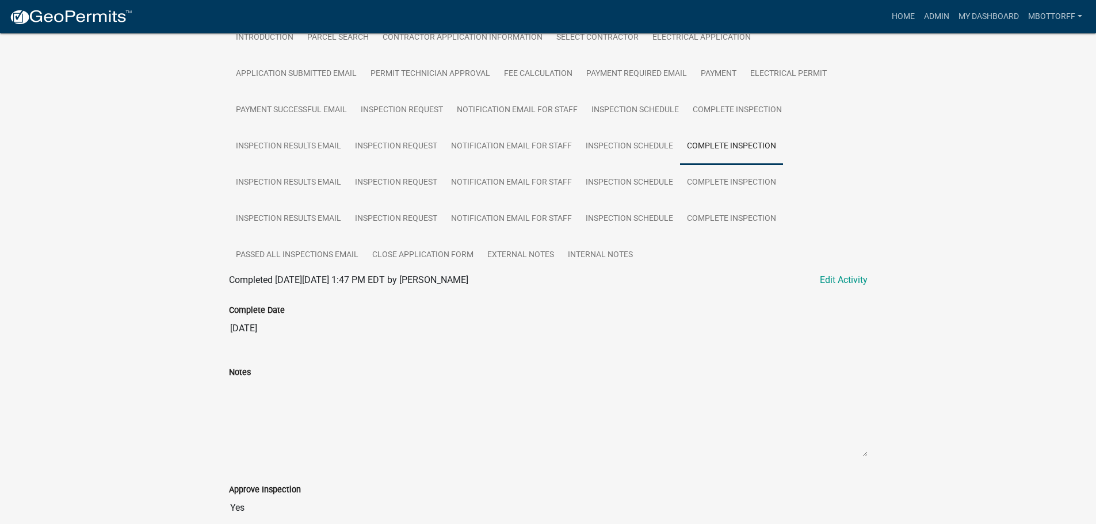
scroll to position [135, 0]
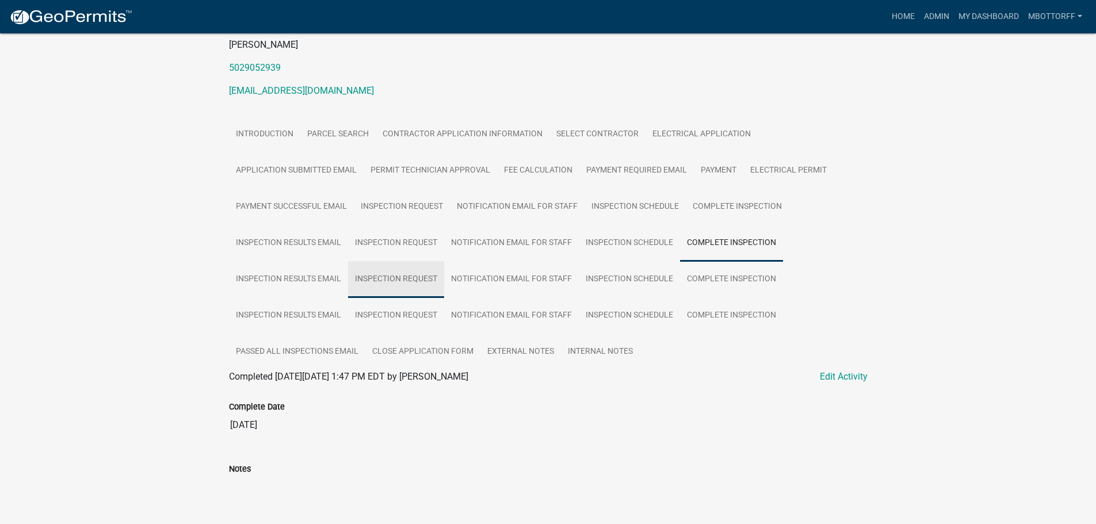
click at [388, 279] on link "Inspection Request" at bounding box center [396, 279] width 96 height 37
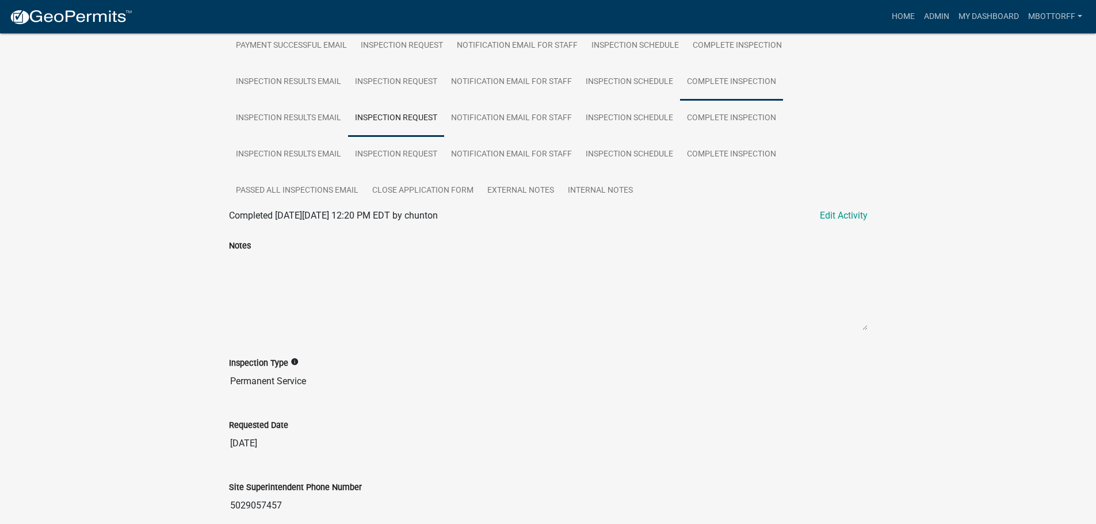
scroll to position [269, 0]
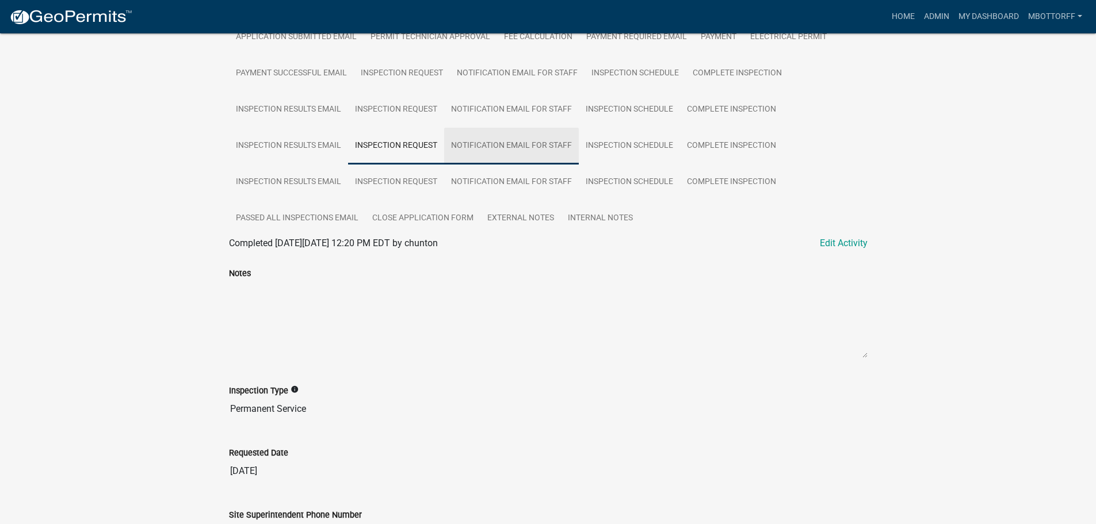
click at [512, 145] on link "Notification Email for Staff" at bounding box center [511, 146] width 135 height 37
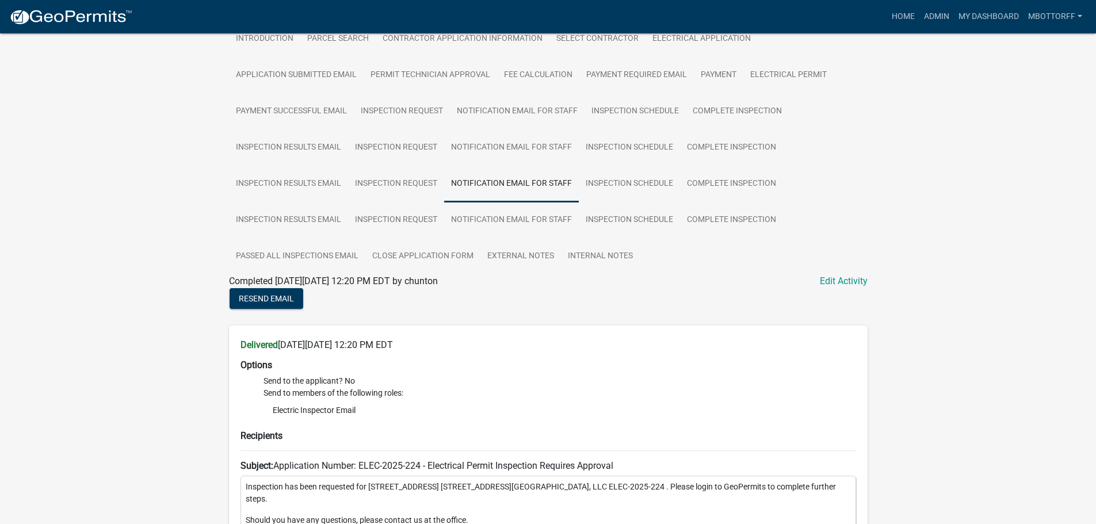
scroll to position [236, 0]
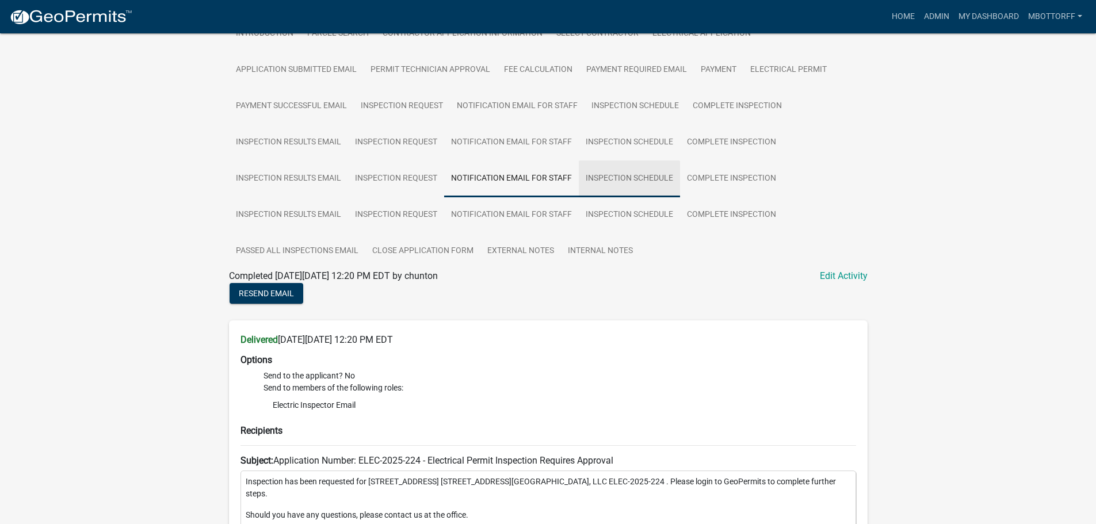
click at [628, 181] on link "Inspection Schedule" at bounding box center [629, 178] width 101 height 37
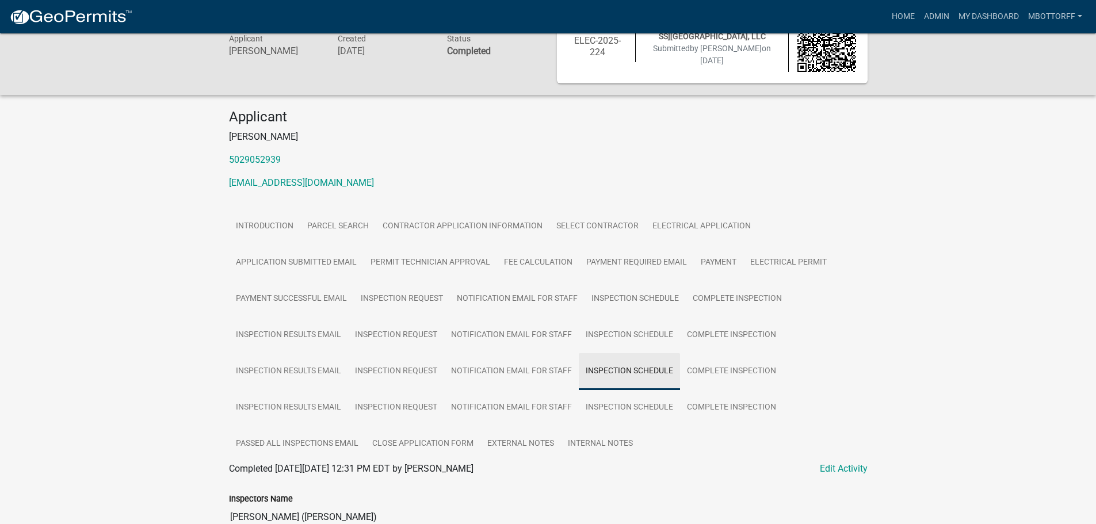
scroll to position [167, 0]
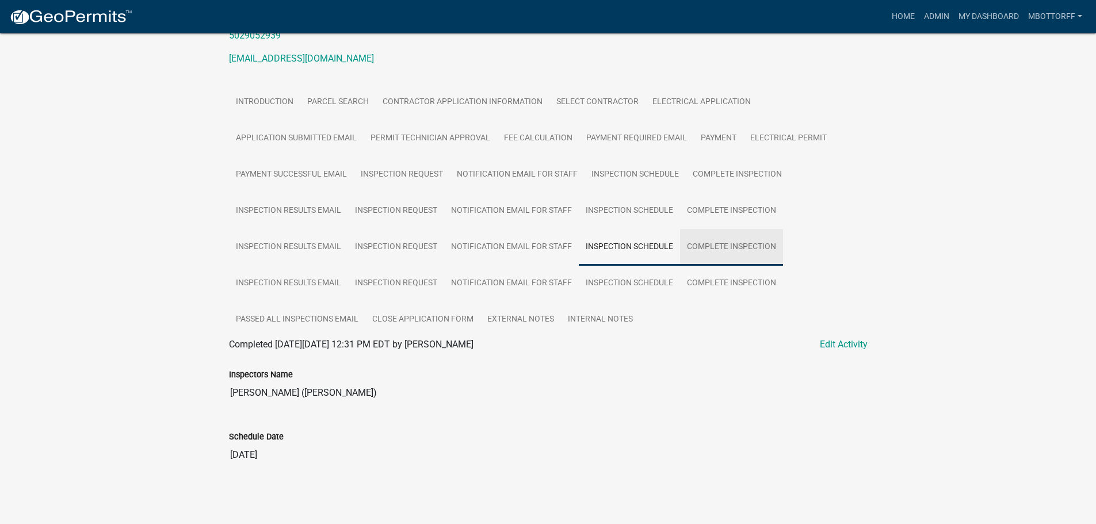
click at [726, 248] on link "Complete Inspection" at bounding box center [731, 247] width 103 height 37
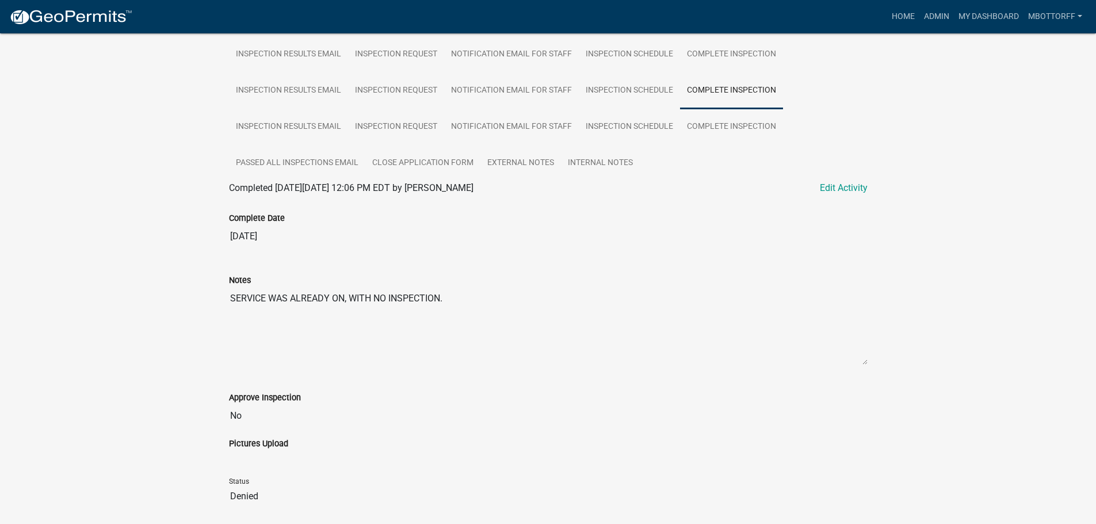
scroll to position [340, 0]
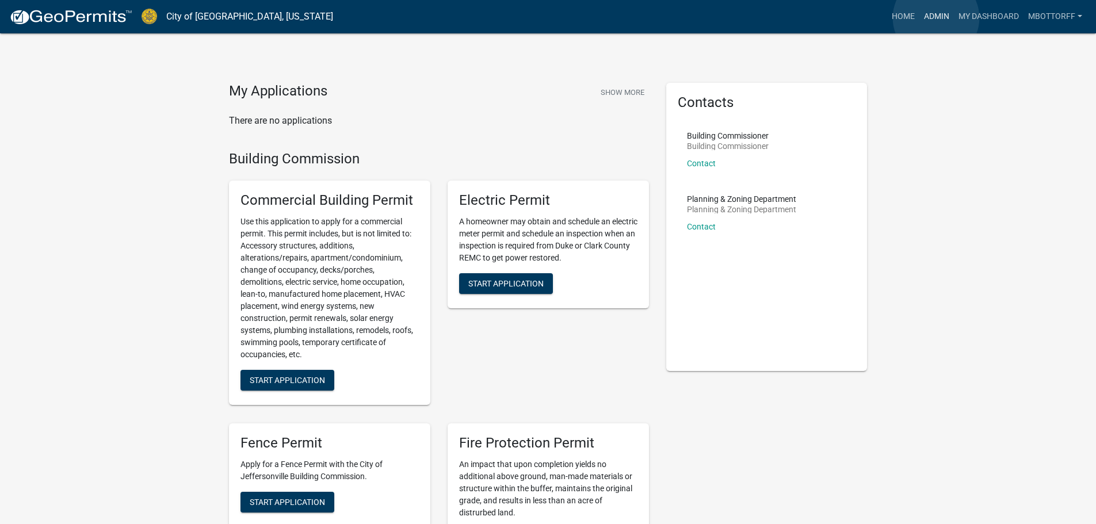
click at [936, 18] on link "Admin" at bounding box center [936, 17] width 35 height 22
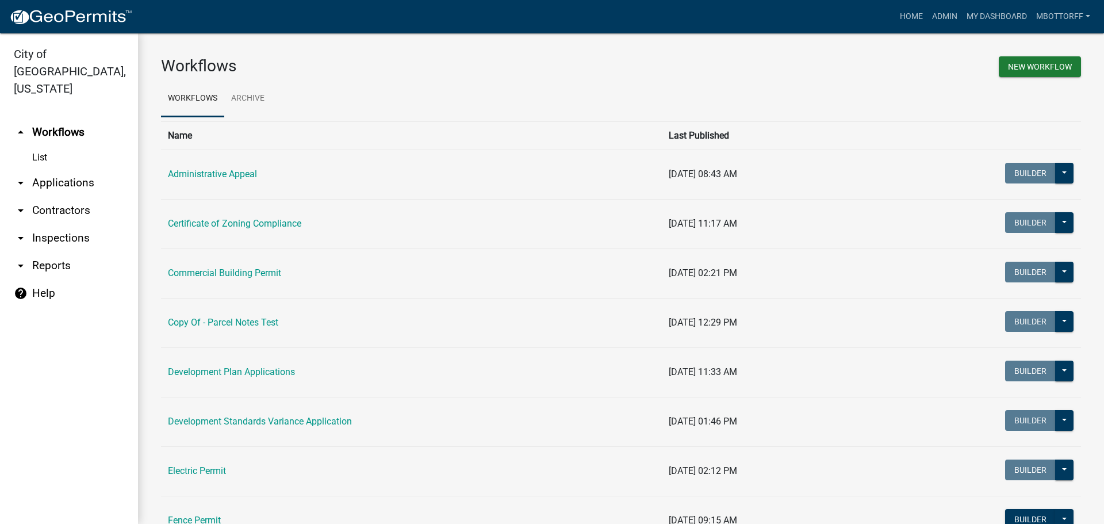
drag, startPoint x: 49, startPoint y: 211, endPoint x: 44, endPoint y: 219, distance: 9.6
click at [49, 224] on link "arrow_drop_down Inspections" at bounding box center [69, 238] width 138 height 28
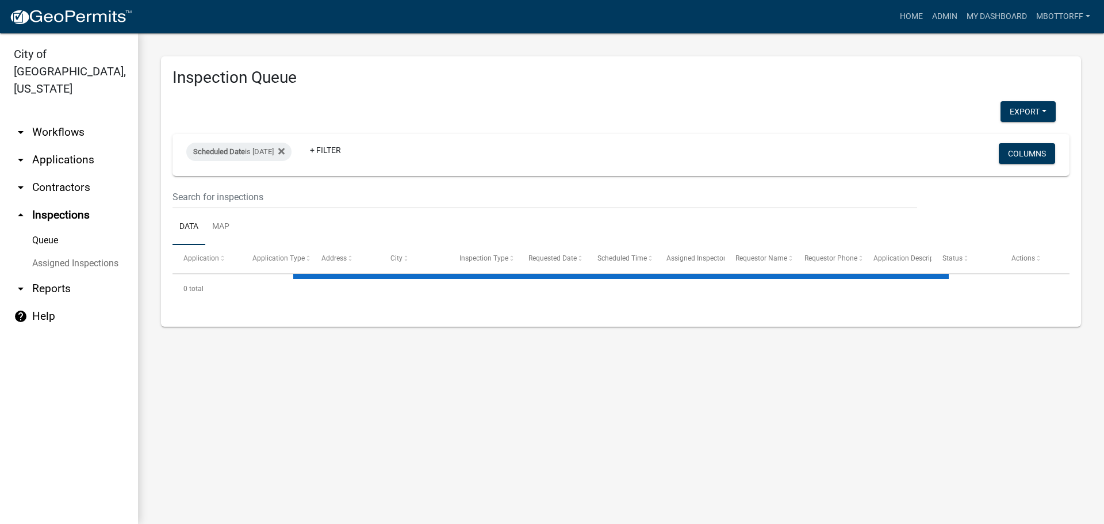
select select "3: 100"
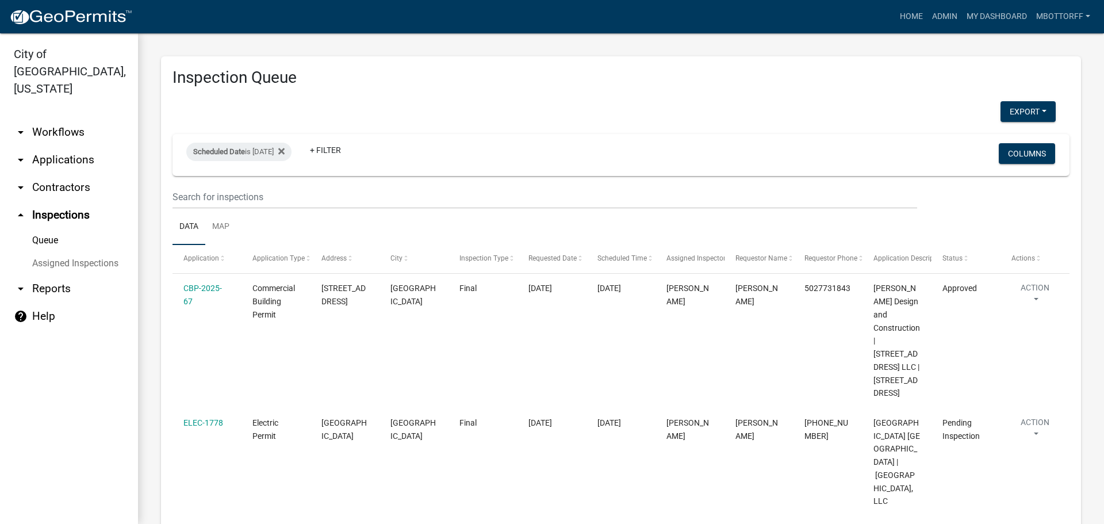
drag, startPoint x: 104, startPoint y: 246, endPoint x: 155, endPoint y: 236, distance: 52.0
click at [105, 252] on link "Assigned Inspections" at bounding box center [69, 263] width 138 height 23
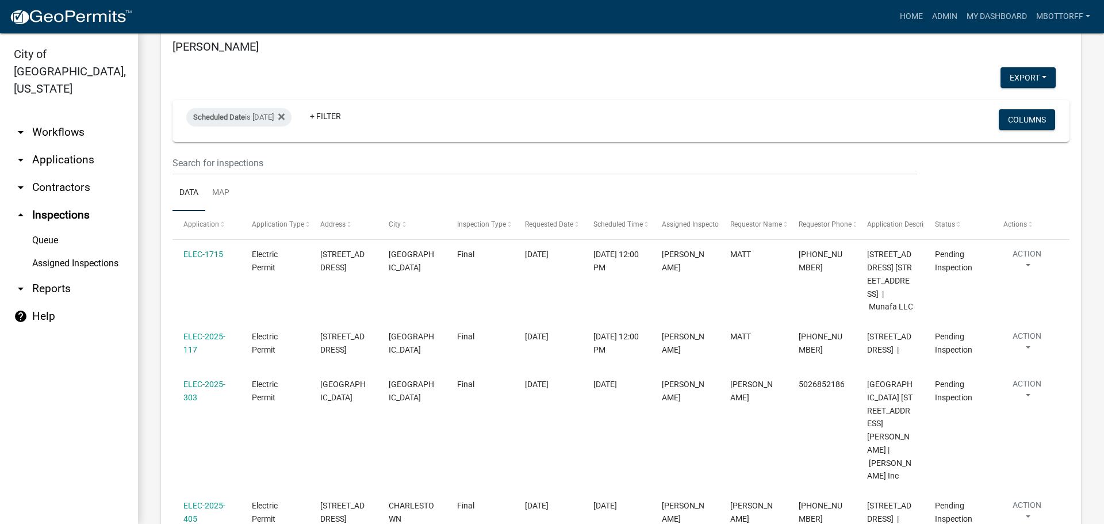
scroll to position [2933, 0]
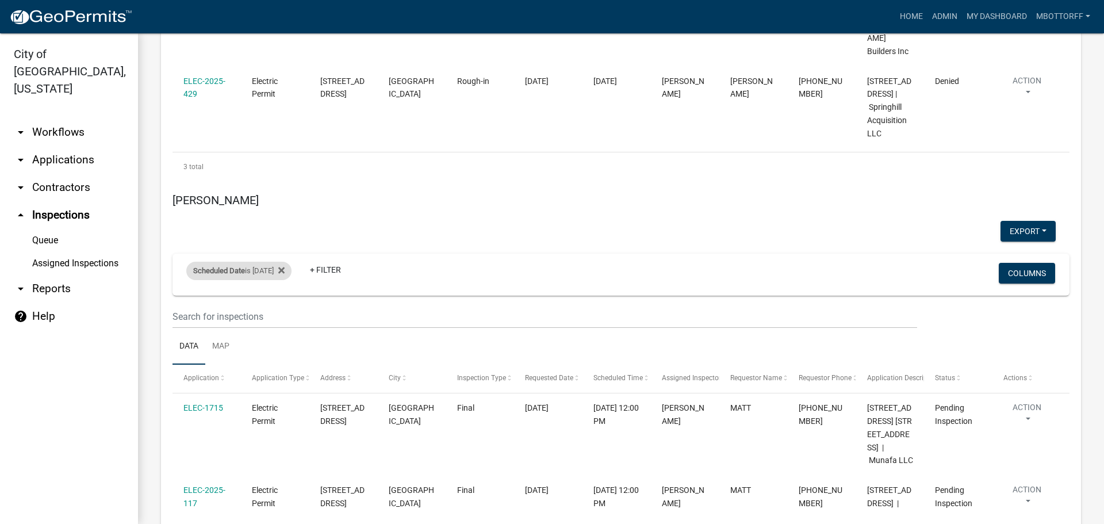
click at [260, 262] on div "Scheduled Date is [DATE]" at bounding box center [238, 271] width 105 height 18
click at [281, 261] on input "[DATE]" at bounding box center [249, 262] width 81 height 24
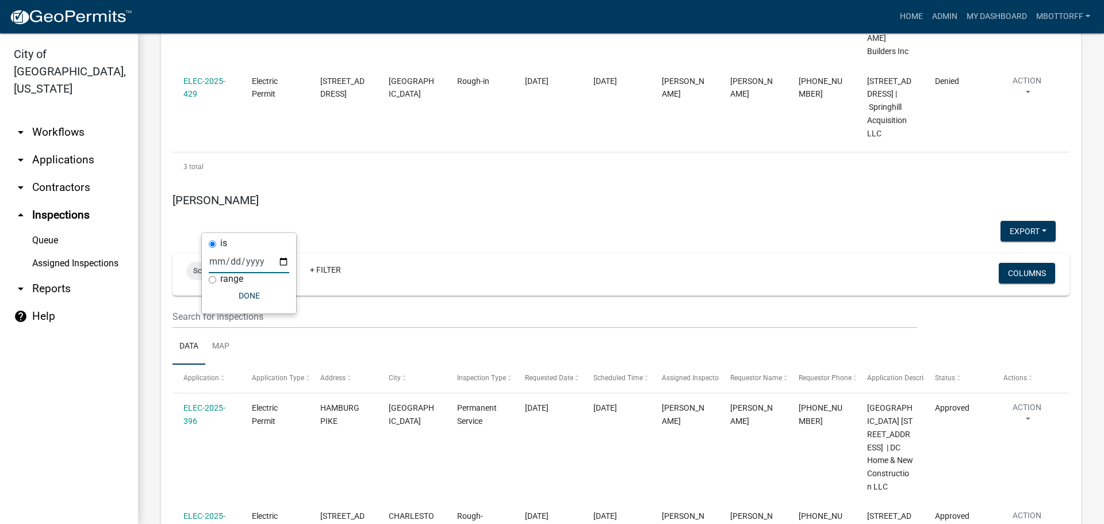
type input "[DATE]"
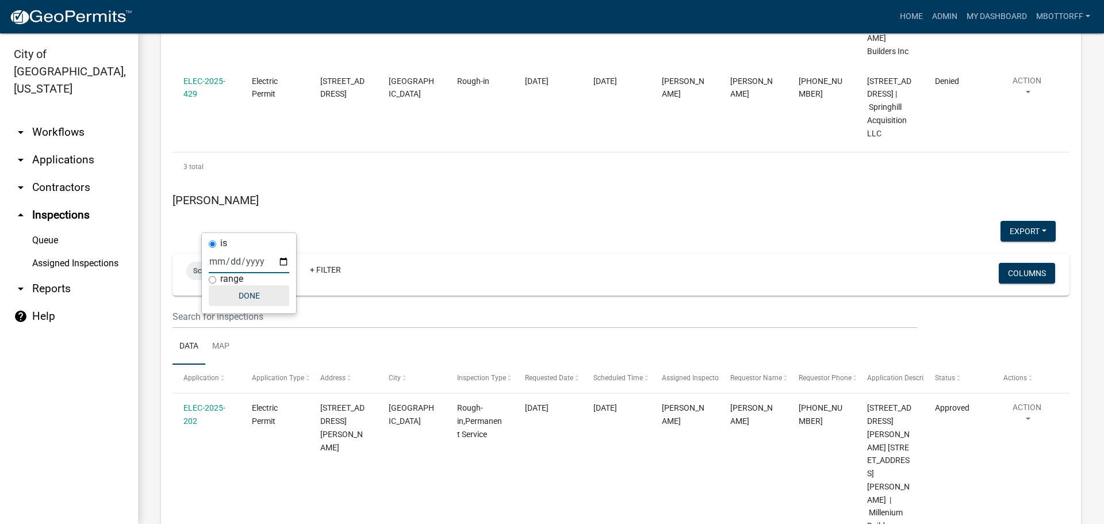
click at [248, 298] on button "Done" at bounding box center [249, 295] width 81 height 21
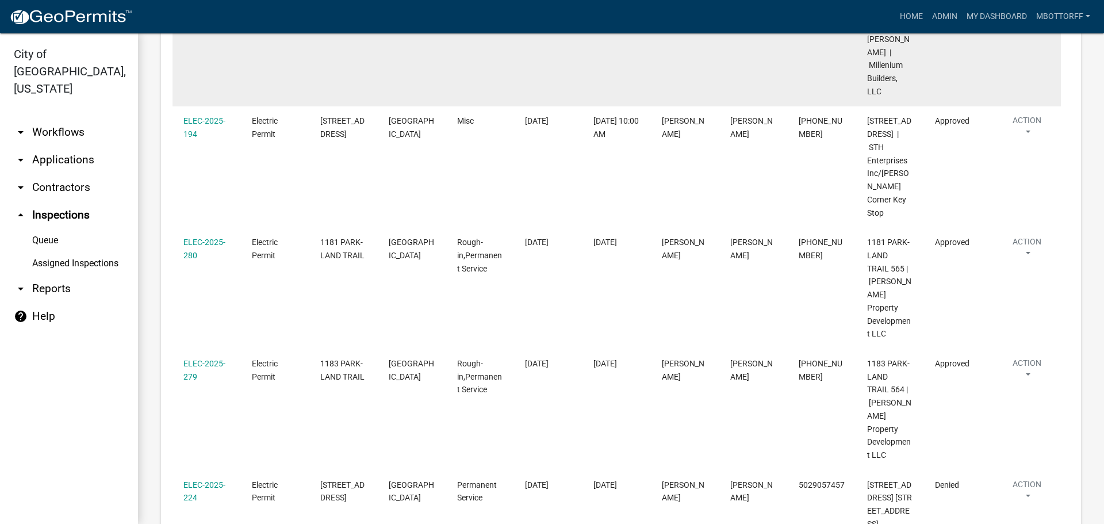
scroll to position [3394, 0]
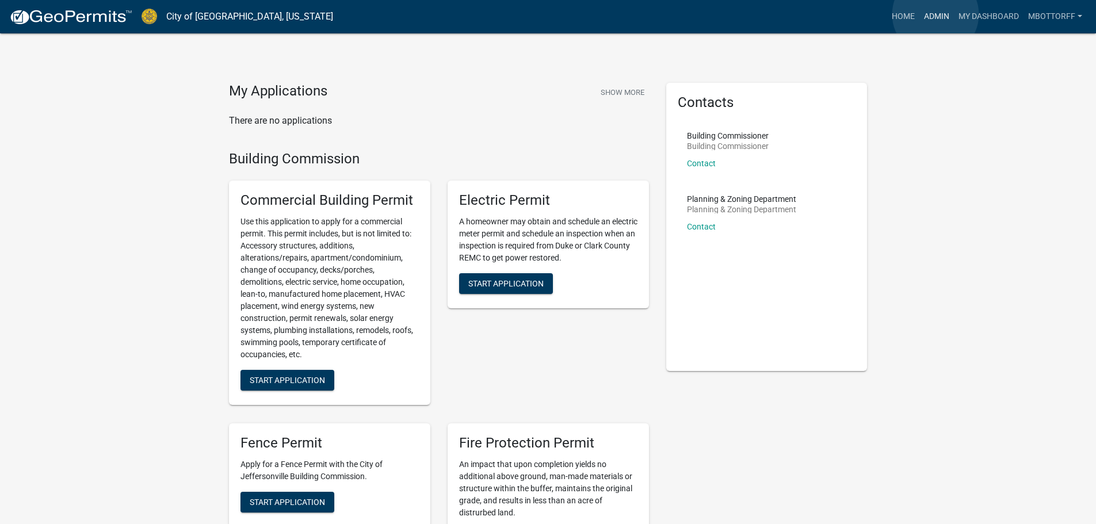
click at [935, 14] on link "Admin" at bounding box center [936, 17] width 35 height 22
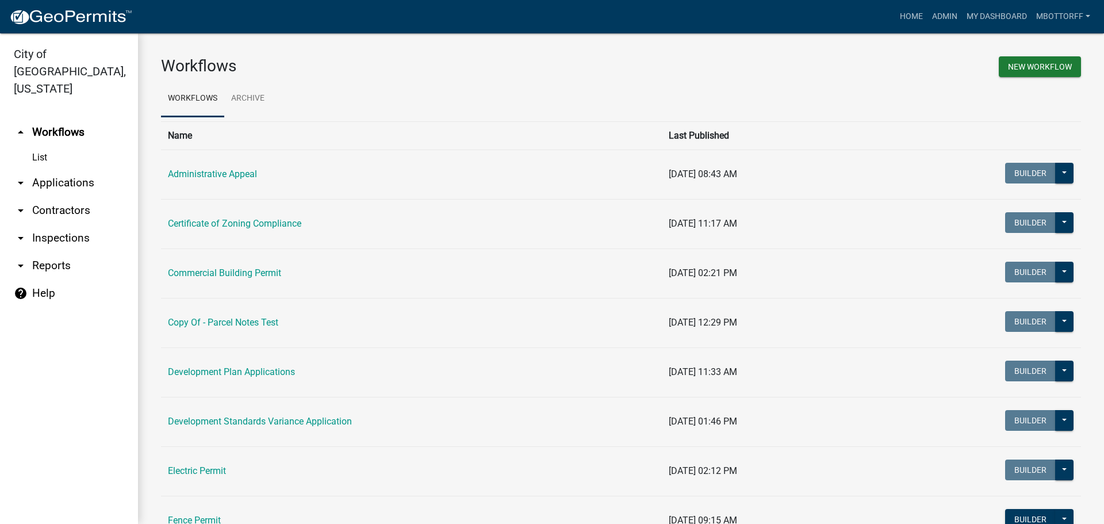
click at [59, 169] on link "arrow_drop_down Applications" at bounding box center [69, 183] width 138 height 28
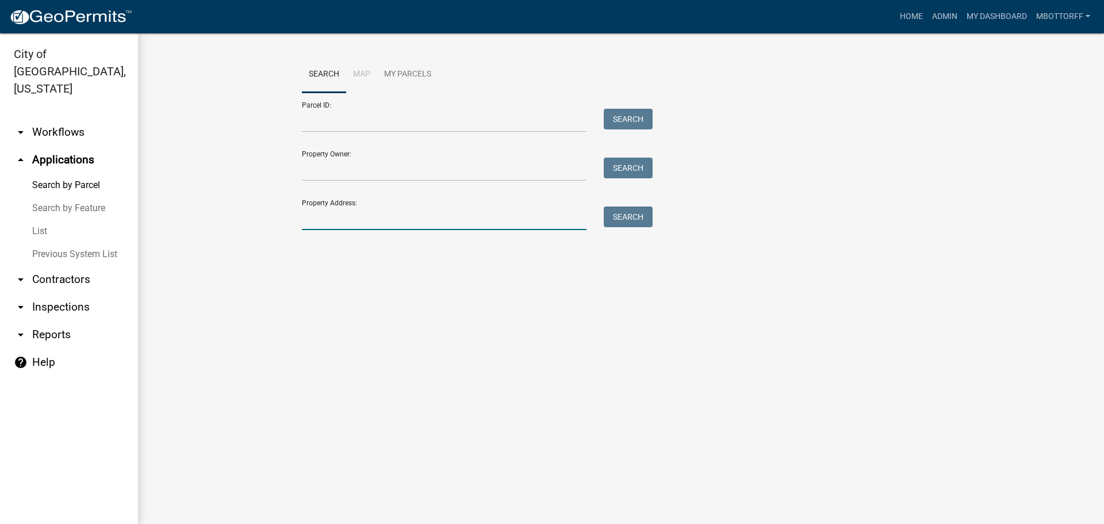
click at [353, 216] on input "Property Address:" at bounding box center [444, 218] width 285 height 24
type input "4104 PATR"
click at [633, 223] on button "Search" at bounding box center [628, 216] width 49 height 21
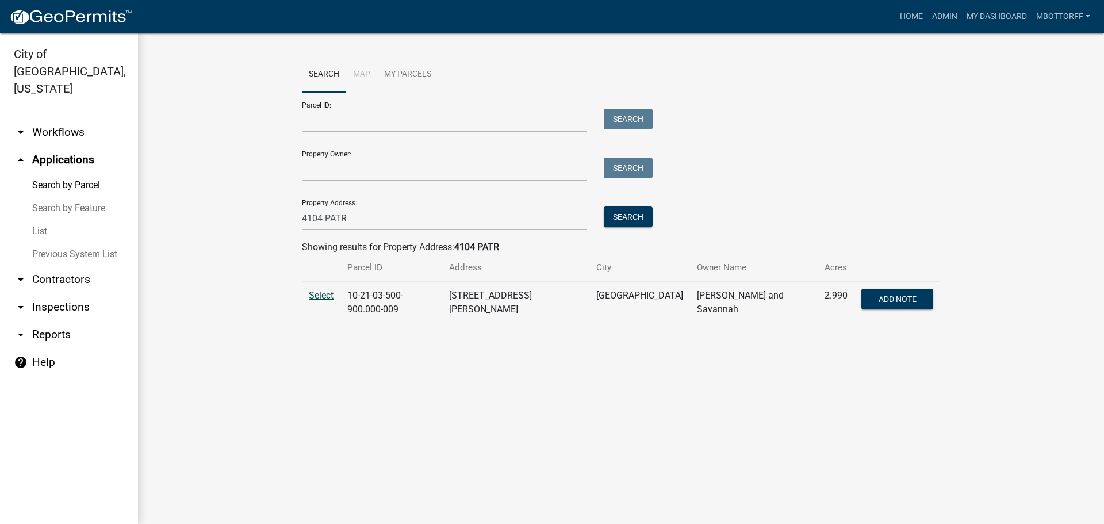
click at [318, 299] on span "Select" at bounding box center [321, 295] width 25 height 11
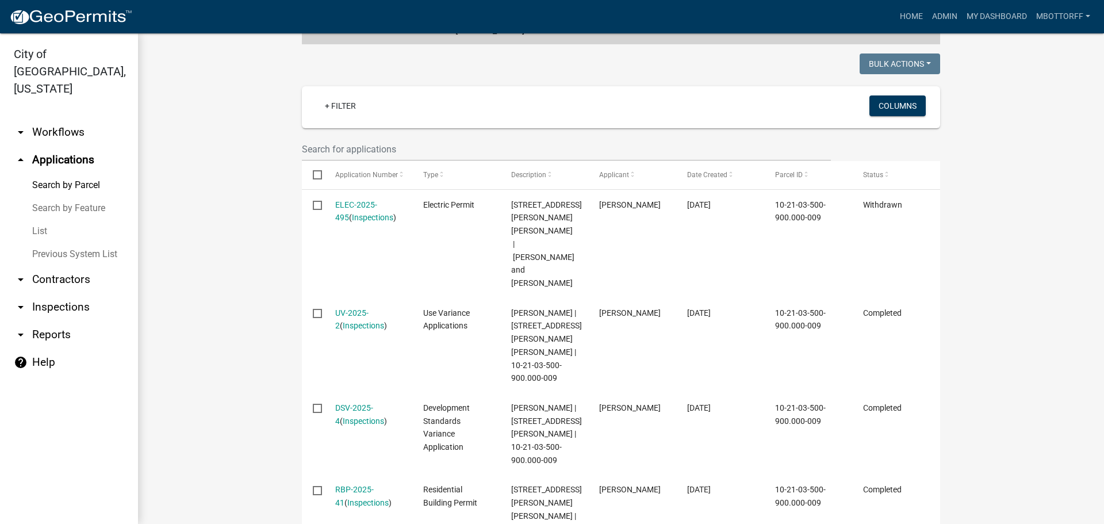
scroll to position [288, 0]
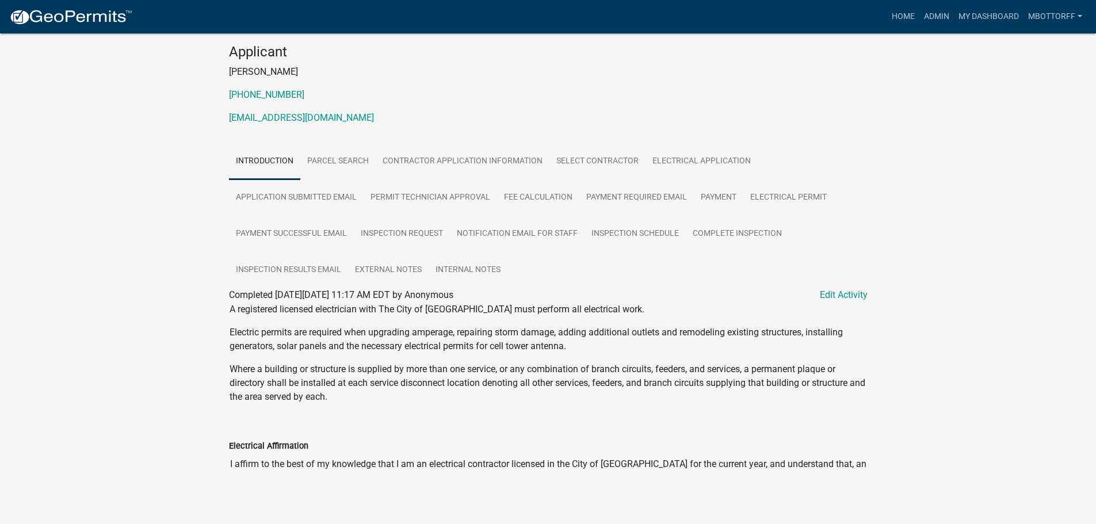
scroll to position [117, 0]
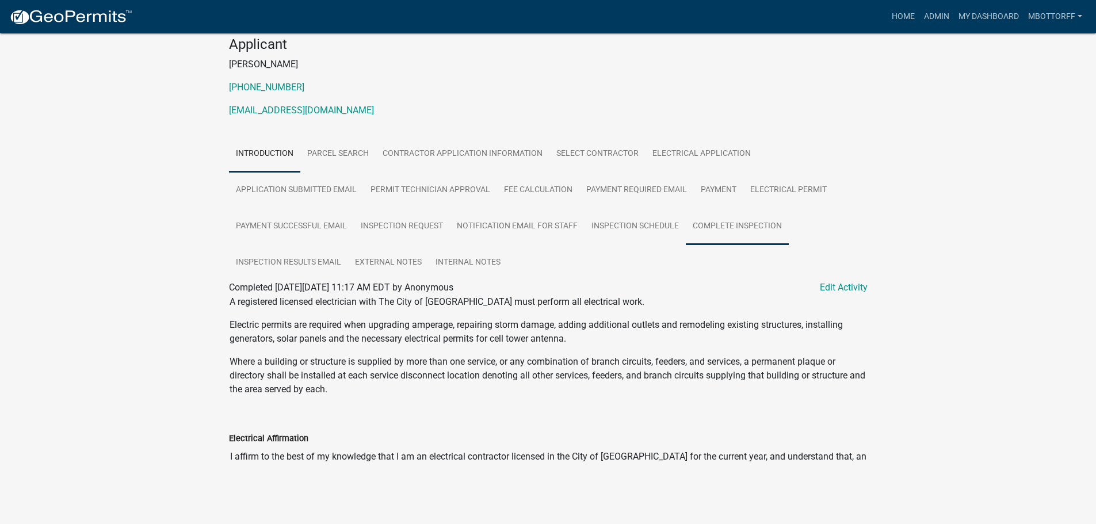
click at [701, 224] on link "Complete Inspection" at bounding box center [737, 226] width 103 height 37
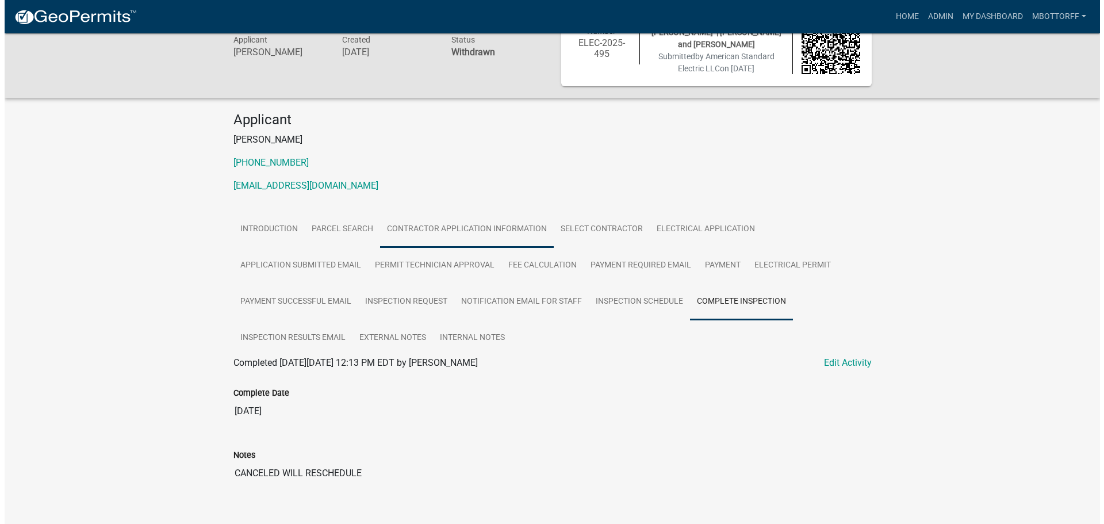
scroll to position [0, 0]
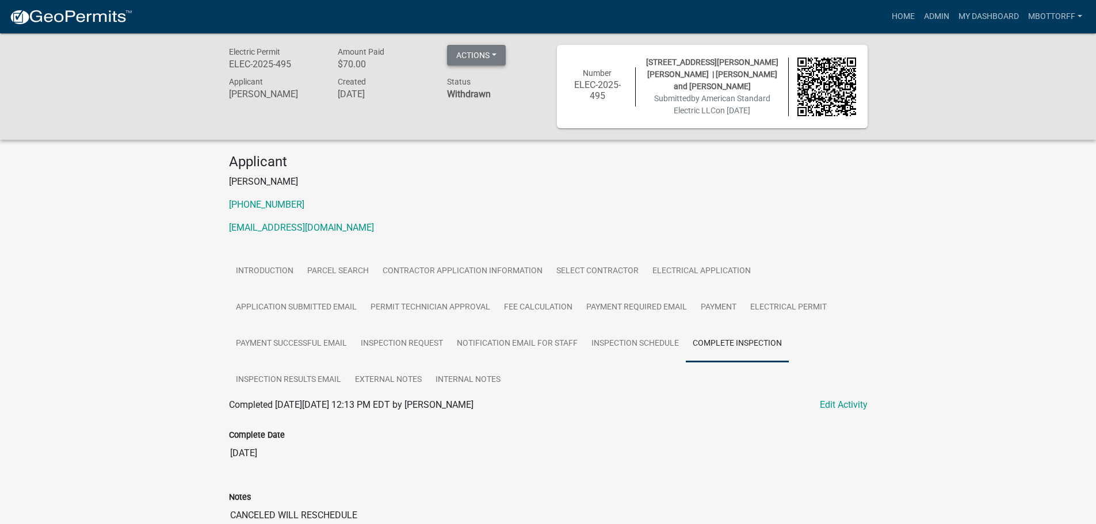
click at [498, 53] on button "Actions" at bounding box center [476, 55] width 59 height 21
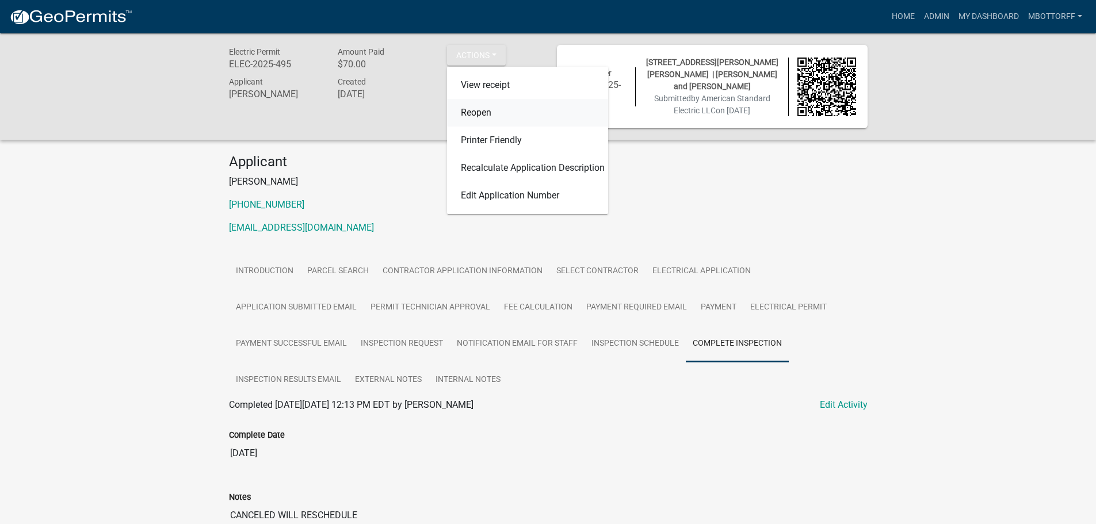
click at [472, 116] on link "Reopen" at bounding box center [527, 113] width 161 height 28
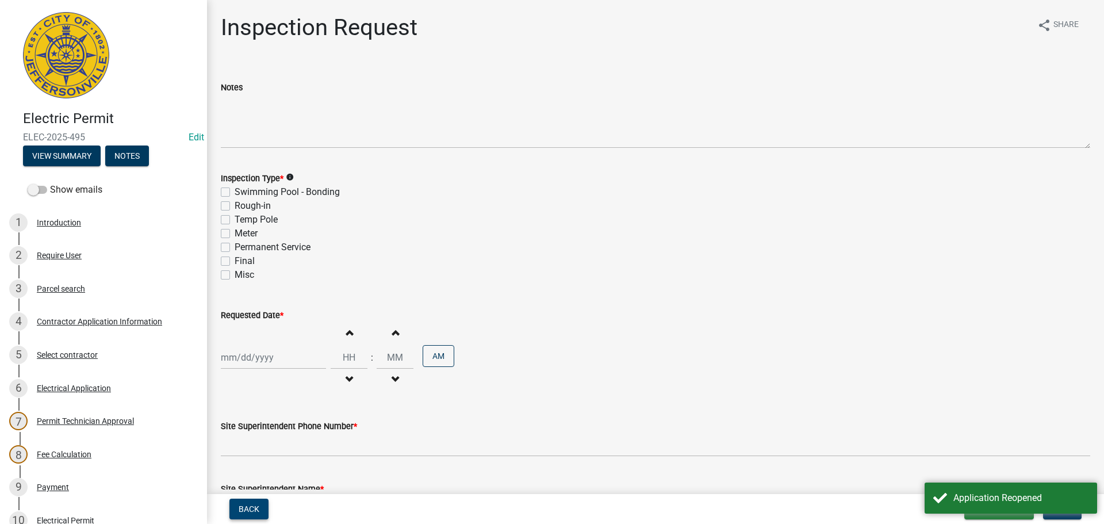
click at [243, 506] on span "Back" at bounding box center [249, 508] width 21 height 9
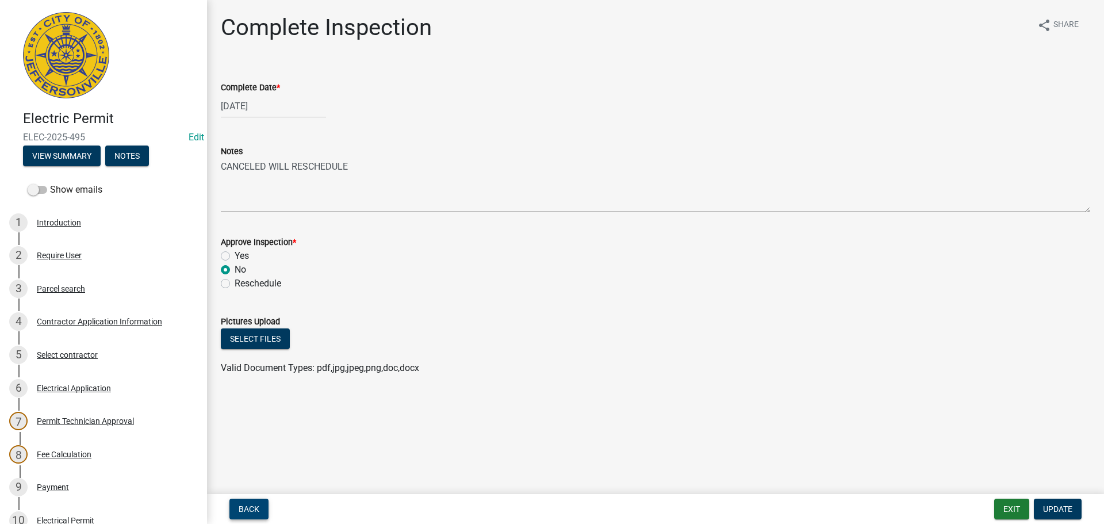
click at [248, 506] on span "Back" at bounding box center [249, 508] width 21 height 9
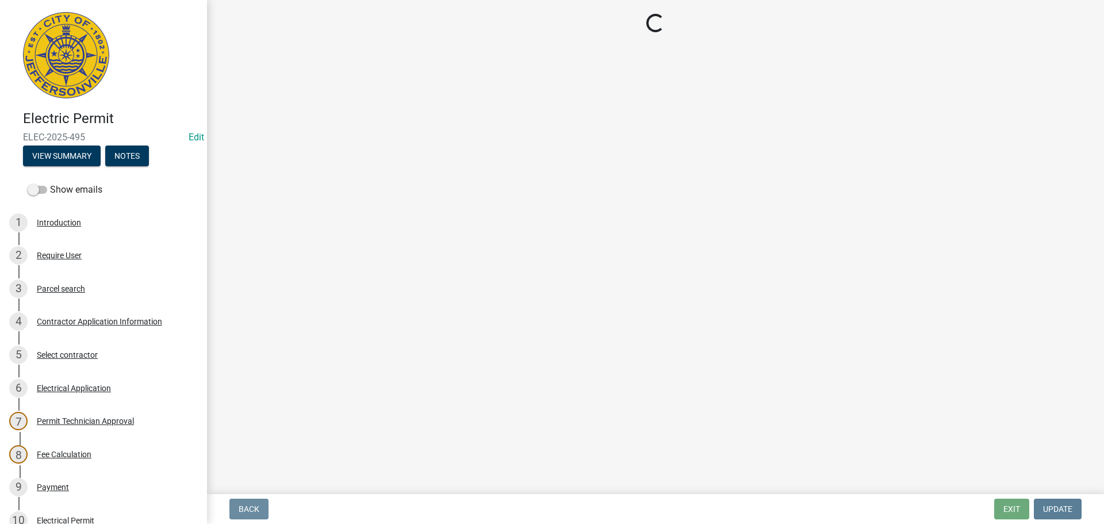
select select "7b0b9f25-f402-4148-9522-9b9b34b3e885"
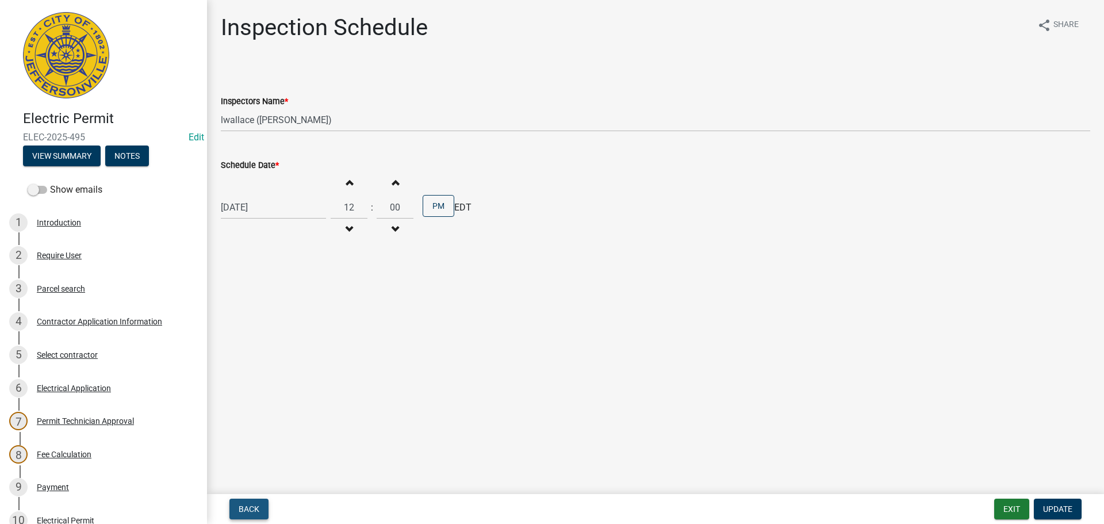
click at [248, 509] on span "Back" at bounding box center [249, 508] width 21 height 9
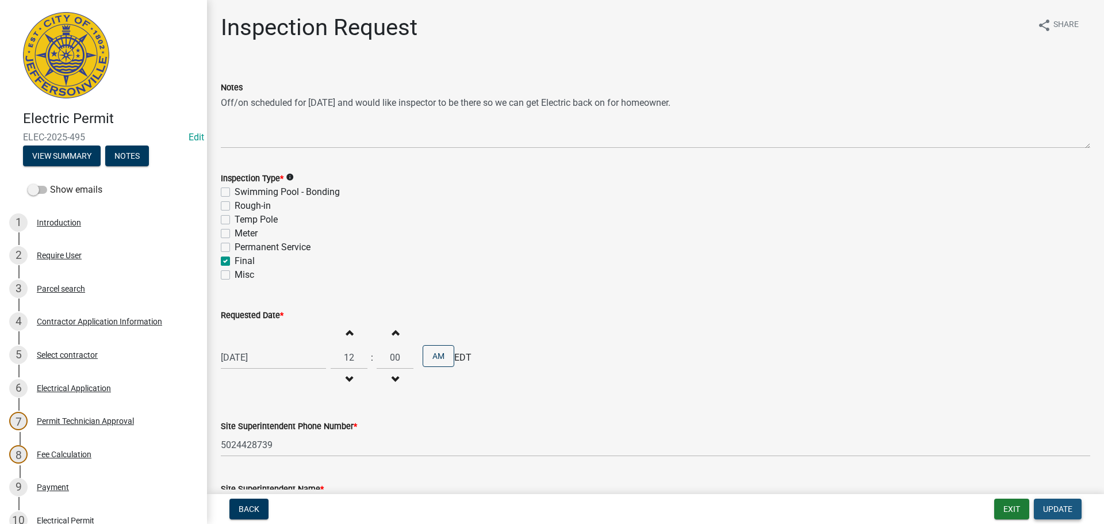
click at [1049, 511] on span "Update" at bounding box center [1057, 508] width 29 height 9
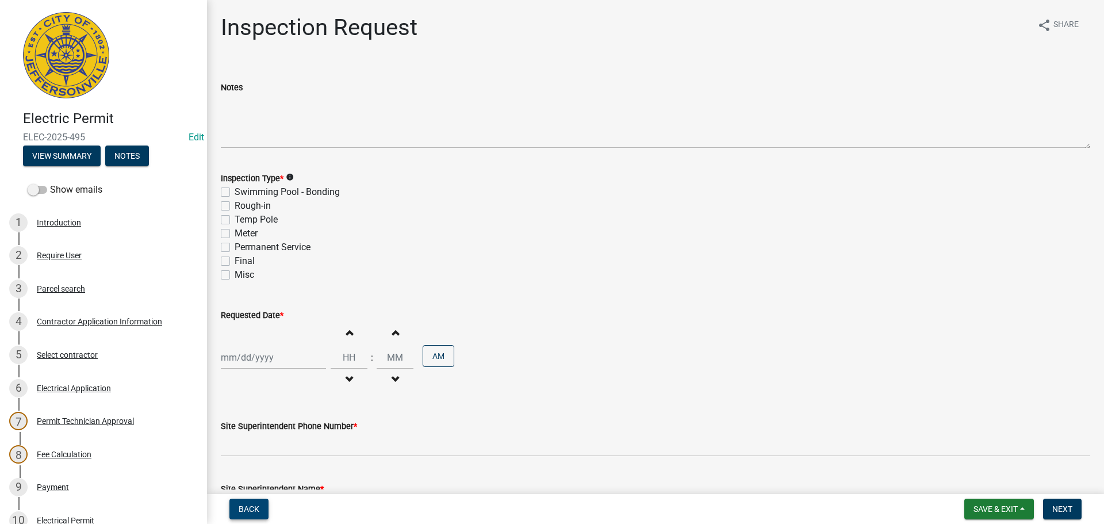
click at [238, 509] on button "Back" at bounding box center [248, 509] width 39 height 21
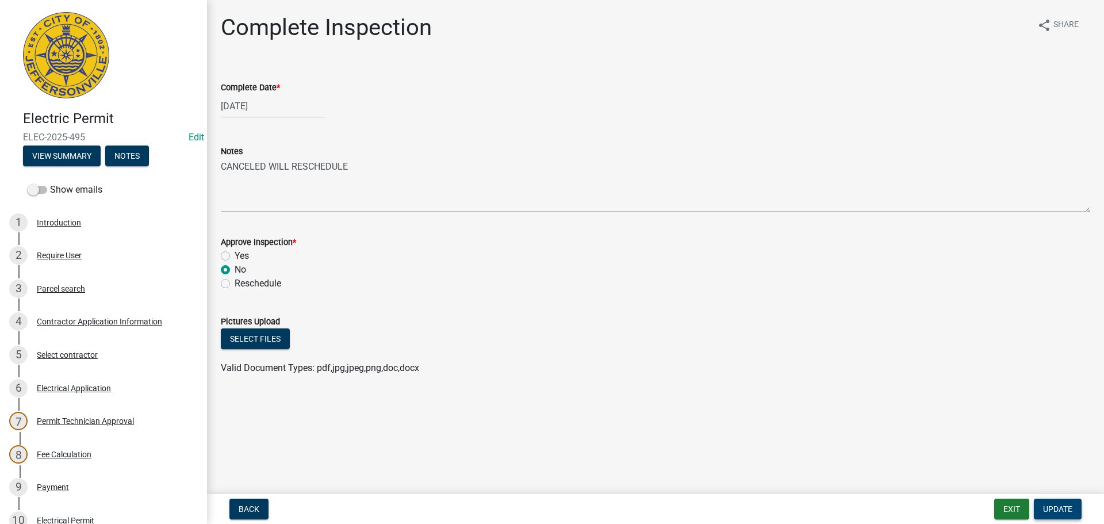
click at [1058, 508] on span "Update" at bounding box center [1057, 508] width 29 height 9
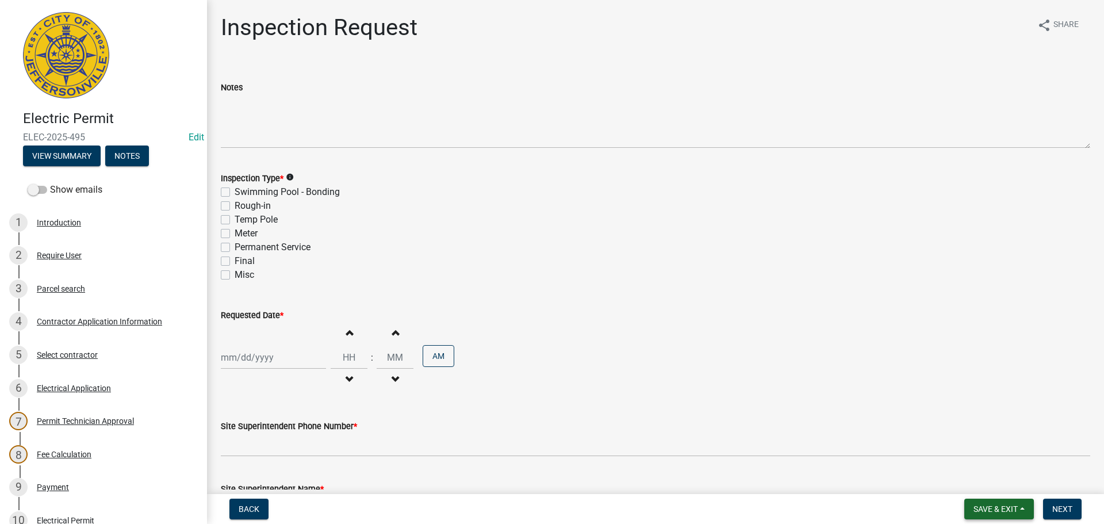
click at [972, 500] on button "Save & Exit" at bounding box center [1000, 509] width 70 height 21
click at [971, 485] on button "Save & Exit" at bounding box center [988, 479] width 92 height 28
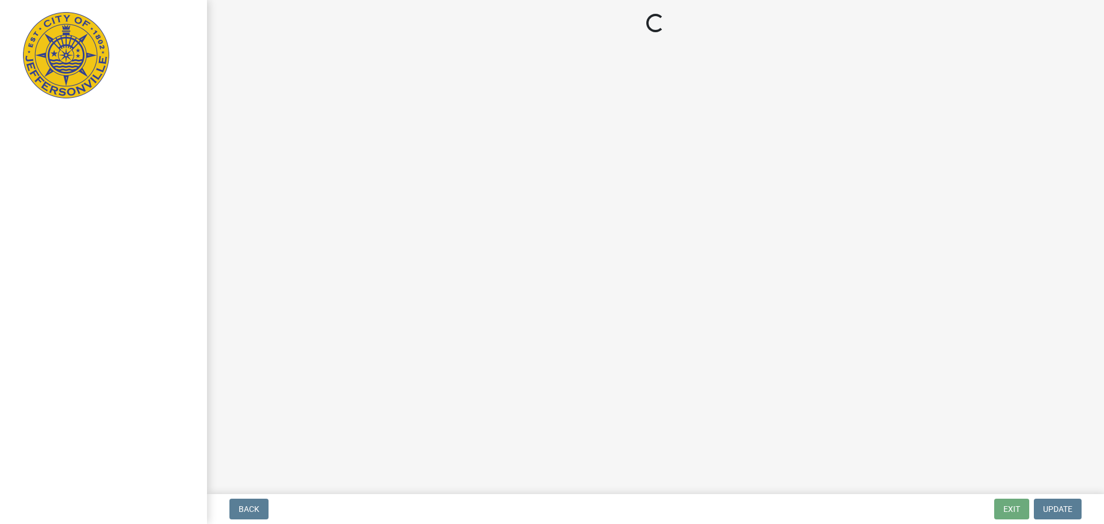
select select "3: 3"
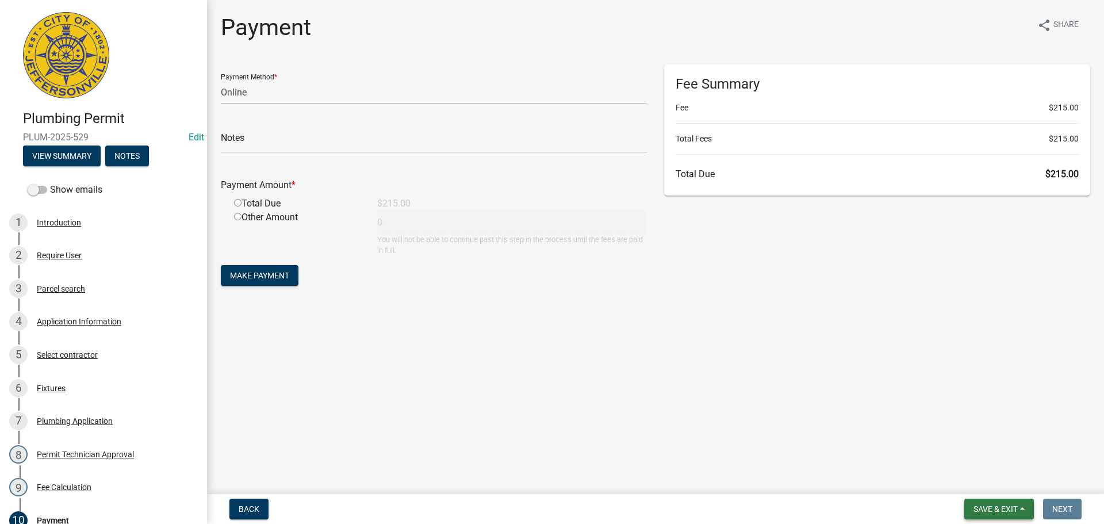
drag, startPoint x: 1000, startPoint y: 511, endPoint x: 989, endPoint y: 505, distance: 12.9
click at [1000, 511] on span "Save & Exit" at bounding box center [996, 508] width 44 height 9
click at [953, 481] on button "Save & Exit" at bounding box center [988, 479] width 92 height 28
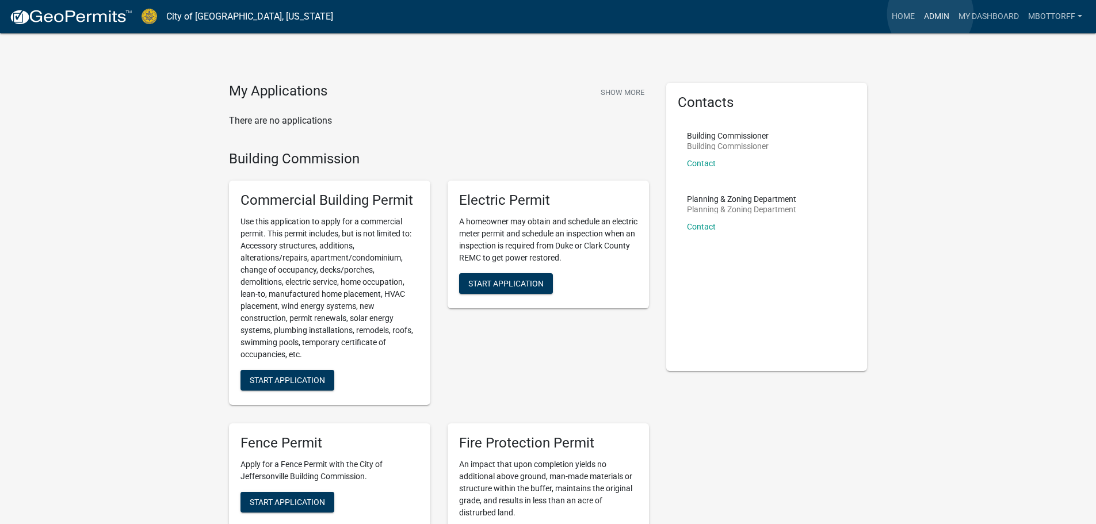
click at [930, 14] on link "Admin" at bounding box center [936, 17] width 35 height 22
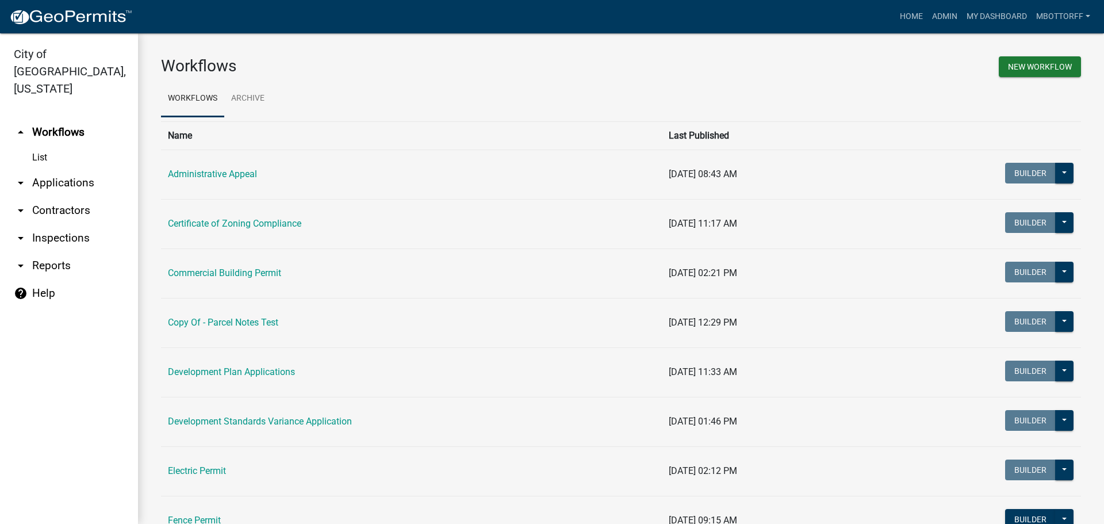
click at [39, 197] on link "arrow_drop_down Contractors" at bounding box center [69, 211] width 138 height 28
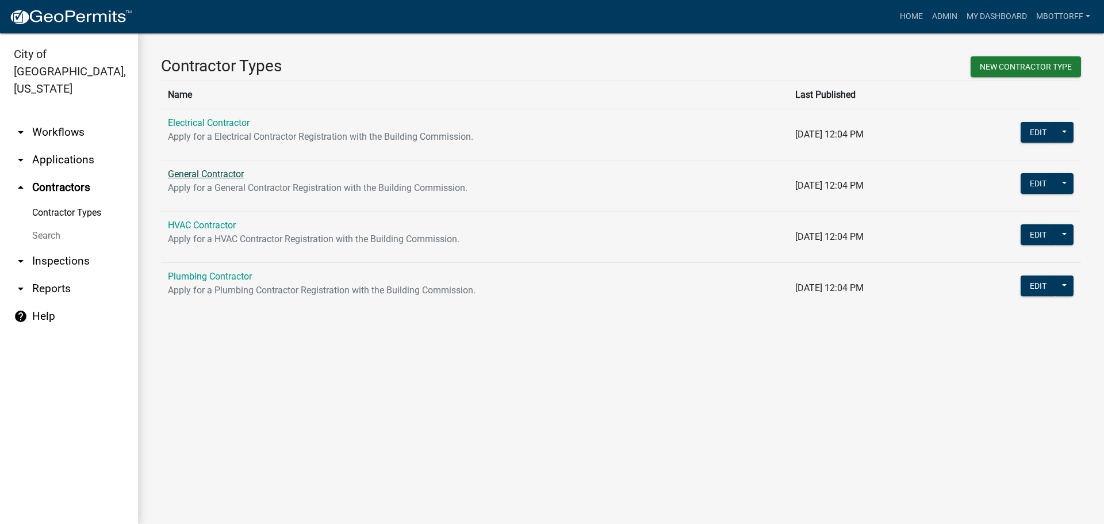
click at [196, 178] on link "General Contractor" at bounding box center [206, 174] width 76 height 11
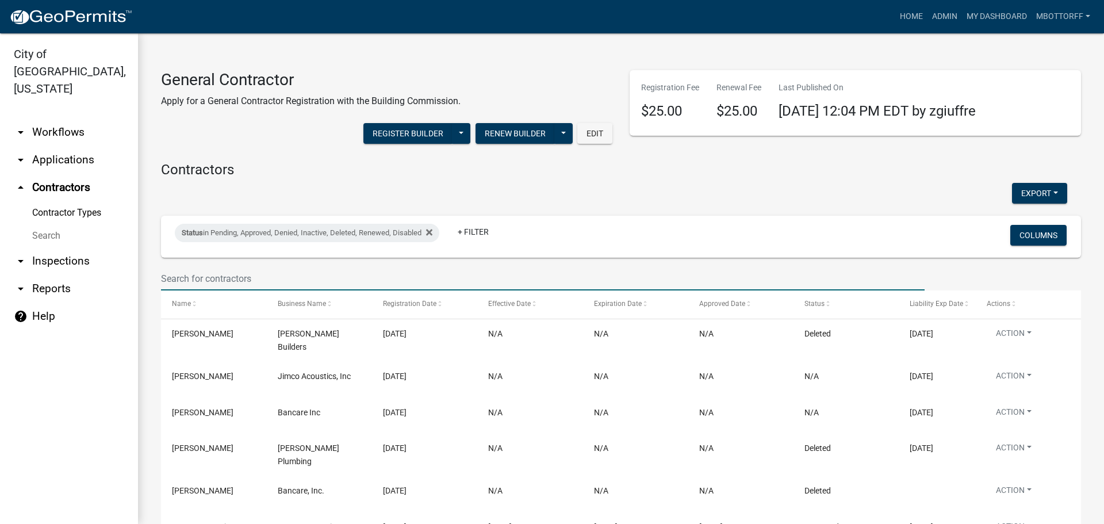
click at [210, 280] on input "text" at bounding box center [543, 279] width 764 height 24
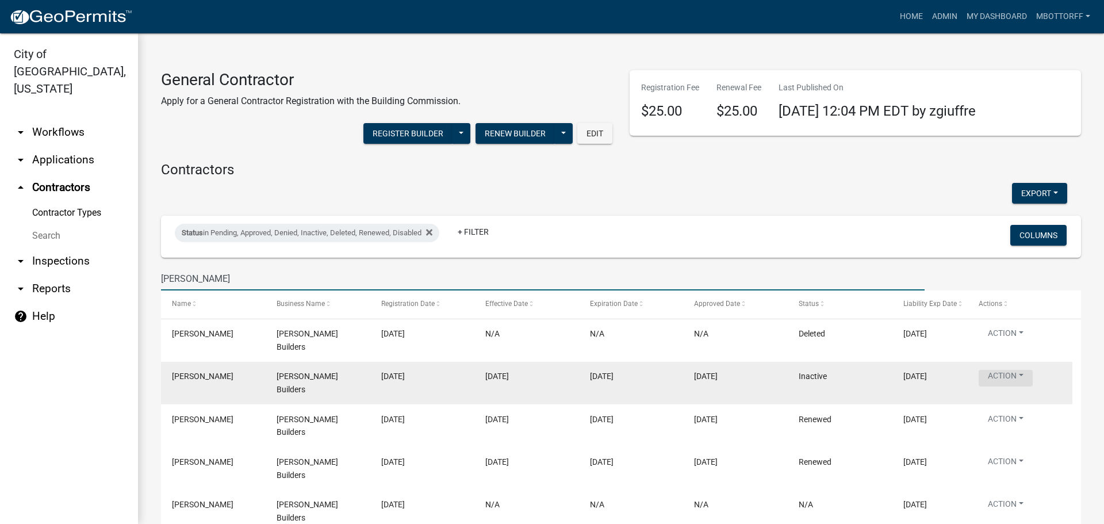
type input "[PERSON_NAME]"
click at [1027, 370] on button "Action" at bounding box center [1006, 378] width 54 height 17
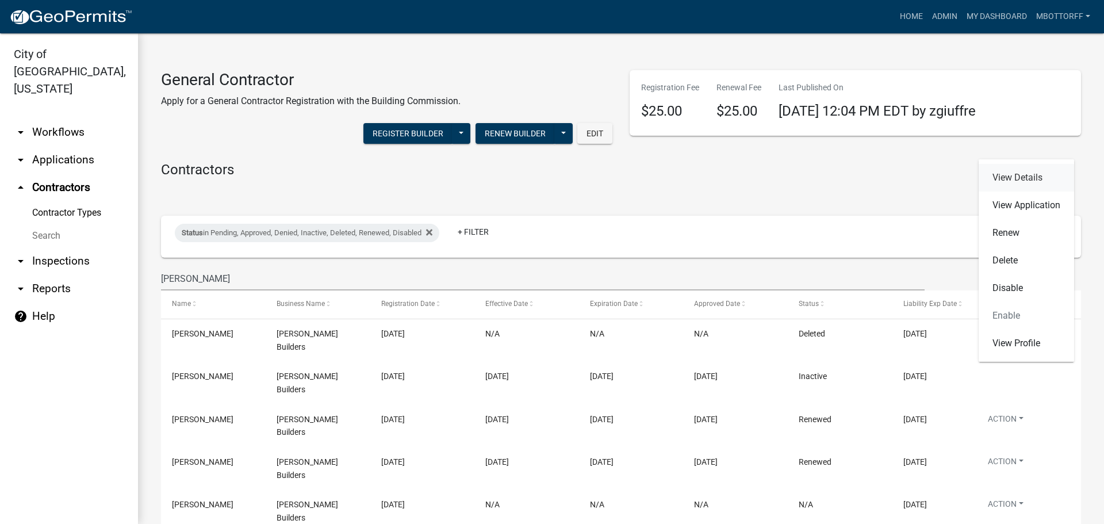
click at [1005, 177] on link "View Details" at bounding box center [1026, 178] width 95 height 28
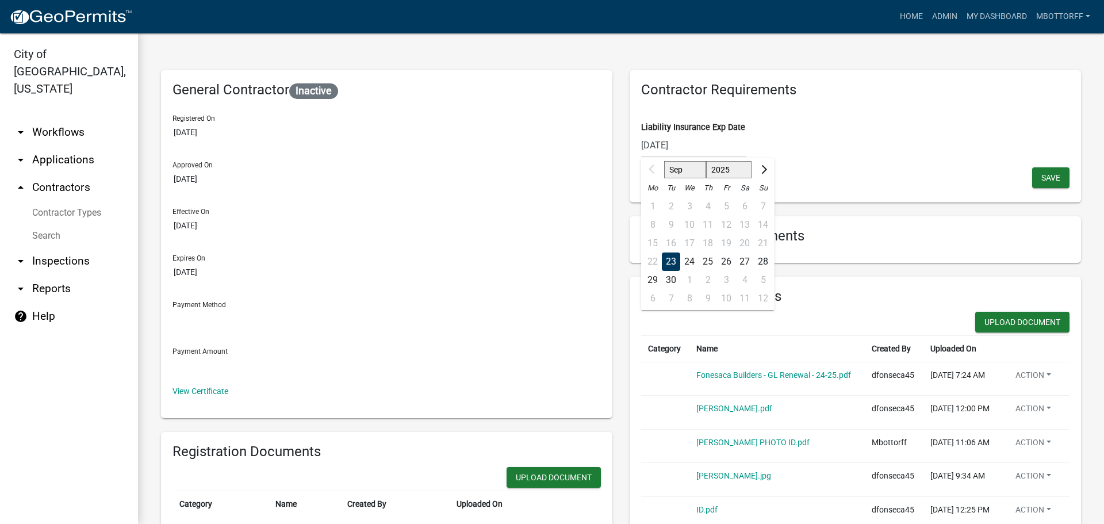
click at [690, 145] on div "[DATE] Sep Oct Nov [DATE] 2026 2027 2028 2029 2030 2031 2032 2033 2034 2035 203…" at bounding box center [693, 145] width 105 height 24
click at [688, 139] on input "[DATE]" at bounding box center [693, 145] width 105 height 24
type input "[DATE]"
click at [1004, 323] on button "Upload Document" at bounding box center [1022, 322] width 94 height 21
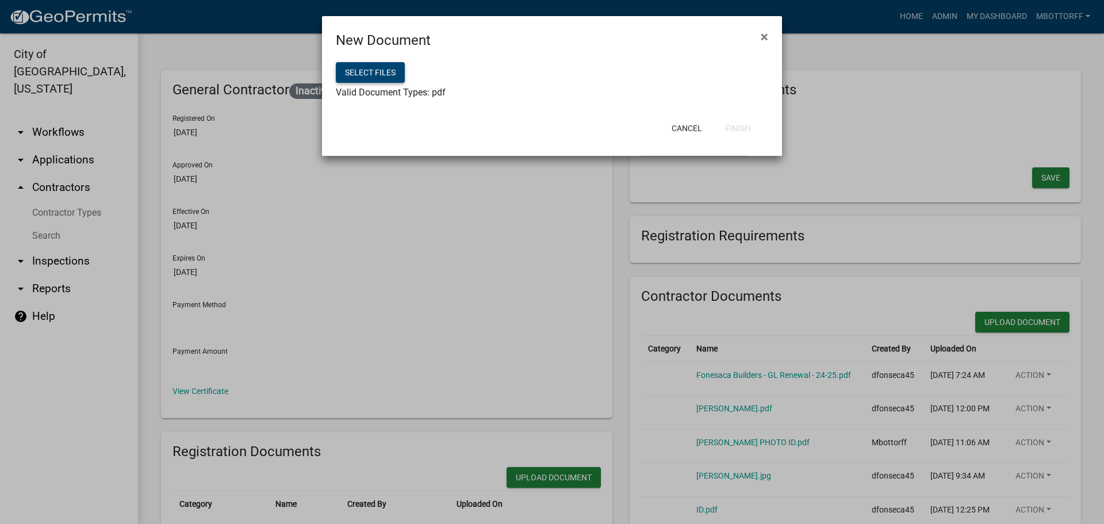
click at [365, 72] on button "Select files" at bounding box center [370, 72] width 69 height 21
click at [729, 133] on button "Finish" at bounding box center [738, 128] width 44 height 21
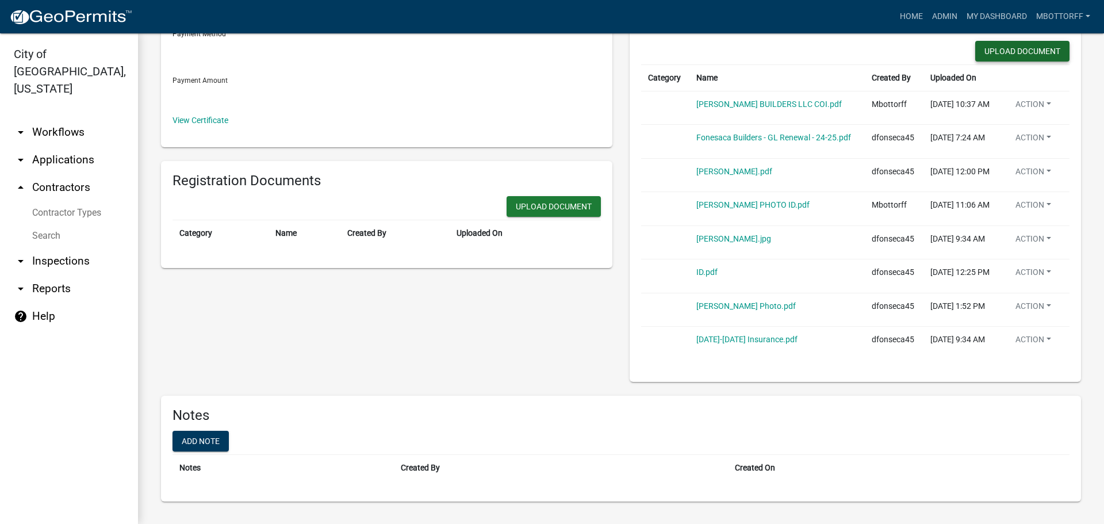
scroll to position [115, 0]
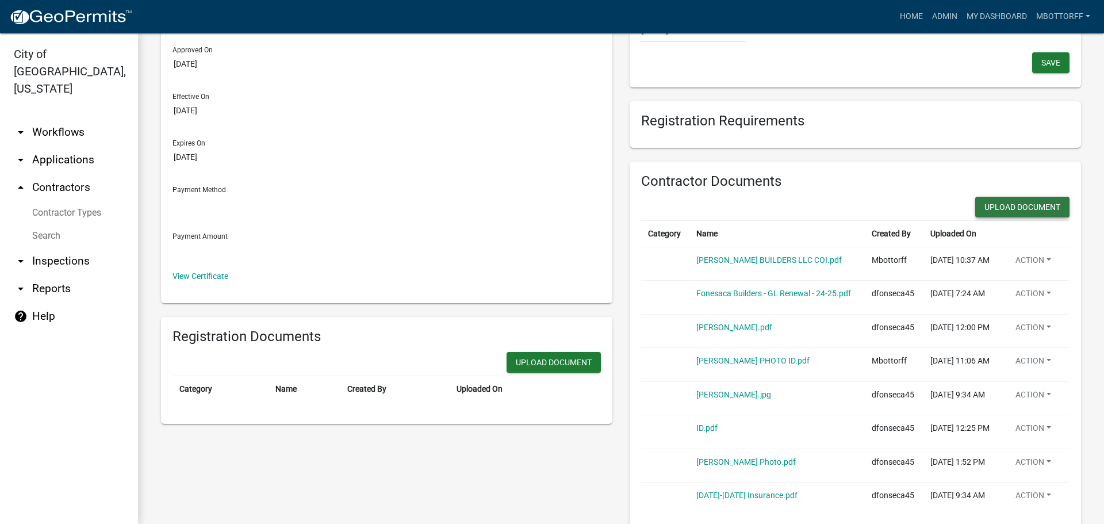
click at [1009, 207] on button "Upload Document" at bounding box center [1022, 207] width 94 height 21
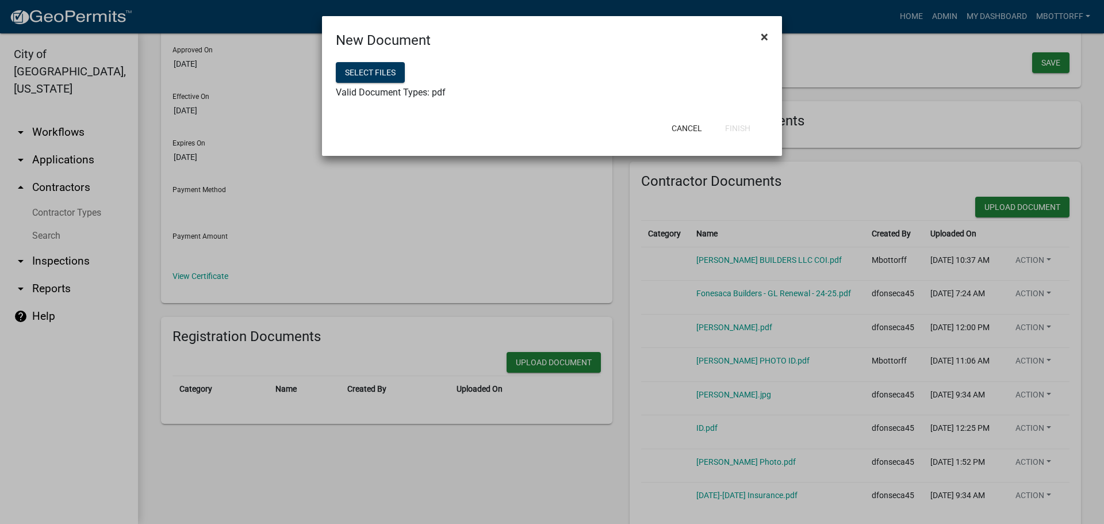
click at [765, 36] on span "×" at bounding box center [764, 37] width 7 height 16
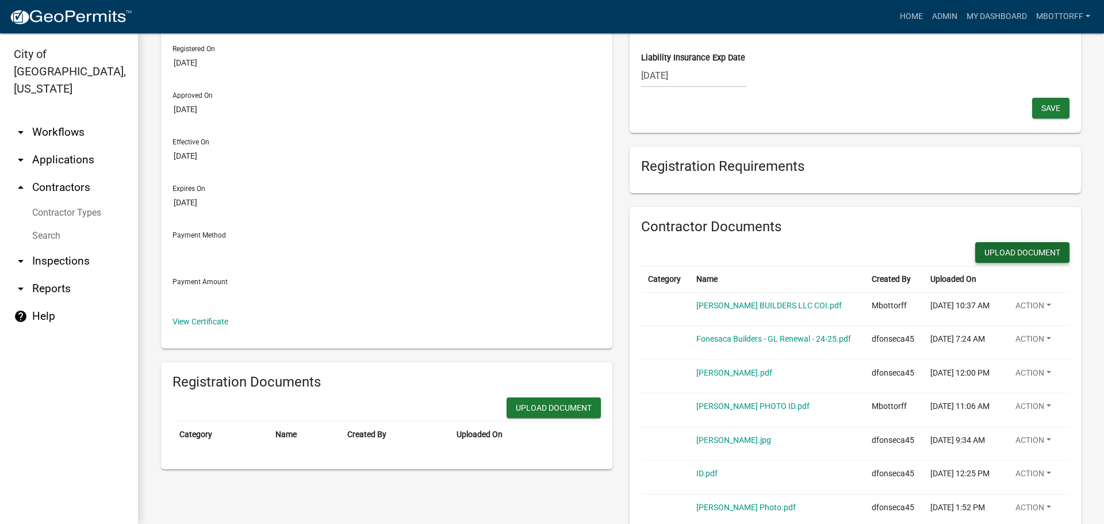
scroll to position [0, 0]
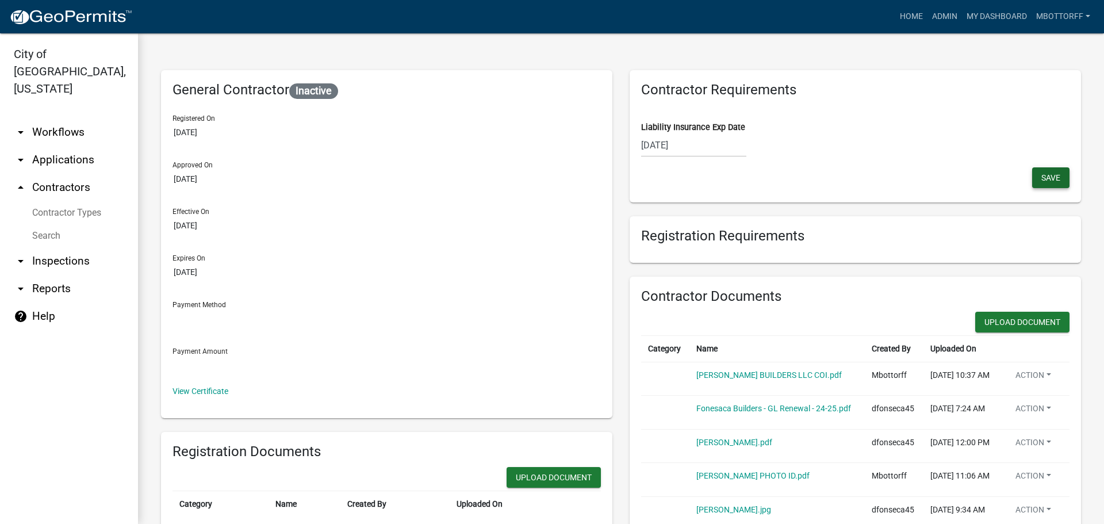
click at [1046, 177] on span "Save" at bounding box center [1051, 177] width 19 height 9
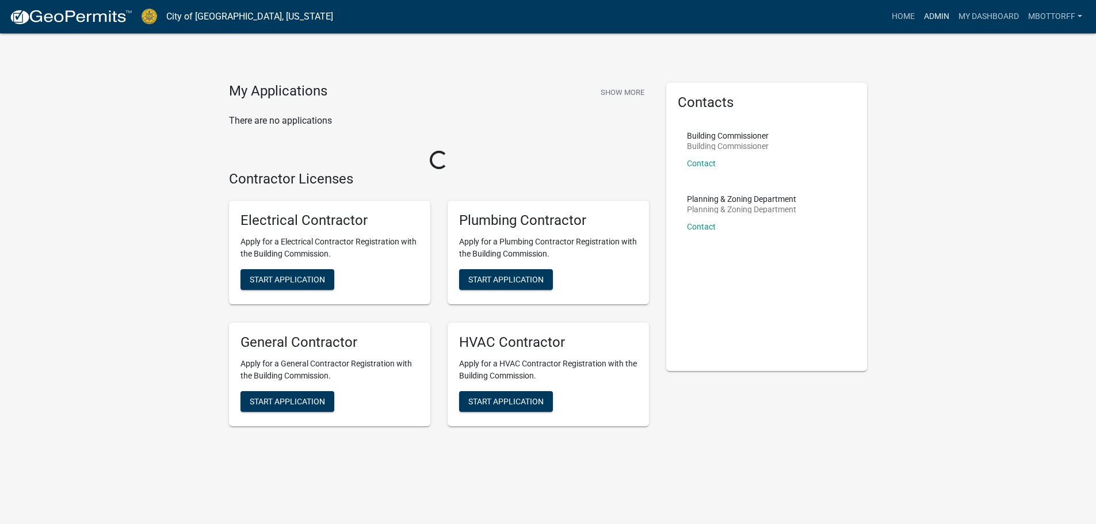
click at [935, 17] on link "Admin" at bounding box center [936, 17] width 35 height 22
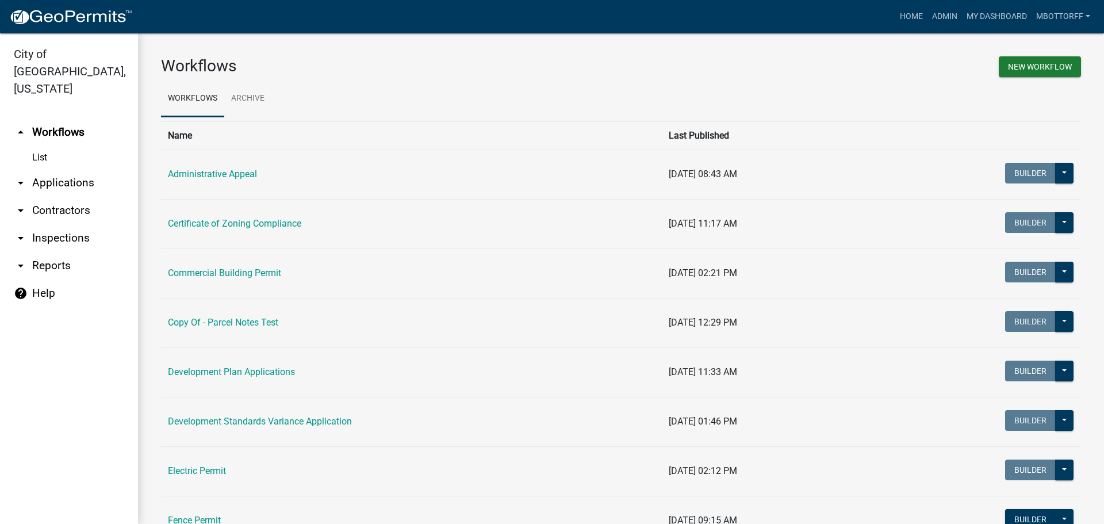
click at [58, 171] on link "arrow_drop_down Applications" at bounding box center [69, 183] width 138 height 28
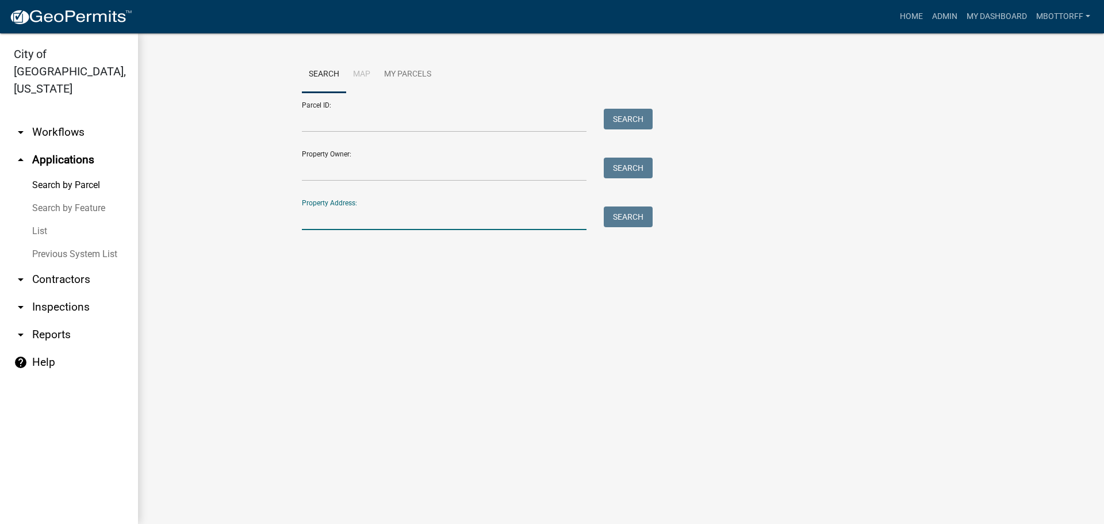
click at [309, 214] on input "Property Address:" at bounding box center [444, 218] width 285 height 24
type input "1"
type input "2978"
click at [627, 222] on button "Search" at bounding box center [628, 216] width 49 height 21
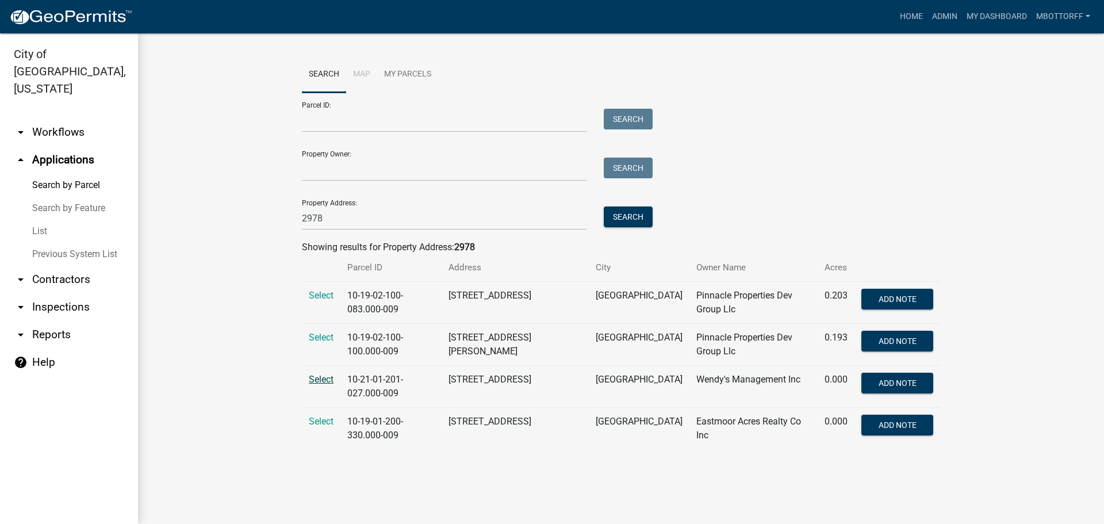
click at [318, 376] on span "Select" at bounding box center [321, 379] width 25 height 11
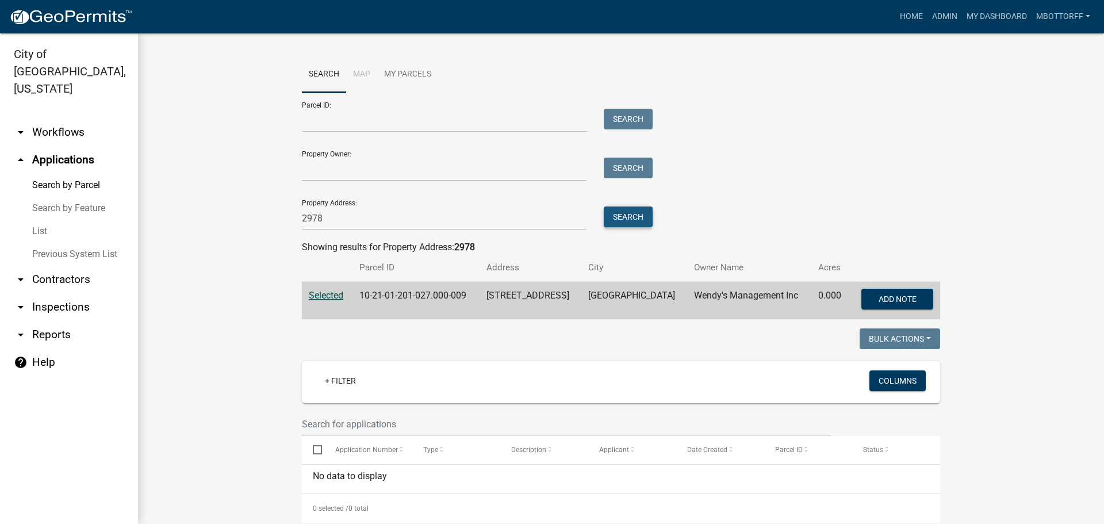
click at [626, 218] on button "Search" at bounding box center [628, 216] width 49 height 21
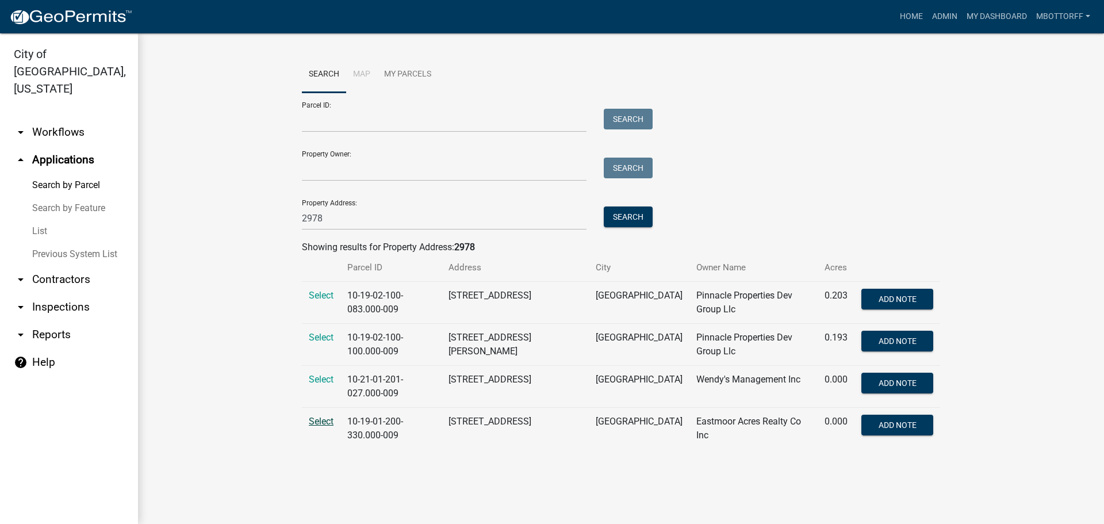
click at [320, 424] on span "Select" at bounding box center [321, 421] width 25 height 11
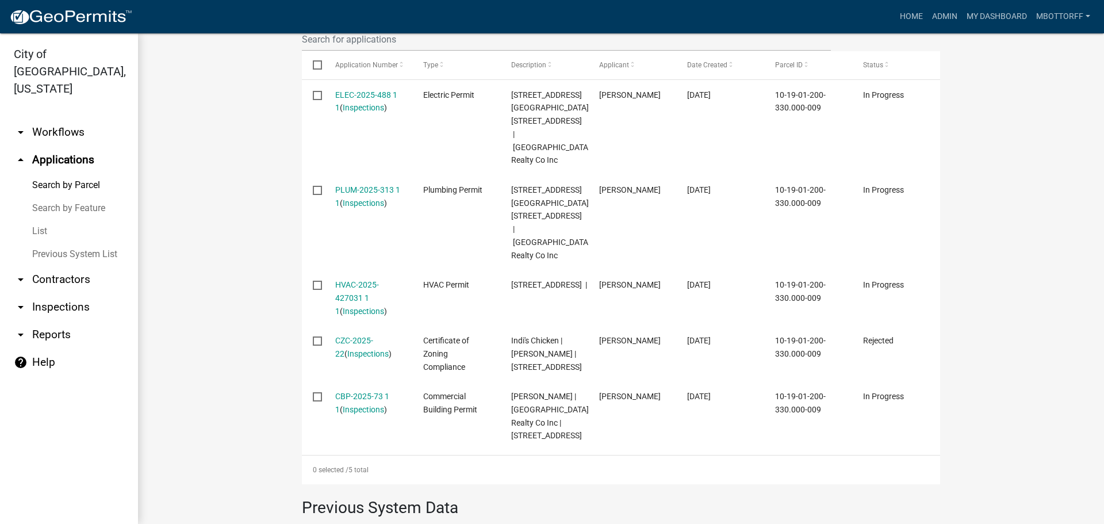
scroll to position [403, 0]
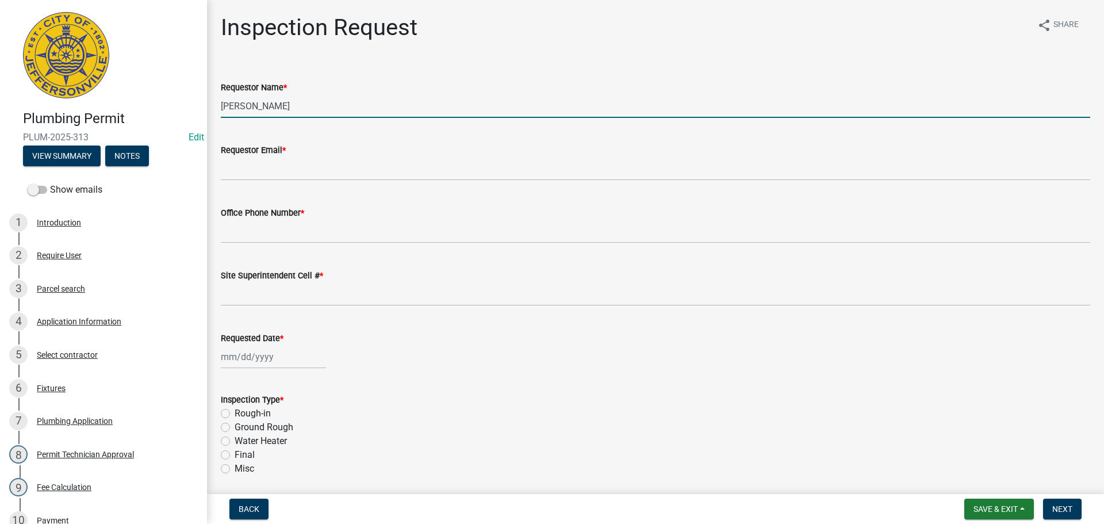
drag, startPoint x: 299, startPoint y: 111, endPoint x: 219, endPoint y: 106, distance: 80.1
click at [219, 106] on div "Requestor Name * [PERSON_NAME]" at bounding box center [655, 90] width 887 height 53
type input "j"
type input "[PERSON_NAME]"
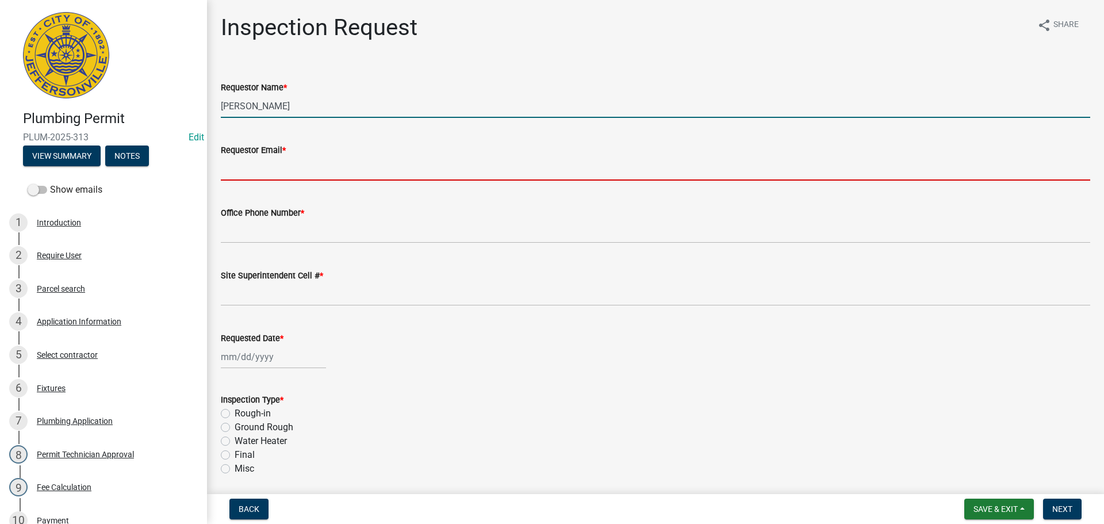
click at [267, 175] on input "Requestor Email *" at bounding box center [656, 169] width 870 height 24
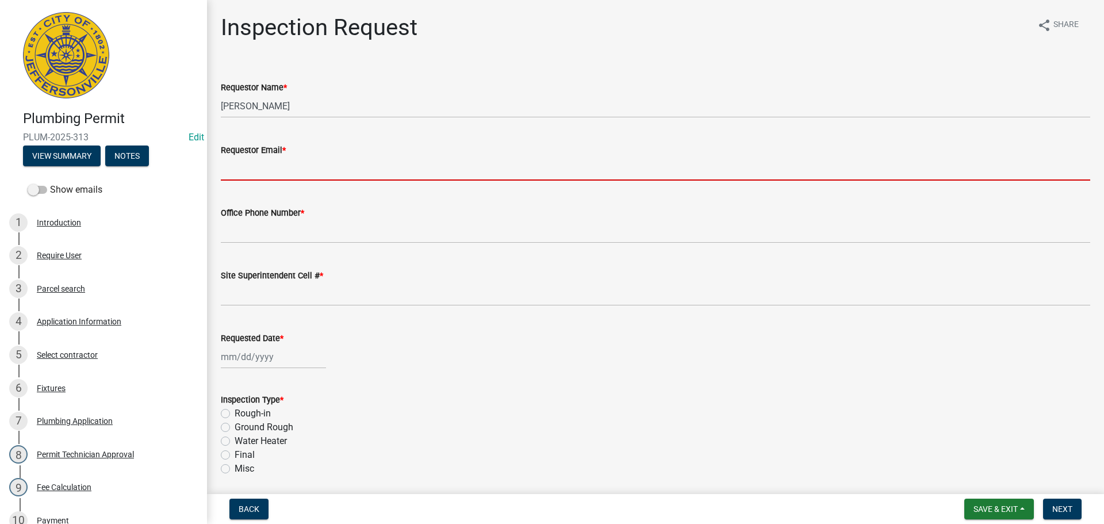
type input "[EMAIL_ADDRESS][DOMAIN_NAME]"
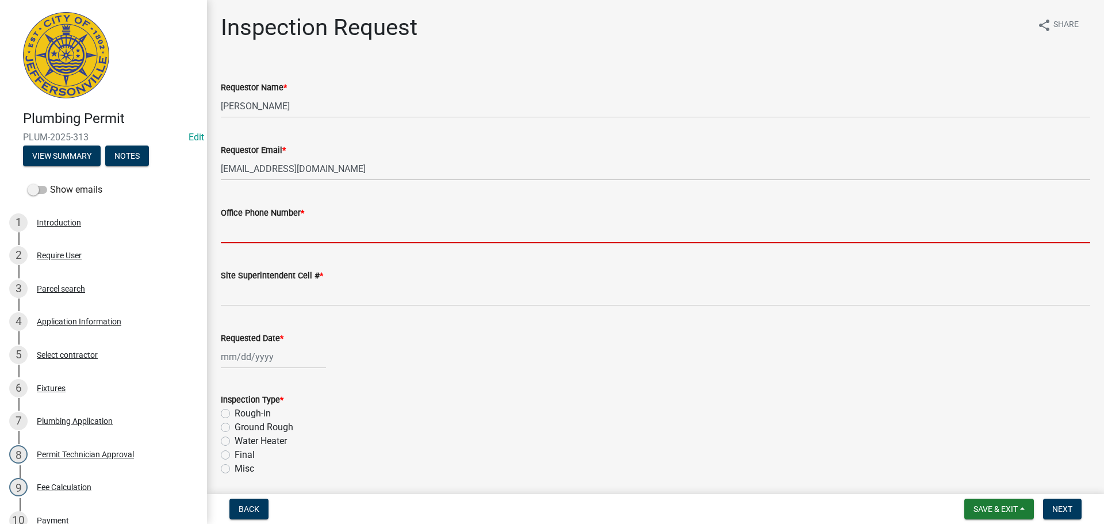
click at [249, 234] on input "Office Phone Number *" at bounding box center [656, 232] width 870 height 24
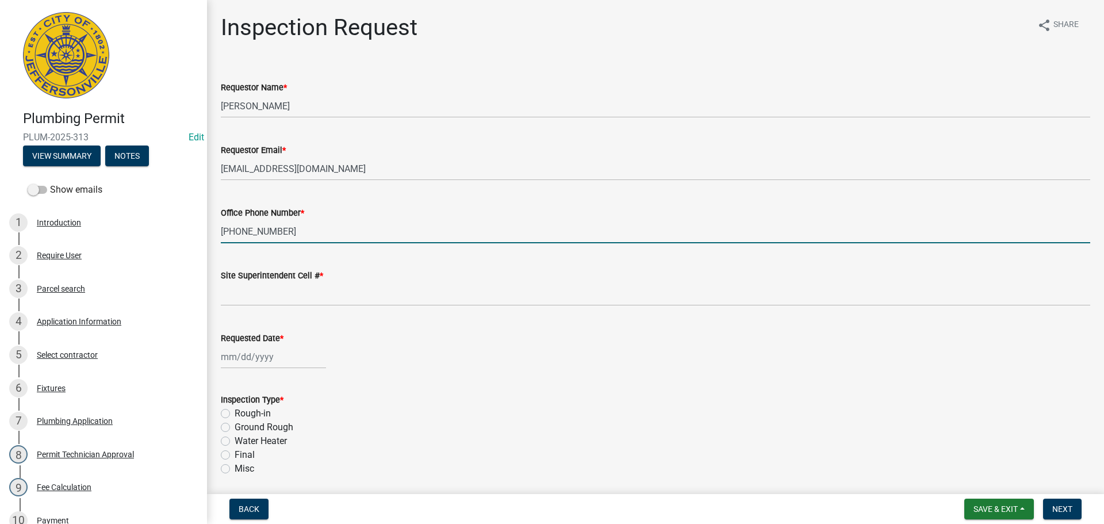
type input "[PHONE_NUMBER]"
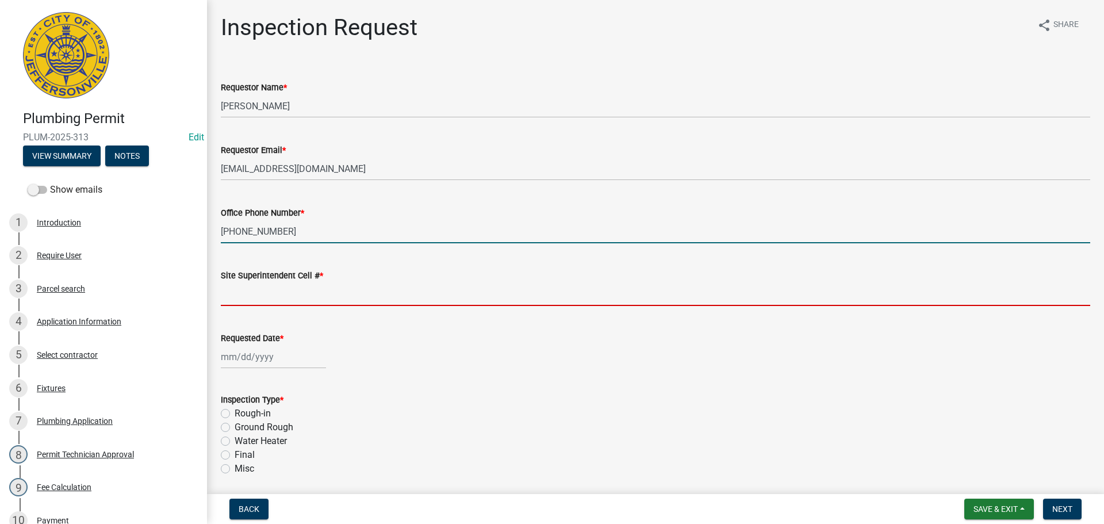
click at [261, 292] on input "Site Superintendent Cell # *" at bounding box center [656, 294] width 870 height 24
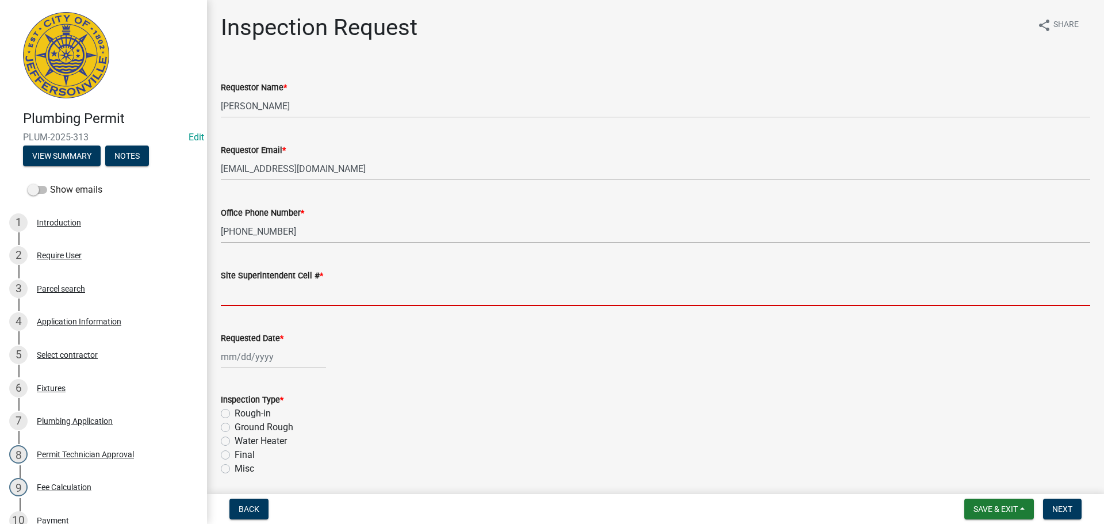
type input "SAME"
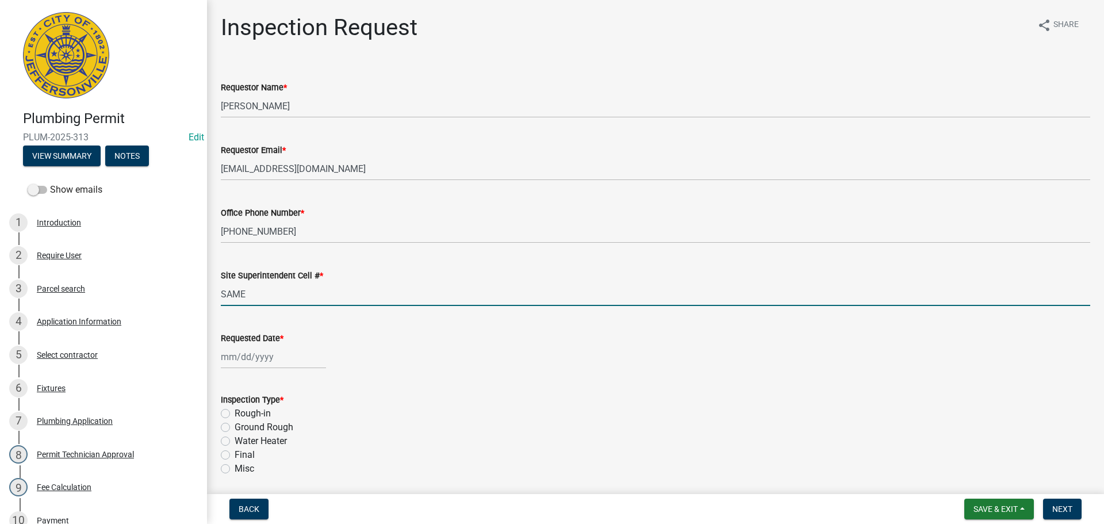
click at [267, 358] on div at bounding box center [273, 357] width 105 height 24
select select "9"
select select "2025"
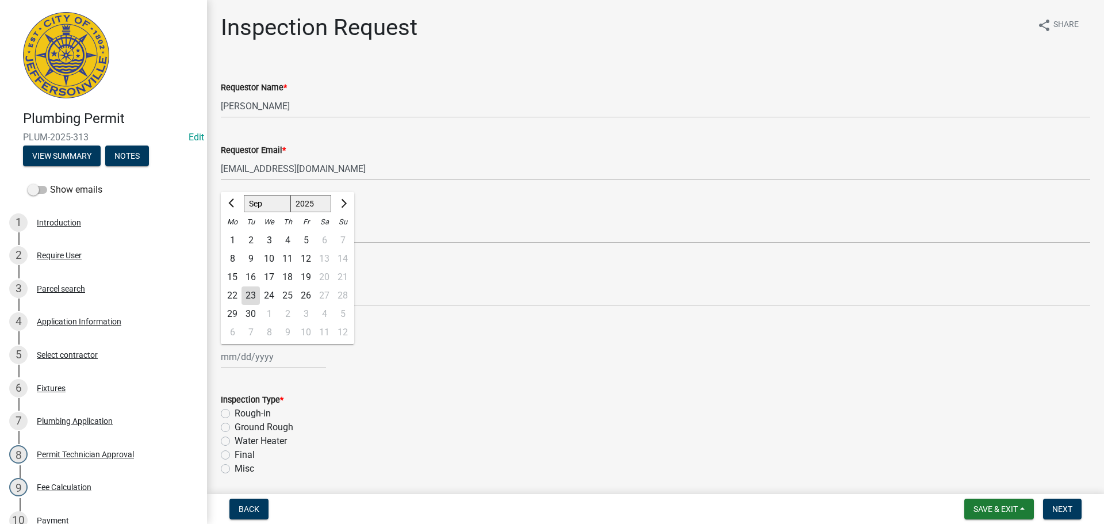
click at [270, 299] on div "24" at bounding box center [269, 295] width 18 height 18
type input "[DATE]"
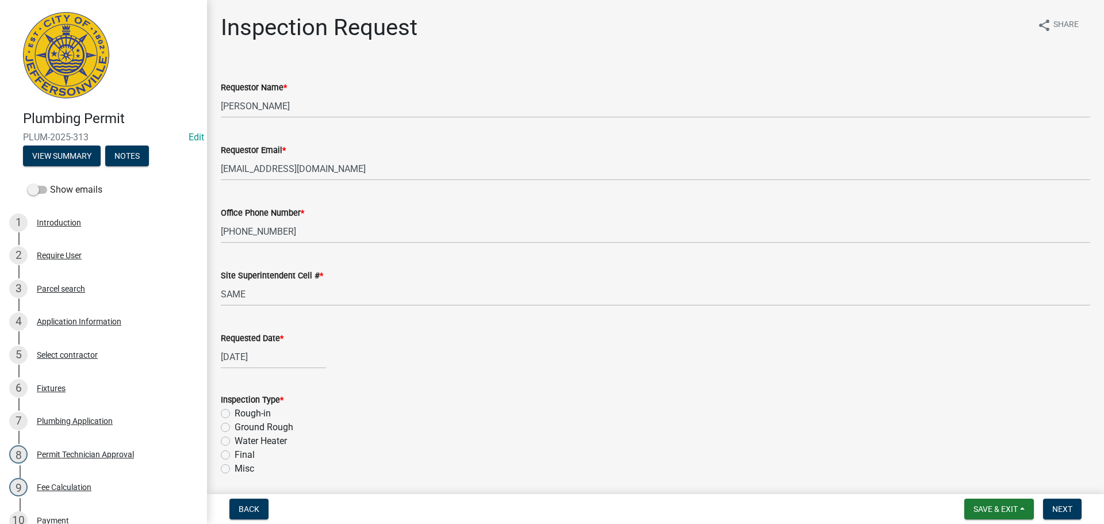
click at [235, 414] on label "Rough-in" at bounding box center [253, 414] width 36 height 14
click at [235, 414] on input "Rough-in" at bounding box center [238, 410] width 7 height 7
radio input "true"
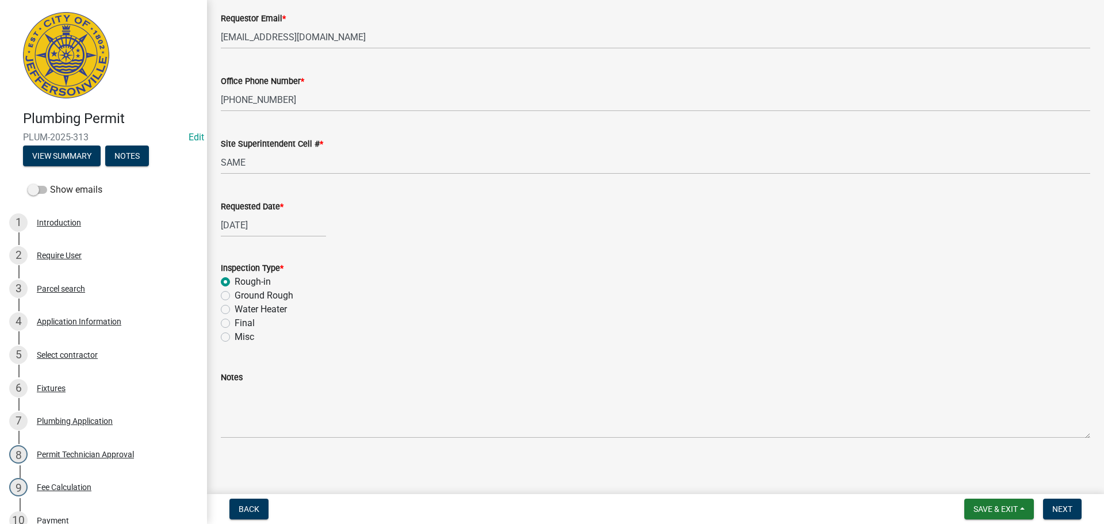
scroll to position [135, 0]
click at [1059, 516] on button "Next" at bounding box center [1062, 509] width 39 height 21
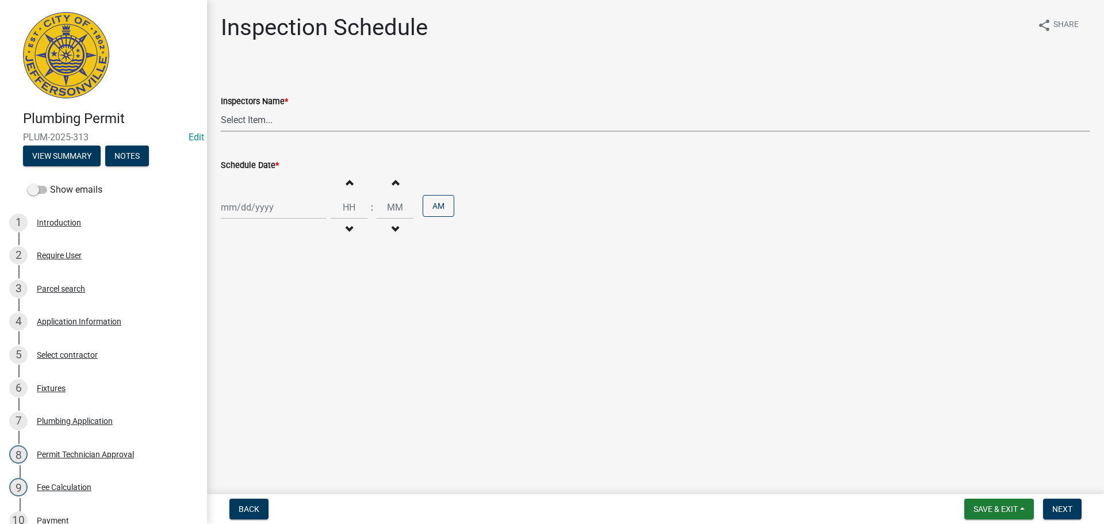
click at [247, 119] on select "Select Item... [PERSON_NAME] ([PERSON_NAME]) [PERSON_NAME] ([PERSON_NAME]) mkru…" at bounding box center [656, 120] width 870 height 24
select select "13c97fbc-c819-4cee-844a-0db3d3c4db95"
click at [221, 108] on select "Select Item... [PERSON_NAME] ([PERSON_NAME]) [PERSON_NAME] ([PERSON_NAME]) mkru…" at bounding box center [656, 120] width 870 height 24
click at [238, 207] on div at bounding box center [273, 208] width 105 height 24
select select "9"
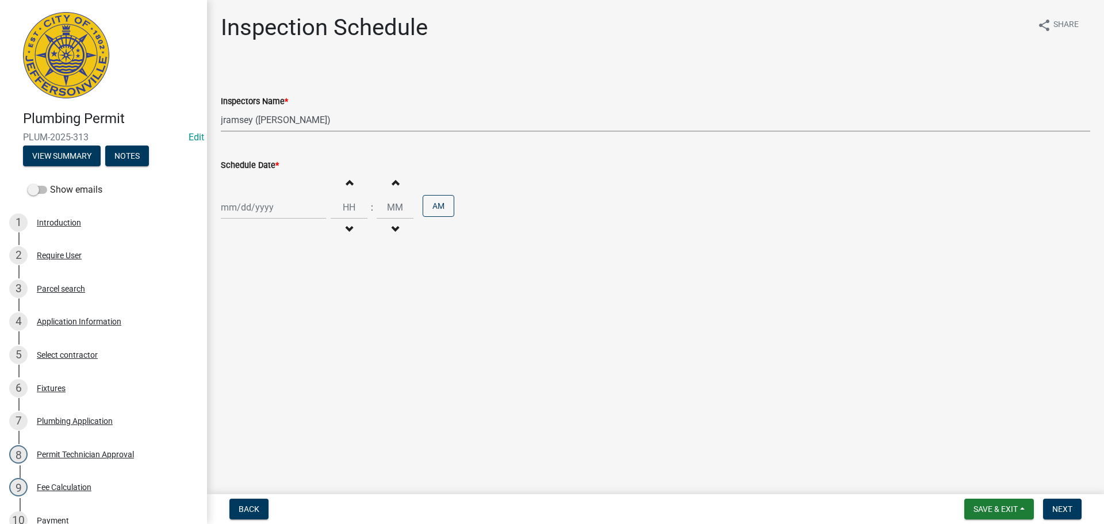
select select "2025"
click at [263, 322] on div "24" at bounding box center [269, 324] width 18 height 18
type input "[DATE]"
click at [1067, 507] on span "Next" at bounding box center [1063, 508] width 20 height 9
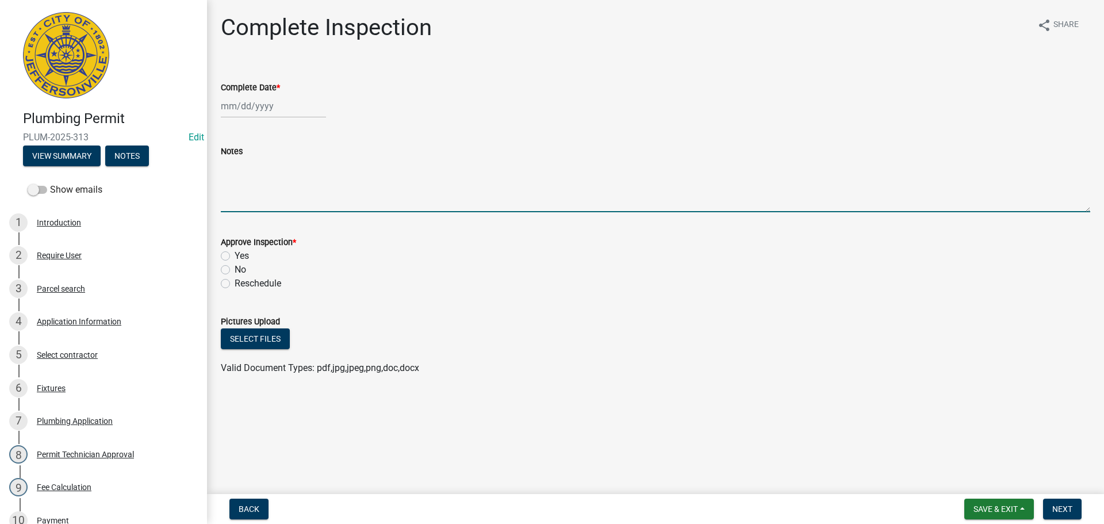
click at [273, 178] on textarea "Notes" at bounding box center [656, 185] width 870 height 54
type textarea "HAND SINK"
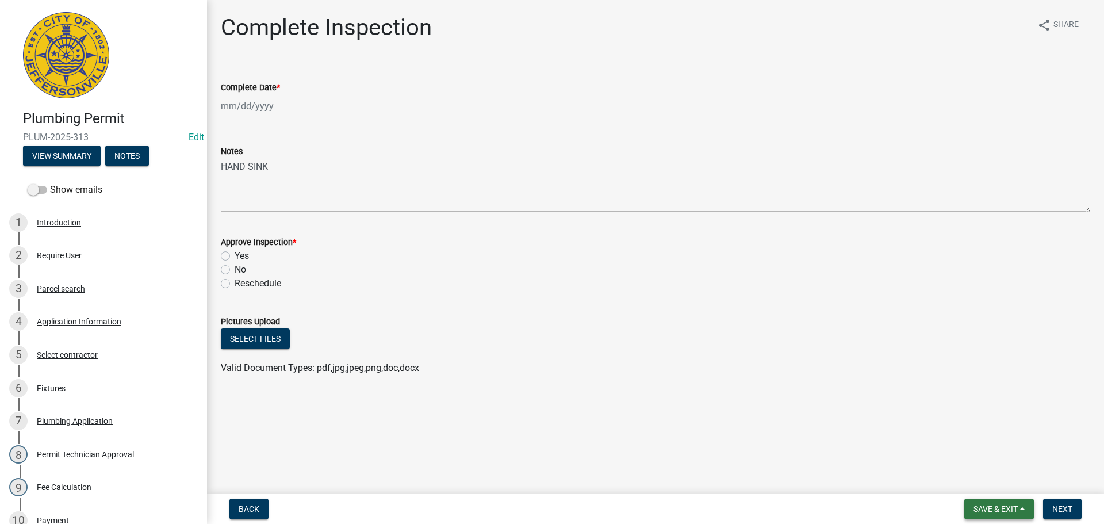
click at [1003, 511] on span "Save & Exit" at bounding box center [996, 508] width 44 height 9
click at [962, 477] on button "Save & Exit" at bounding box center [988, 479] width 92 height 28
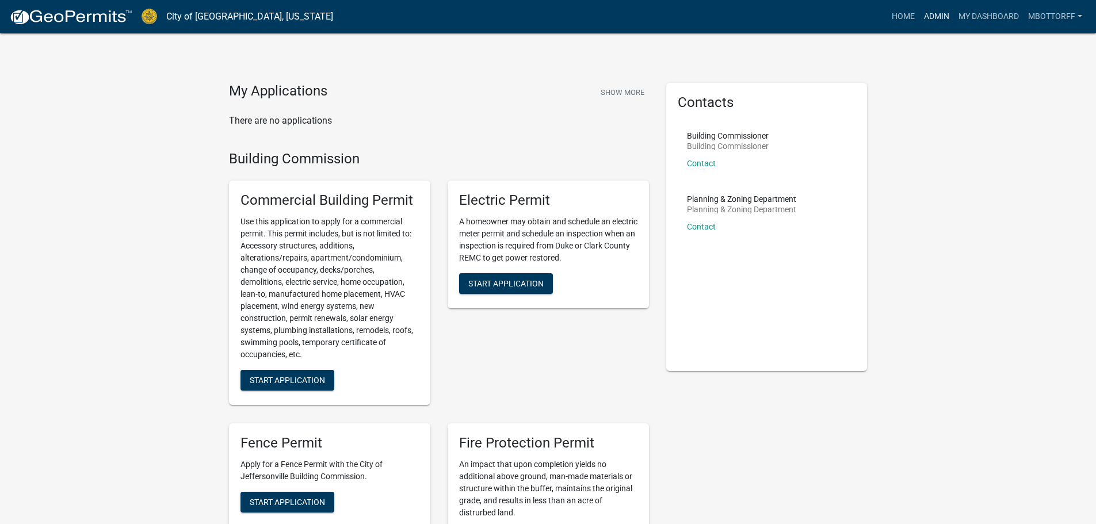
click at [935, 16] on link "Admin" at bounding box center [936, 17] width 35 height 22
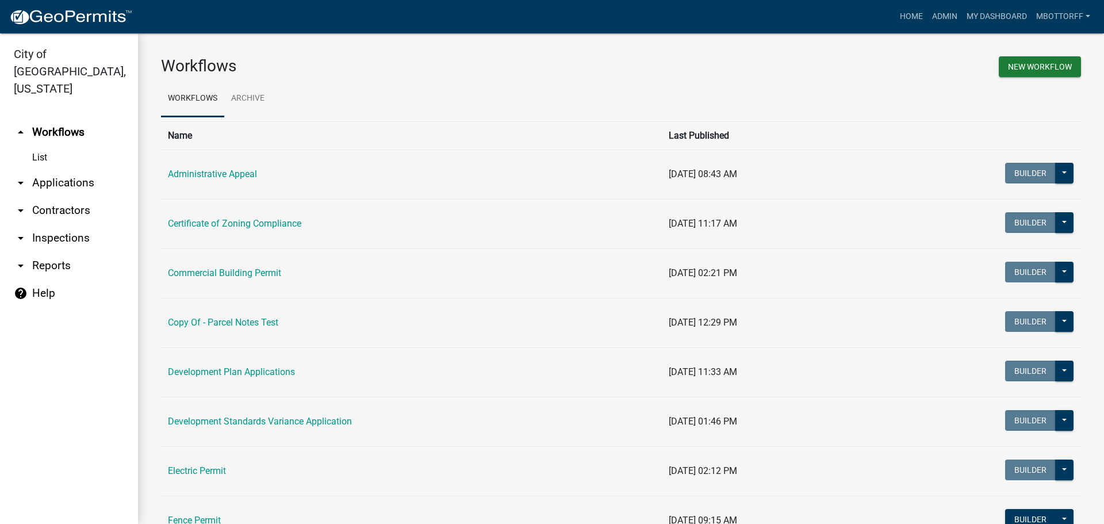
click at [83, 169] on link "arrow_drop_down Applications" at bounding box center [69, 183] width 138 height 28
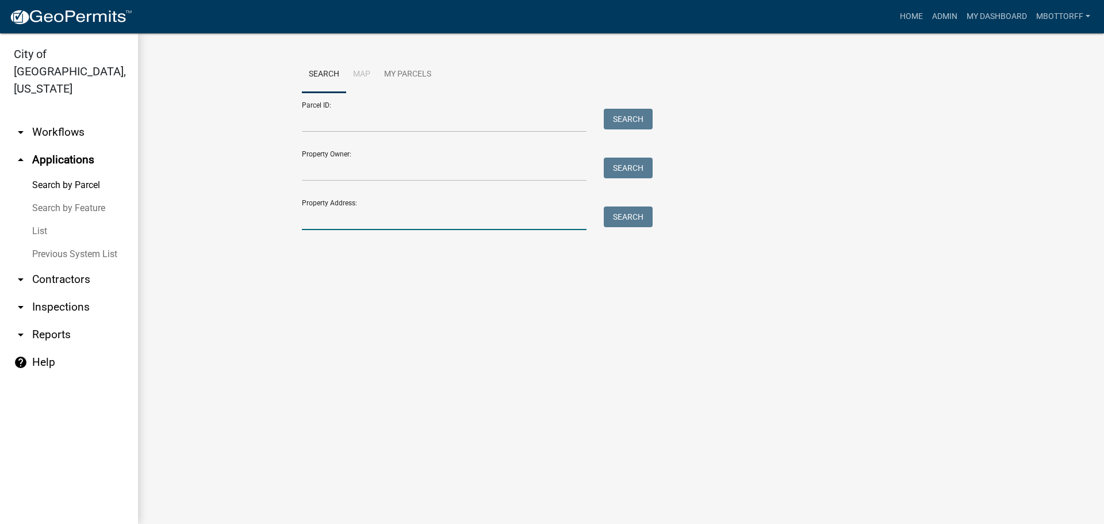
click at [338, 219] on input "Property Address:" at bounding box center [444, 218] width 285 height 24
type input "3314 RIVER"
click at [641, 219] on button "Search" at bounding box center [628, 216] width 49 height 21
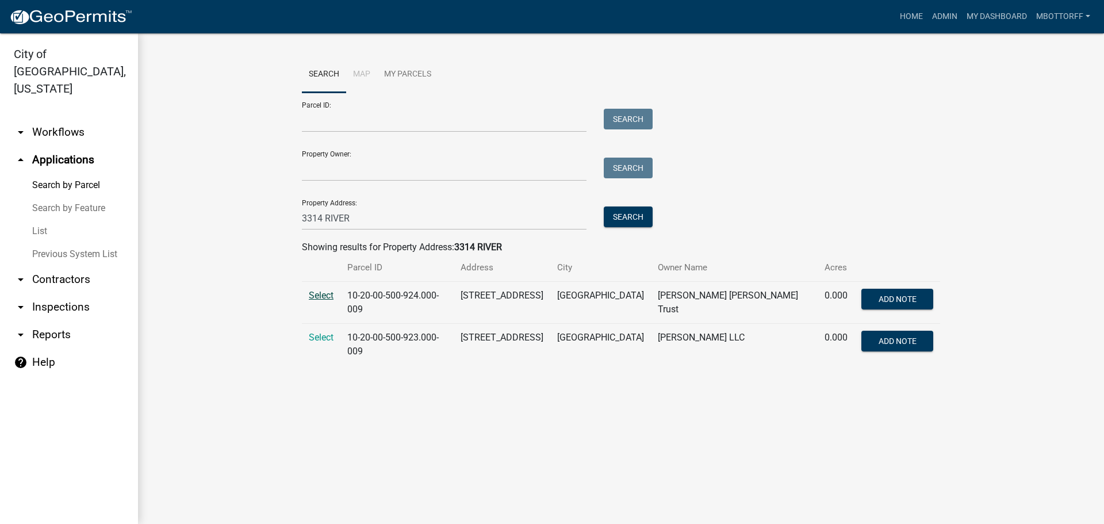
click at [327, 297] on span "Select" at bounding box center [321, 295] width 25 height 11
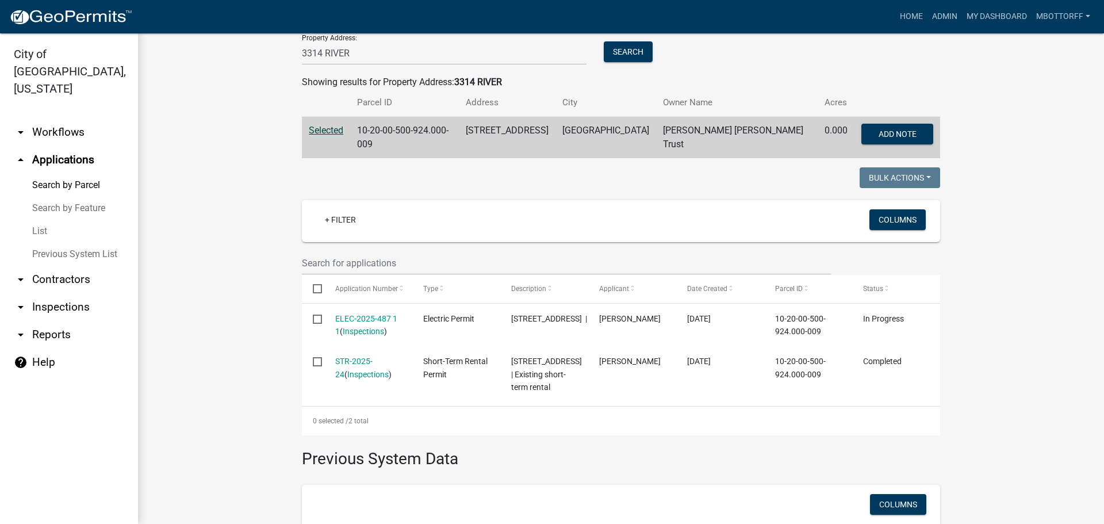
scroll to position [230, 0]
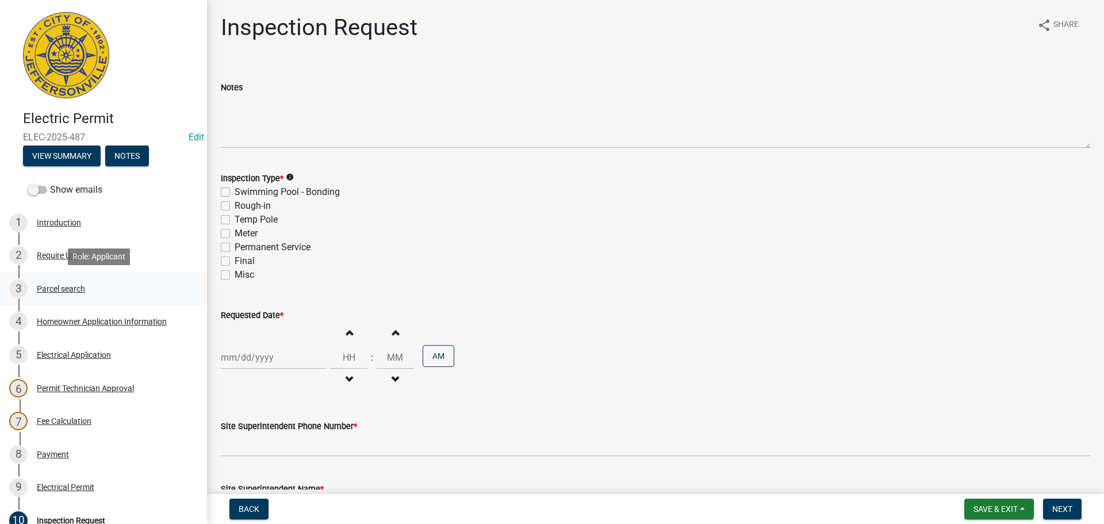
click at [44, 288] on div "Parcel search" at bounding box center [61, 289] width 48 height 8
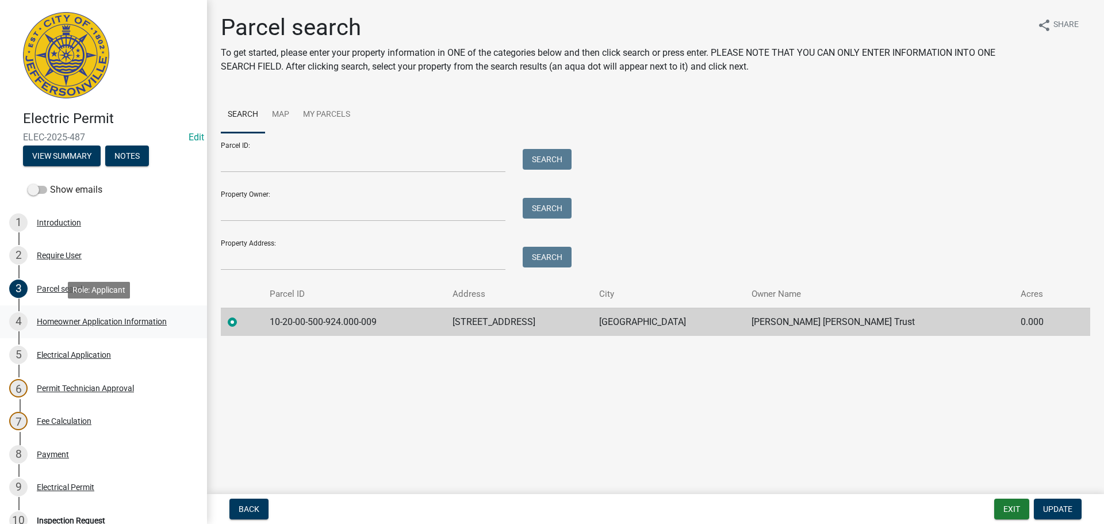
click at [60, 325] on div "Homeowner Application Information" at bounding box center [102, 321] width 130 height 8
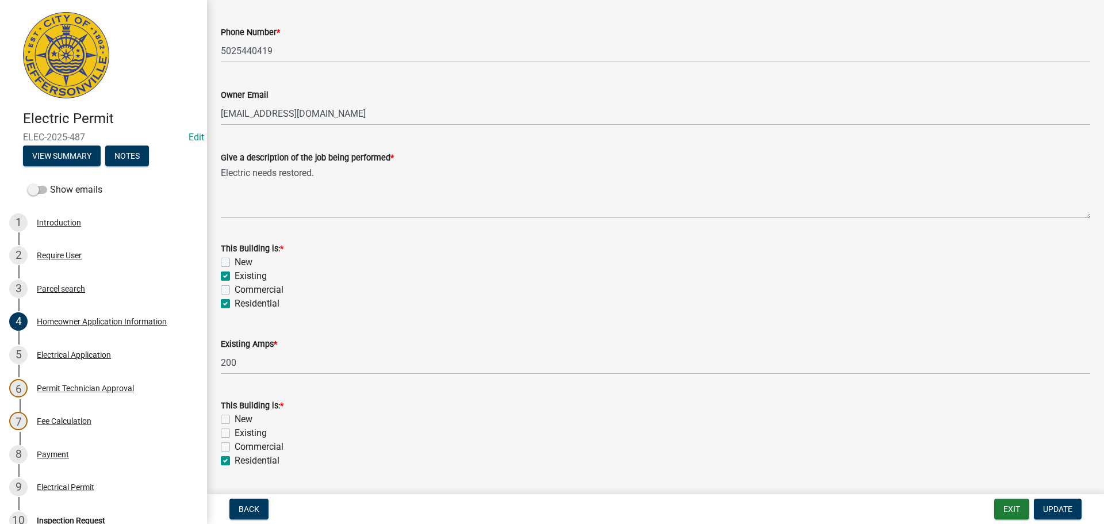
scroll to position [220, 0]
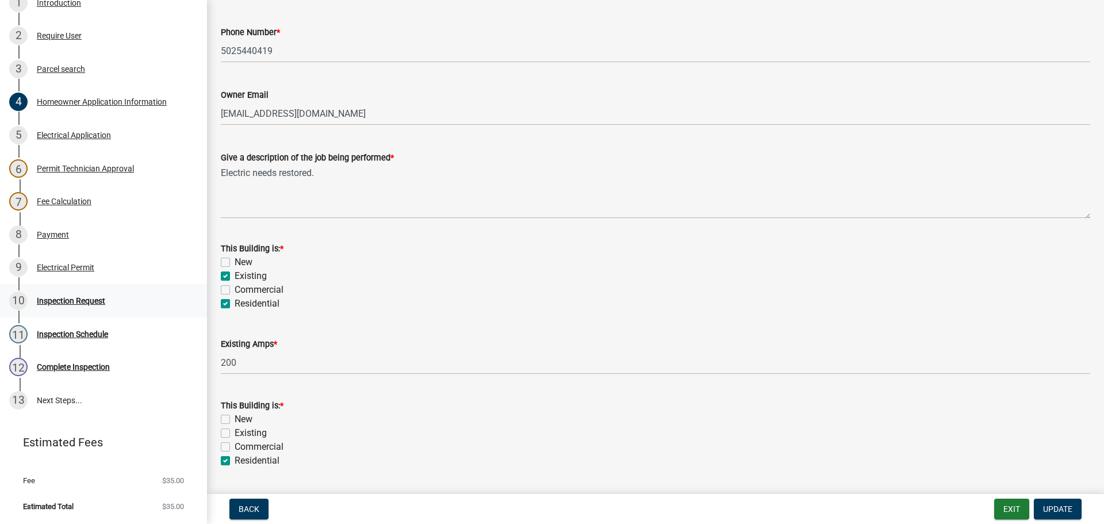
click at [59, 304] on div "Inspection Request" at bounding box center [71, 301] width 68 height 8
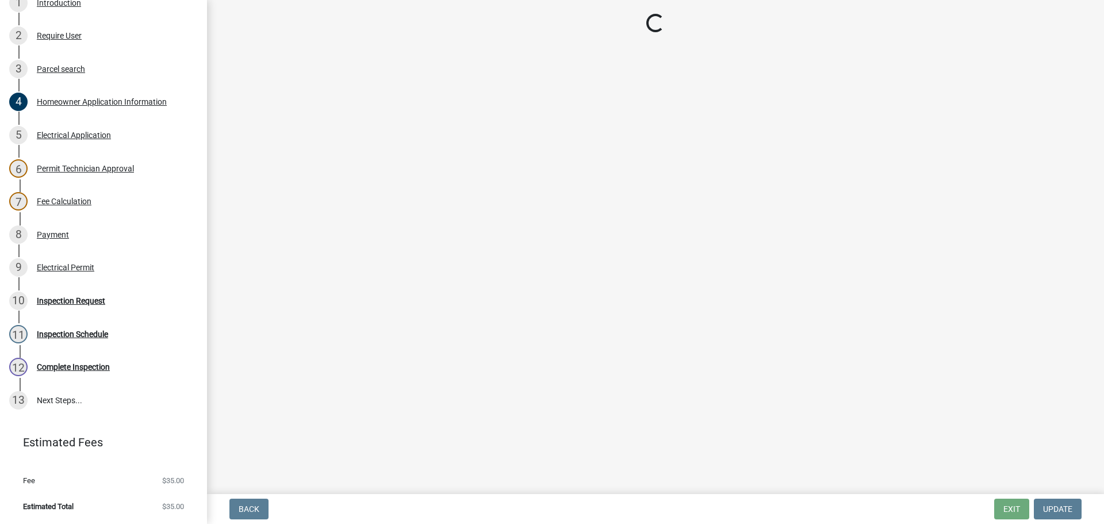
scroll to position [0, 0]
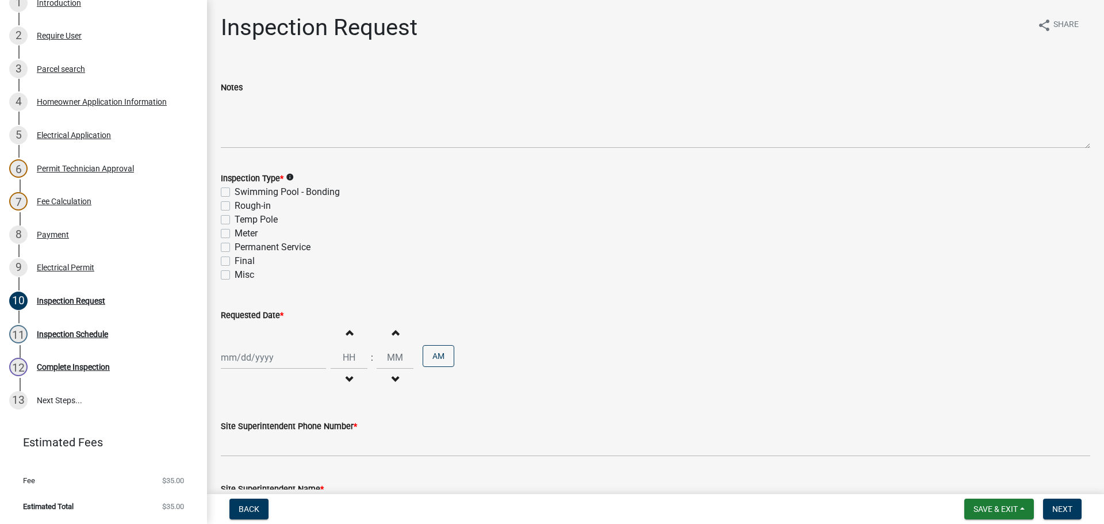
click at [235, 261] on label "Final" at bounding box center [245, 261] width 20 height 14
click at [235, 261] on input "Final" at bounding box center [238, 257] width 7 height 7
checkbox input "true"
checkbox input "false"
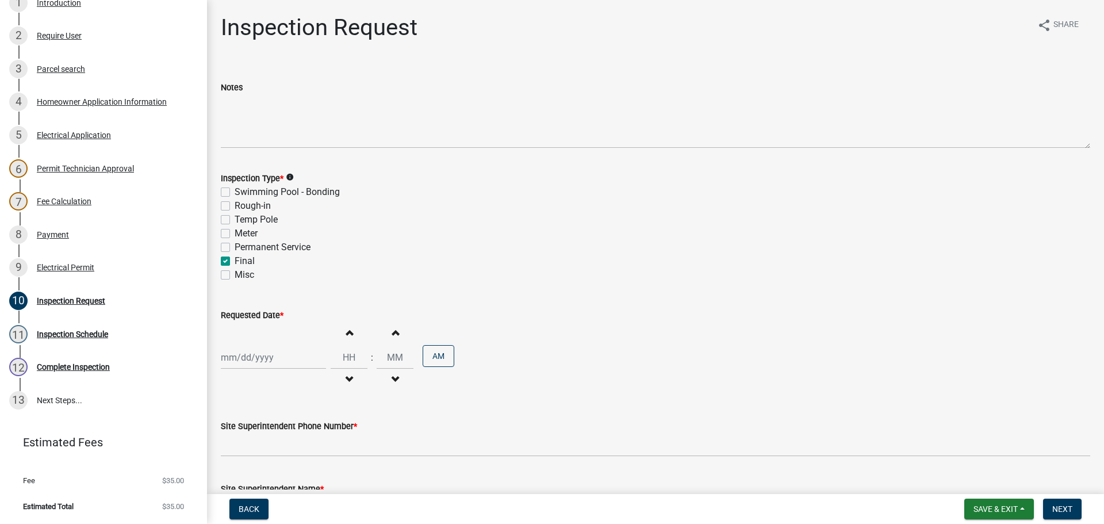
checkbox input "false"
checkbox input "true"
checkbox input "false"
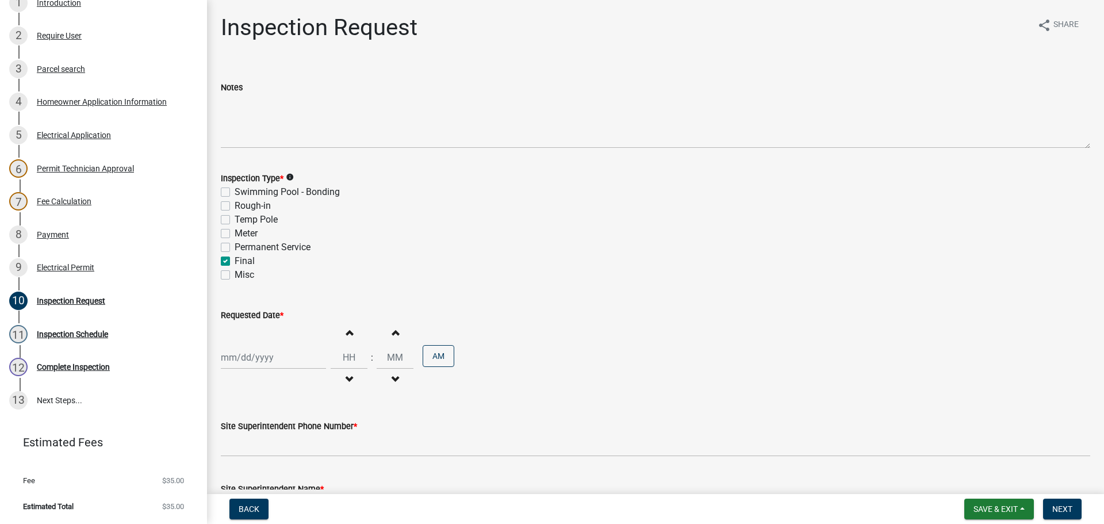
click at [235, 354] on div at bounding box center [273, 358] width 105 height 24
select select "9"
select select "2025"
click at [270, 297] on div "24" at bounding box center [269, 296] width 18 height 18
type input "09/24/2025"
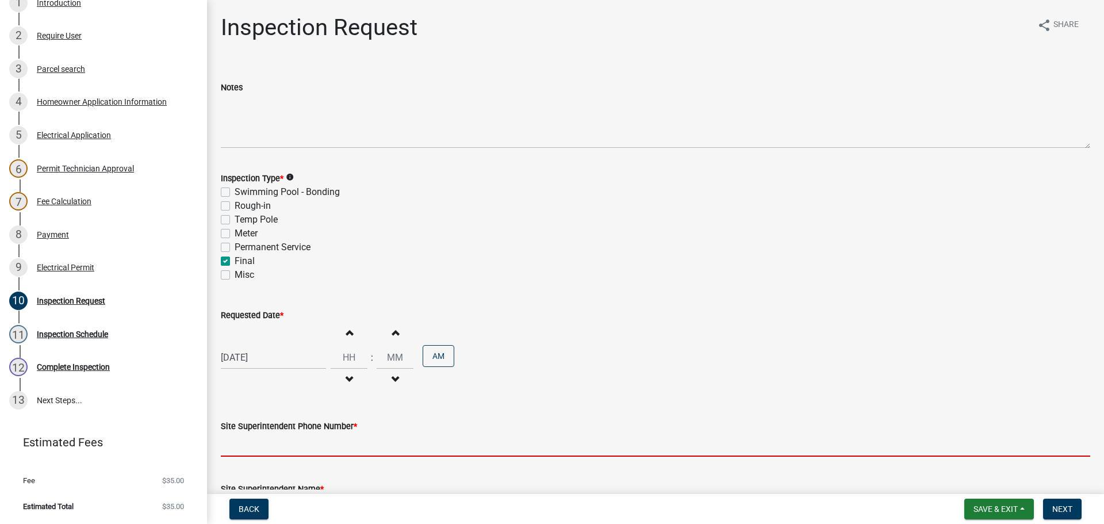
click at [262, 444] on input "Site Superintendent Phone Number *" at bounding box center [656, 445] width 870 height 24
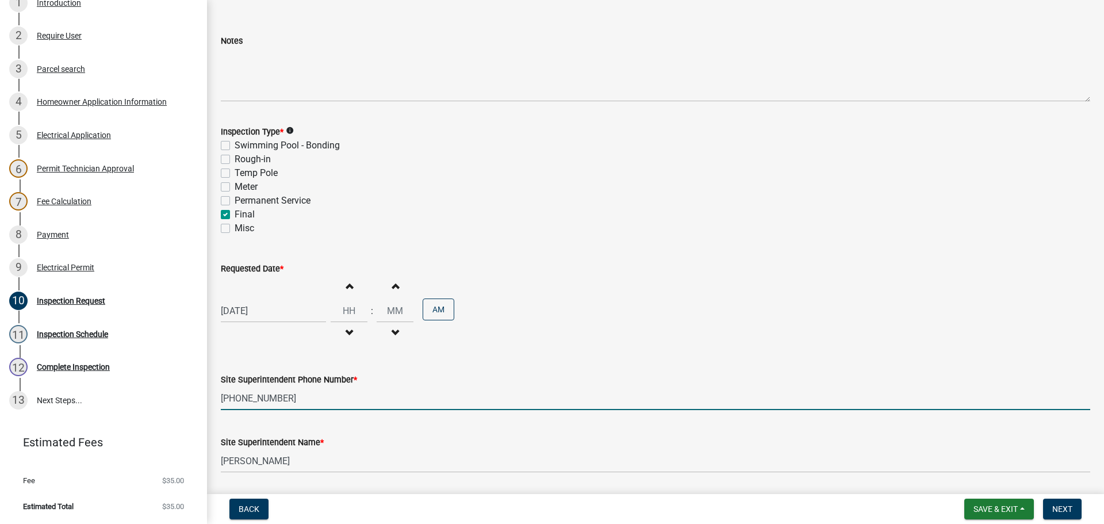
scroll to position [147, 0]
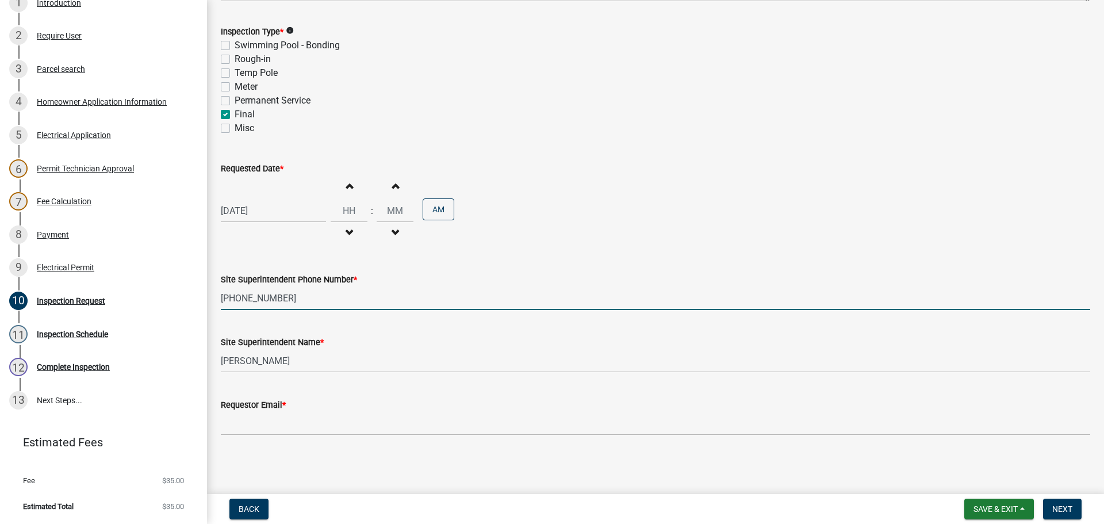
type input "[PHONE_NUMBER]"
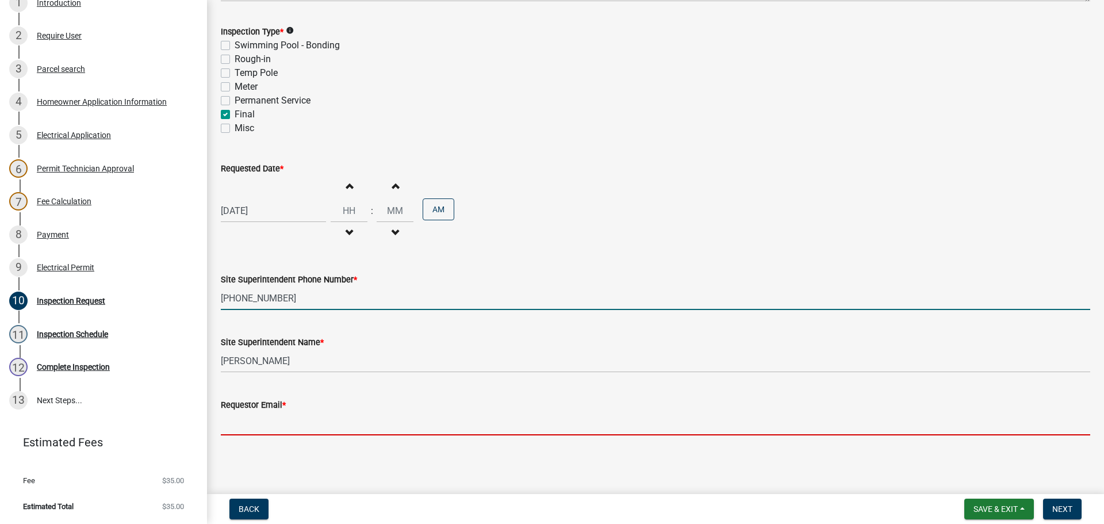
click at [246, 424] on input "Requestor Email *" at bounding box center [656, 424] width 870 height 24
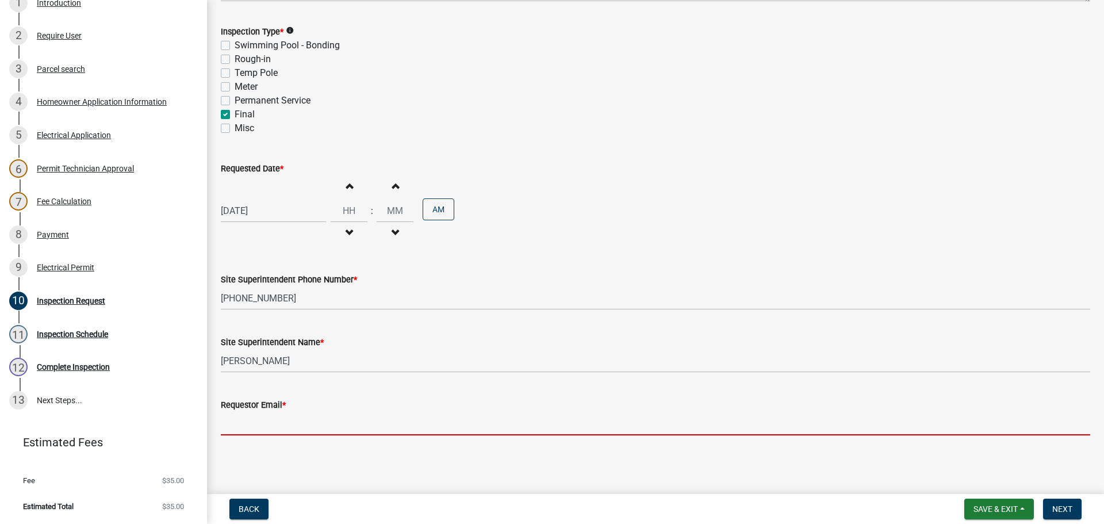
type input "mbottorff@cityofjeff.net"
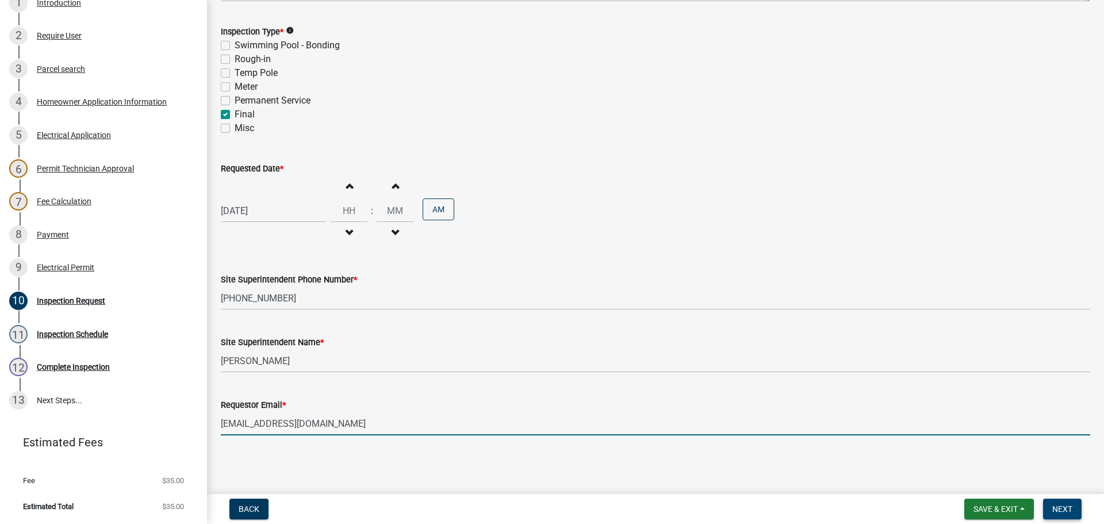
click at [1066, 510] on span "Next" at bounding box center [1063, 508] width 20 height 9
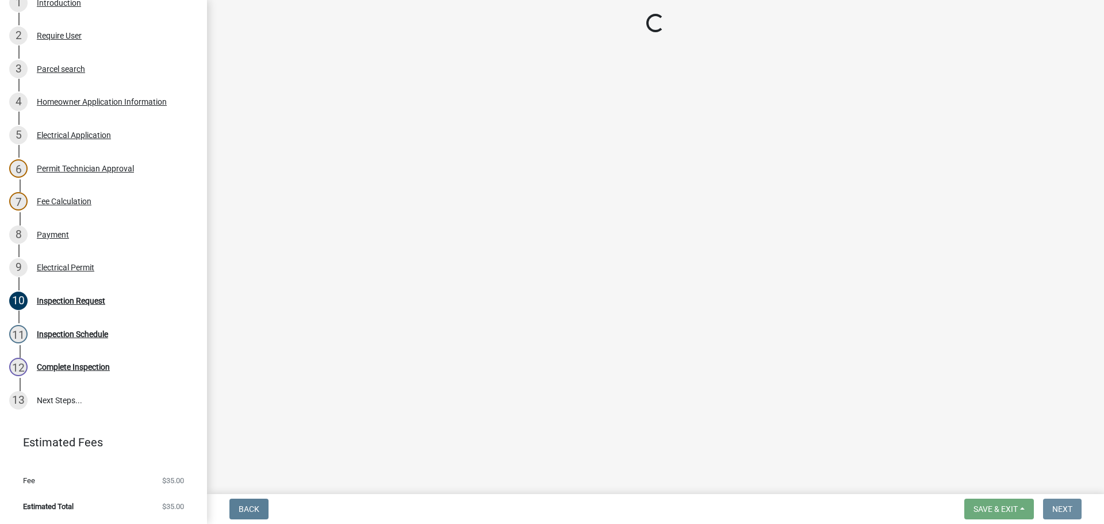
scroll to position [0, 0]
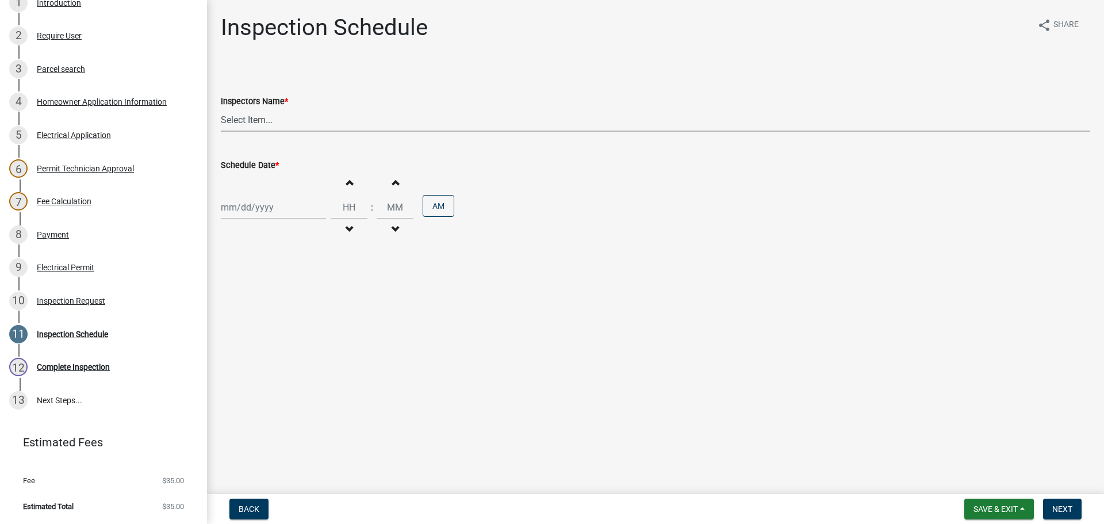
click at [244, 124] on select "Select Item... jramsey (Jeremy Ramsey) MaryFrey (Mary Frey) mkruer (Mike Kruer)…" at bounding box center [656, 120] width 870 height 24
select select "36a8b8f0-2ef8-43e9-ae06-718f51af8d36"
click at [221, 108] on select "Select Item... jramsey (Jeremy Ramsey) MaryFrey (Mary Frey) mkruer (Mike Kruer)…" at bounding box center [656, 120] width 870 height 24
select select "9"
select select "2025"
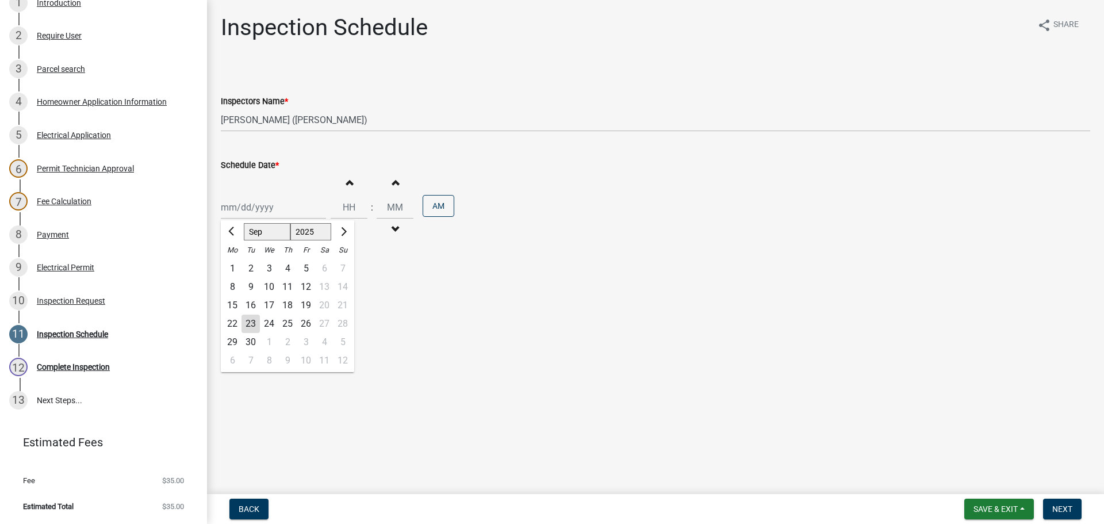
click at [253, 199] on div "Jan Feb Mar Apr May Jun Jul Aug Sep Oct Nov Dec 1525 1526 1527 1528 1529 1530 1…" at bounding box center [273, 208] width 105 height 24
click at [270, 324] on div "24" at bounding box center [269, 324] width 18 height 18
type input "[DATE]"
click at [1062, 510] on span "Next" at bounding box center [1063, 508] width 20 height 9
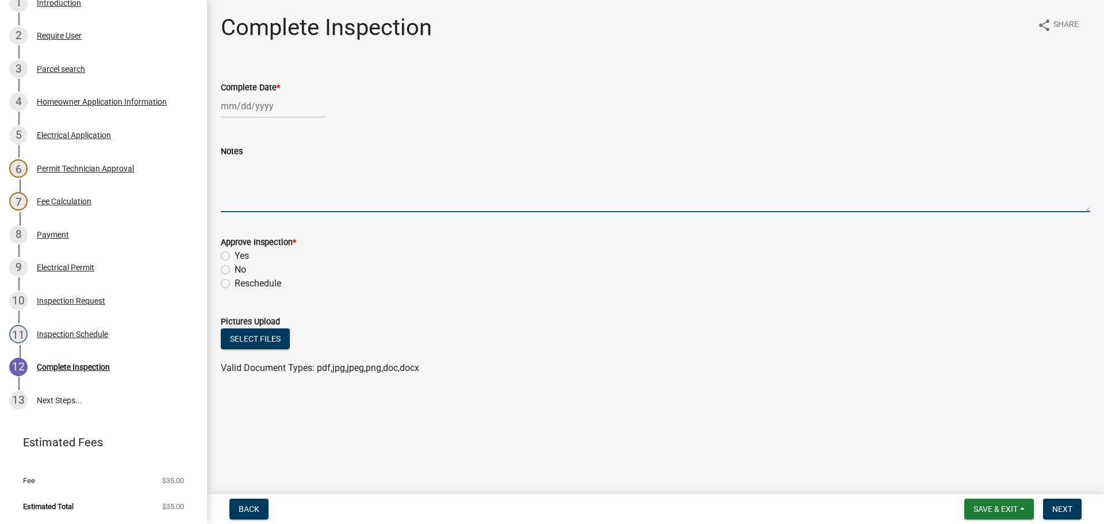
click at [267, 183] on textarea "Notes" at bounding box center [656, 185] width 870 height 54
type textarea "CALL DAVID WOOTEN BEFORE YOU GO 502-544-0419"
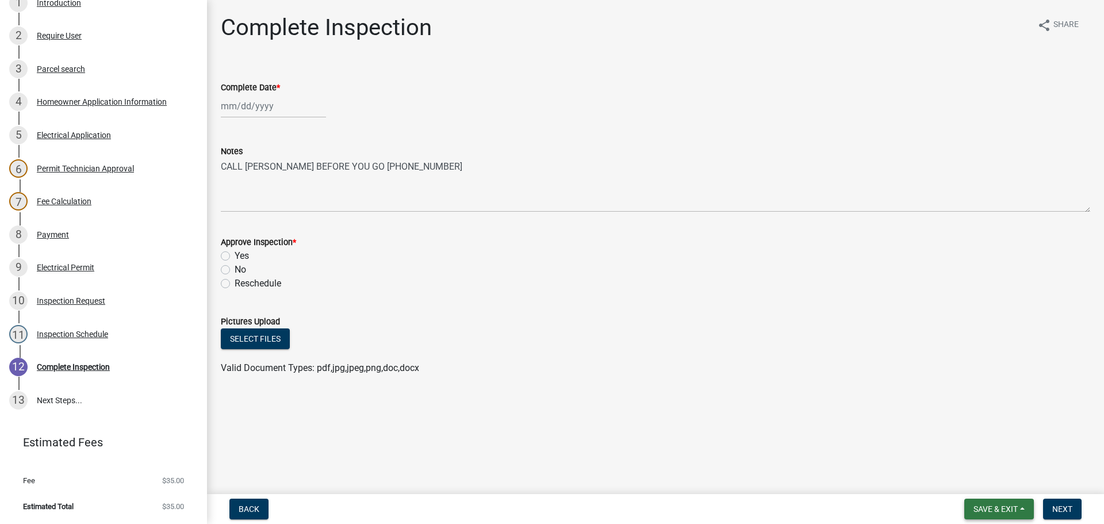
click at [974, 504] on span "Save & Exit" at bounding box center [996, 508] width 44 height 9
click at [973, 484] on button "Save & Exit" at bounding box center [988, 479] width 92 height 28
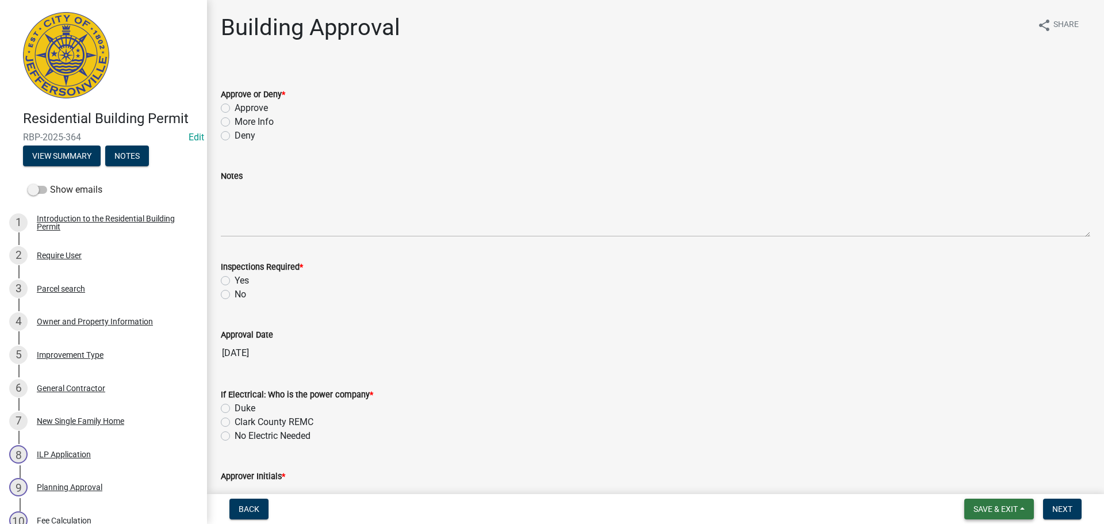
click at [996, 504] on span "Save & Exit" at bounding box center [996, 508] width 44 height 9
click at [978, 483] on button "Save & Exit" at bounding box center [988, 479] width 92 height 28
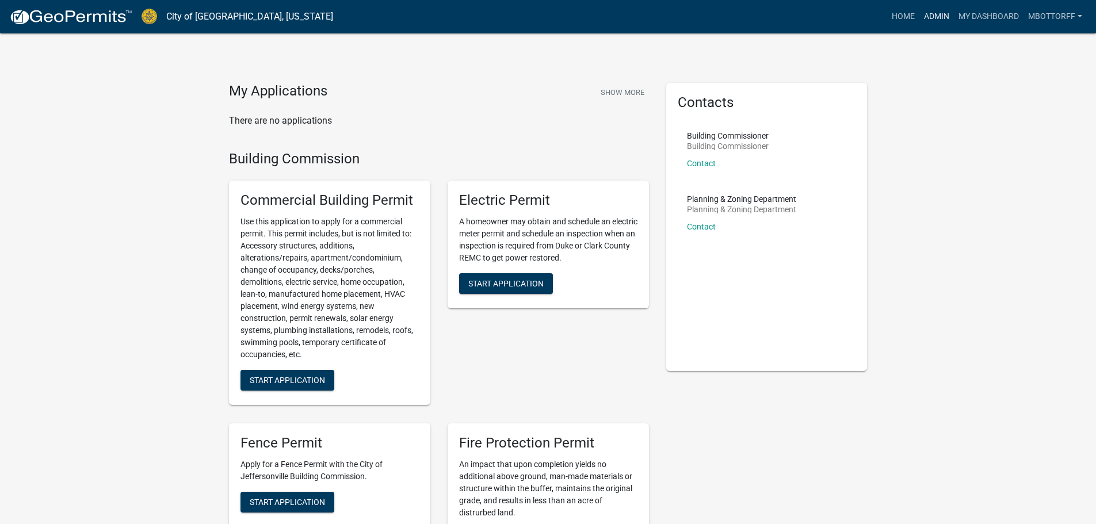
click at [936, 17] on link "Admin" at bounding box center [936, 17] width 35 height 22
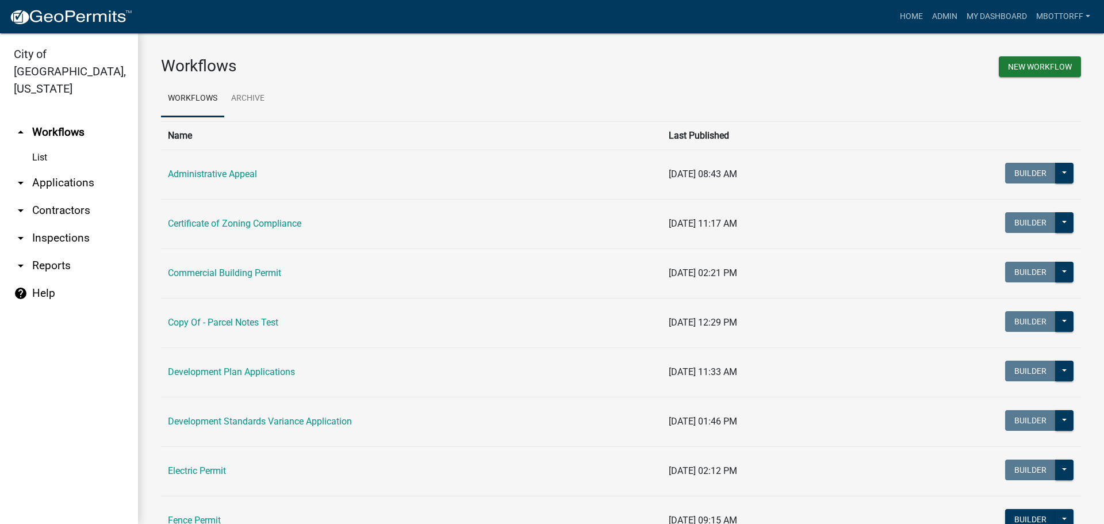
click at [52, 197] on link "arrow_drop_down Contractors" at bounding box center [69, 211] width 138 height 28
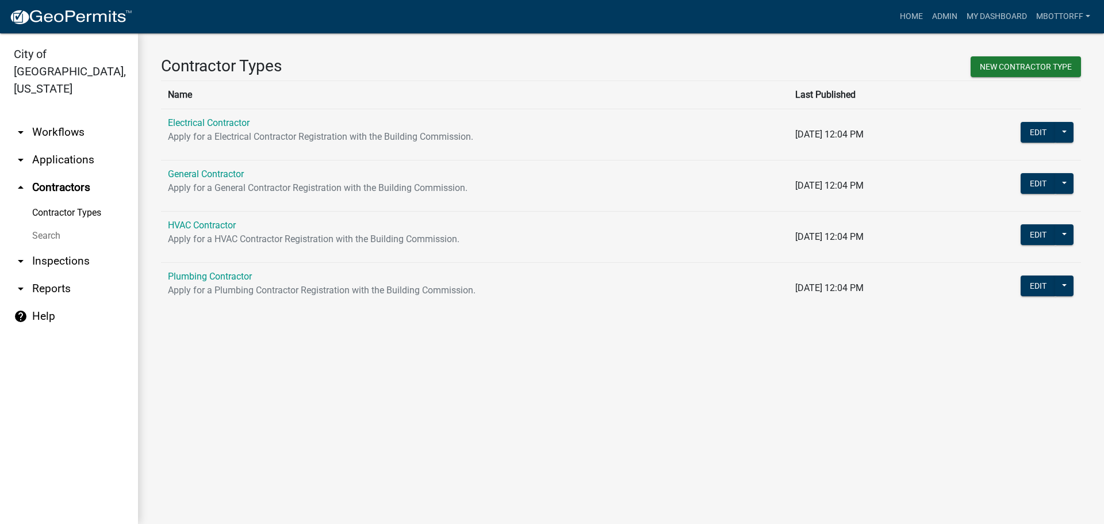
click at [52, 224] on link "Search" at bounding box center [69, 235] width 138 height 23
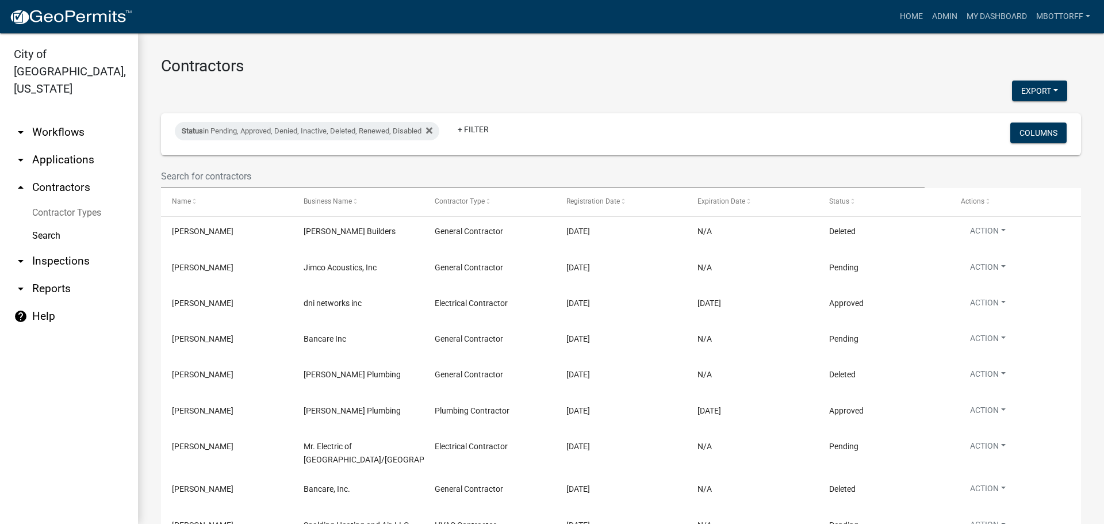
click at [60, 201] on link "Contractor Types" at bounding box center [69, 212] width 138 height 23
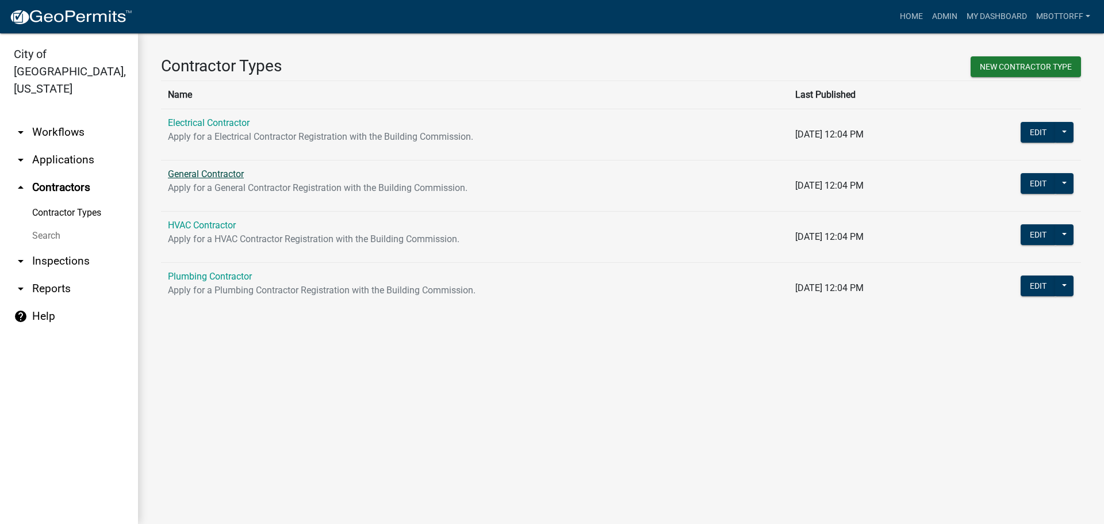
click at [217, 171] on link "General Contractor" at bounding box center [206, 174] width 76 height 11
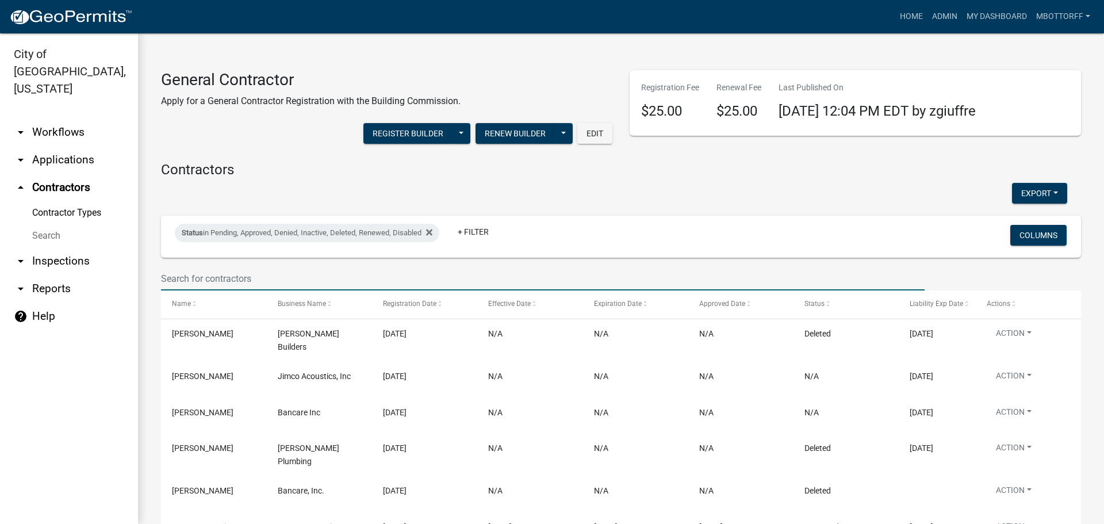
click at [171, 273] on input "text" at bounding box center [543, 279] width 764 height 24
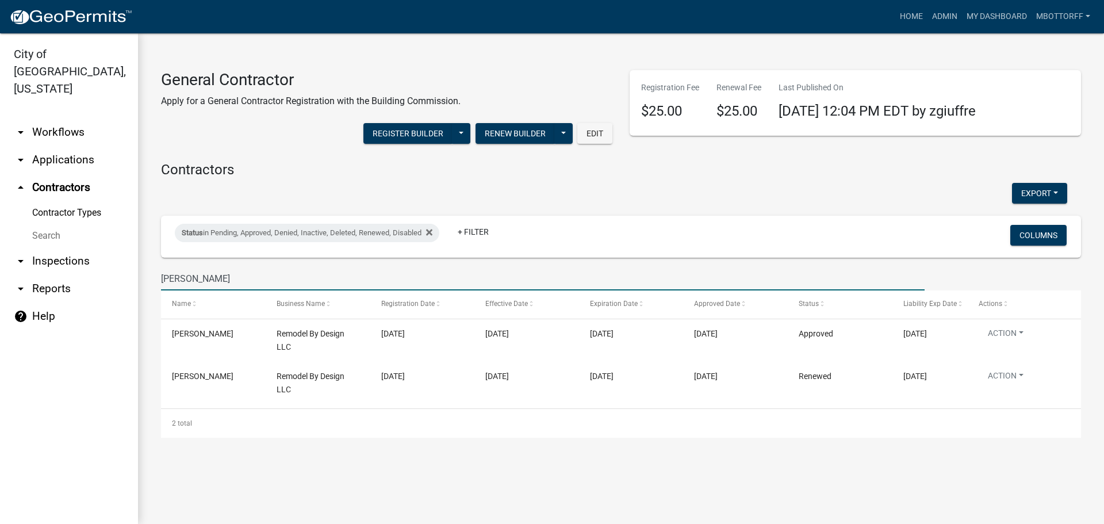
drag, startPoint x: 254, startPoint y: 284, endPoint x: 175, endPoint y: 277, distance: 78.6
click at [181, 281] on input "[PERSON_NAME]" at bounding box center [543, 279] width 764 height 24
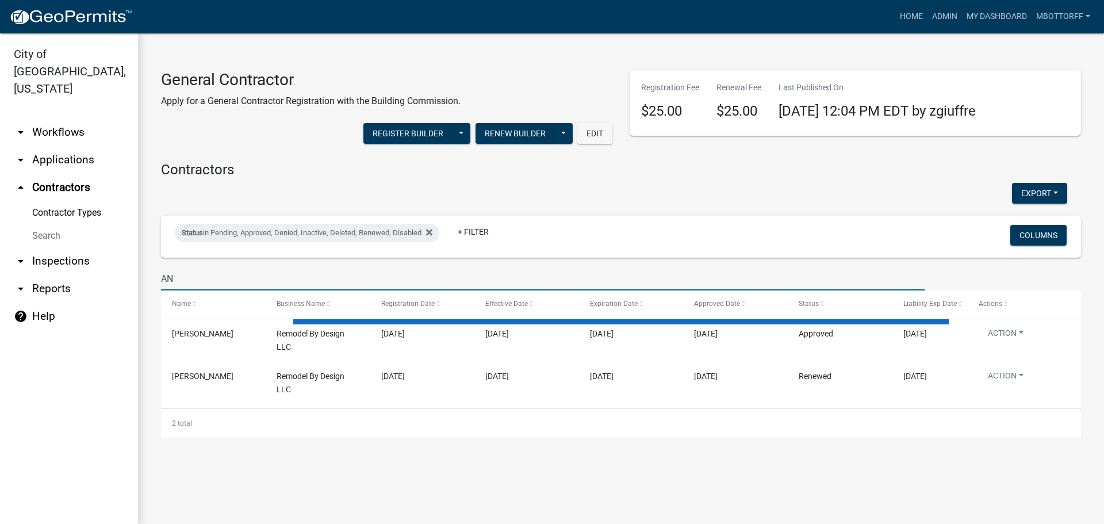
type input "A"
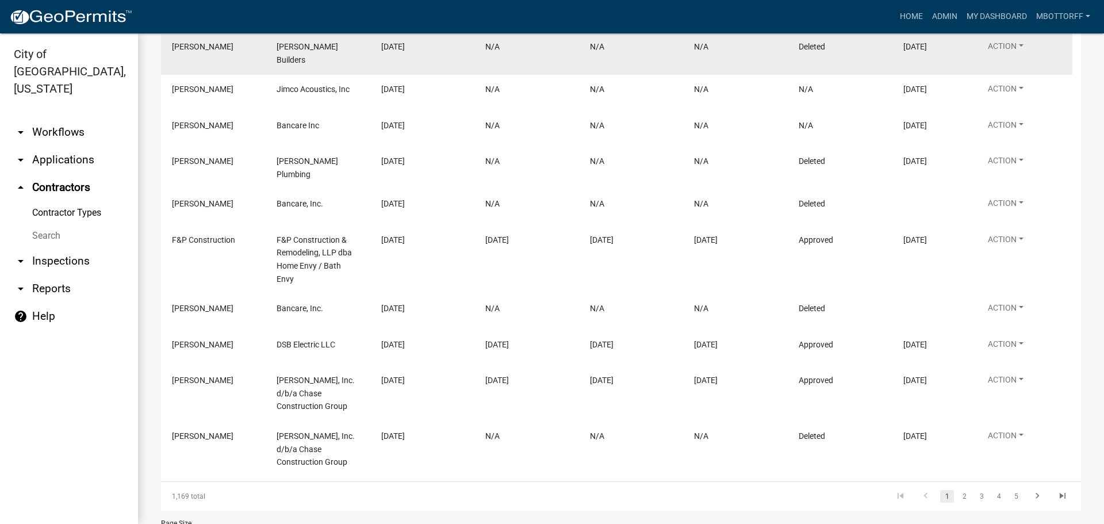
scroll to position [331, 0]
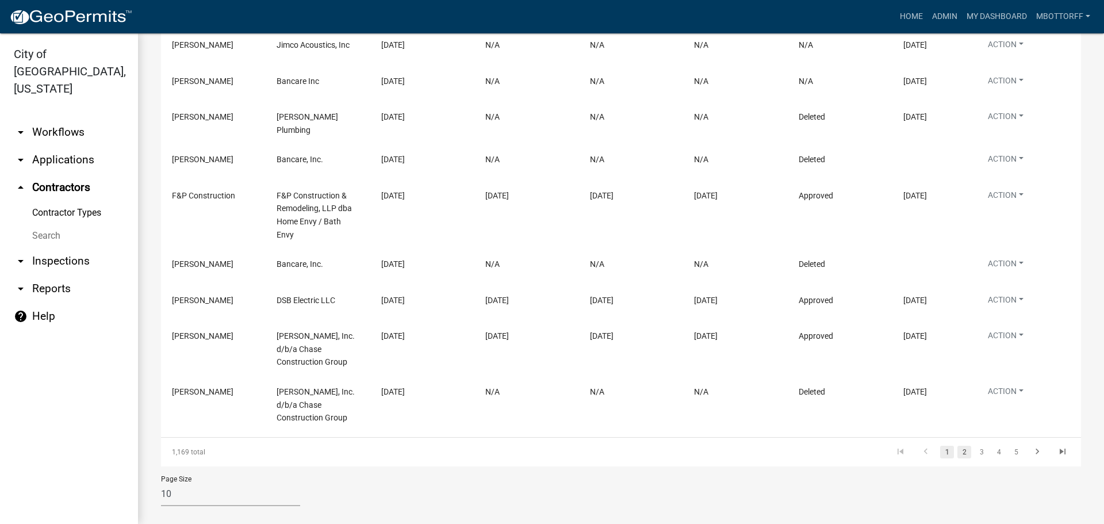
click at [958, 446] on link "2" at bounding box center [965, 452] width 14 height 13
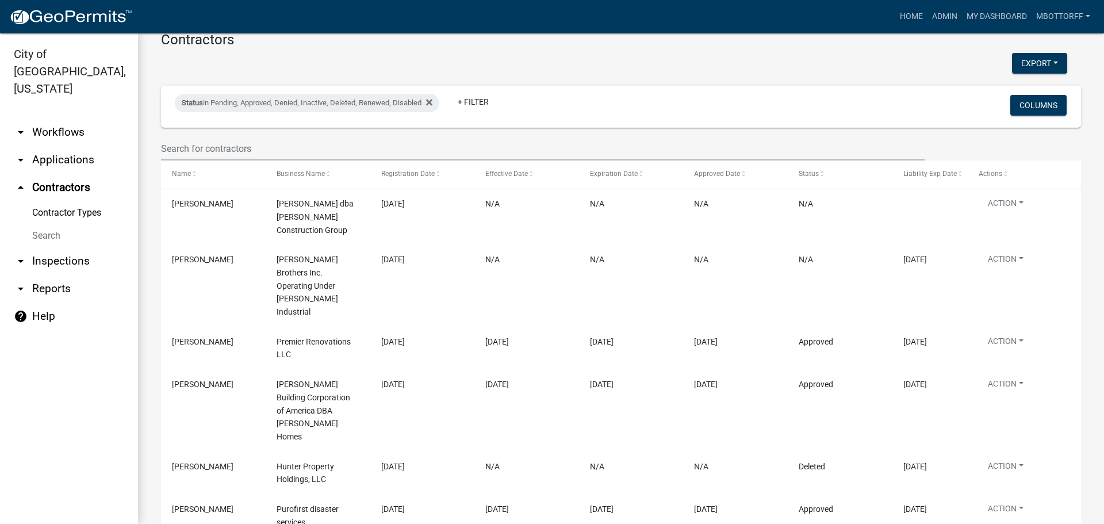
scroll to position [359, 0]
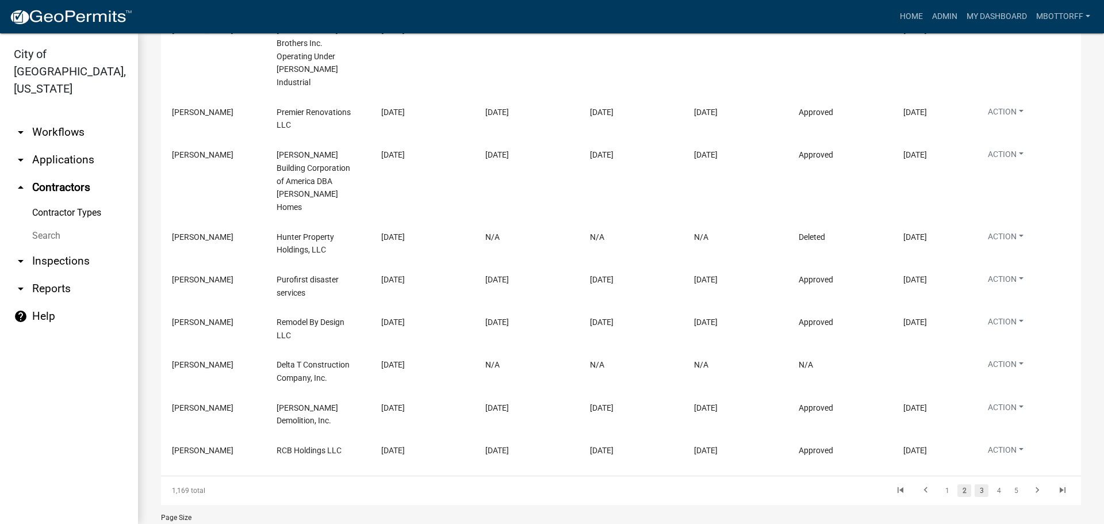
click at [975, 484] on link "3" at bounding box center [982, 490] width 14 height 13
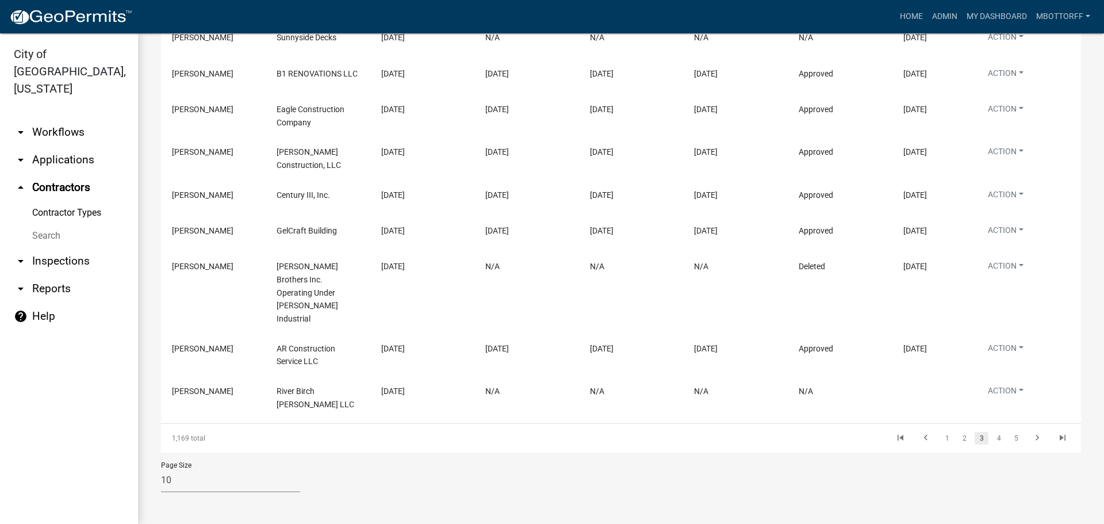
scroll to position [299, 0]
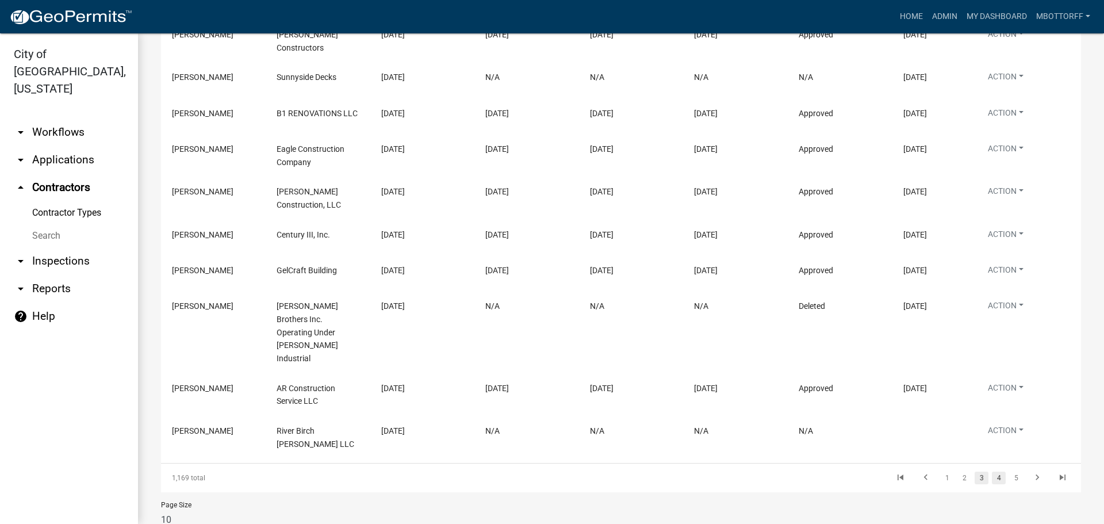
click at [992, 472] on link "4" at bounding box center [999, 478] width 14 height 13
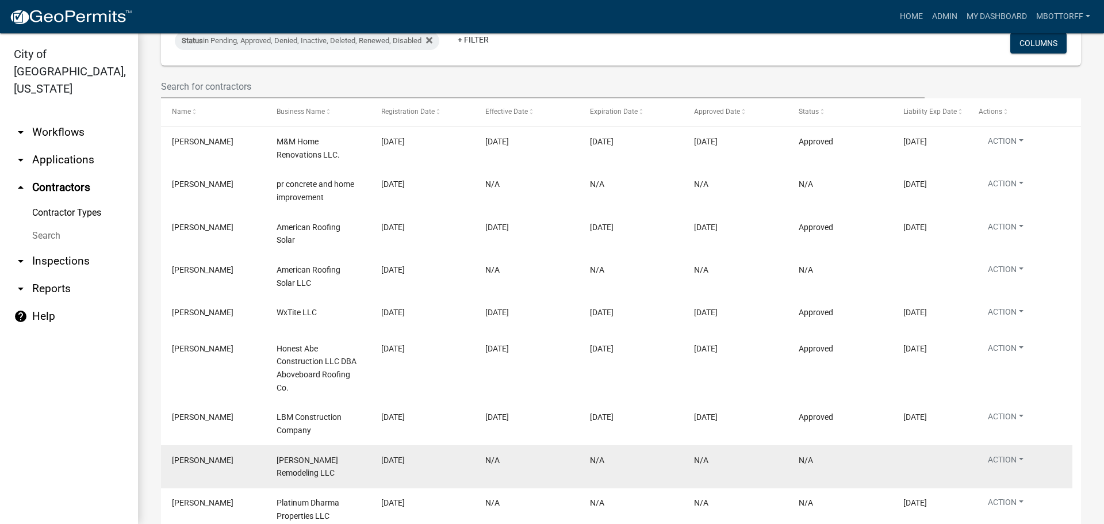
scroll to position [347, 0]
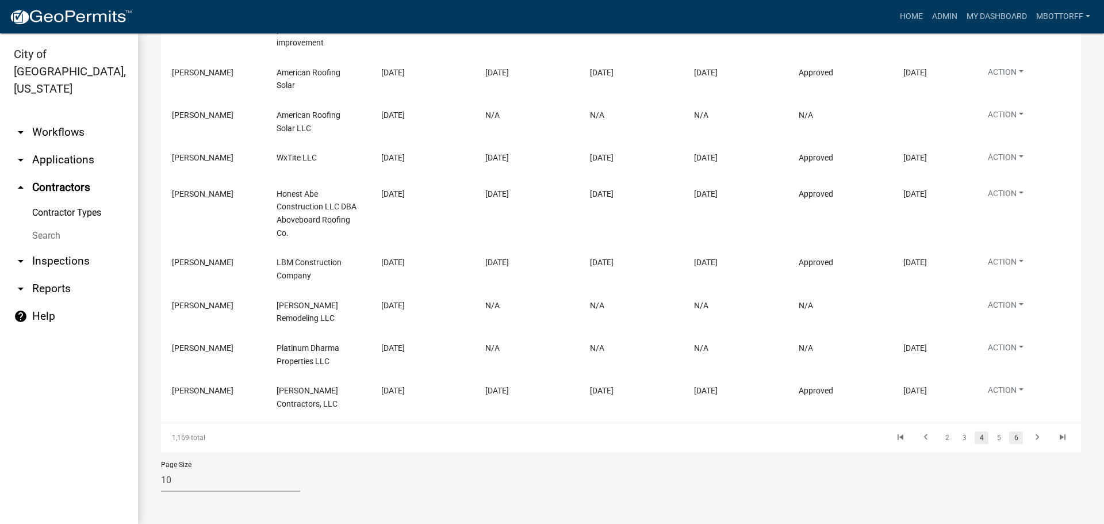
click at [1009, 435] on link "6" at bounding box center [1016, 437] width 14 height 13
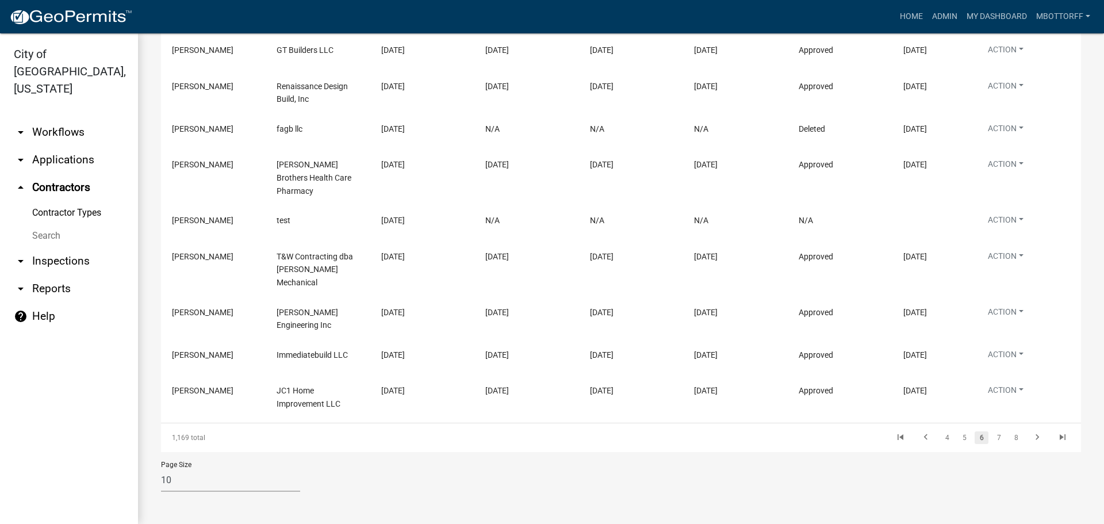
scroll to position [286, 0]
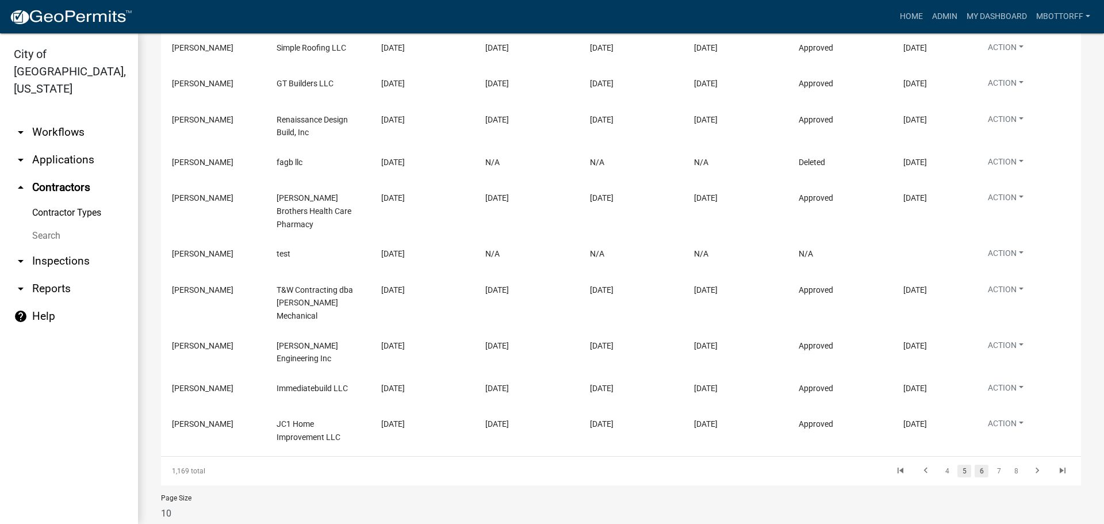
click at [958, 465] on link "5" at bounding box center [965, 471] width 14 height 13
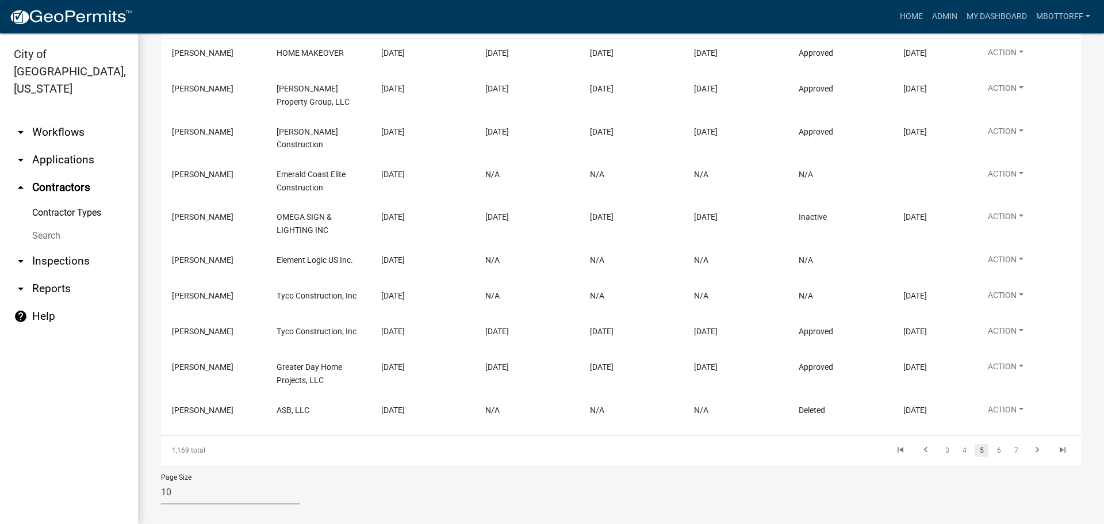
scroll to position [286, 0]
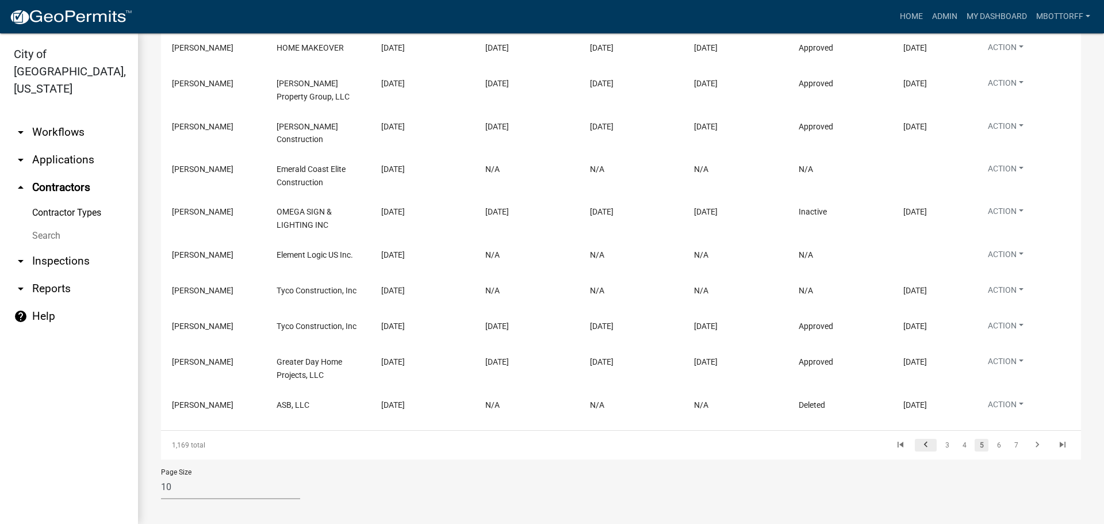
click at [919, 439] on icon "go to previous page" at bounding box center [926, 446] width 15 height 14
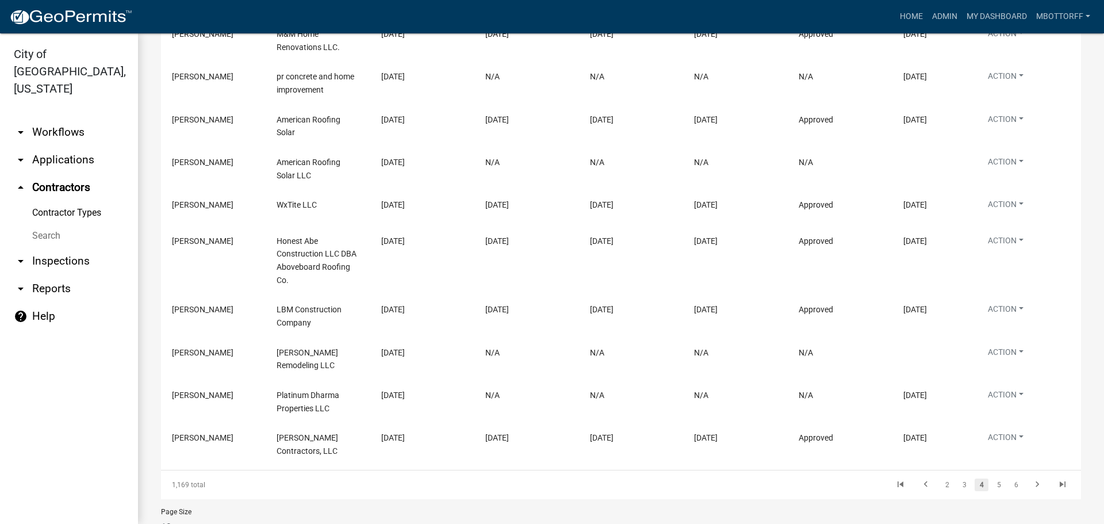
scroll to position [343, 0]
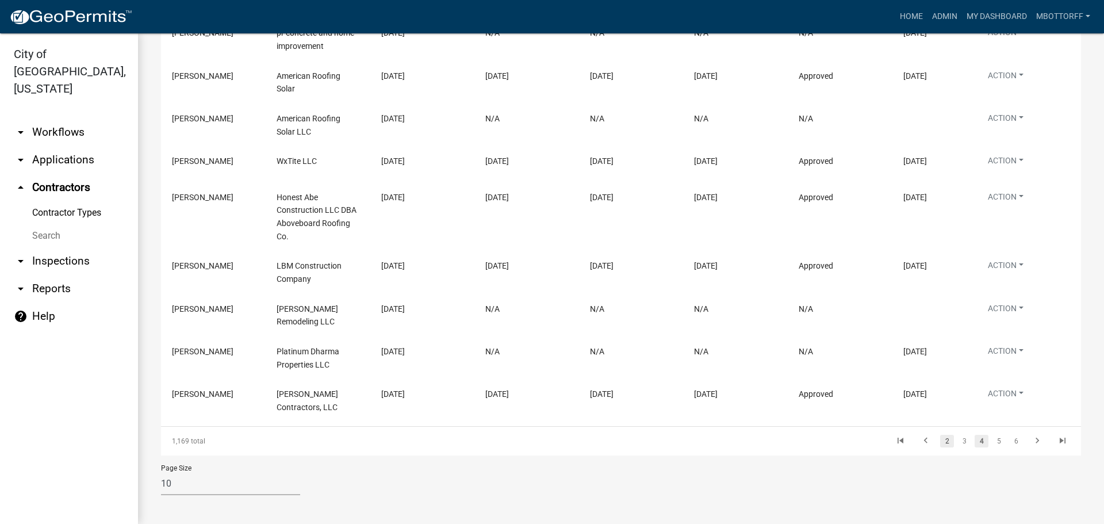
click at [940, 446] on link "2" at bounding box center [947, 441] width 14 height 13
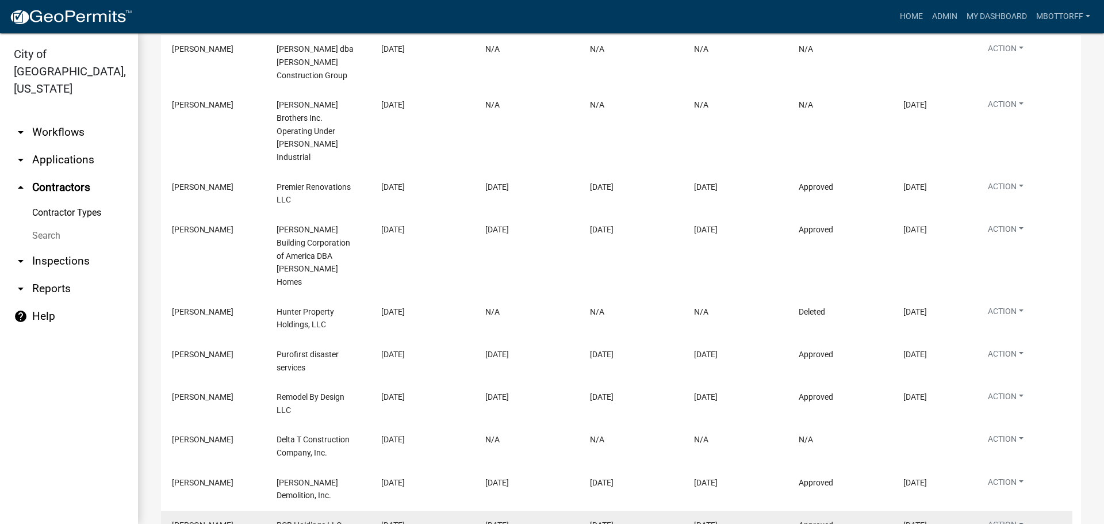
scroll to position [286, 0]
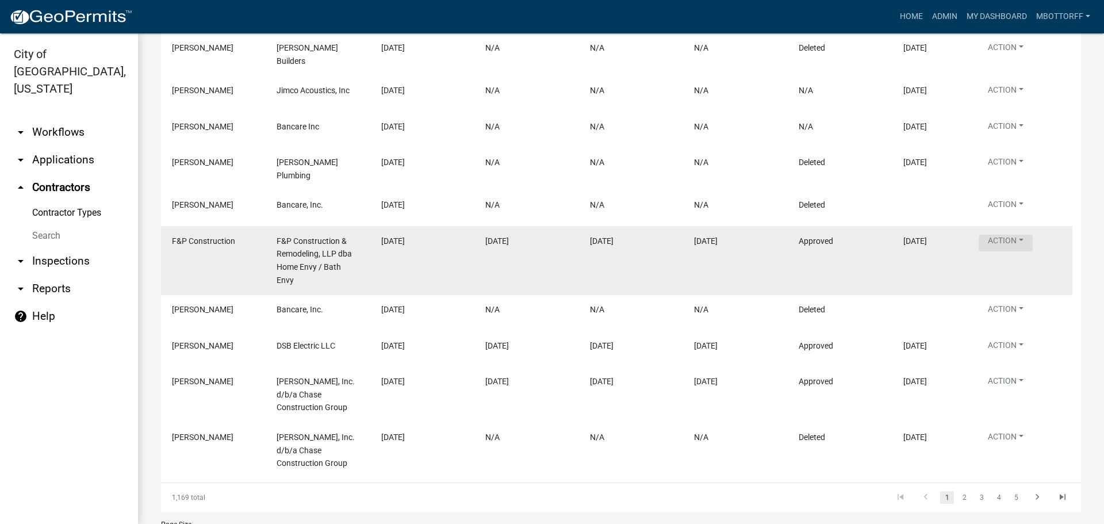
click at [1014, 235] on button "Action" at bounding box center [1006, 243] width 54 height 17
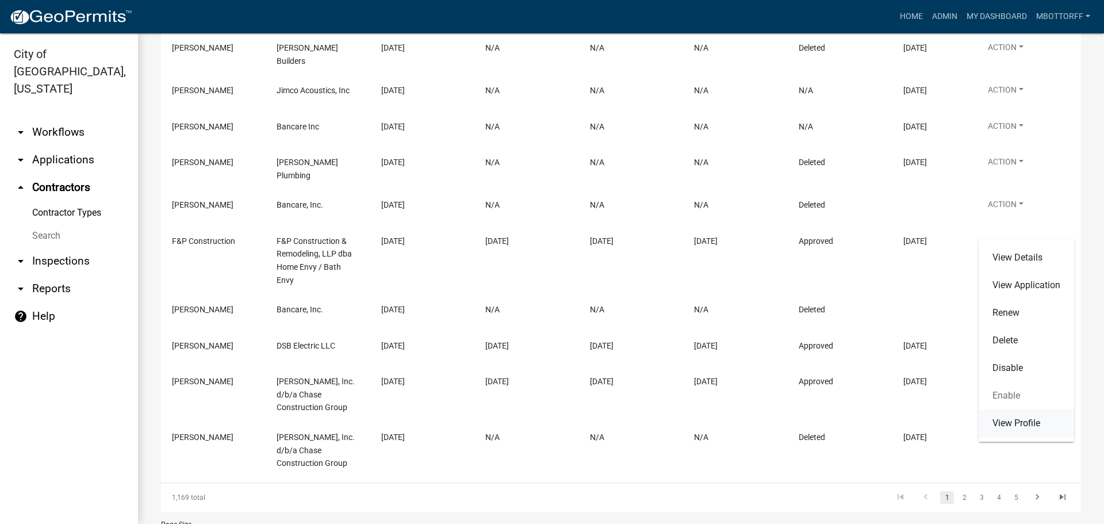
click at [1002, 426] on link "View Profile" at bounding box center [1026, 424] width 95 height 28
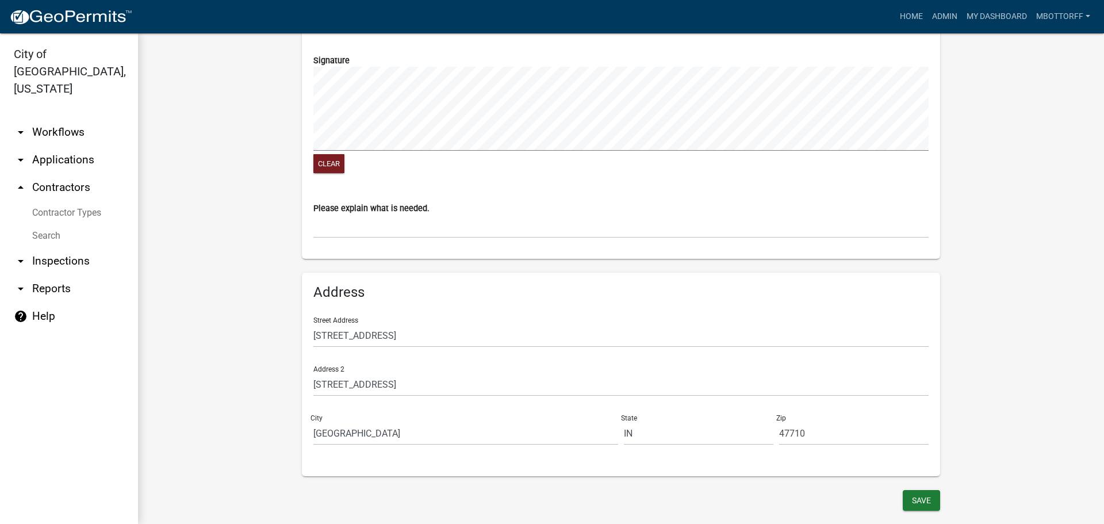
scroll to position [1038, 0]
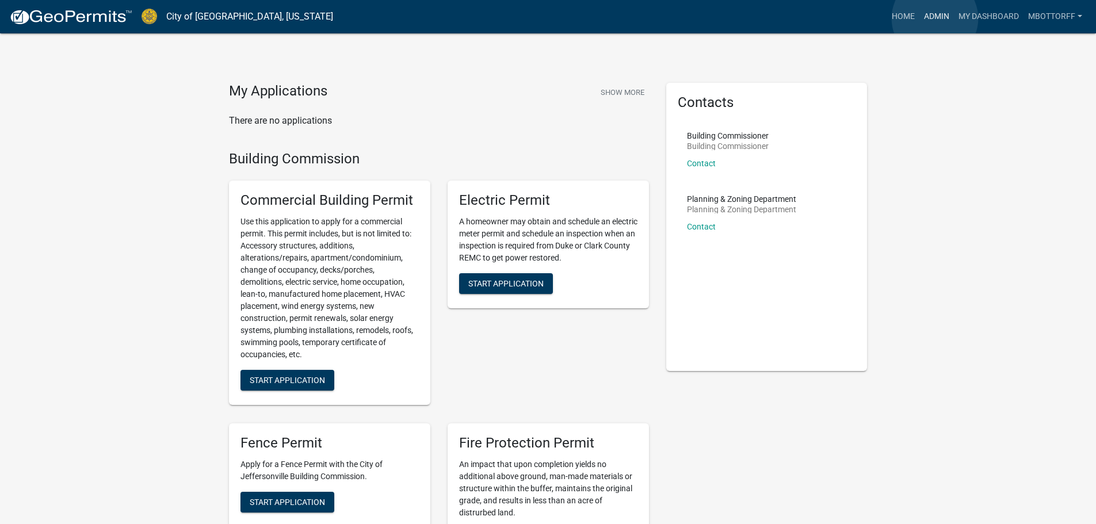
click at [935, 18] on link "Admin" at bounding box center [936, 17] width 35 height 22
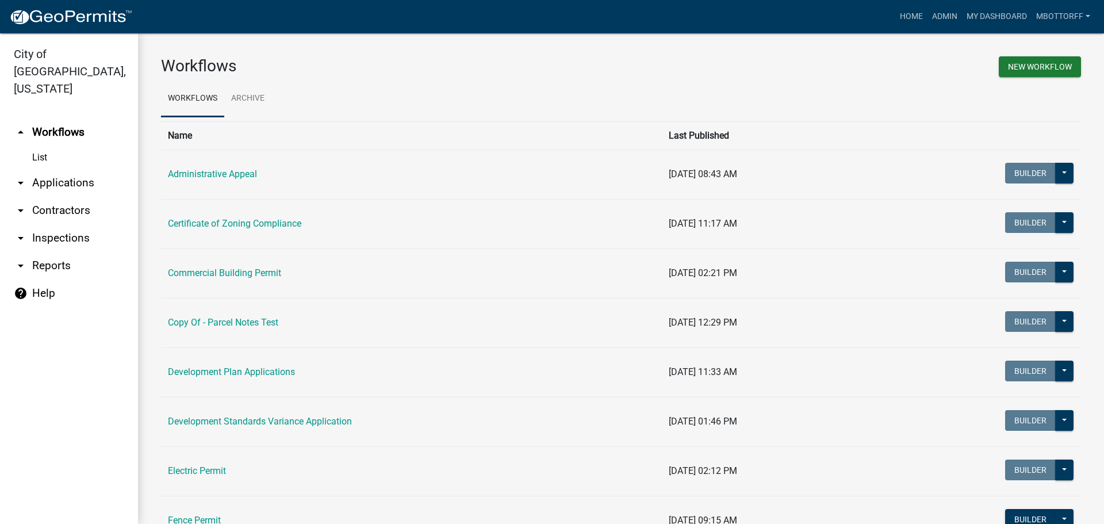
click at [66, 169] on link "arrow_drop_down Applications" at bounding box center [69, 183] width 138 height 28
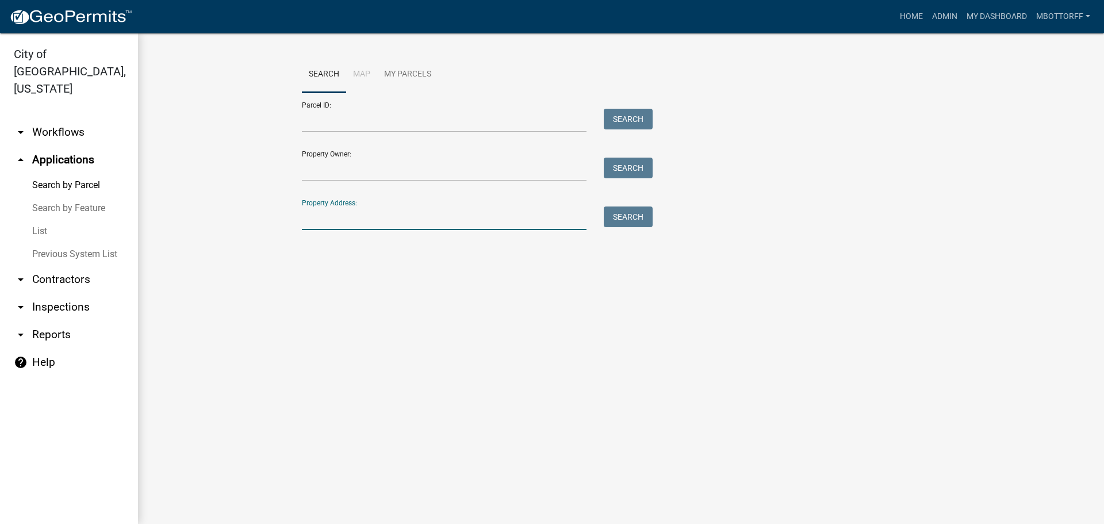
click at [320, 217] on input "Property Address:" at bounding box center [444, 218] width 285 height 24
type input "1771 VET"
click at [630, 221] on button "Search" at bounding box center [628, 216] width 49 height 21
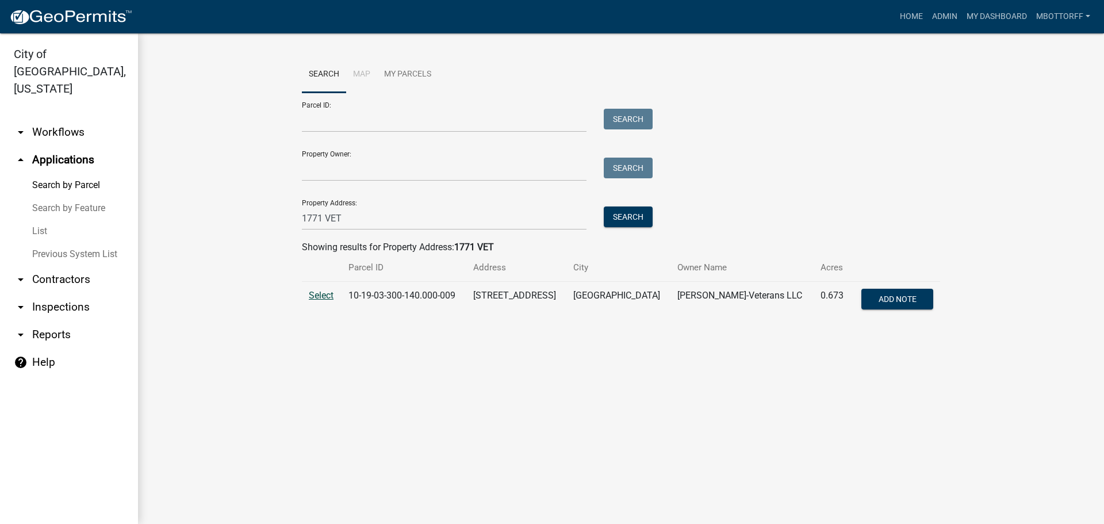
click at [313, 295] on span "Select" at bounding box center [321, 295] width 25 height 11
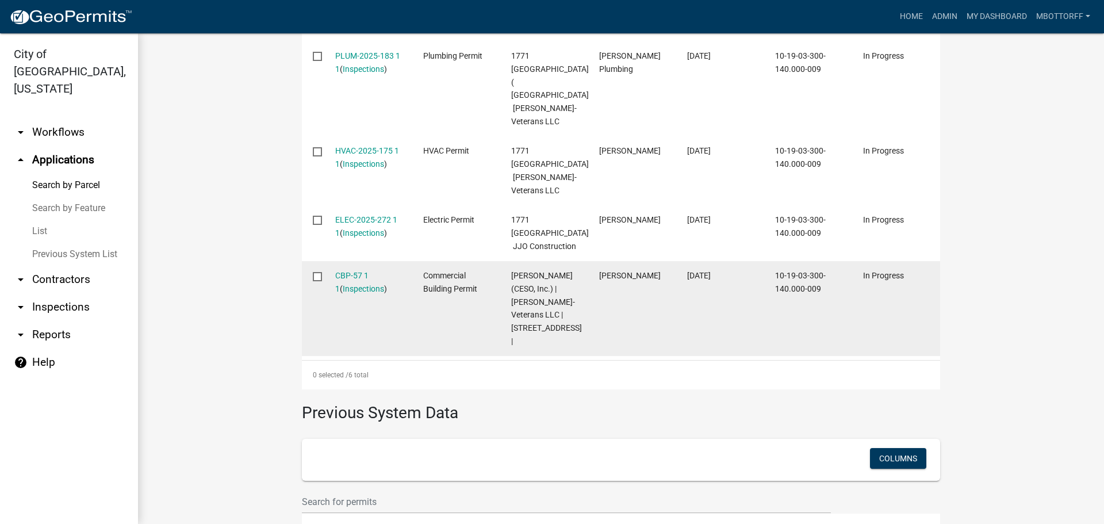
scroll to position [567, 0]
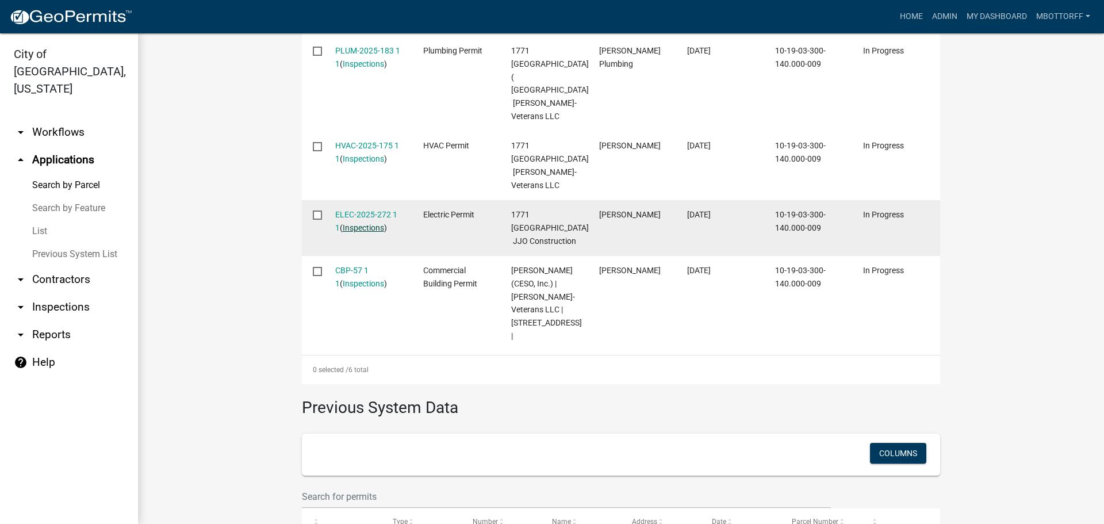
click at [367, 232] on link "Inspections" at bounding box center [363, 227] width 41 height 9
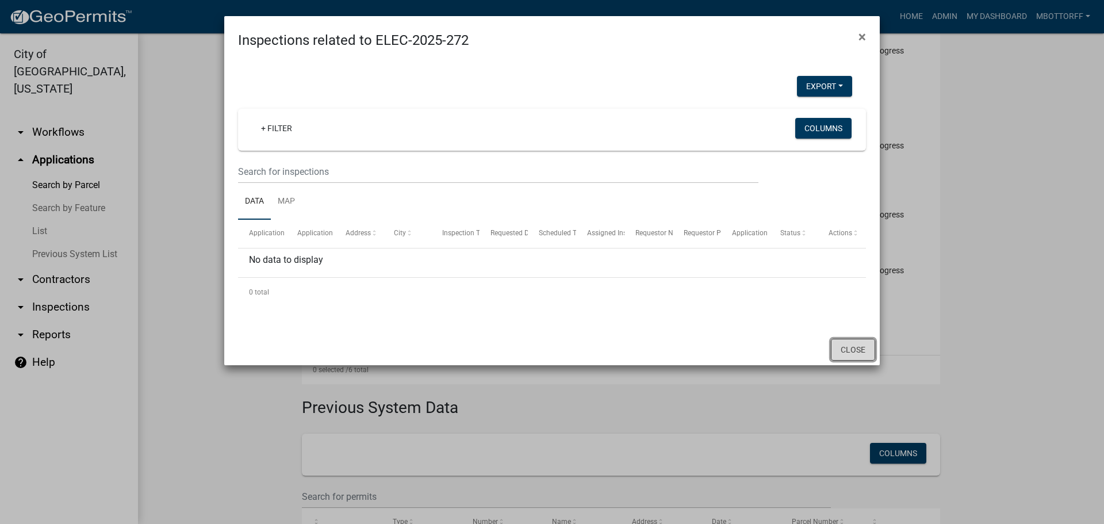
click at [862, 346] on button "Close" at bounding box center [853, 350] width 44 height 22
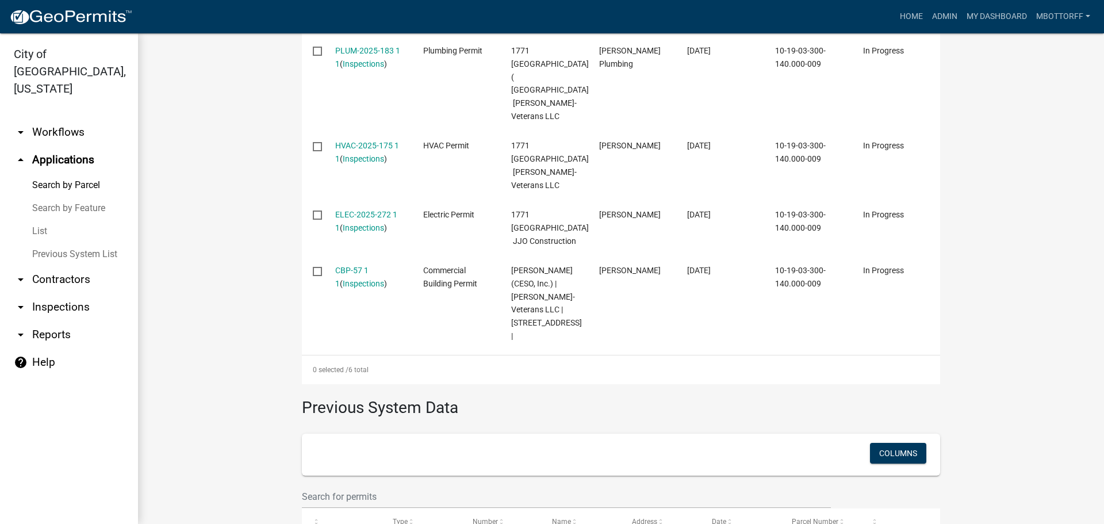
click at [63, 118] on link "arrow_drop_down Workflows" at bounding box center [69, 132] width 138 height 28
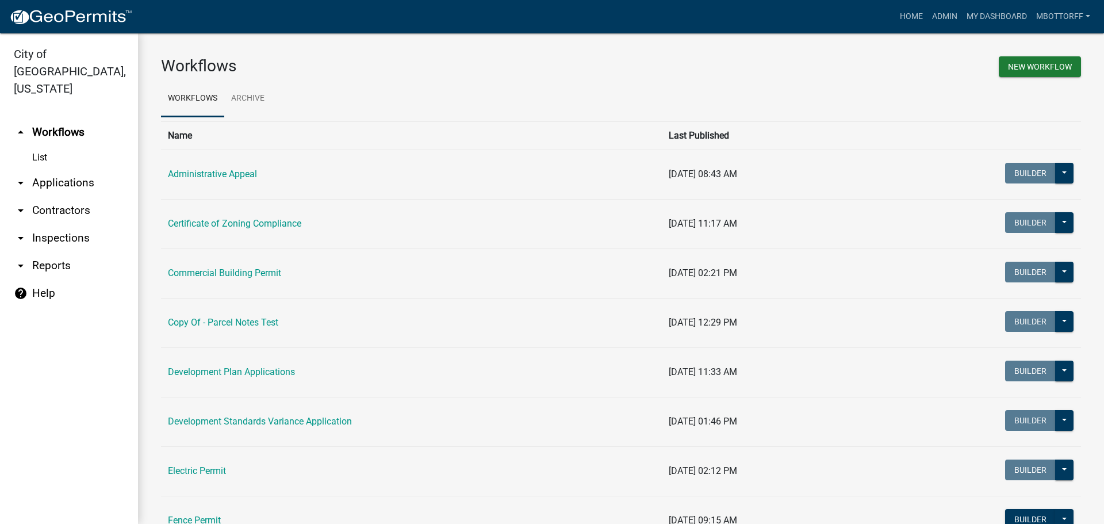
drag, startPoint x: 50, startPoint y: 165, endPoint x: 114, endPoint y: 160, distance: 64.1
click at [51, 169] on link "arrow_drop_down Applications" at bounding box center [69, 183] width 138 height 28
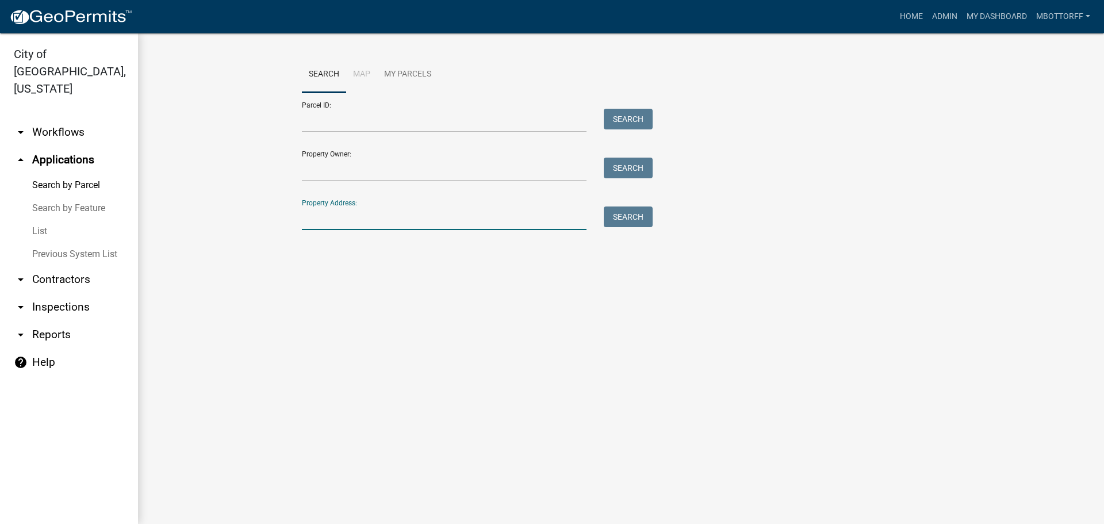
click at [330, 219] on input "Property Address:" at bounding box center [444, 218] width 285 height 24
type input "1102"
click at [626, 213] on button "Search" at bounding box center [628, 216] width 49 height 21
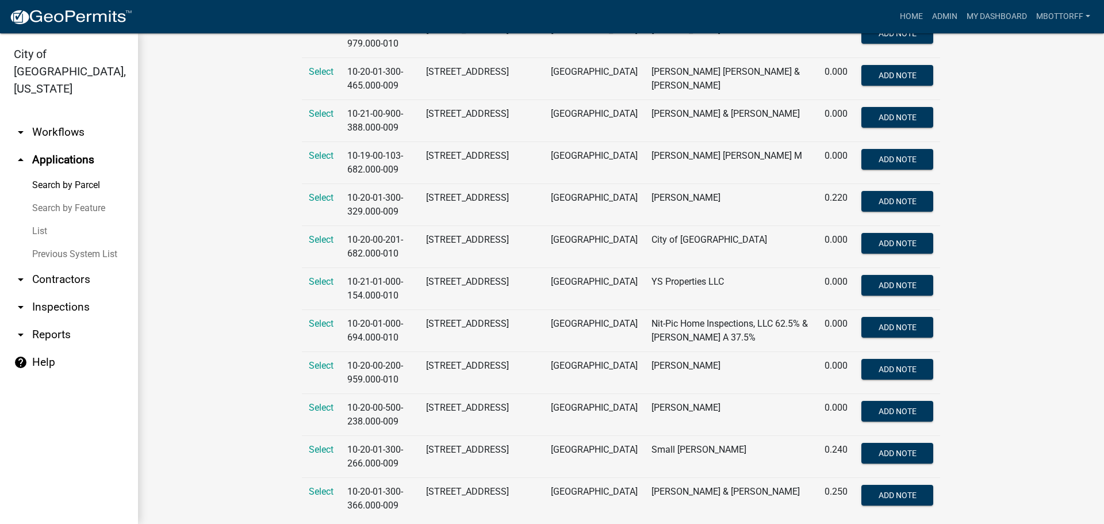
scroll to position [545, 0]
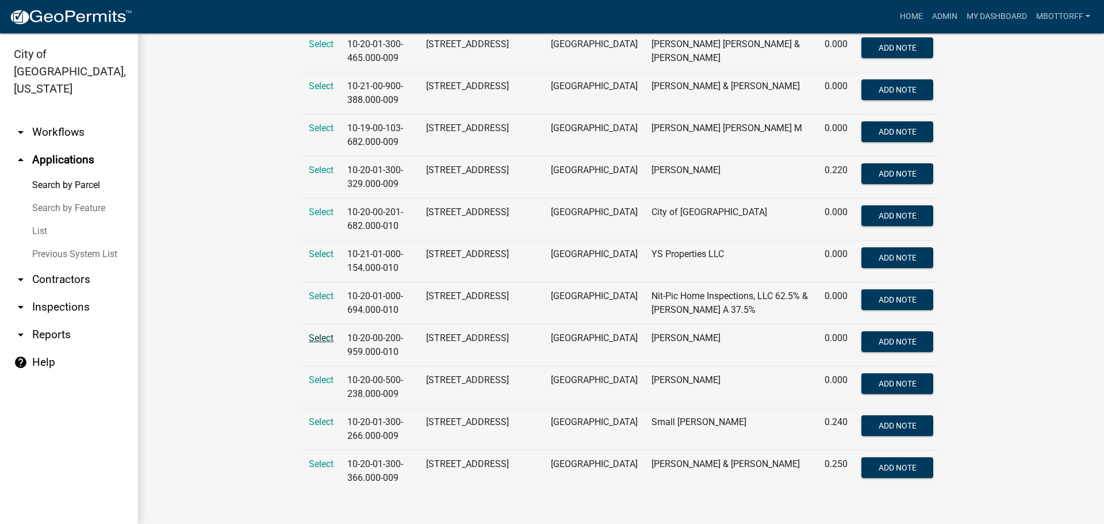
click at [311, 336] on span "Select" at bounding box center [321, 337] width 25 height 11
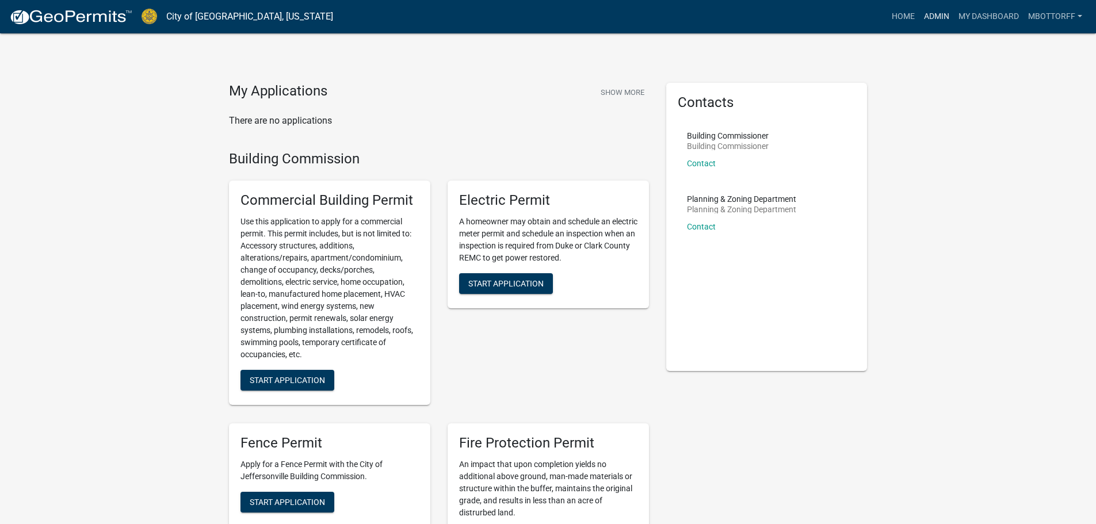
click at [936, 16] on link "Admin" at bounding box center [936, 17] width 35 height 22
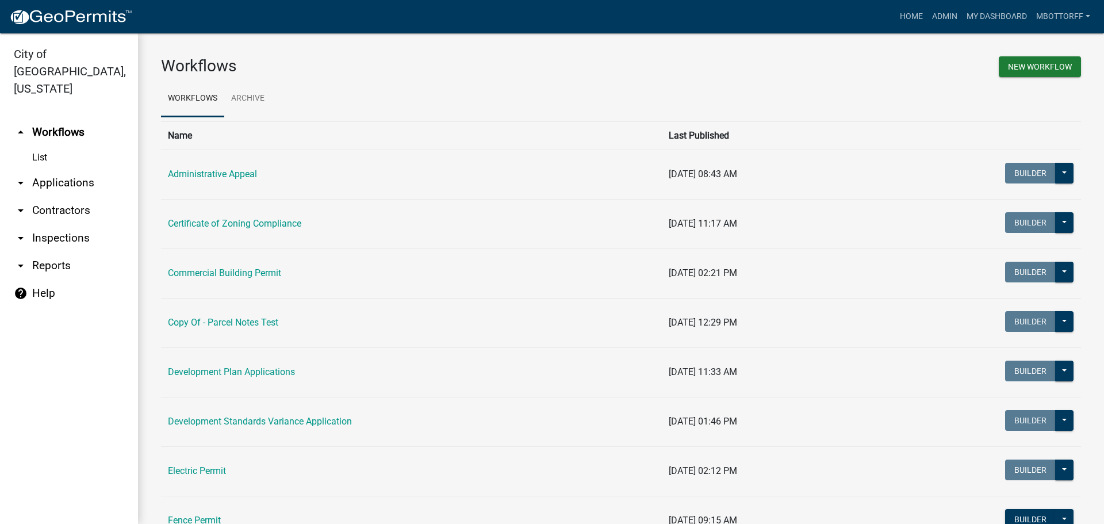
click at [56, 169] on link "arrow_drop_down Applications" at bounding box center [69, 183] width 138 height 28
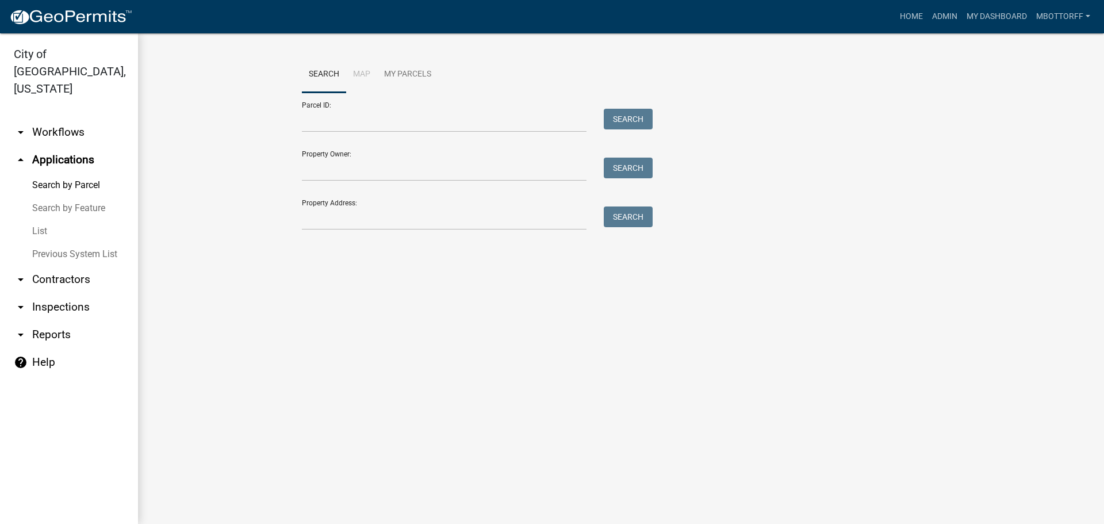
click at [51, 293] on link "arrow_drop_down Inspections" at bounding box center [69, 307] width 138 height 28
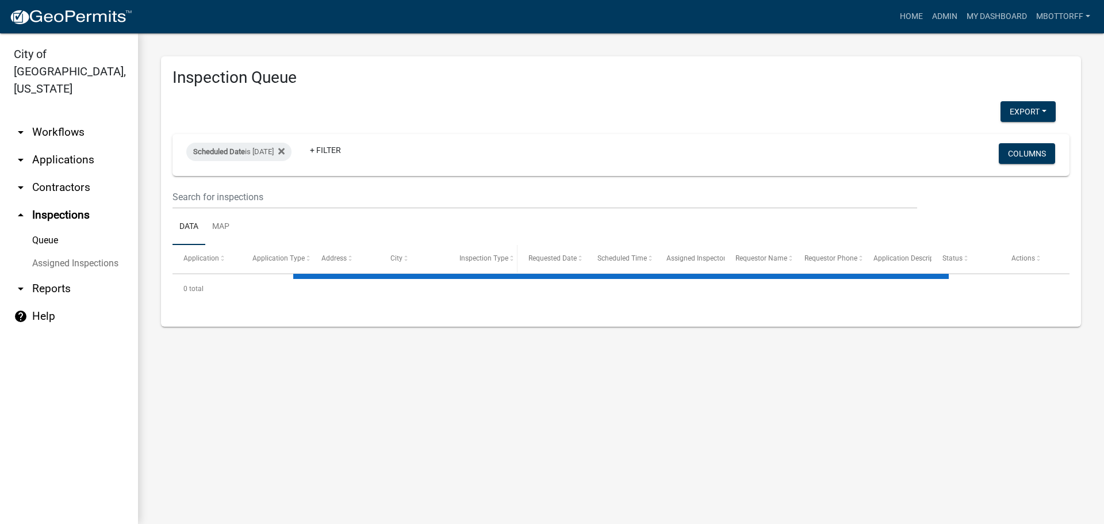
select select "3: 100"
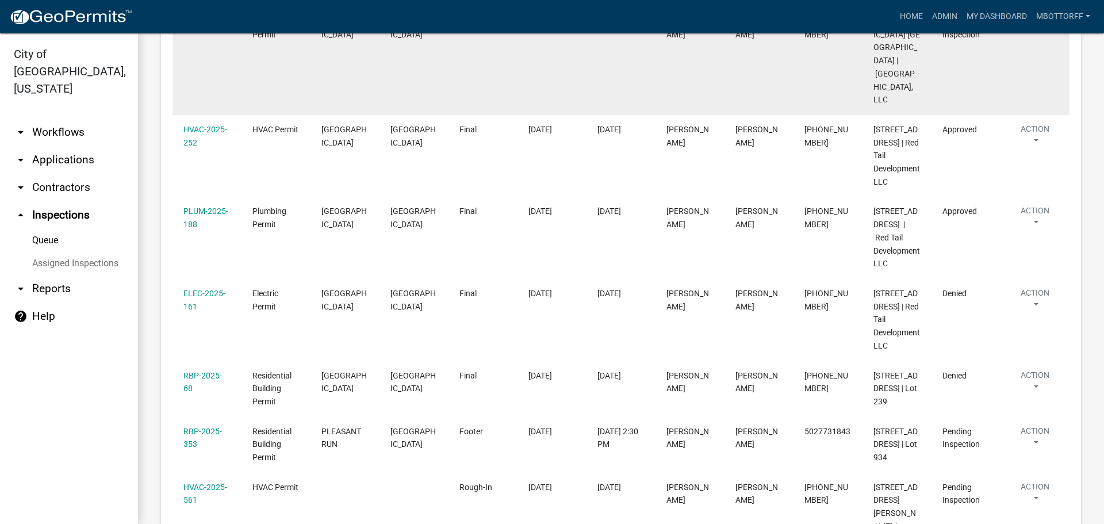
scroll to position [403, 0]
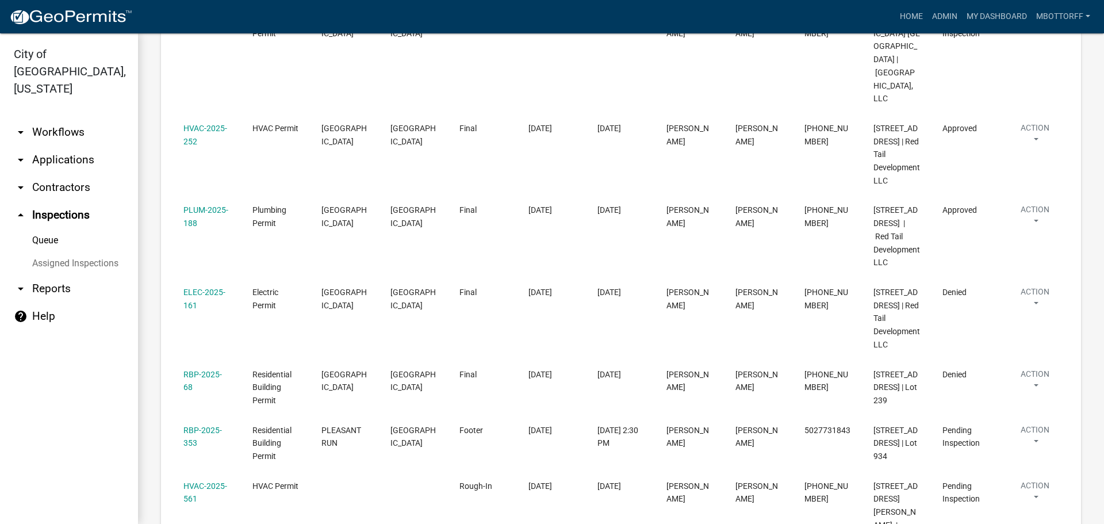
click at [55, 252] on link "Assigned Inspections" at bounding box center [69, 263] width 138 height 23
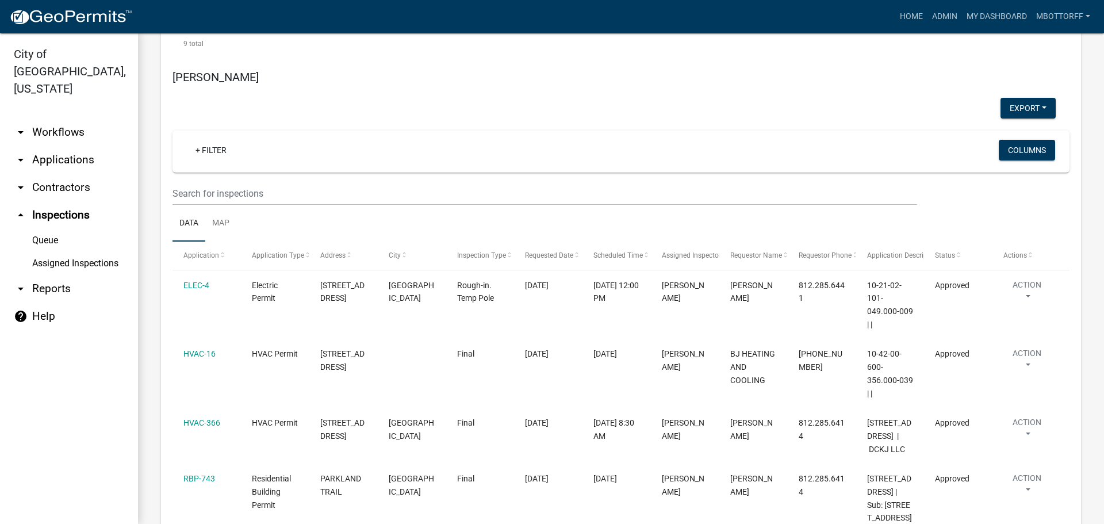
scroll to position [4397, 0]
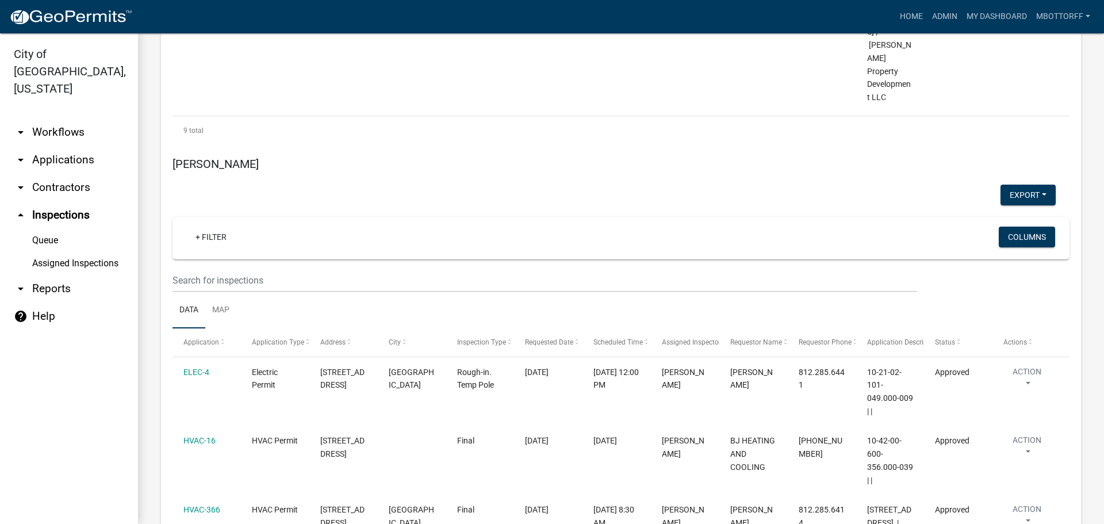
click at [74, 252] on link "Assigned Inspections" at bounding box center [69, 263] width 138 height 23
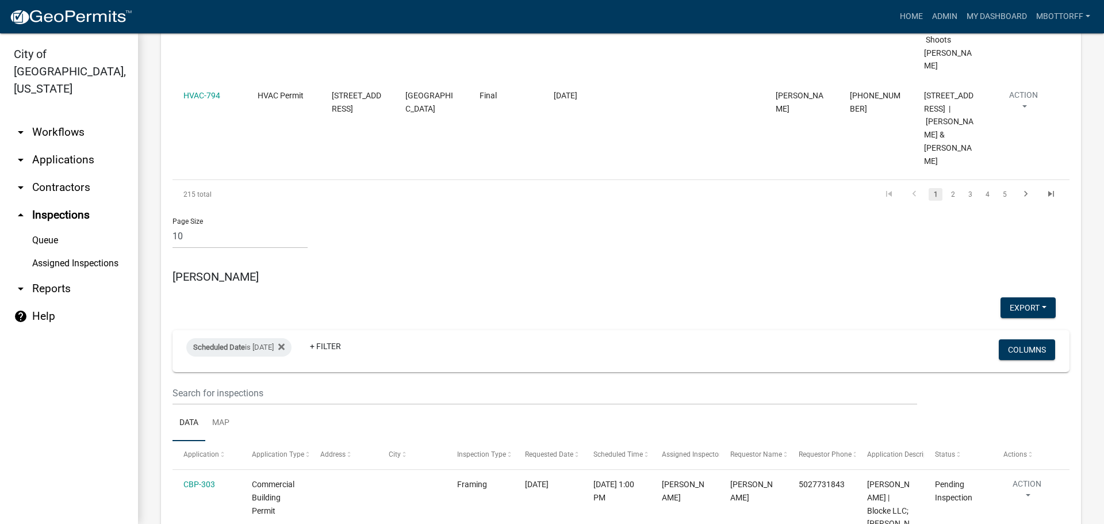
scroll to position [1234, 0]
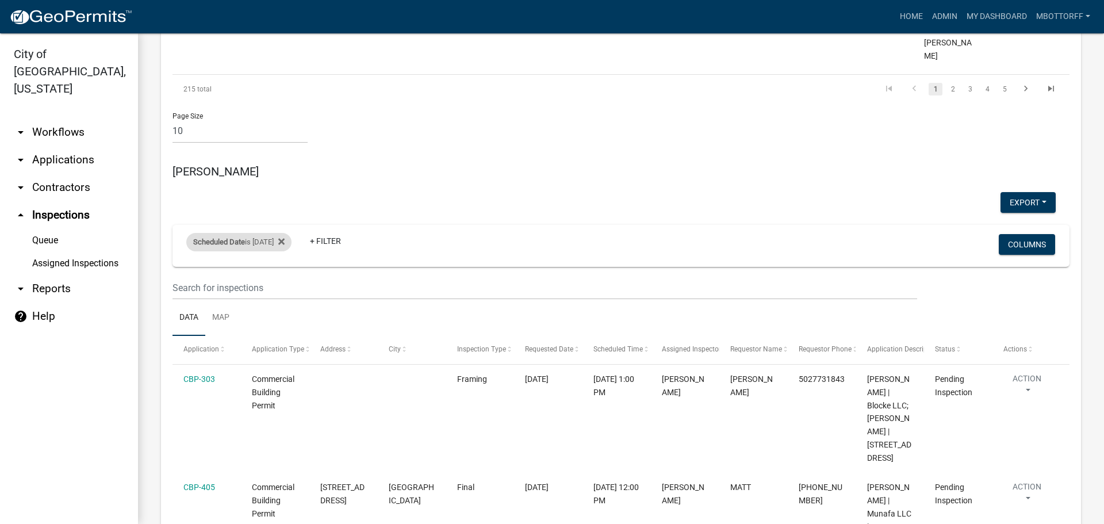
click at [286, 233] on div "Scheduled Date is [DATE]" at bounding box center [238, 242] width 105 height 18
click at [284, 164] on input "[DATE]" at bounding box center [249, 168] width 81 height 24
type input "[DATE]"
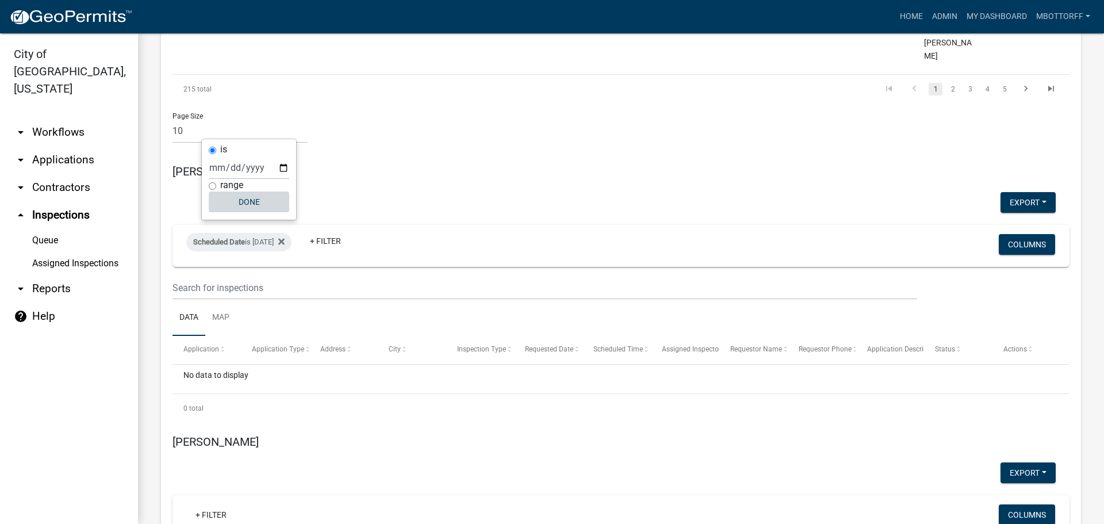
click at [251, 202] on button "Done" at bounding box center [249, 202] width 81 height 21
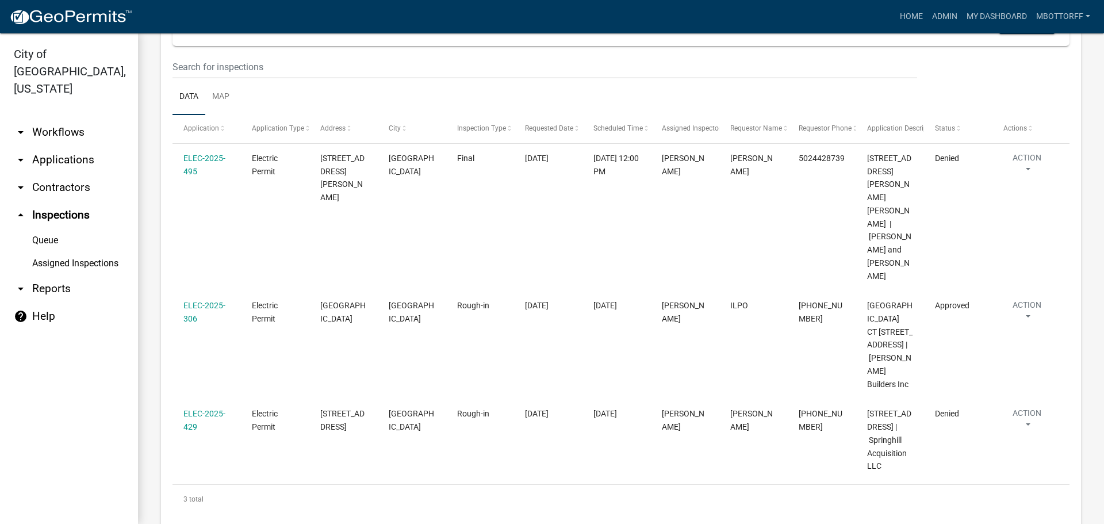
scroll to position [2154, 0]
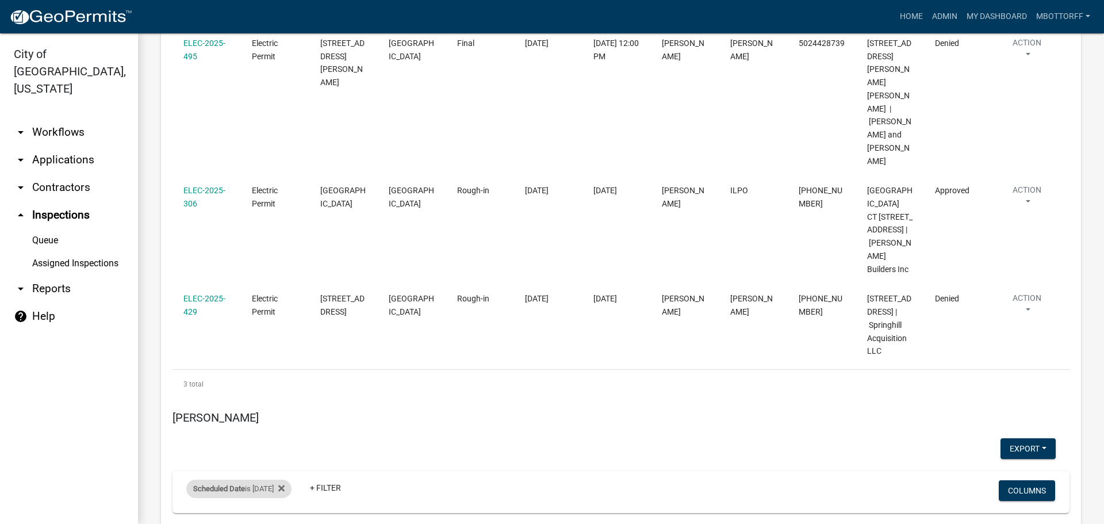
click at [271, 480] on div "Scheduled Date is [DATE]" at bounding box center [238, 489] width 105 height 18
click at [284, 412] on input "[DATE]" at bounding box center [249, 414] width 81 height 24
type input "[DATE]"
click at [249, 449] on button "Done" at bounding box center [249, 448] width 81 height 21
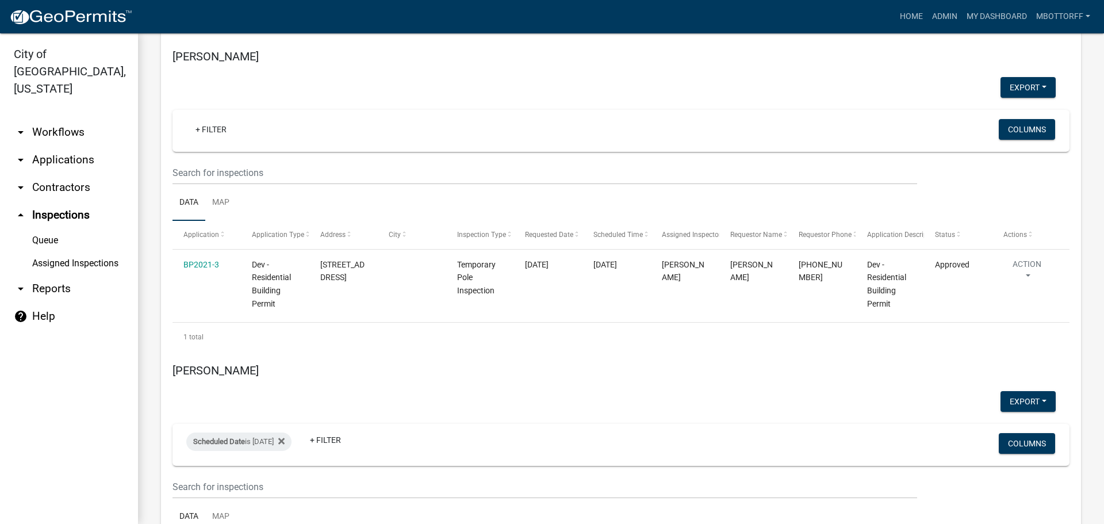
scroll to position [4167, 0]
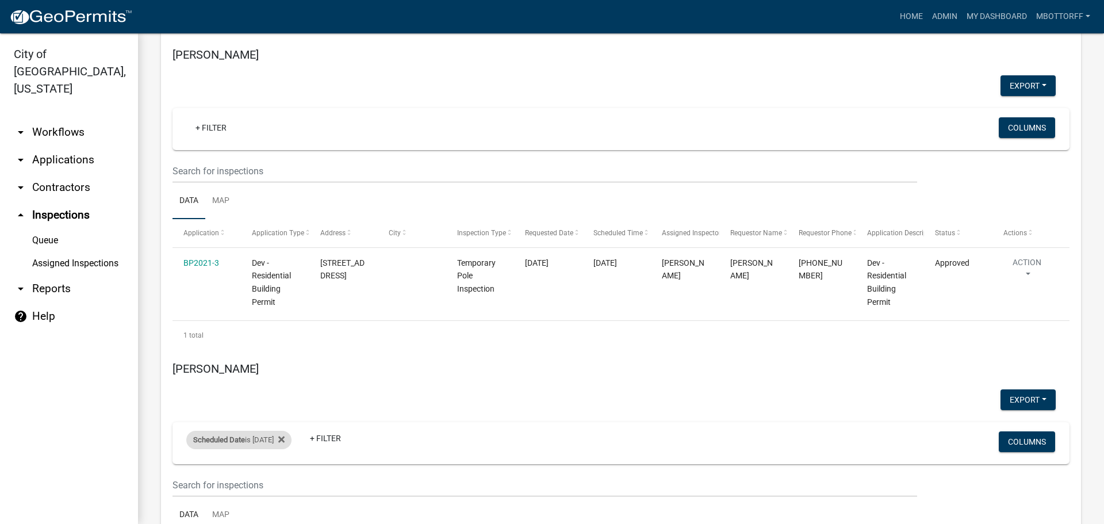
click at [276, 431] on div "Scheduled Date is [DATE]" at bounding box center [238, 440] width 105 height 18
click at [284, 276] on input "2025-09-24" at bounding box center [249, 274] width 81 height 24
type input "2025-09-25"
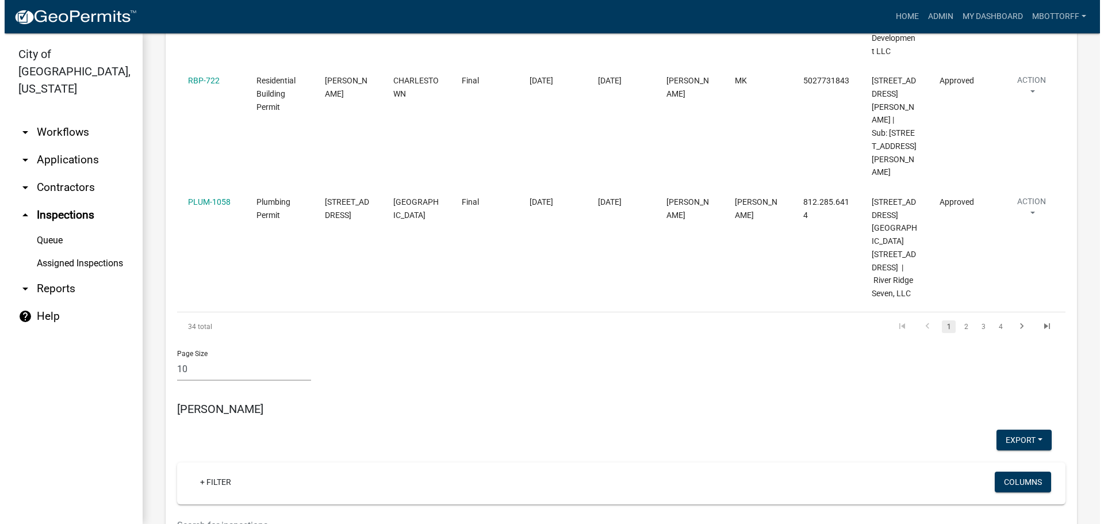
scroll to position [4043, 0]
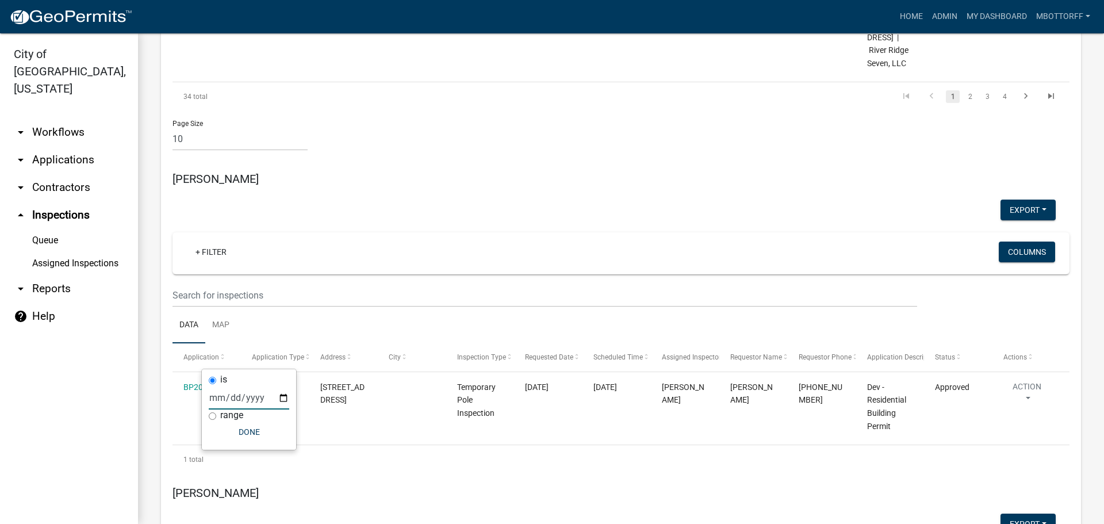
click at [284, 393] on input "2025-09-25" at bounding box center [249, 398] width 81 height 24
type input "2025-09-24"
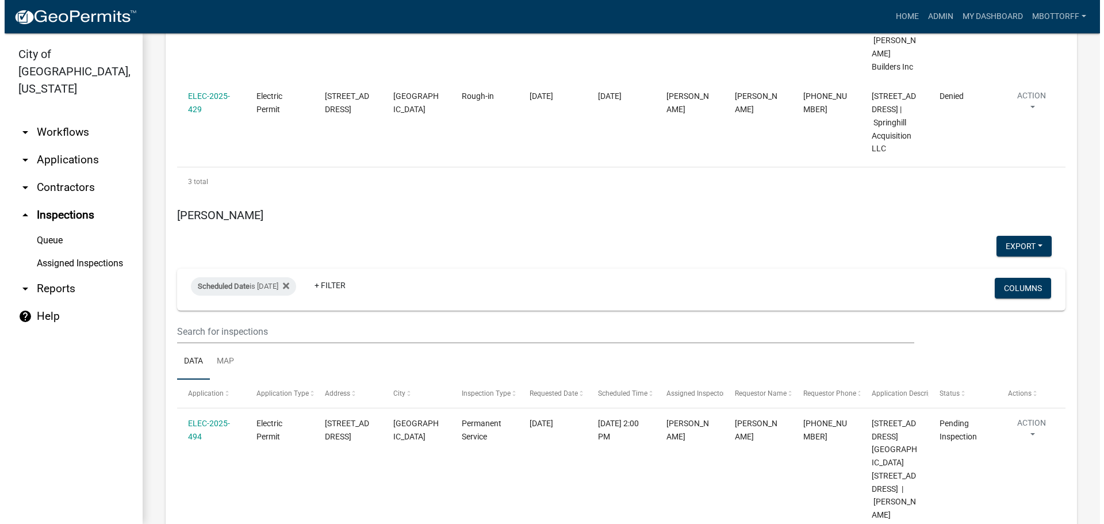
scroll to position [2184, 0]
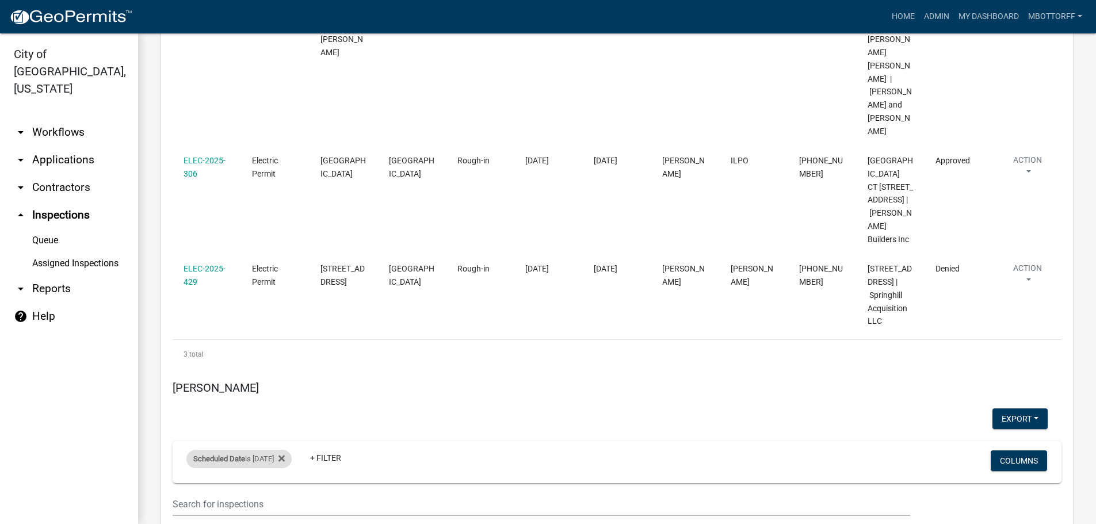
click at [266, 450] on div "Scheduled Date is 09/25/2025" at bounding box center [238, 459] width 105 height 18
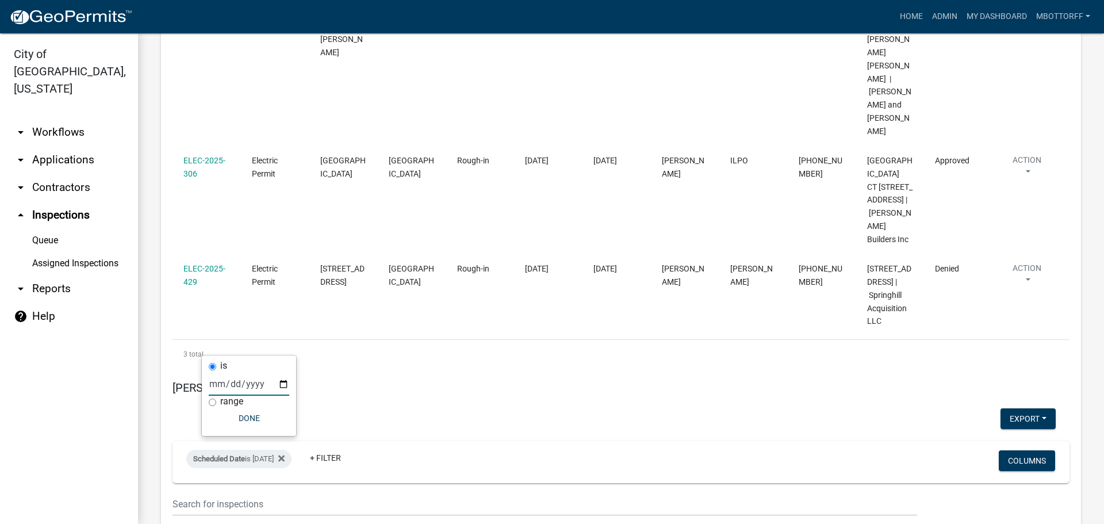
click at [285, 384] on input "2025-09-25" at bounding box center [249, 384] width 81 height 24
type input "2025-09-24"
click at [258, 419] on button "Done" at bounding box center [249, 418] width 81 height 21
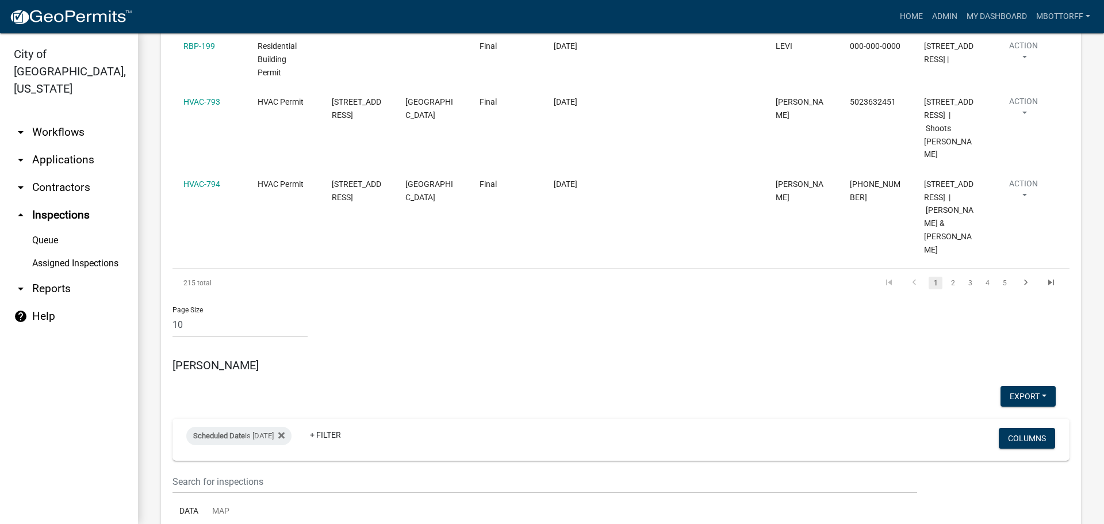
scroll to position [1034, 0]
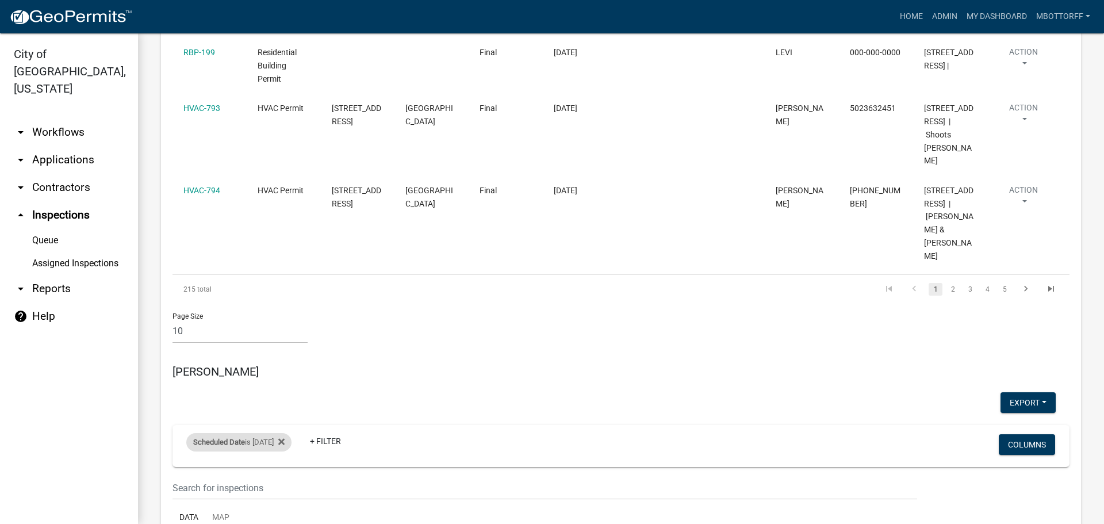
click at [274, 433] on div "Scheduled Date is 09/25/2025" at bounding box center [238, 442] width 105 height 18
click at [282, 366] on input "2025-09-25" at bounding box center [249, 368] width 81 height 24
type input "2025-09-24"
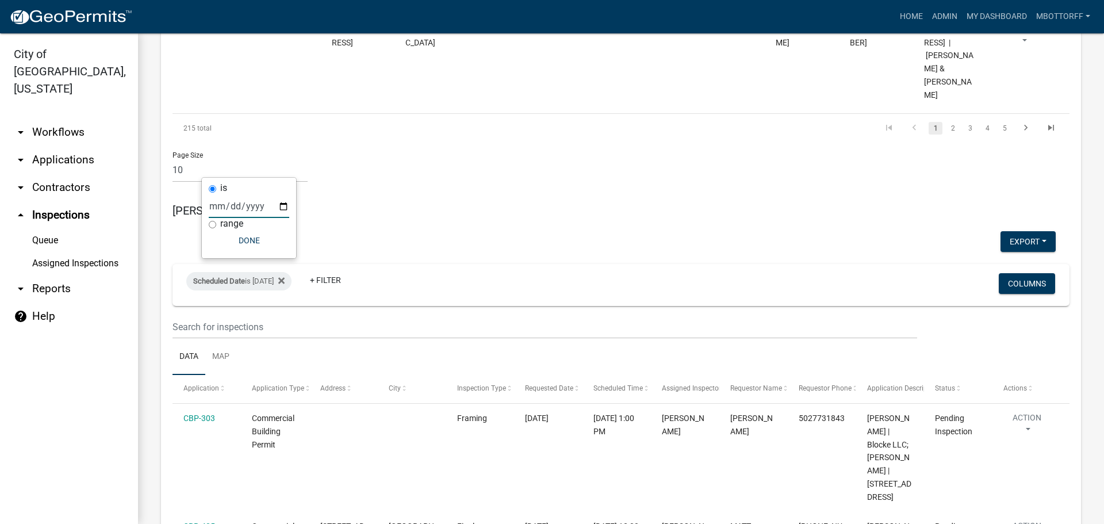
scroll to position [1482, 0]
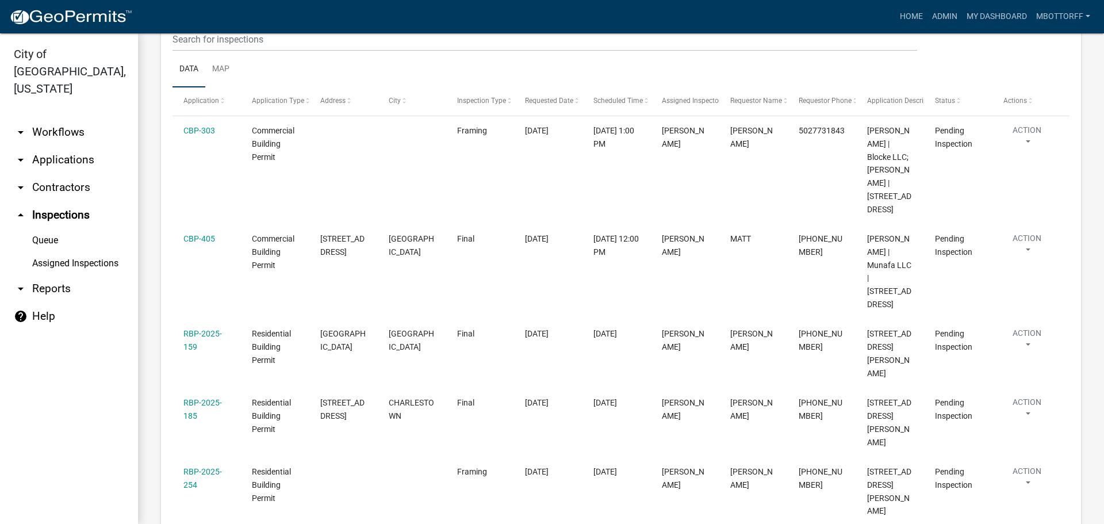
click at [48, 146] on link "arrow_drop_down Applications" at bounding box center [69, 160] width 138 height 28
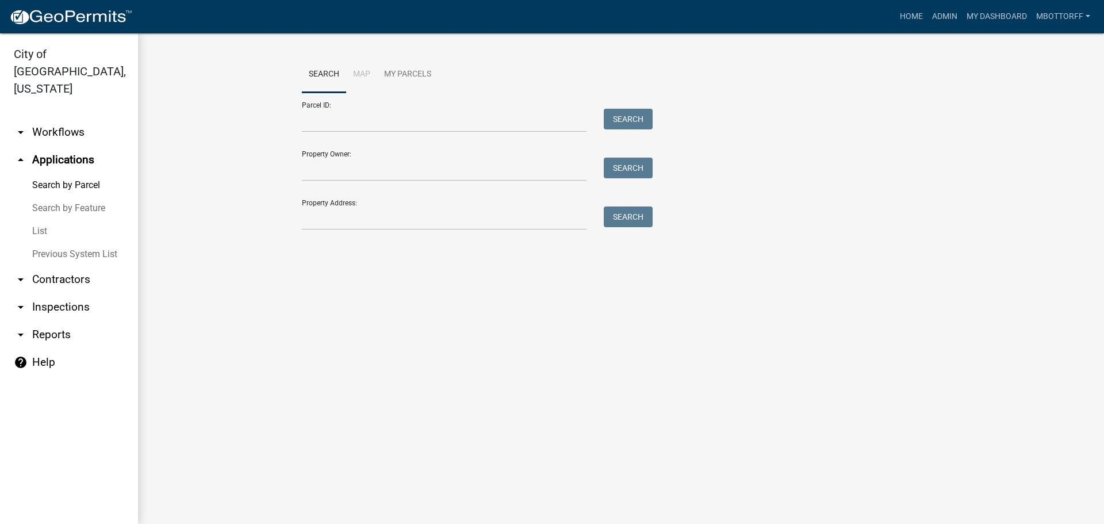
click at [43, 220] on link "List" at bounding box center [69, 231] width 138 height 23
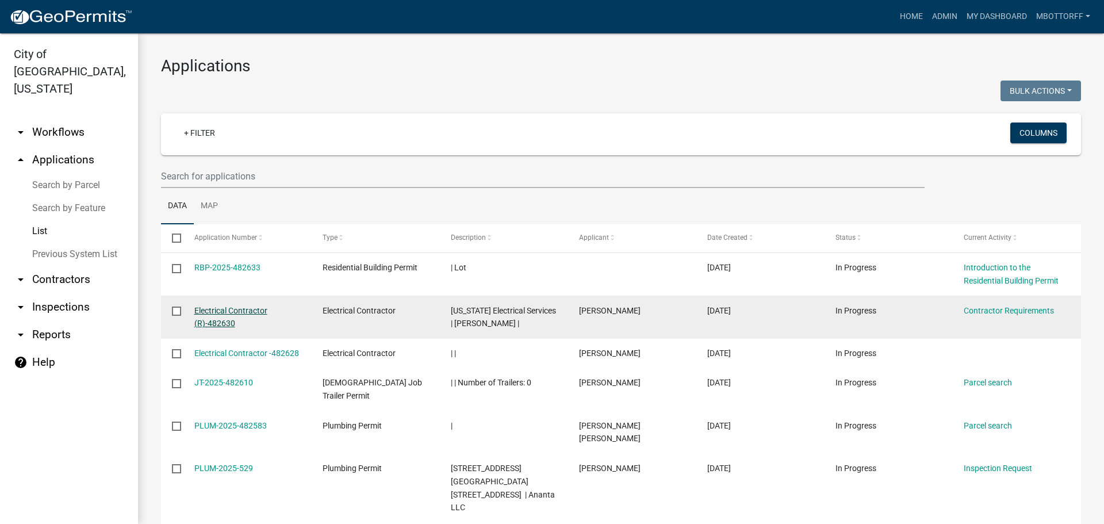
click at [216, 310] on link "Electrical Contractor (R)-482630" at bounding box center [230, 317] width 73 height 22
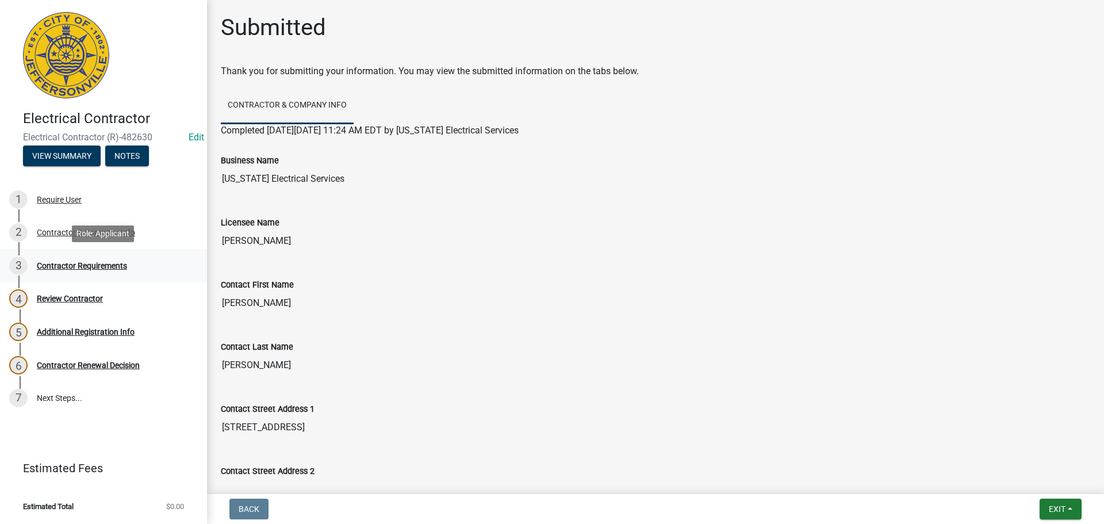
click at [83, 264] on div "Contractor Requirements" at bounding box center [82, 266] width 90 height 8
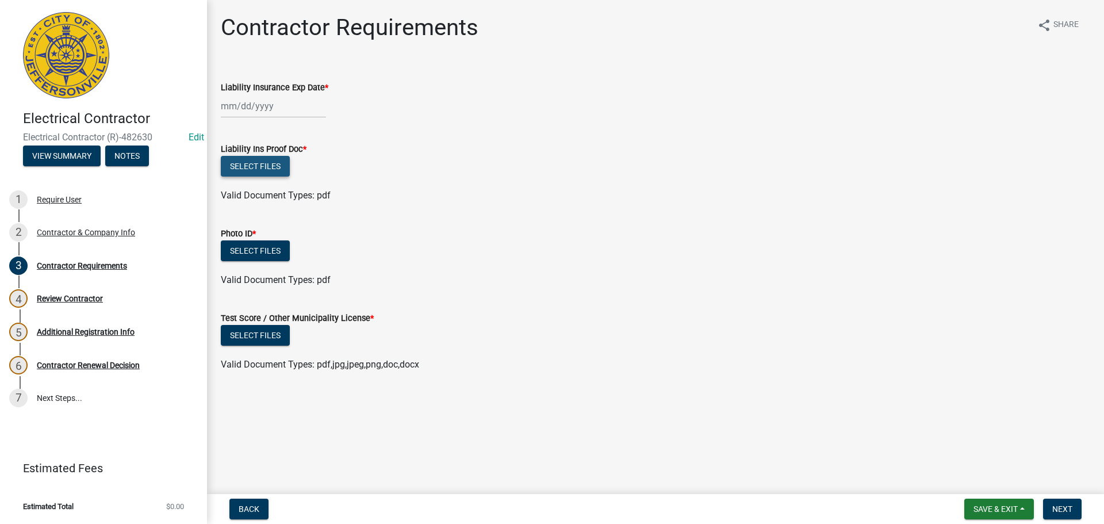
click at [242, 163] on button "Select files" at bounding box center [255, 166] width 69 height 21
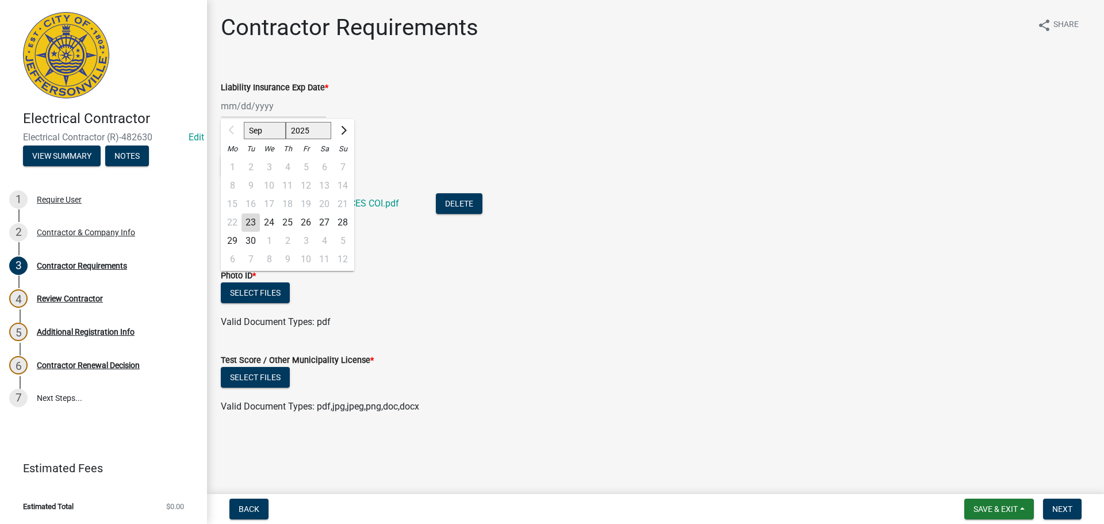
click at [242, 104] on div "Sep Oct Nov Dec 2025 2026 2027 2028 2029 2030 2031 2032 2033 2034 2035 2036 203…" at bounding box center [273, 106] width 105 height 24
click at [242, 104] on input "Liability Insurance Exp Date *" at bounding box center [273, 106] width 105 height 24
type input "09/05/2026"
click at [469, 105] on div "09/05/2026 Sep Oct Nov Dec 2025 2026 2027 2028 2029 2030 2031 2032 2033 2034 20…" at bounding box center [656, 106] width 870 height 24
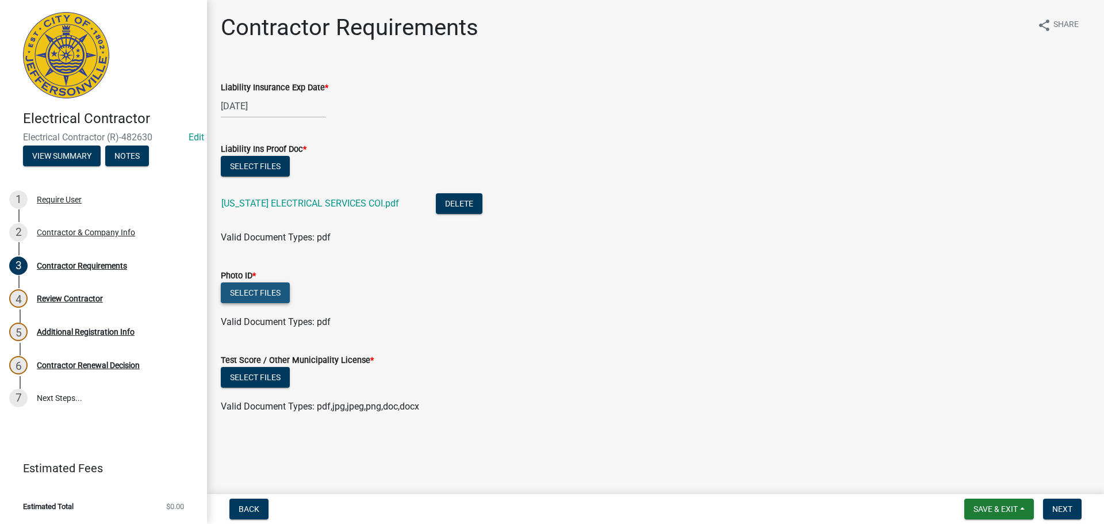
click at [268, 294] on button "Select files" at bounding box center [255, 292] width 69 height 21
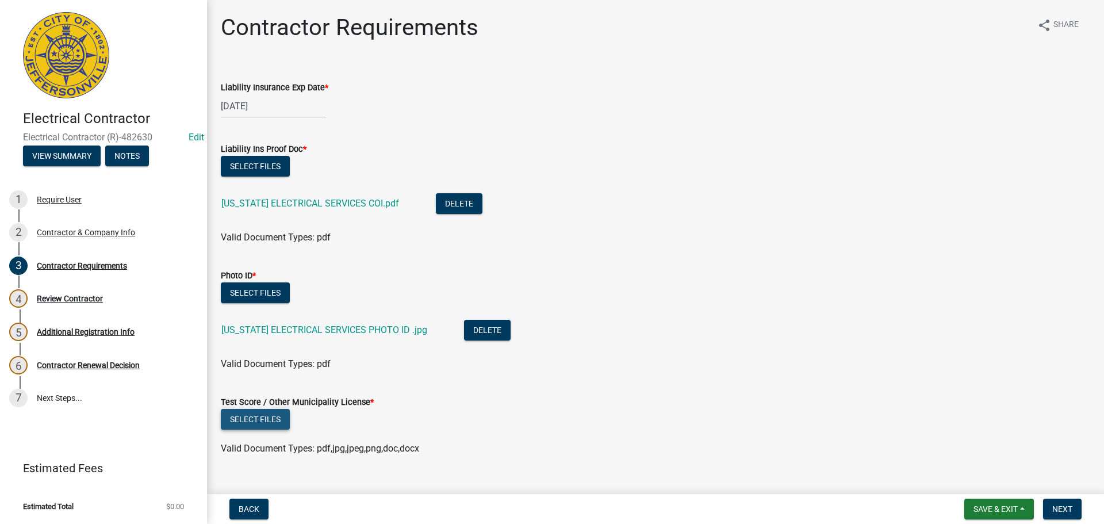
click at [265, 422] on button "Select files" at bounding box center [255, 419] width 69 height 21
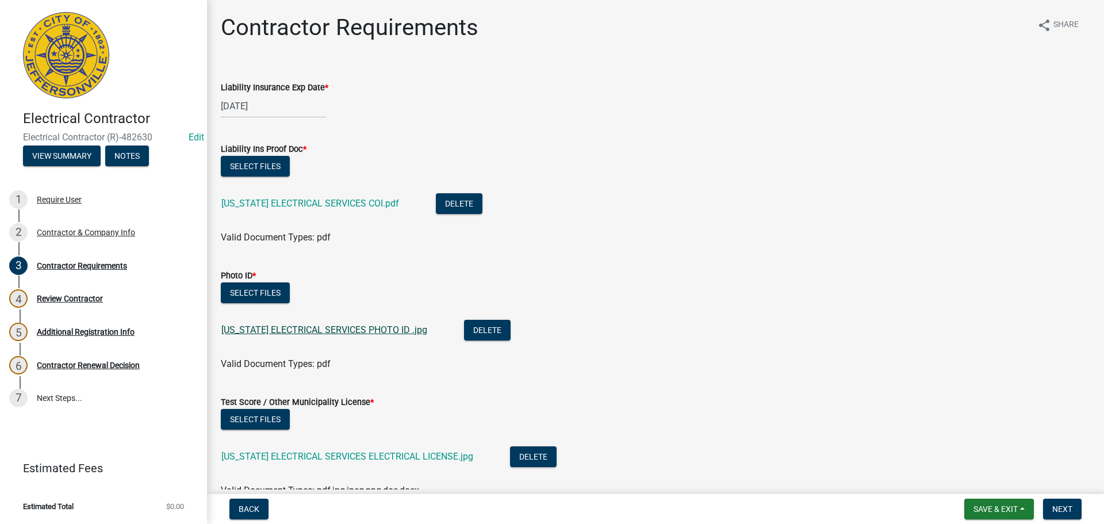
click at [307, 332] on link "KENTUCKY ELECTRICAL SERVICES PHOTO ID .jpg" at bounding box center [324, 329] width 206 height 11
click at [1065, 510] on span "Next" at bounding box center [1063, 508] width 20 height 9
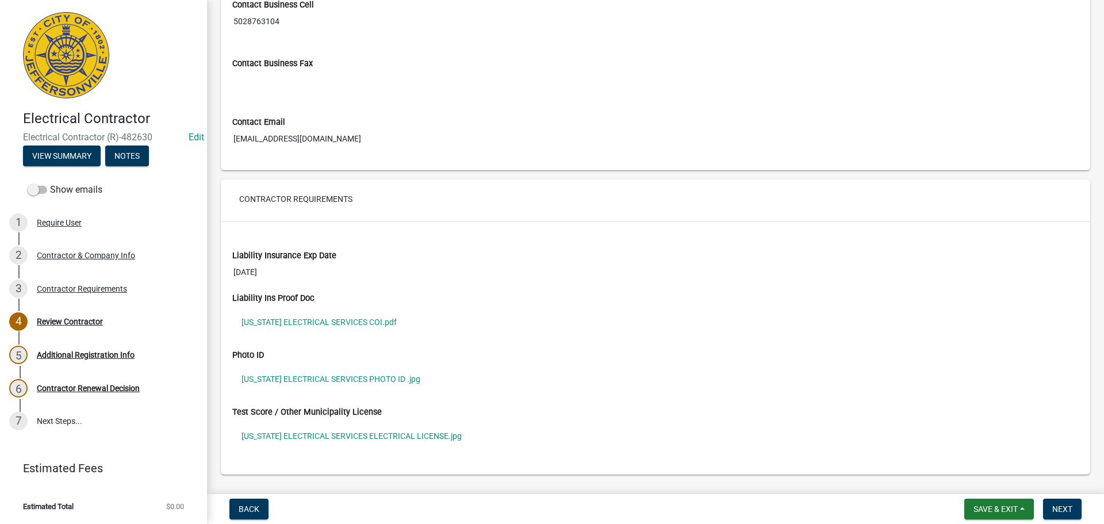
scroll to position [752, 0]
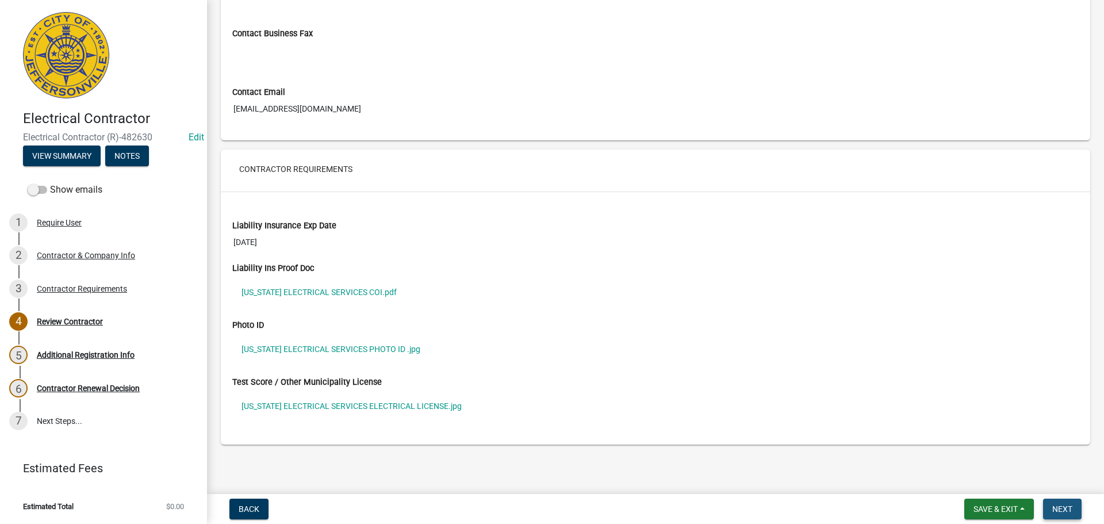
click at [1061, 506] on span "Next" at bounding box center [1063, 508] width 20 height 9
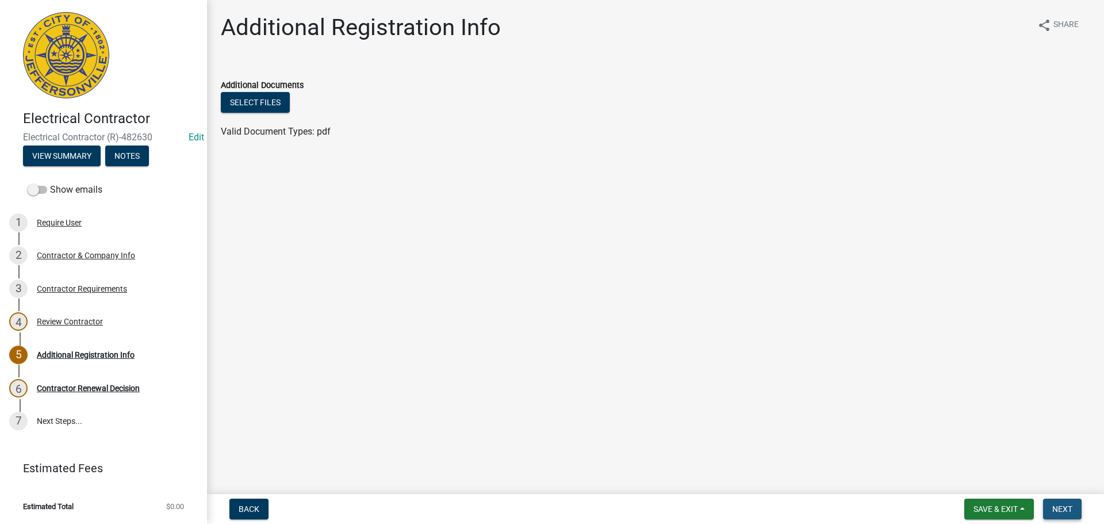
click at [1072, 507] on span "Next" at bounding box center [1063, 508] width 20 height 9
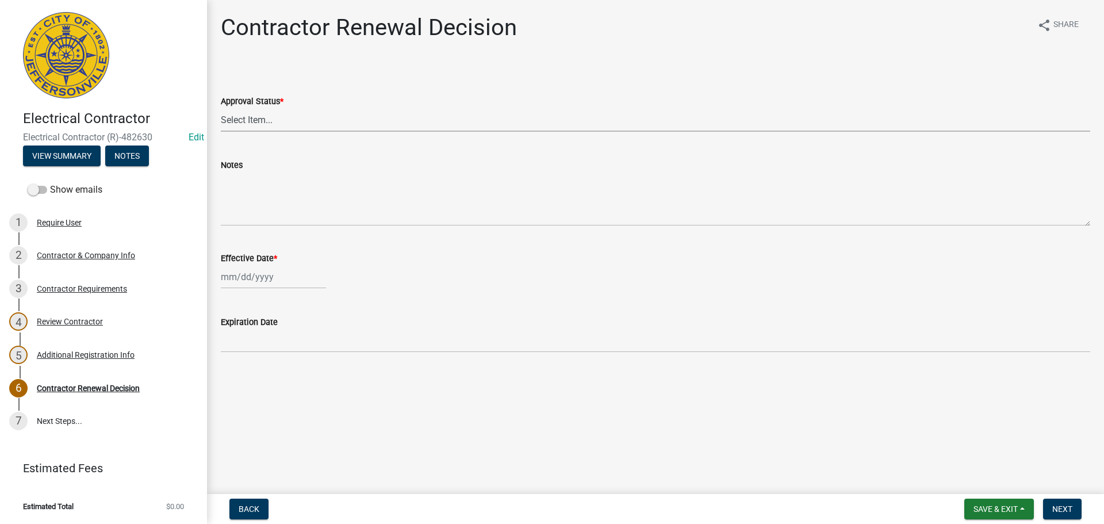
click at [241, 121] on select "Select Item... Approved Denied" at bounding box center [656, 120] width 870 height 24
click at [221, 108] on select "Select Item... Approved Denied" at bounding box center [656, 120] width 870 height 24
select select "30db8998-795d-4bbe-8e49-f1ade8865815"
click at [234, 271] on div at bounding box center [273, 277] width 105 height 24
select select "9"
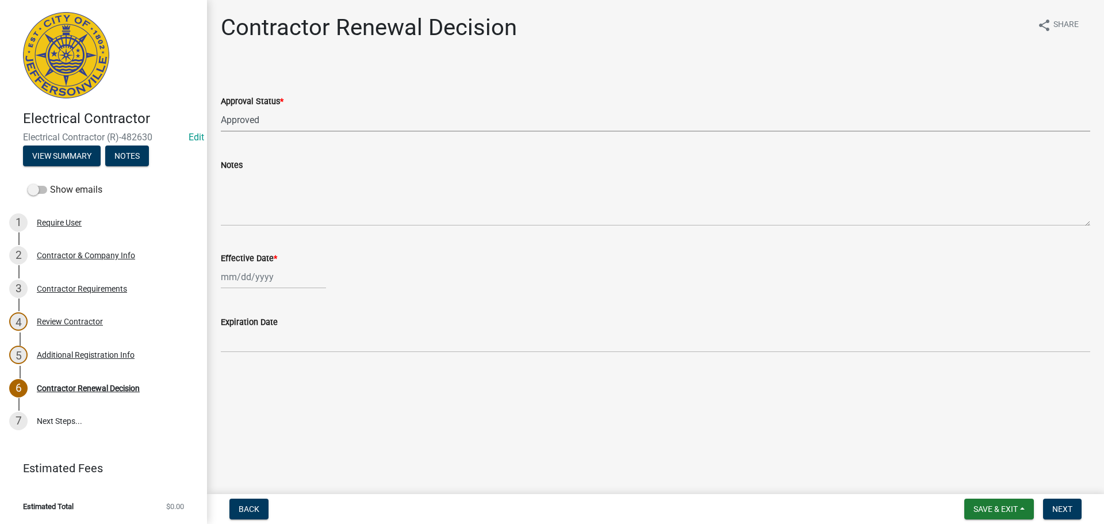
select select "2025"
click at [254, 394] on div "23" at bounding box center [251, 393] width 18 height 18
type input "09/23/2025"
click at [1061, 510] on span "Next" at bounding box center [1063, 508] width 20 height 9
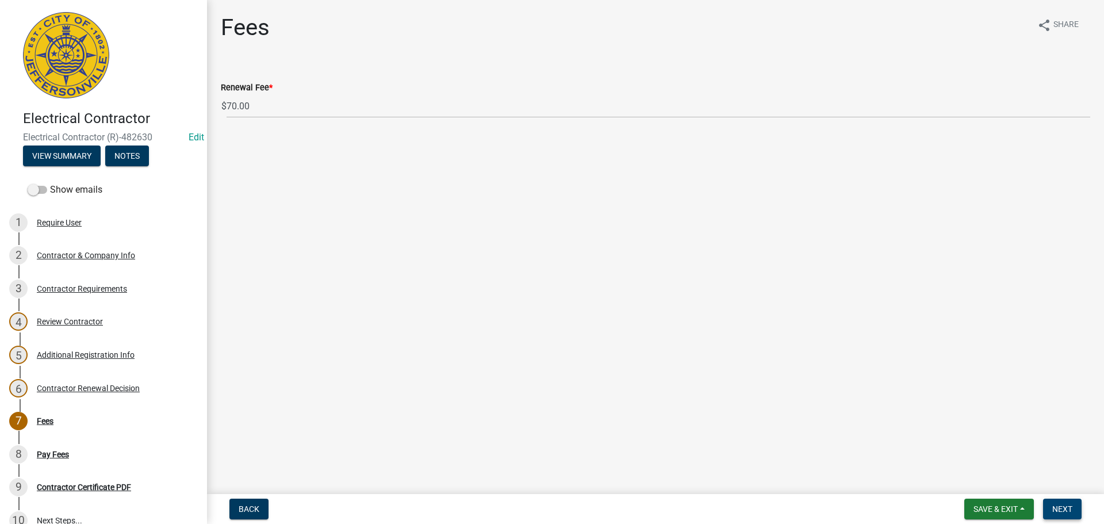
click at [1066, 506] on span "Next" at bounding box center [1063, 508] width 20 height 9
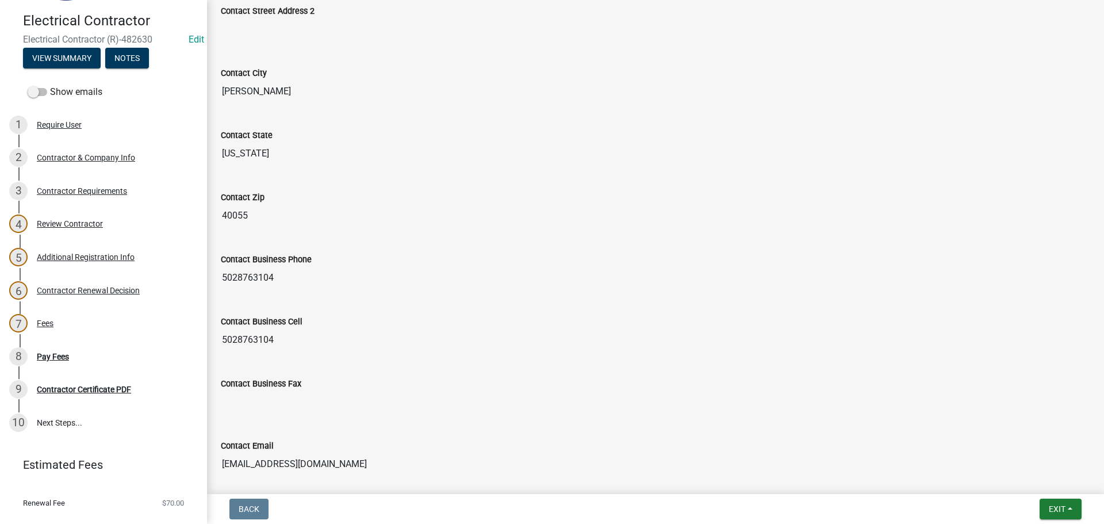
scroll to position [120, 0]
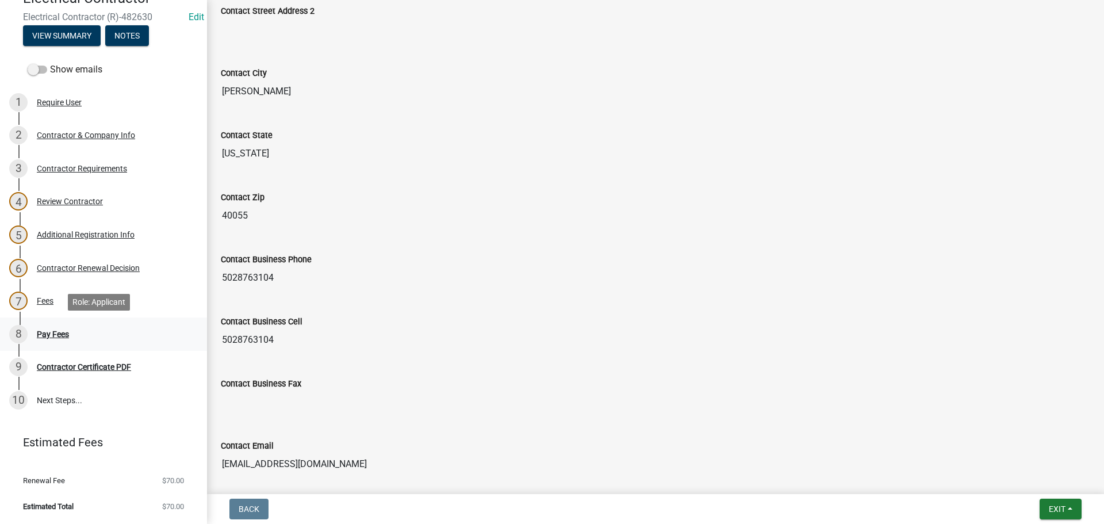
click at [43, 331] on div "Pay Fees" at bounding box center [53, 334] width 32 height 8
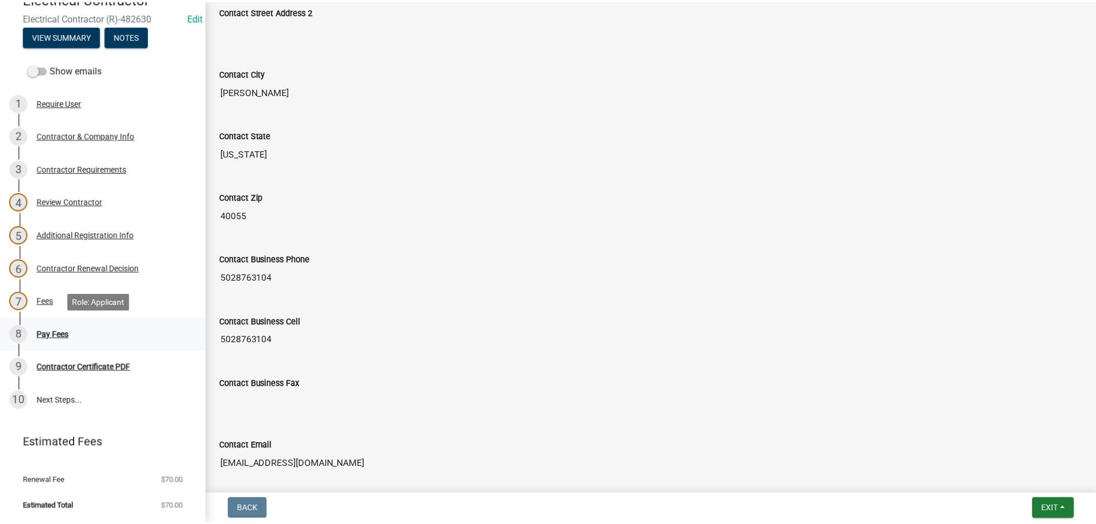
scroll to position [0, 0]
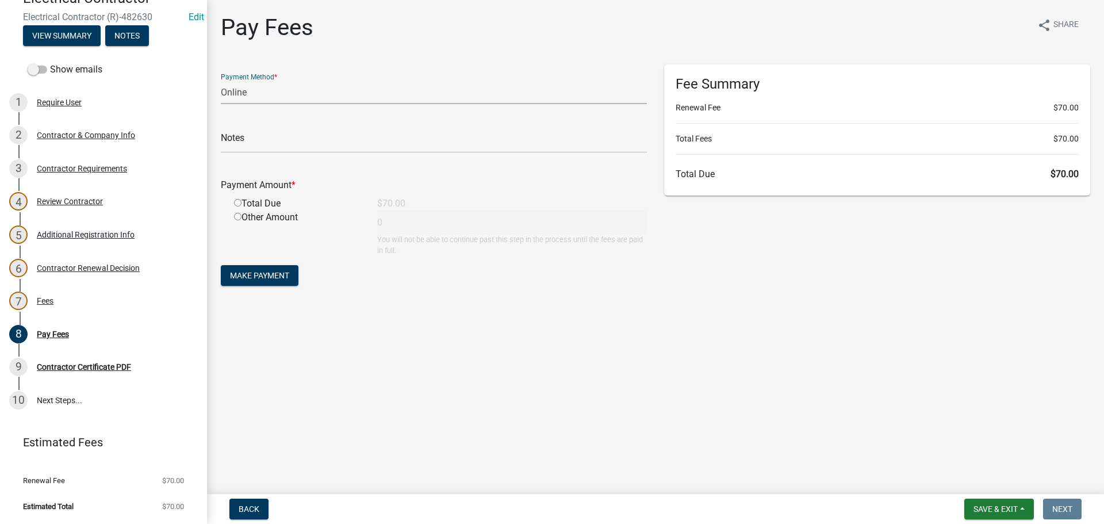
click at [232, 91] on select "Credit Card POS Check Cash Online" at bounding box center [434, 93] width 426 height 24
select select "2: 1"
click at [221, 81] on select "Credit Card POS Check Cash Online" at bounding box center [434, 93] width 426 height 24
click at [235, 201] on input "radio" at bounding box center [237, 202] width 7 height 7
radio input "true"
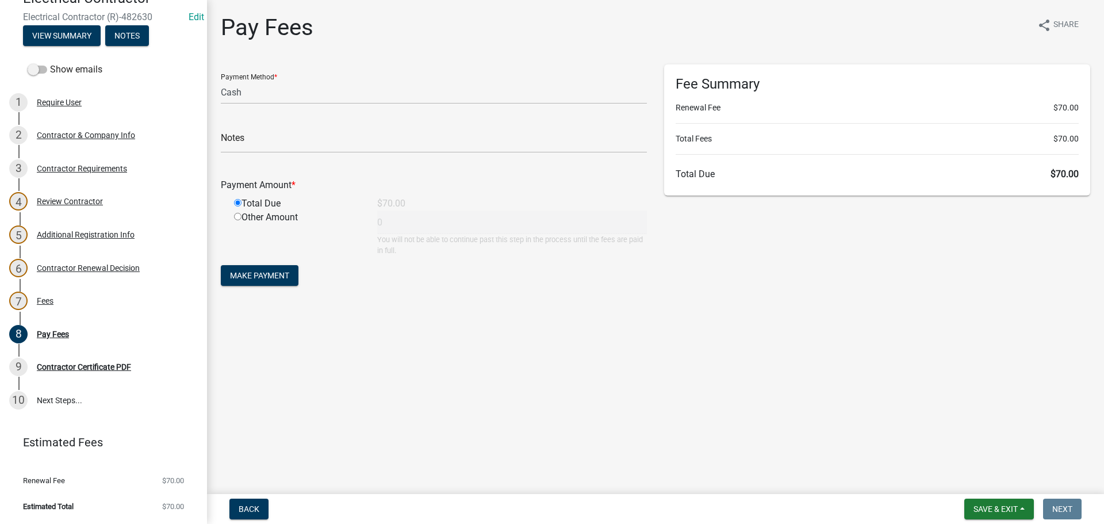
type input "70"
click at [262, 277] on span "Make Payment" at bounding box center [259, 275] width 59 height 9
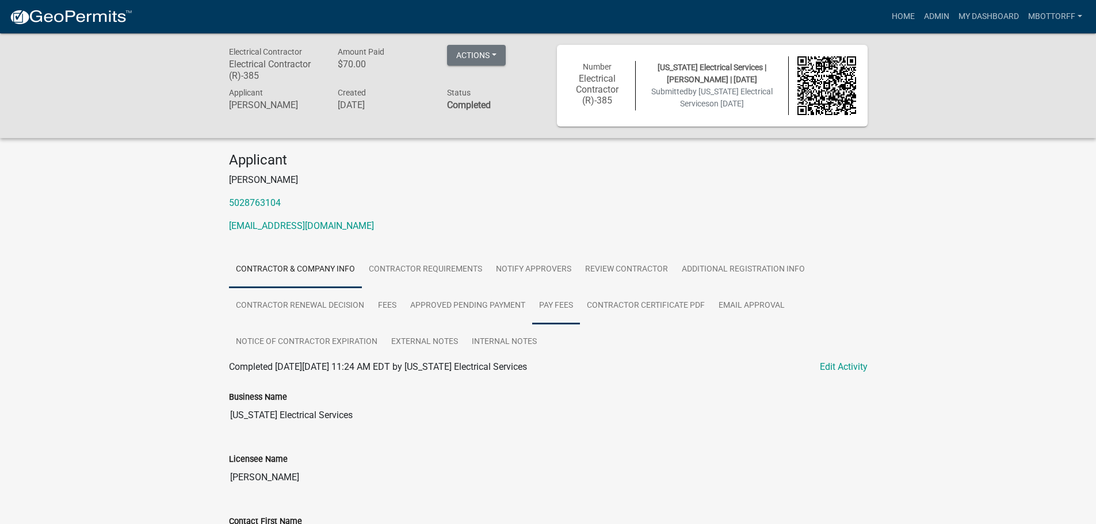
click at [560, 307] on link "Pay Fees" at bounding box center [556, 306] width 48 height 37
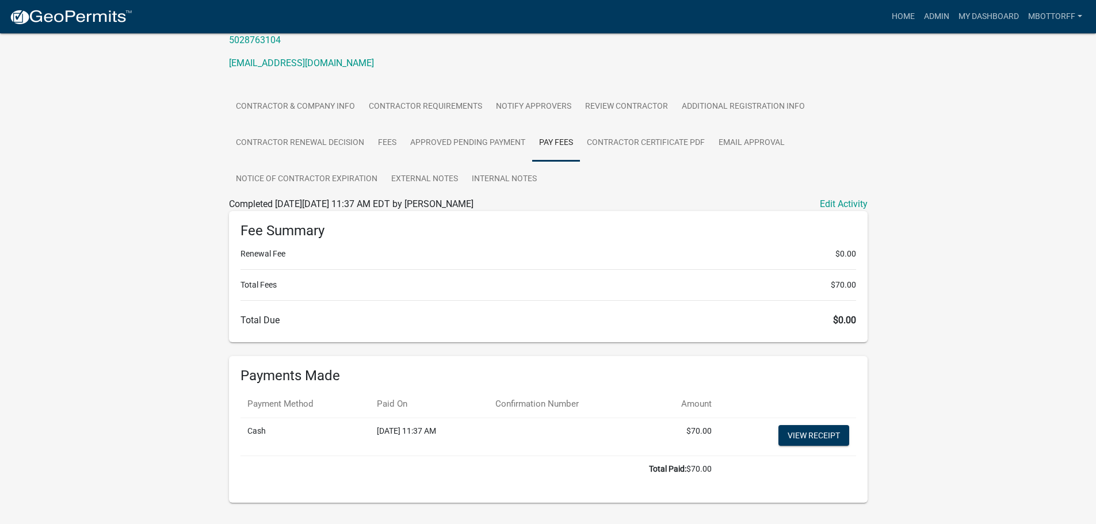
scroll to position [190, 0]
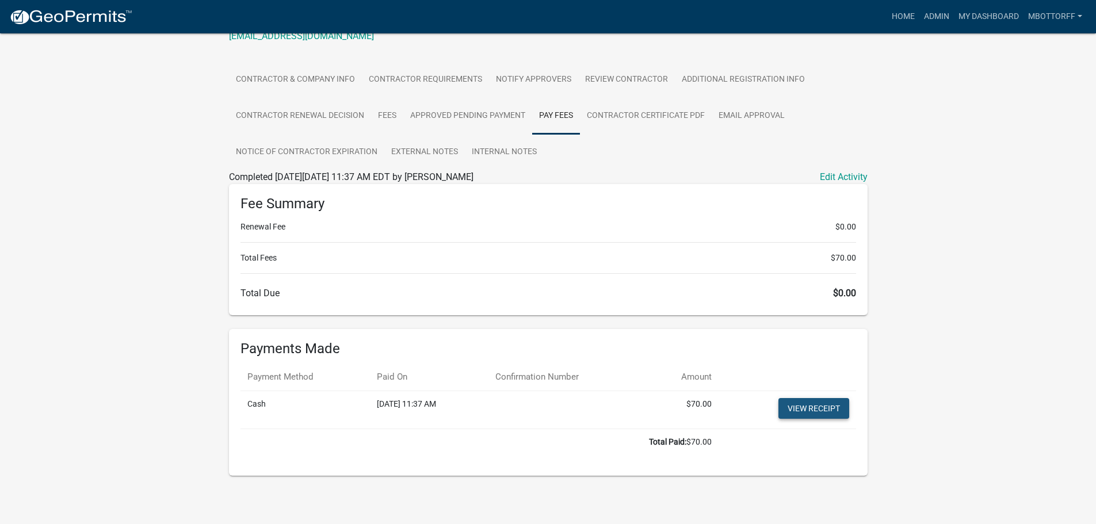
click at [803, 410] on link "View receipt" at bounding box center [813, 408] width 71 height 21
click at [640, 120] on link "Contractor Certificate PDF" at bounding box center [646, 116] width 132 height 37
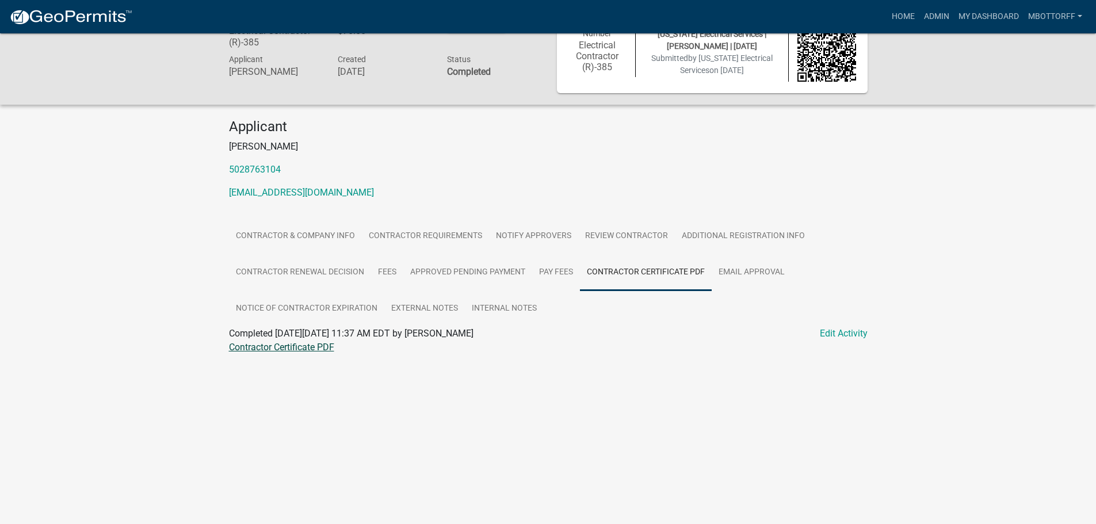
click at [280, 349] on link "Contractor Certificate PDF" at bounding box center [281, 347] width 105 height 11
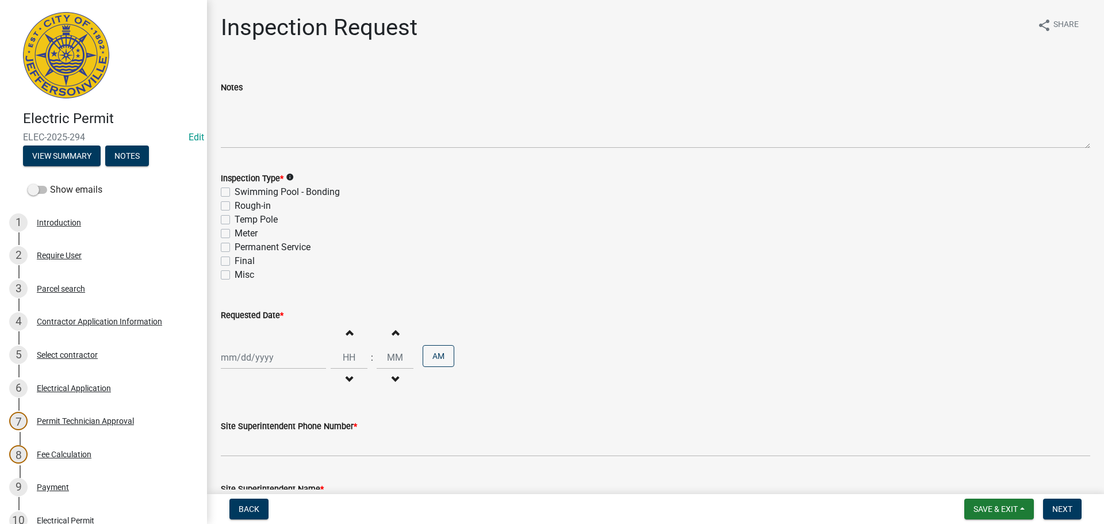
click at [235, 277] on label "Misc" at bounding box center [245, 275] width 20 height 14
click at [235, 276] on input "Misc" at bounding box center [238, 271] width 7 height 7
checkbox input "true"
checkbox input "false"
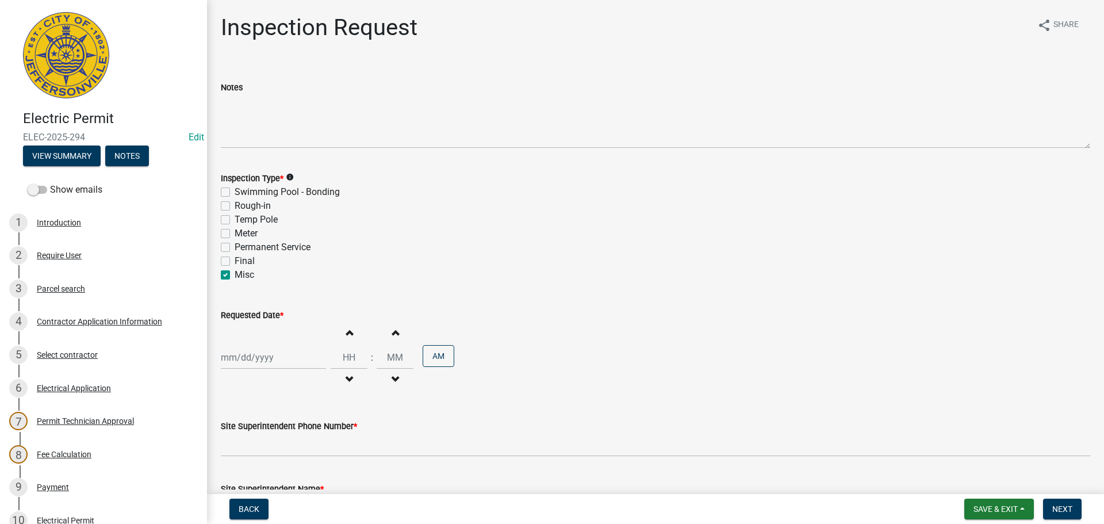
checkbox input "false"
checkbox input "true"
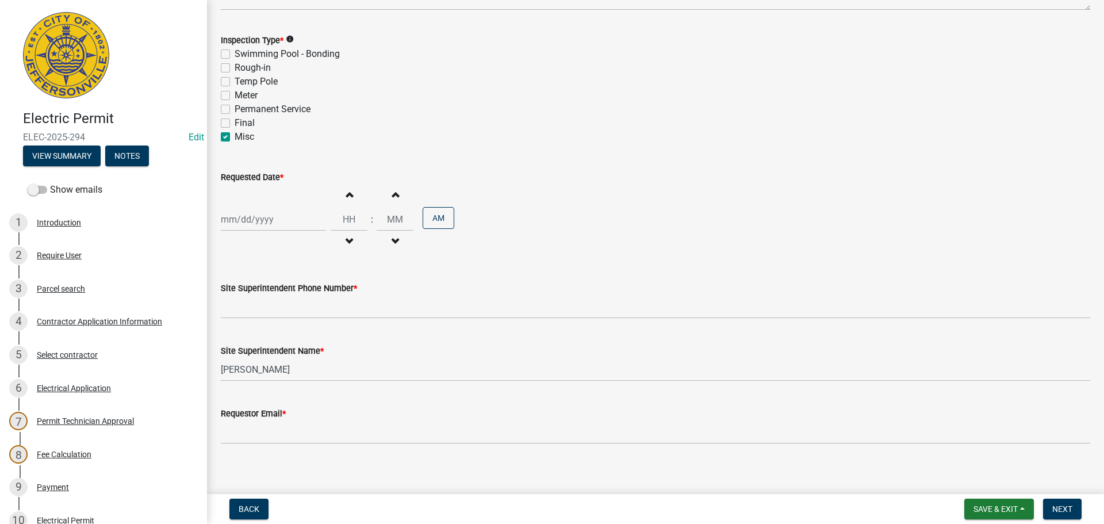
scroll to position [147, 0]
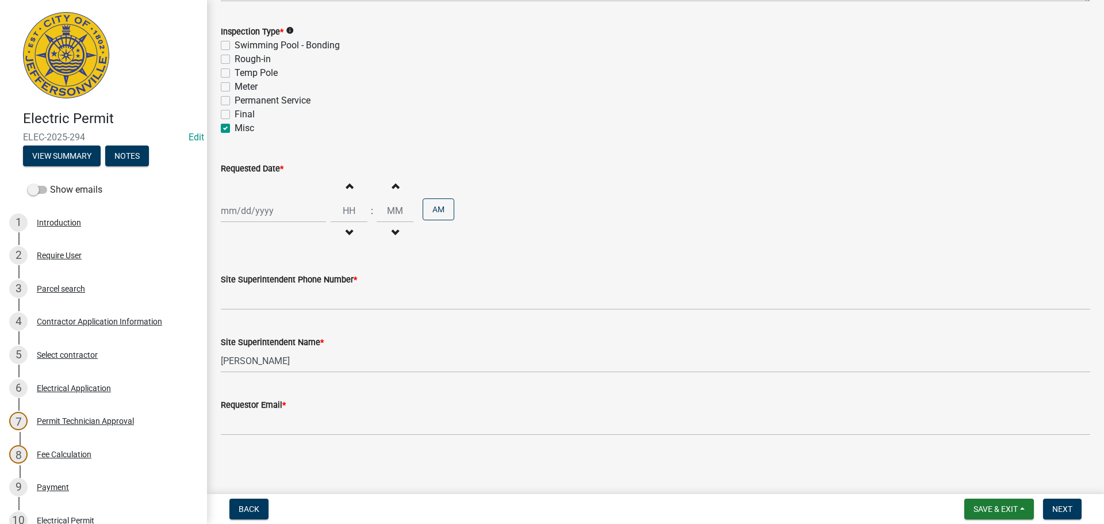
click at [245, 214] on div at bounding box center [273, 211] width 105 height 24
select select "9"
select select "2025"
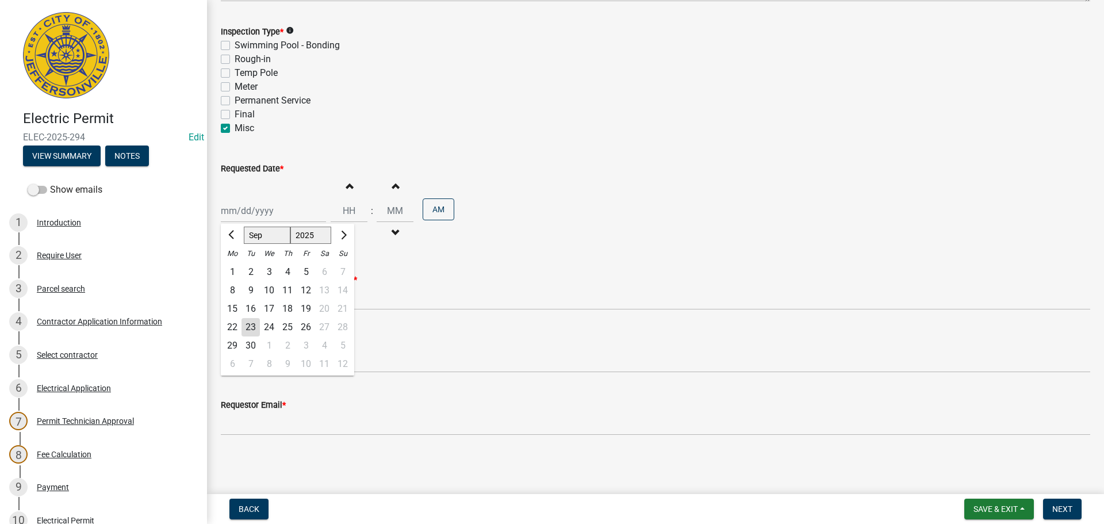
click at [271, 328] on div "24" at bounding box center [269, 327] width 18 height 18
type input "[DATE]"
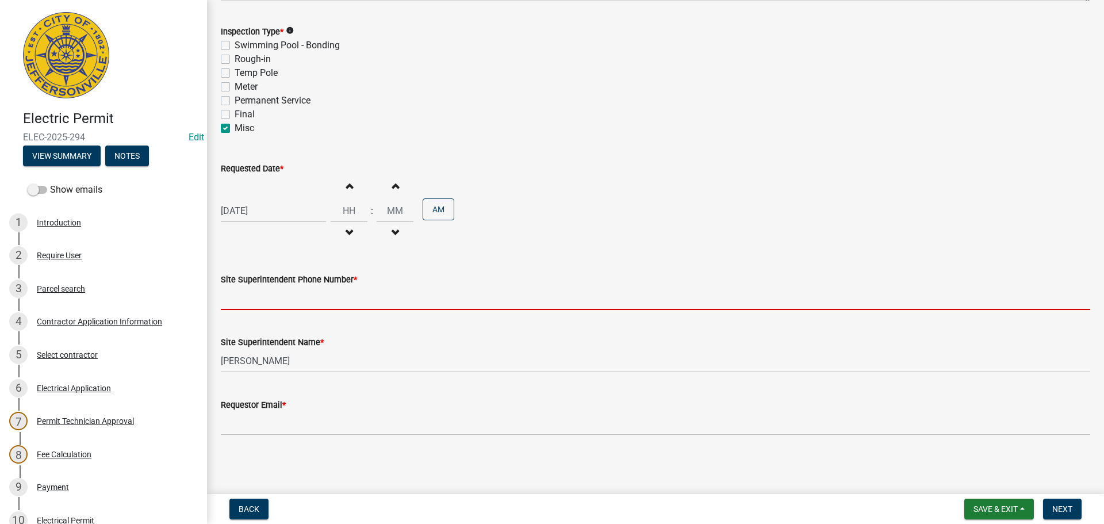
drag, startPoint x: 266, startPoint y: 297, endPoint x: 272, endPoint y: 294, distance: 6.2
click at [266, 297] on input "Site Superintendent Phone Number *" at bounding box center [656, 298] width 870 height 24
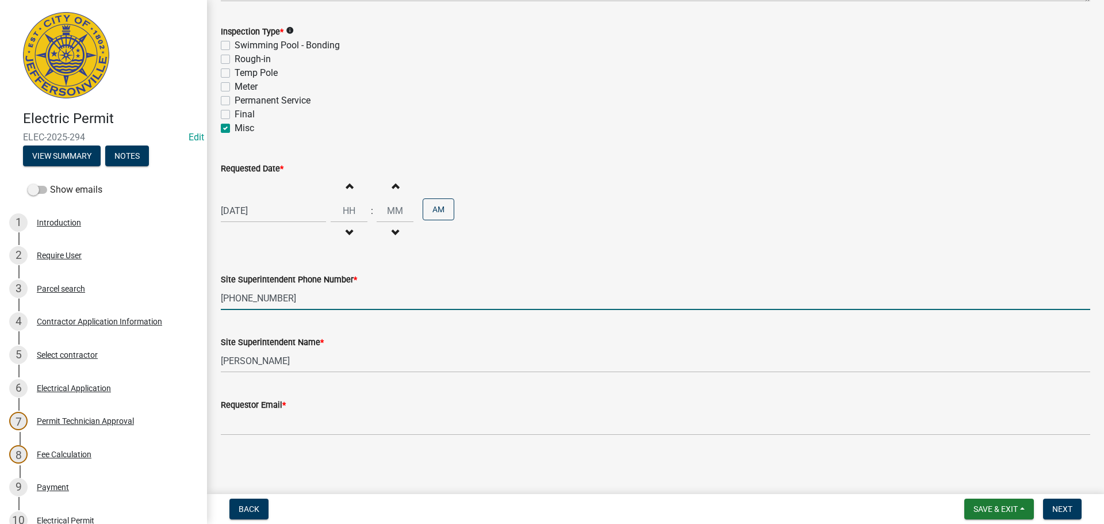
click at [246, 297] on input "440-5554-0875" at bounding box center [656, 298] width 870 height 24
type input "[PHONE_NUMBER]"
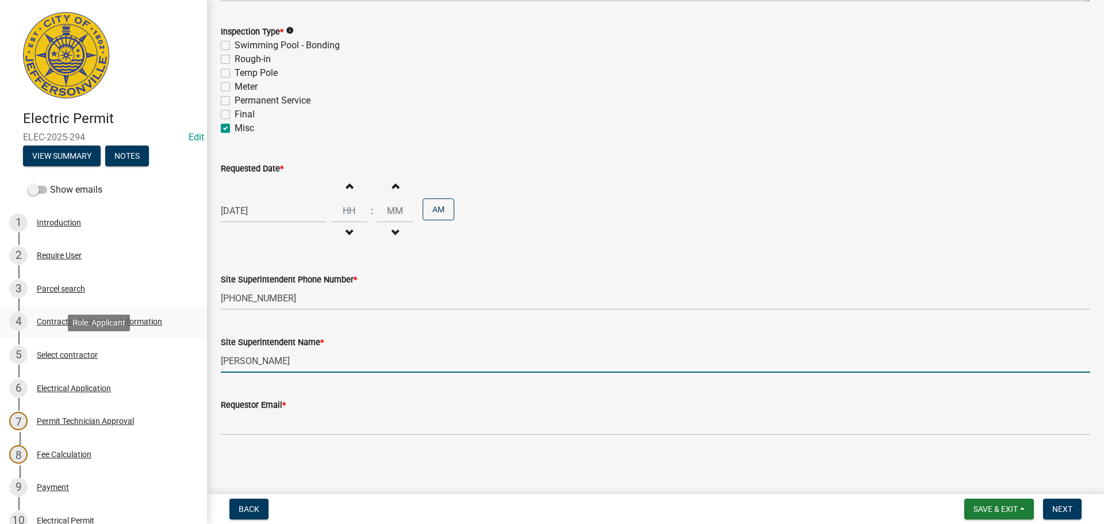
drag, startPoint x: 295, startPoint y: 363, endPoint x: 0, endPoint y: 317, distance: 298.5
click at [26, 324] on div "Electric Permit ELEC-2025-294 Edit View Summary Notes Show emails 1 Introductio…" at bounding box center [552, 262] width 1104 height 524
type input "DON"
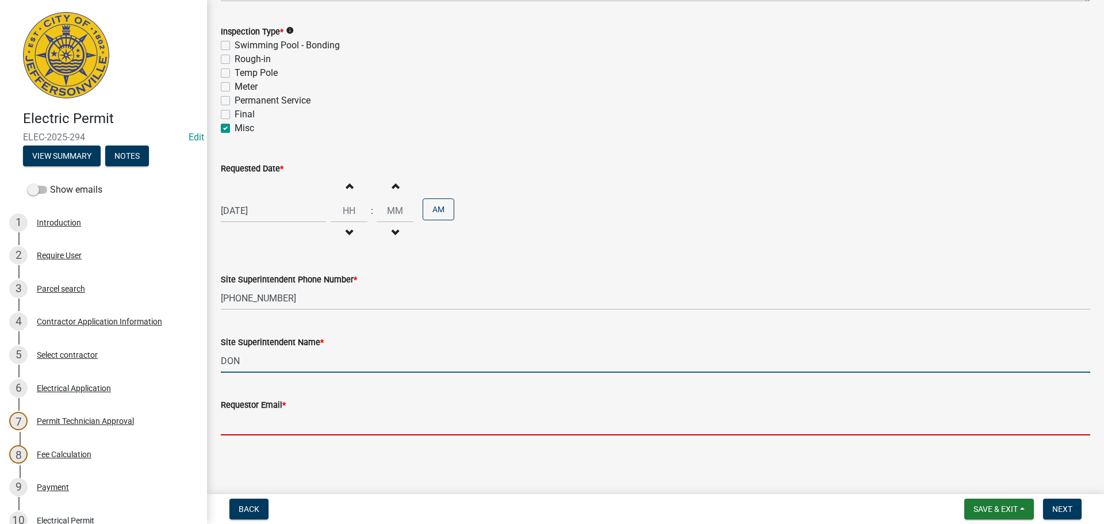
click at [239, 424] on input "Requestor Email *" at bounding box center [656, 424] width 870 height 24
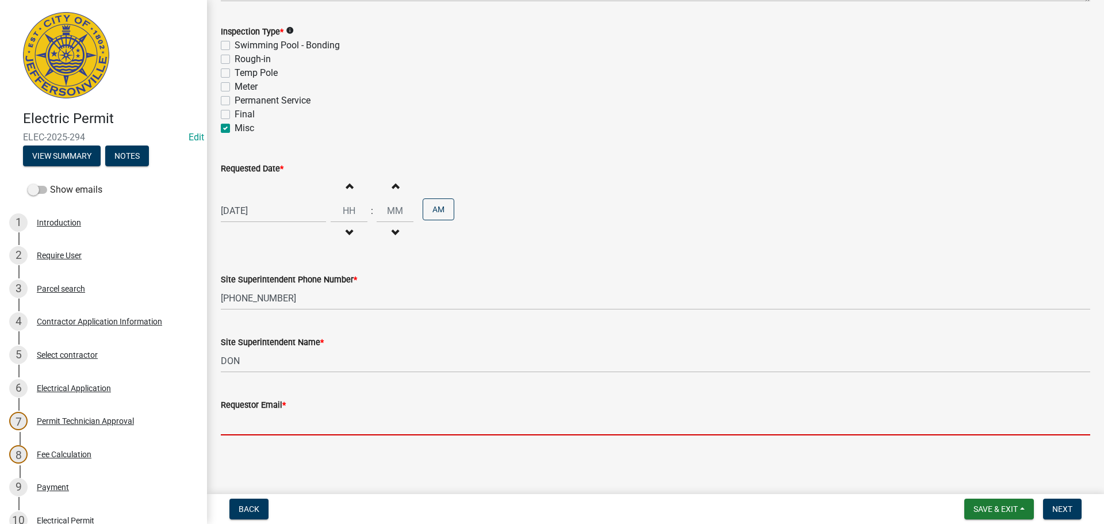
type input "[EMAIL_ADDRESS][DOMAIN_NAME]"
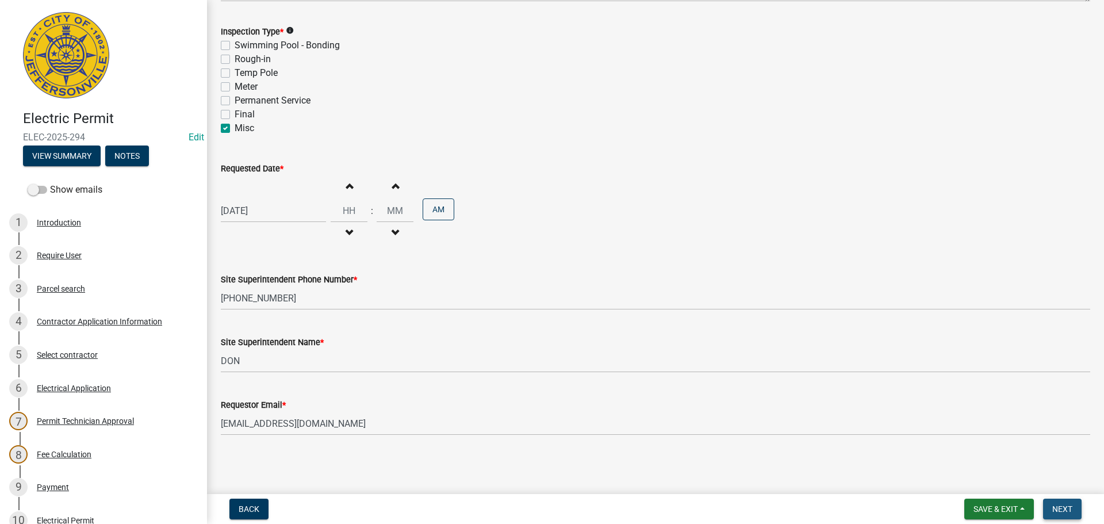
click at [1060, 502] on button "Next" at bounding box center [1062, 509] width 39 height 21
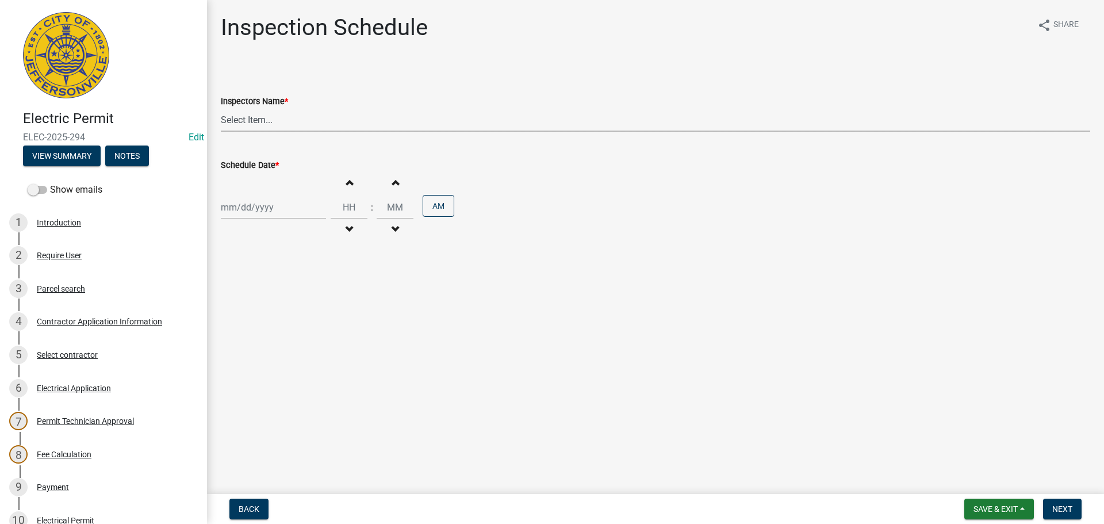
click at [250, 120] on select "Select Item... [PERSON_NAME] ([PERSON_NAME]) [PERSON_NAME] ([PERSON_NAME]) mkru…" at bounding box center [656, 120] width 870 height 24
select select "36a8b8f0-2ef8-43e9-ae06-718f51af8d36"
click at [221, 108] on select "Select Item... [PERSON_NAME] ([PERSON_NAME]) [PERSON_NAME] ([PERSON_NAME]) mkru…" at bounding box center [656, 120] width 870 height 24
click at [242, 212] on div at bounding box center [273, 208] width 105 height 24
select select "9"
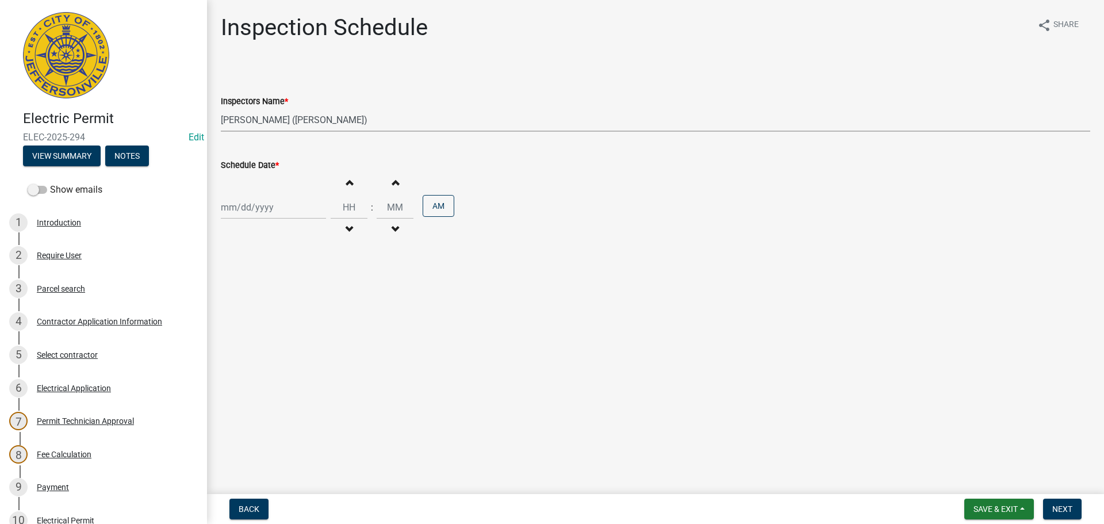
select select "2025"
click at [414, 345] on main "Inspection Schedule share Share Inspectors Name * Select Item... jramsey (Jerem…" at bounding box center [655, 244] width 897 height 489
click at [268, 215] on div at bounding box center [273, 208] width 105 height 24
select select "9"
select select "2025"
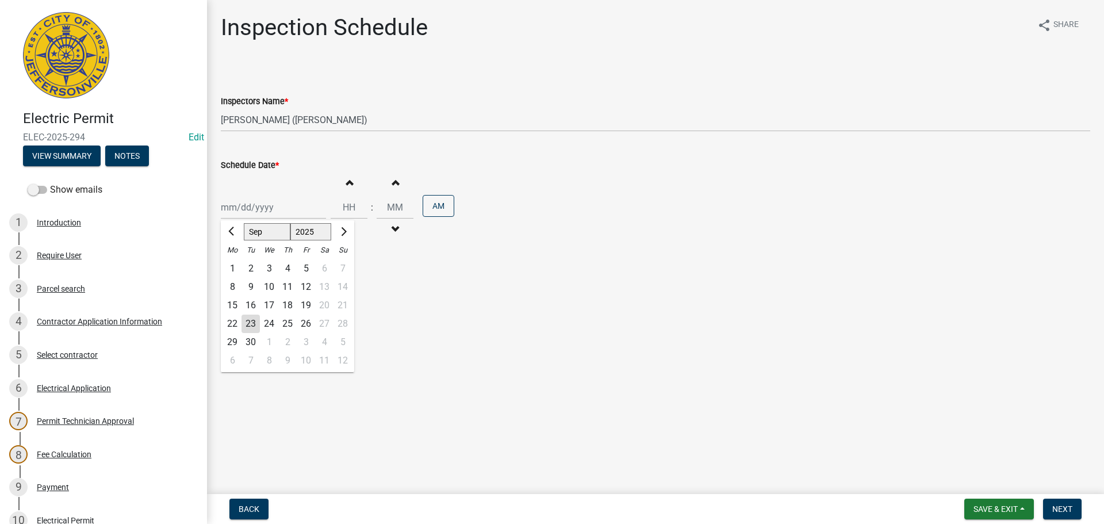
click at [269, 322] on div "24" at bounding box center [269, 324] width 18 height 18
type input "[DATE]"
click at [345, 206] on input "Hours" at bounding box center [349, 208] width 37 height 24
type input "10"
type input "00"
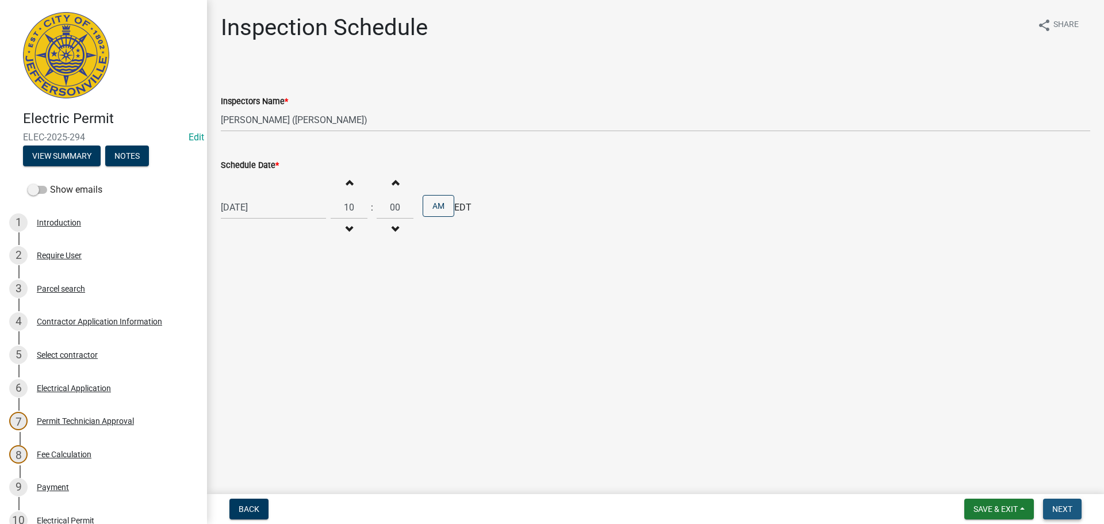
drag, startPoint x: 1077, startPoint y: 518, endPoint x: 1072, endPoint y: 508, distance: 11.1
click at [1077, 517] on button "Next" at bounding box center [1062, 509] width 39 height 21
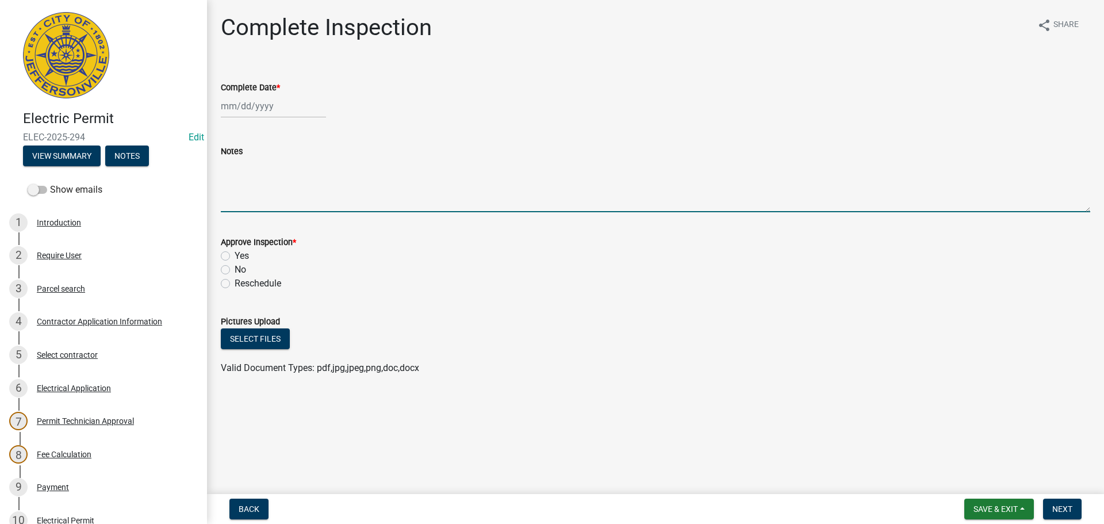
click at [265, 173] on textarea "Notes" at bounding box center [656, 185] width 870 height 54
type textarea "TCO"
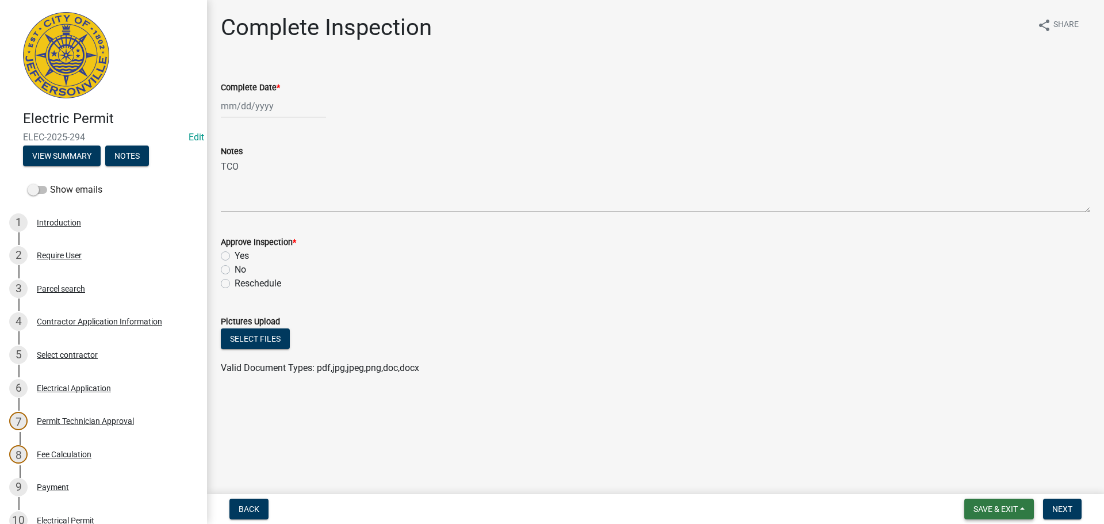
click at [1004, 508] on span "Save & Exit" at bounding box center [996, 508] width 44 height 9
click at [985, 484] on button "Save & Exit" at bounding box center [988, 479] width 92 height 28
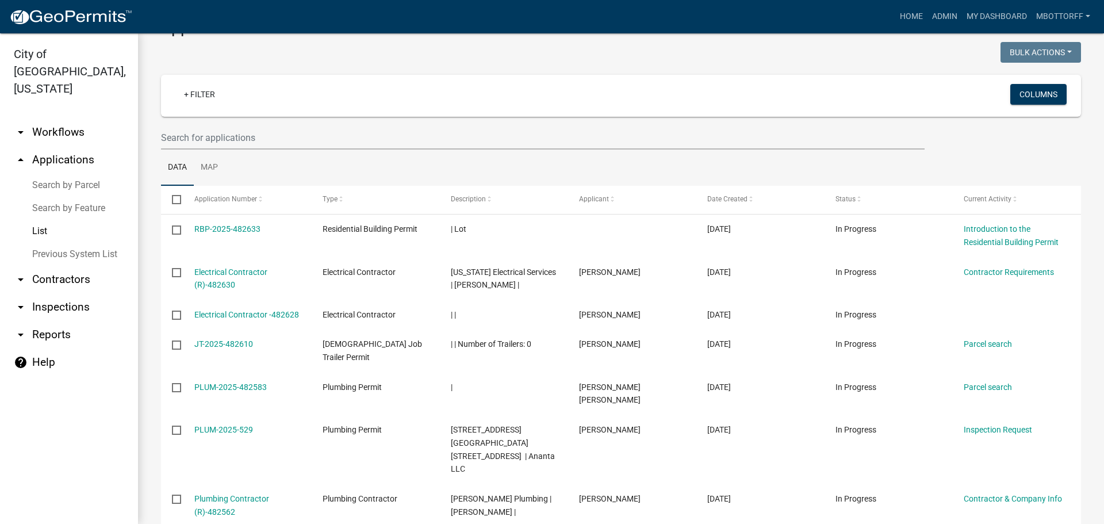
scroll to position [18, 0]
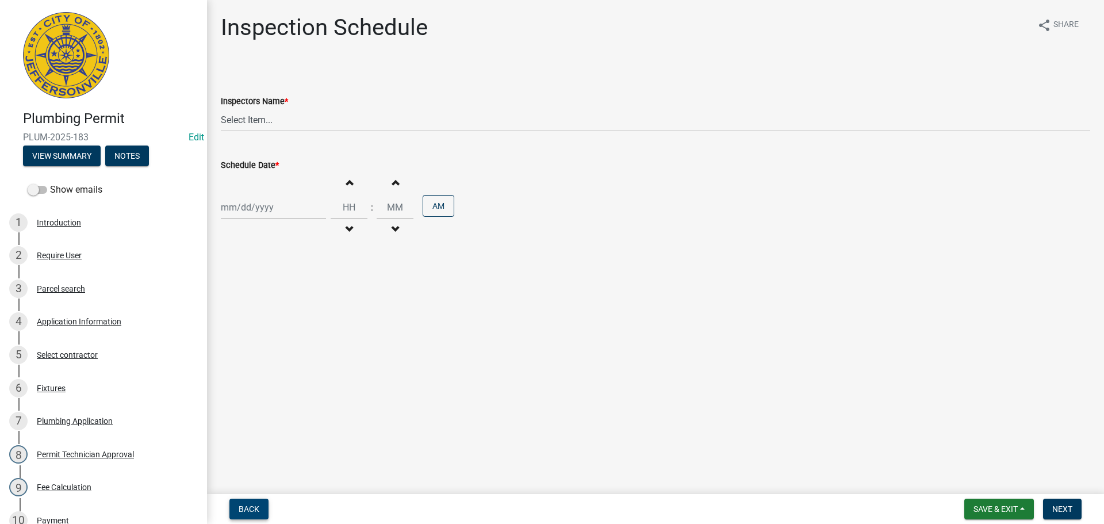
drag, startPoint x: 251, startPoint y: 509, endPoint x: 248, endPoint y: 487, distance: 22.0
click at [248, 505] on span "Back" at bounding box center [249, 508] width 21 height 9
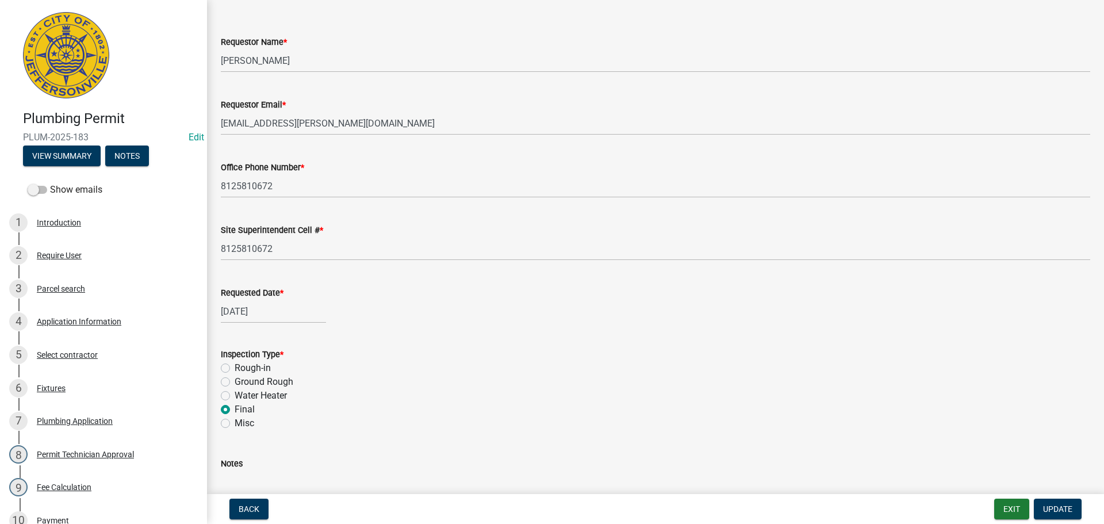
scroll to position [115, 0]
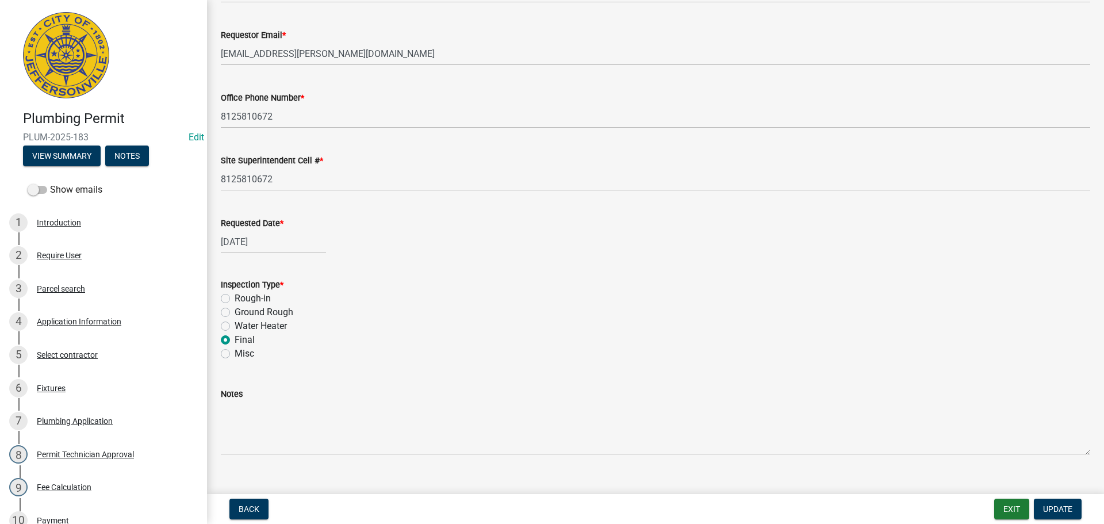
click at [235, 352] on label "Misc" at bounding box center [245, 354] width 20 height 14
click at [235, 352] on input "Misc" at bounding box center [238, 350] width 7 height 7
radio input "true"
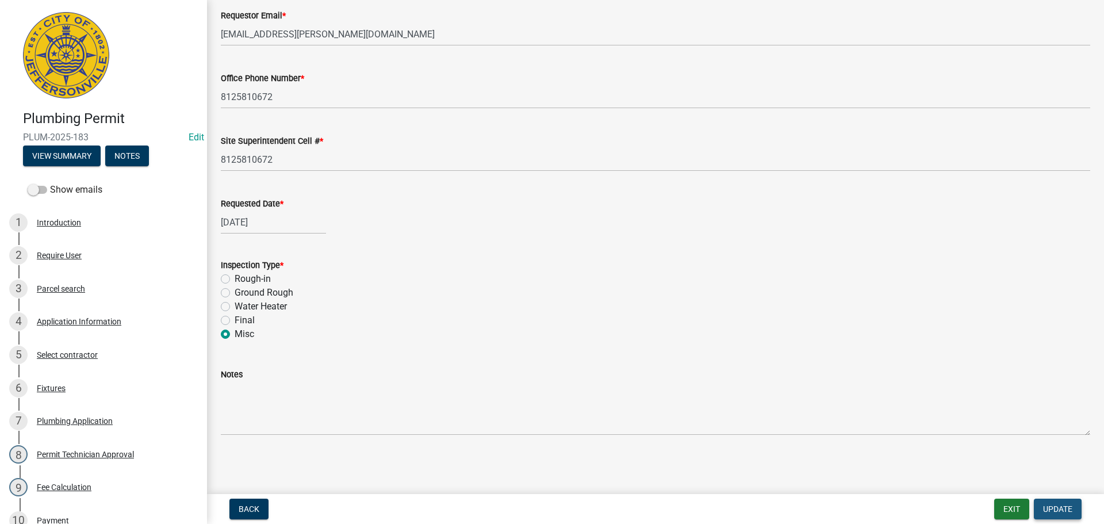
click at [1058, 508] on span "Update" at bounding box center [1057, 508] width 29 height 9
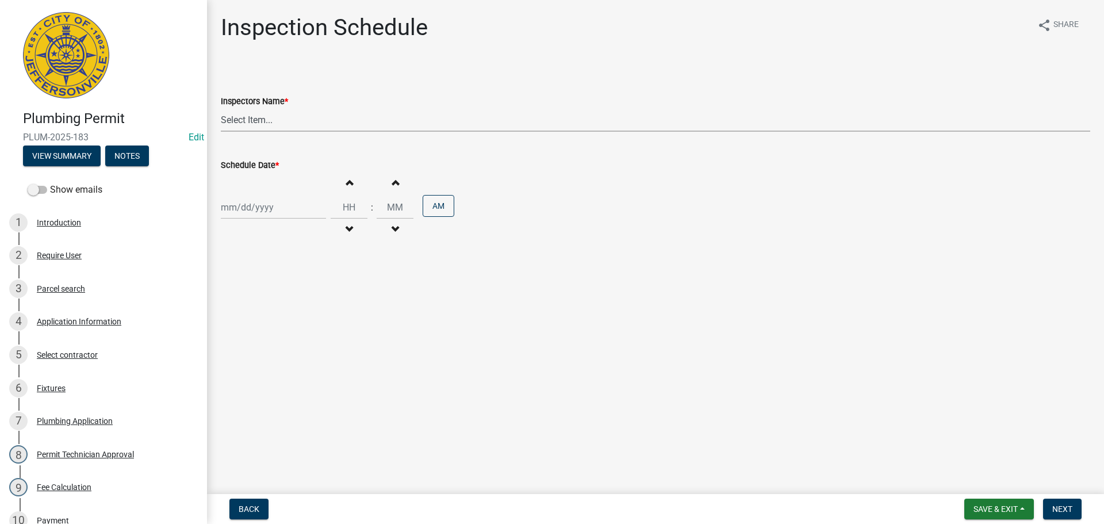
click at [240, 118] on select "Select Item... [PERSON_NAME] ([PERSON_NAME]) [PERSON_NAME] ([PERSON_NAME]) mkru…" at bounding box center [656, 120] width 870 height 24
select select "13c97fbc-c819-4cee-844a-0db3d3c4db95"
click at [221, 108] on select "Select Item... [PERSON_NAME] ([PERSON_NAME]) [PERSON_NAME] ([PERSON_NAME]) mkru…" at bounding box center [656, 120] width 870 height 24
click at [243, 205] on div at bounding box center [273, 208] width 105 height 24
select select "9"
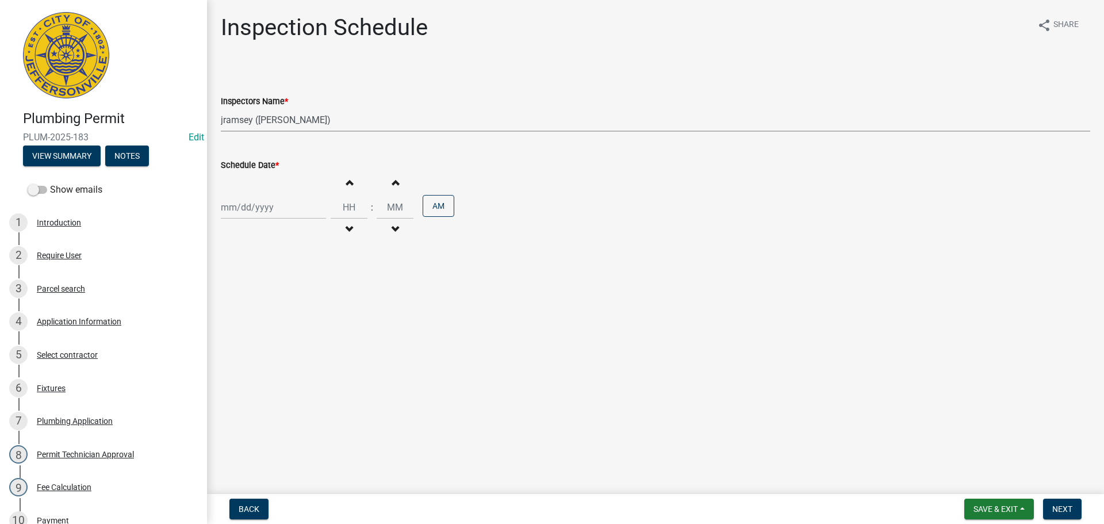
select select "2025"
click at [271, 319] on div "24" at bounding box center [269, 324] width 18 height 18
type input "[DATE]"
click at [345, 206] on input "Hours" at bounding box center [349, 208] width 37 height 24
type input "10"
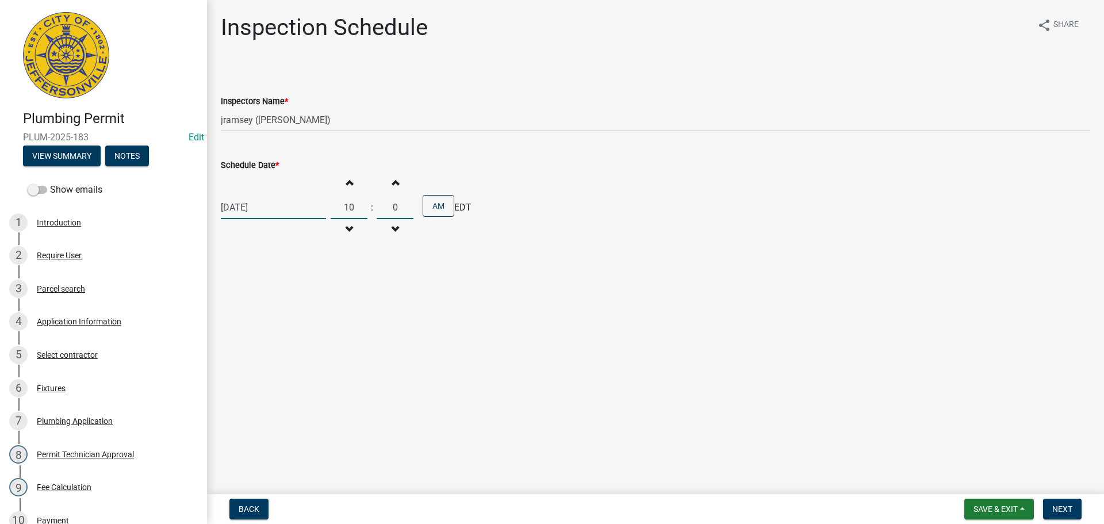
type input "00"
click at [1064, 510] on span "Next" at bounding box center [1063, 508] width 20 height 9
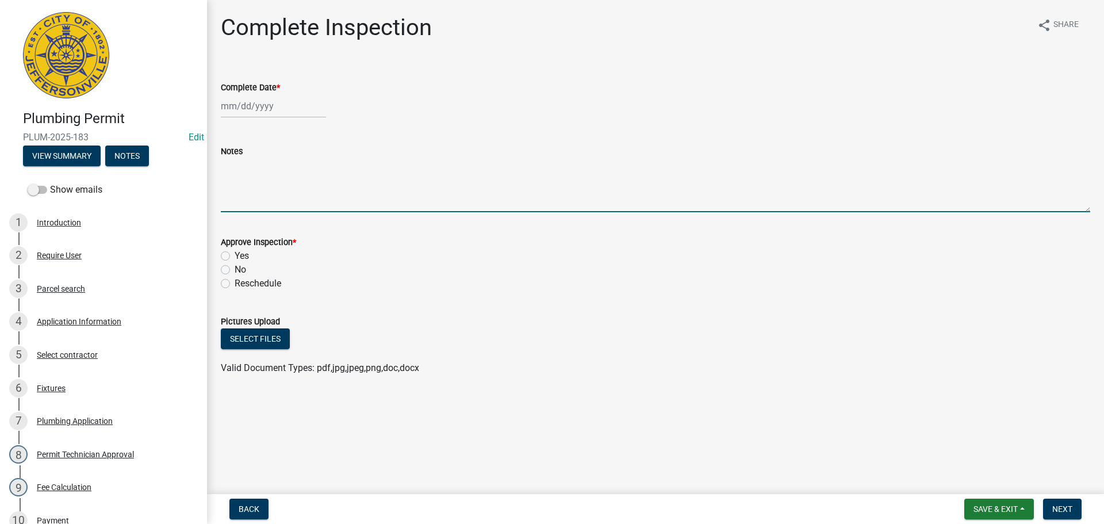
click at [254, 178] on textarea "Notes" at bounding box center [656, 185] width 870 height 54
type textarea "TCO"
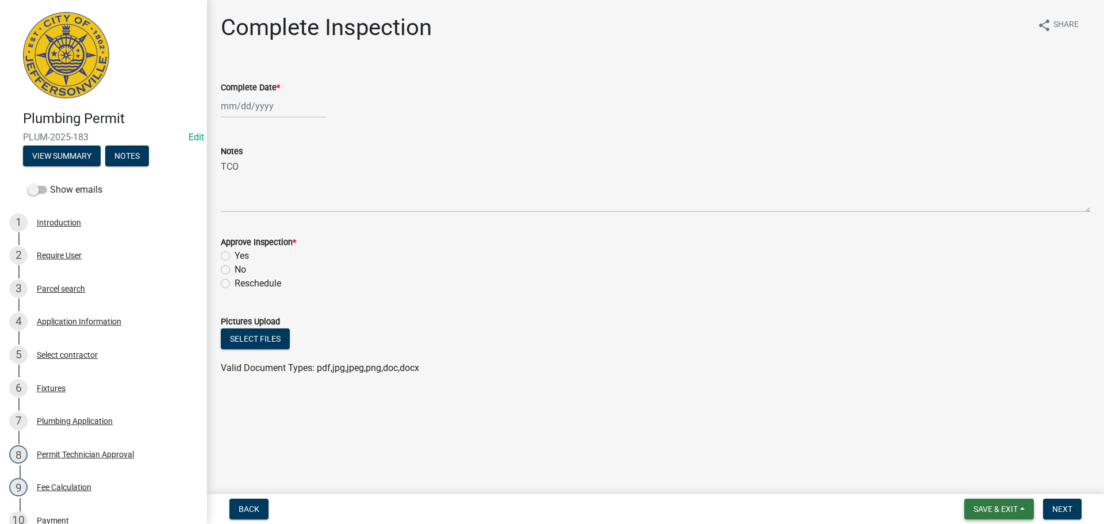
drag, startPoint x: 1004, startPoint y: 508, endPoint x: 994, endPoint y: 497, distance: 14.3
click at [1003, 508] on span "Save & Exit" at bounding box center [996, 508] width 44 height 9
drag, startPoint x: 988, startPoint y: 479, endPoint x: 974, endPoint y: 479, distance: 13.2
click at [986, 479] on button "Save & Exit" at bounding box center [988, 479] width 92 height 28
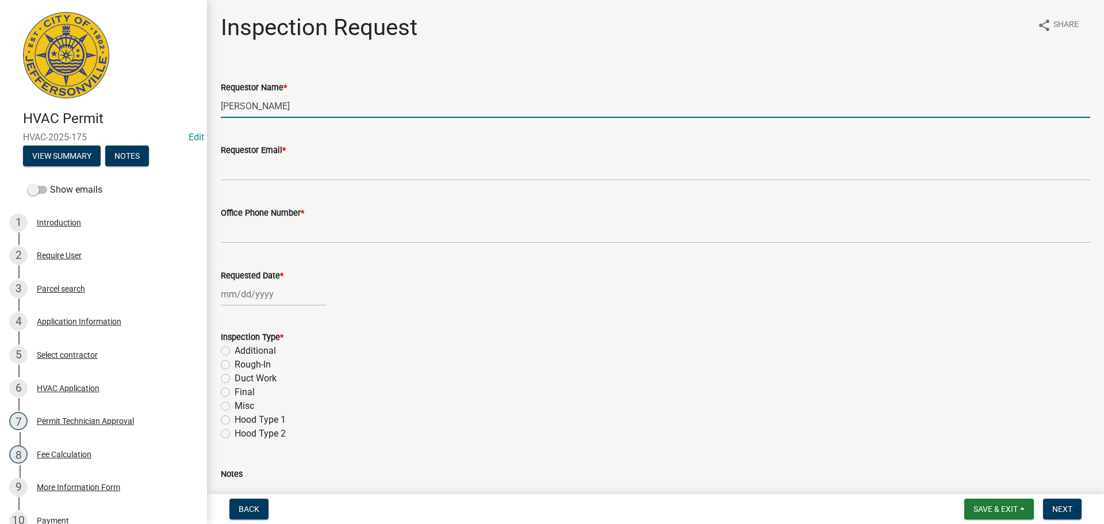
drag, startPoint x: 280, startPoint y: 105, endPoint x: 128, endPoint y: 82, distance: 153.7
click at [151, 89] on div "HVAC Permit HVAC-2025-175 Edit View Summary Notes Show emails 1 Introduction 2 …" at bounding box center [552, 262] width 1104 height 524
type input "DON"
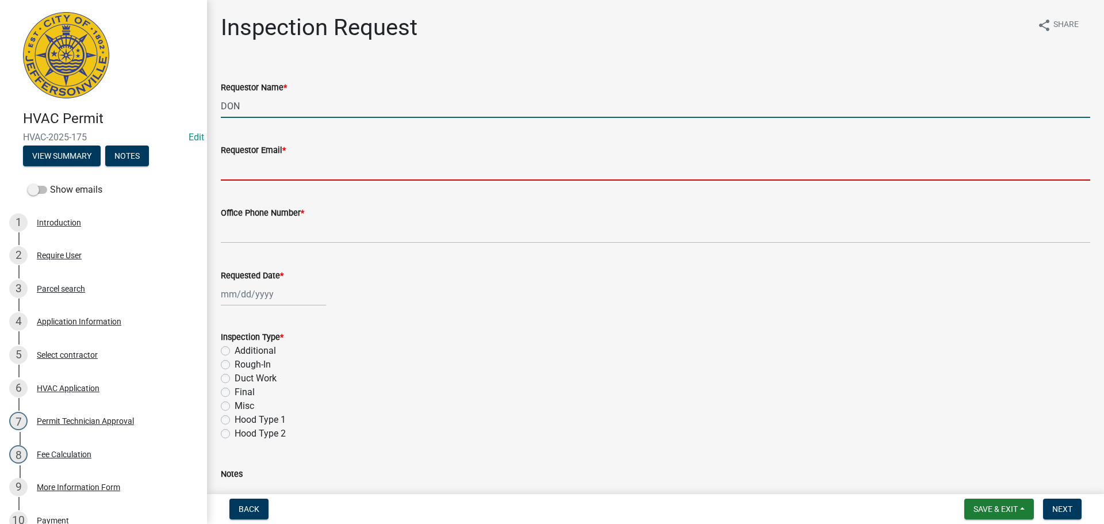
click at [240, 166] on input "Requestor Email *" at bounding box center [656, 169] width 870 height 24
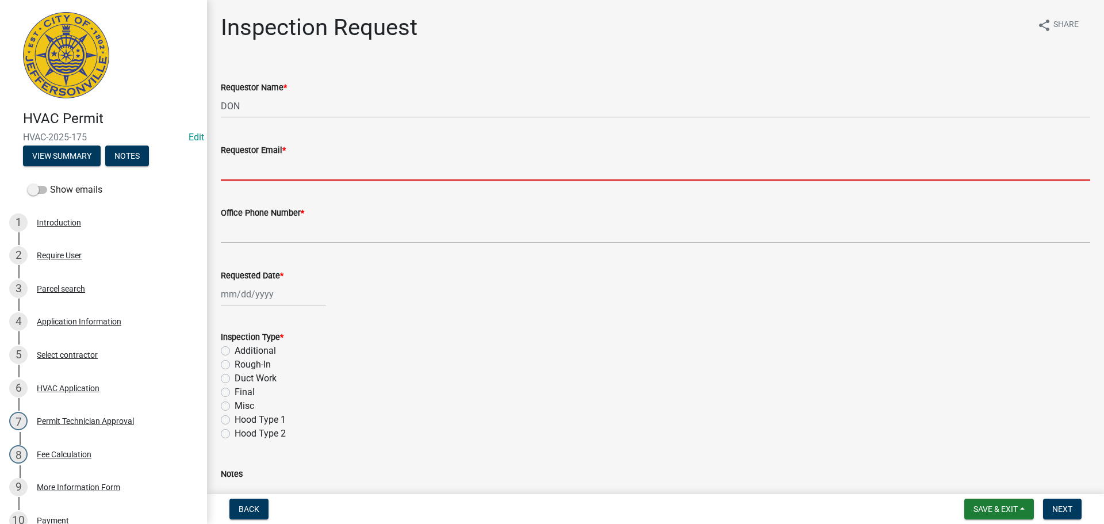
type input "[EMAIL_ADDRESS][DOMAIN_NAME]"
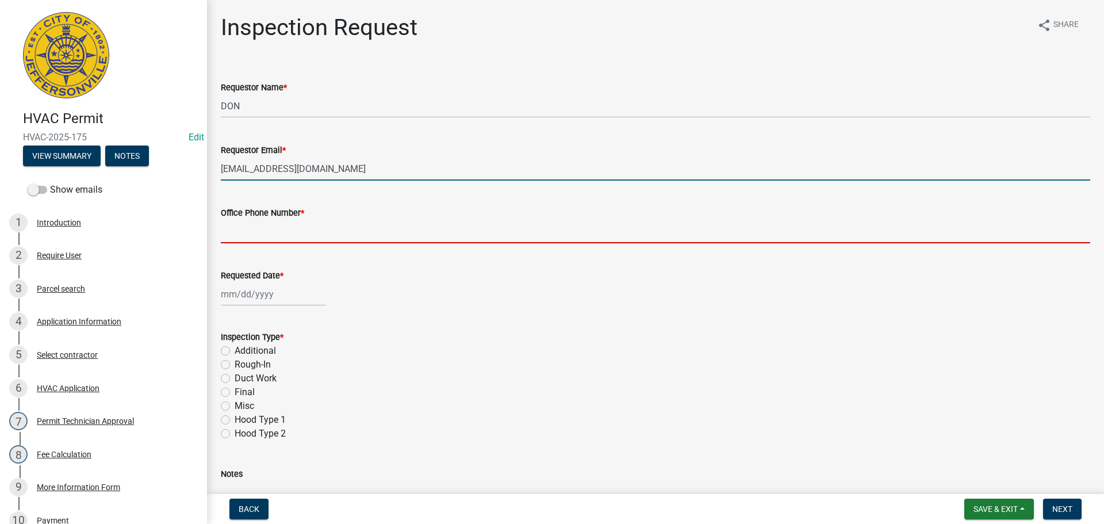
click at [263, 232] on input "Office Phone Number *" at bounding box center [656, 232] width 870 height 24
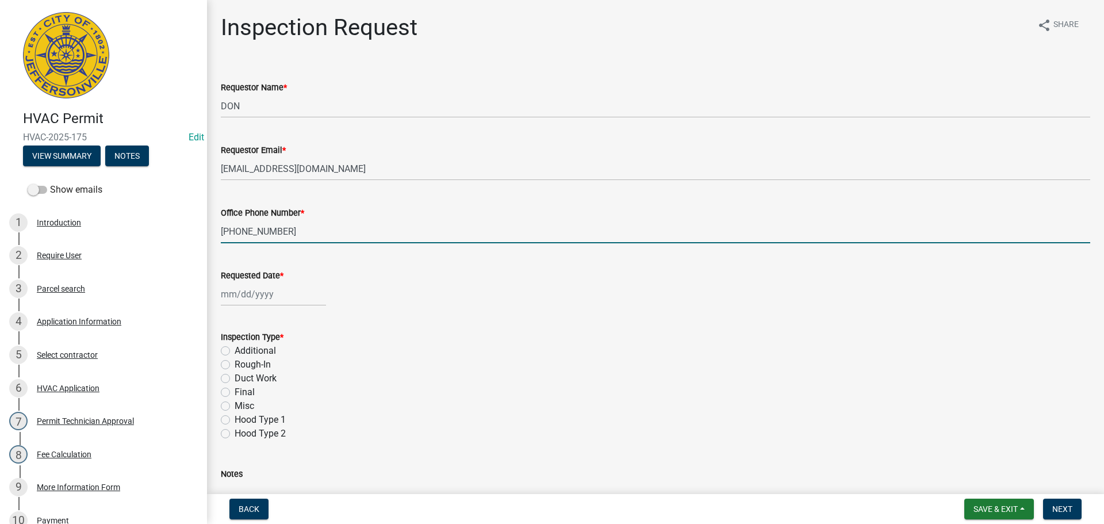
type input "[PHONE_NUMBER]"
click at [246, 293] on div at bounding box center [273, 294] width 105 height 24
select select "9"
select select "2025"
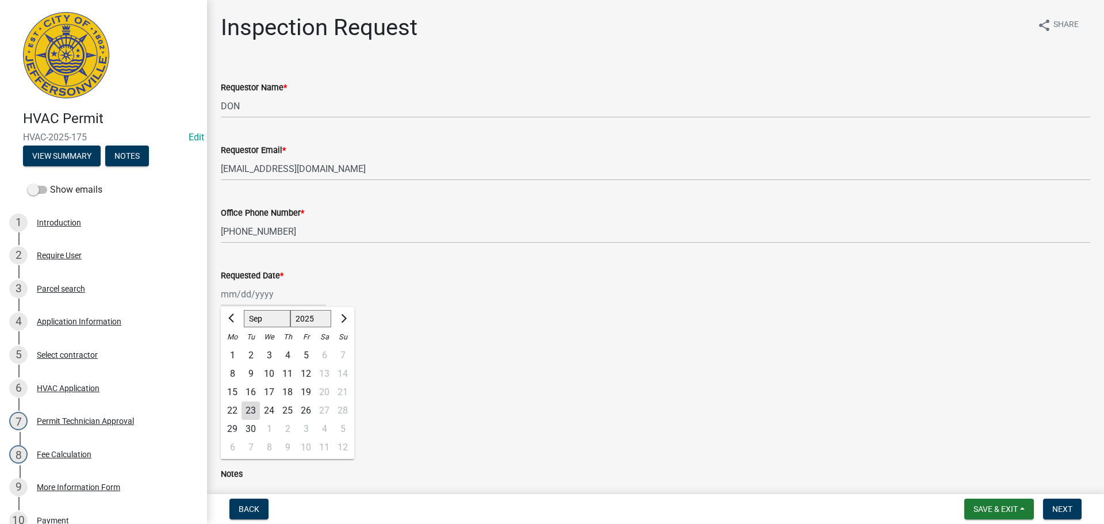
click at [273, 412] on div "24" at bounding box center [269, 410] width 18 height 18
type input "[DATE]"
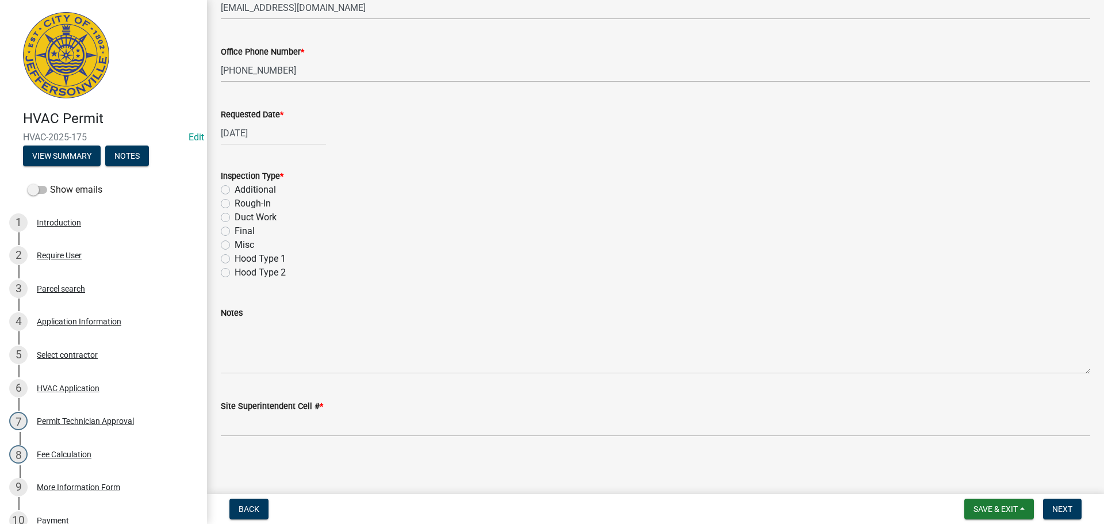
scroll to position [162, 0]
click at [235, 243] on label "Misc" at bounding box center [245, 244] width 20 height 14
click at [235, 243] on input "Misc" at bounding box center [238, 240] width 7 height 7
radio input "true"
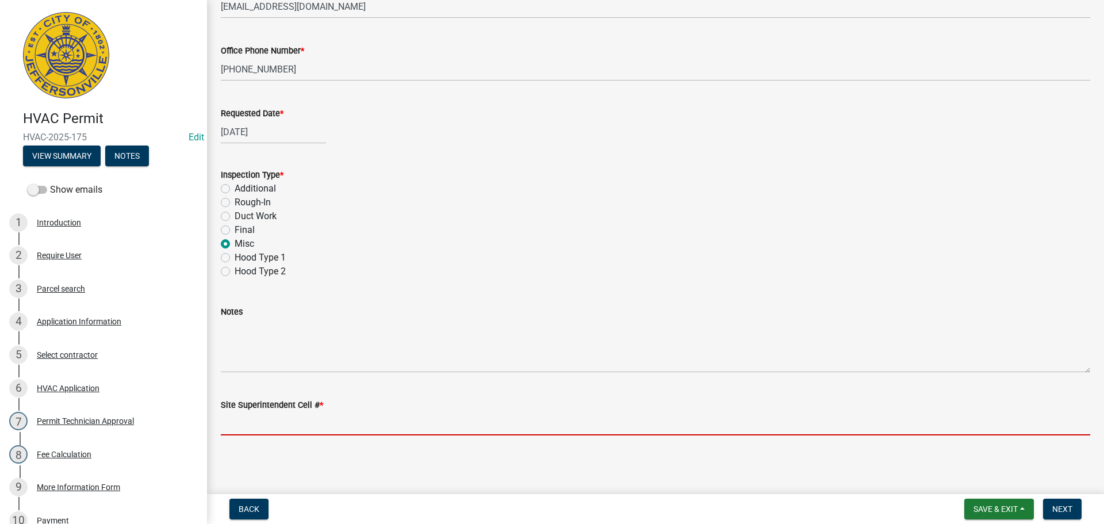
click at [272, 421] on input "Site Superintendent Cell # *" at bounding box center [656, 424] width 870 height 24
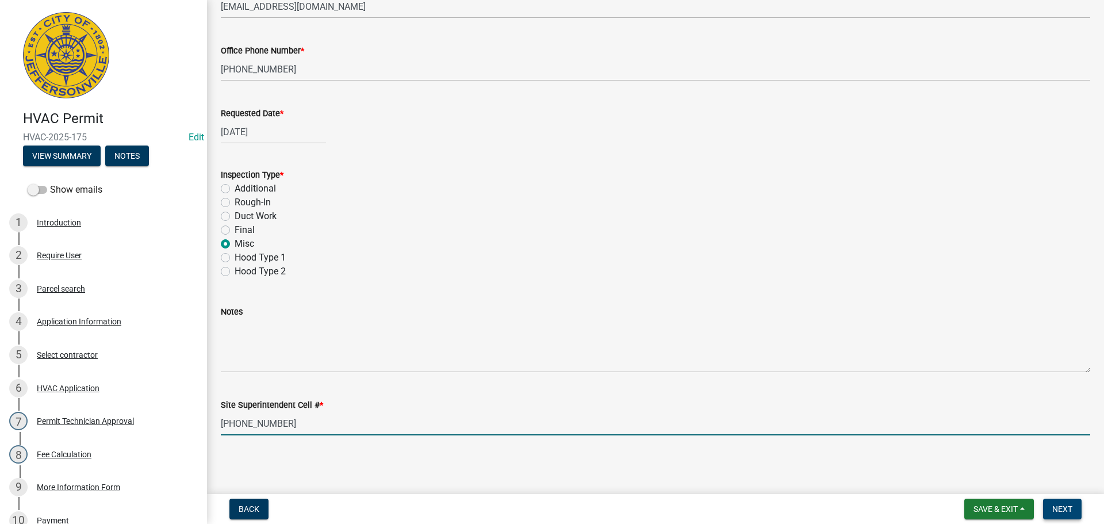
type input "440-554-0875"
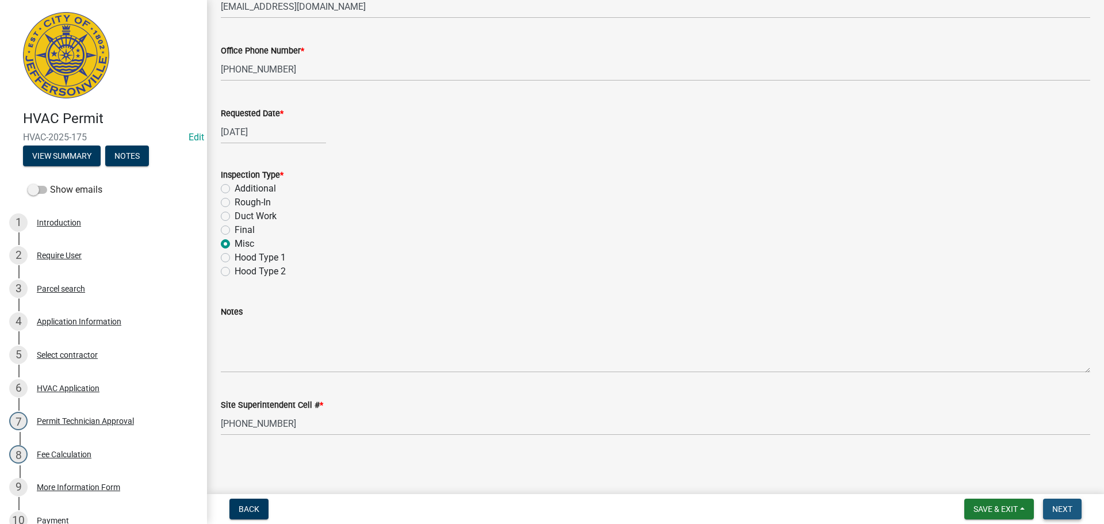
click at [1057, 507] on span "Next" at bounding box center [1063, 508] width 20 height 9
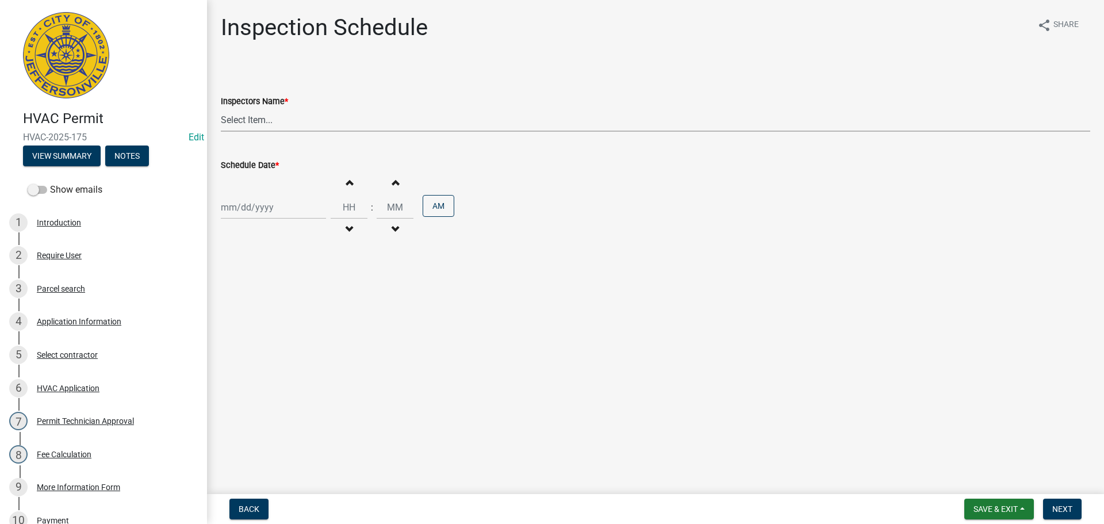
click at [248, 125] on select "Select Item... jramsey (Jeremy Ramsey) MaryFrey (Mary Frey) mkruer (Mike Kruer)…" at bounding box center [656, 120] width 870 height 24
select select "13c97fbc-c819-4cee-844a-0db3d3c4db95"
click at [221, 108] on select "Select Item... jramsey (Jeremy Ramsey) MaryFrey (Mary Frey) mkruer (Mike Kruer)…" at bounding box center [656, 120] width 870 height 24
select select "9"
select select "2025"
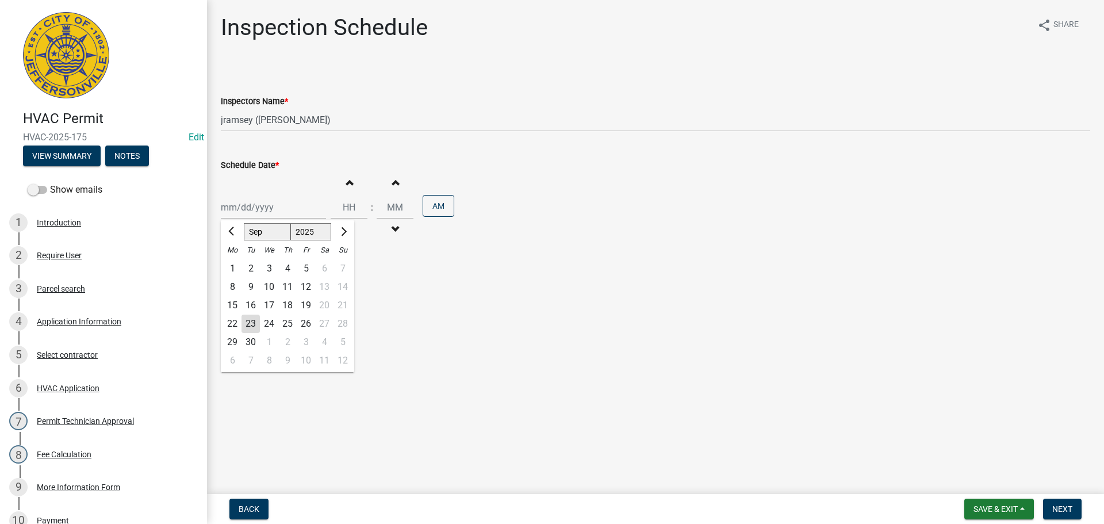
click at [232, 208] on div "Jan Feb Mar Apr May Jun Jul Aug Sep Oct Nov Dec 1525 1526 1527 1528 1529 1530 1…" at bounding box center [273, 208] width 105 height 24
click at [268, 321] on div "24" at bounding box center [269, 324] width 18 height 18
type input "09/24/2025"
click at [347, 205] on input "Hours" at bounding box center [349, 208] width 37 height 24
type input "10"
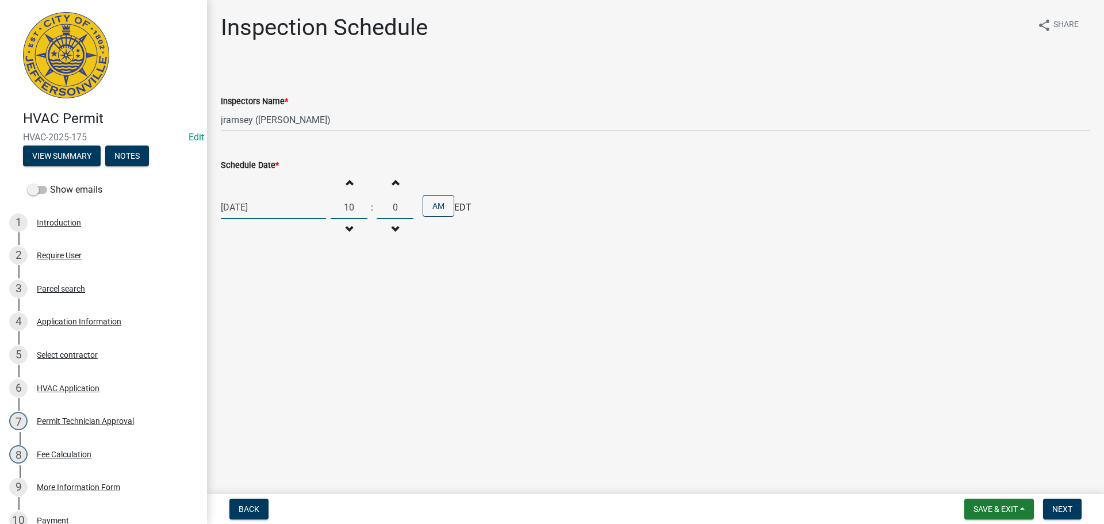
type input "00"
click at [1066, 506] on span "Next" at bounding box center [1063, 508] width 20 height 9
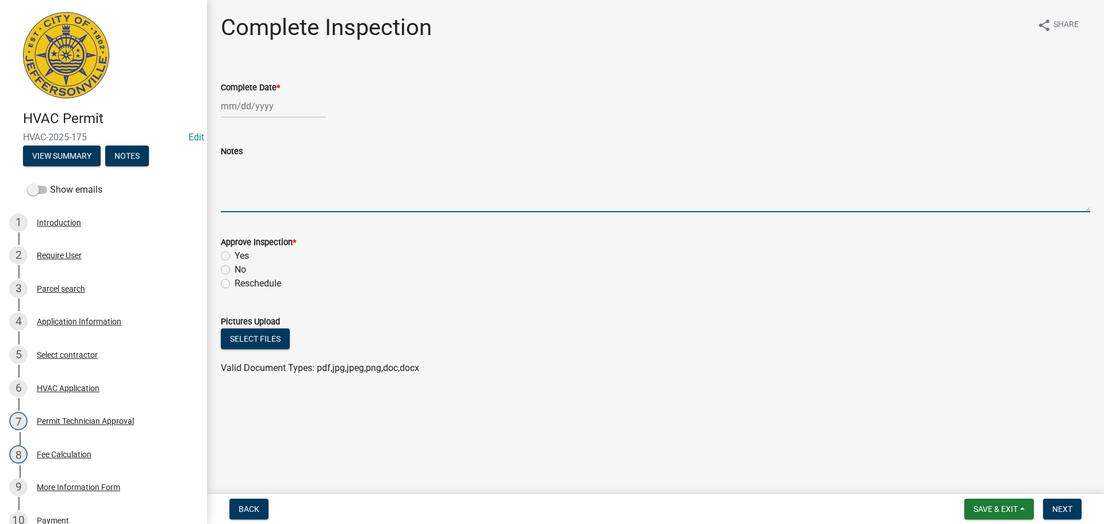
drag, startPoint x: 246, startPoint y: 183, endPoint x: 247, endPoint y: 177, distance: 6.9
click at [247, 181] on textarea "Notes" at bounding box center [656, 185] width 870 height 54
type textarea "TCO"
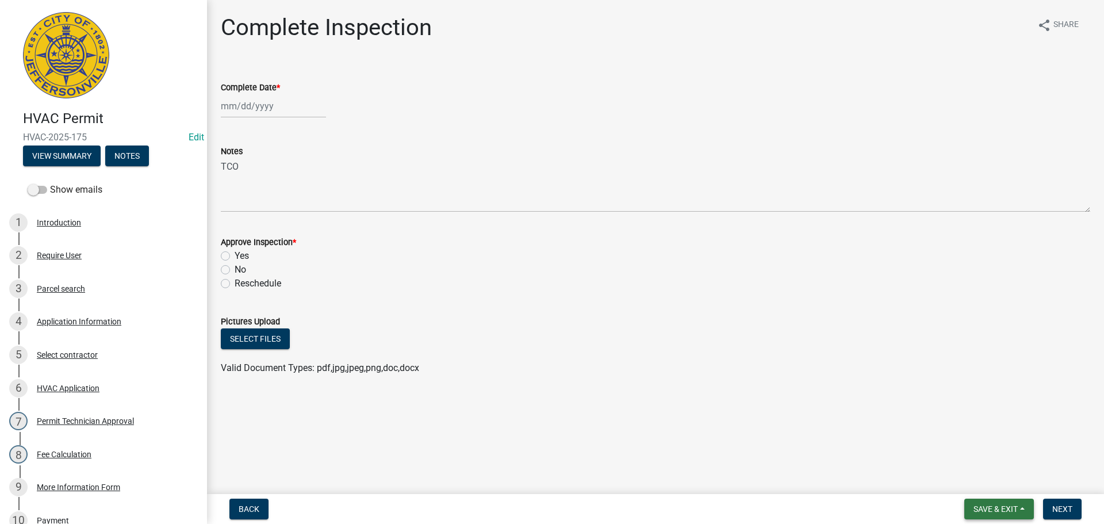
click at [1004, 508] on span "Save & Exit" at bounding box center [996, 508] width 44 height 9
click at [990, 480] on button "Save & Exit" at bounding box center [988, 479] width 92 height 28
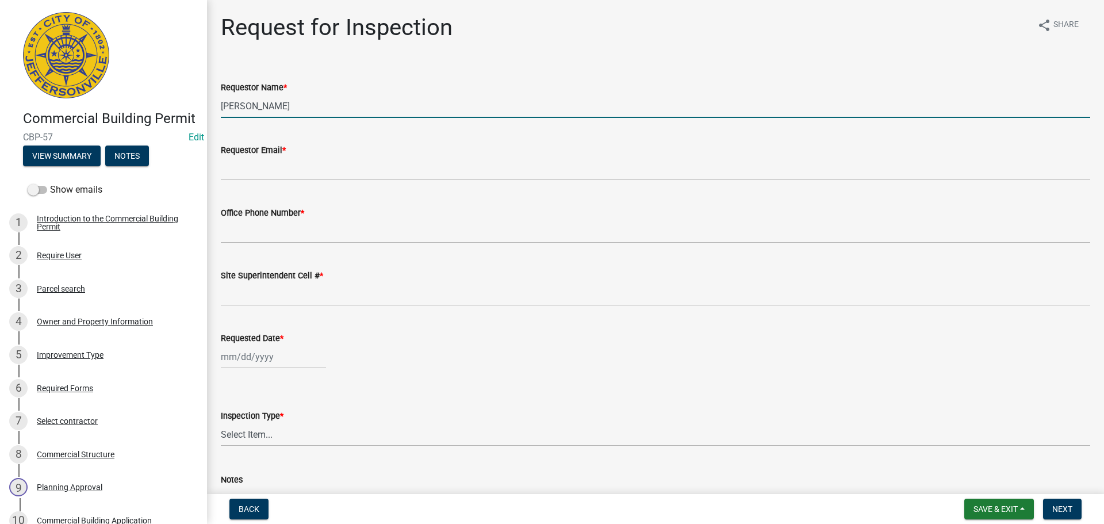
drag, startPoint x: 284, startPoint y: 102, endPoint x: 64, endPoint y: 93, distance: 219.3
click at [74, 94] on div "Commercial Building Permit CBP-57 Edit View Summary Notes Show emails 1 Introdu…" at bounding box center [552, 262] width 1104 height 524
type input "DON"
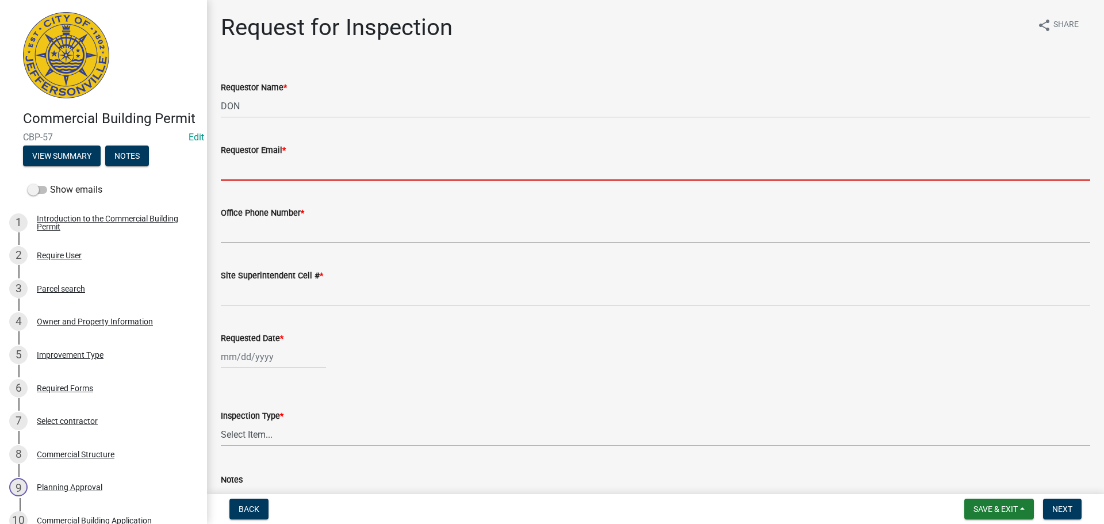
click at [244, 163] on input "Requestor Email *" at bounding box center [656, 169] width 870 height 24
type input "[EMAIL_ADDRESS][DOMAIN_NAME]"
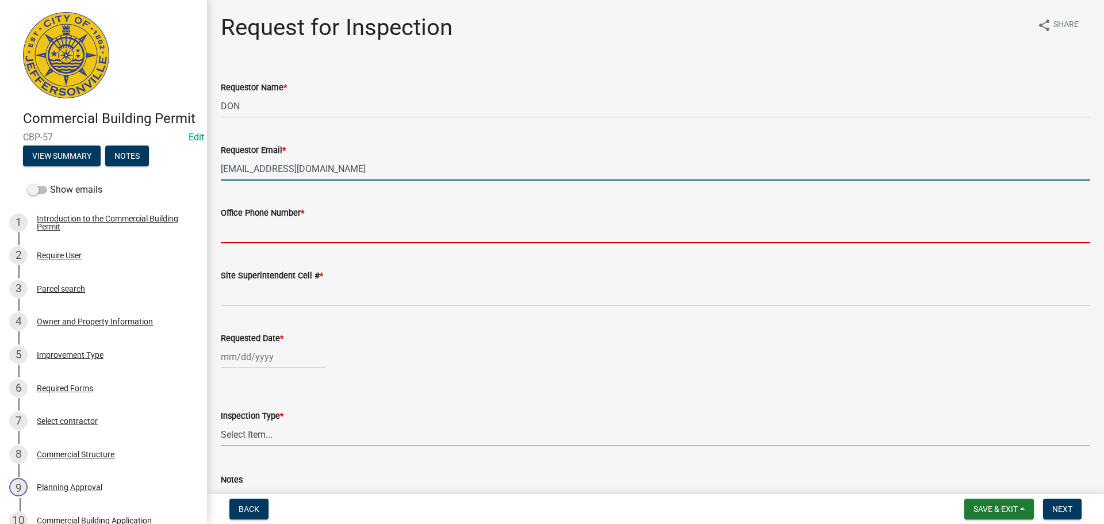
click at [269, 235] on input "Office Phone Number *" at bounding box center [656, 232] width 870 height 24
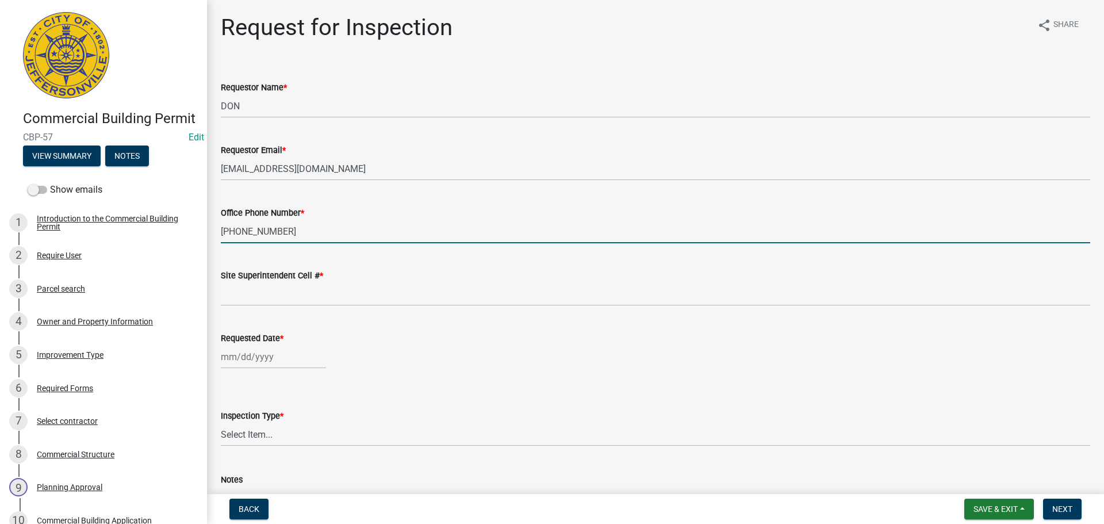
type input "[PHONE_NUMBER]"
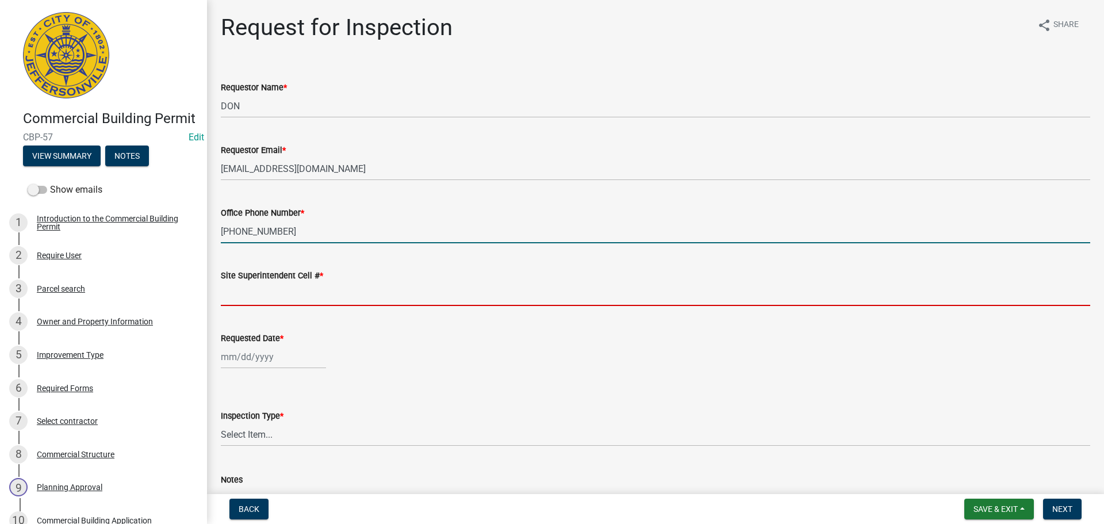
click at [285, 292] on input "Site Superintendent Cell # *" at bounding box center [656, 294] width 870 height 24
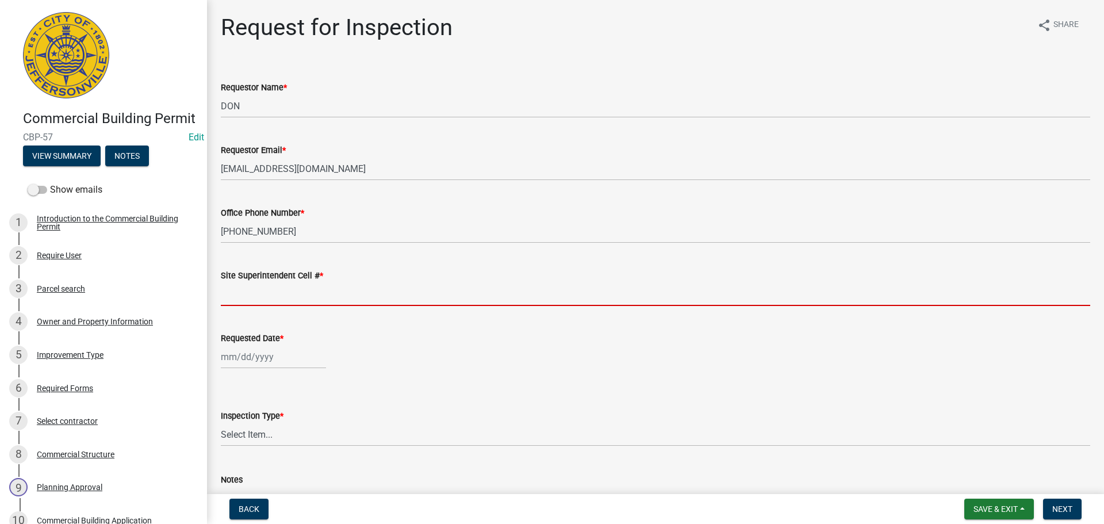
type input "SAME"
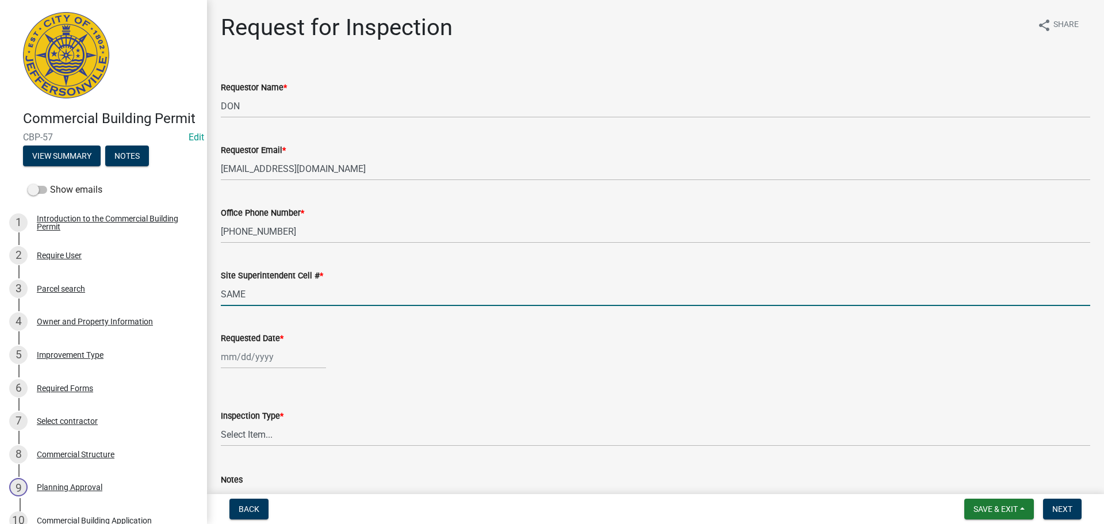
click at [248, 359] on div at bounding box center [273, 357] width 105 height 24
select select "9"
select select "2025"
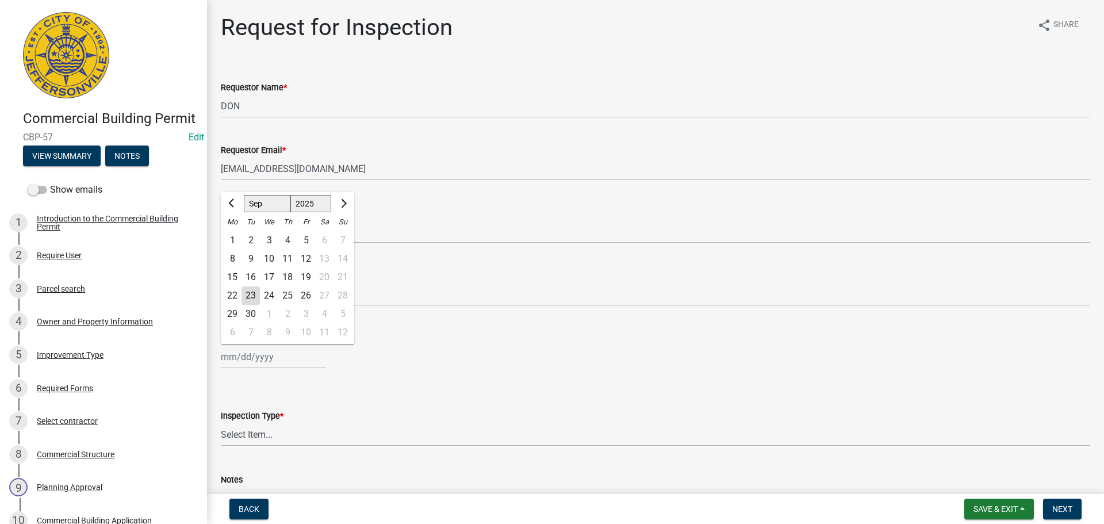
click at [267, 300] on div "24" at bounding box center [269, 295] width 18 height 18
type input "[DATE]"
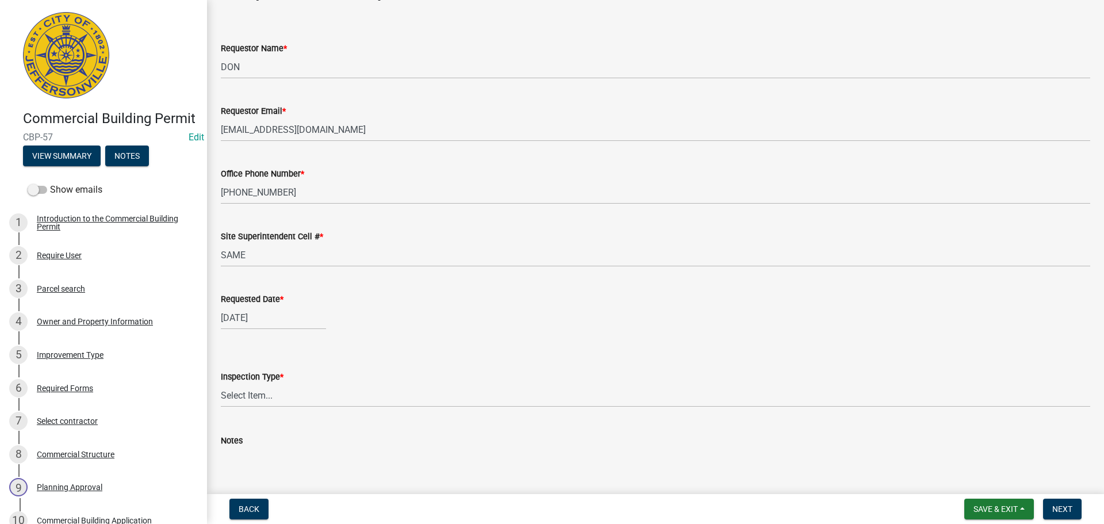
scroll to position [105, 0]
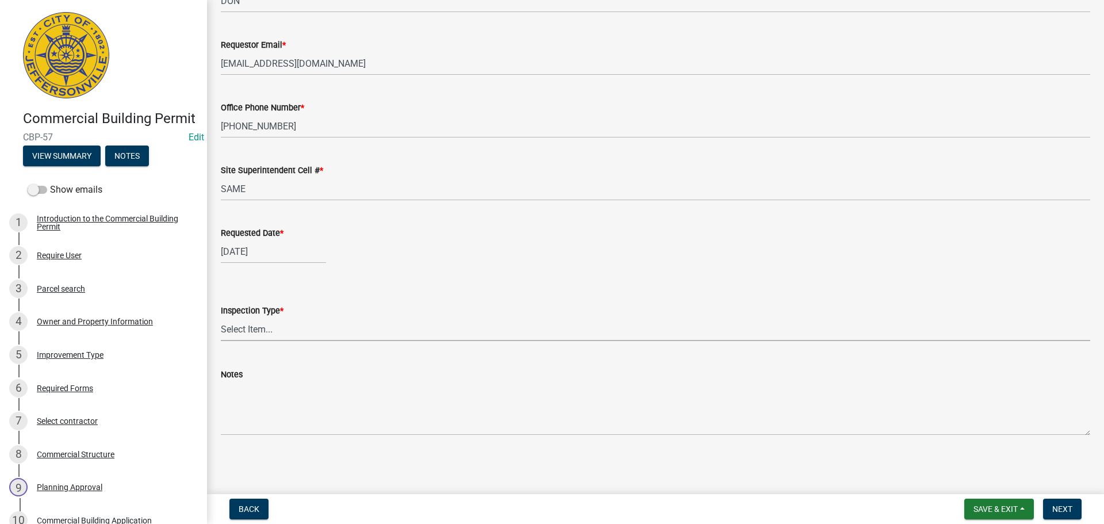
click at [232, 326] on select "Select Item... Footer Foundation Framing Final Misc" at bounding box center [656, 329] width 870 height 24
click at [221, 317] on select "Select Item... Footer Foundation Framing Final Misc" at bounding box center [656, 329] width 870 height 24
select select "63bbc40c-1f45-4bda-8284-fb85545ffc9a"
click at [1062, 504] on span "Next" at bounding box center [1063, 508] width 20 height 9
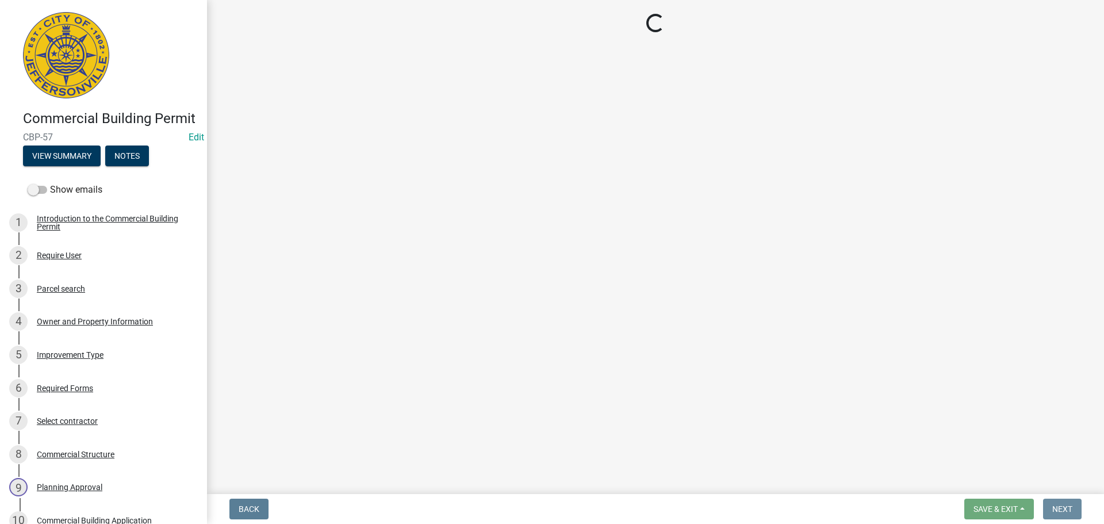
scroll to position [0, 0]
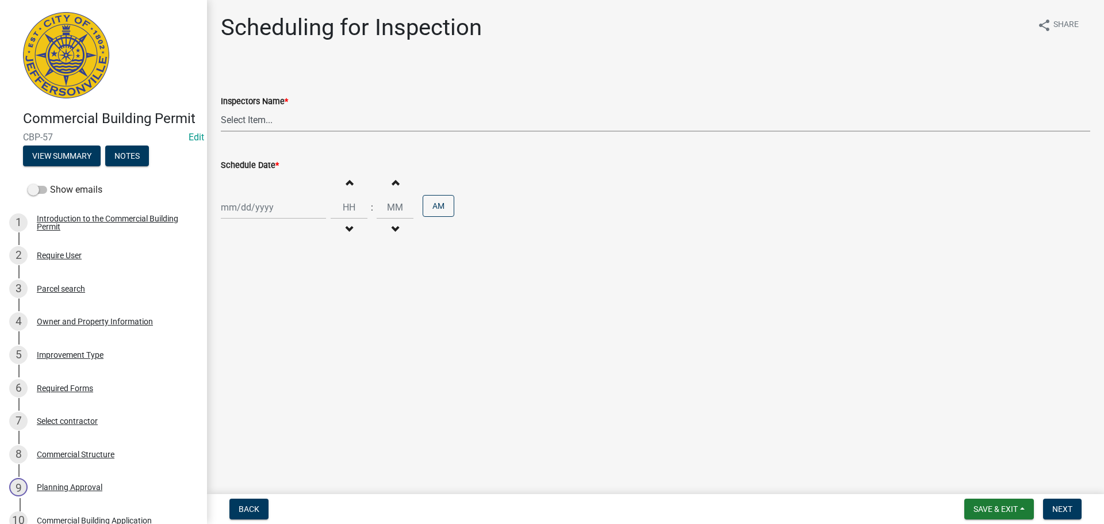
click at [230, 123] on select "Select Item... [PERSON_NAME] ([PERSON_NAME]) [PERSON_NAME] ([PERSON_NAME]) mkru…" at bounding box center [656, 120] width 870 height 24
select select "fdb3bcc6-ce93-4663-8a18-5c08884dd177"
click at [221, 108] on select "Select Item... [PERSON_NAME] ([PERSON_NAME]) [PERSON_NAME] ([PERSON_NAME]) mkru…" at bounding box center [656, 120] width 870 height 24
click at [247, 209] on div at bounding box center [273, 208] width 105 height 24
select select "9"
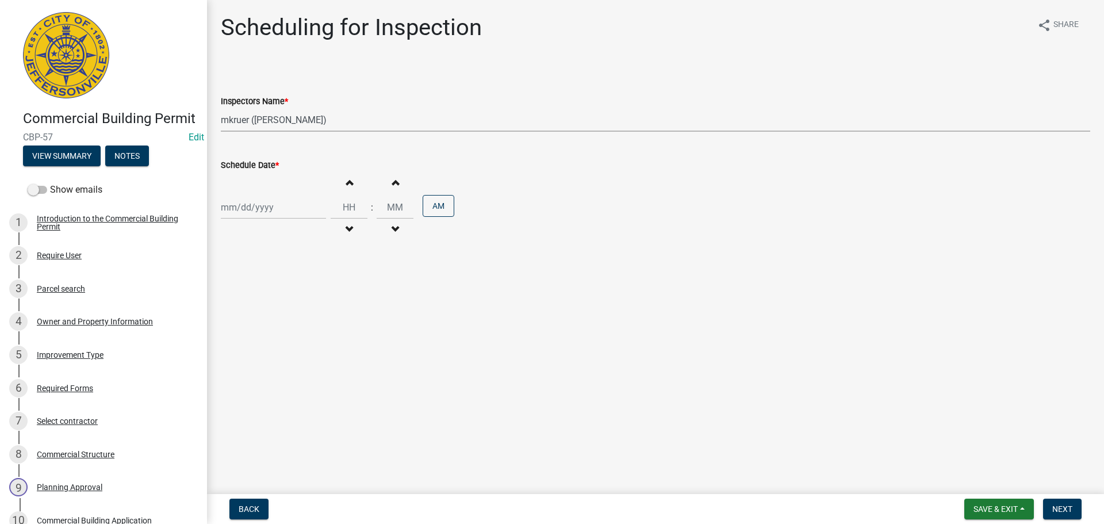
select select "2025"
click at [273, 320] on div "24" at bounding box center [269, 324] width 18 height 18
type input "[DATE]"
click at [349, 207] on input "Hours" at bounding box center [349, 208] width 37 height 24
type input "10"
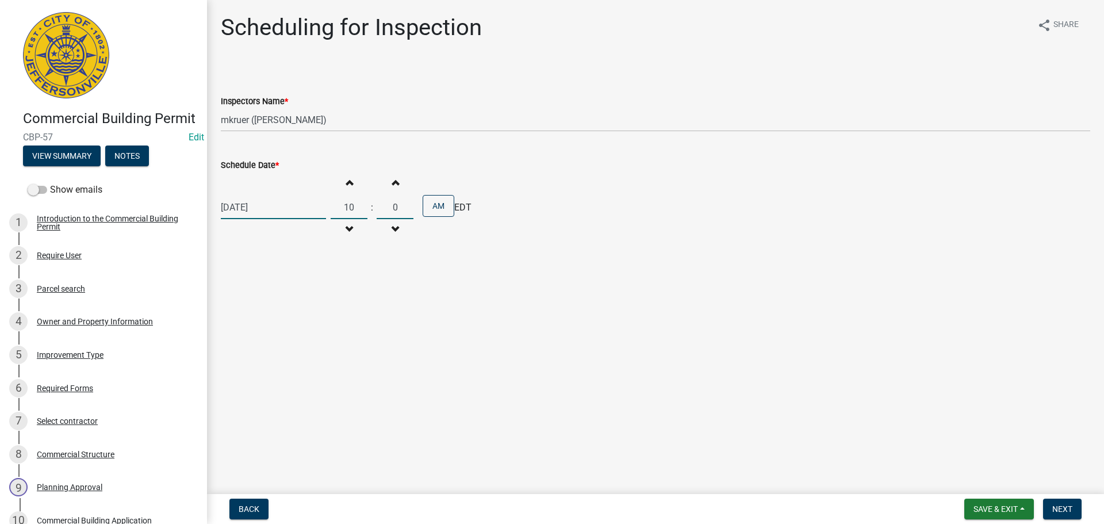
type input "00"
click at [1071, 512] on span "Next" at bounding box center [1063, 508] width 20 height 9
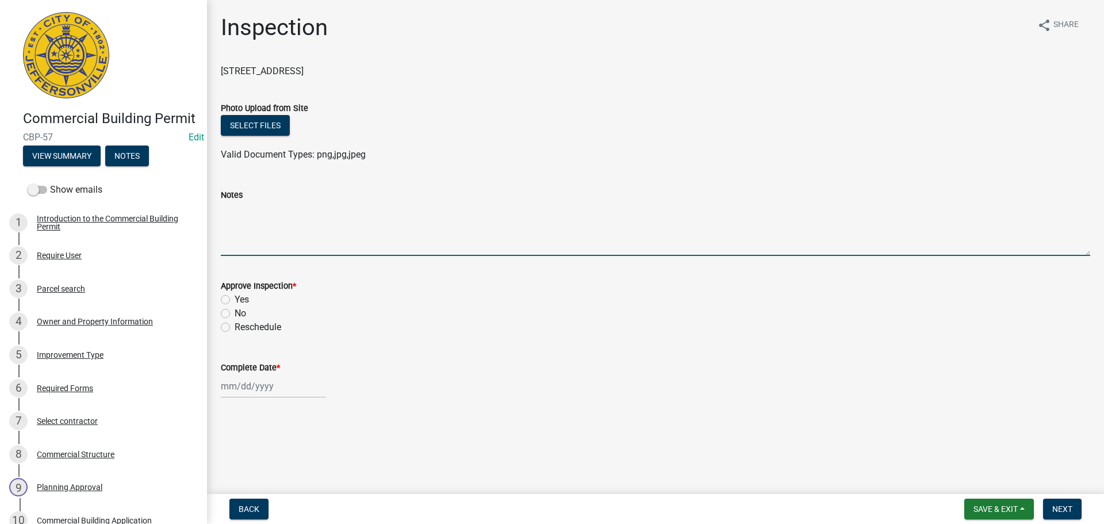
click at [244, 226] on textarea "Notes" at bounding box center [656, 229] width 870 height 54
type textarea "TCO"
click at [992, 506] on span "Save & Exit" at bounding box center [996, 508] width 44 height 9
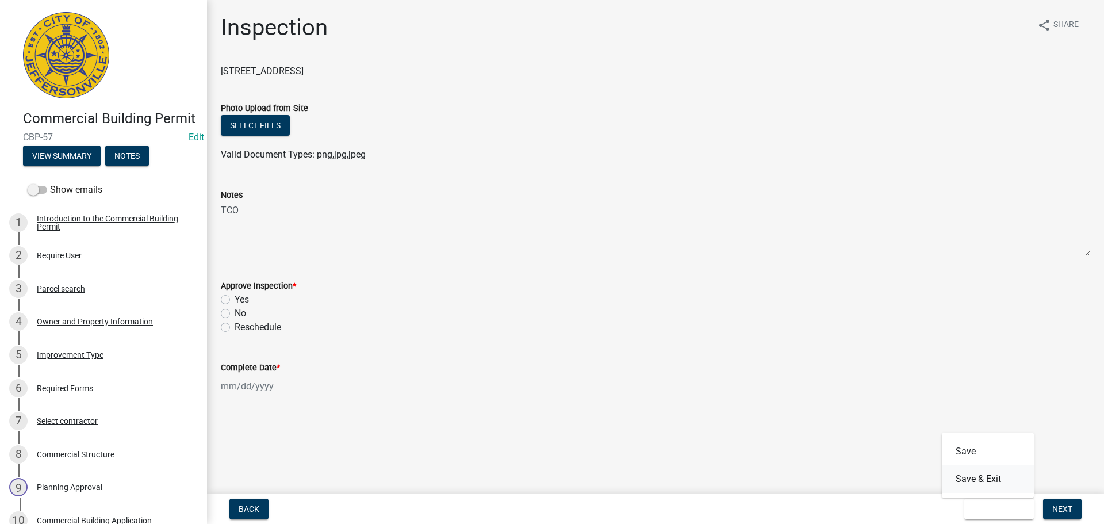
click at [963, 480] on button "Save & Exit" at bounding box center [988, 479] width 92 height 28
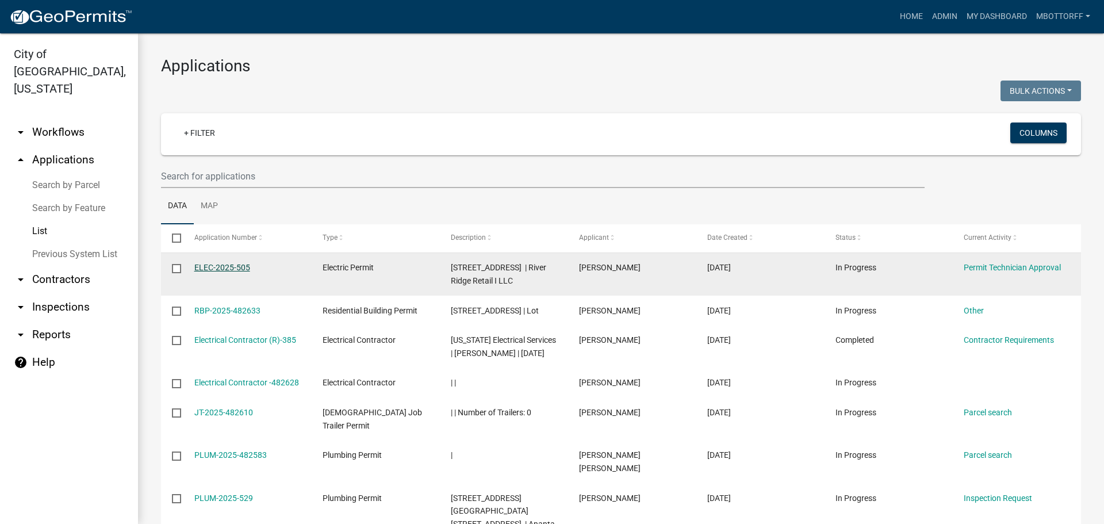
click at [217, 265] on link "ELEC-2025-505" at bounding box center [222, 267] width 56 height 9
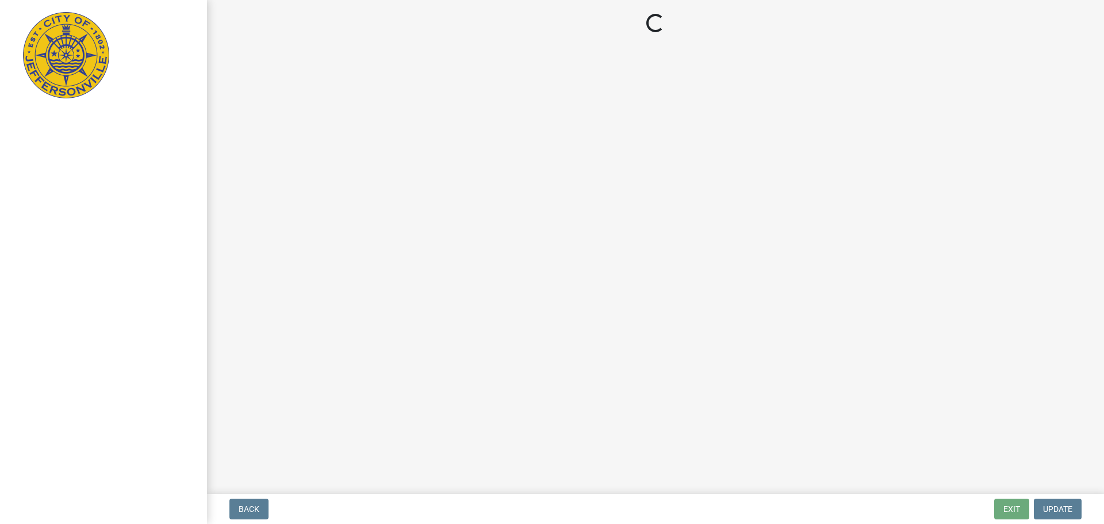
select select "3: 3"
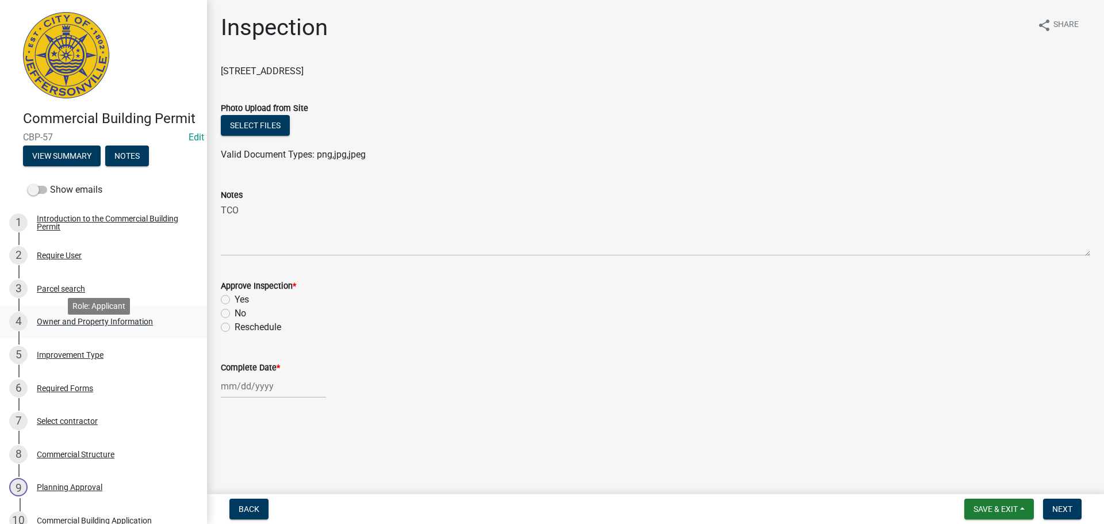
click at [62, 326] on div "Owner and Property Information" at bounding box center [95, 321] width 116 height 8
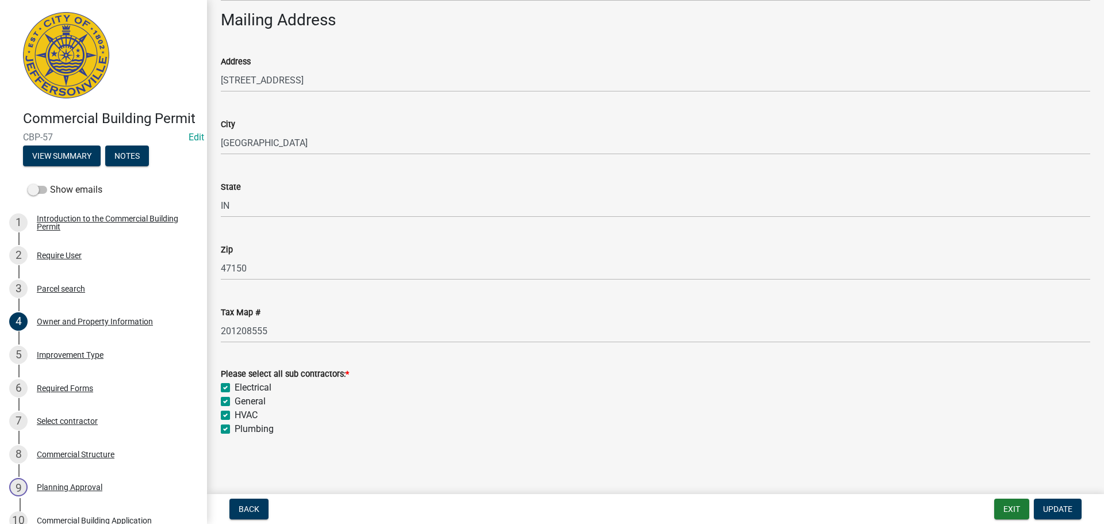
scroll to position [1112, 0]
click at [92, 359] on div "Improvement Type" at bounding box center [70, 355] width 67 height 8
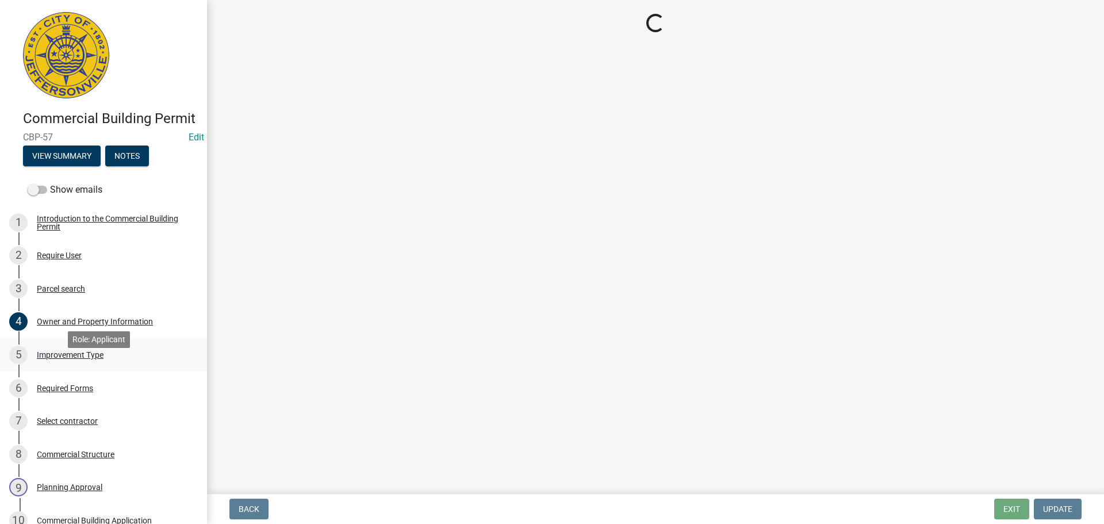
scroll to position [0, 0]
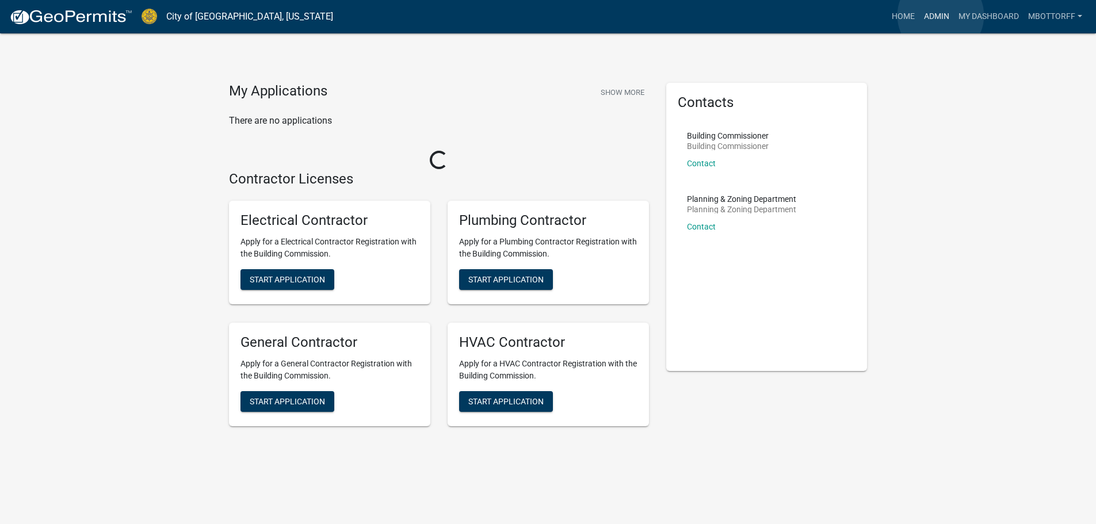
click at [940, 16] on link "Admin" at bounding box center [936, 17] width 35 height 22
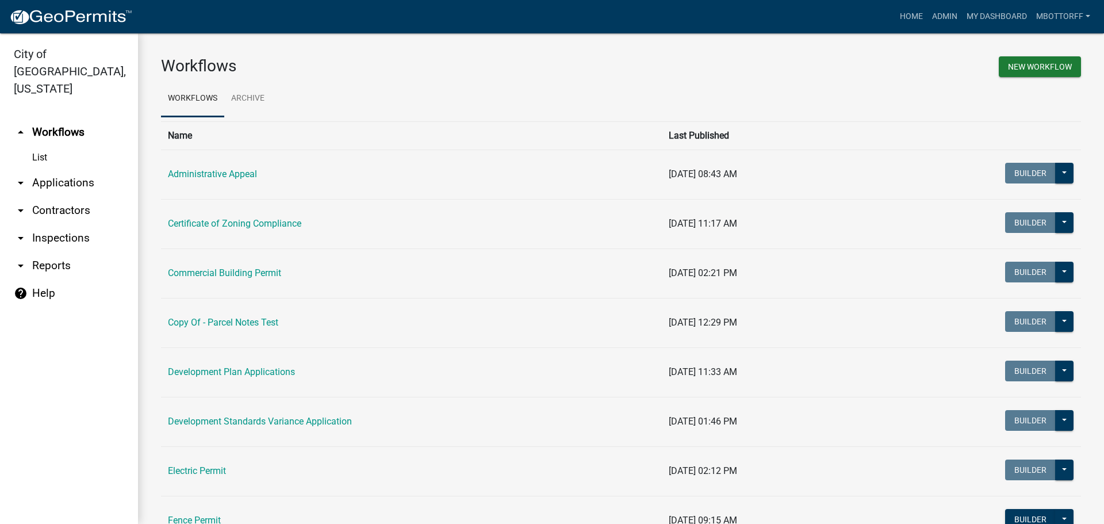
click at [60, 169] on link "arrow_drop_down Applications" at bounding box center [69, 183] width 138 height 28
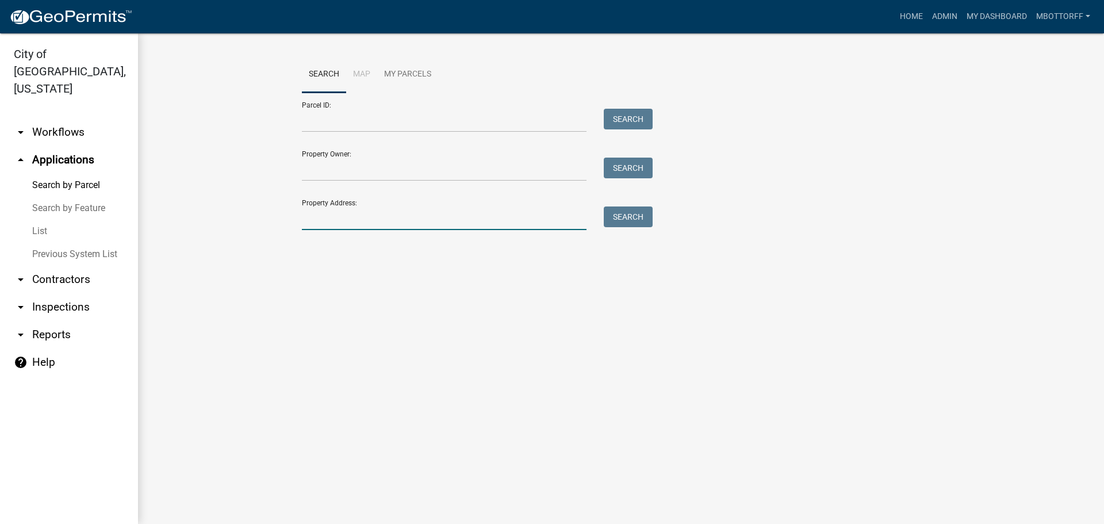
click at [318, 220] on input "Property Address:" at bounding box center [444, 218] width 285 height 24
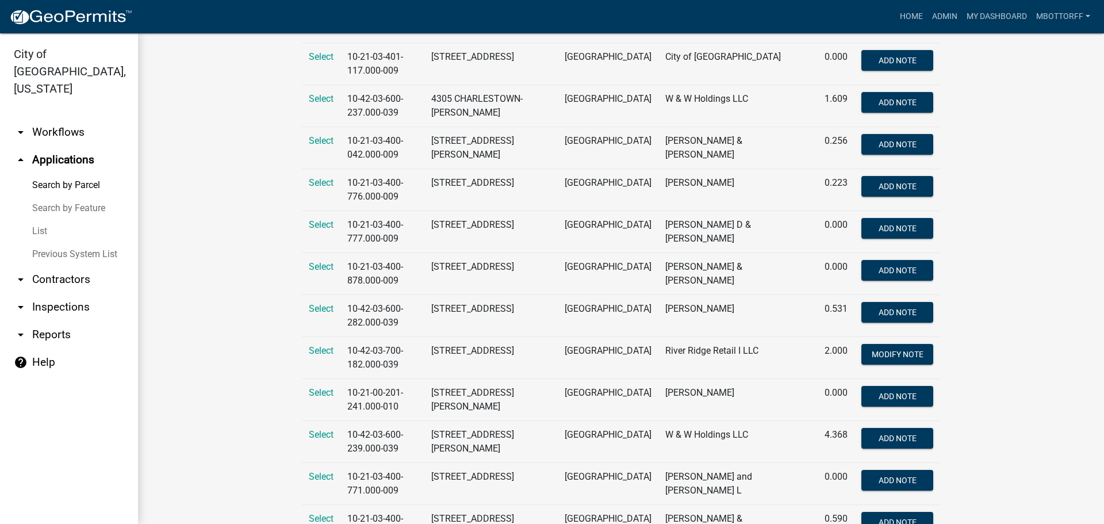
scroll to position [920, 0]
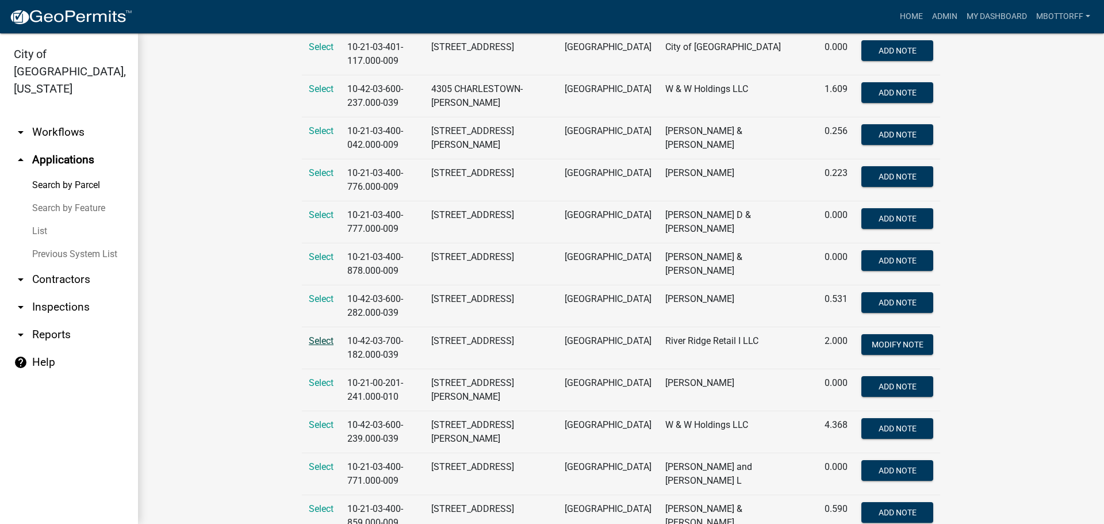
type input "430"
click at [325, 341] on span "Select" at bounding box center [321, 340] width 25 height 11
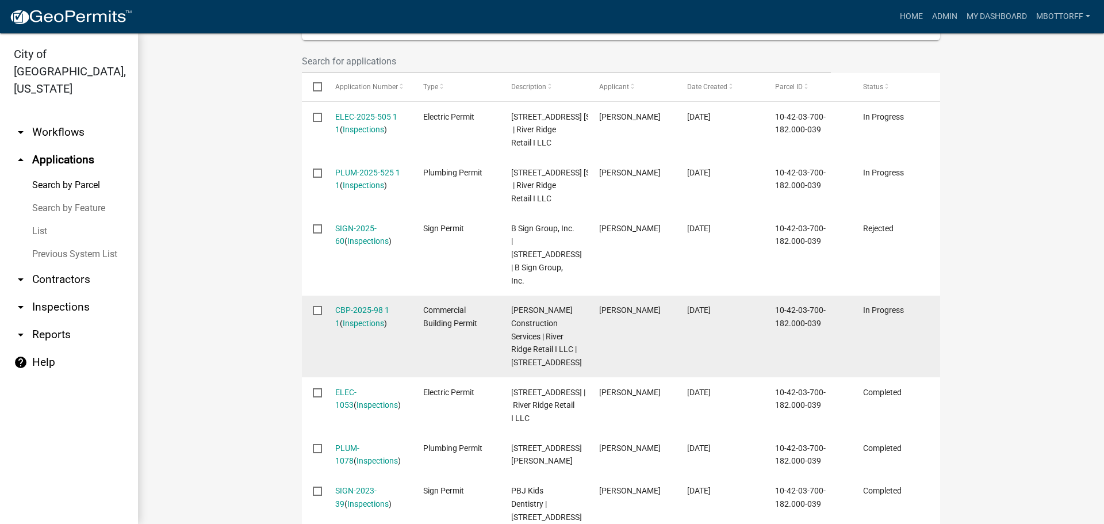
scroll to position [403, 0]
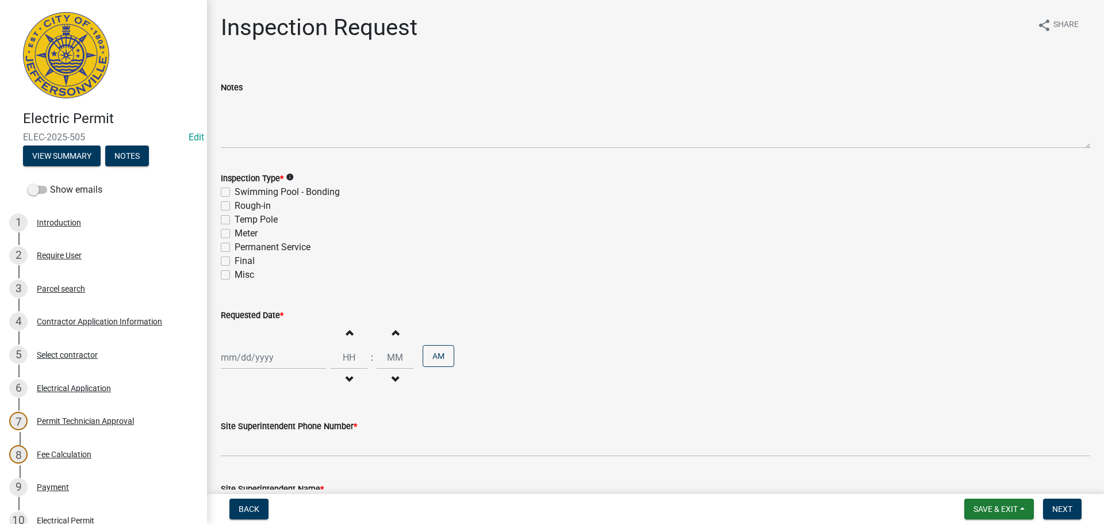
click at [235, 208] on label "Rough-in" at bounding box center [253, 206] width 36 height 14
click at [235, 206] on input "Rough-in" at bounding box center [238, 202] width 7 height 7
checkbox input "true"
checkbox input "false"
checkbox input "true"
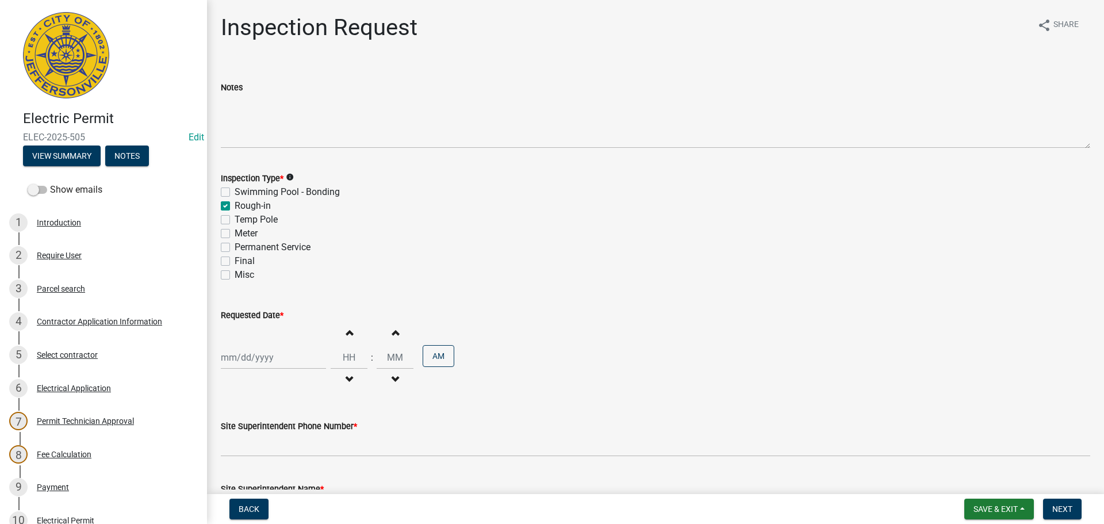
checkbox input "false"
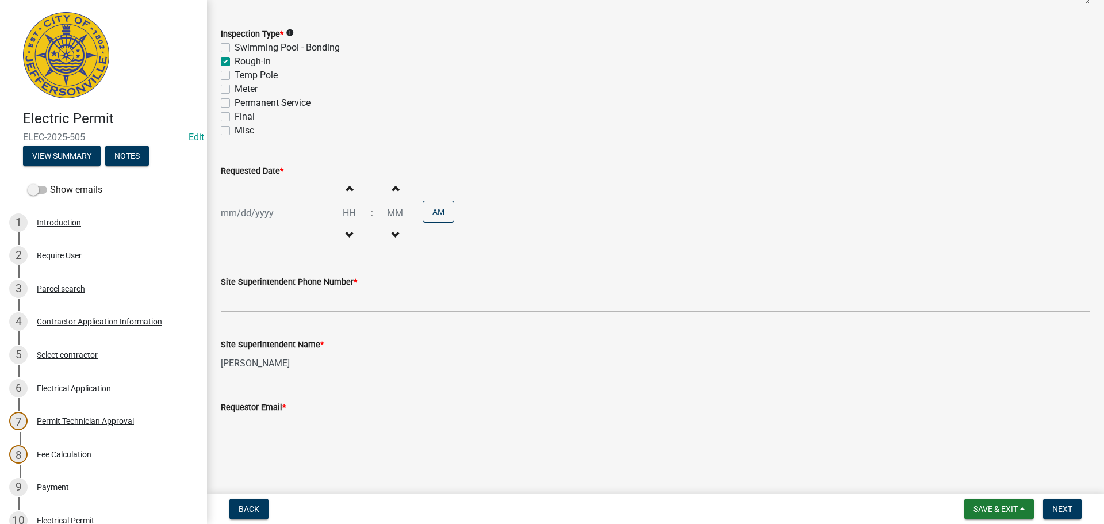
scroll to position [147, 0]
select select "9"
select select "2025"
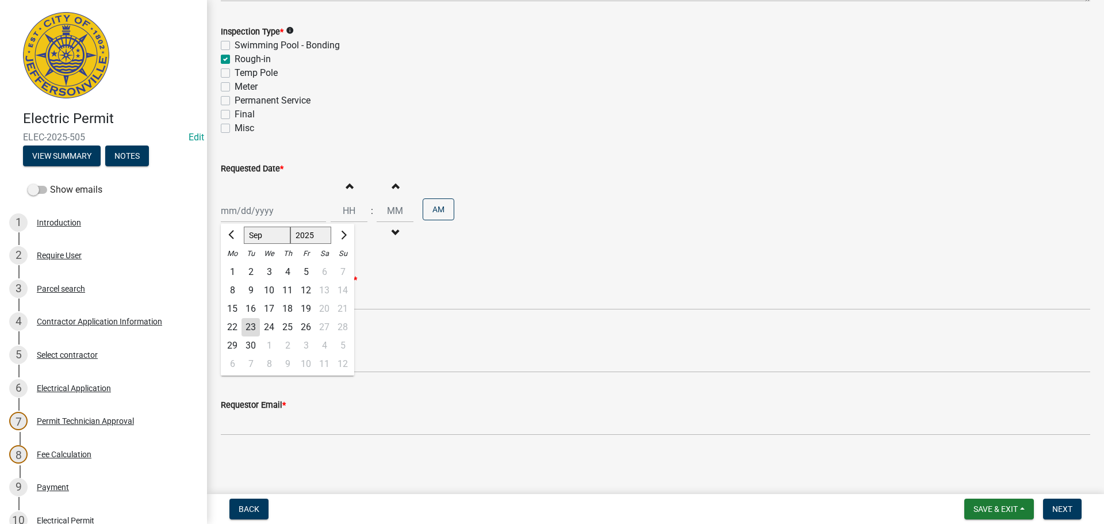
click at [250, 212] on div "[PERSON_NAME] Feb Mar Apr [PERSON_NAME][DATE] Oct Nov [DATE] 1526 1527 1528 152…" at bounding box center [273, 211] width 105 height 24
click at [269, 322] on div "24" at bounding box center [269, 327] width 18 height 18
type input "[DATE]"
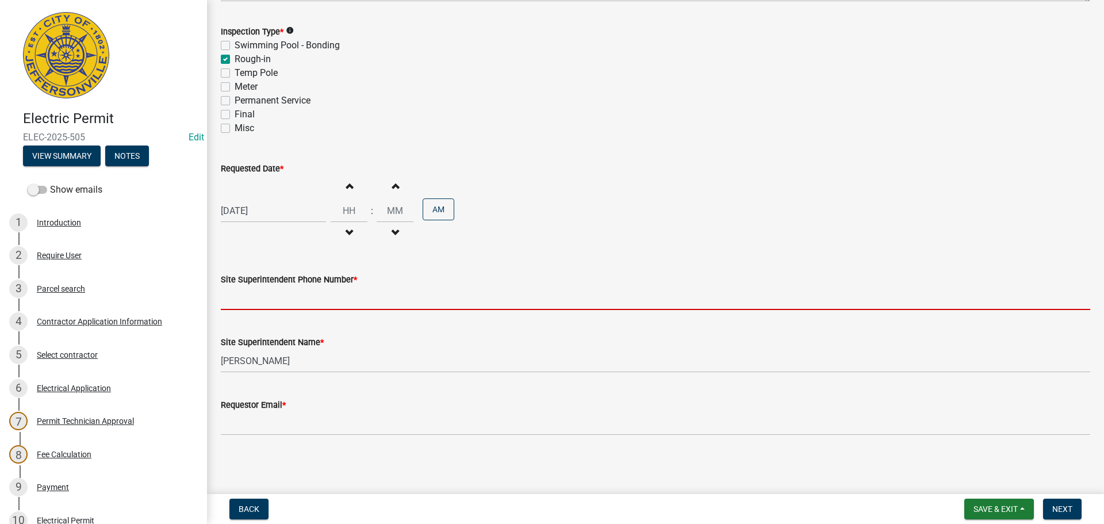
click at [269, 290] on input "Site Superintendent Phone Number *" at bounding box center [656, 298] width 870 height 24
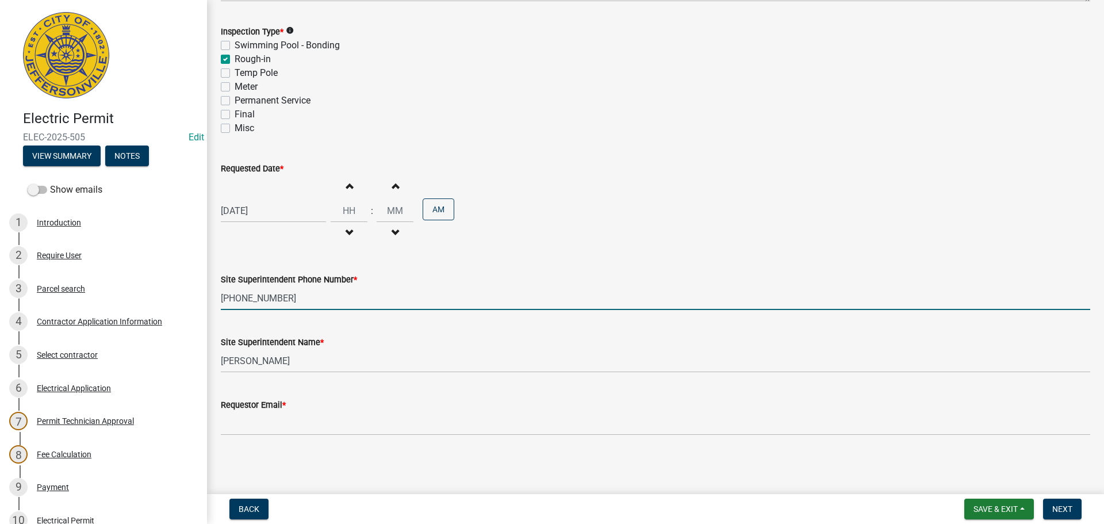
type input "[PHONE_NUMBER]"
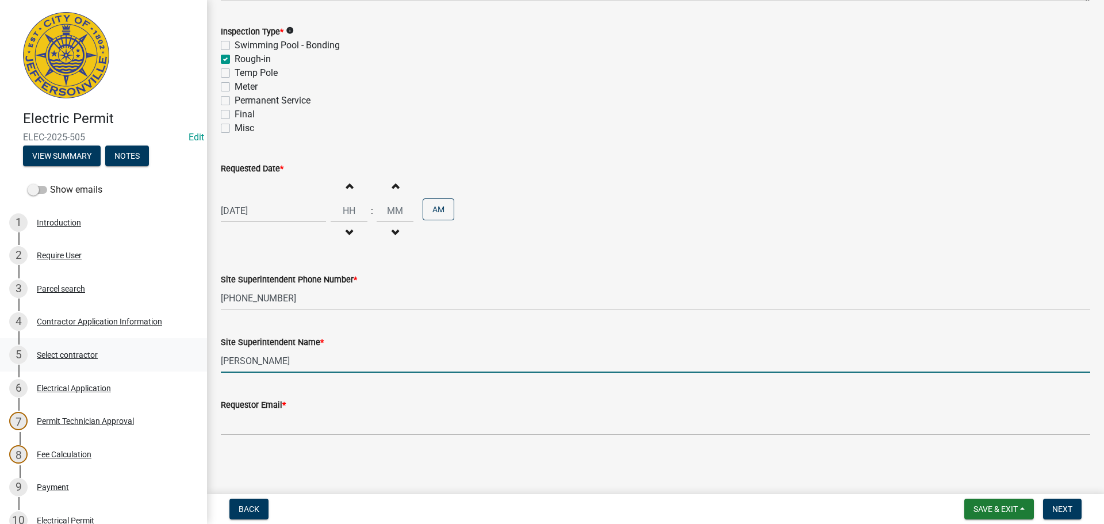
drag, startPoint x: 280, startPoint y: 364, endPoint x: 178, endPoint y: 365, distance: 101.8
click at [178, 365] on div "Electric Permit ELEC-2025-505 Edit View Summary Notes Show emails 1 Introductio…" at bounding box center [552, 262] width 1104 height 524
type input "[PERSON_NAME]"
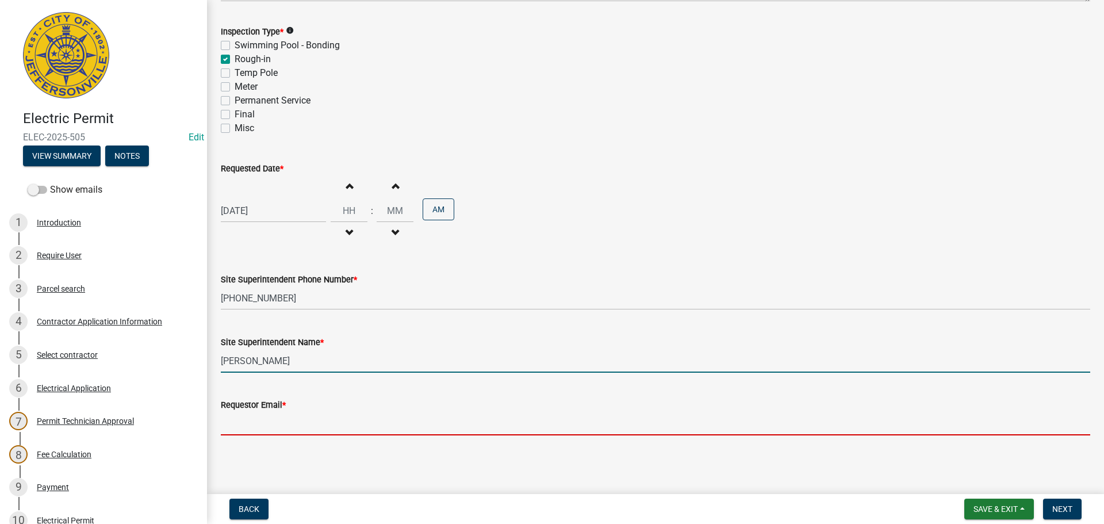
drag, startPoint x: 266, startPoint y: 422, endPoint x: 253, endPoint y: 423, distance: 12.7
click at [263, 422] on input "Requestor Email *" at bounding box center [656, 424] width 870 height 24
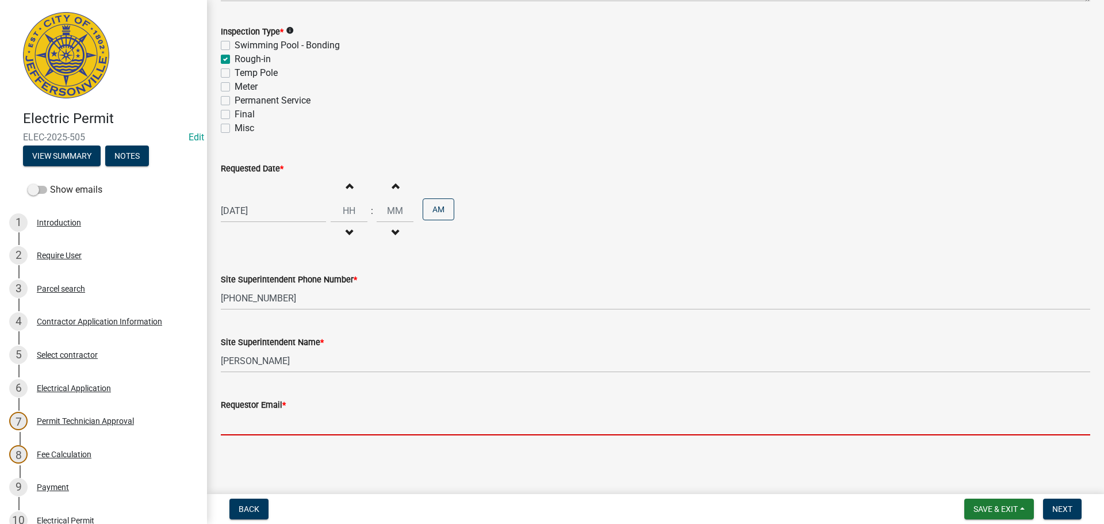
type input "[EMAIL_ADDRESS][DOMAIN_NAME]"
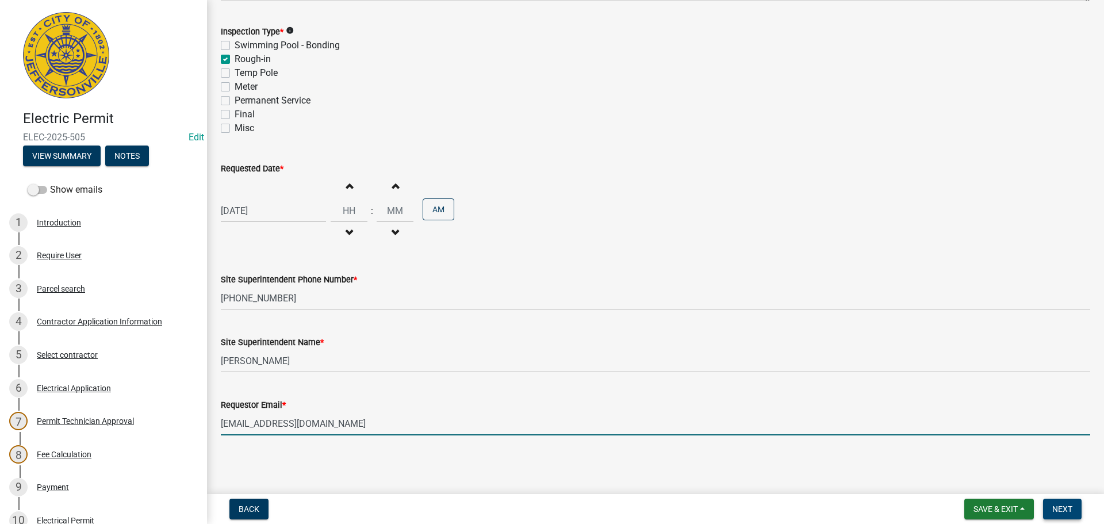
click at [1065, 508] on span "Next" at bounding box center [1063, 508] width 20 height 9
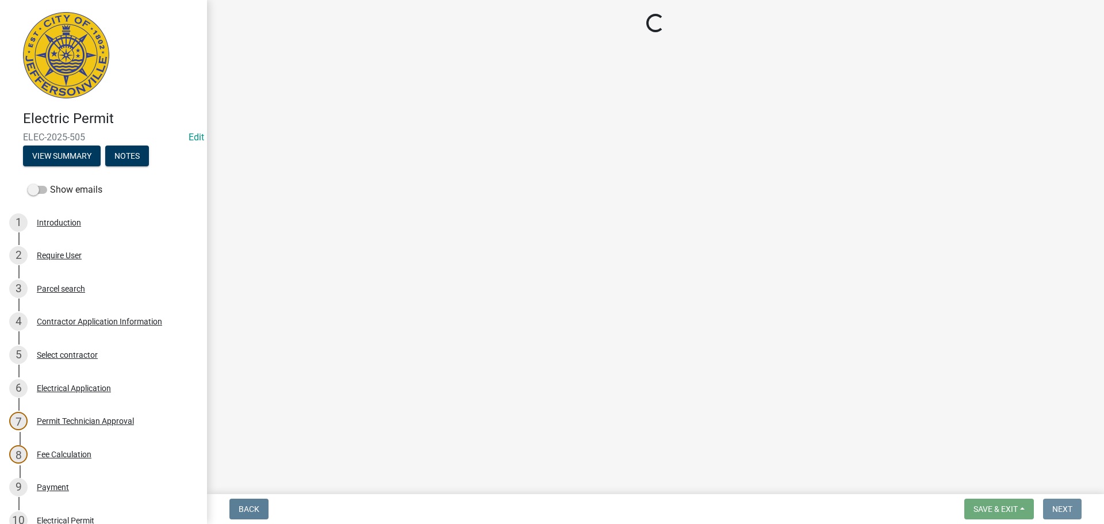
scroll to position [0, 0]
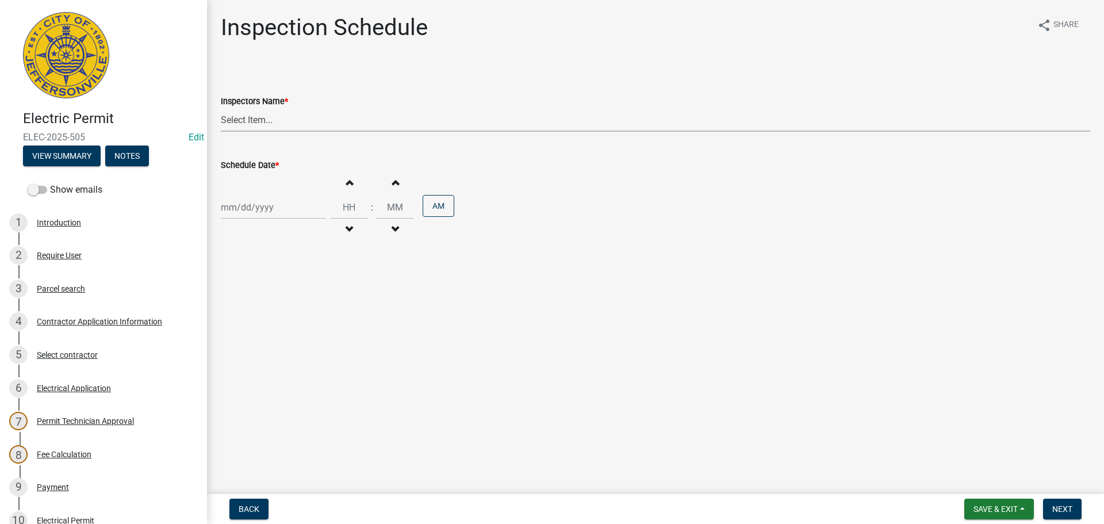
click at [238, 120] on select "Select Item... [PERSON_NAME] ([PERSON_NAME]) [PERSON_NAME] ([PERSON_NAME]) mkru…" at bounding box center [656, 120] width 870 height 24
select select "36a8b8f0-2ef8-43e9-ae06-718f51af8d36"
click at [221, 108] on select "Select Item... [PERSON_NAME] ([PERSON_NAME]) [PERSON_NAME] ([PERSON_NAME]) mkru…" at bounding box center [656, 120] width 870 height 24
click at [238, 219] on div at bounding box center [273, 208] width 105 height 24
select select "9"
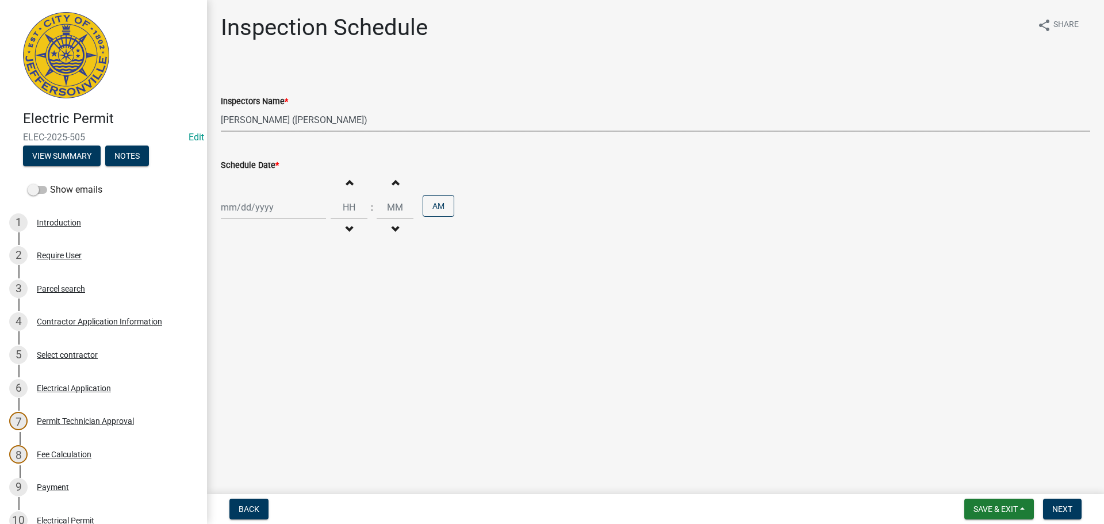
select select "2025"
drag, startPoint x: 267, startPoint y: 325, endPoint x: 248, endPoint y: 331, distance: 19.5
click at [266, 325] on div "24" at bounding box center [269, 324] width 18 height 18
type input "[DATE]"
click at [1061, 509] on span "Next" at bounding box center [1063, 508] width 20 height 9
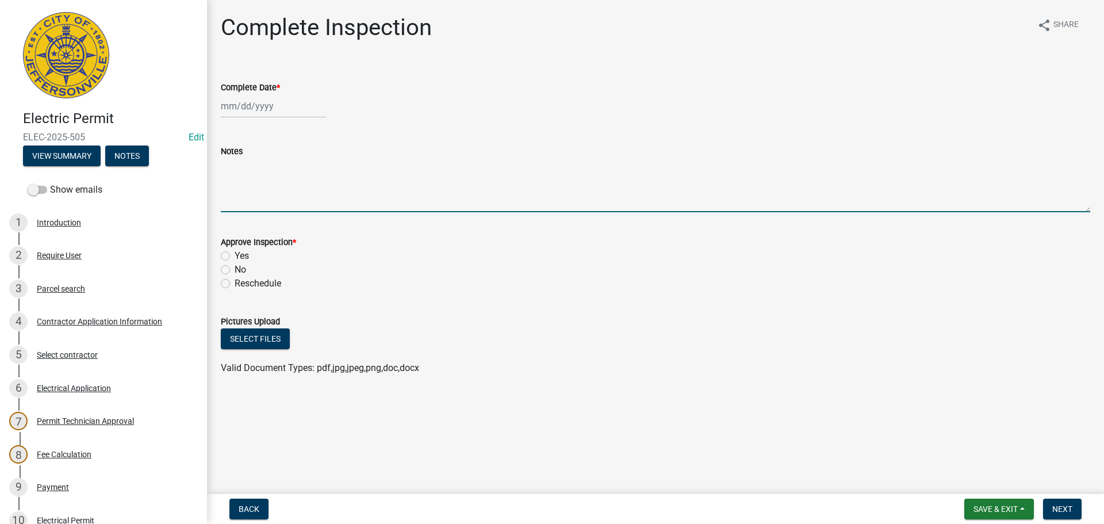
click at [242, 170] on textarea "Notes" at bounding box center [656, 185] width 870 height 54
type textarea "FLOOR INSPECTION"
click at [988, 506] on span "Save & Exit" at bounding box center [996, 508] width 44 height 9
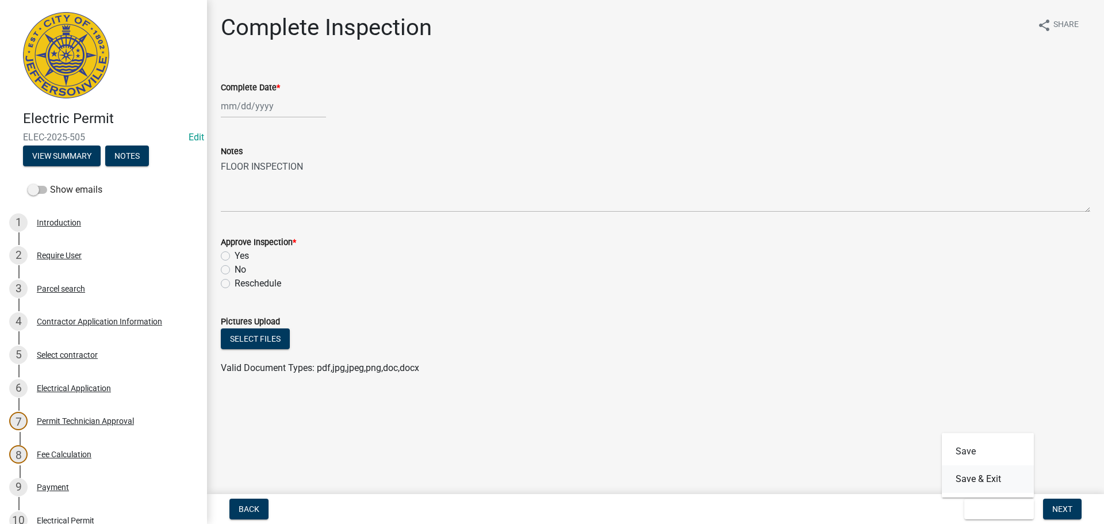
click at [970, 483] on button "Save & Exit" at bounding box center [988, 479] width 92 height 28
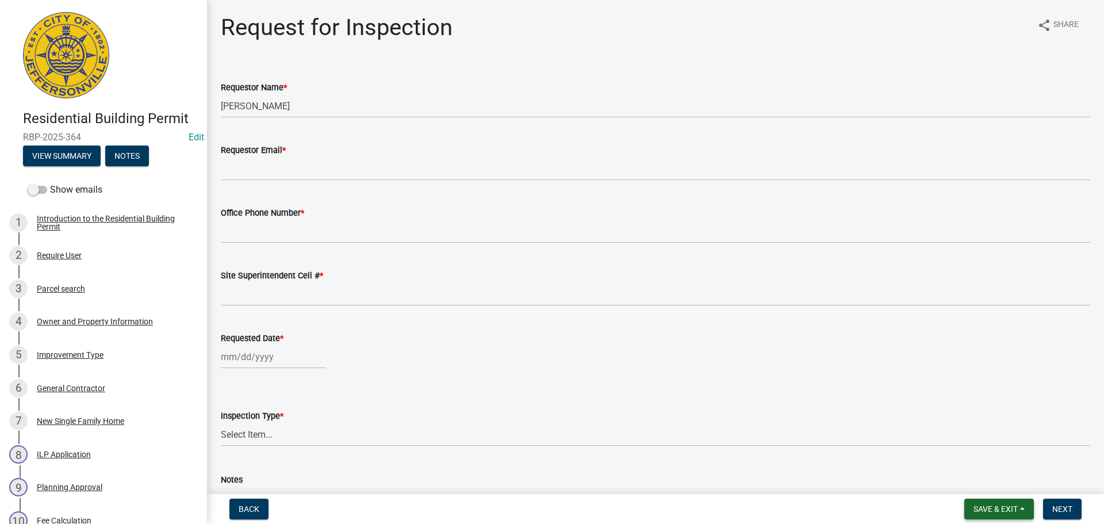
click at [990, 507] on span "Save & Exit" at bounding box center [996, 508] width 44 height 9
click at [975, 485] on button "Save & Exit" at bounding box center [988, 479] width 92 height 28
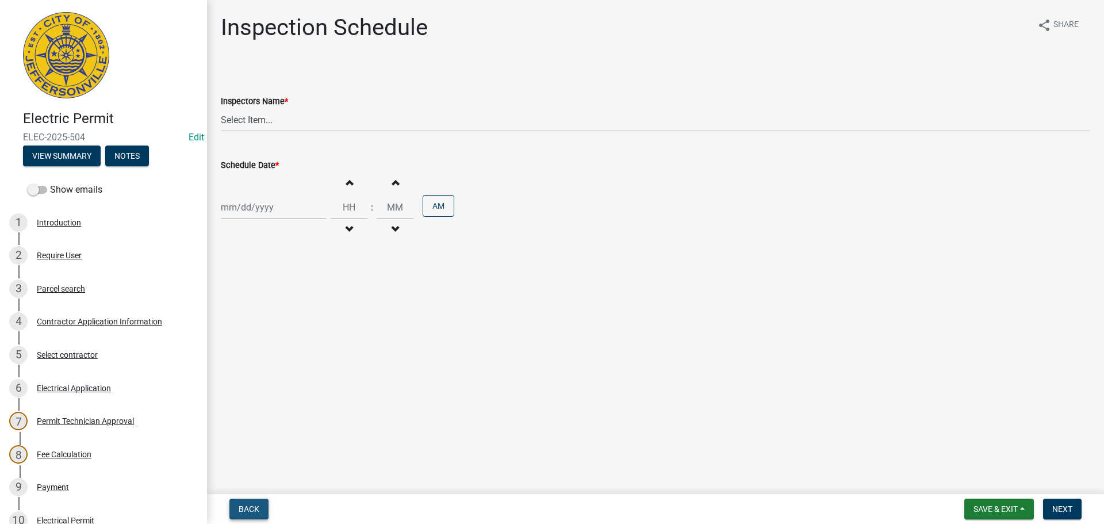
click at [257, 506] on span "Back" at bounding box center [249, 508] width 21 height 9
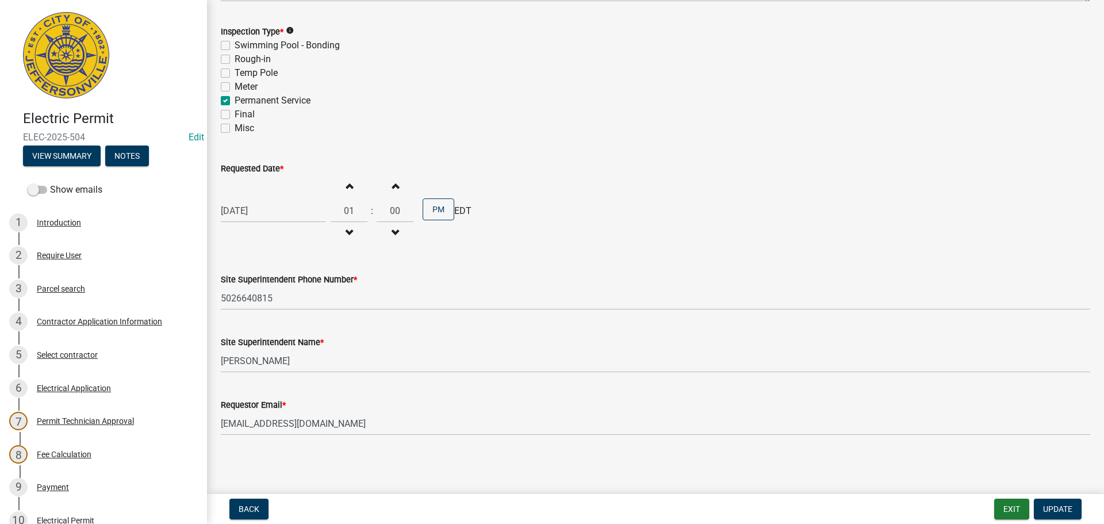
scroll to position [253, 0]
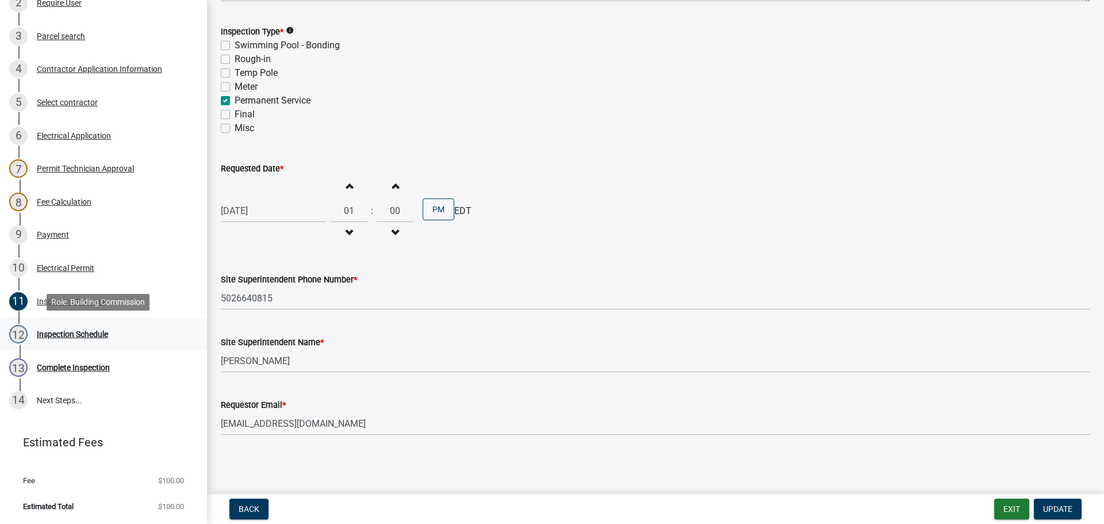
click at [88, 334] on div "Inspection Schedule" at bounding box center [72, 334] width 71 height 8
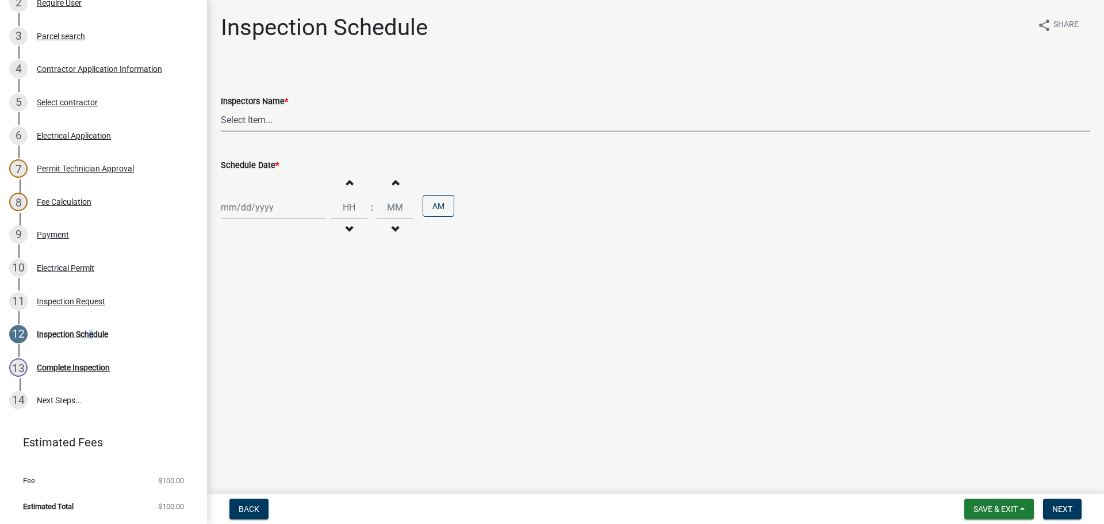
click at [243, 118] on select "Select Item... [PERSON_NAME] ([PERSON_NAME]) [PERSON_NAME] ([PERSON_NAME]) mkru…" at bounding box center [656, 120] width 870 height 24
select select "36a8b8f0-2ef8-43e9-ae06-718f51af8d36"
click at [221, 108] on select "Select Item... [PERSON_NAME] ([PERSON_NAME]) [PERSON_NAME] ([PERSON_NAME]) mkru…" at bounding box center [656, 120] width 870 height 24
click at [250, 206] on div at bounding box center [273, 208] width 105 height 24
select select "9"
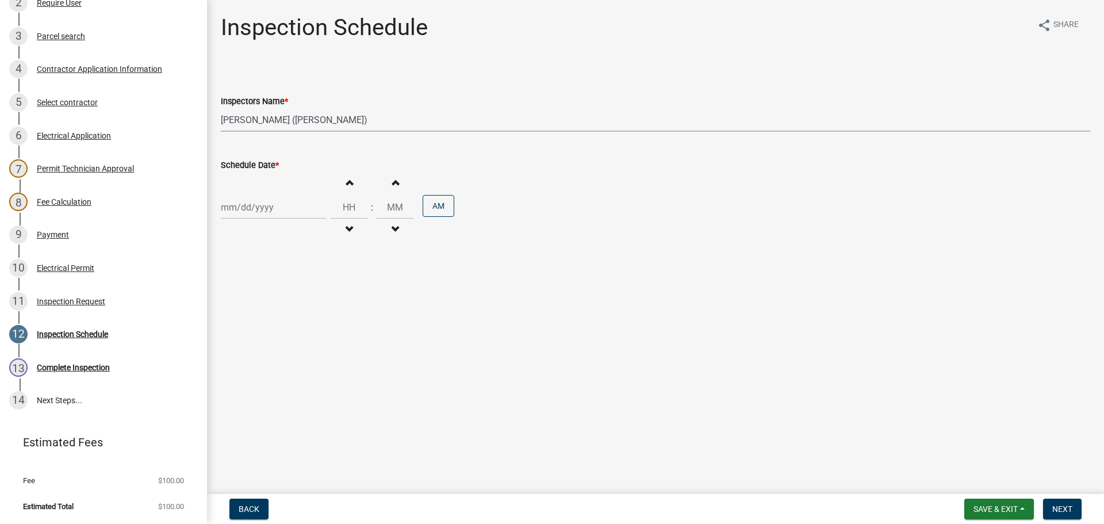
select select "2025"
drag, startPoint x: 462, startPoint y: 376, endPoint x: 434, endPoint y: 343, distance: 42.4
click at [462, 373] on main "Inspection Schedule share Share Inspectors Name * Select Item... jramsey ([PERS…" at bounding box center [655, 244] width 897 height 489
click at [239, 207] on div at bounding box center [273, 208] width 105 height 24
select select "9"
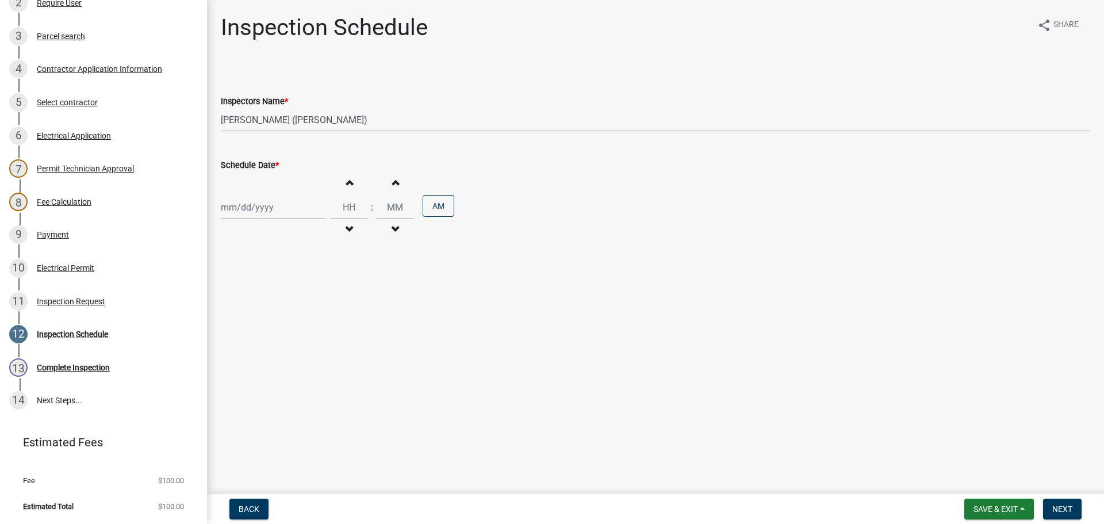
select select "2025"
drag, startPoint x: 420, startPoint y: 334, endPoint x: 414, endPoint y: 334, distance: 6.3
click at [419, 334] on main "Inspection Schedule share Share Inspectors Name * Select Item... jramsey ([PERS…" at bounding box center [655, 244] width 897 height 489
select select "9"
select select "2025"
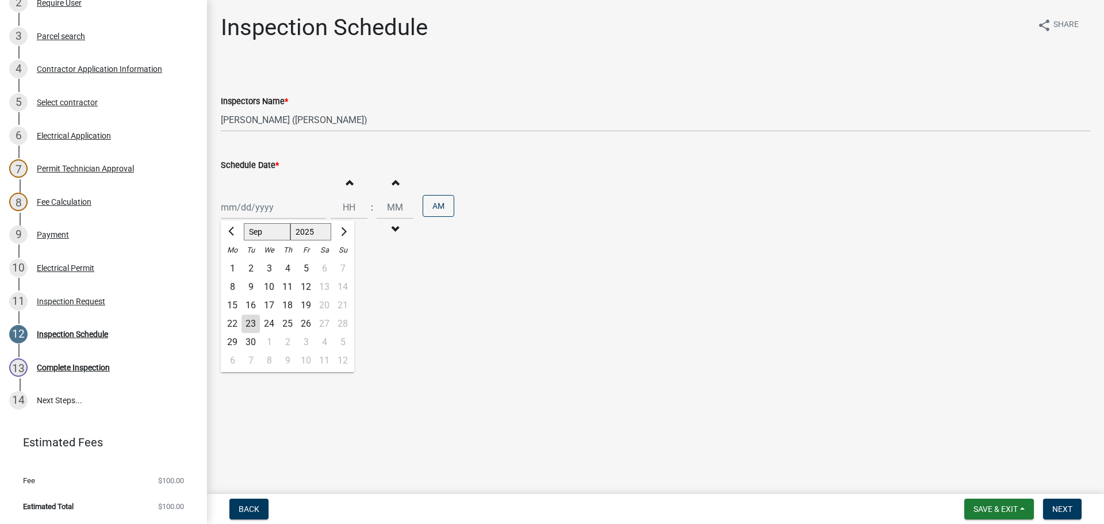
click at [272, 211] on div "[PERSON_NAME] Feb Mar Apr [PERSON_NAME][DATE] Oct Nov [DATE] 1526 1527 1528 152…" at bounding box center [273, 208] width 105 height 24
drag, startPoint x: 269, startPoint y: 320, endPoint x: 462, endPoint y: 357, distance: 197.2
click at [269, 320] on div "24" at bounding box center [269, 324] width 18 height 18
type input "[DATE]"
click at [1051, 504] on button "Next" at bounding box center [1062, 509] width 39 height 21
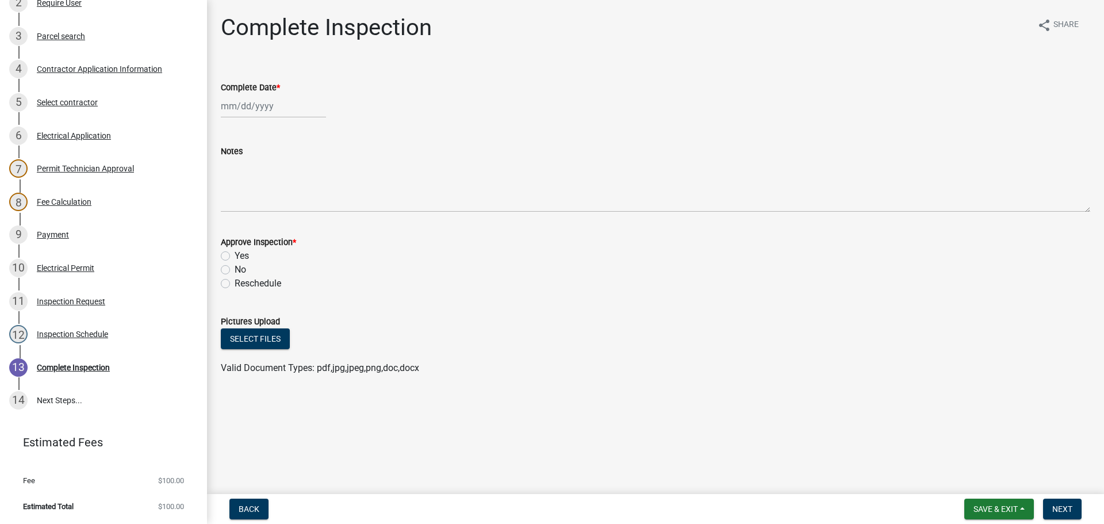
click at [960, 502] on form "Save & Exit Save Save & Exit Next" at bounding box center [1023, 509] width 127 height 21
click at [982, 503] on button "Save & Exit" at bounding box center [1000, 509] width 70 height 21
click at [975, 481] on button "Save & Exit" at bounding box center [988, 479] width 92 height 28
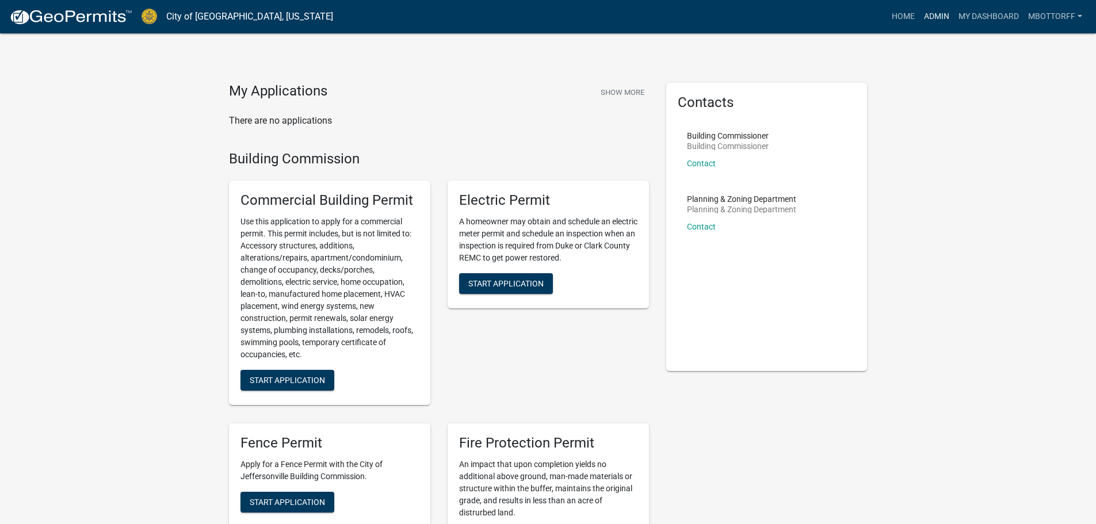
click at [932, 16] on link "Admin" at bounding box center [936, 17] width 35 height 22
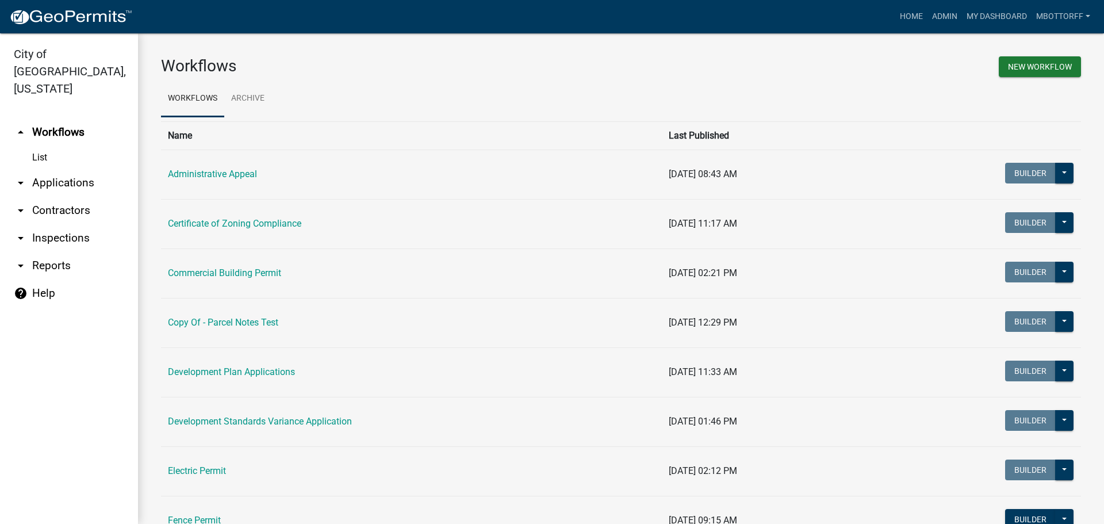
click at [41, 169] on link "arrow_drop_down Applications" at bounding box center [69, 183] width 138 height 28
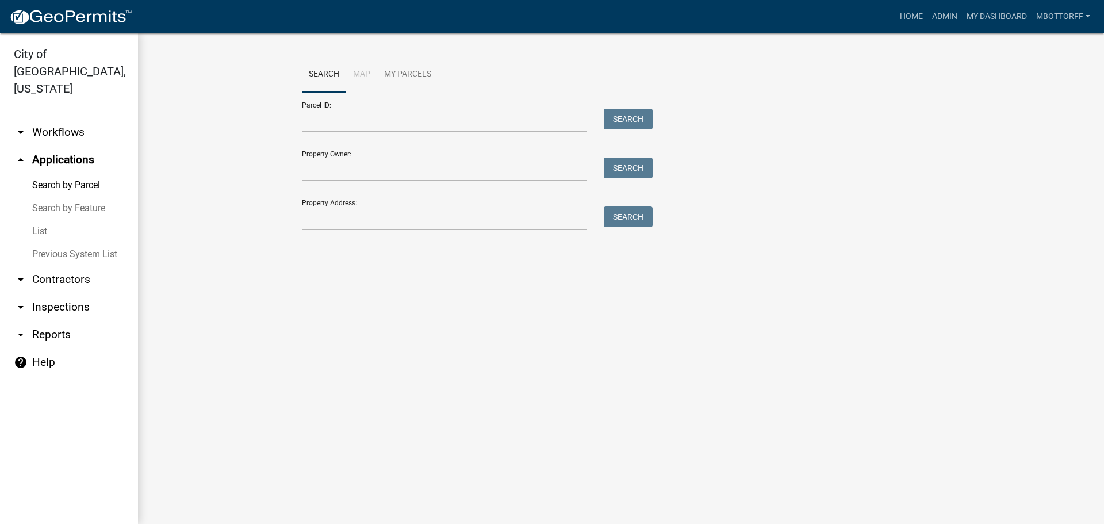
click at [39, 220] on link "List" at bounding box center [69, 231] width 138 height 23
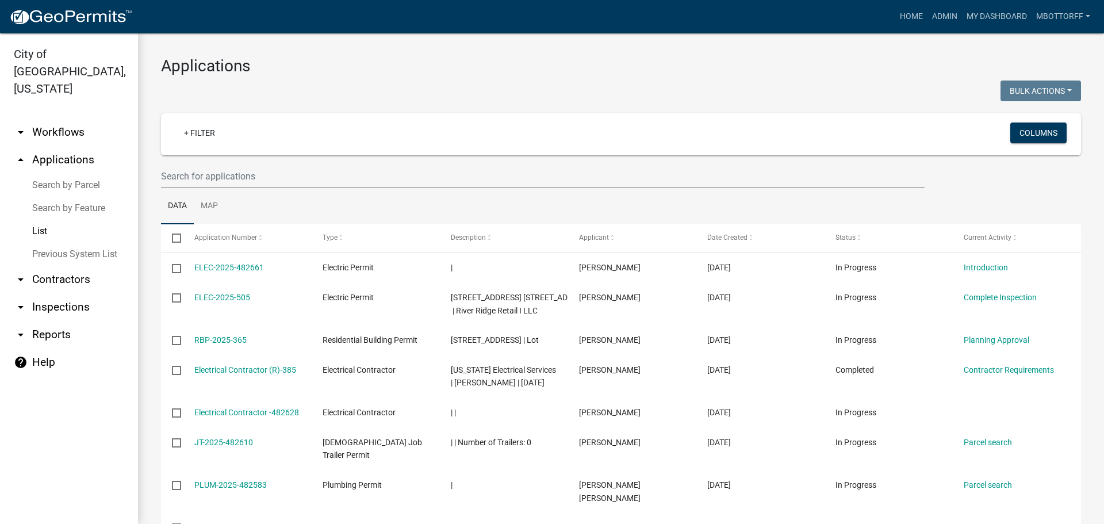
click at [67, 266] on link "arrow_drop_down Contractors" at bounding box center [69, 280] width 138 height 28
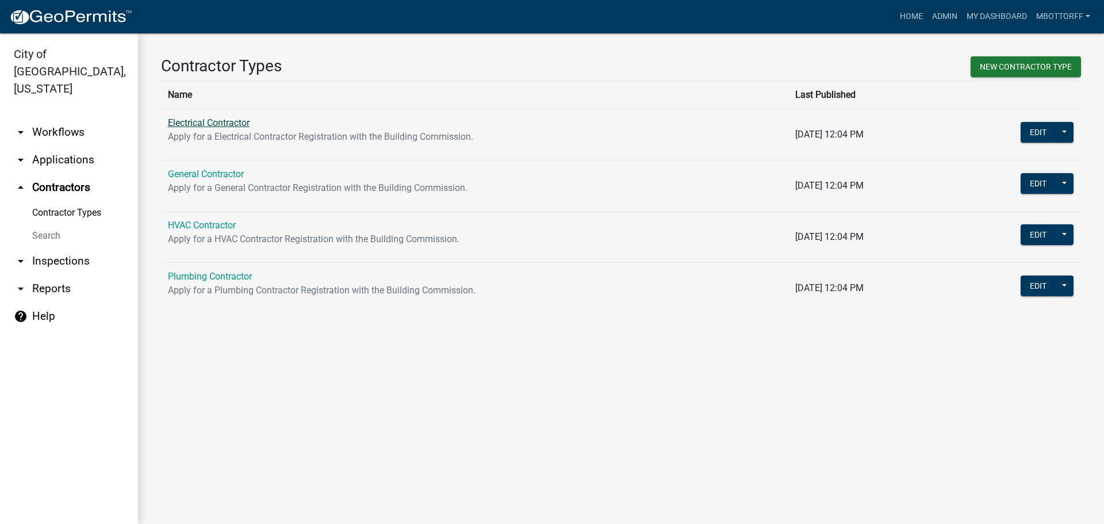
click at [208, 124] on link "Electrical Contractor" at bounding box center [209, 122] width 82 height 11
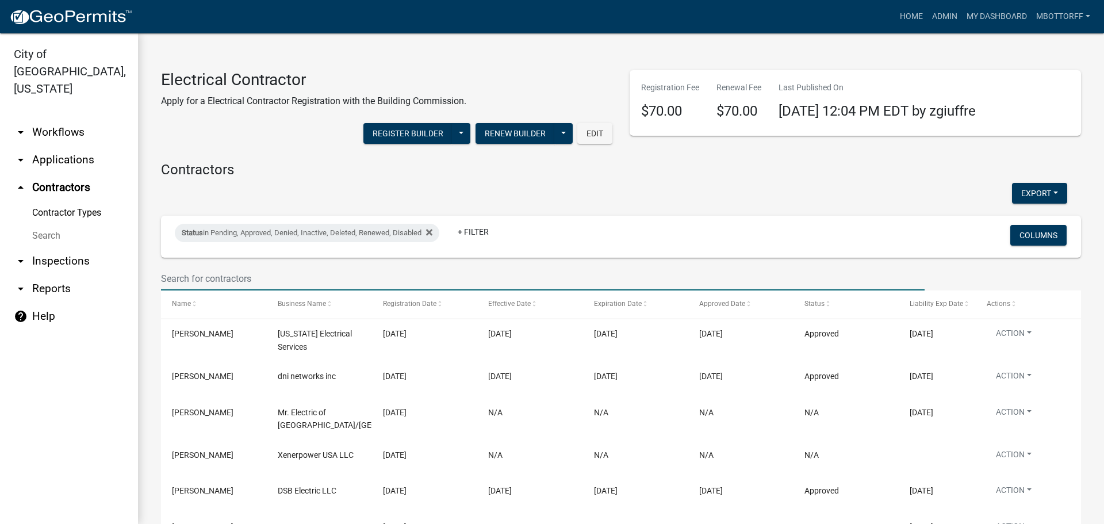
click at [231, 278] on input "text" at bounding box center [543, 279] width 764 height 24
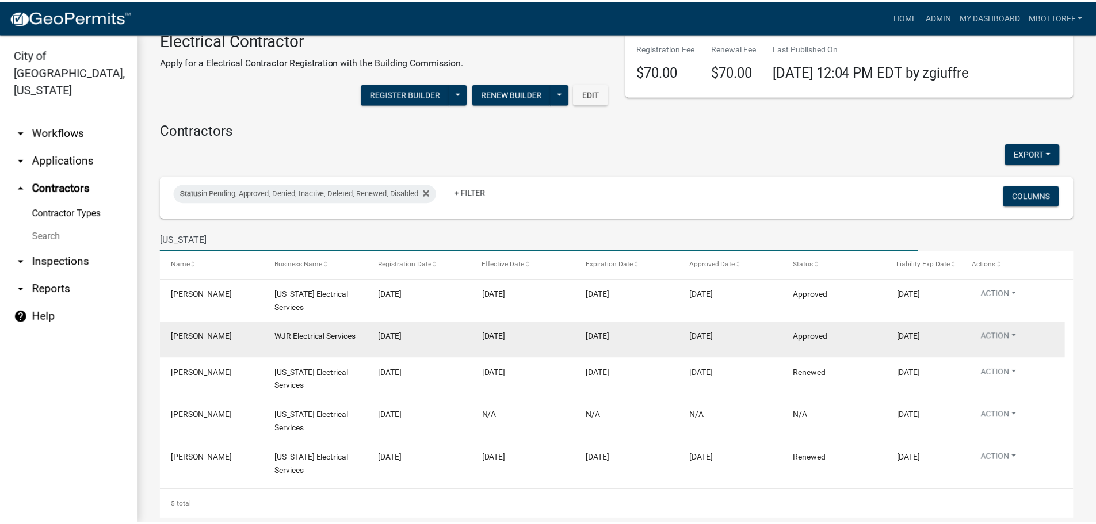
scroll to position [58, 0]
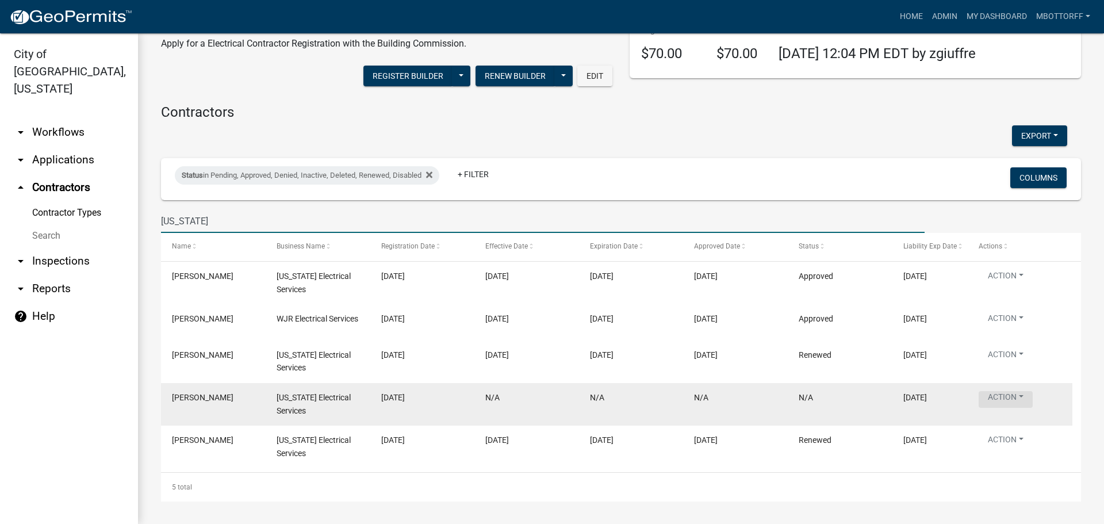
type input "KENTUCKY"
click at [1019, 405] on button "Action" at bounding box center [1006, 399] width 54 height 17
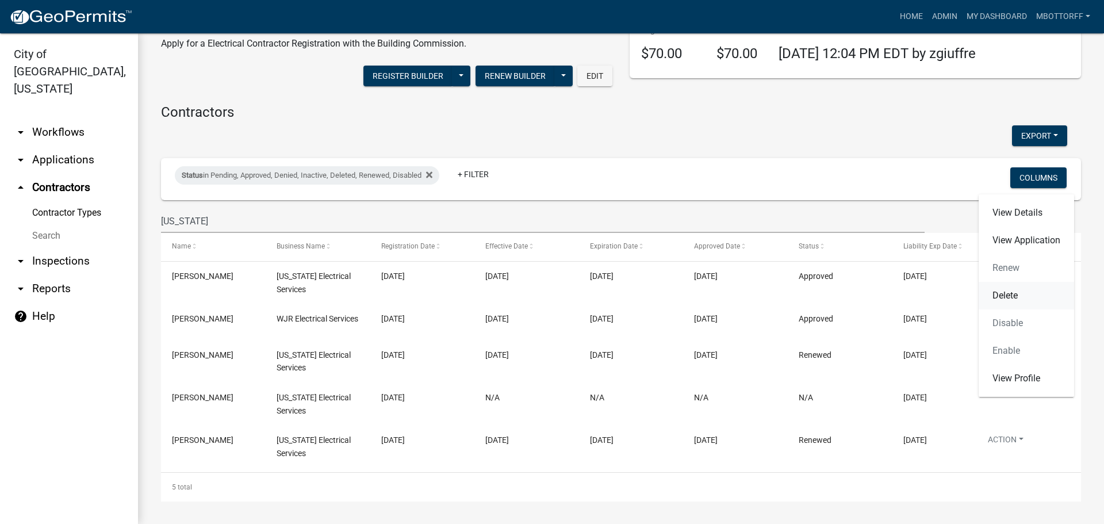
click at [1005, 296] on link "Delete" at bounding box center [1026, 296] width 95 height 28
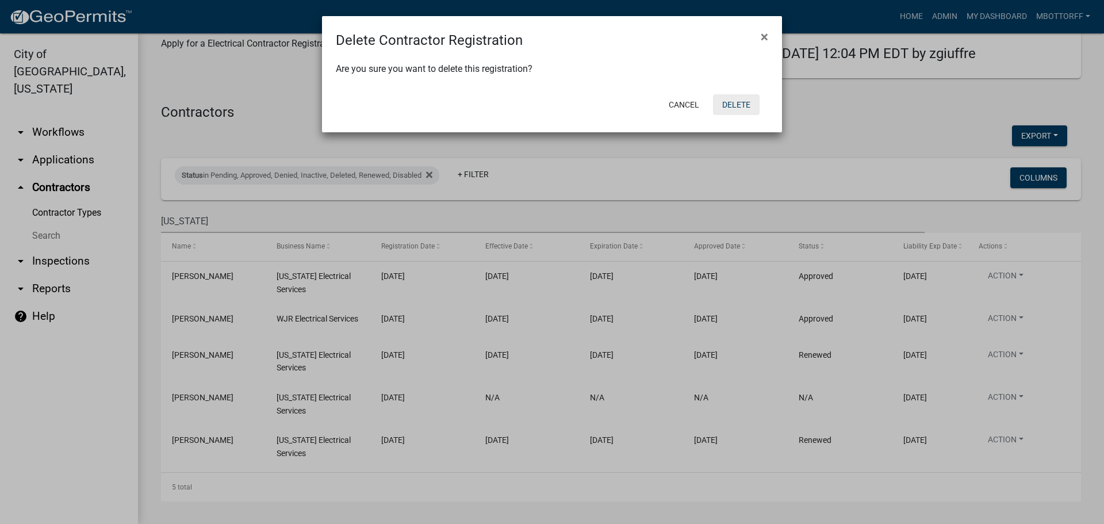
click at [751, 106] on button "Delete" at bounding box center [736, 104] width 47 height 21
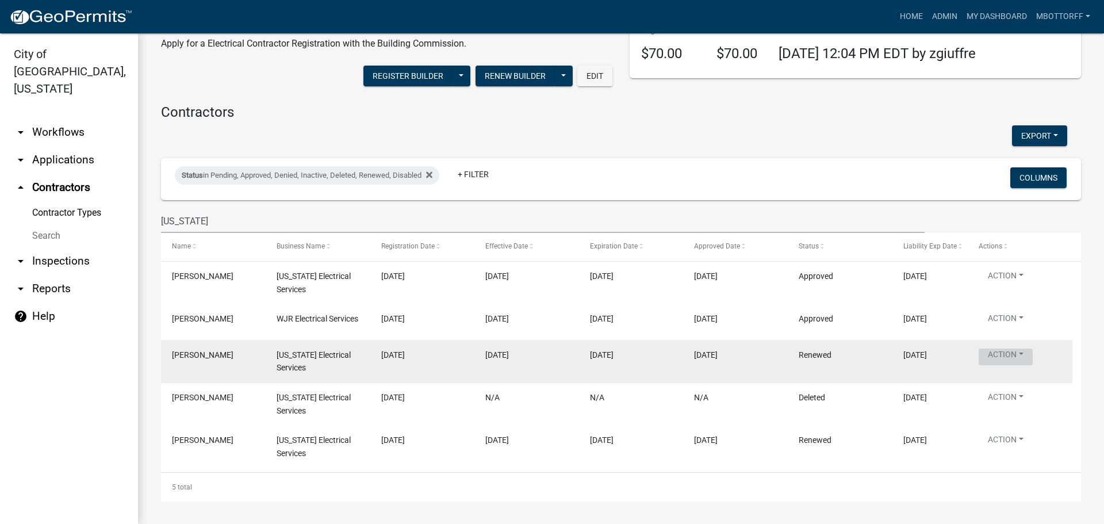
click at [1018, 364] on button "Action" at bounding box center [1006, 357] width 54 height 17
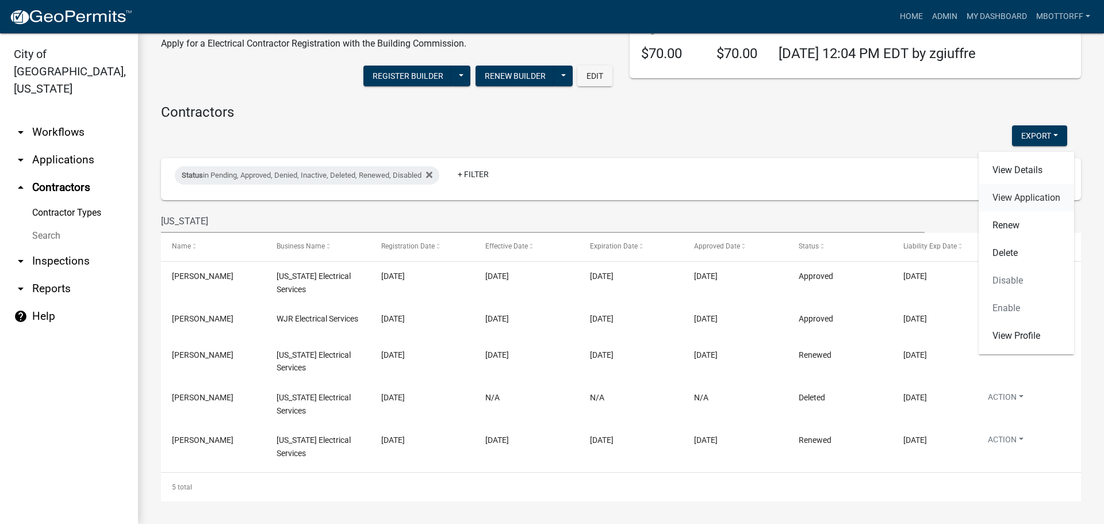
click at [1003, 205] on link "View Application" at bounding box center [1026, 198] width 95 height 28
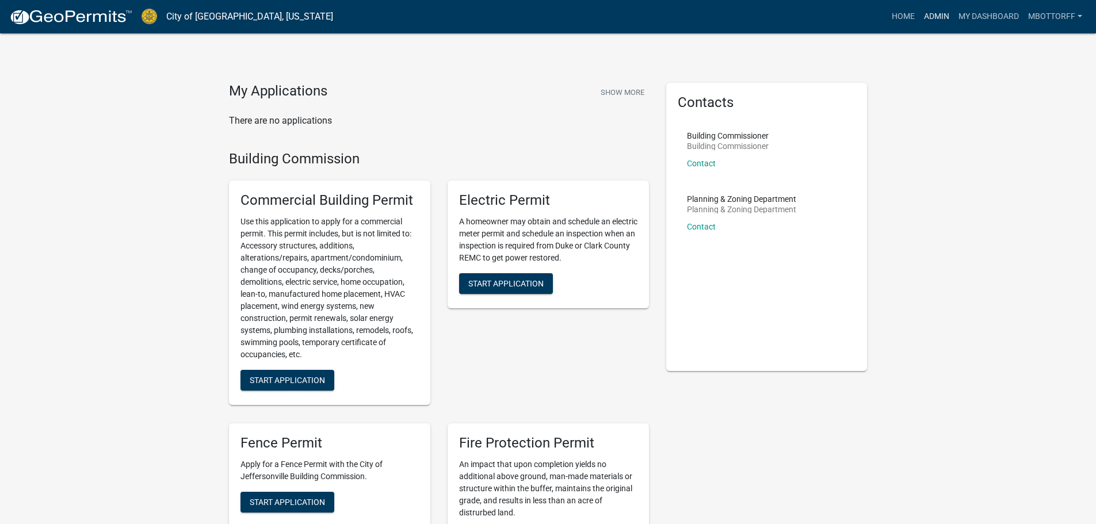
click at [922, 20] on link "Admin" at bounding box center [936, 17] width 35 height 22
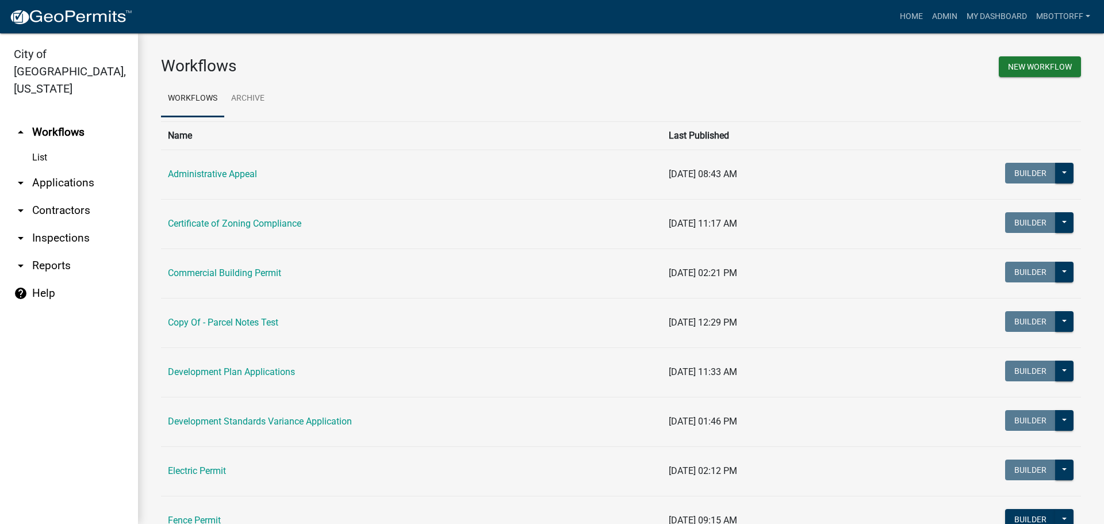
click at [41, 169] on link "arrow_drop_down Applications" at bounding box center [69, 183] width 138 height 28
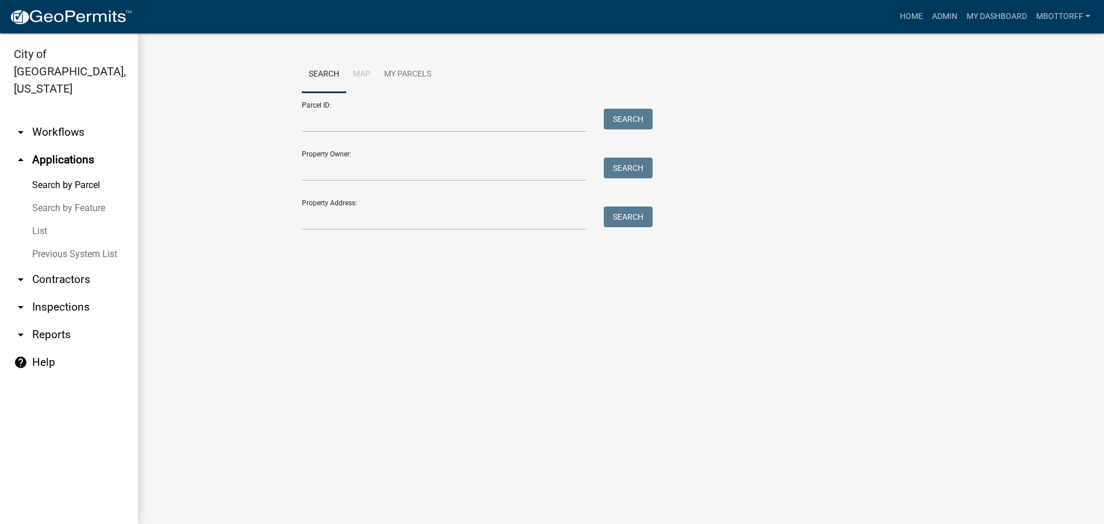
click at [41, 220] on link "List" at bounding box center [69, 231] width 138 height 23
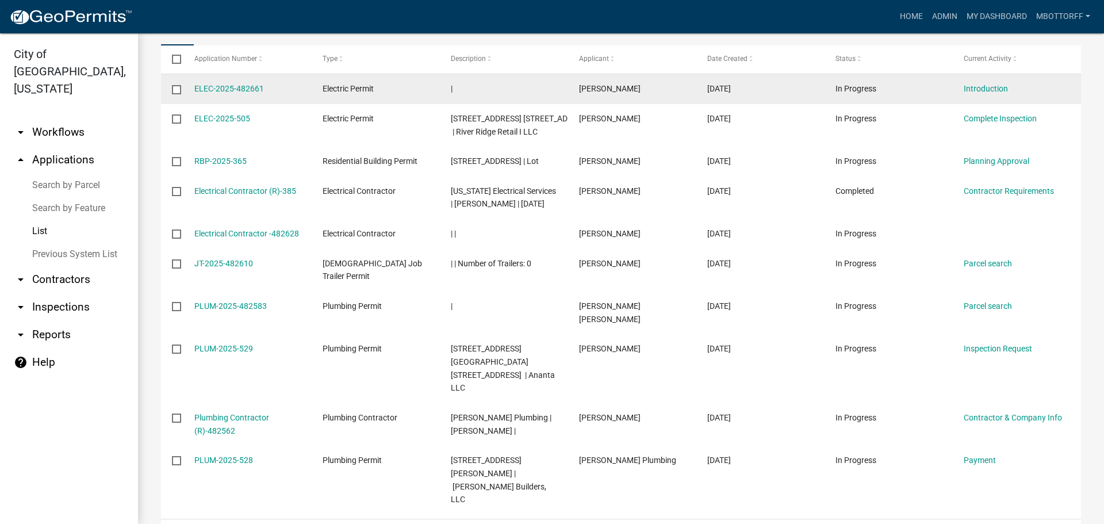
scroll to position [230, 0]
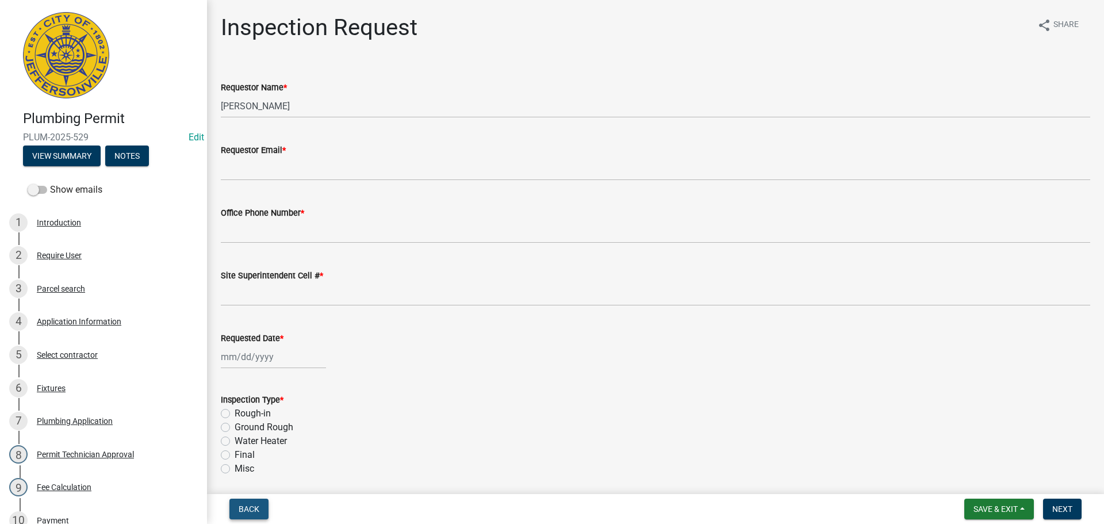
click at [243, 507] on span "Back" at bounding box center [249, 508] width 21 height 9
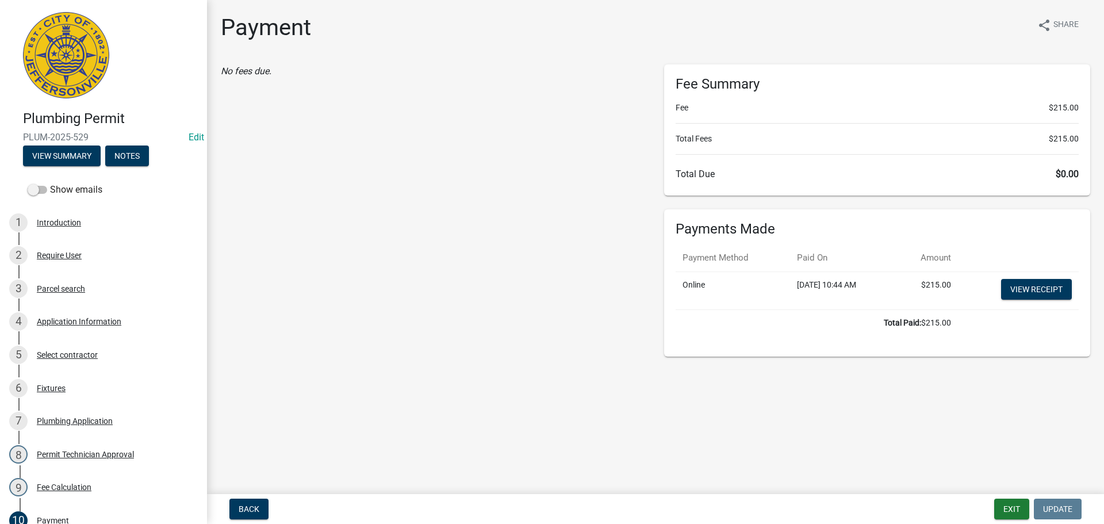
scroll to position [286, 0]
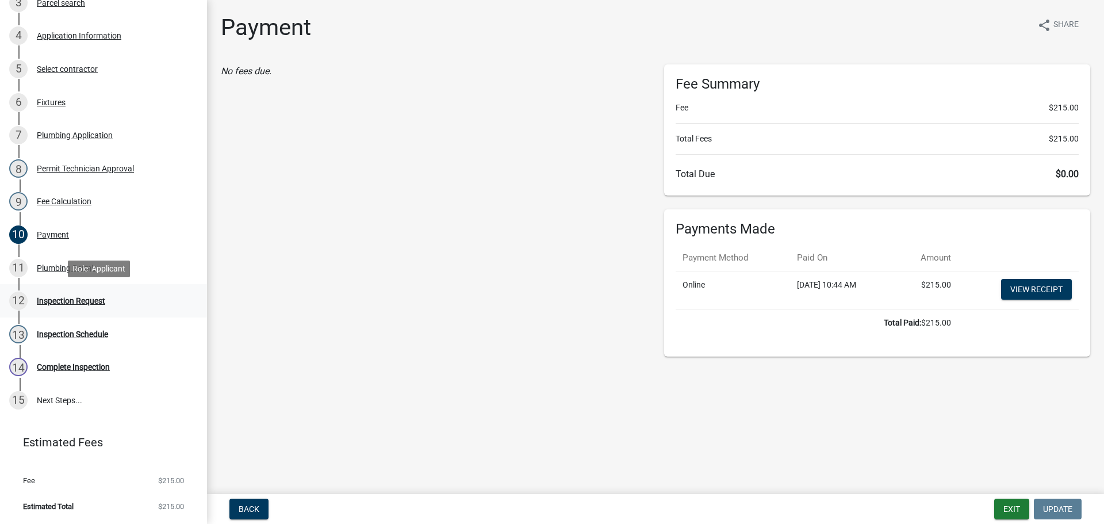
click at [79, 298] on div "Inspection Request" at bounding box center [71, 301] width 68 height 8
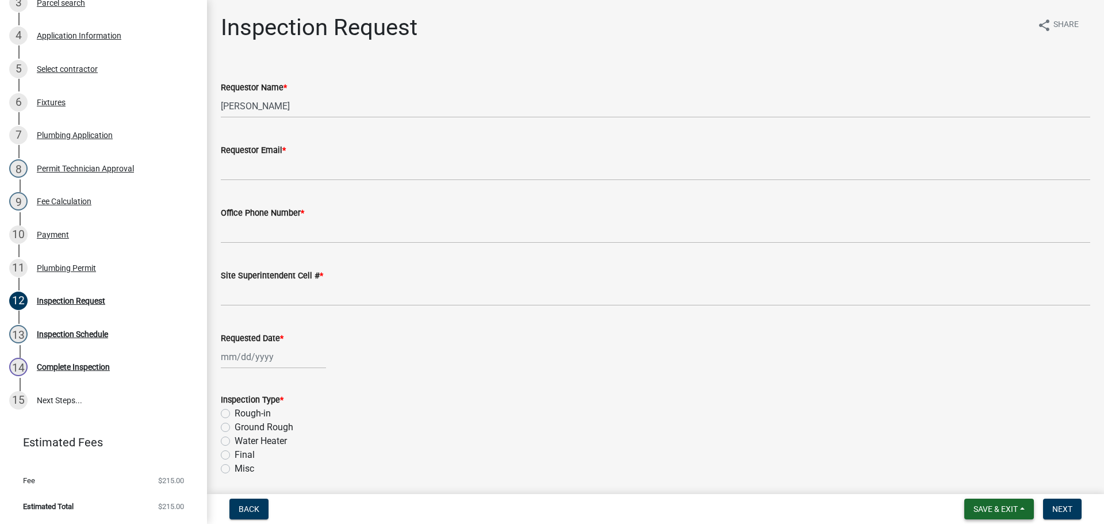
click at [981, 507] on span "Save & Exit" at bounding box center [996, 508] width 44 height 9
click at [971, 483] on button "Save & Exit" at bounding box center [988, 479] width 92 height 28
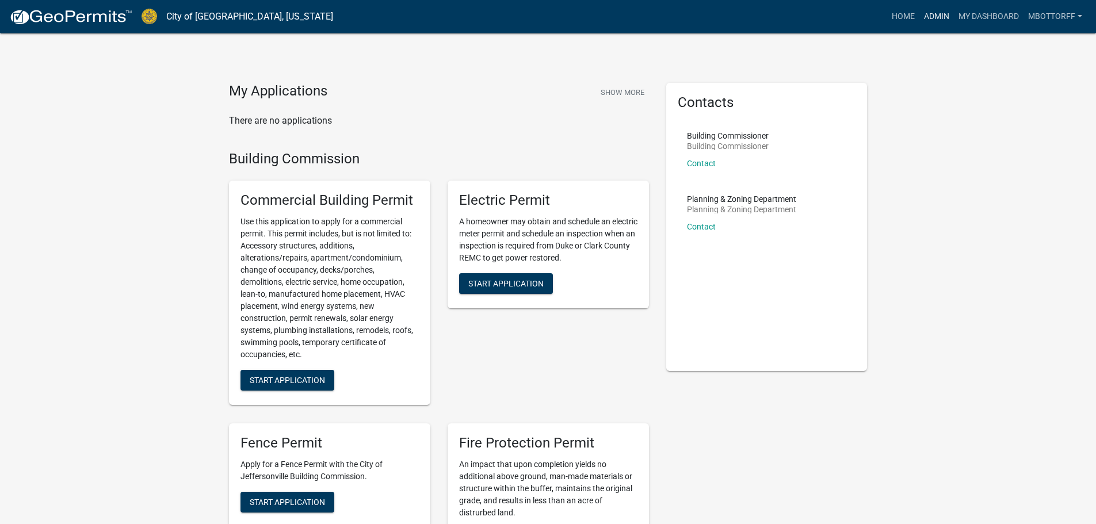
click at [924, 13] on link "Admin" at bounding box center [936, 17] width 35 height 22
click at [933, 16] on link "Admin" at bounding box center [936, 17] width 35 height 22
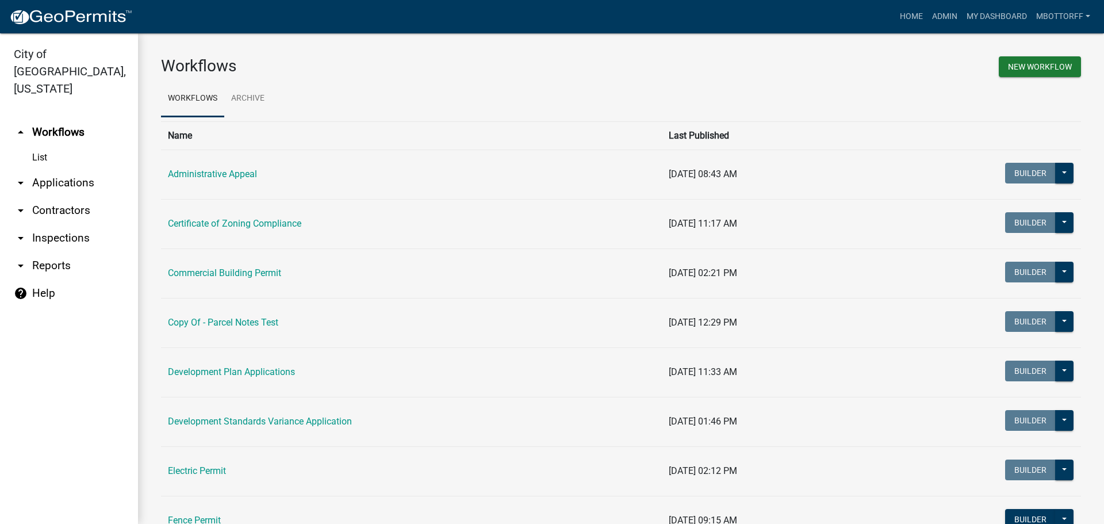
click at [54, 197] on link "arrow_drop_down Contractors" at bounding box center [69, 211] width 138 height 28
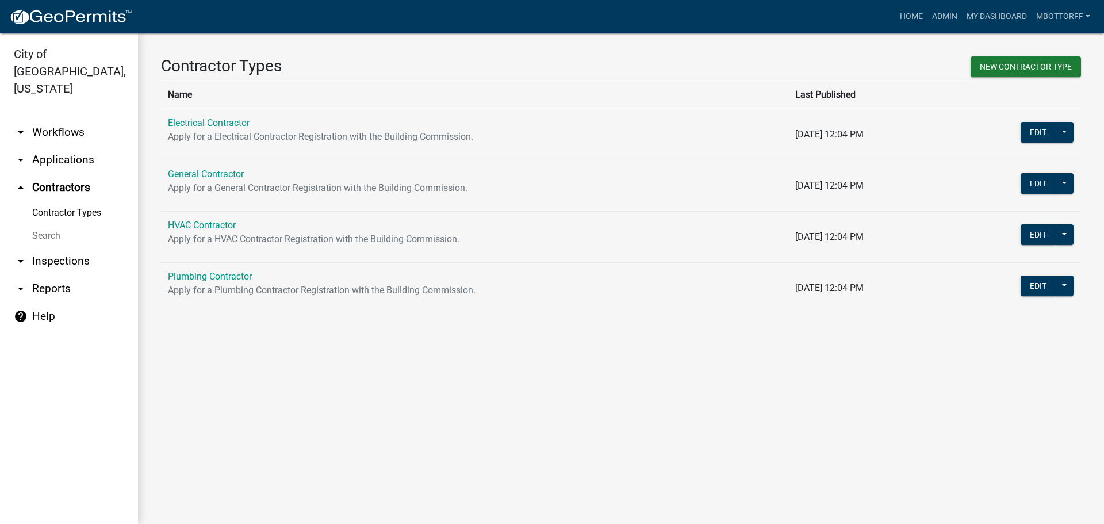
click at [53, 224] on link "Search" at bounding box center [69, 235] width 138 height 23
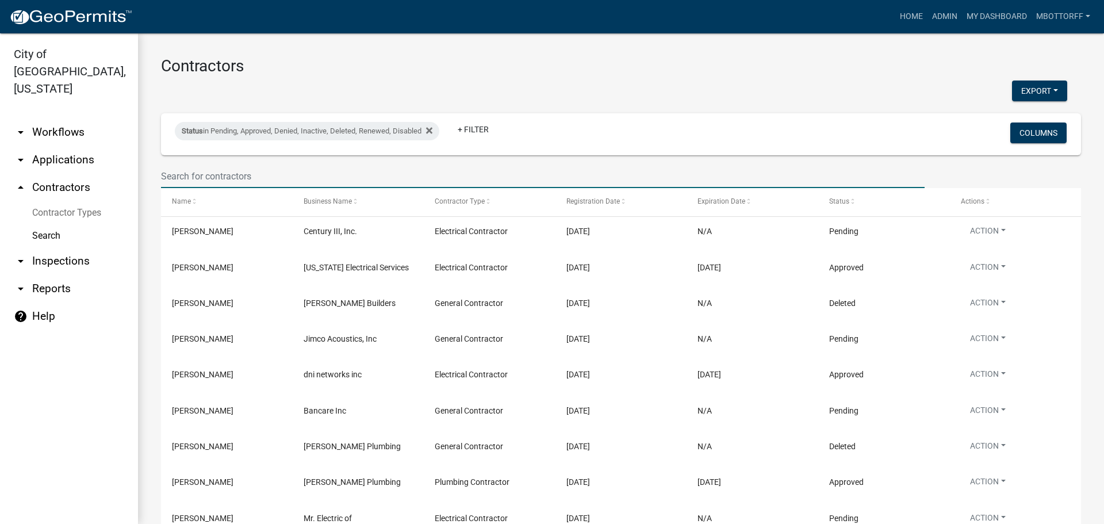
click at [195, 178] on input "text" at bounding box center [543, 177] width 764 height 24
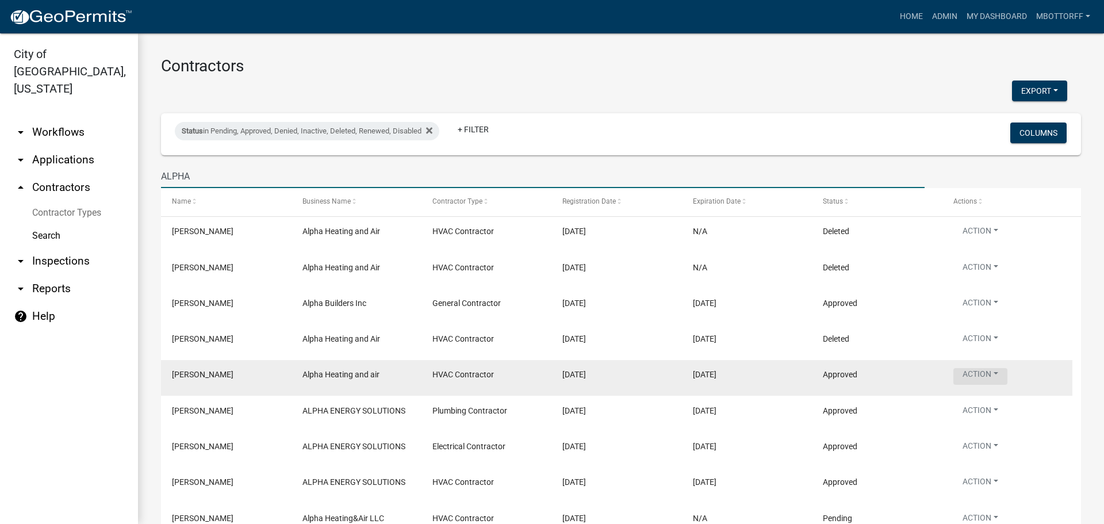
type input "ALPHA"
click at [996, 375] on button "Action" at bounding box center [981, 376] width 54 height 17
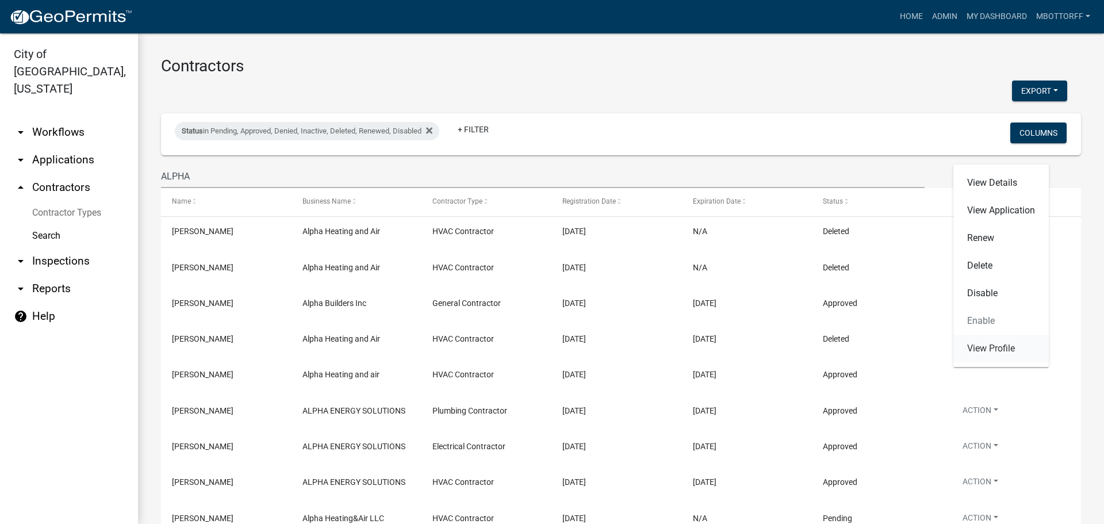
click at [996, 351] on link "View Profile" at bounding box center [1001, 349] width 95 height 28
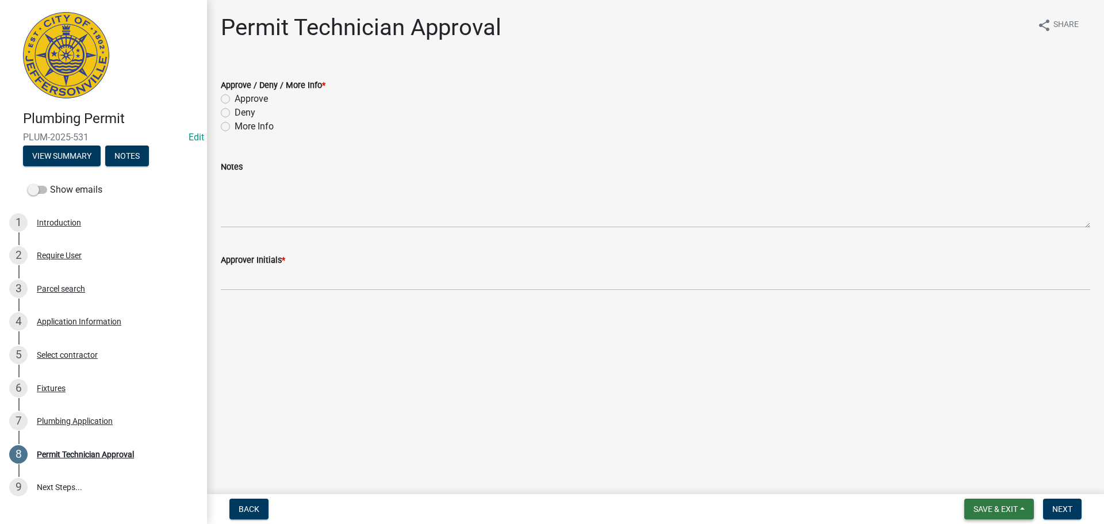
click at [988, 507] on span "Save & Exit" at bounding box center [996, 508] width 44 height 9
click at [984, 484] on button "Save & Exit" at bounding box center [988, 479] width 92 height 28
click at [993, 509] on span "Save & Exit" at bounding box center [996, 508] width 44 height 9
click at [989, 480] on button "Save & Exit" at bounding box center [988, 479] width 92 height 28
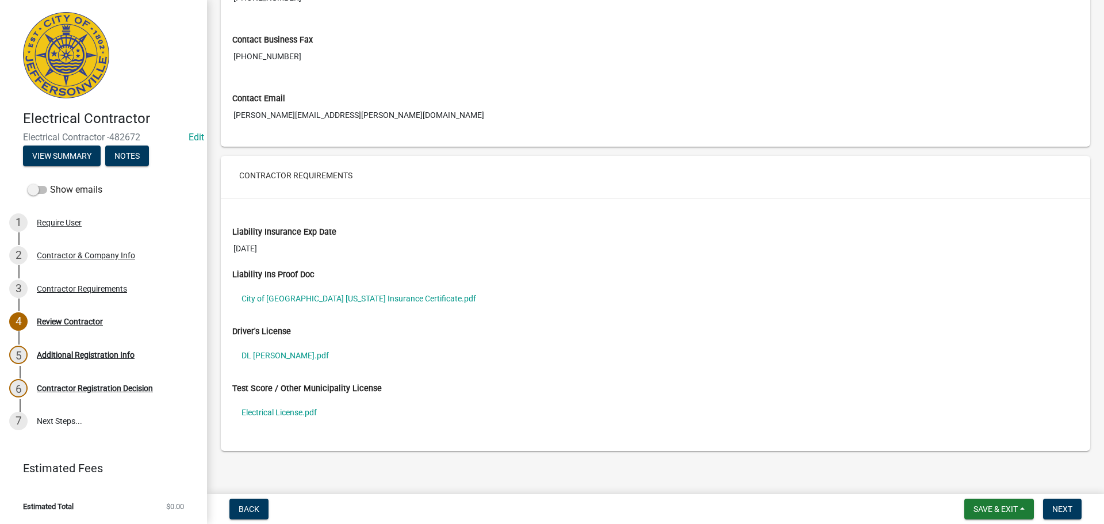
scroll to position [752, 0]
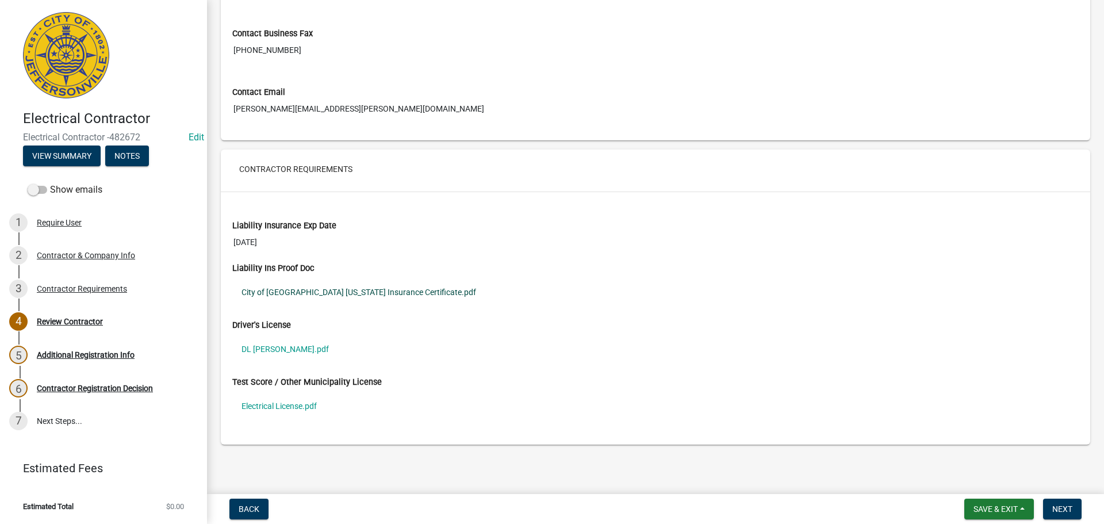
click at [285, 290] on link "City of Jeffersonville Indiana Insurance Certificate.pdf" at bounding box center [655, 292] width 847 height 26
click at [271, 350] on link "DL Michael Johnson.pdf" at bounding box center [655, 349] width 847 height 26
click link "Electrical License.pdf"
click span "Next"
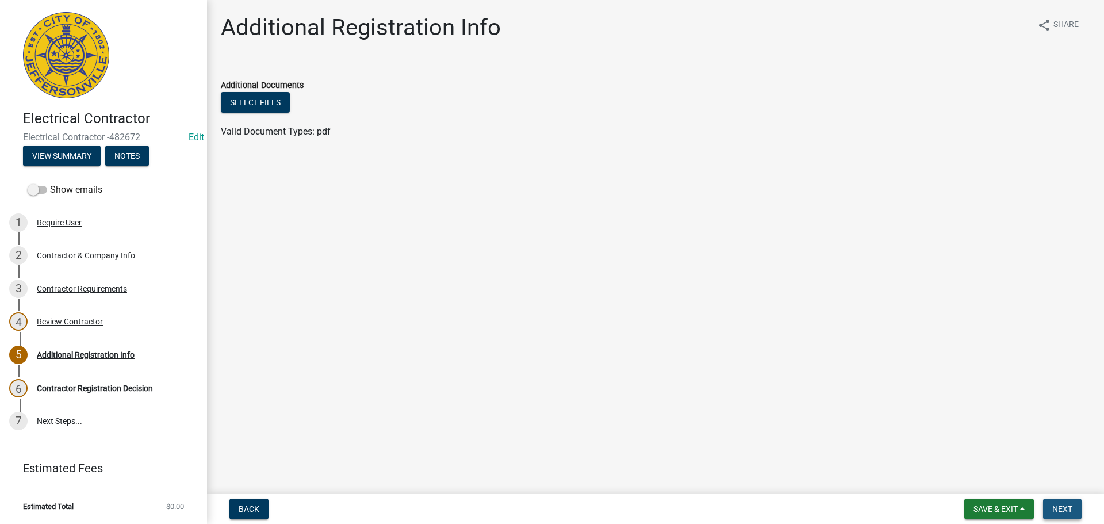
click button "Next"
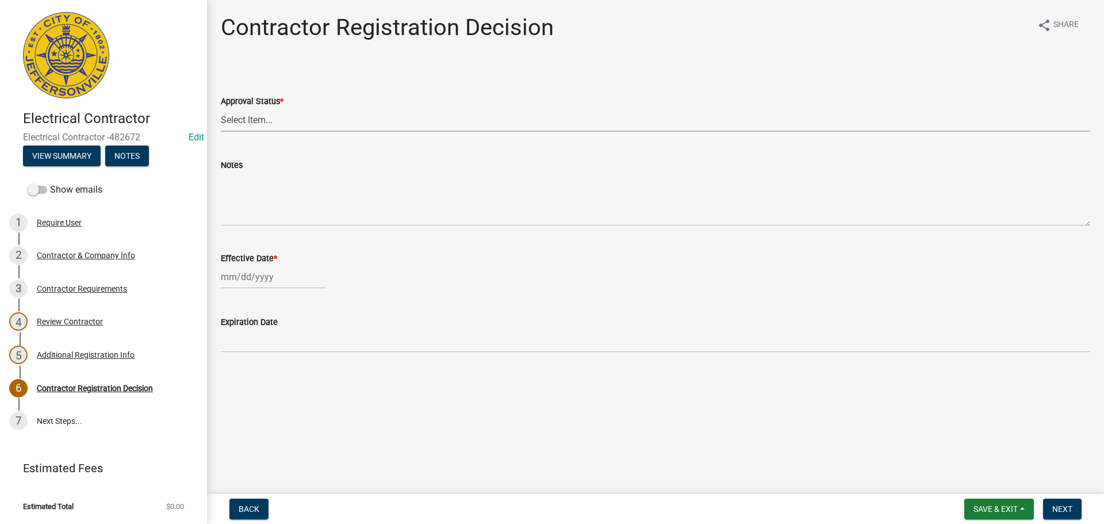
click select "Select Item... Approved Denied"
select select "4b86b809-39dd-4c68-9f3d-fdb3e7050482"
click div
select select "9"
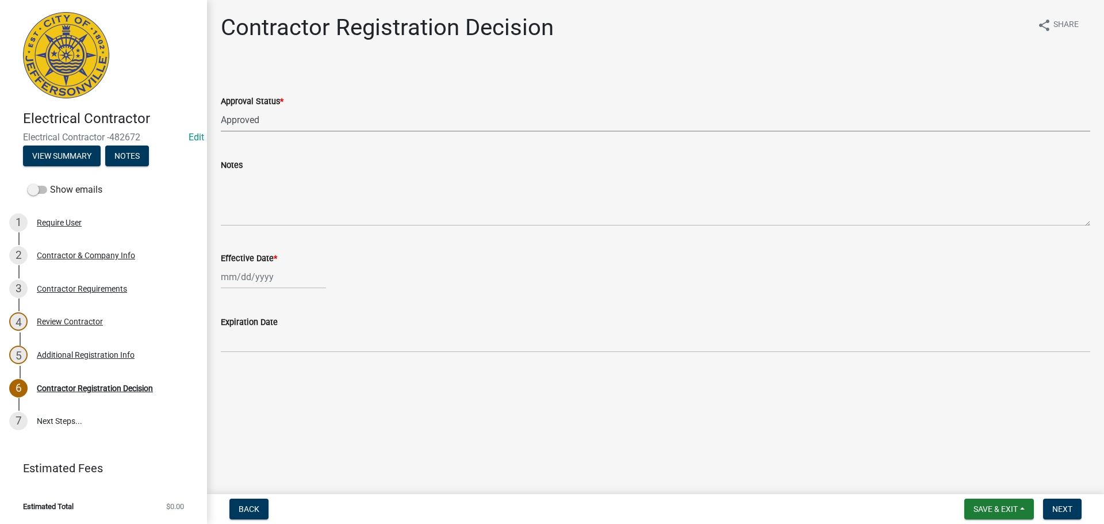
select select "2025"
click div "23"
type input "09/23/2025"
click span "Next"
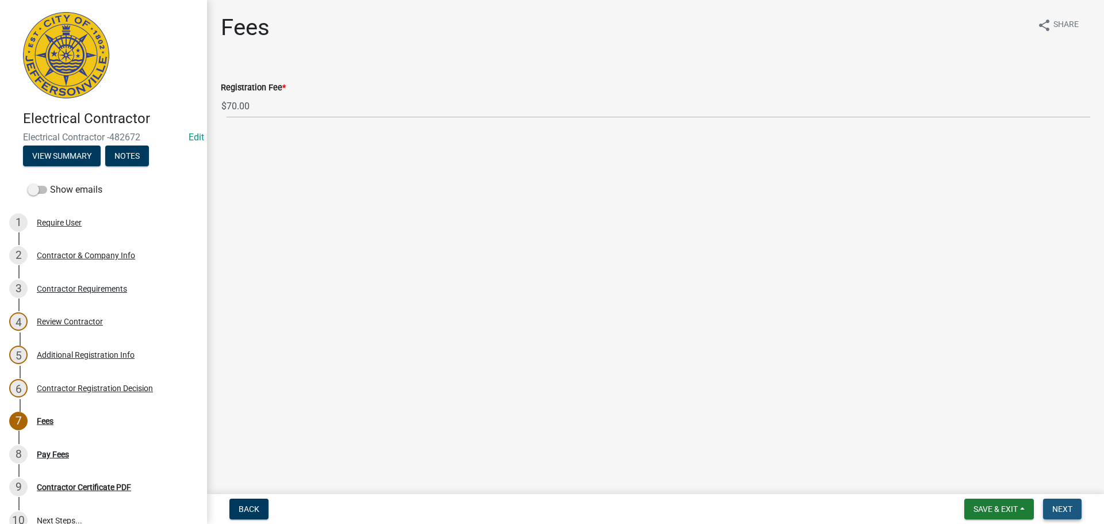
click button "Next"
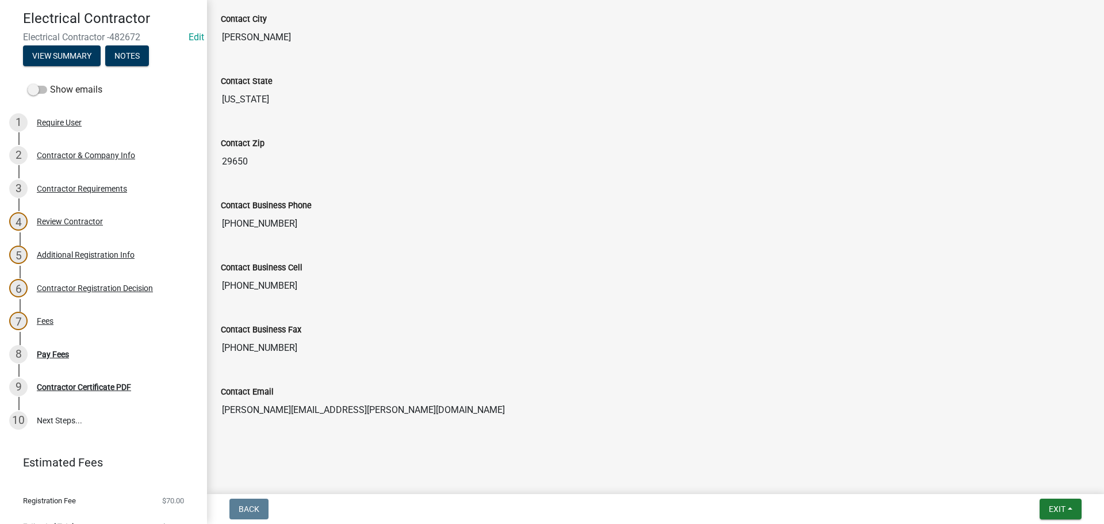
scroll to position [120, 0]
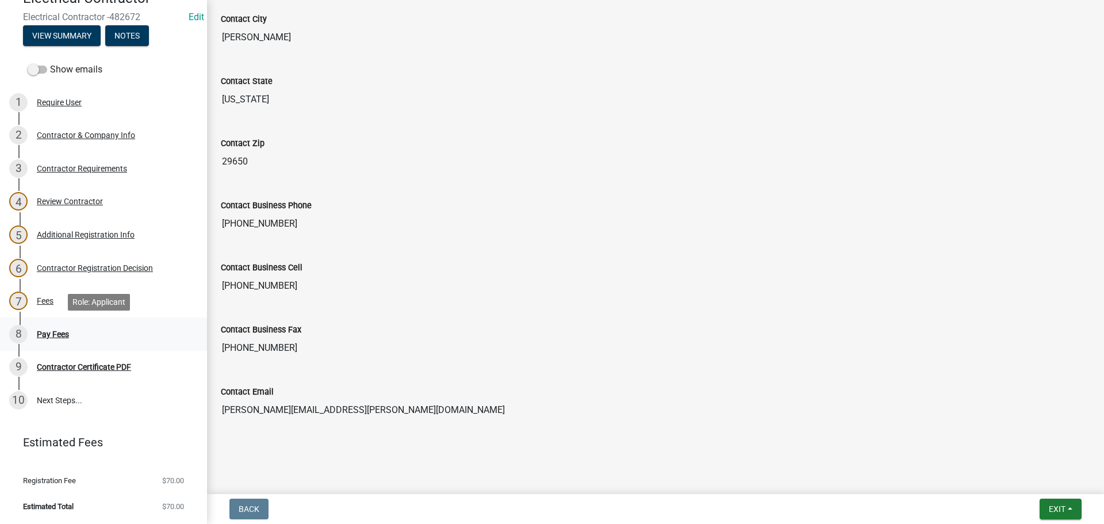
click div "Pay Fees"
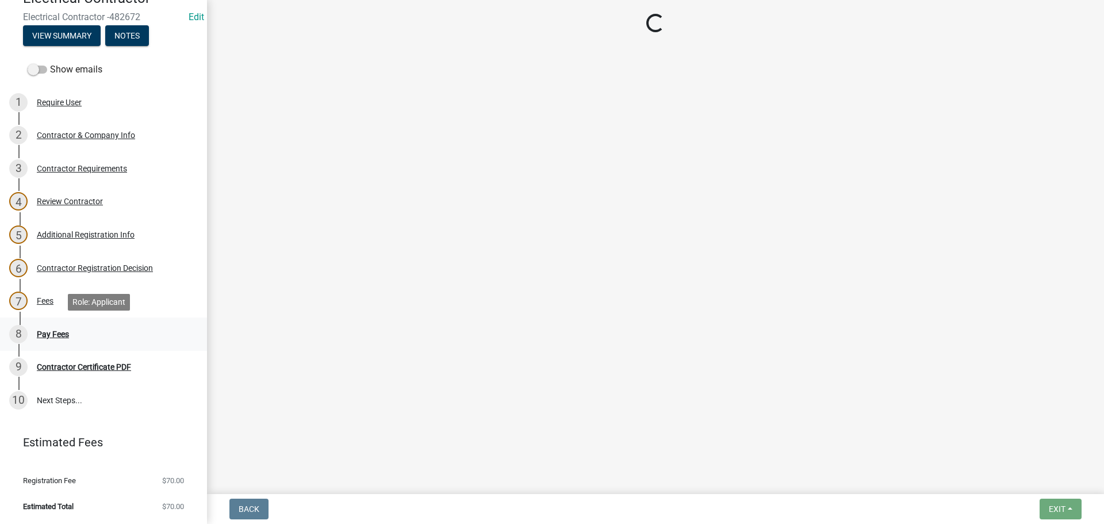
scroll to position [0, 0]
select select "3: 3"
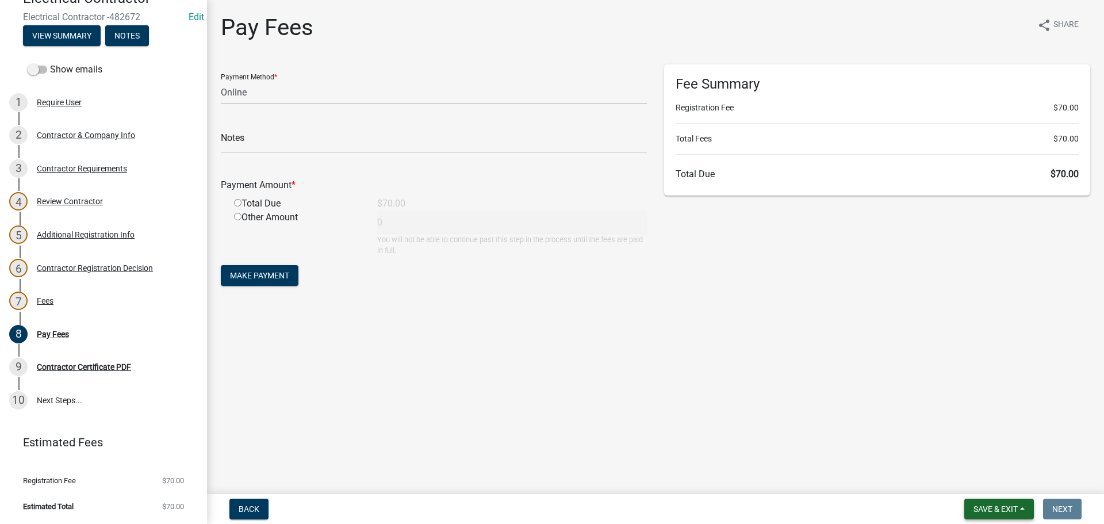
click span "Save & Exit"
click button "Save & Exit"
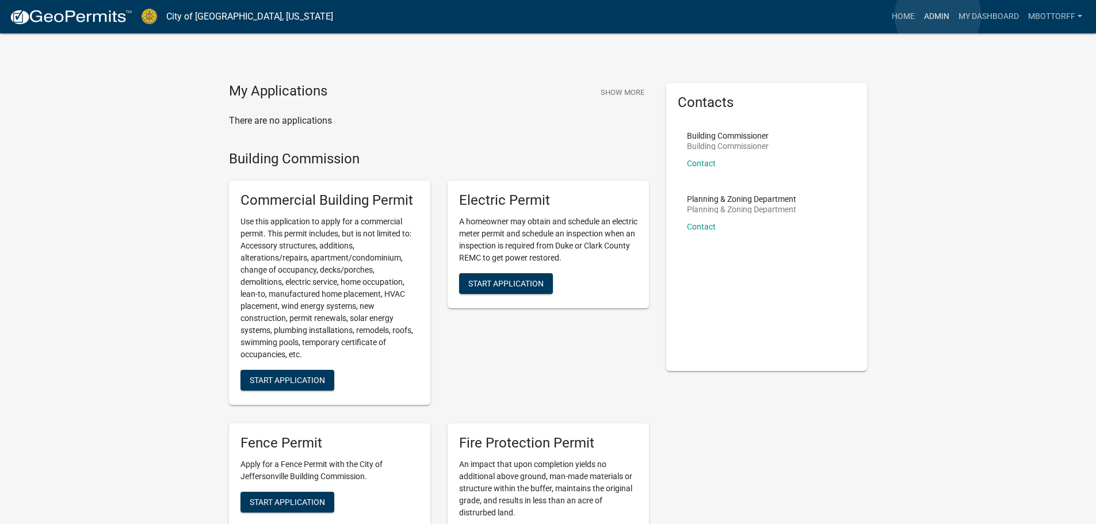
click at [938, 16] on link "Admin" at bounding box center [936, 17] width 35 height 22
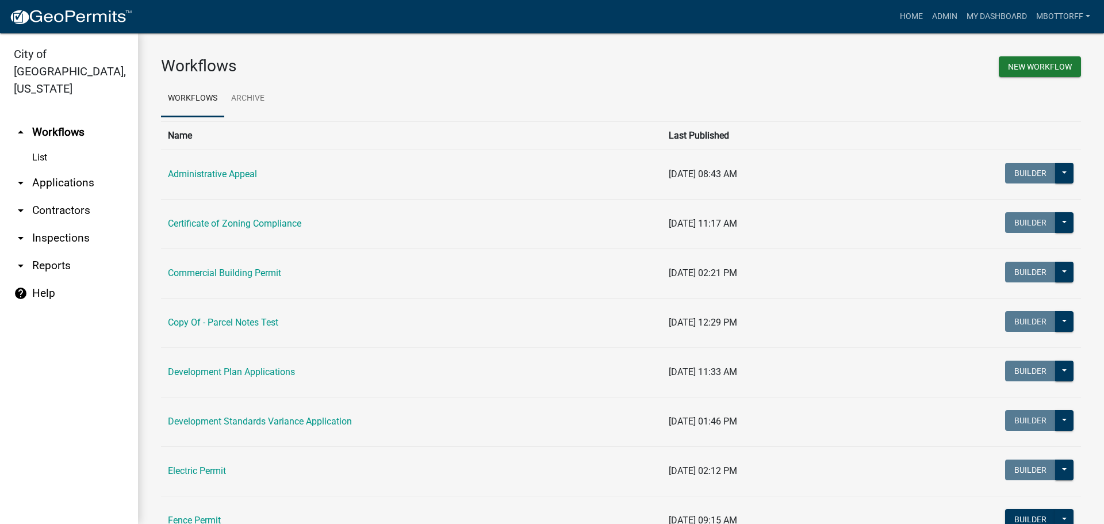
click at [52, 224] on link "arrow_drop_down Inspections" at bounding box center [69, 238] width 138 height 28
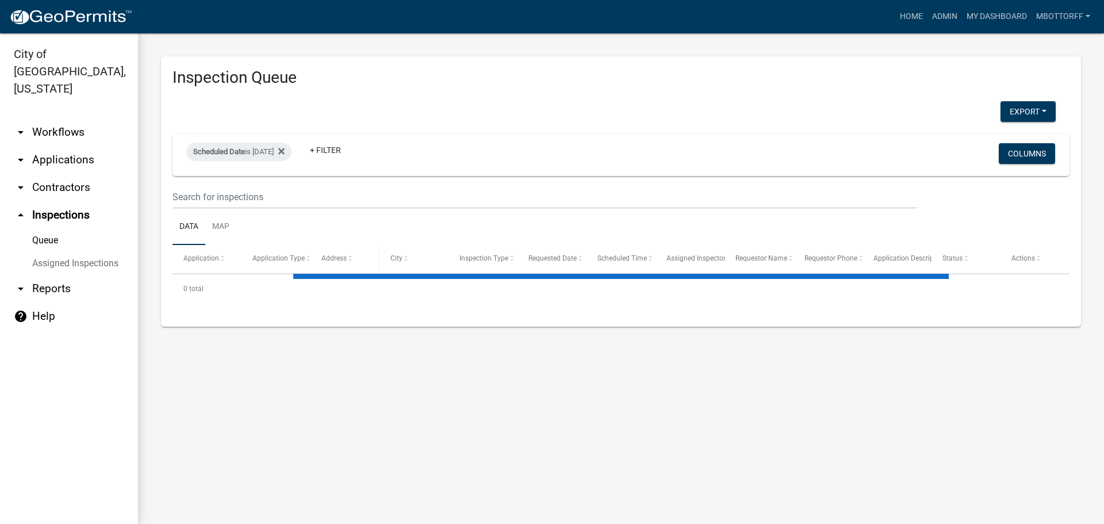
select select "3: 100"
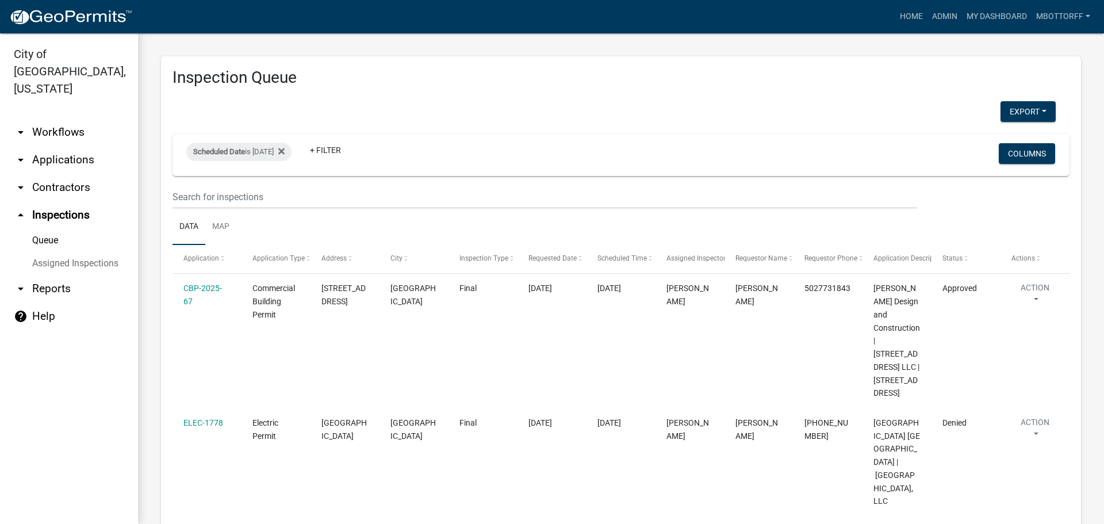
click at [98, 252] on link "Assigned Inspections" at bounding box center [69, 263] width 138 height 23
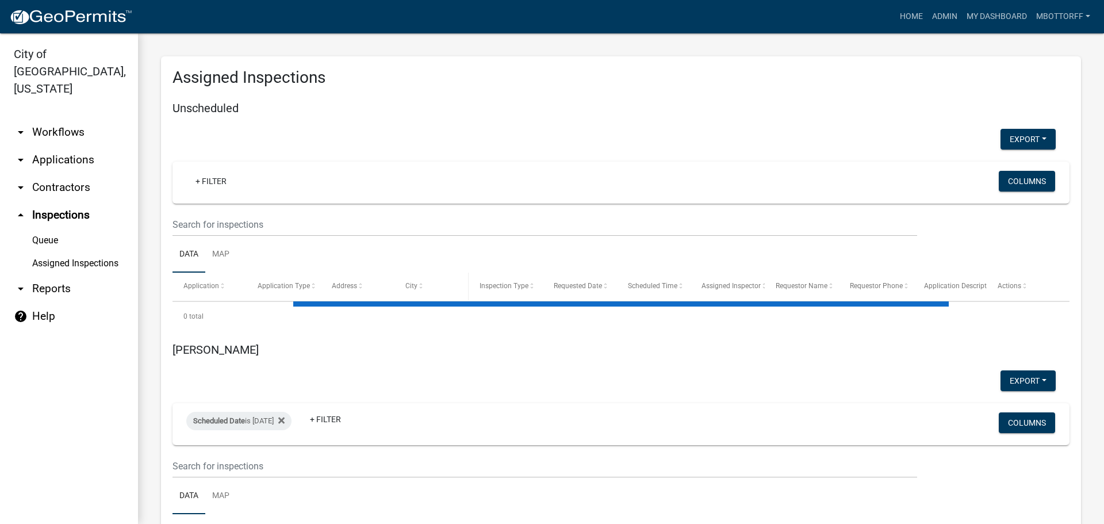
select select "3: 100"
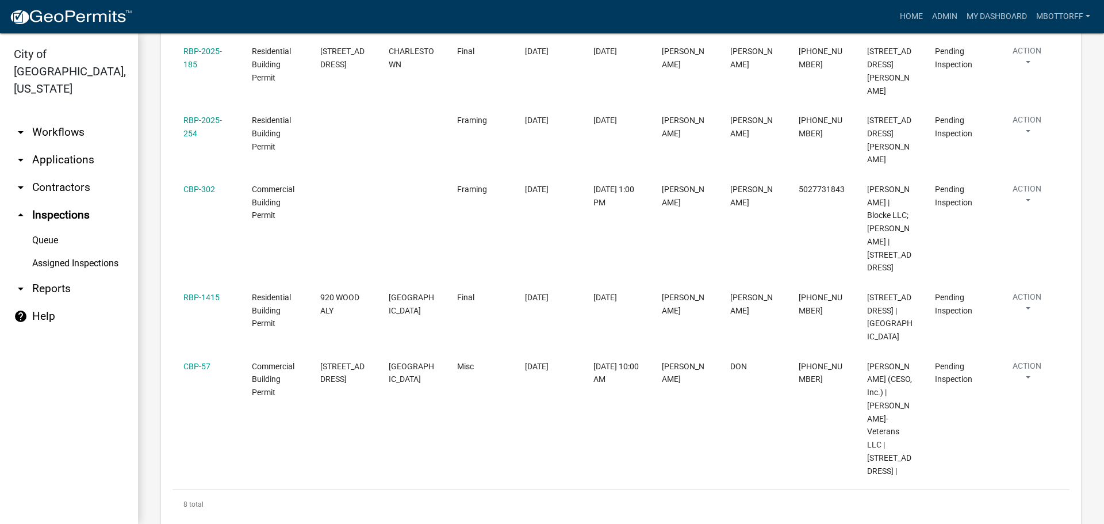
scroll to position [1841, 0]
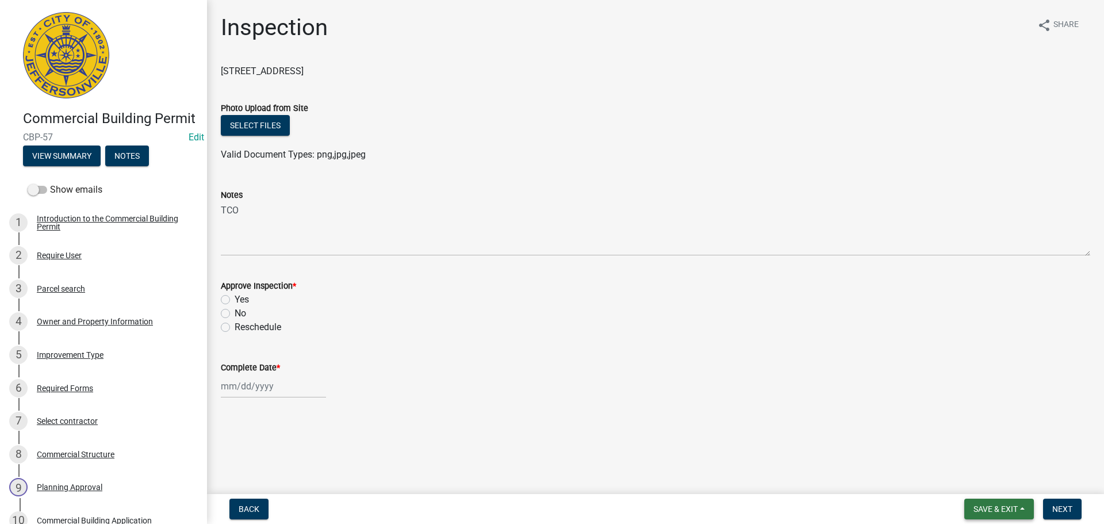
click at [981, 507] on span "Save & Exit" at bounding box center [996, 508] width 44 height 9
click at [977, 477] on button "Save & Exit" at bounding box center [988, 479] width 92 height 28
